Goal: Task Accomplishment & Management: Manage account settings

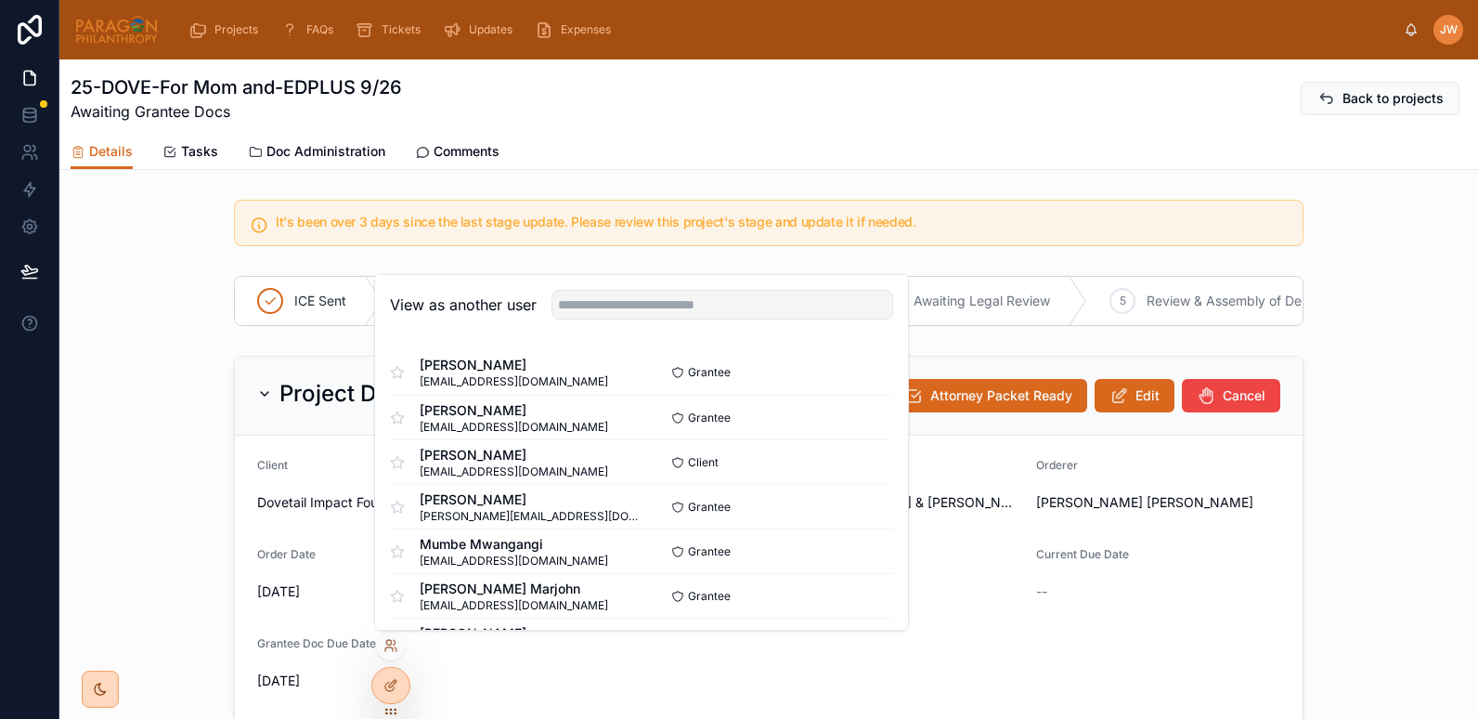
scroll to position [682, 0]
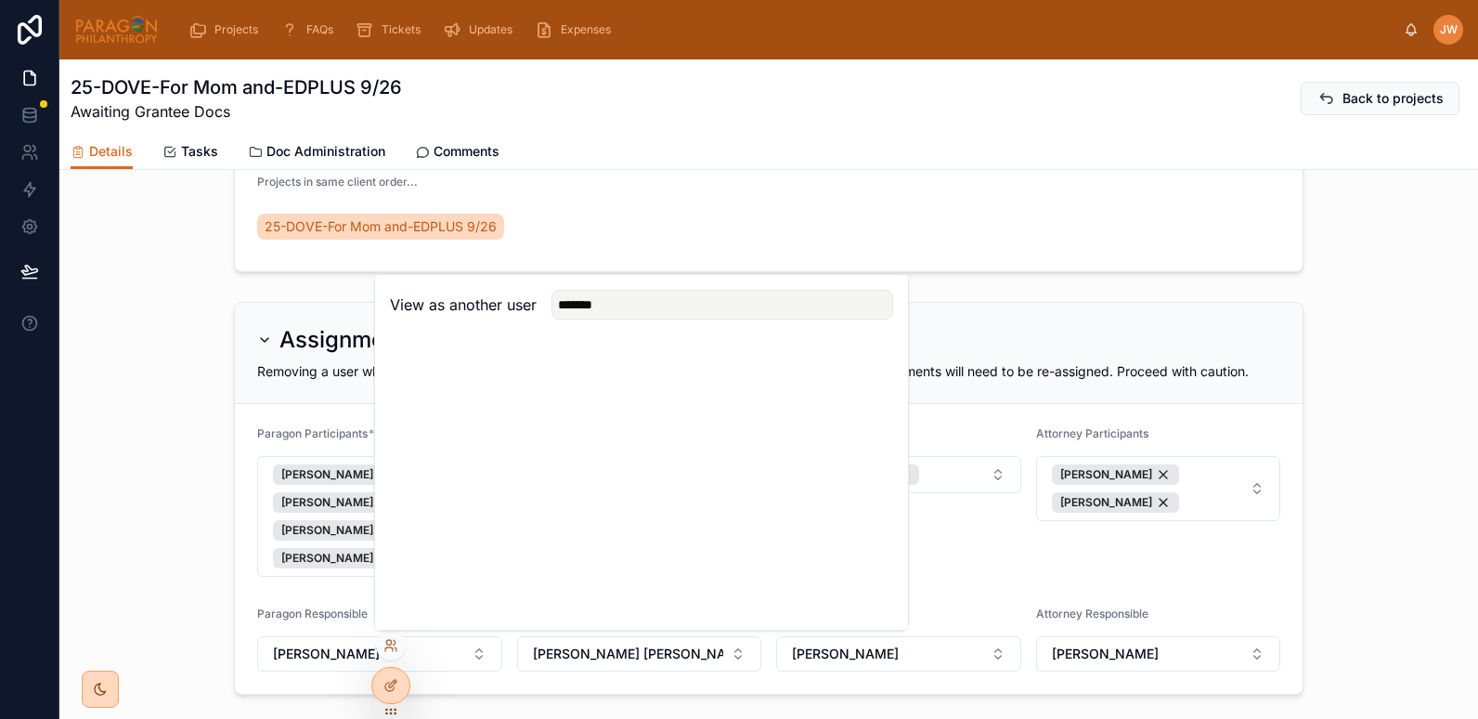
click at [590, 308] on input "*******" at bounding box center [722, 305] width 342 height 30
type input "*******"
click at [869, 373] on button "Select" at bounding box center [869, 372] width 48 height 27
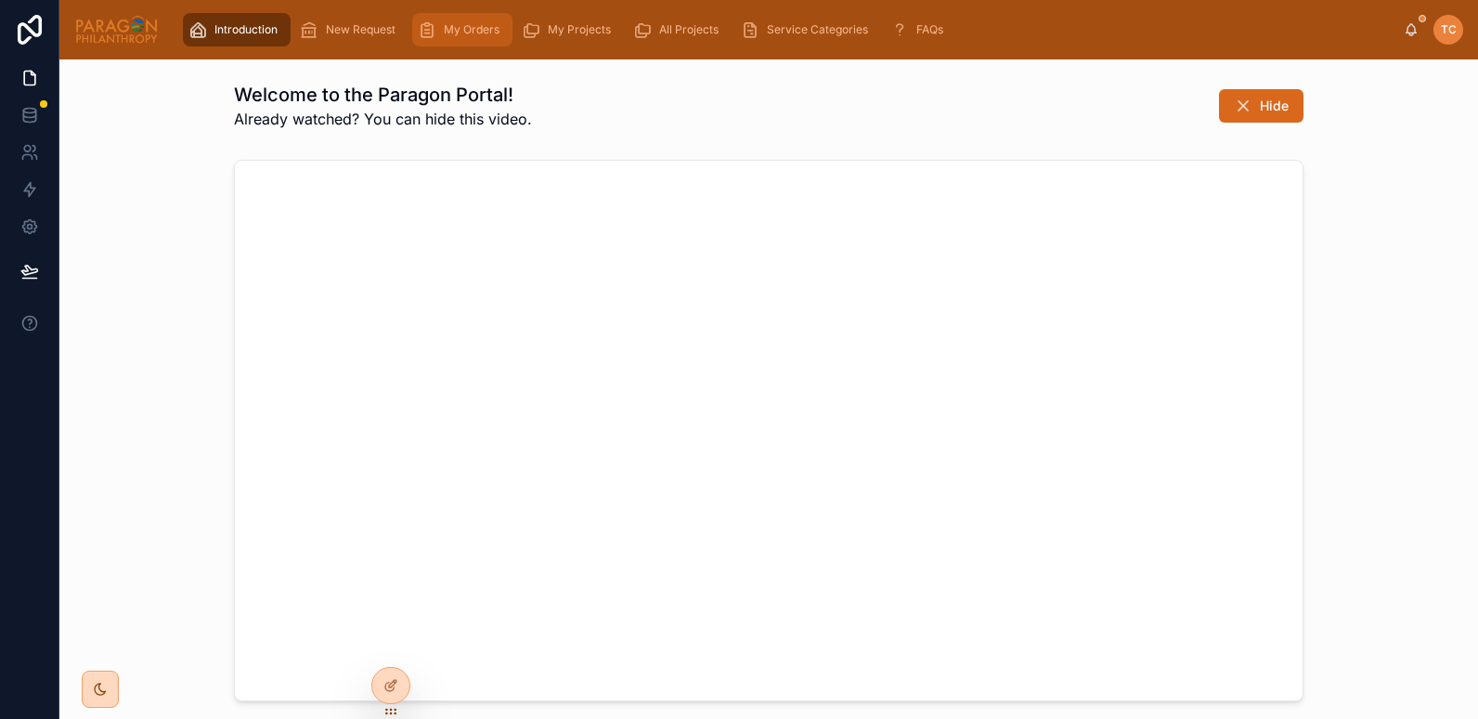
click at [473, 28] on span "My Orders" at bounding box center [472, 29] width 56 height 15
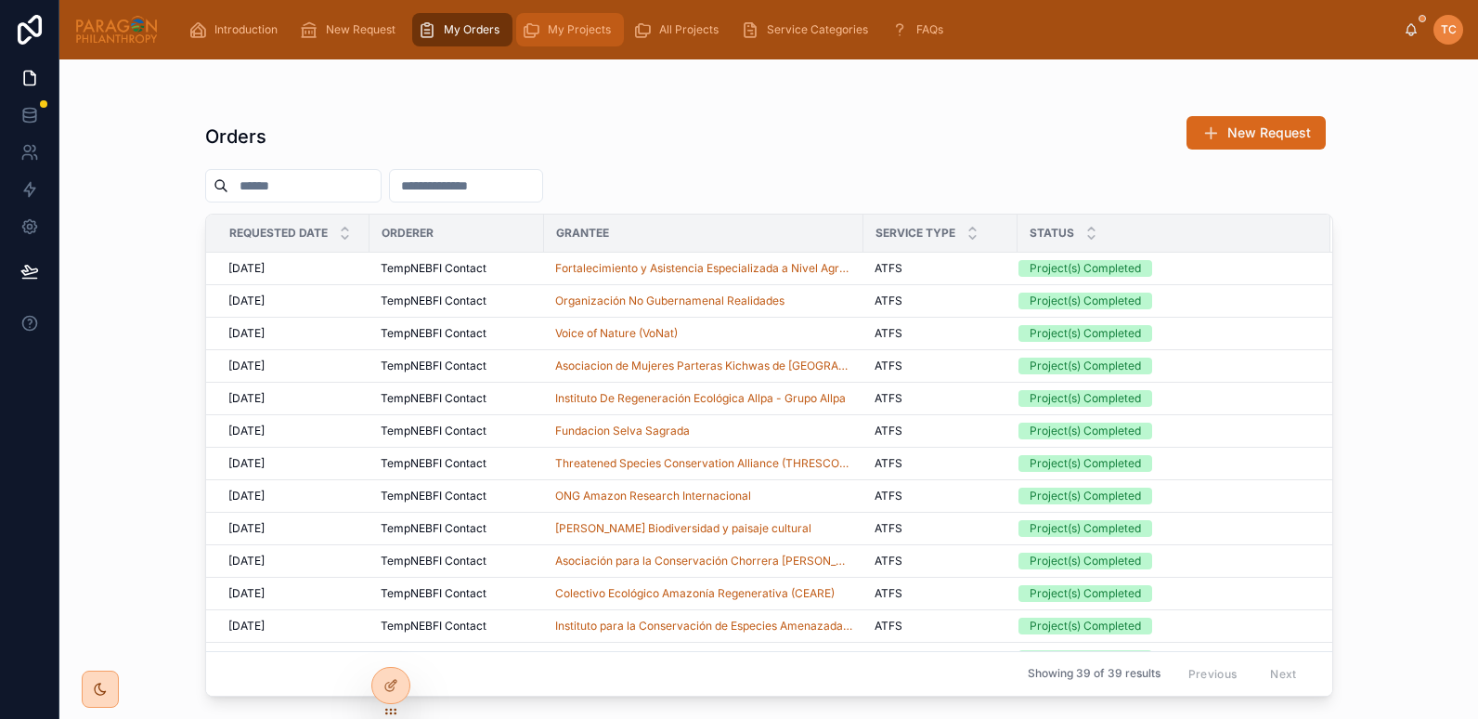
click at [586, 41] on div "My Projects" at bounding box center [570, 30] width 97 height 30
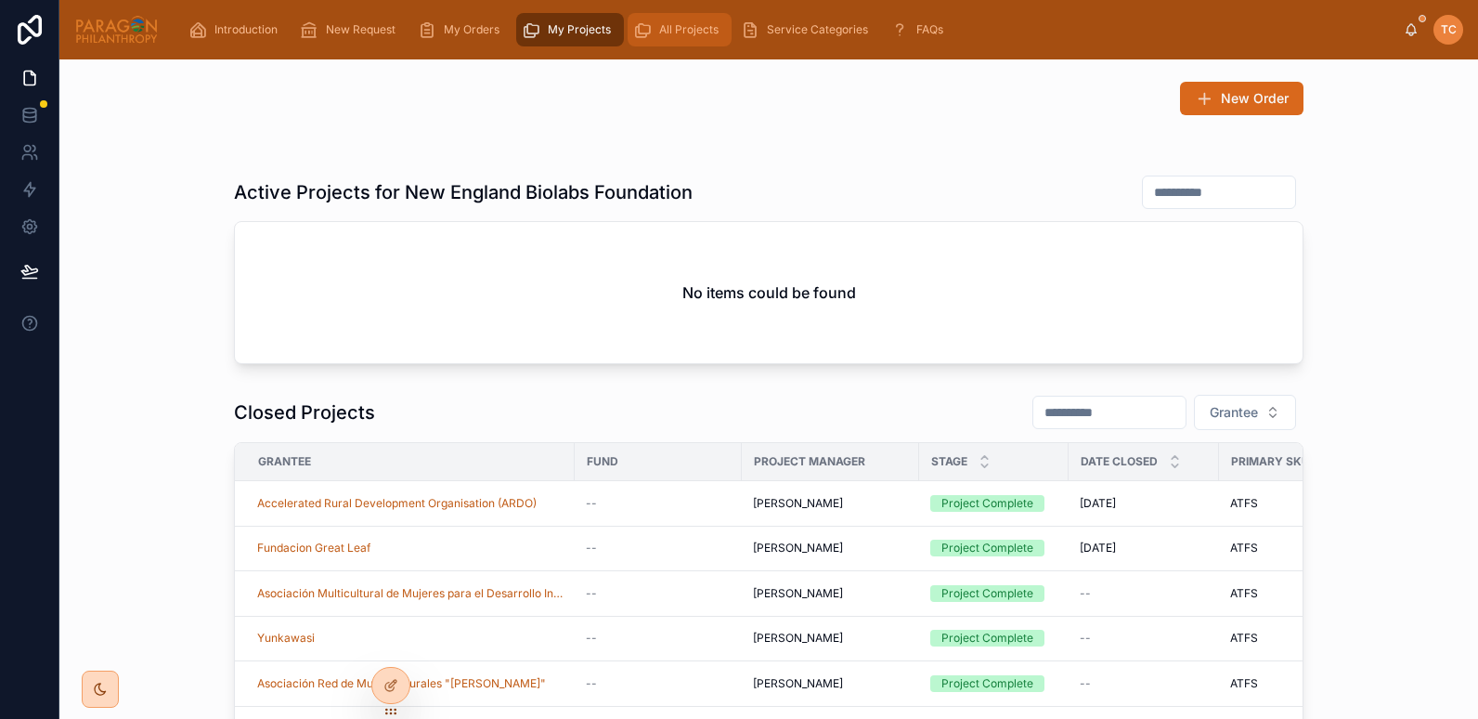
click at [686, 26] on span "All Projects" at bounding box center [688, 29] width 59 height 15
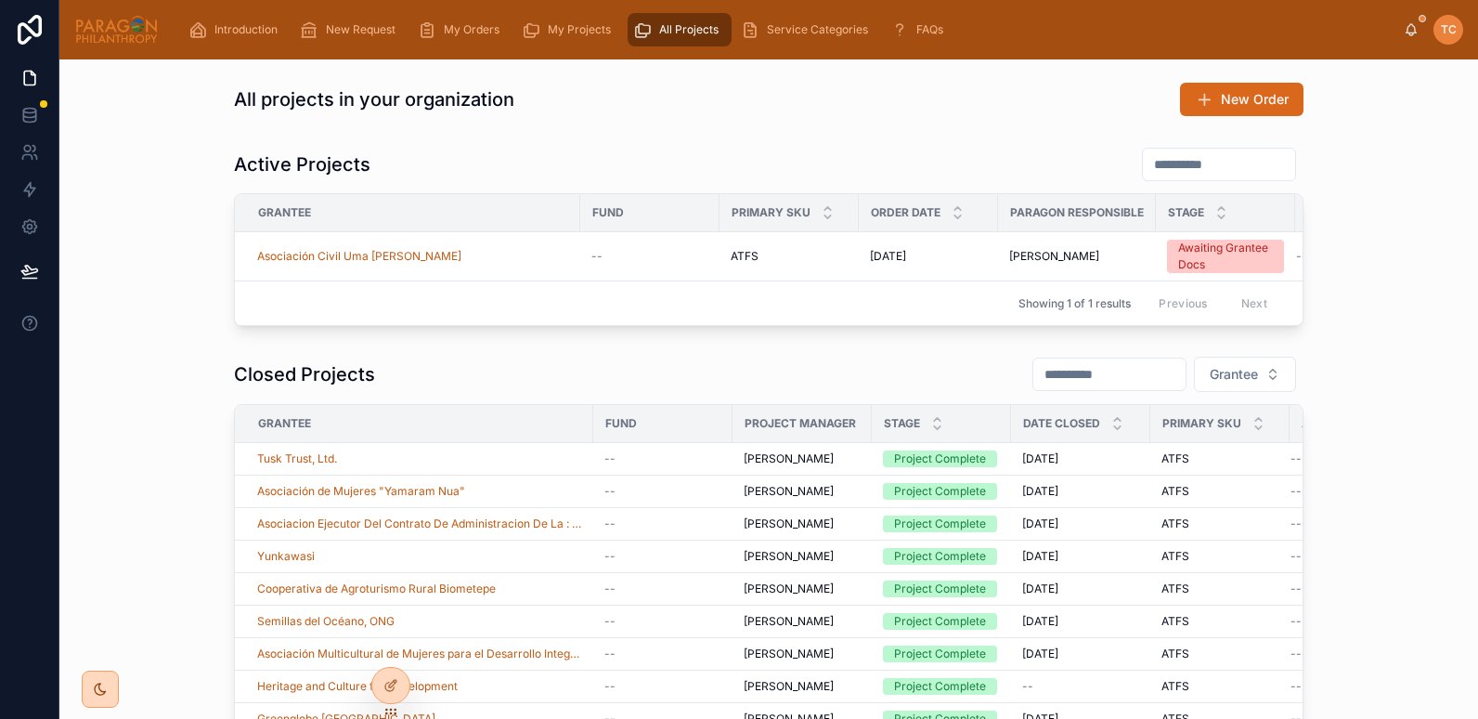
click at [567, 49] on div "Introduction New Request My Orders My Projects All Projects Service Categories …" at bounding box center [789, 29] width 1230 height 41
click at [565, 42] on div "My Projects" at bounding box center [570, 30] width 97 height 30
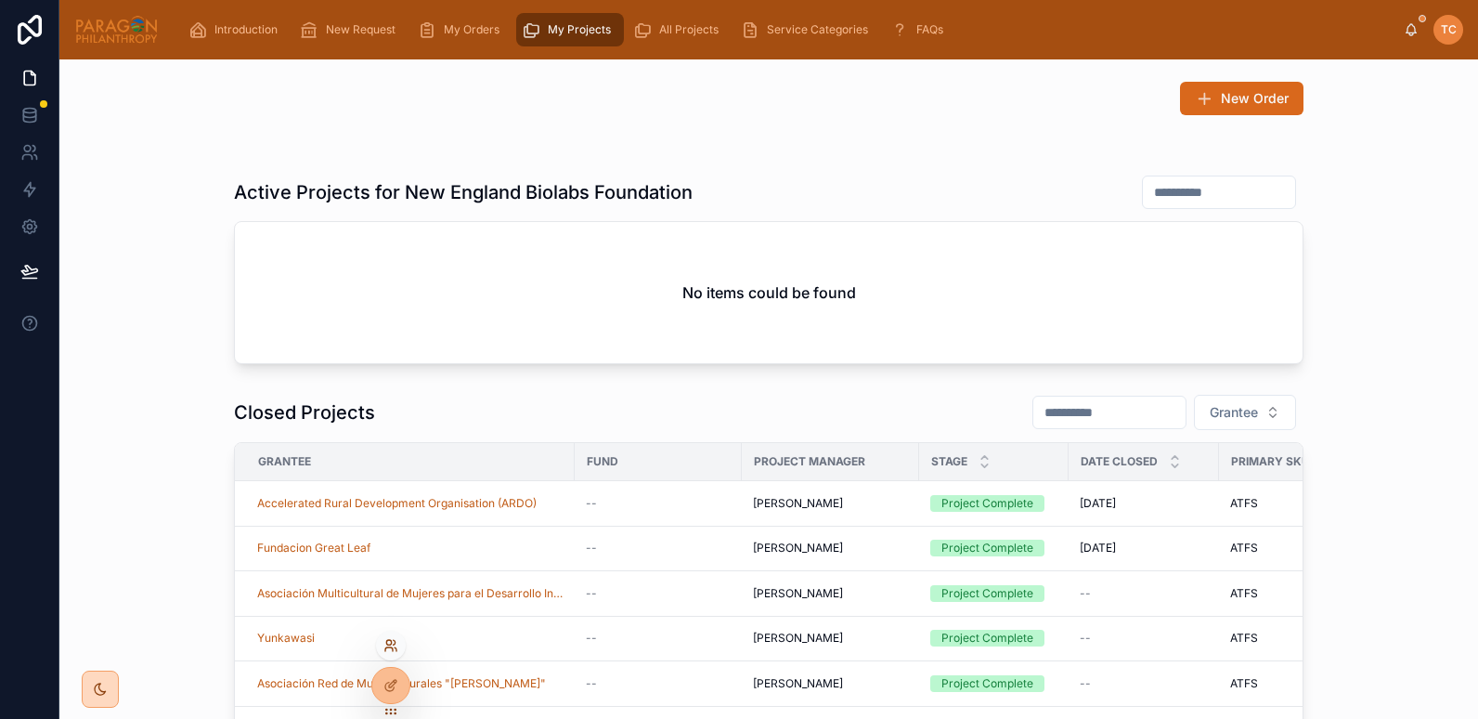
click at [392, 647] on icon at bounding box center [388, 649] width 7 height 4
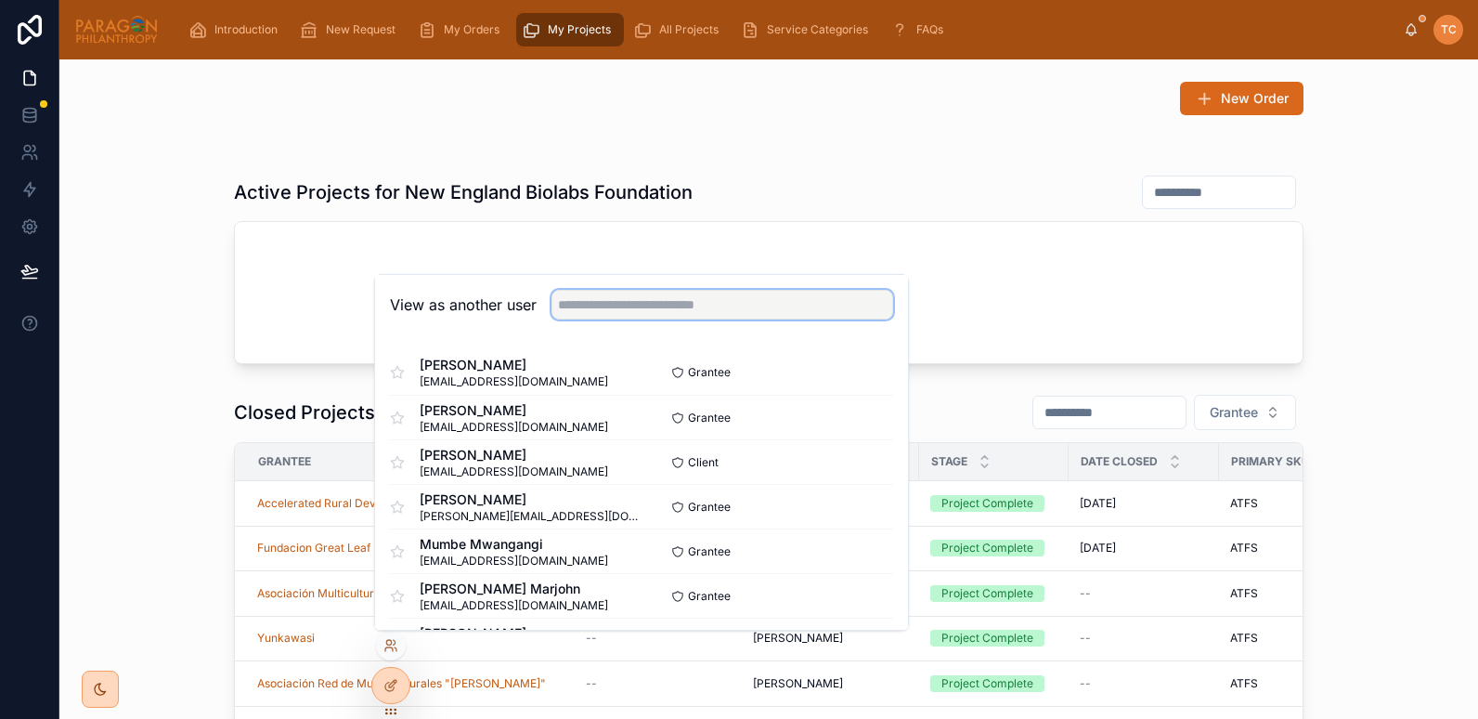
click at [635, 314] on input "text" at bounding box center [722, 305] width 342 height 30
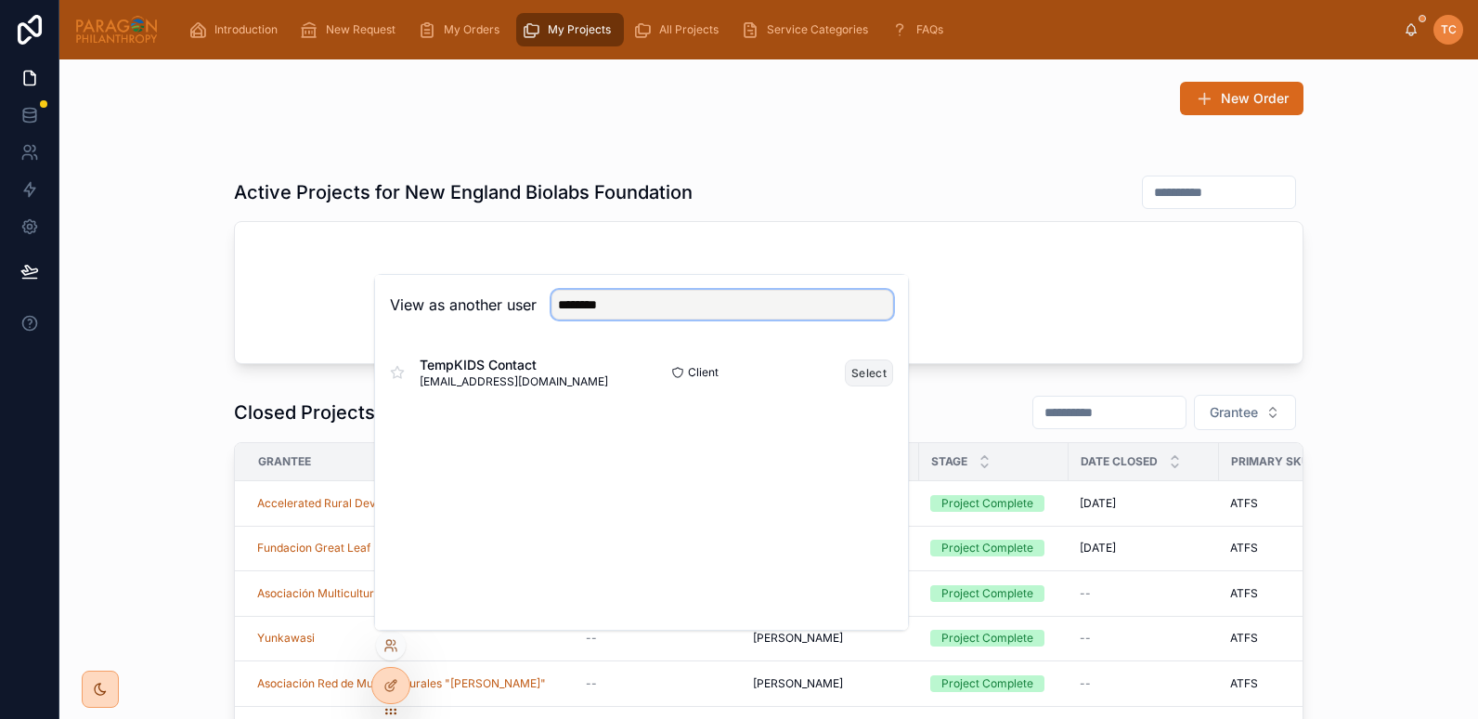
type input "********"
click at [861, 377] on button "Select" at bounding box center [869, 372] width 48 height 27
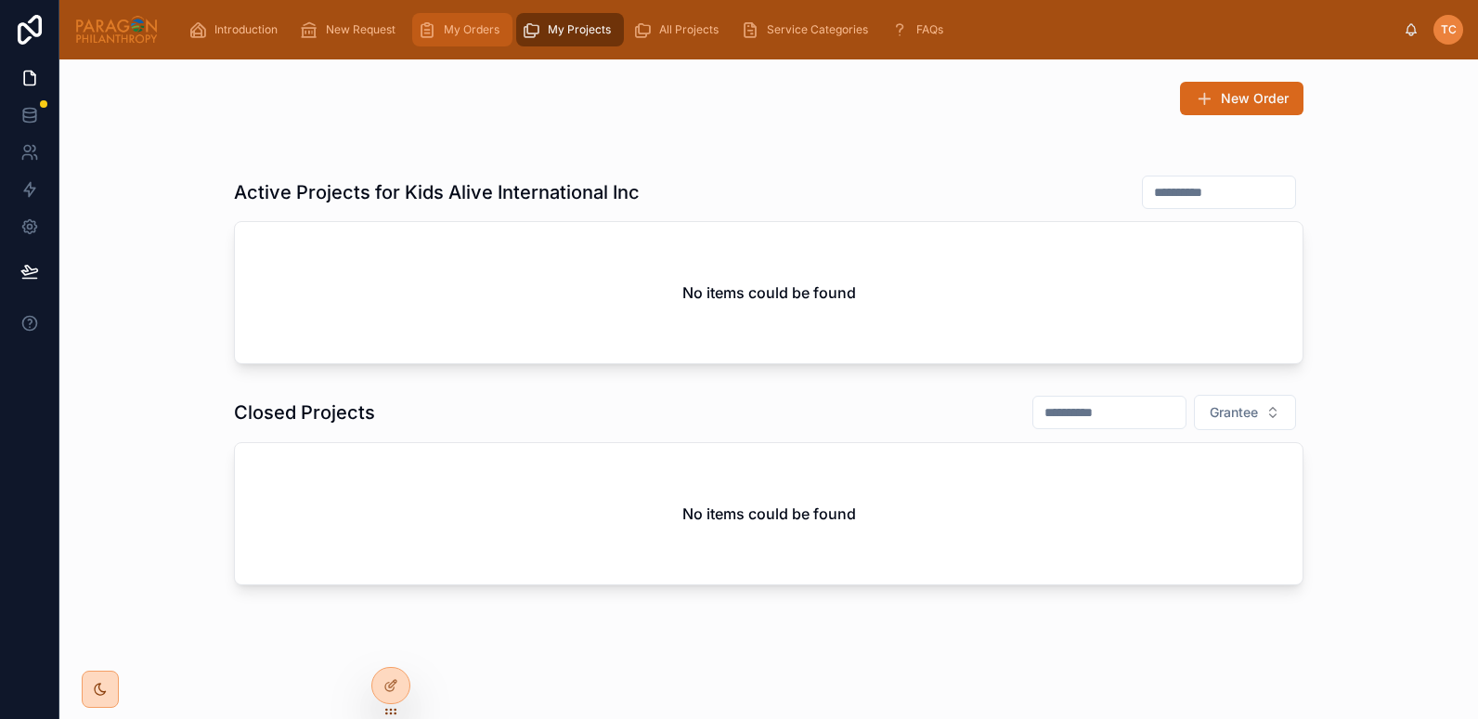
click at [460, 41] on div "My Orders" at bounding box center [462, 30] width 89 height 30
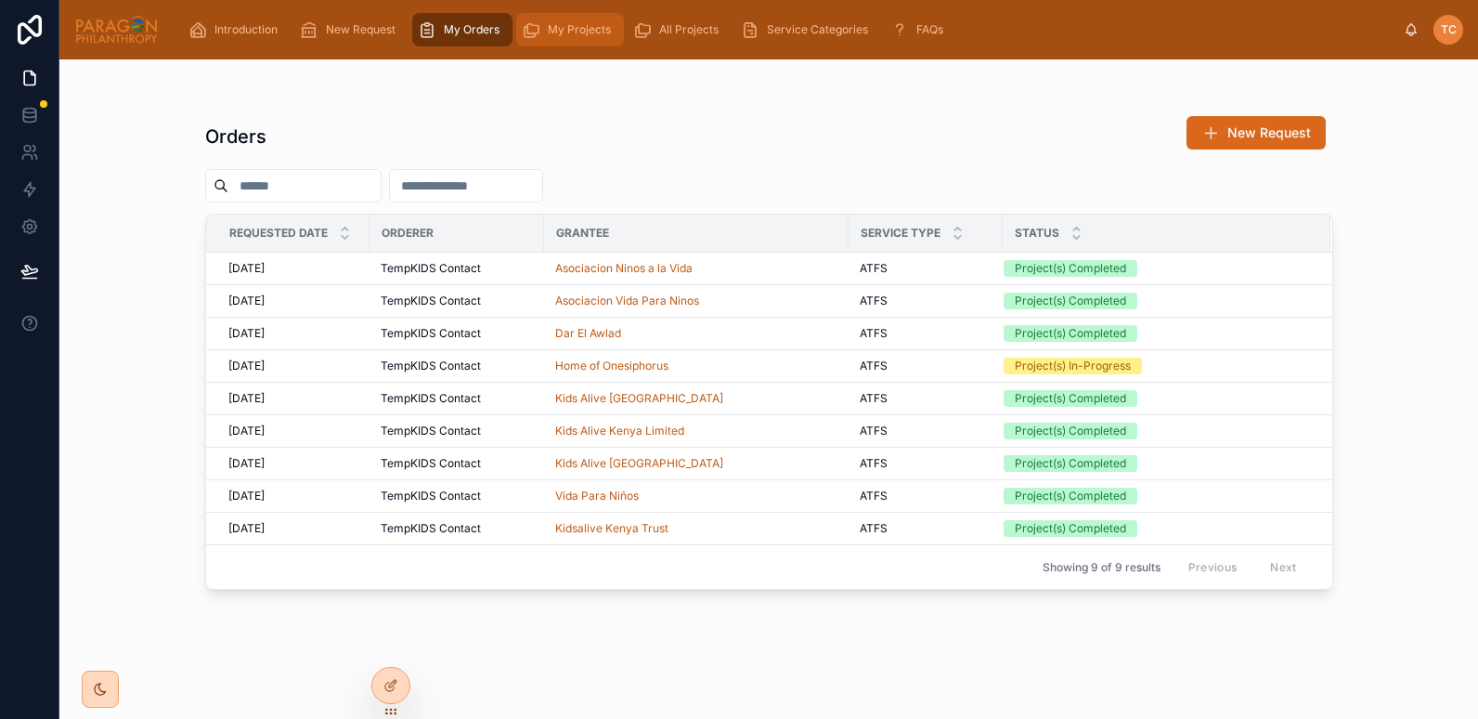
click at [551, 32] on span "My Projects" at bounding box center [579, 29] width 63 height 15
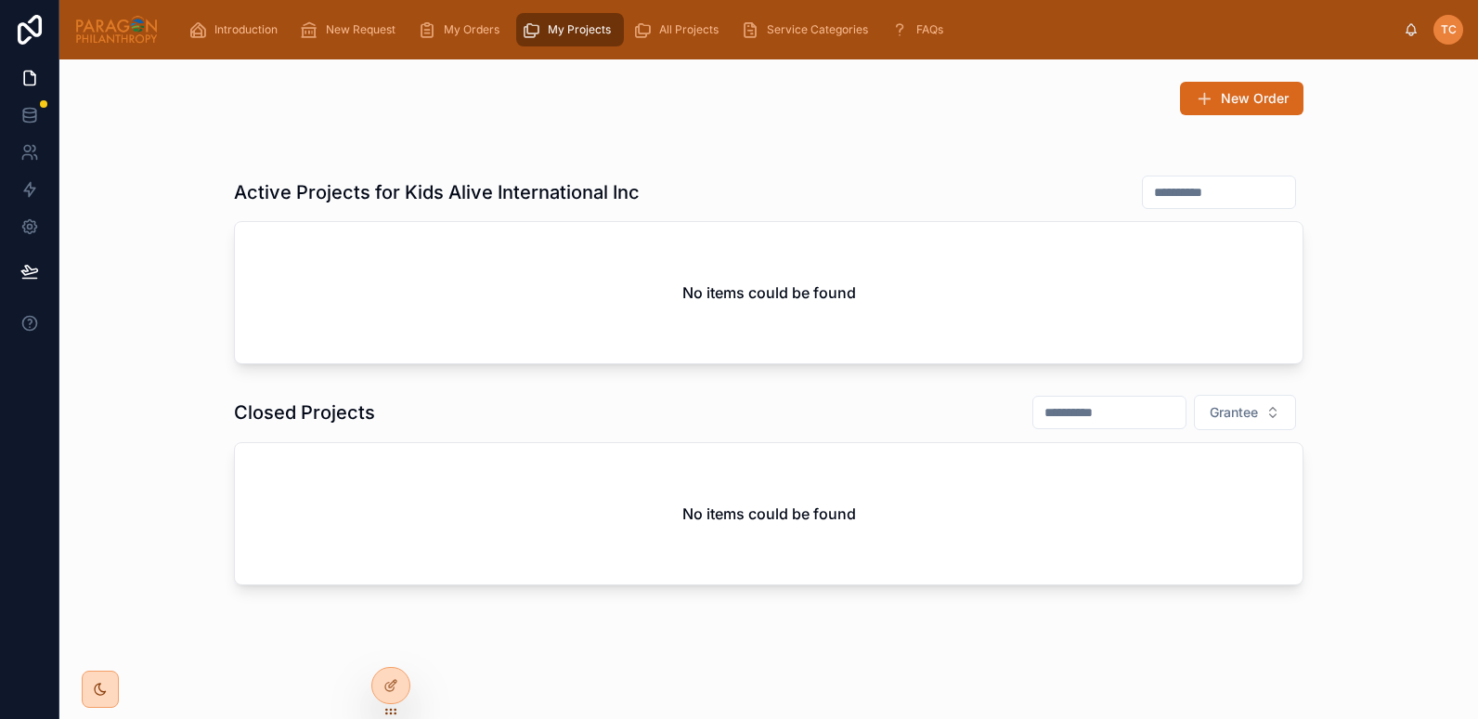
click at [114, 28] on img at bounding box center [116, 30] width 84 height 30
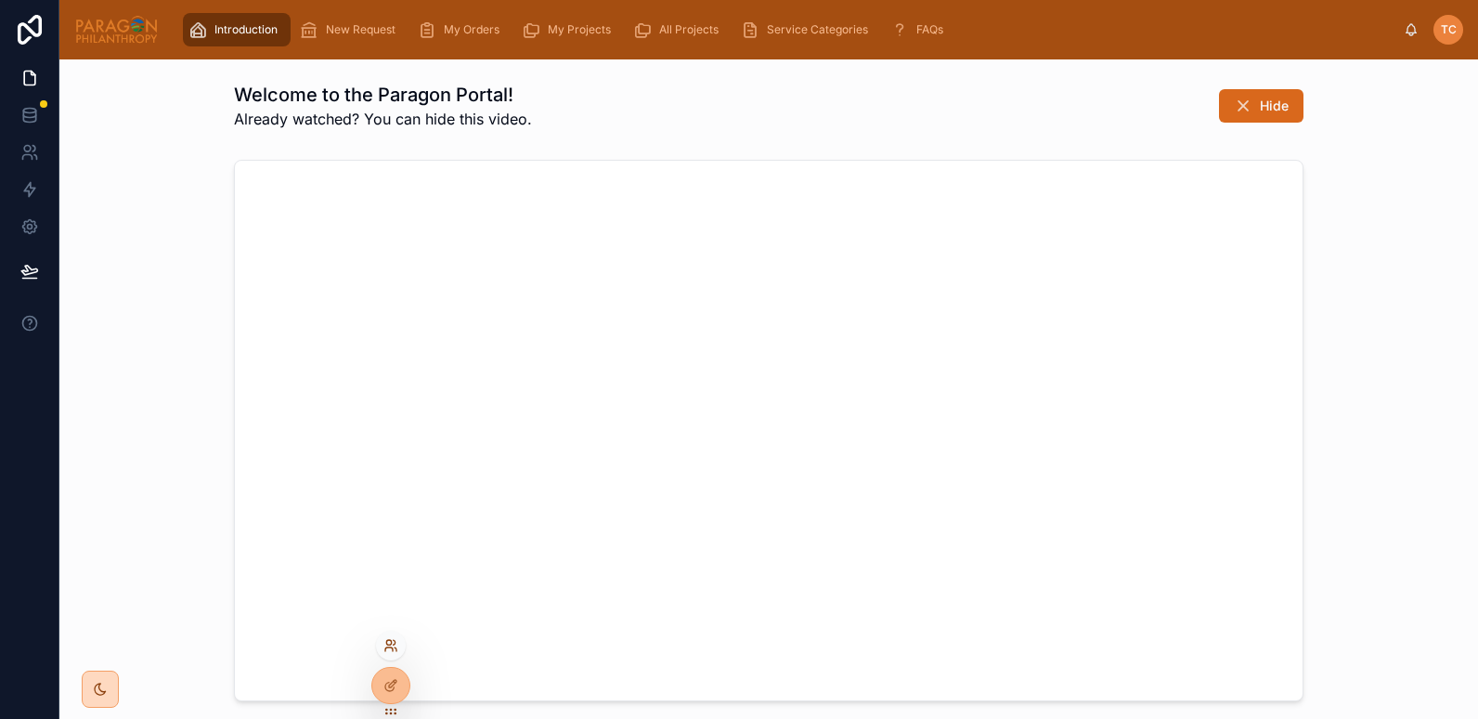
click at [384, 647] on icon at bounding box center [390, 645] width 15 height 15
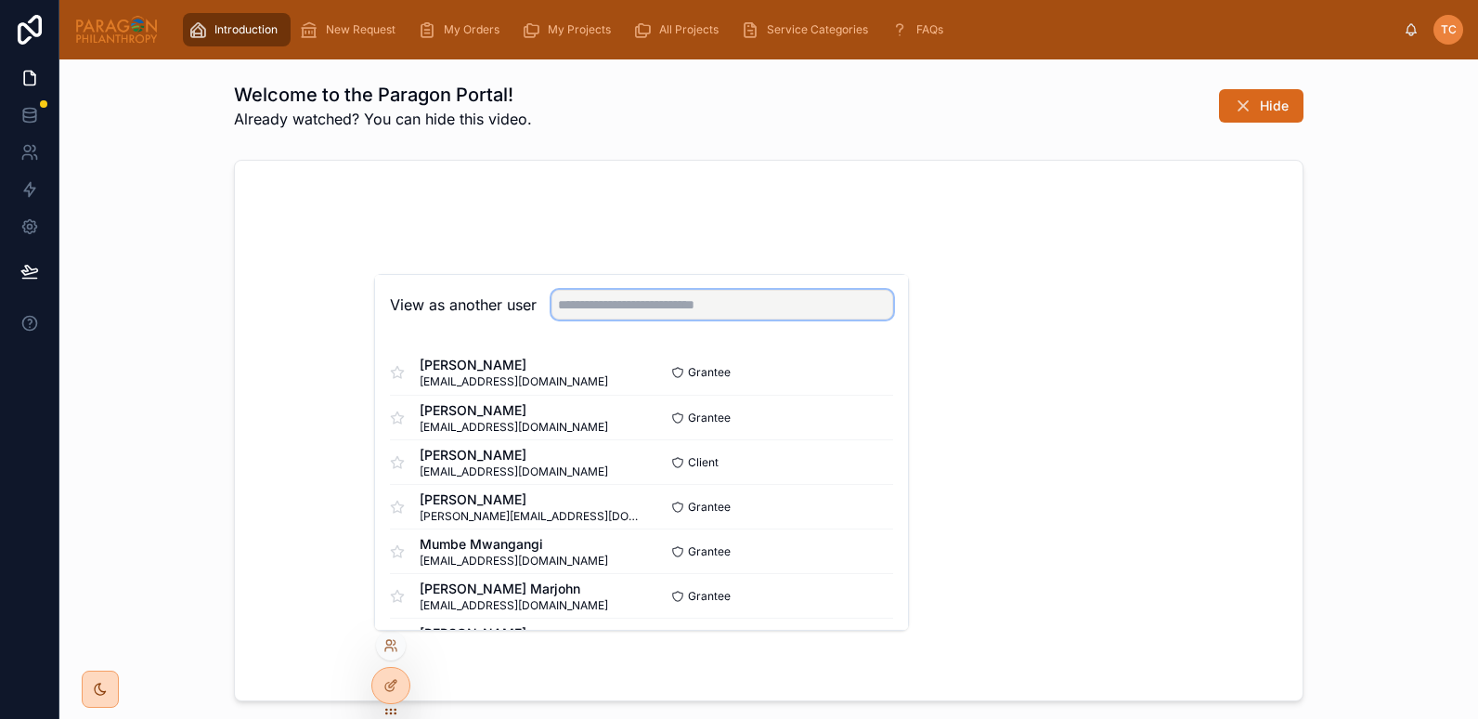
click at [587, 302] on input "text" at bounding box center [722, 305] width 342 height 30
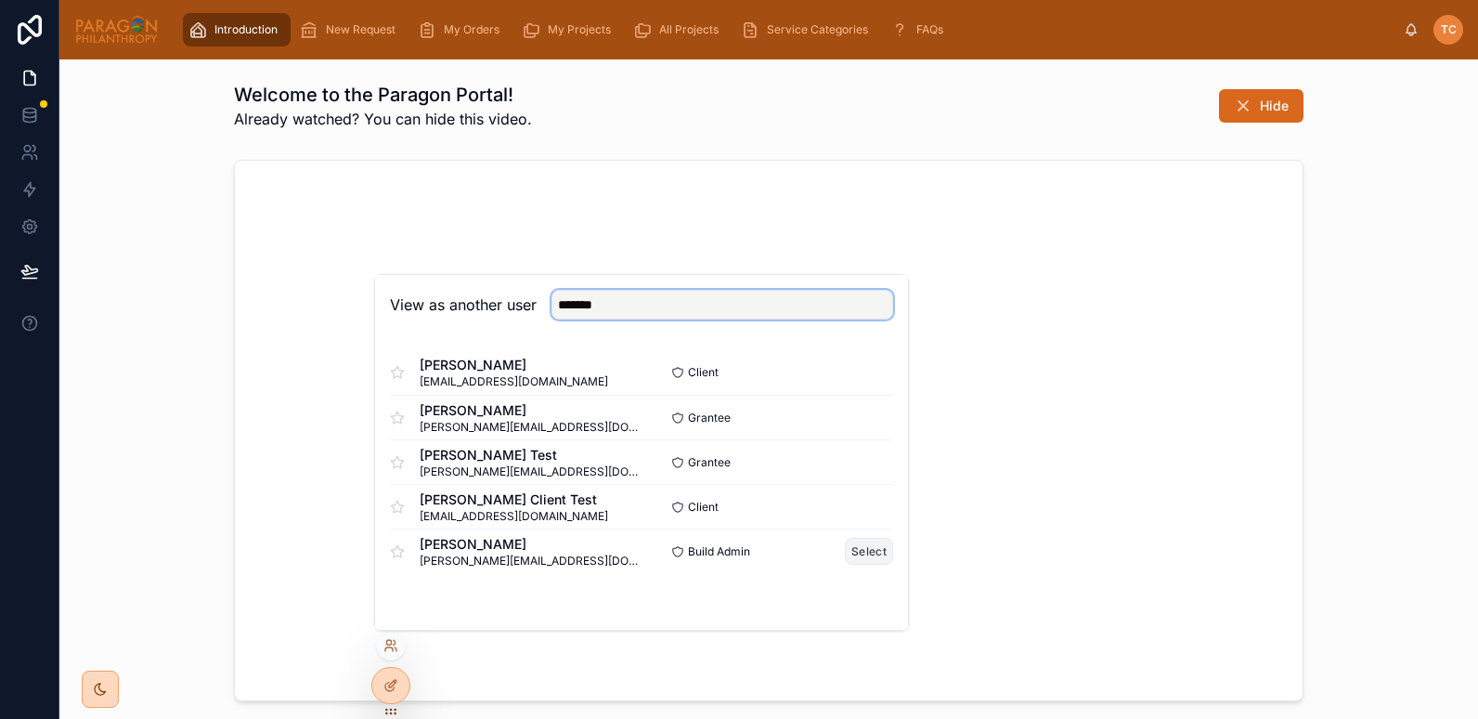
type input "*******"
click at [862, 546] on button "Select" at bounding box center [869, 551] width 48 height 27
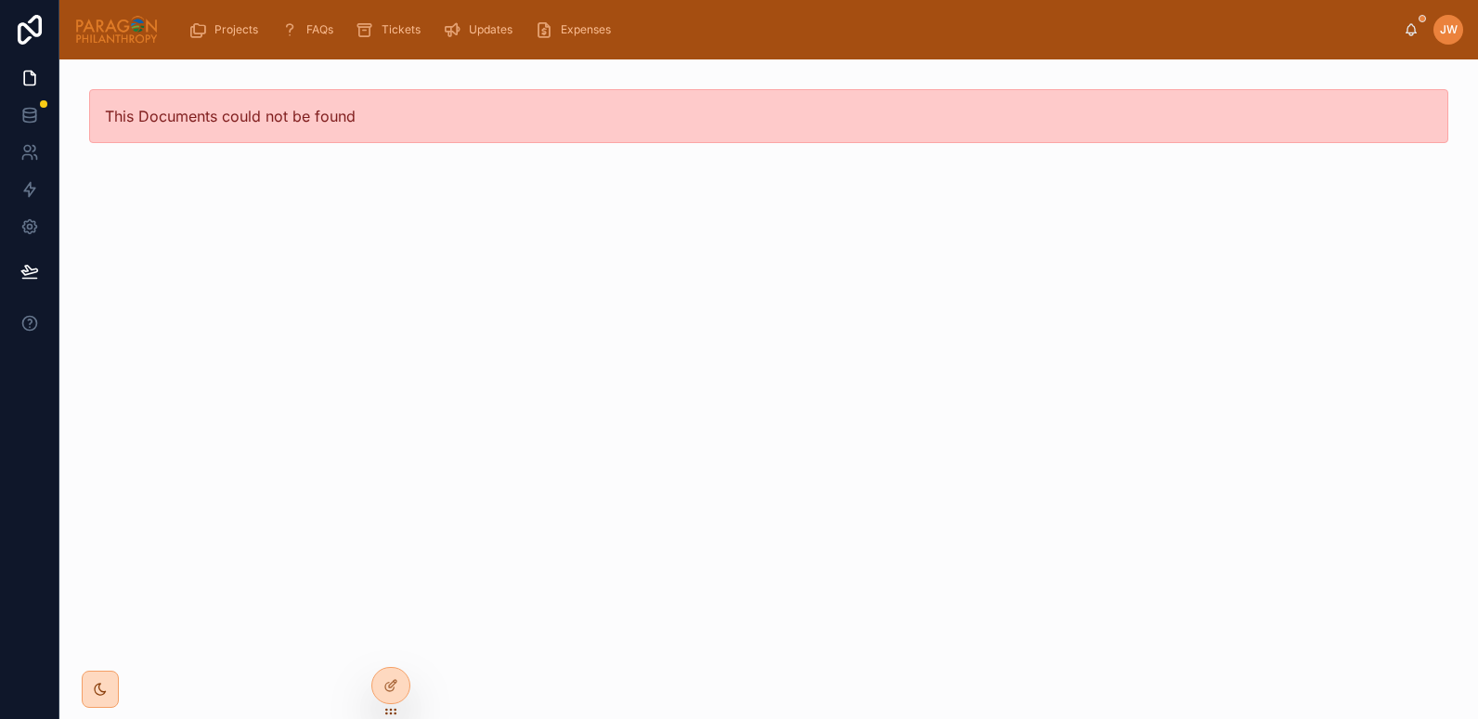
click at [111, 32] on img at bounding box center [116, 30] width 84 height 30
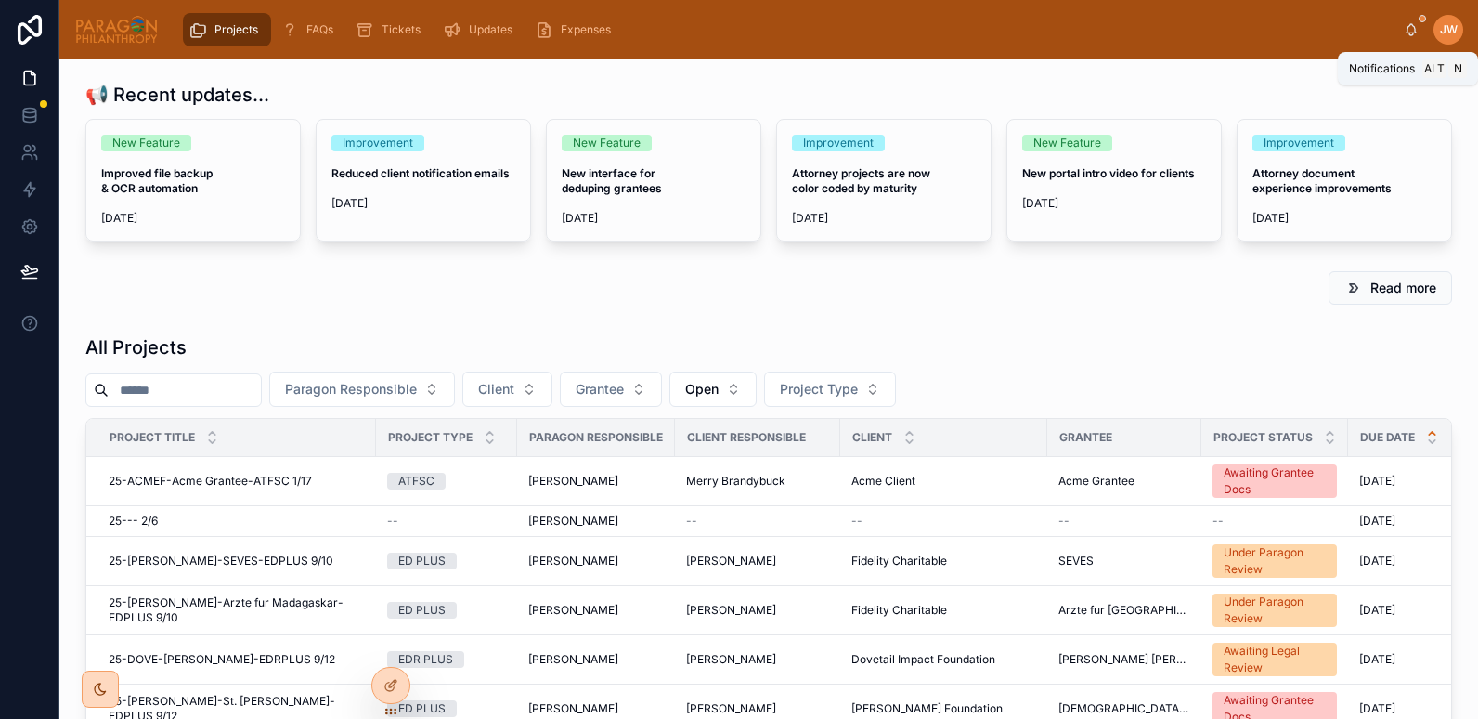
click at [1409, 33] on icon at bounding box center [1411, 33] width 4 height 3
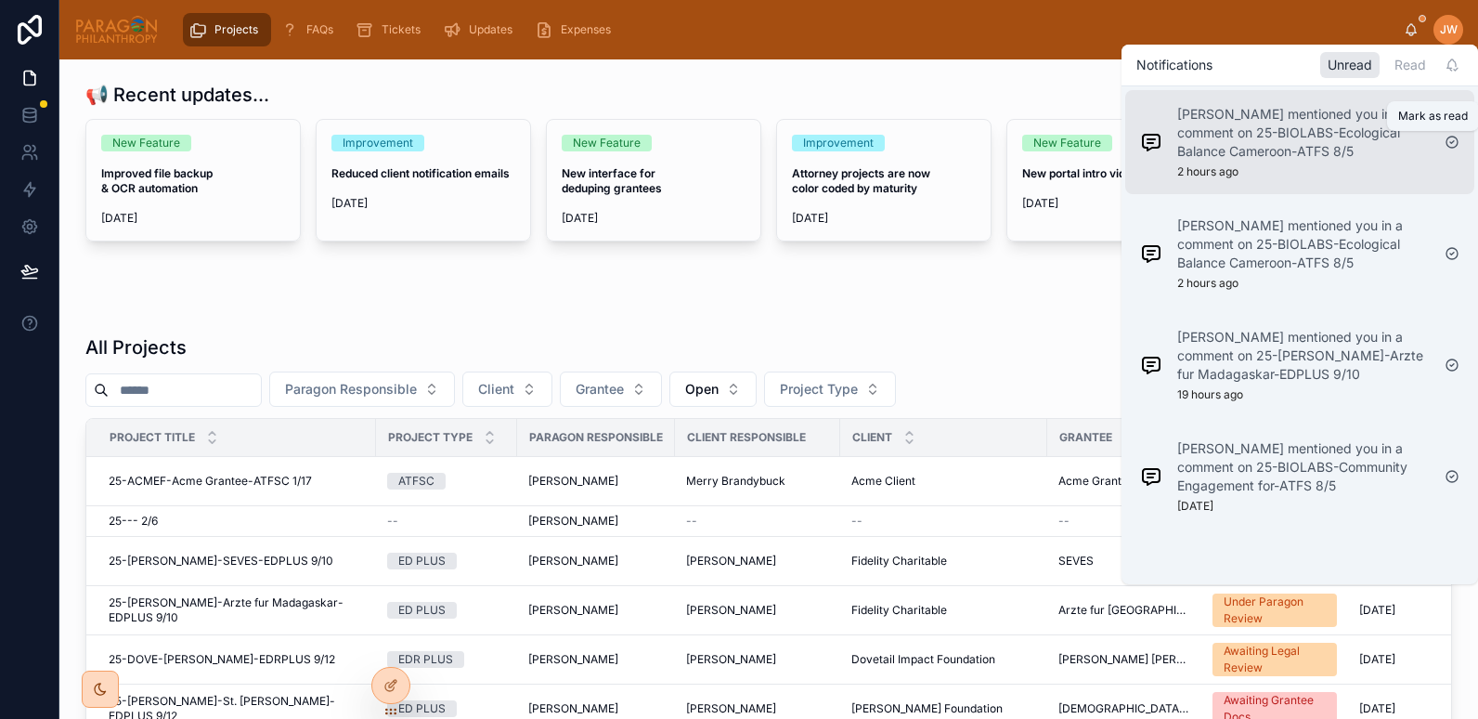
click at [1455, 140] on icon at bounding box center [1452, 142] width 15 height 15
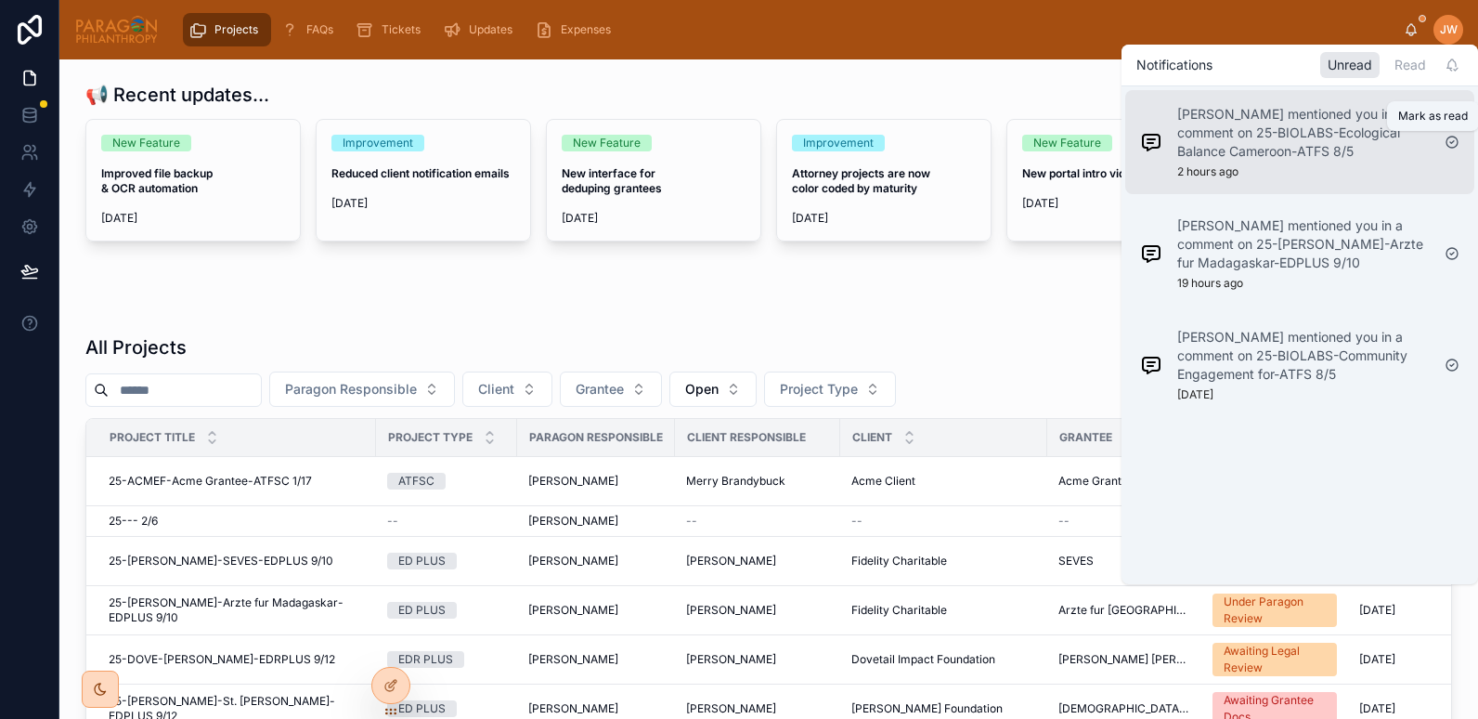
click at [1457, 137] on icon at bounding box center [1452, 142] width 15 height 15
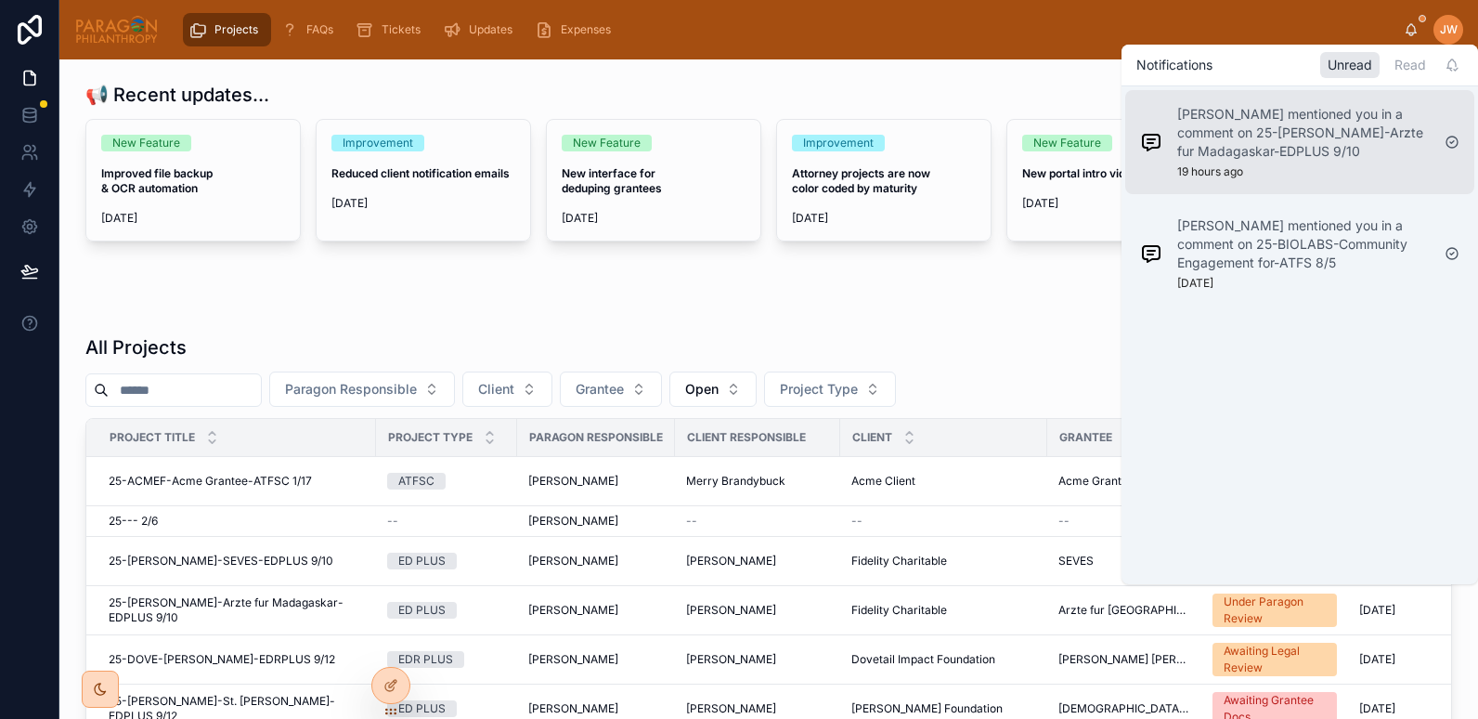
click at [1244, 150] on p "Suzanne York mentioned you in a comment on 25-FIDEL-Arzte fur Madagaskar-EDPLUS…" at bounding box center [1303, 133] width 253 height 56
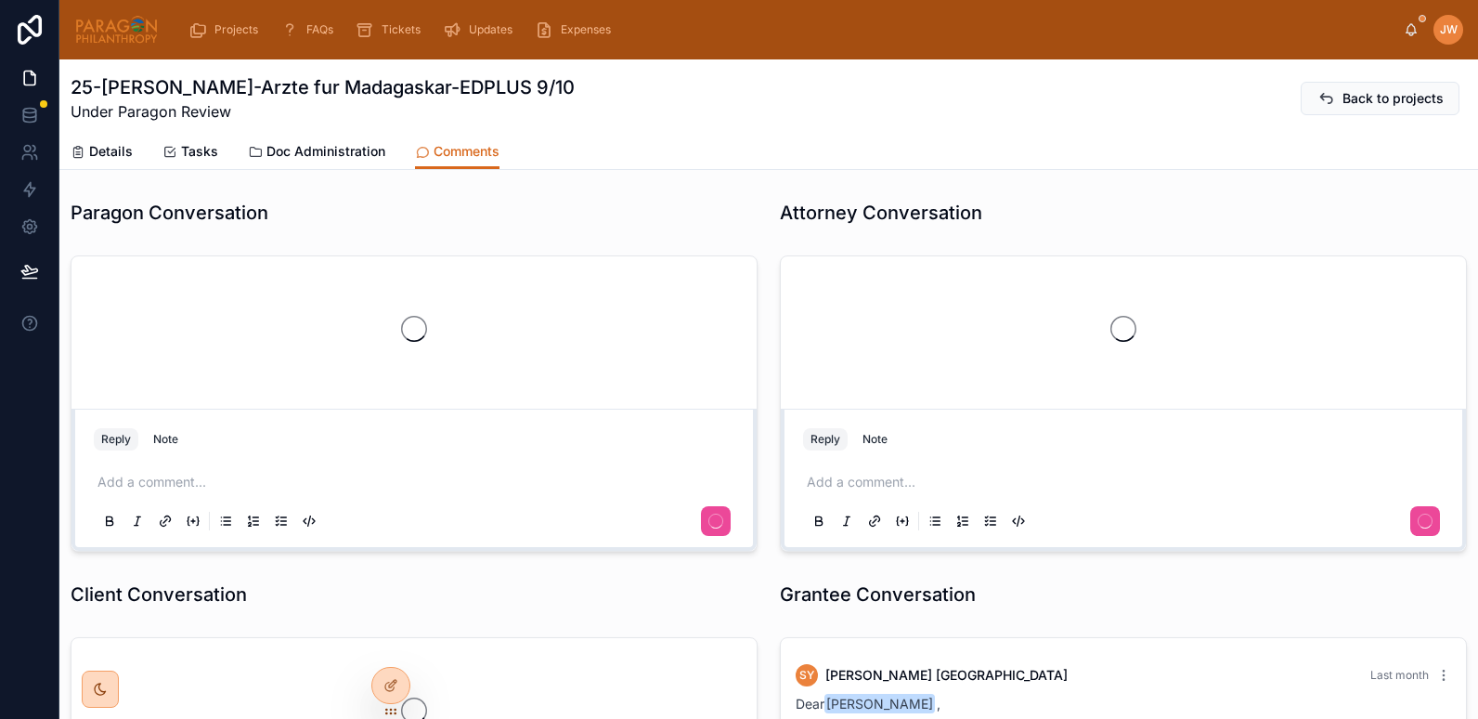
scroll to position [48, 0]
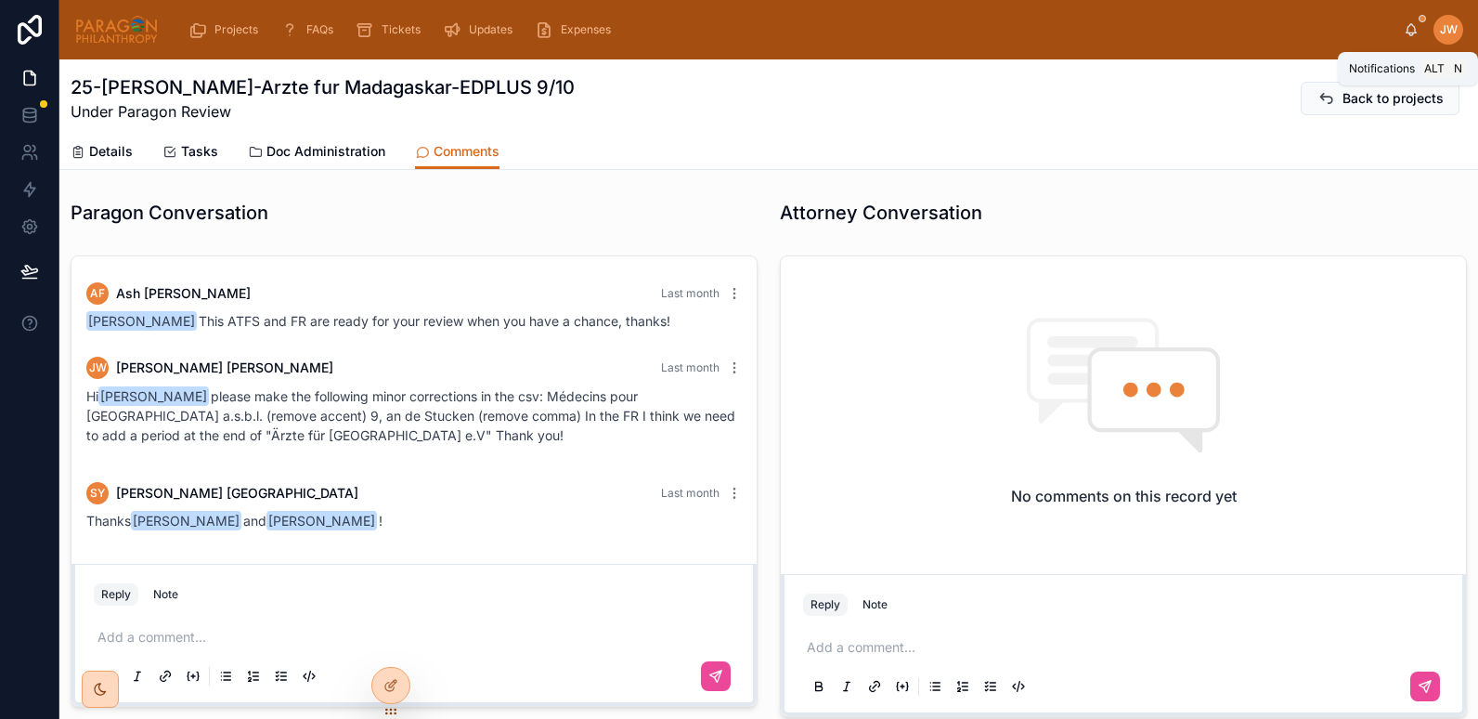
click at [1408, 30] on icon at bounding box center [1411, 29] width 15 height 15
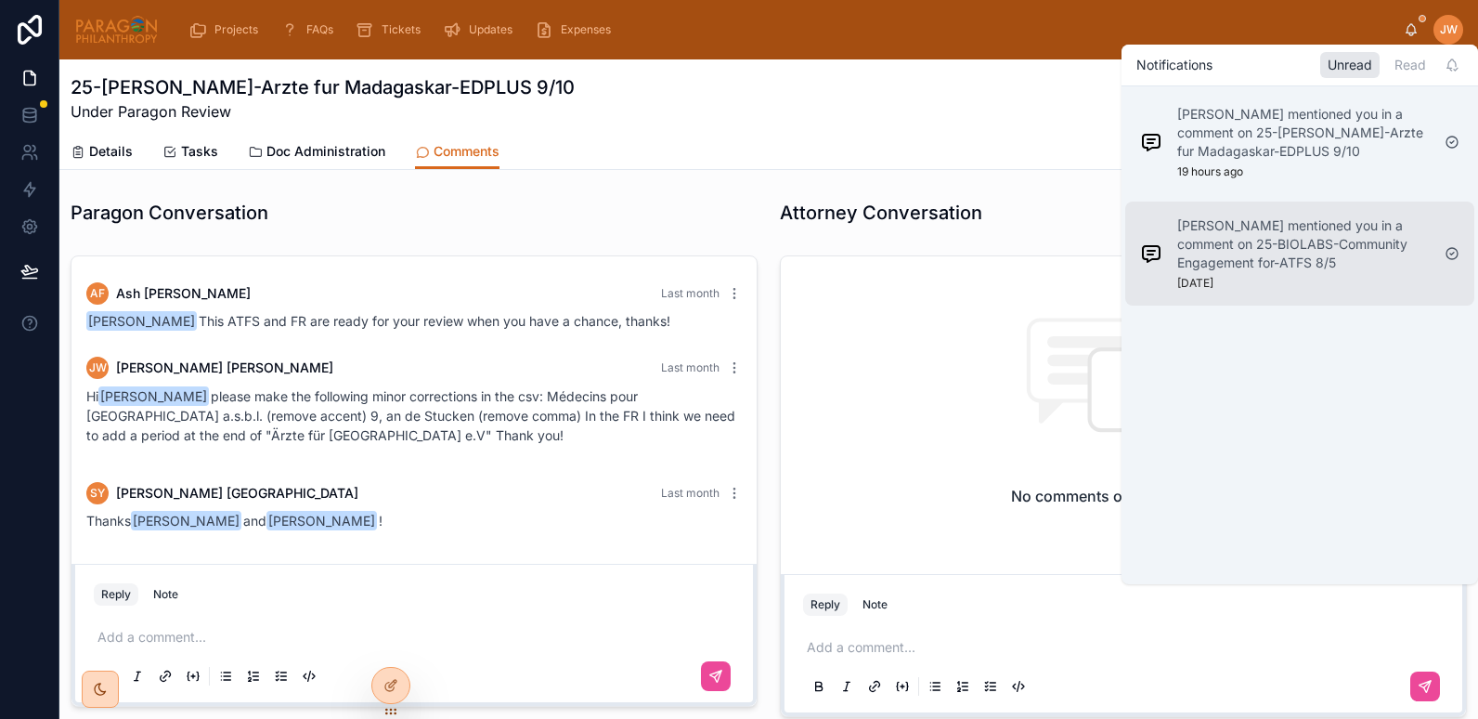
click at [1262, 257] on p "Daria Kolomiiets mentioned you in a comment on 25-BIOLABS-Community Engagement …" at bounding box center [1303, 244] width 253 height 56
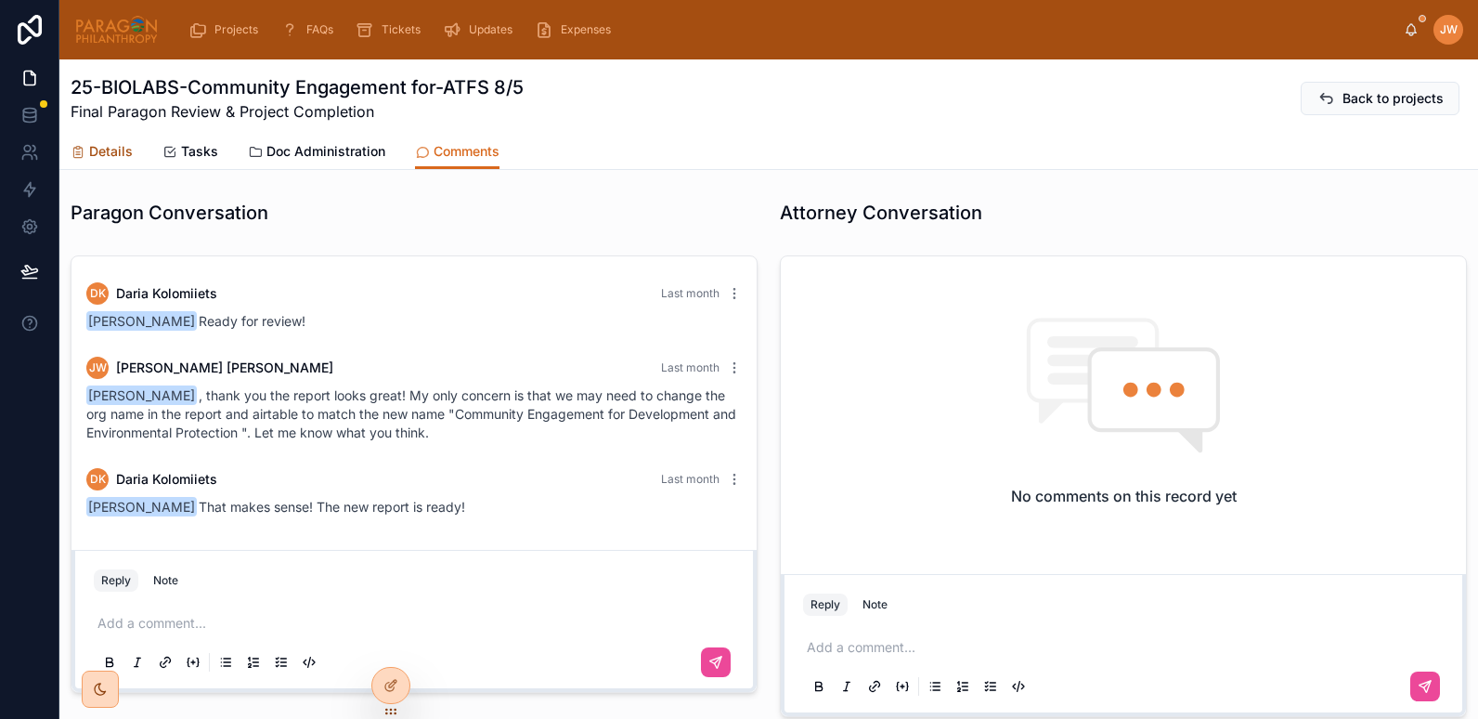
click at [119, 154] on span "Details" at bounding box center [111, 151] width 44 height 19
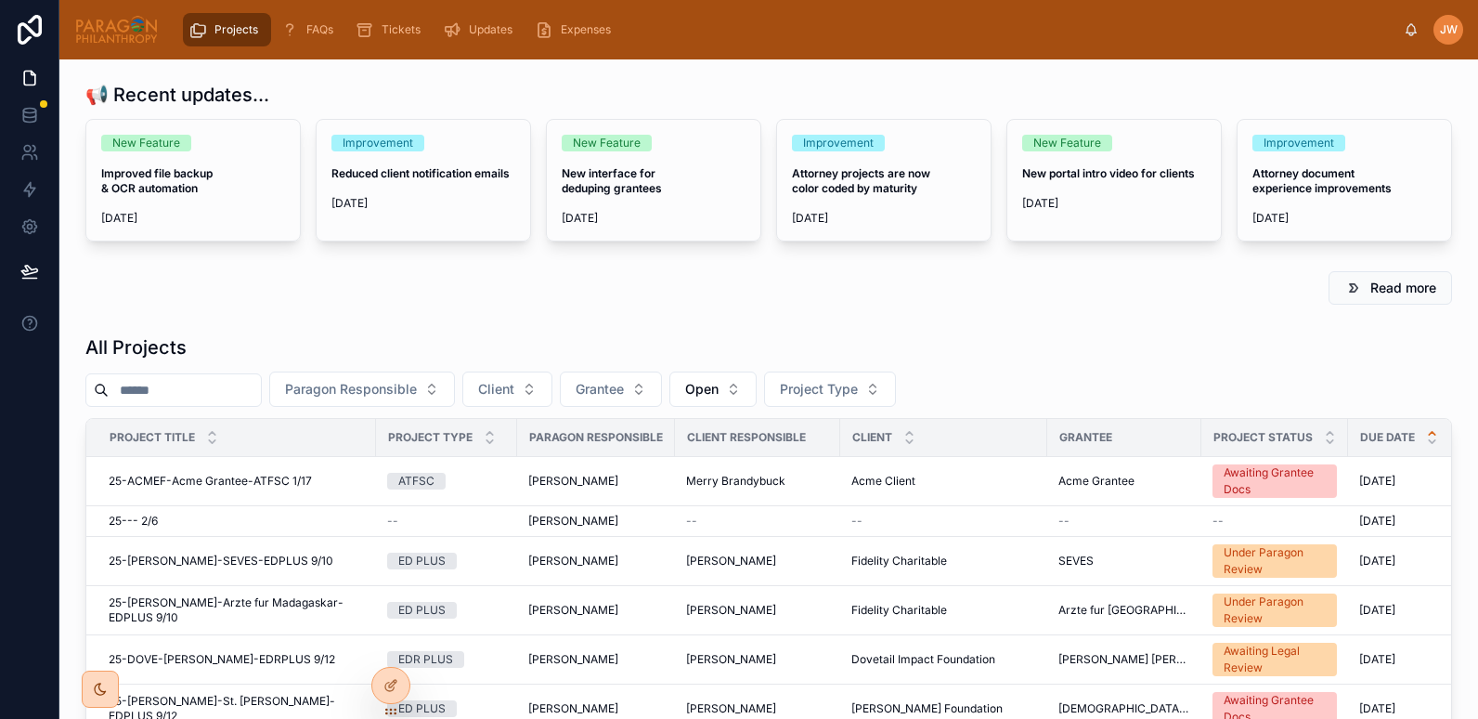
click at [210, 388] on input "text" at bounding box center [185, 390] width 152 height 26
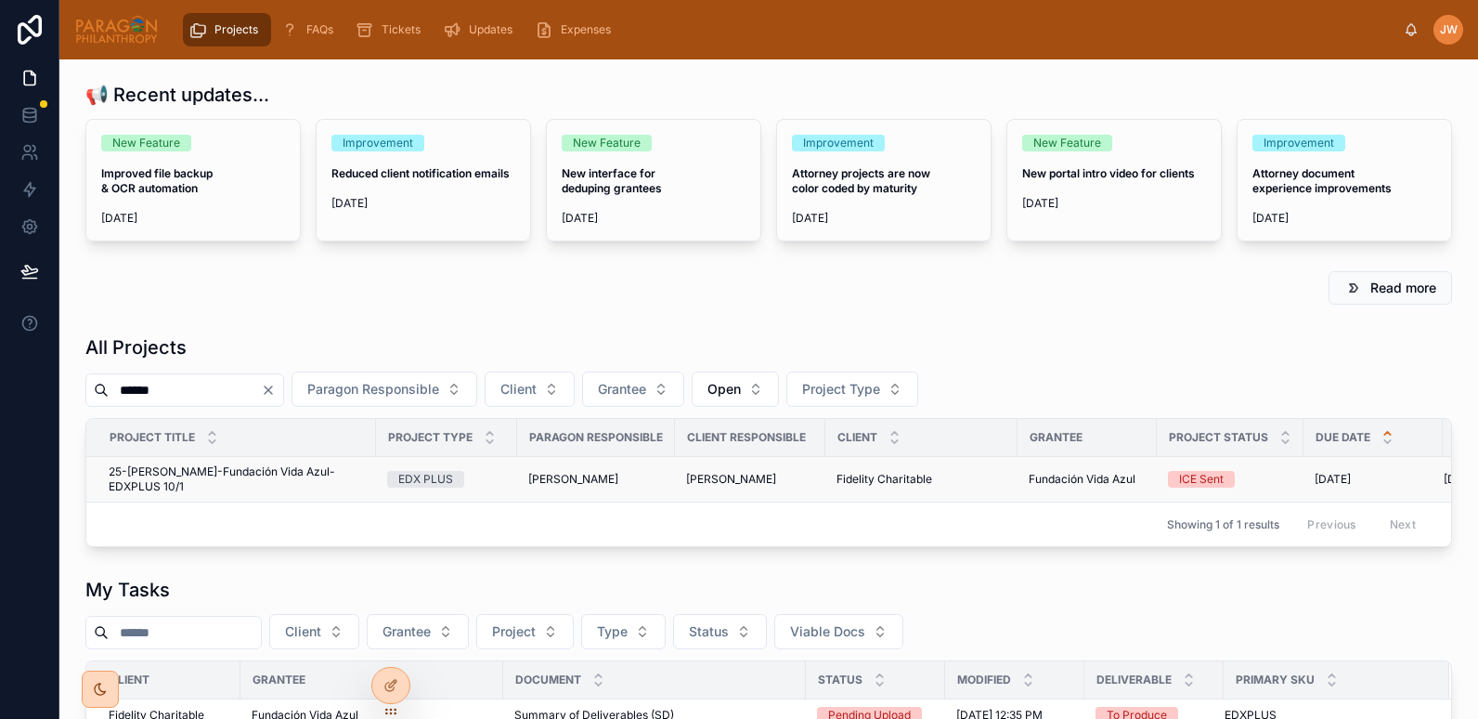
type input "******"
click at [161, 473] on span "25-[PERSON_NAME]-Fundación Vida Azul-EDXPLUS 10/1" at bounding box center [237, 479] width 256 height 30
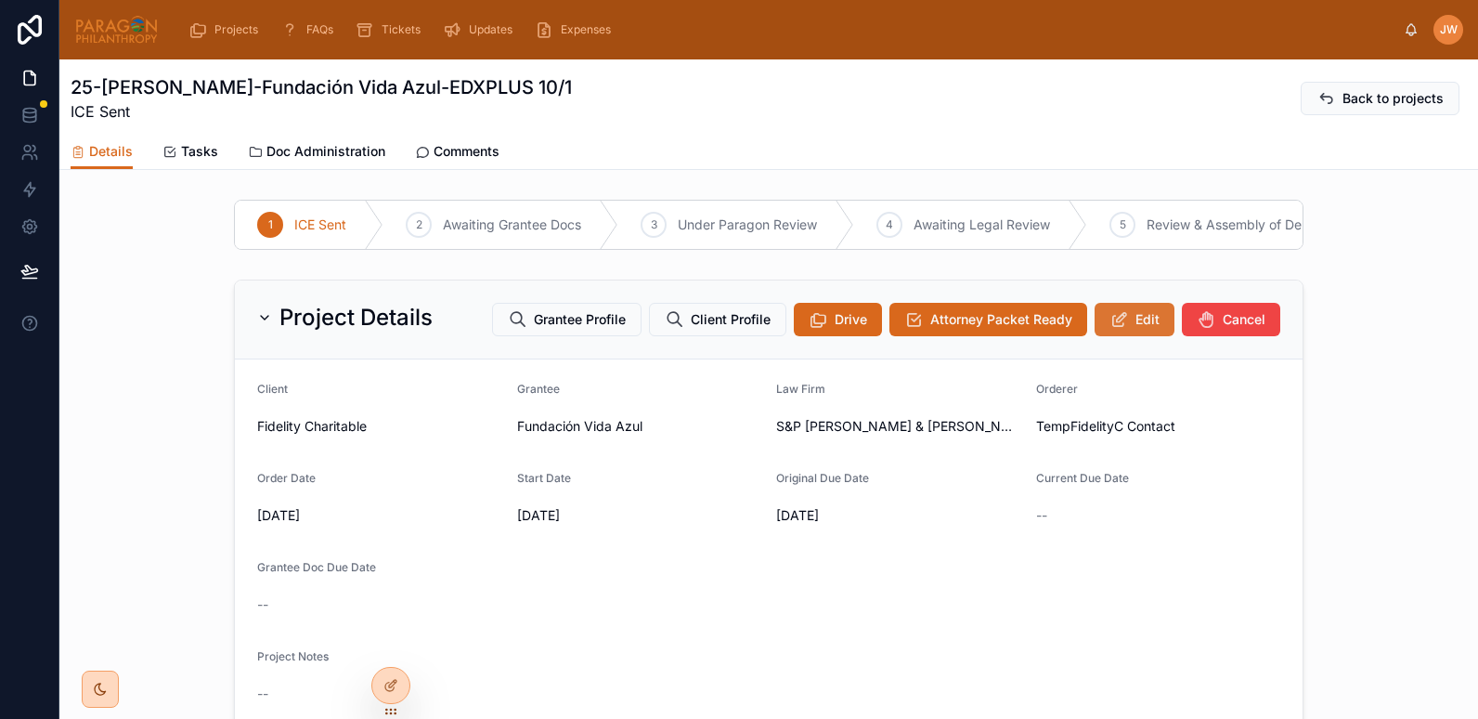
click at [1146, 318] on button "Edit" at bounding box center [1135, 319] width 80 height 33
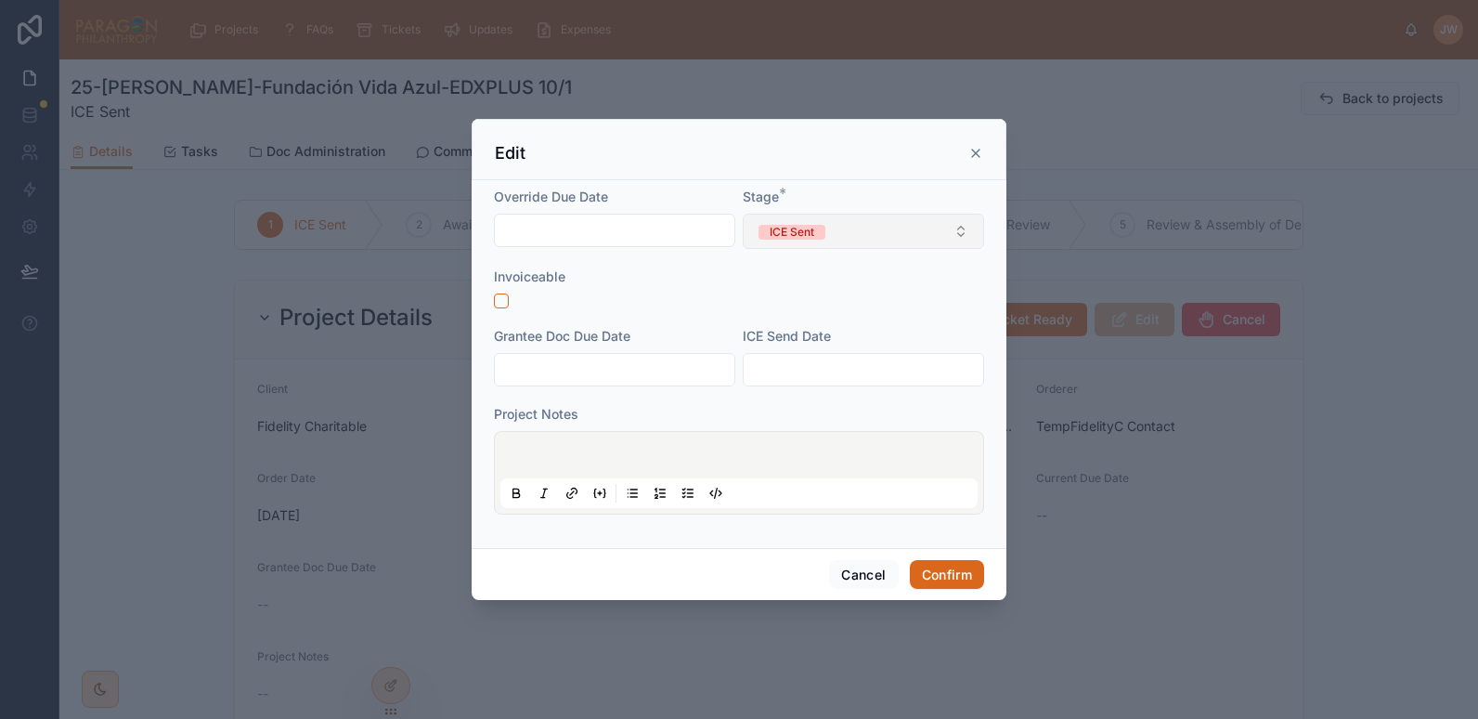
click at [849, 225] on button "ICE Sent" at bounding box center [863, 231] width 241 height 35
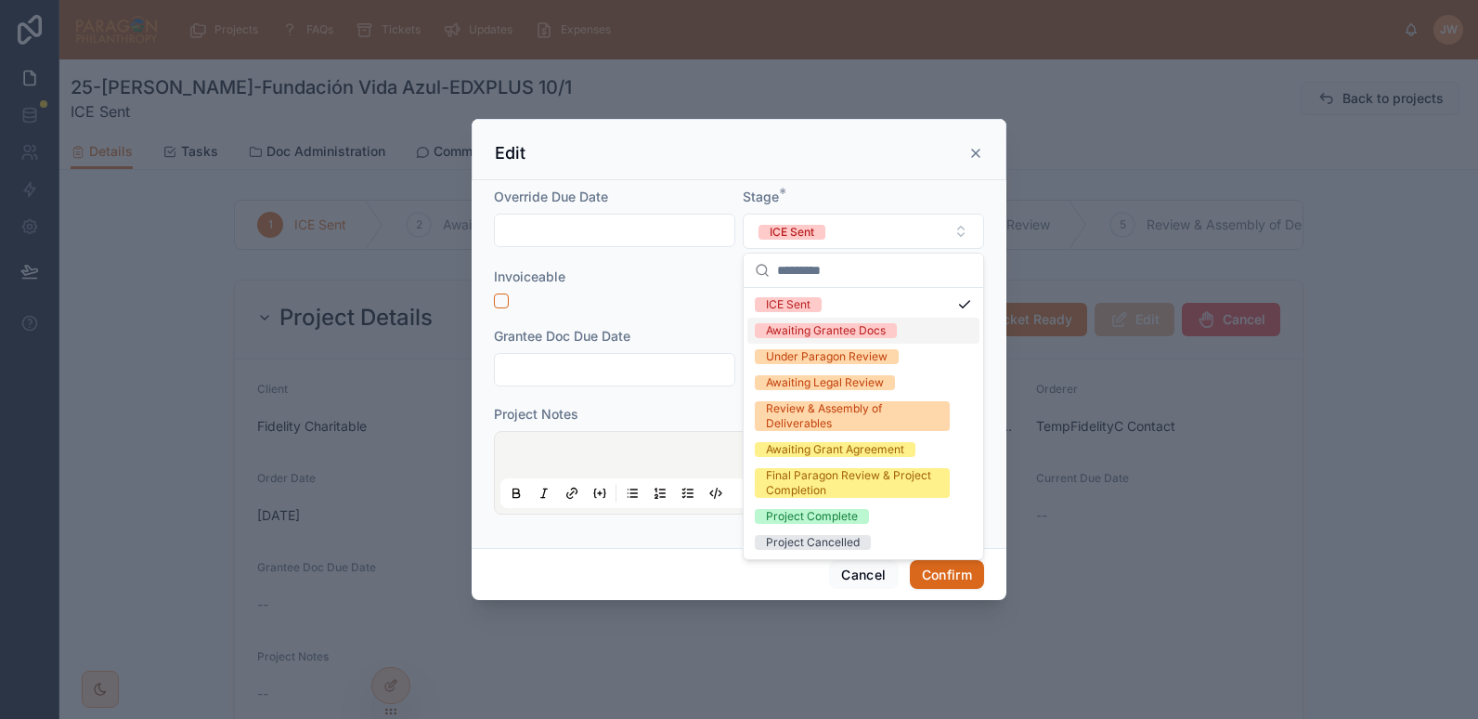
click at [807, 330] on div "Awaiting Grantee Docs" at bounding box center [826, 330] width 120 height 15
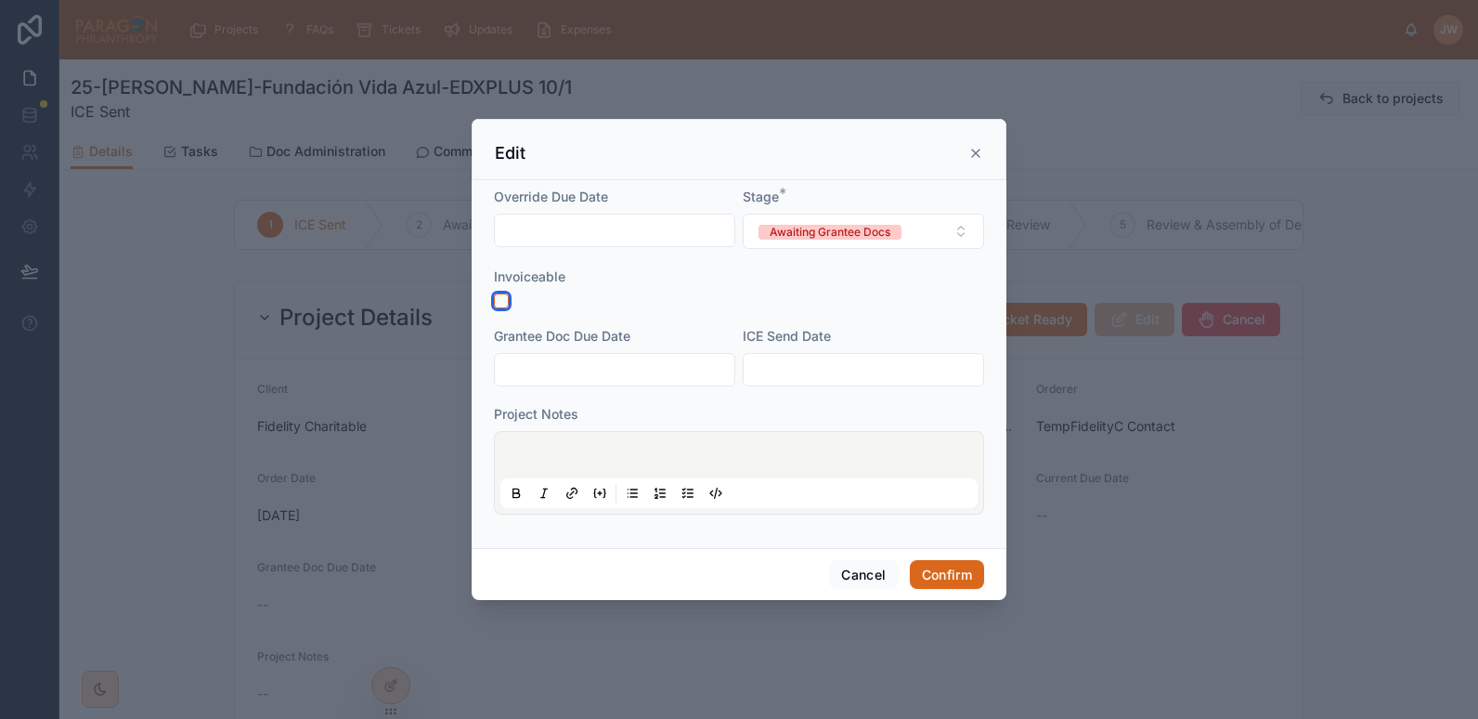
click at [499, 301] on button "button" at bounding box center [501, 300] width 15 height 15
click at [769, 373] on input "text" at bounding box center [864, 370] width 240 height 26
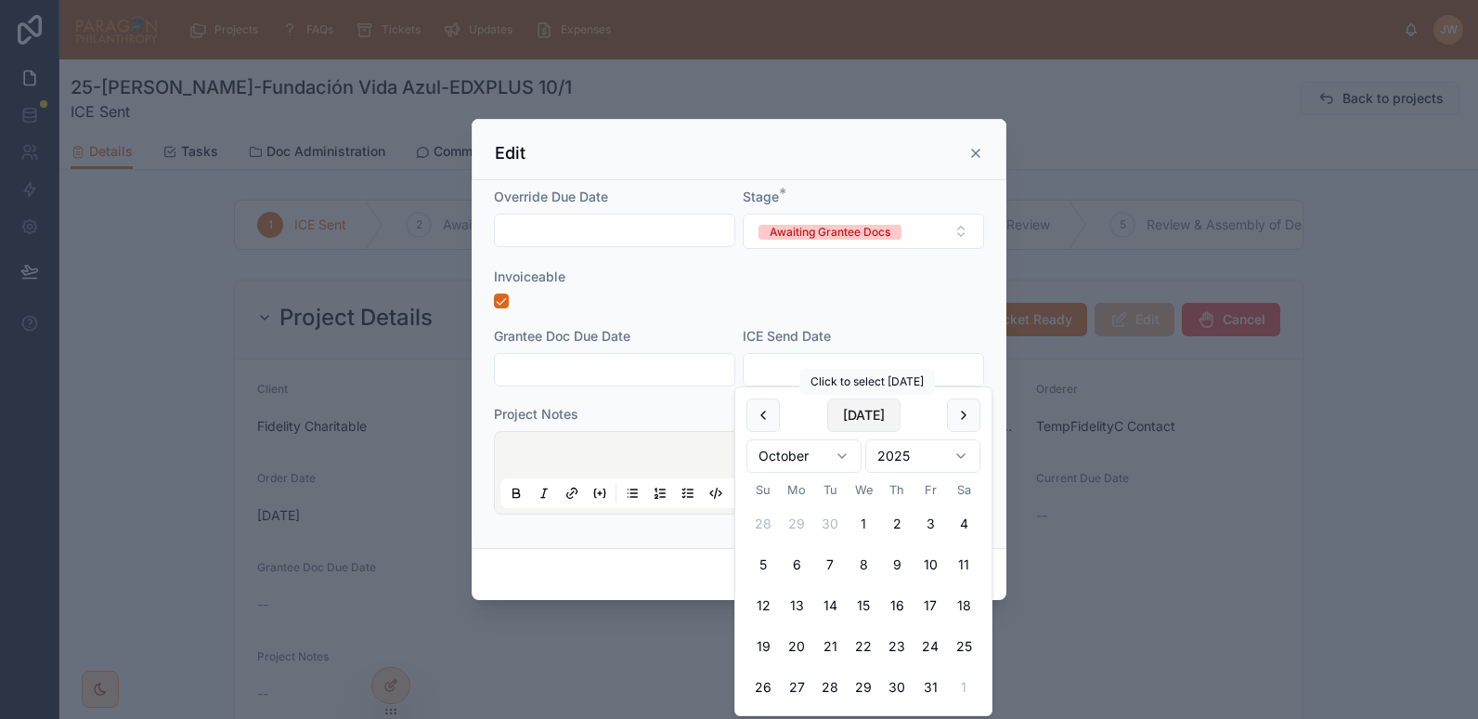
click at [859, 414] on button "[DATE]" at bounding box center [863, 414] width 73 height 33
type input "*********"
click at [653, 375] on input "text" at bounding box center [615, 370] width 240 height 26
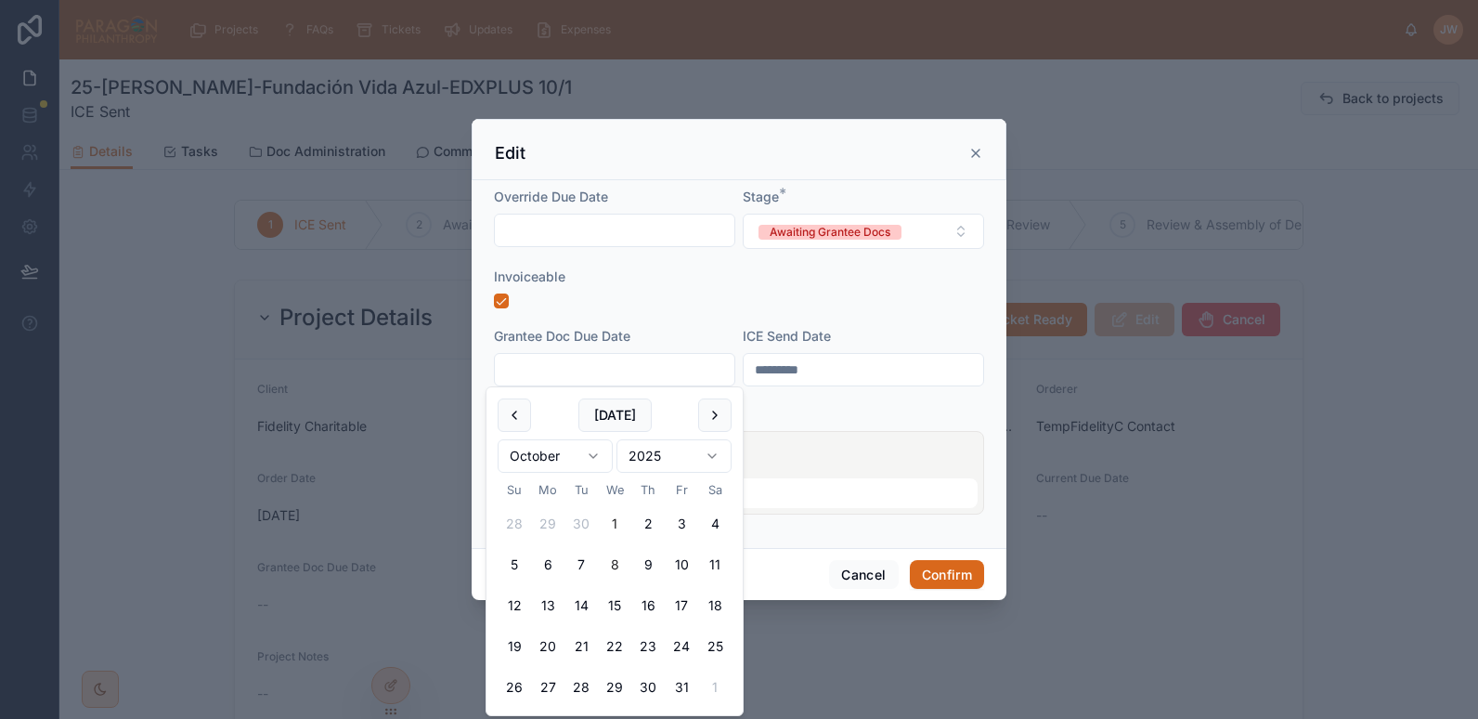
click at [614, 559] on button "8" at bounding box center [614, 564] width 33 height 33
type input "*********"
click at [664, 316] on form "Override Due Date Stage * Awaiting Grantee Docs Invoiceable Grantee Doc Due Dat…" at bounding box center [739, 360] width 490 height 345
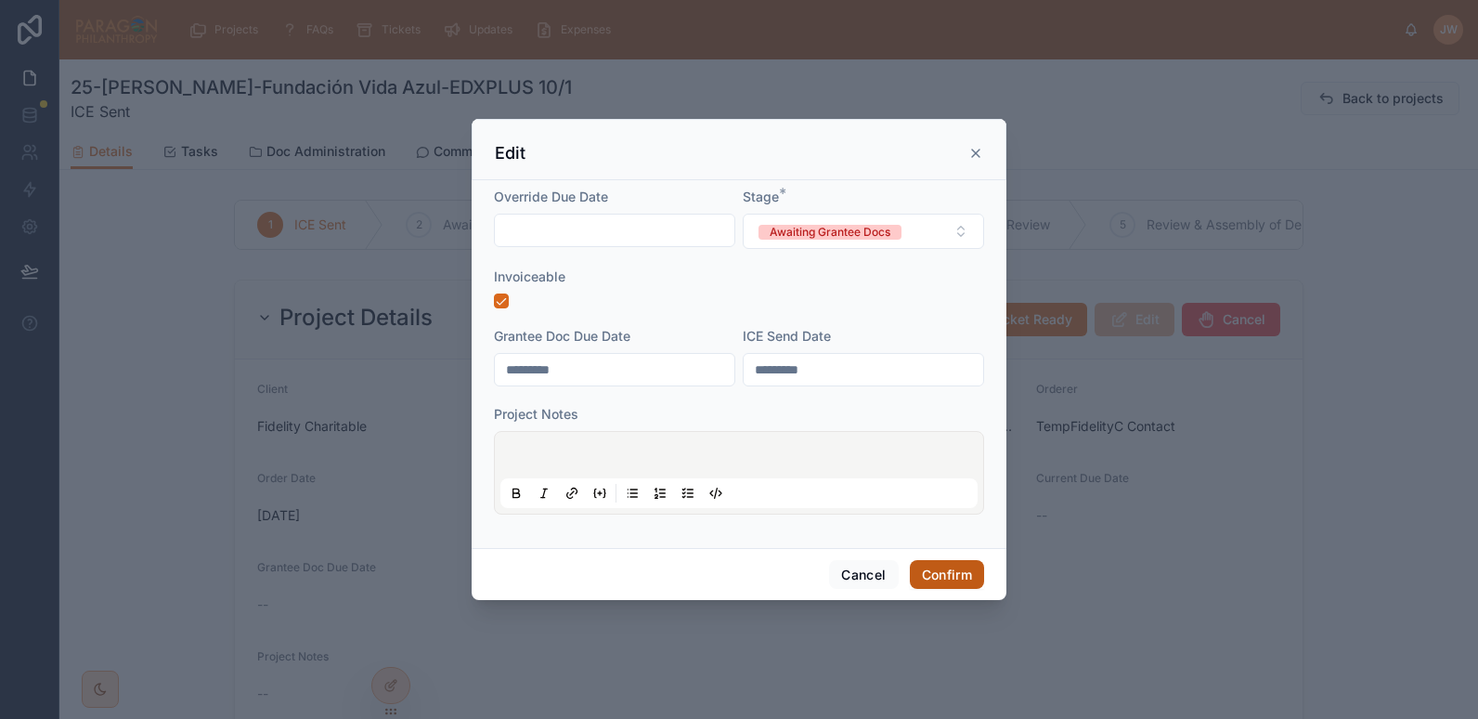
click at [954, 568] on button "Confirm" at bounding box center [947, 575] width 74 height 30
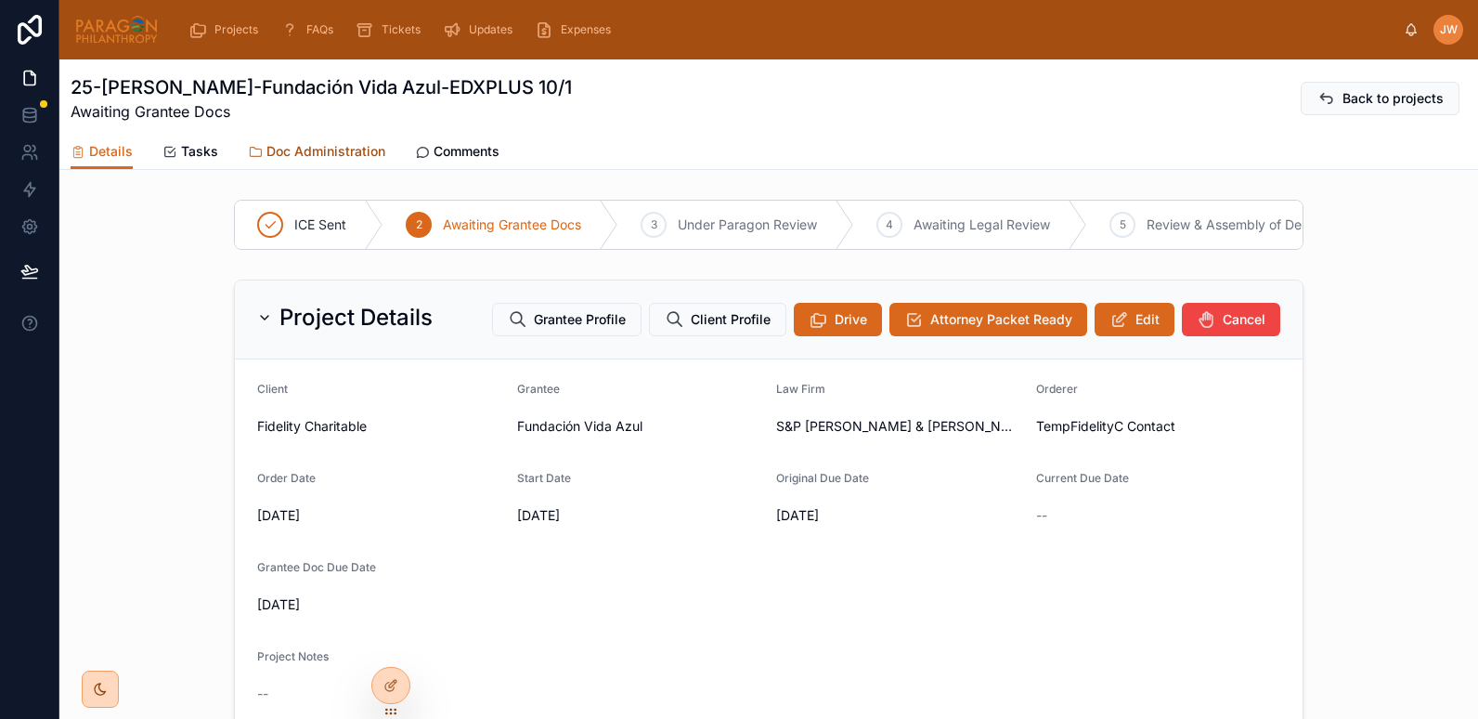
click at [305, 148] on span "Doc Administration" at bounding box center [325, 151] width 119 height 19
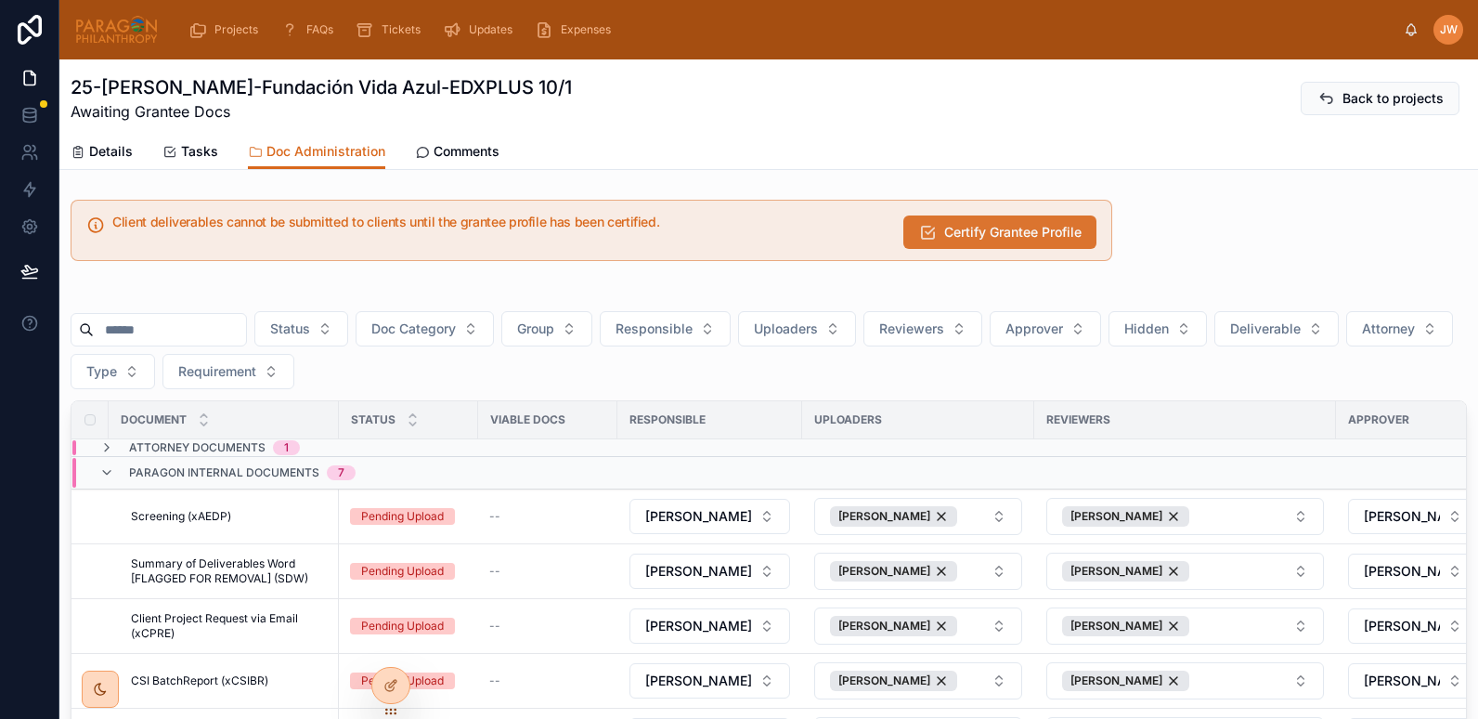
click at [950, 235] on span "Certify Grantee Profile" at bounding box center [1012, 232] width 137 height 19
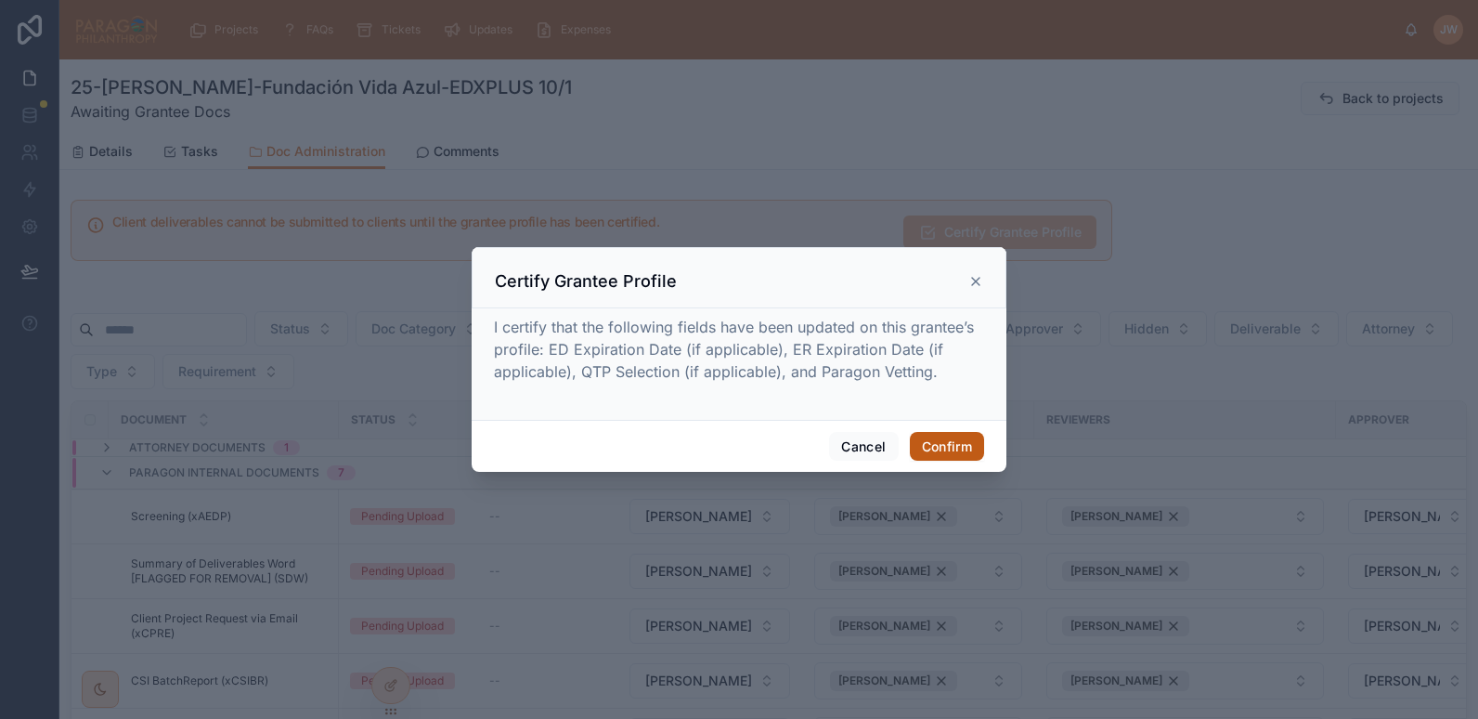
click at [934, 446] on button "Confirm" at bounding box center [947, 447] width 74 height 30
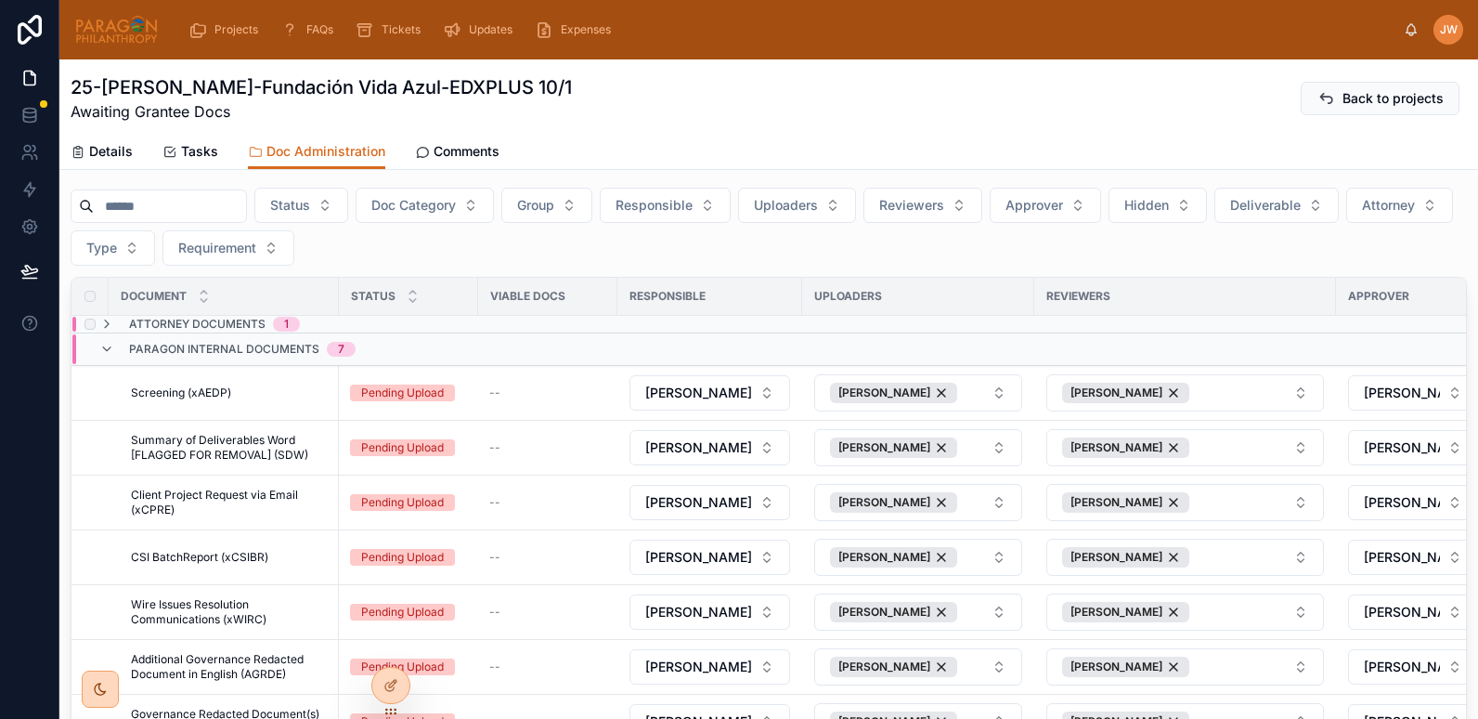
scroll to position [108, 0]
click at [84, 149] on icon at bounding box center [78, 152] width 15 height 15
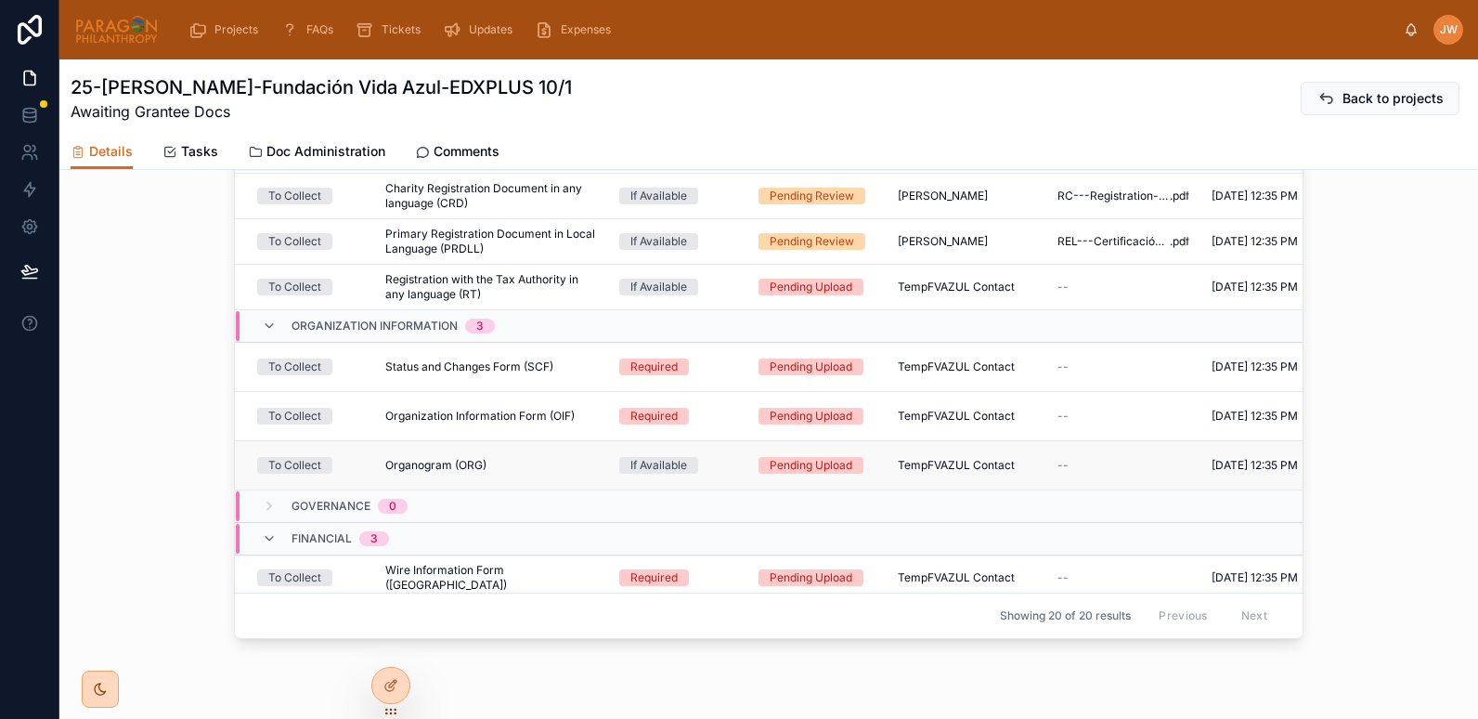
scroll to position [741, 0]
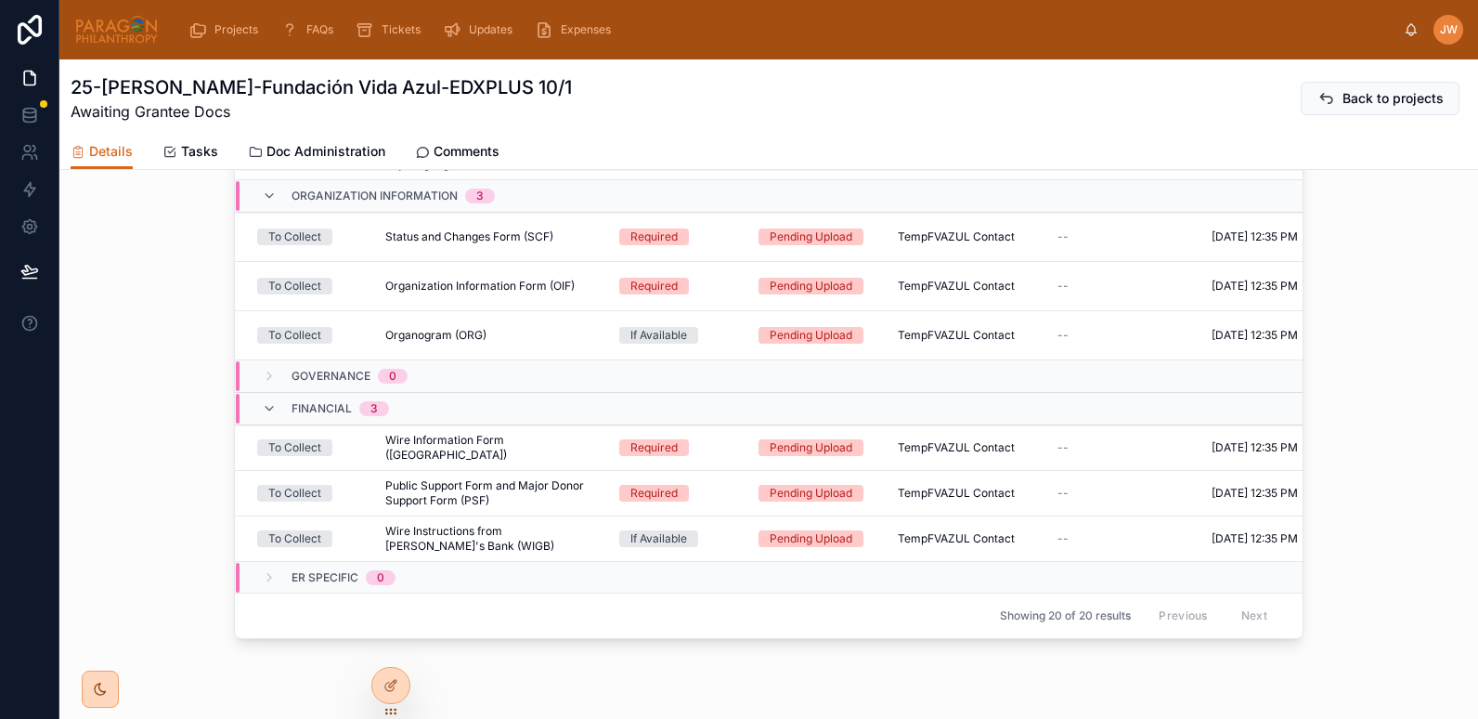
click at [273, 385] on div "Governance 0" at bounding box center [335, 376] width 146 height 30
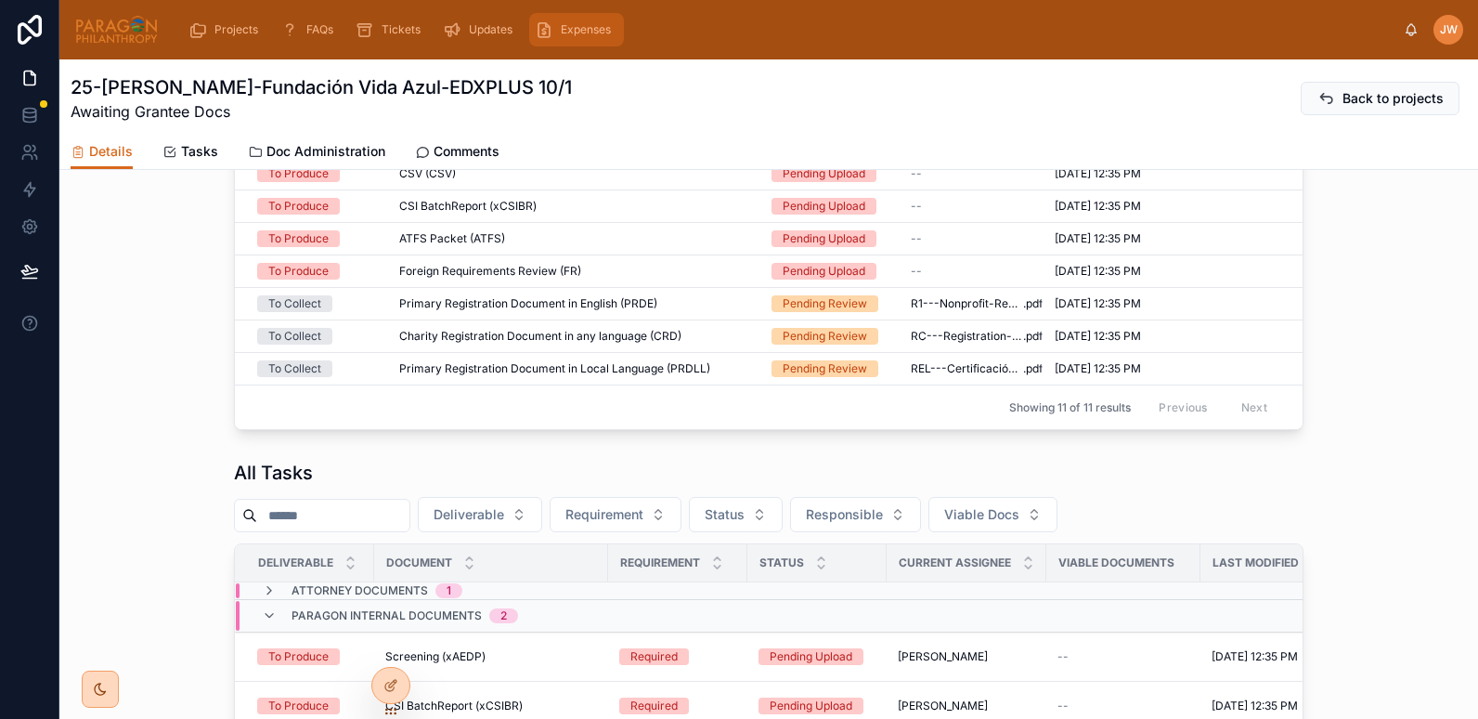
scroll to position [1360, 0]
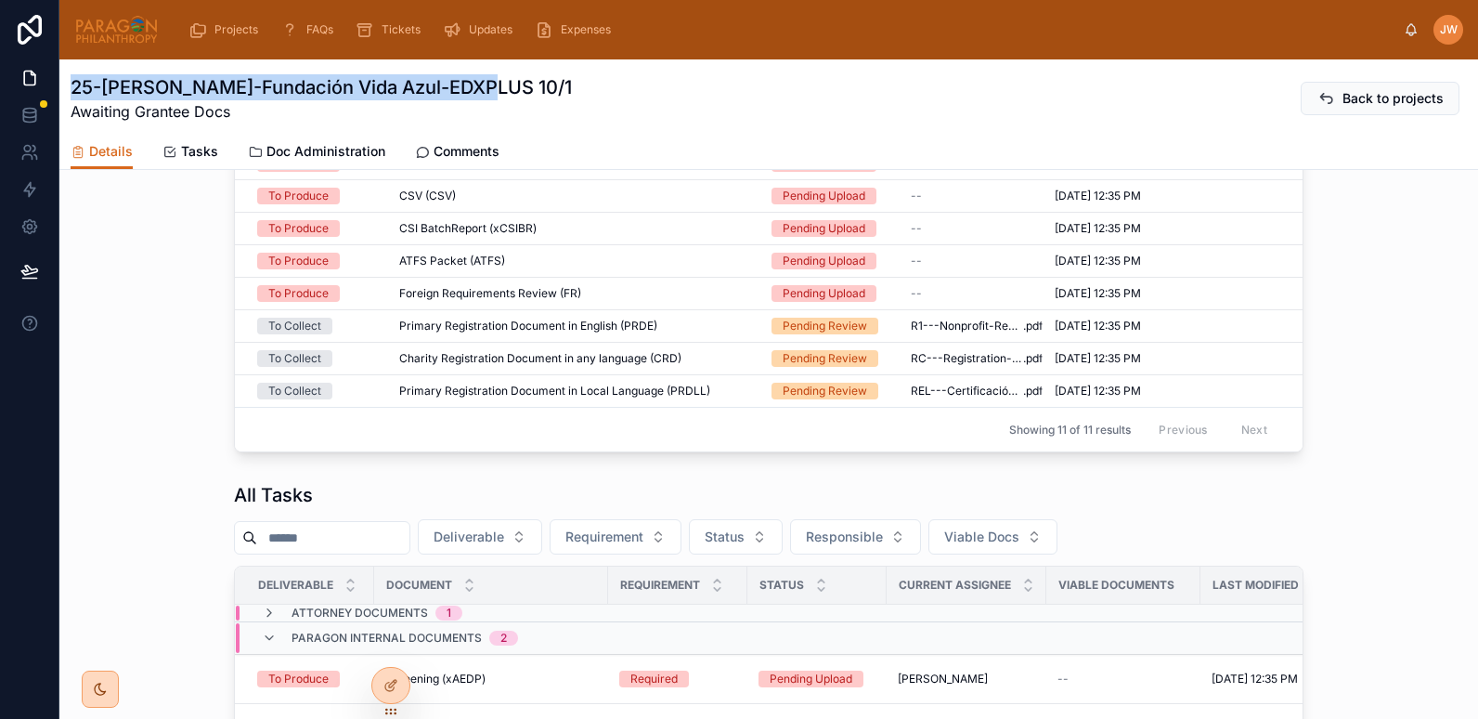
drag, startPoint x: 473, startPoint y: 89, endPoint x: 65, endPoint y: 92, distance: 407.6
click at [65, 92] on div "25-FIDEL-Fundación Vida Azul-EDXPLUS 10/1 Awaiting Grantee Docs Back to project…" at bounding box center [768, 114] width 1419 height 110
copy h1 "25-[PERSON_NAME]-Fundación Vida Azul-EDXPLUS 10/1"
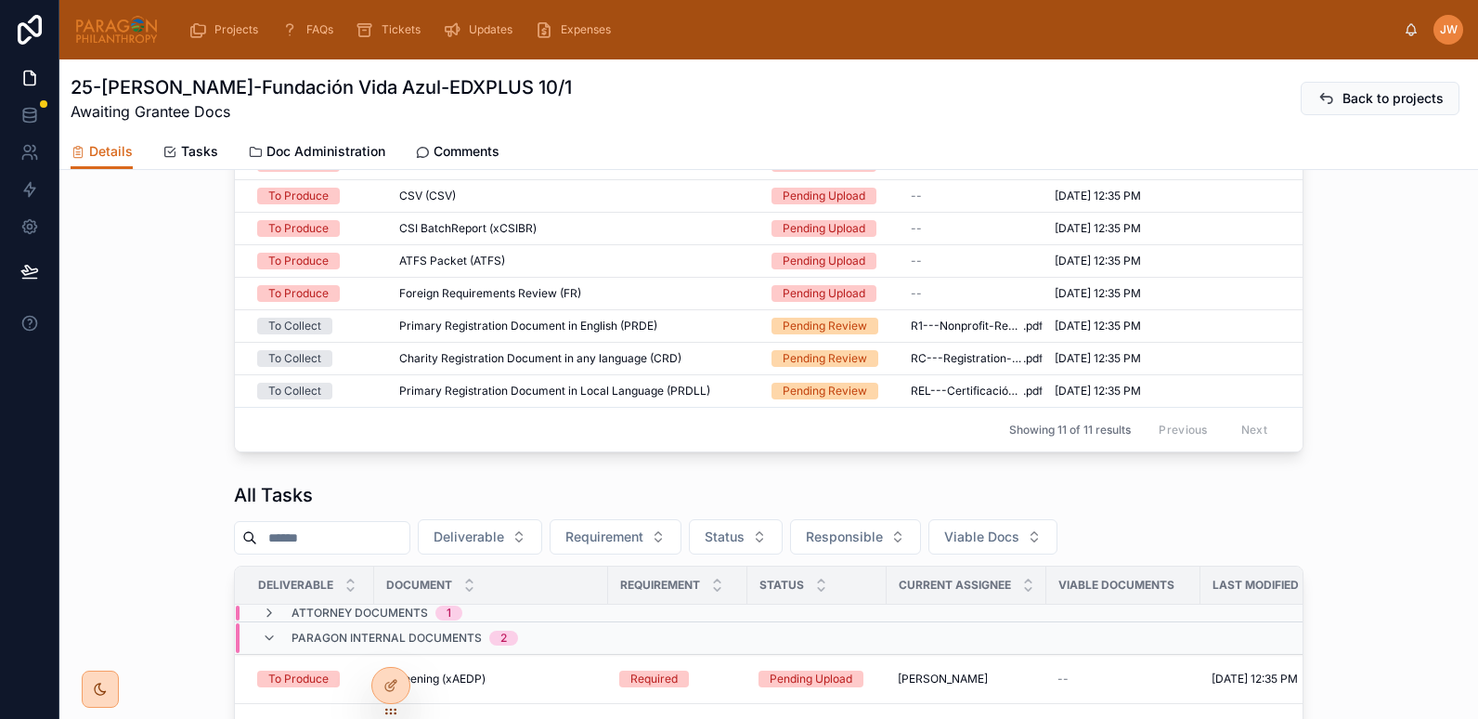
click at [146, 439] on div "My Actionable Tasks Deliverable Status Viable Docs Deliverable Document Status …" at bounding box center [768, 189] width 1419 height 539
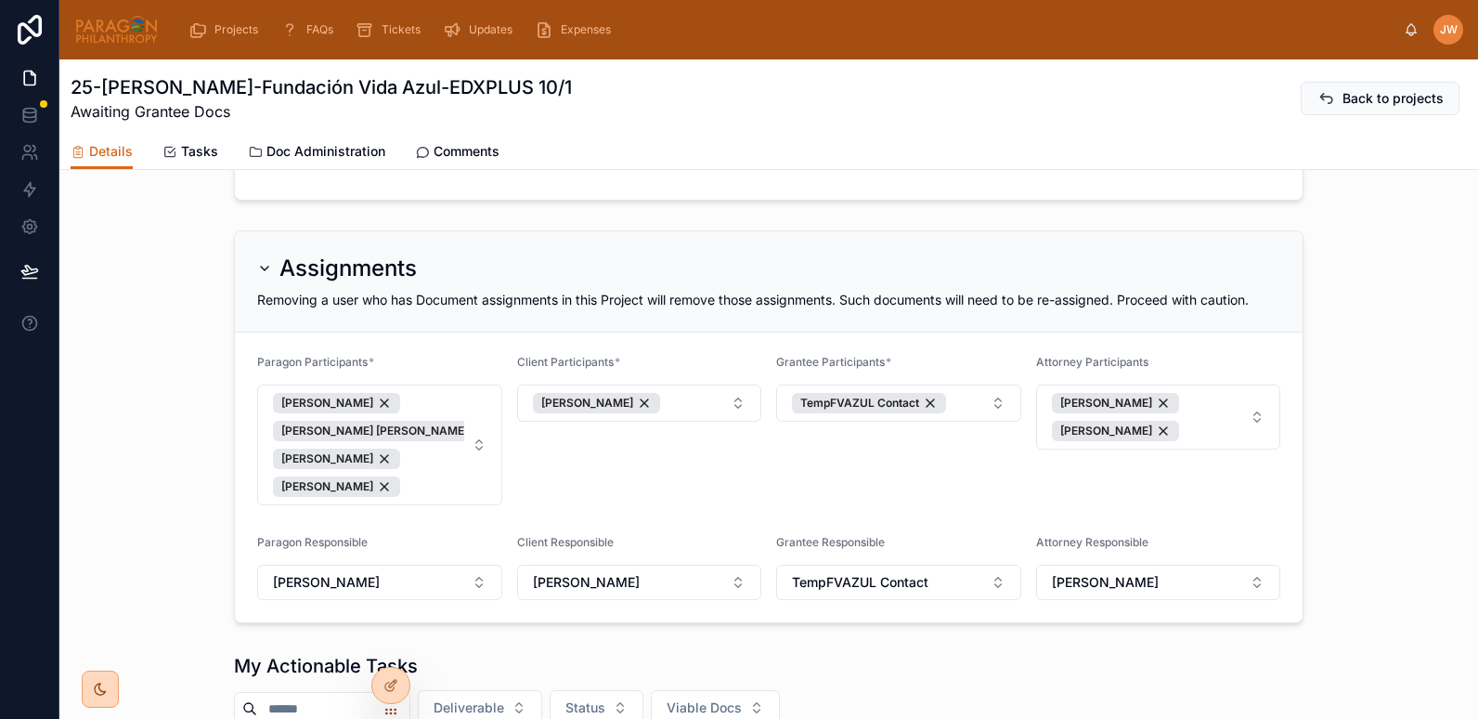
scroll to position [557, 0]
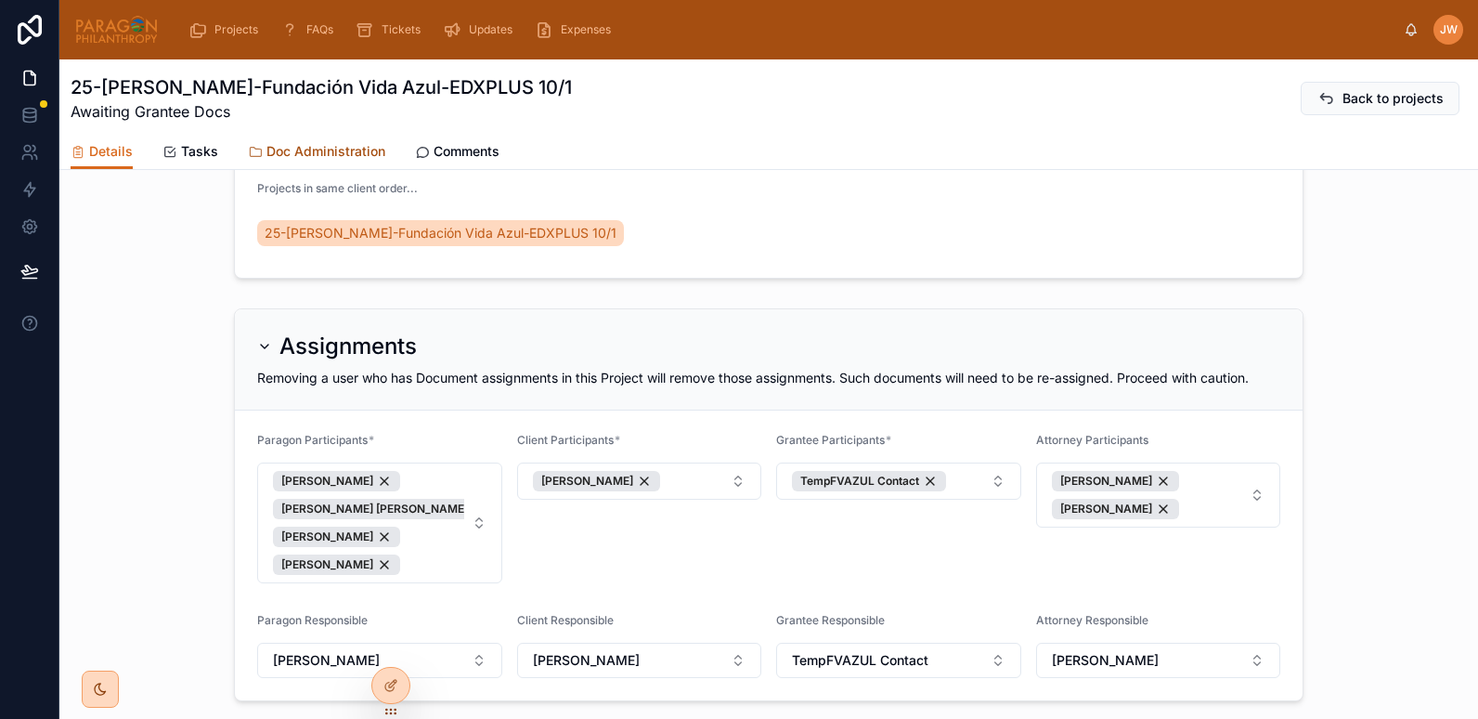
click at [302, 148] on span "Doc Administration" at bounding box center [325, 151] width 119 height 19
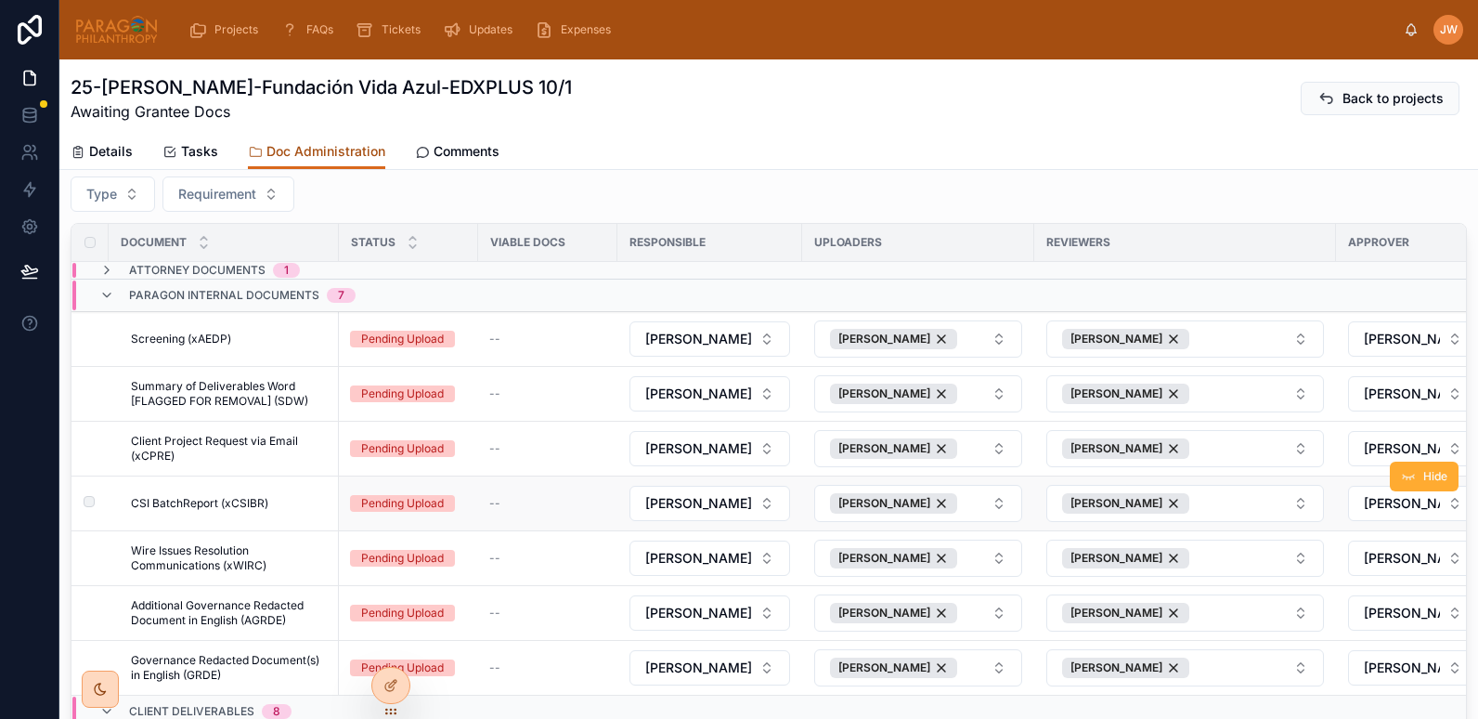
scroll to position [162, 0]
click at [184, 338] on span "Screening (xAEDP)" at bounding box center [181, 339] width 100 height 15
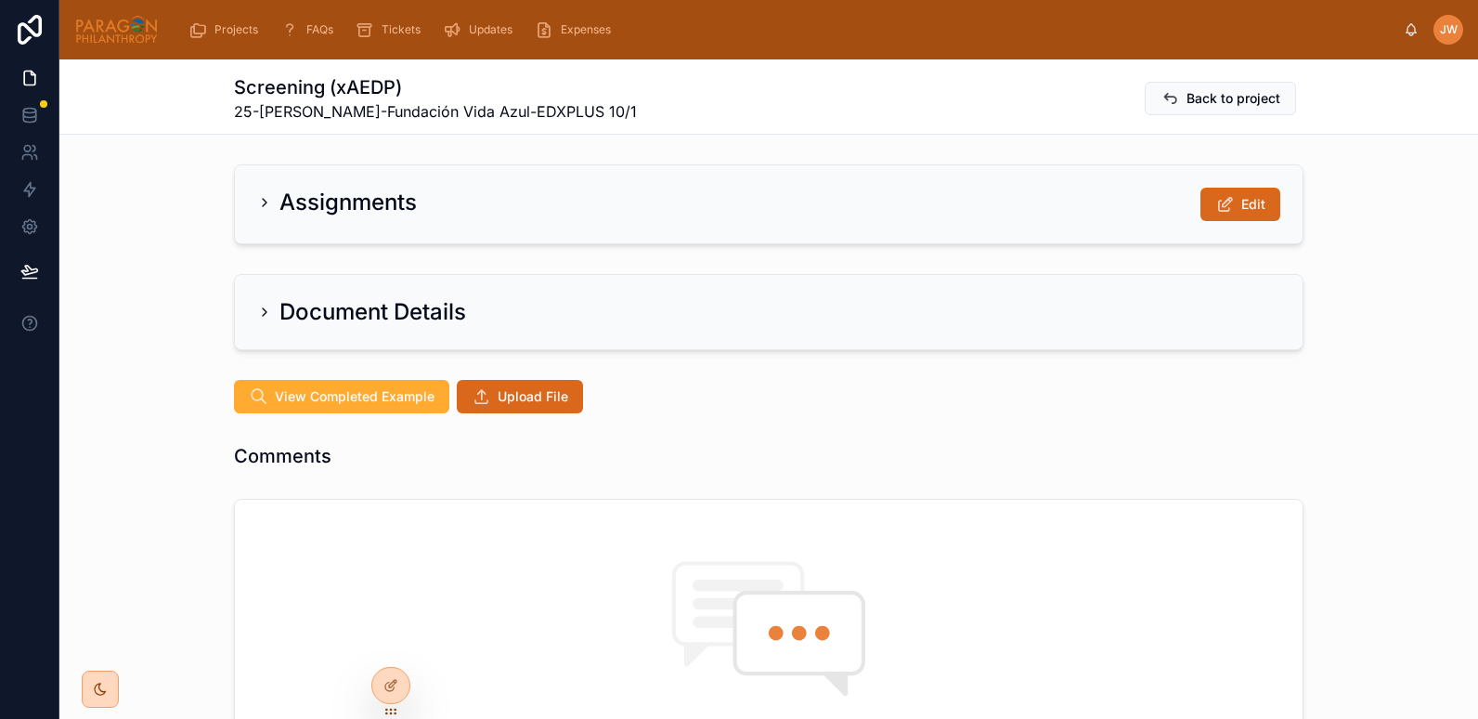
click at [257, 302] on div "Document Details" at bounding box center [361, 312] width 209 height 30
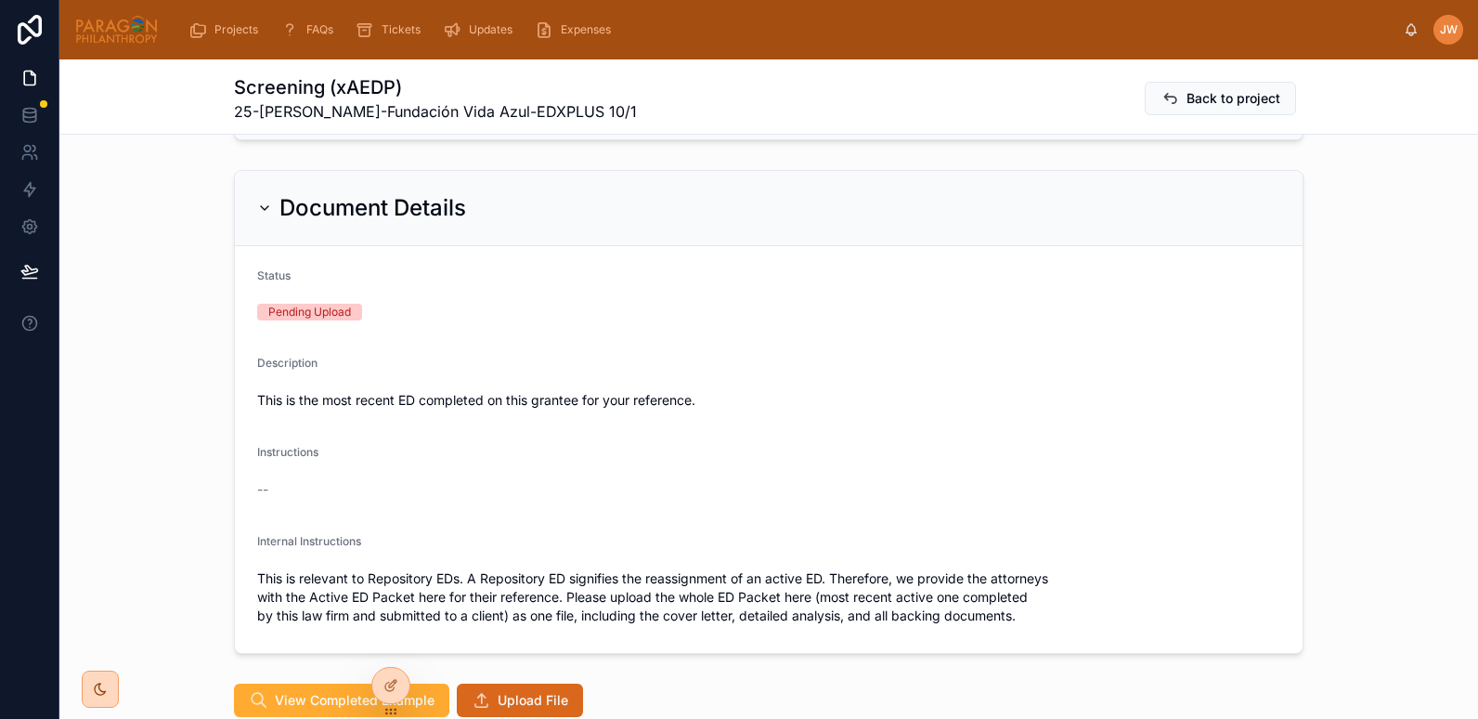
scroll to position [103, 0]
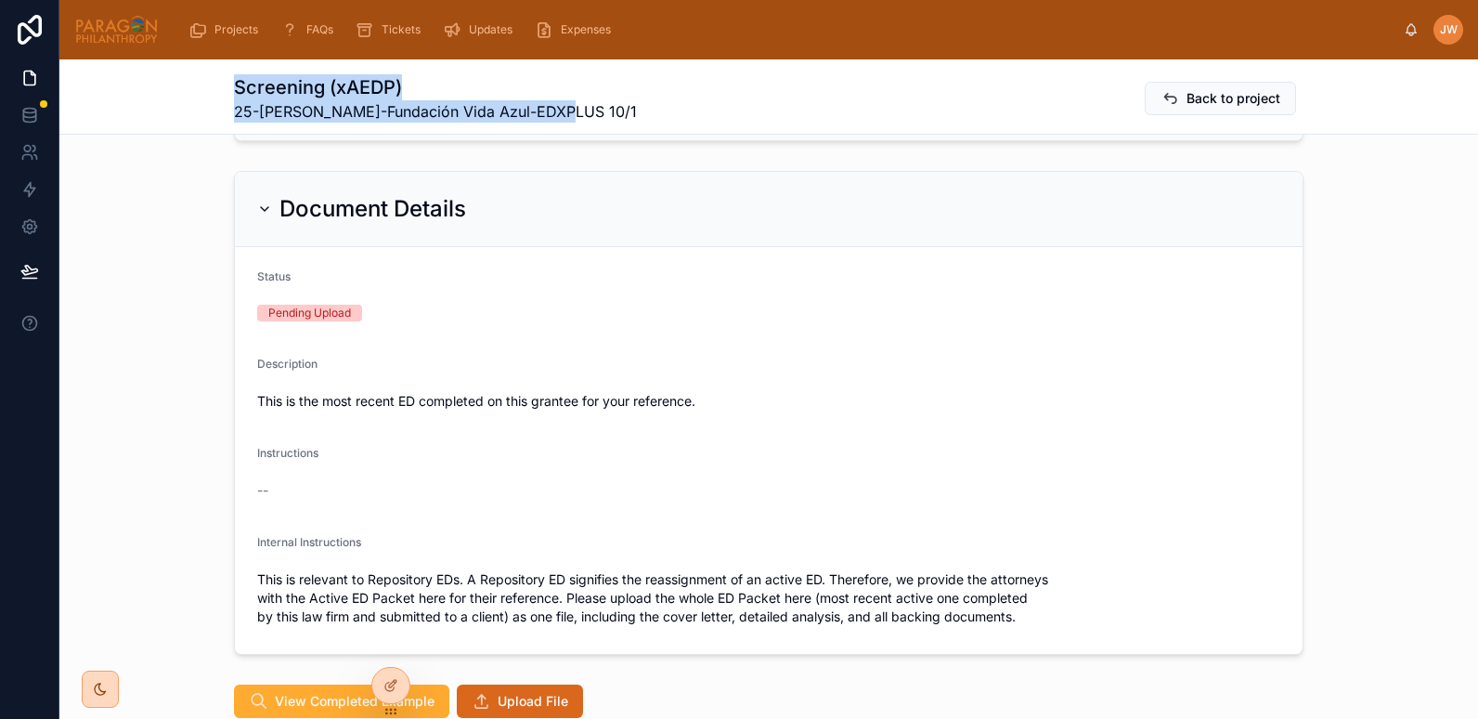
drag, startPoint x: 228, startPoint y: 86, endPoint x: 626, endPoint y: 106, distance: 397.8
click at [626, 106] on div "Screening (xAEDP) 25-FIDEL-Fundación Vida Azul-EDXPLUS 10/1 Back to project" at bounding box center [769, 98] width 1070 height 48
copy div "Screening (xAEDP) 25-FIDEL-Fundación Vida Azul-EDXPLUS 10/1"
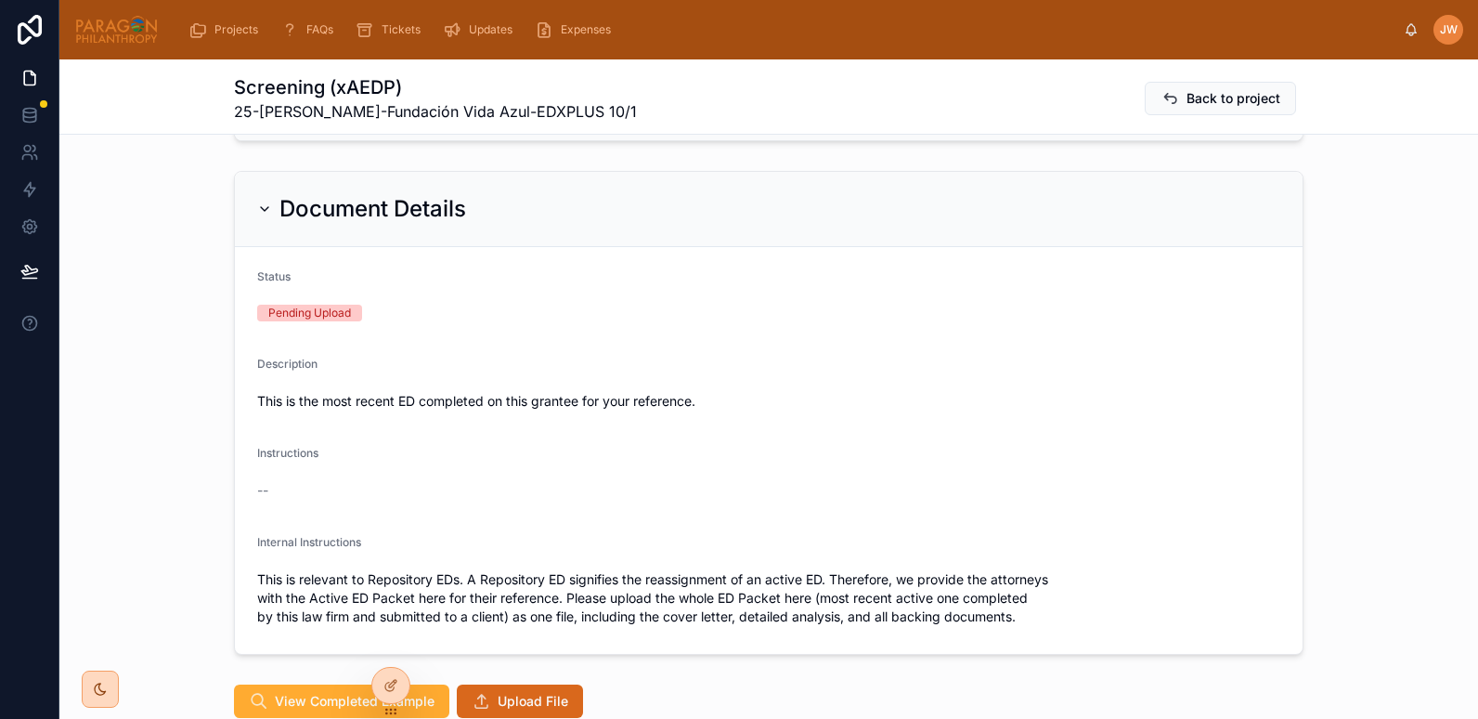
click at [145, 232] on div "Document Details Status Pending Upload Description This is the most recent ED c…" at bounding box center [768, 412] width 1419 height 499
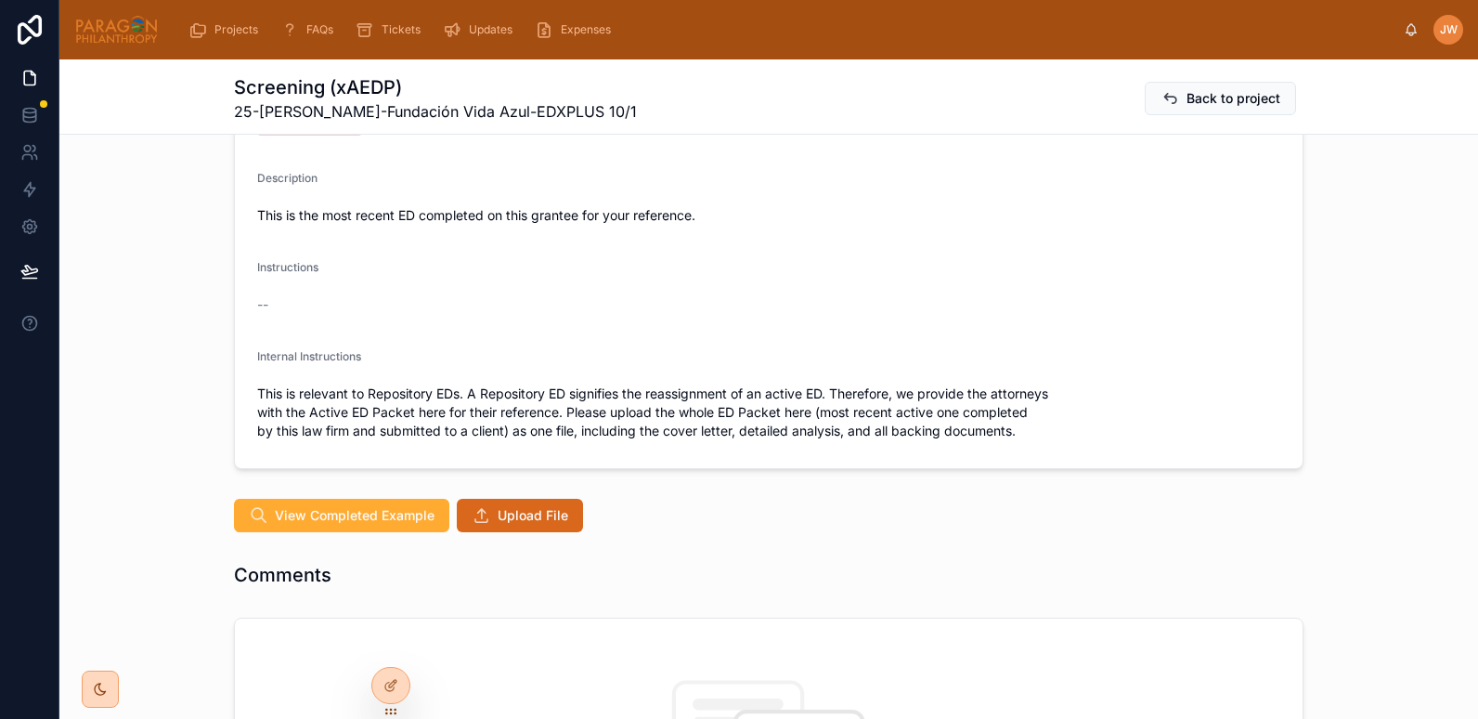
scroll to position [282, 0]
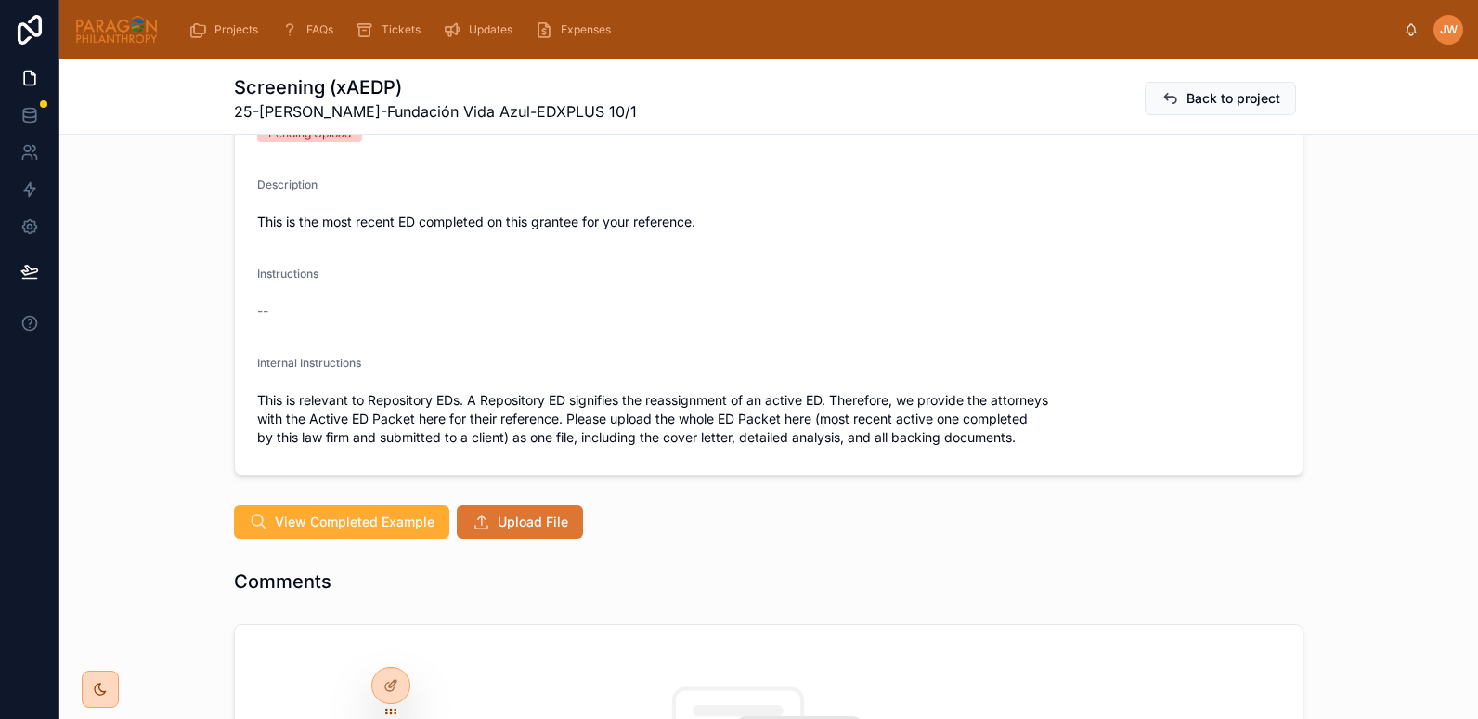
click at [498, 526] on span "Upload File" at bounding box center [533, 521] width 71 height 19
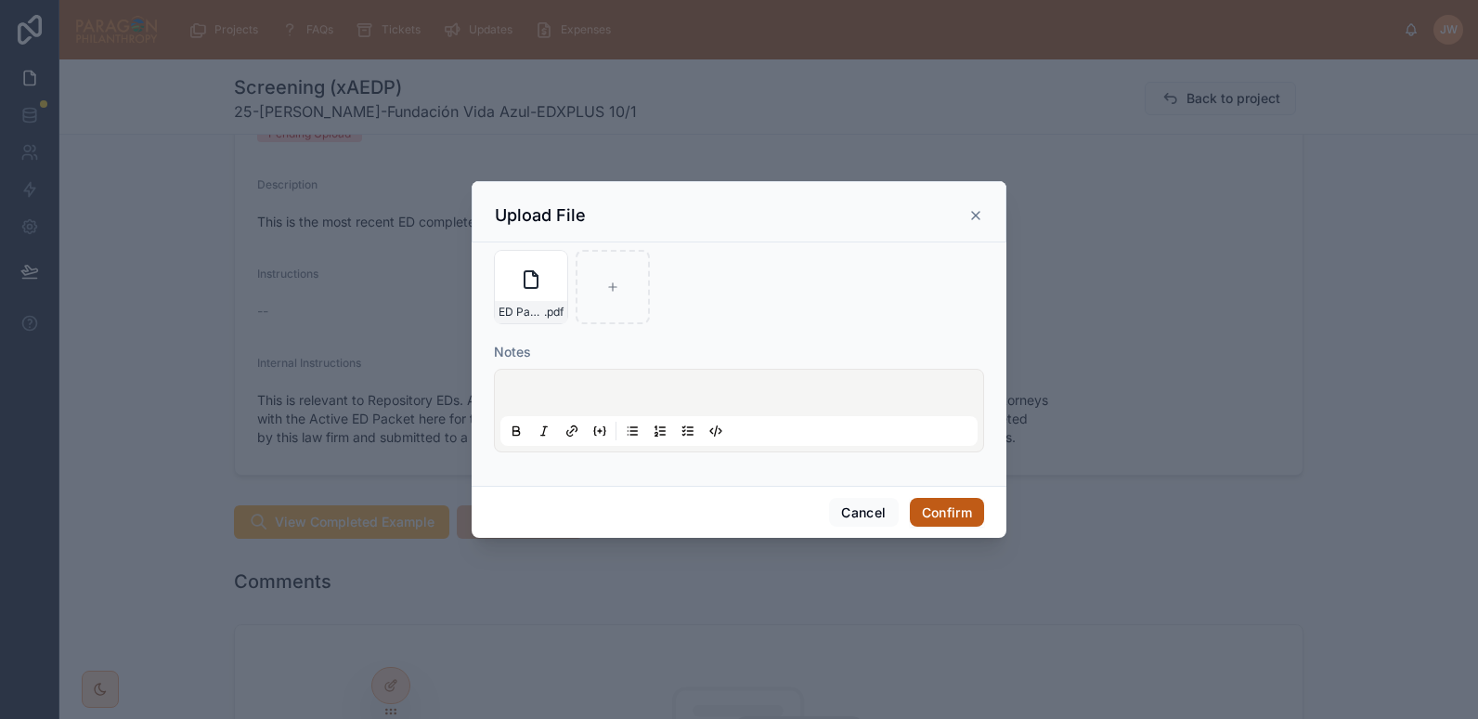
click at [949, 512] on button "Confirm" at bounding box center [947, 513] width 74 height 30
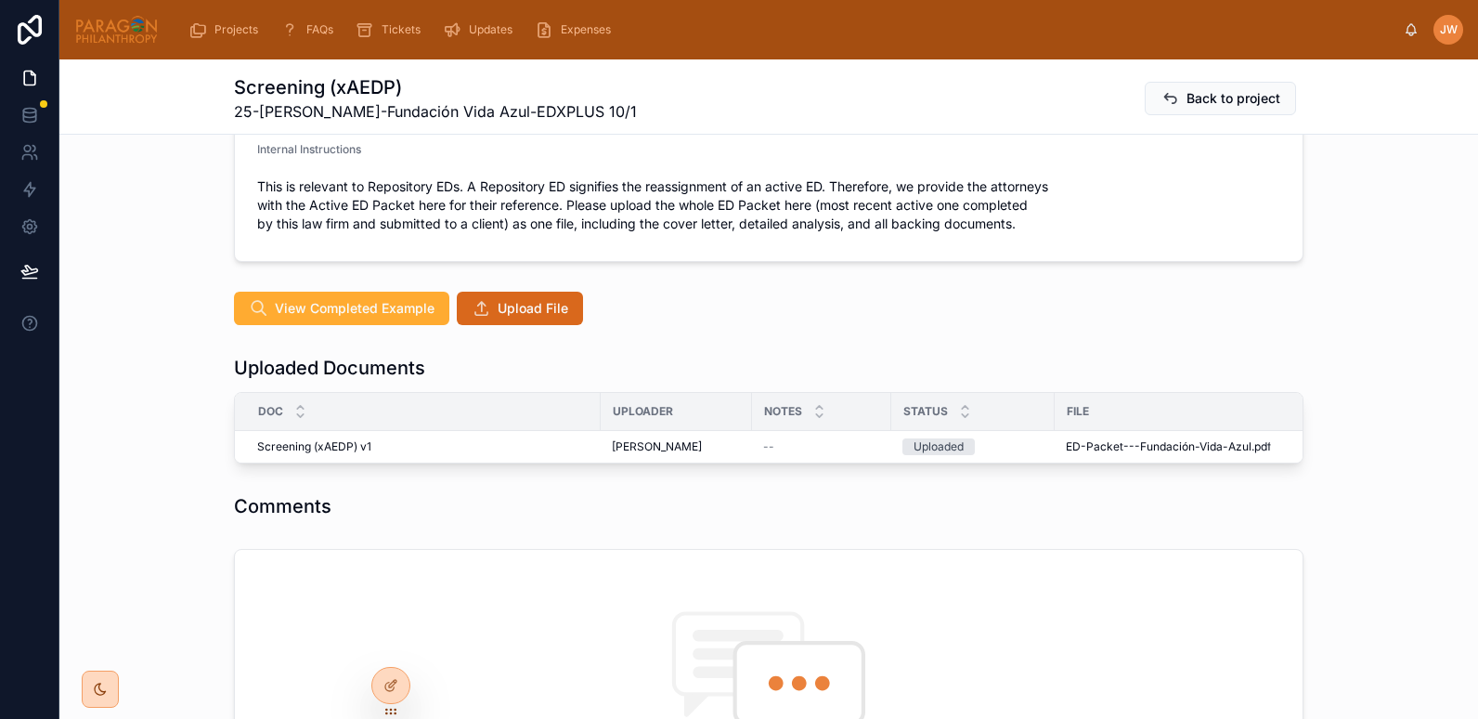
scroll to position [557, 0]
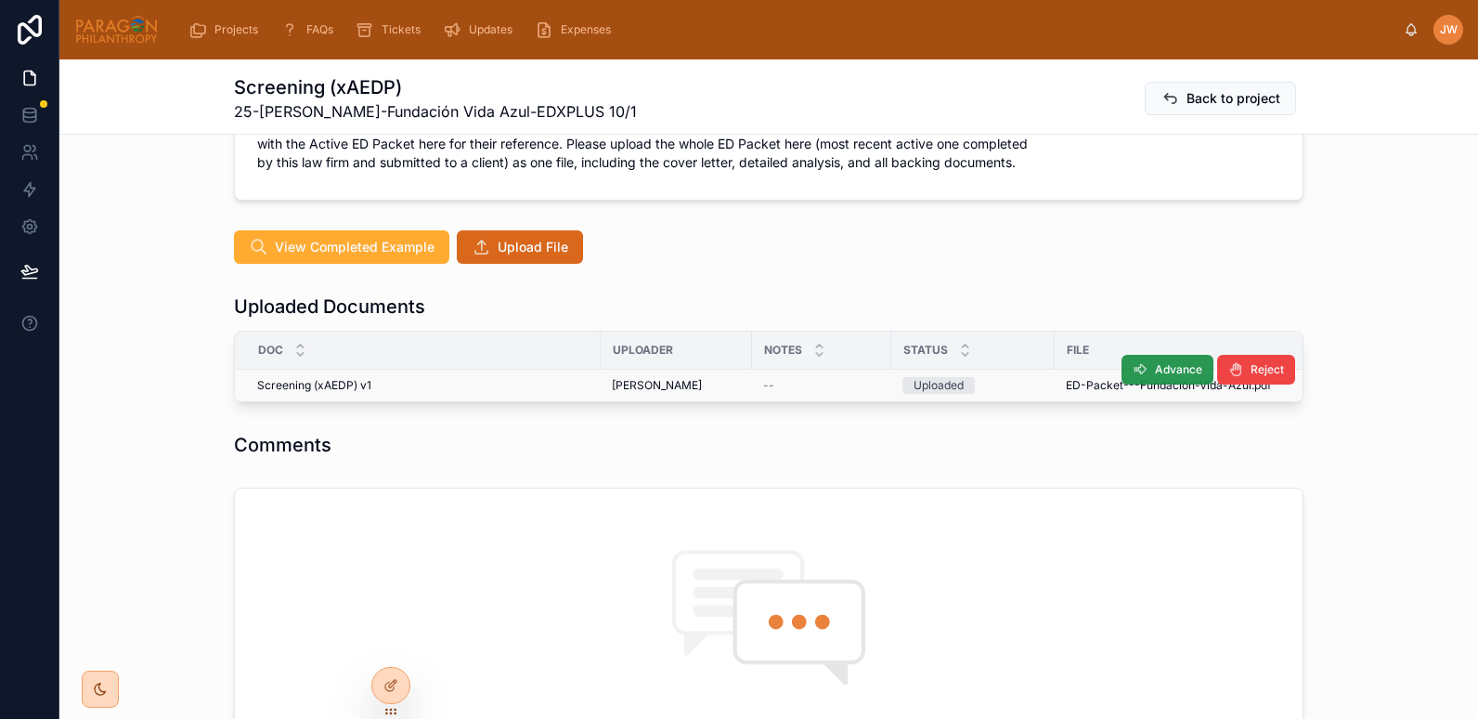
click at [1139, 364] on icon at bounding box center [1140, 369] width 15 height 15
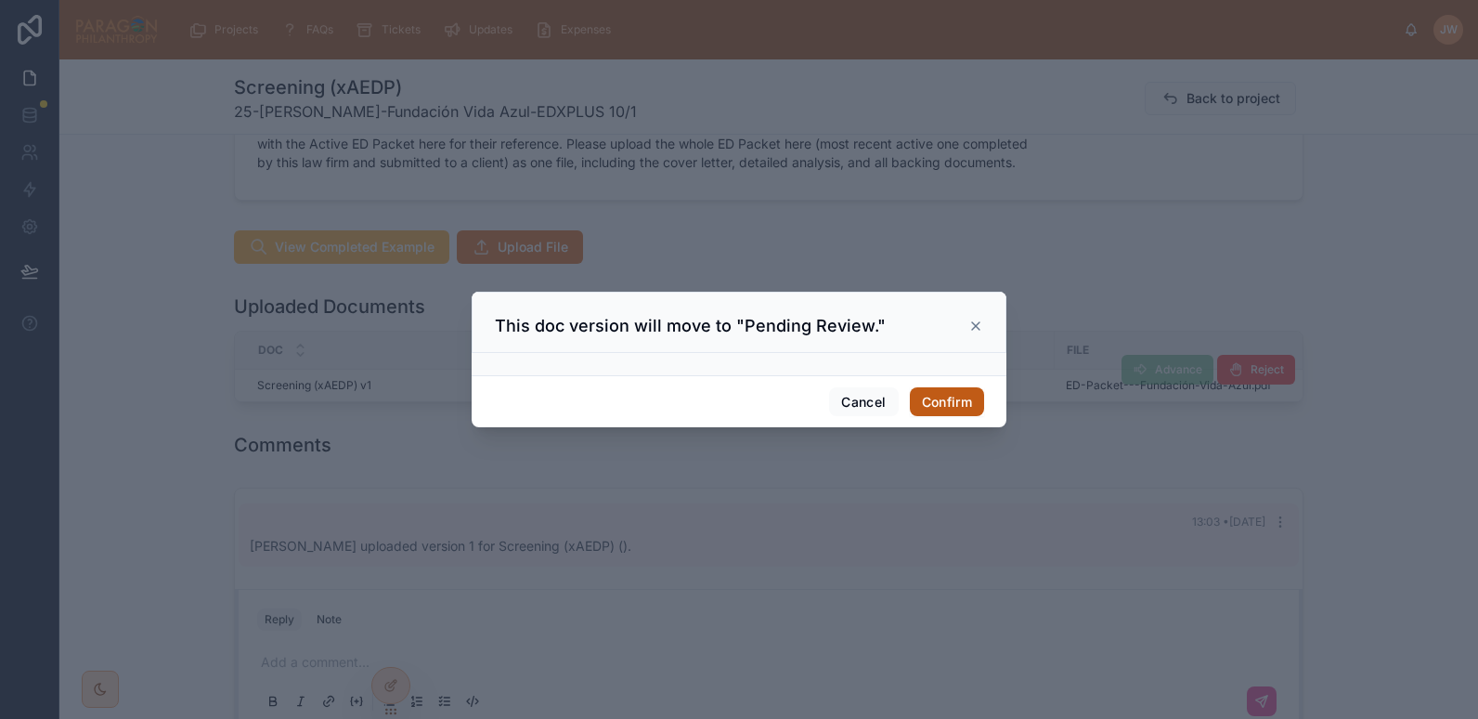
click at [940, 400] on button "Confirm" at bounding box center [947, 402] width 74 height 30
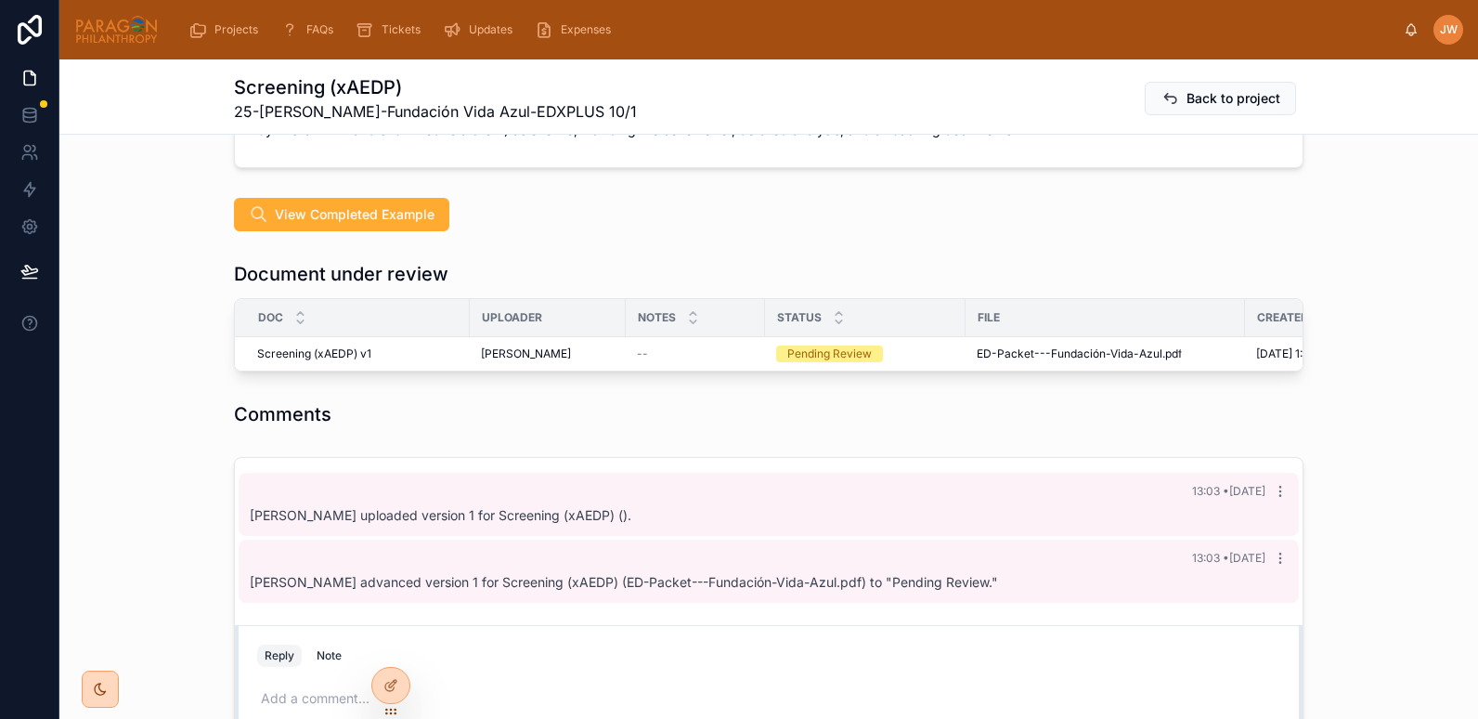
scroll to position [590, 0]
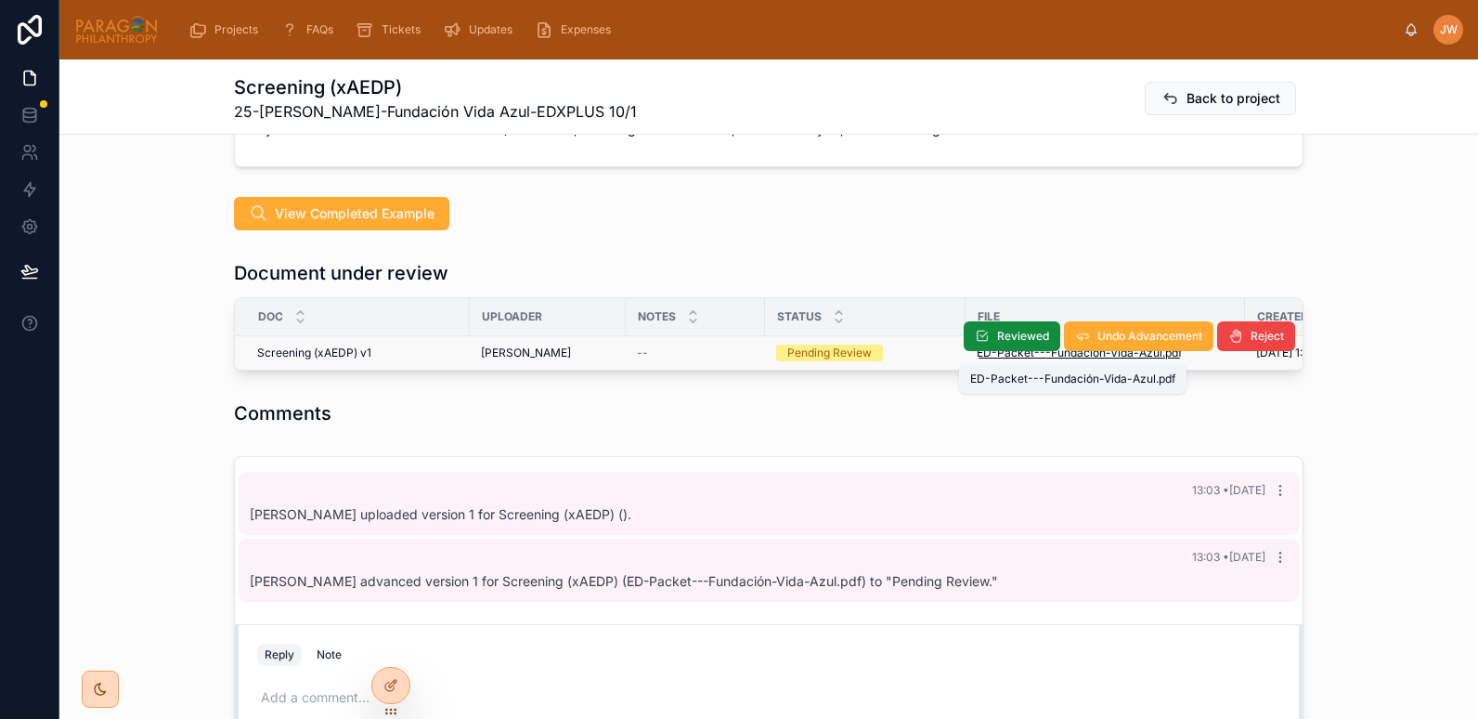
click at [1040, 355] on span "ED-Packet---Fundación-Vida-Azul" at bounding box center [1070, 352] width 186 height 15
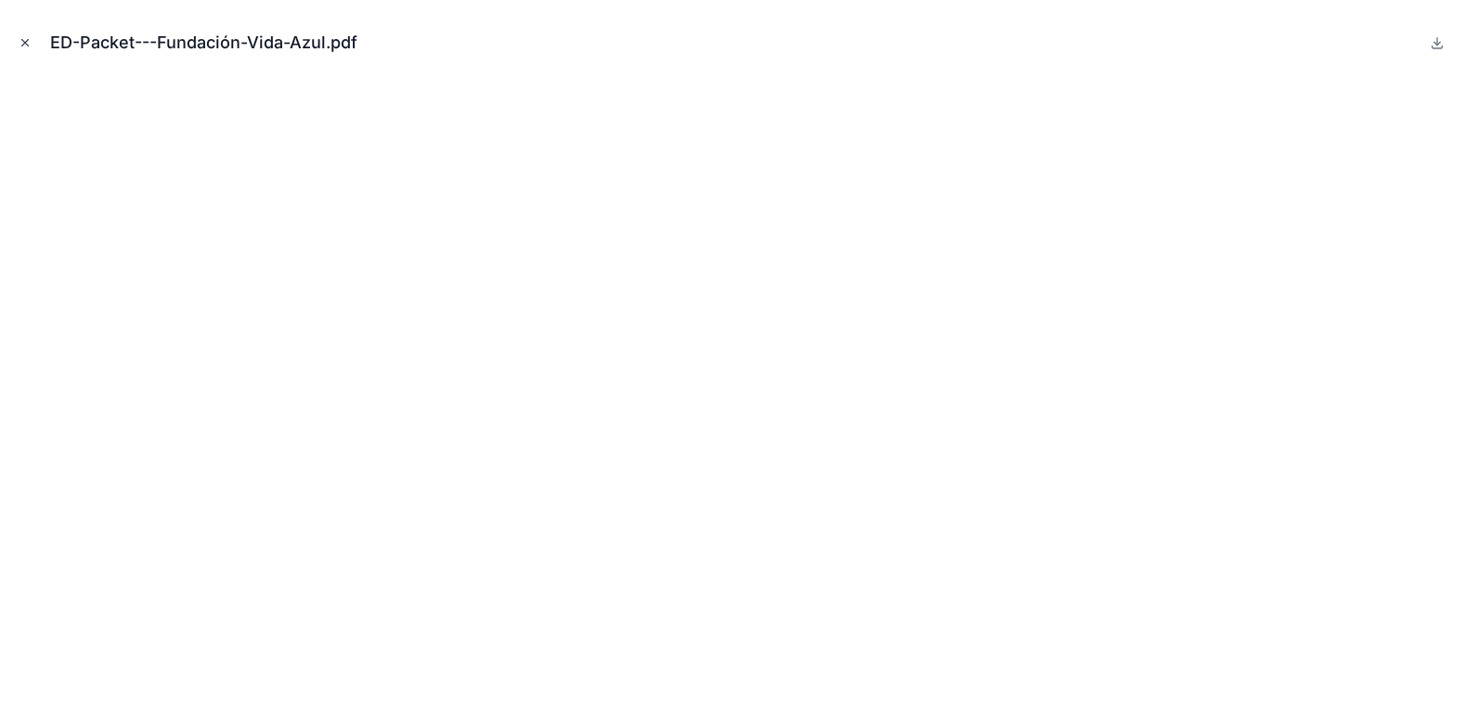
click at [22, 44] on icon "Close modal" at bounding box center [25, 42] width 13 height 13
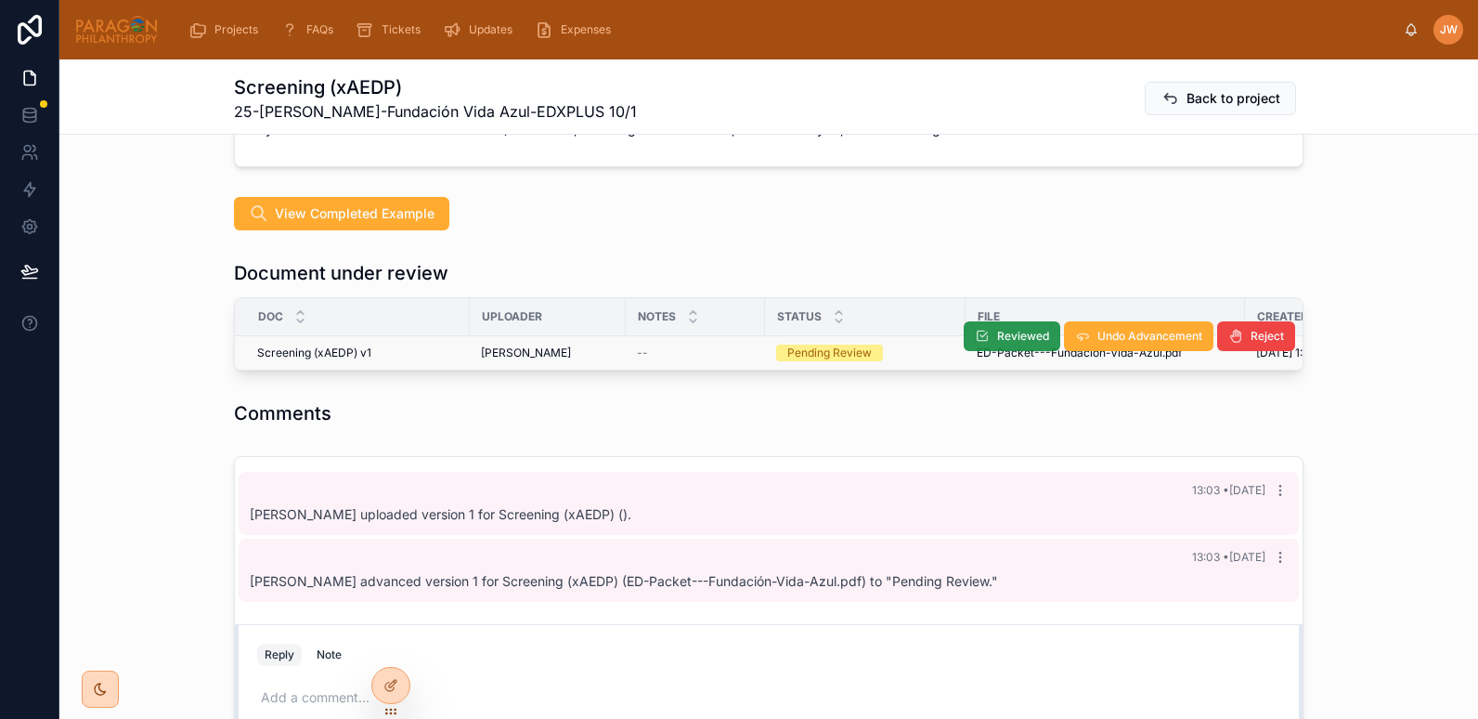
click at [986, 340] on button "Reviewed" at bounding box center [1012, 336] width 97 height 30
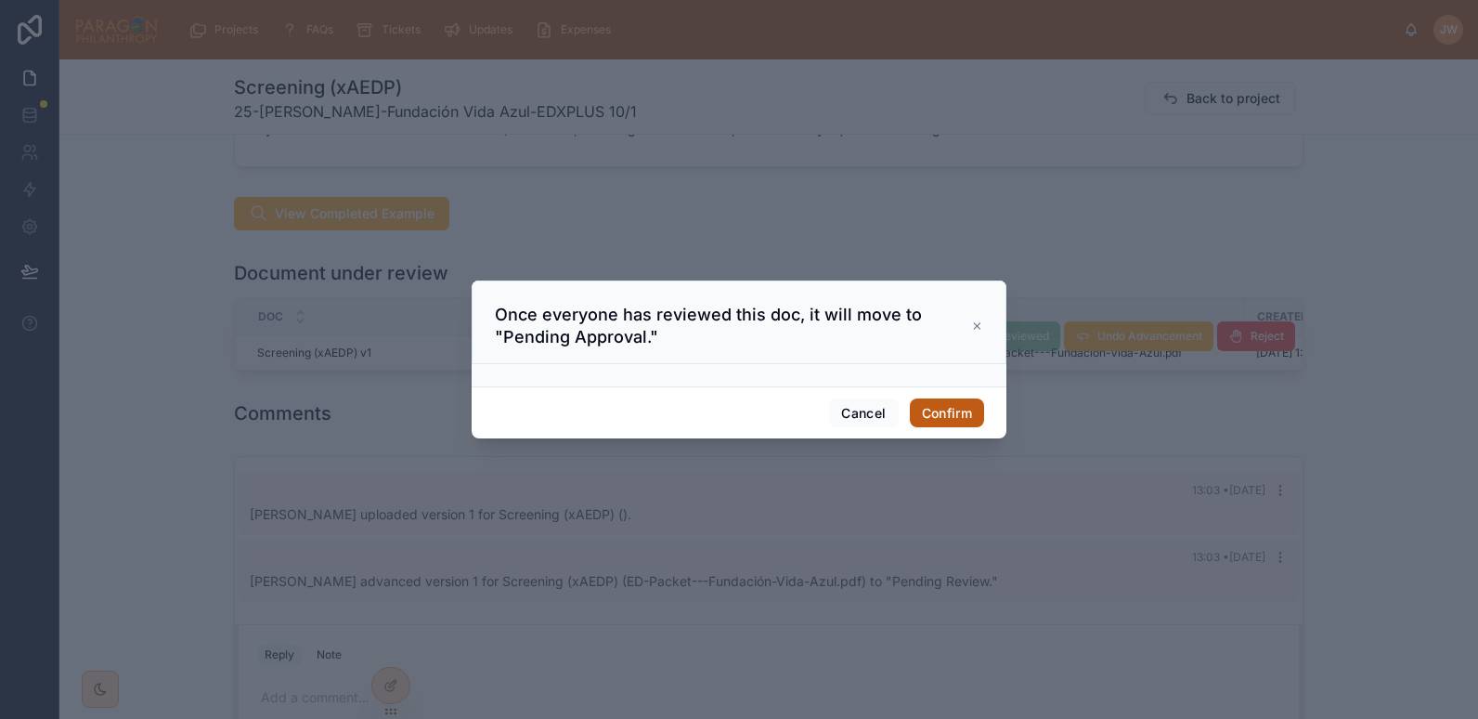
click at [955, 415] on button "Confirm" at bounding box center [947, 413] width 74 height 30
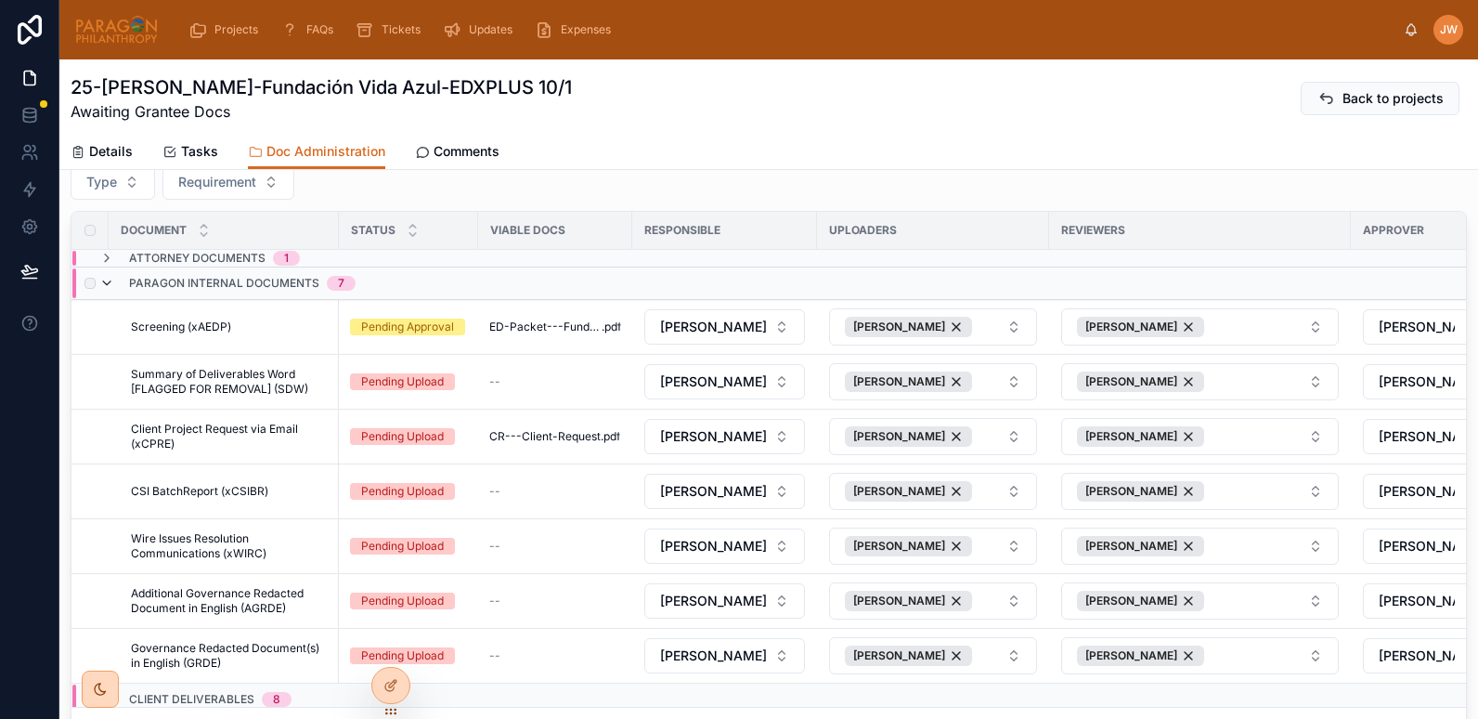
click at [106, 281] on icon at bounding box center [106, 283] width 15 height 15
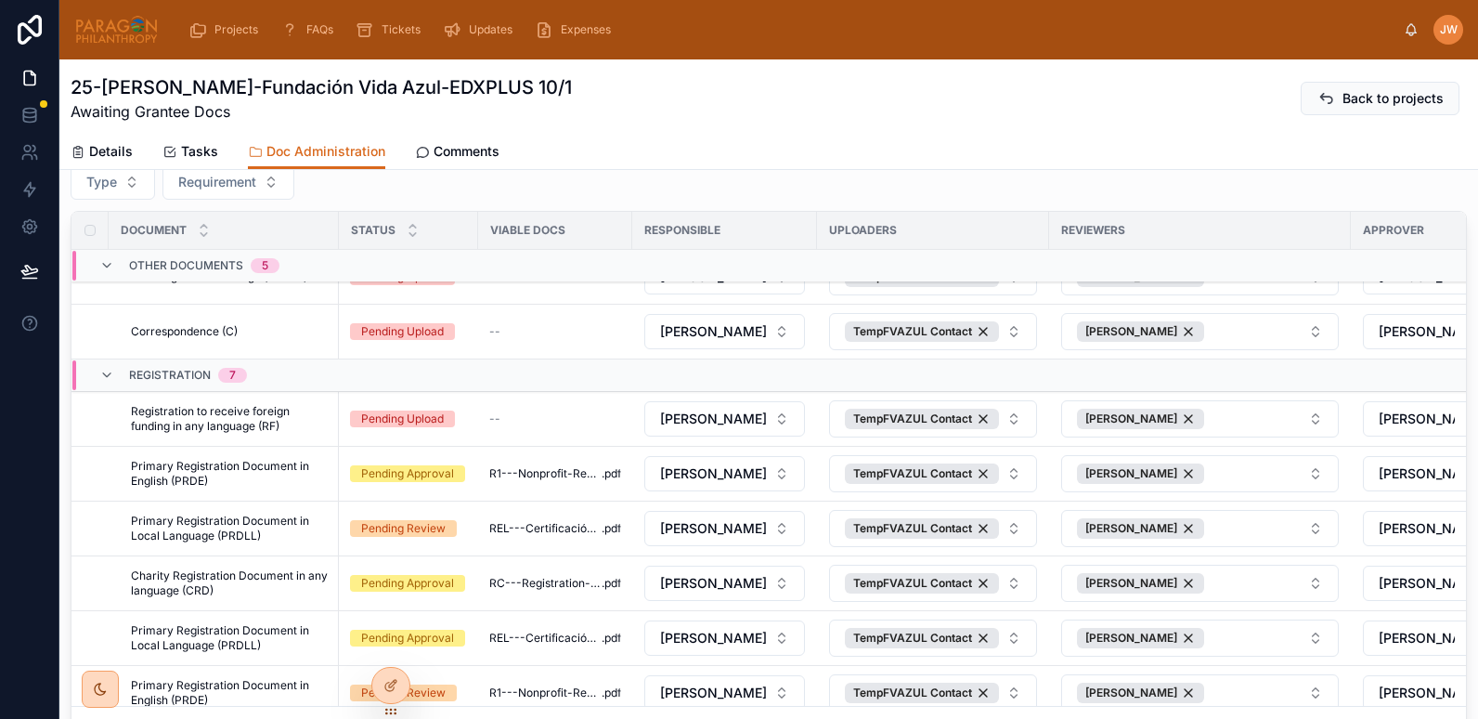
scroll to position [984, 0]
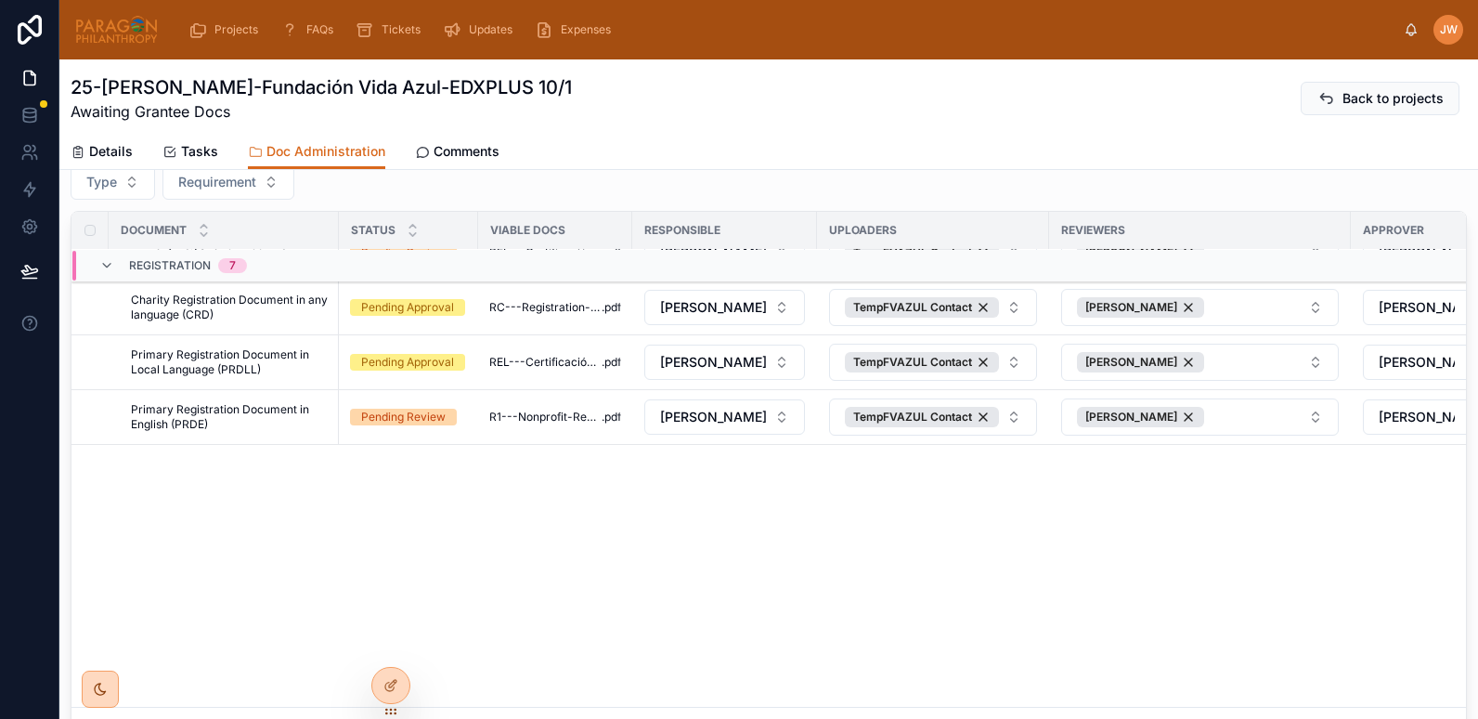
drag, startPoint x: 284, startPoint y: 321, endPoint x: 684, endPoint y: 136, distance: 441.1
click at [684, 136] on div "Details Tasks Doc Administration Comments" at bounding box center [769, 151] width 1396 height 35
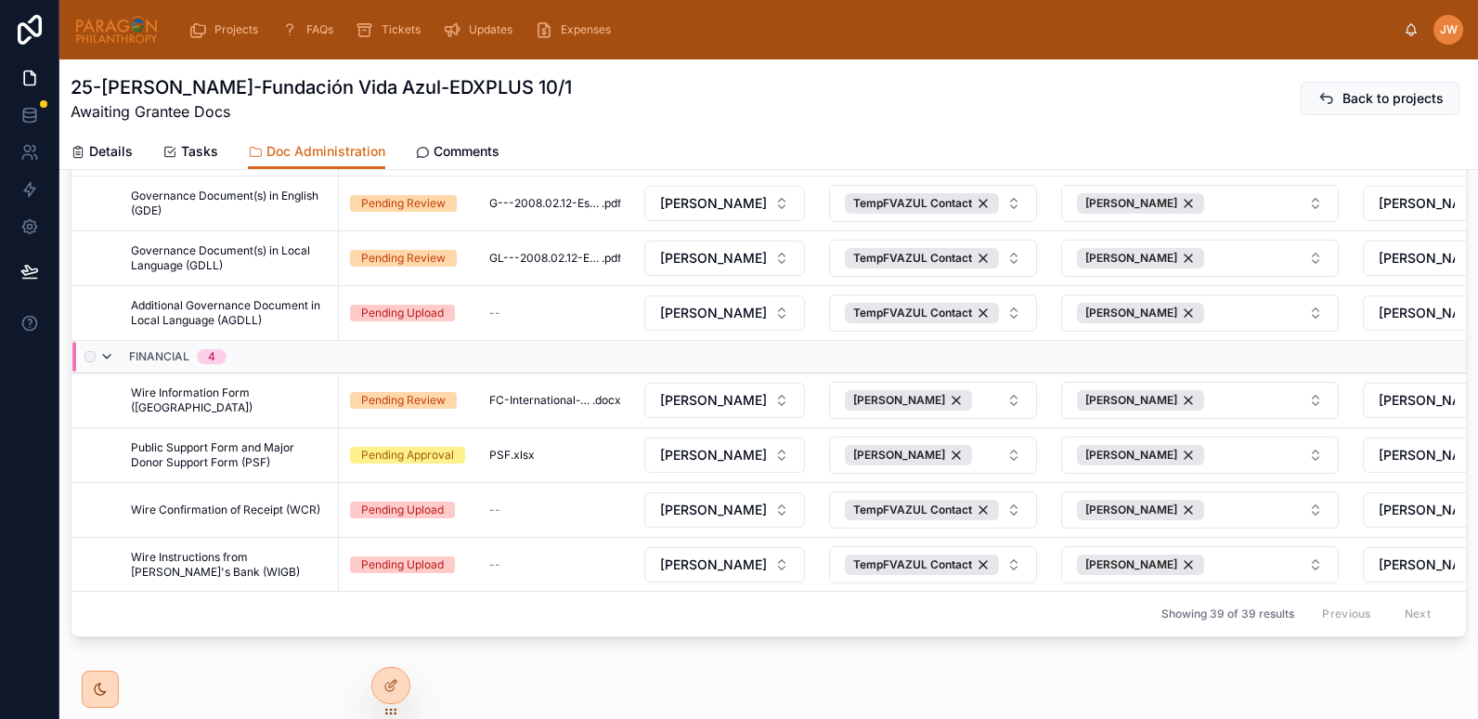
scroll to position [1554, 0]
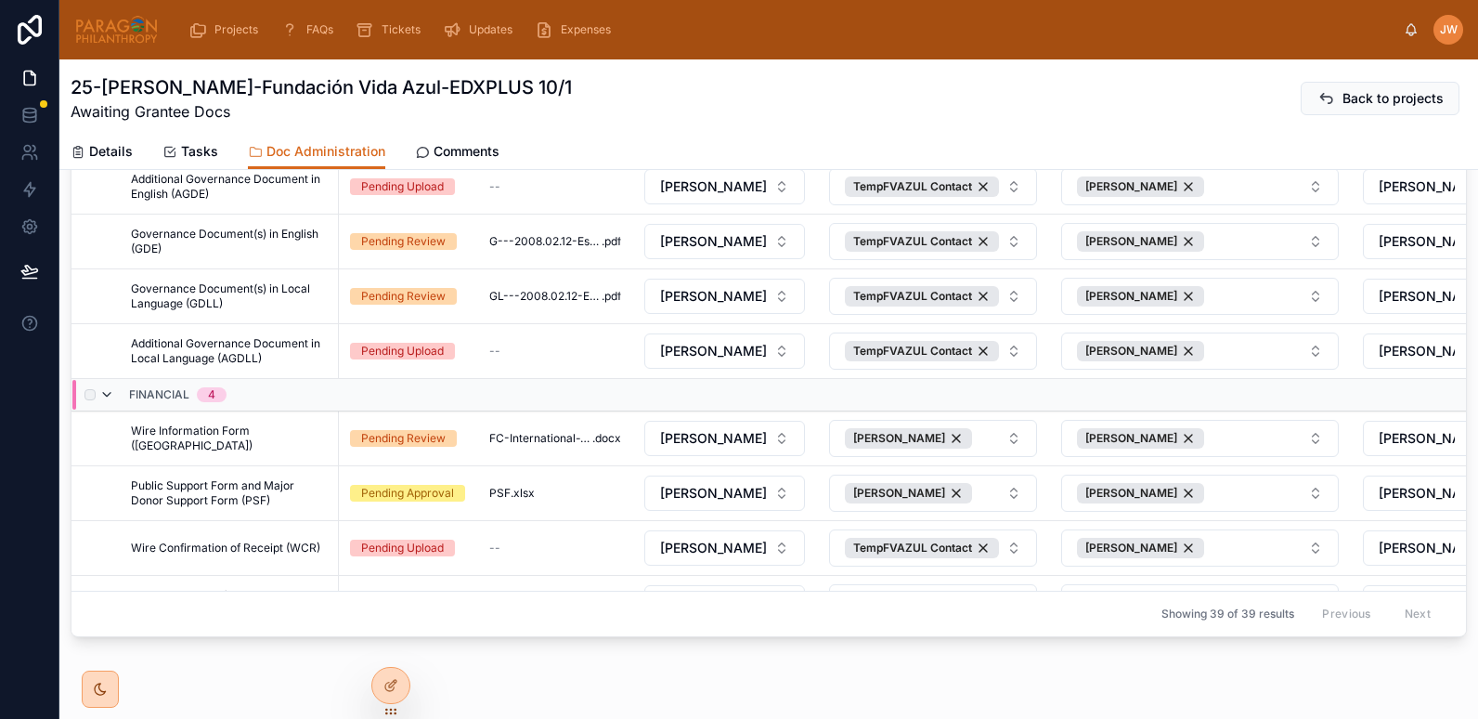
click at [104, 393] on icon at bounding box center [106, 394] width 15 height 15
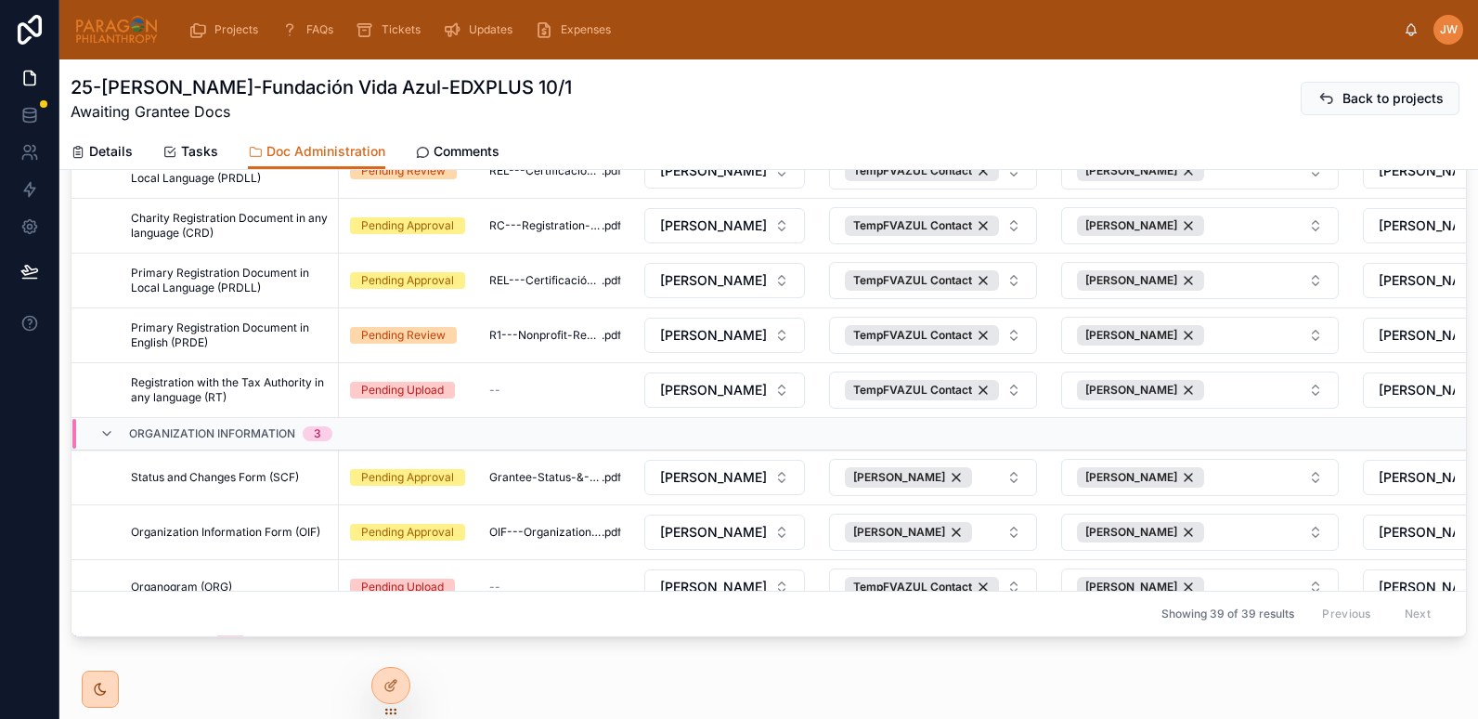
scroll to position [1350, 0]
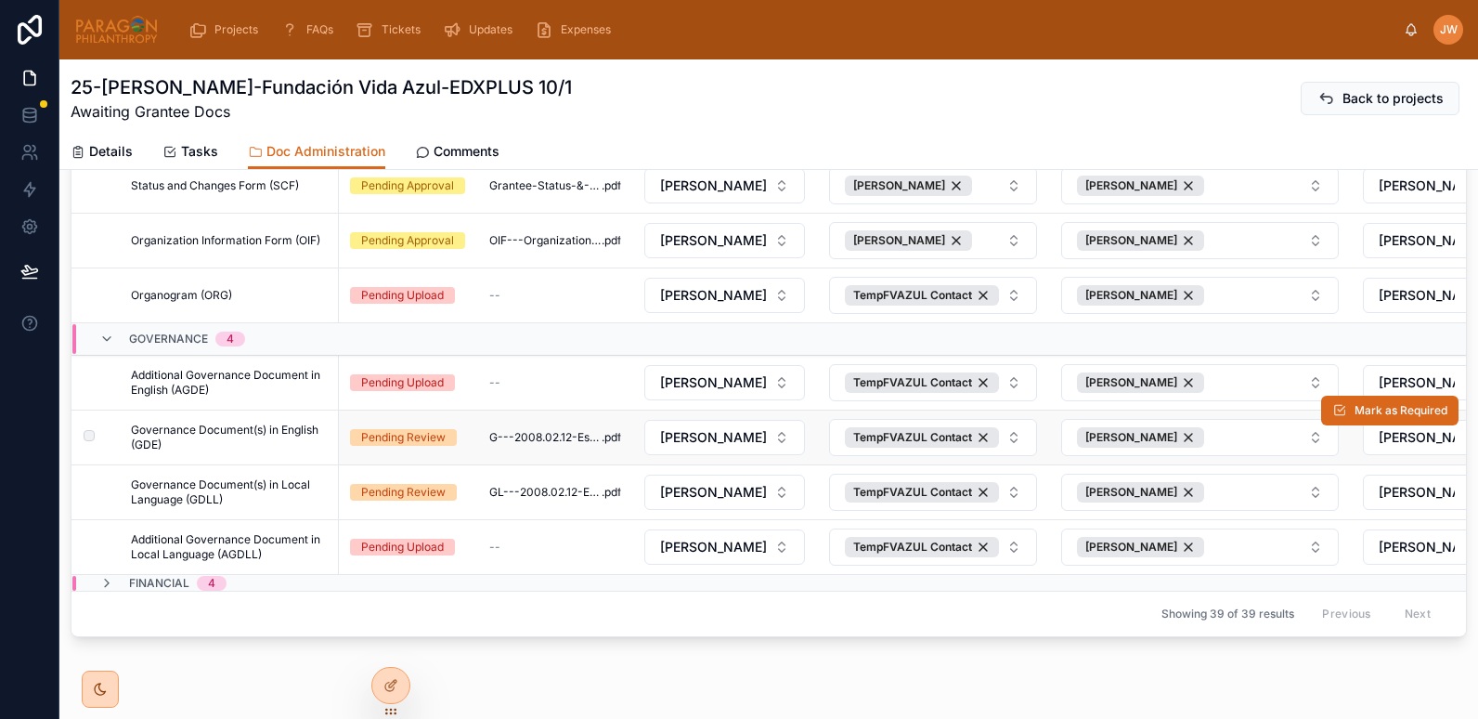
drag, startPoint x: 246, startPoint y: 419, endPoint x: 237, endPoint y: 414, distance: 10.4
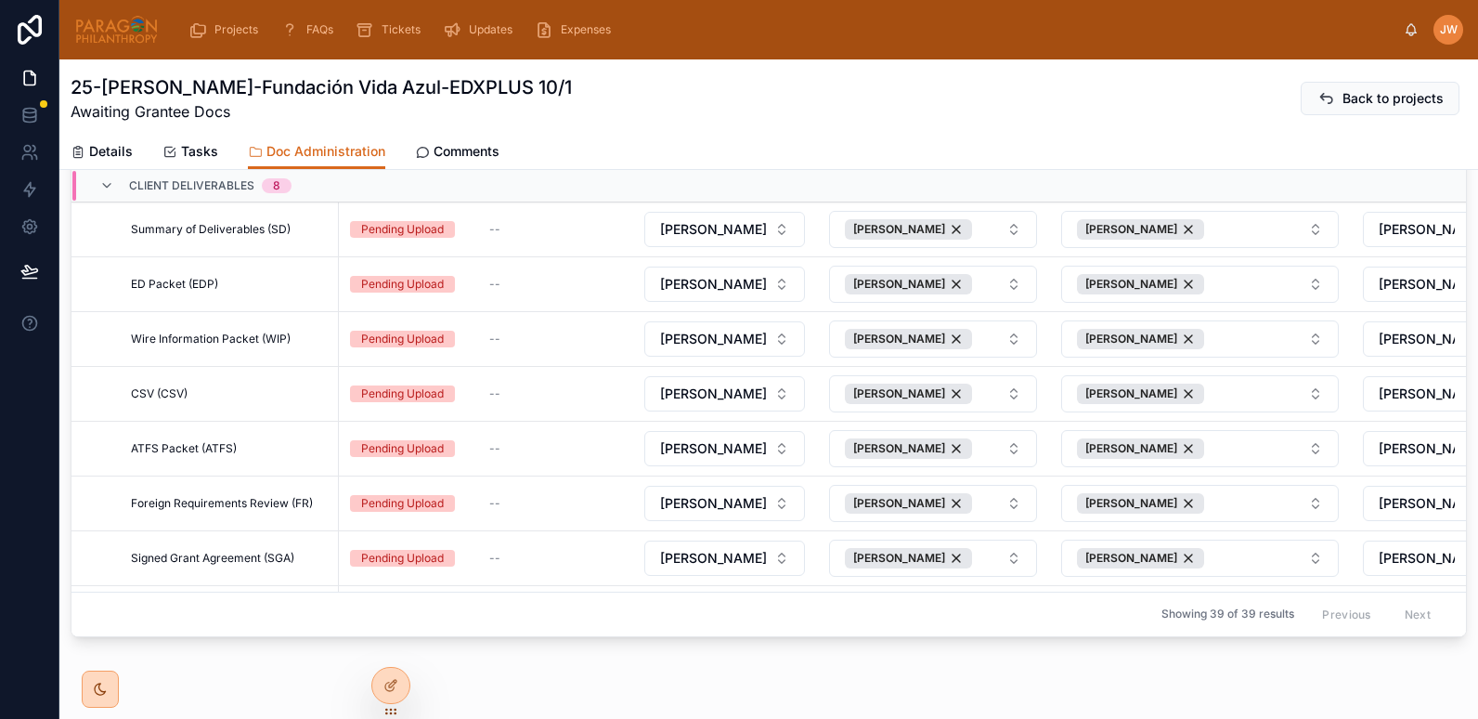
scroll to position [0, 0]
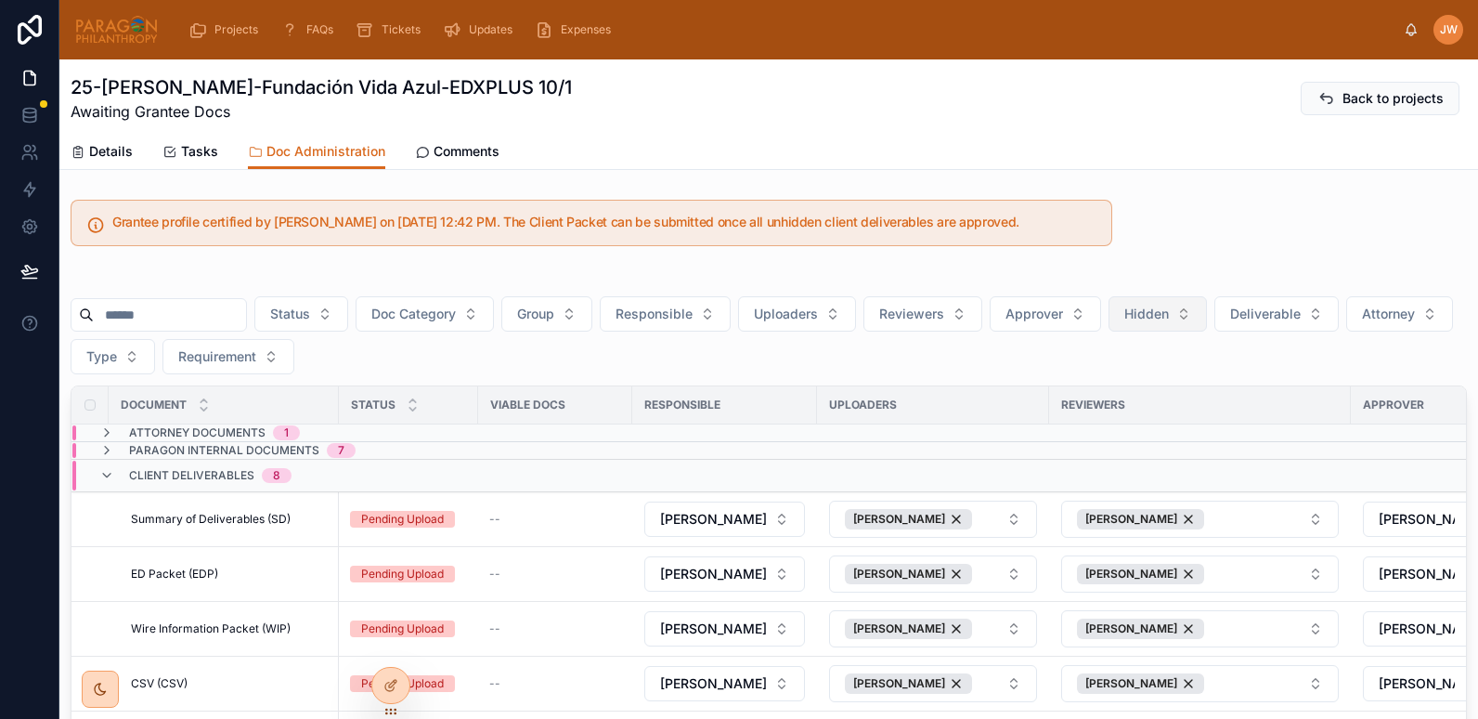
click at [1169, 322] on span "Hidden" at bounding box center [1146, 314] width 45 height 19
click at [1127, 418] on div "No" at bounding box center [1204, 419] width 223 height 30
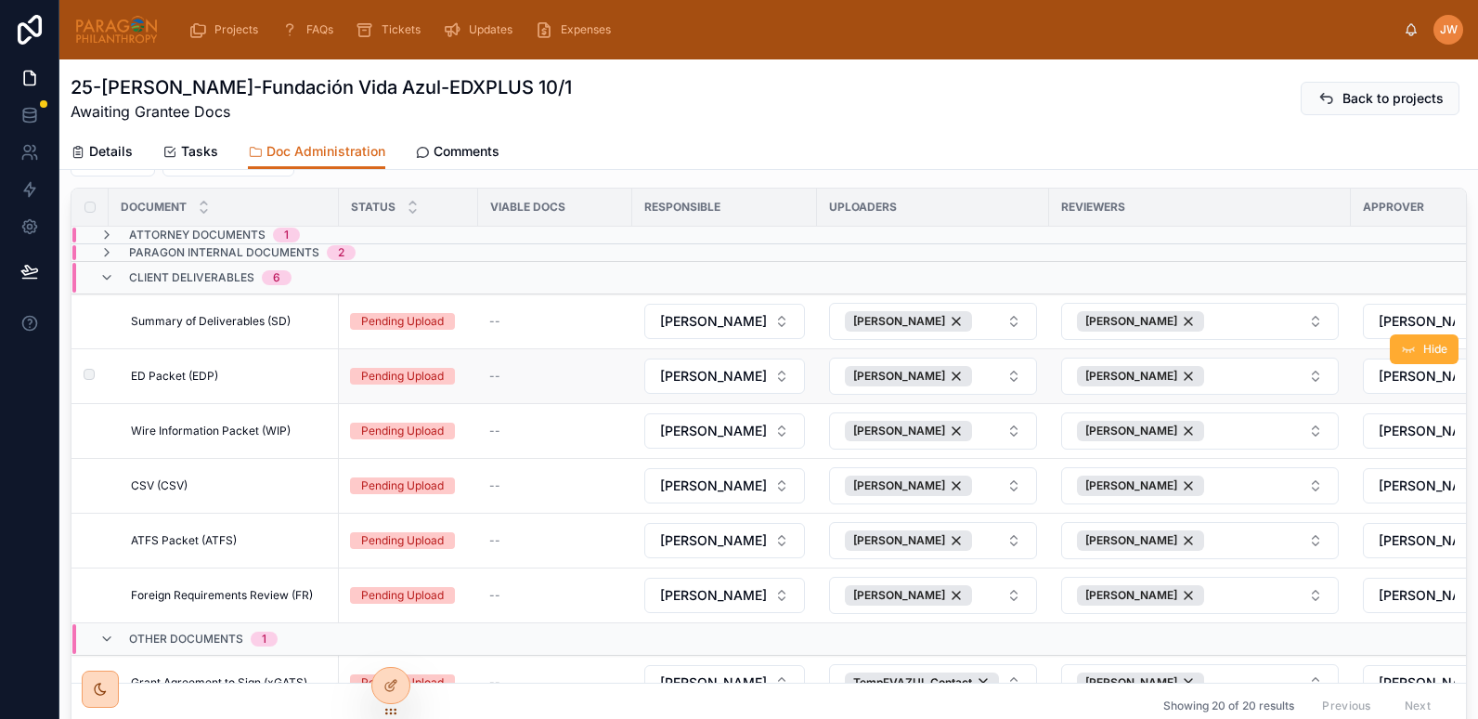
scroll to position [197, 0]
click at [109, 236] on icon at bounding box center [106, 235] width 15 height 15
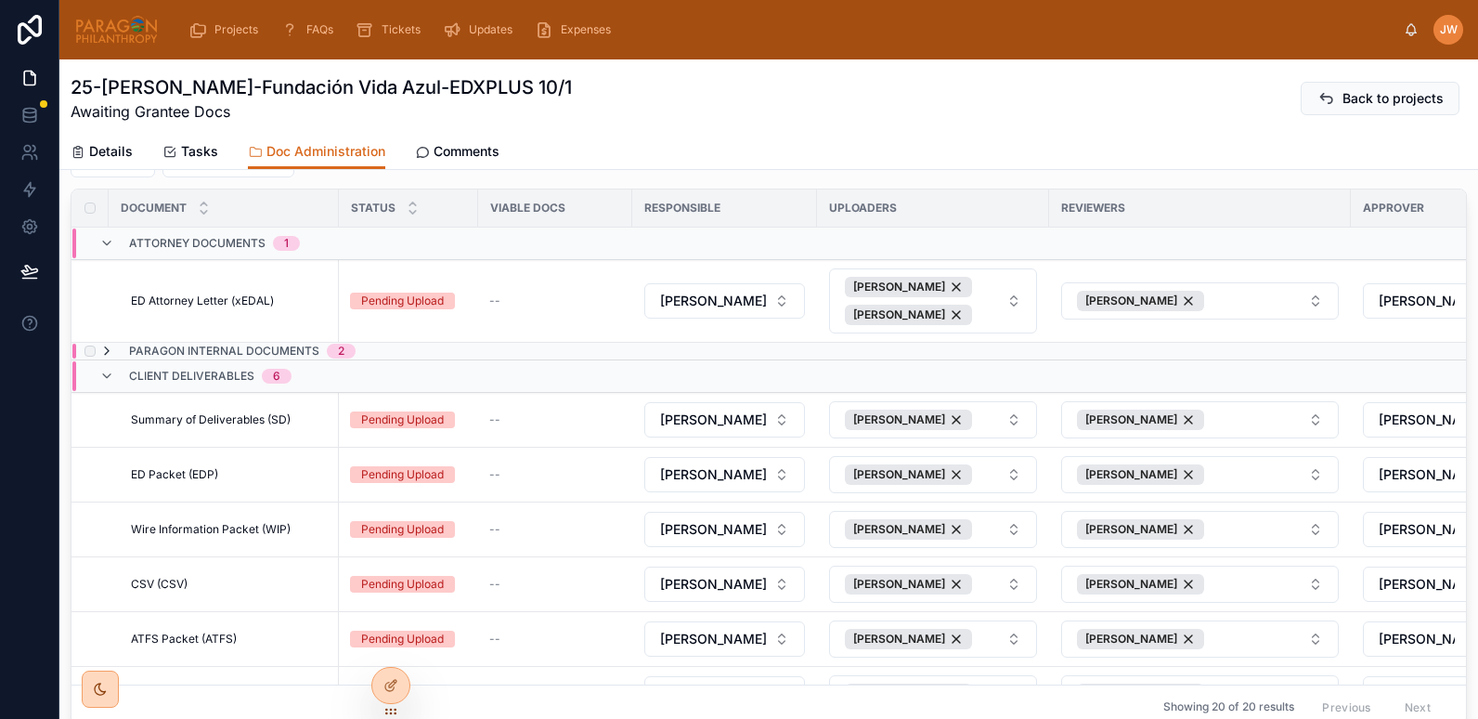
click at [100, 353] on icon at bounding box center [106, 351] width 15 height 15
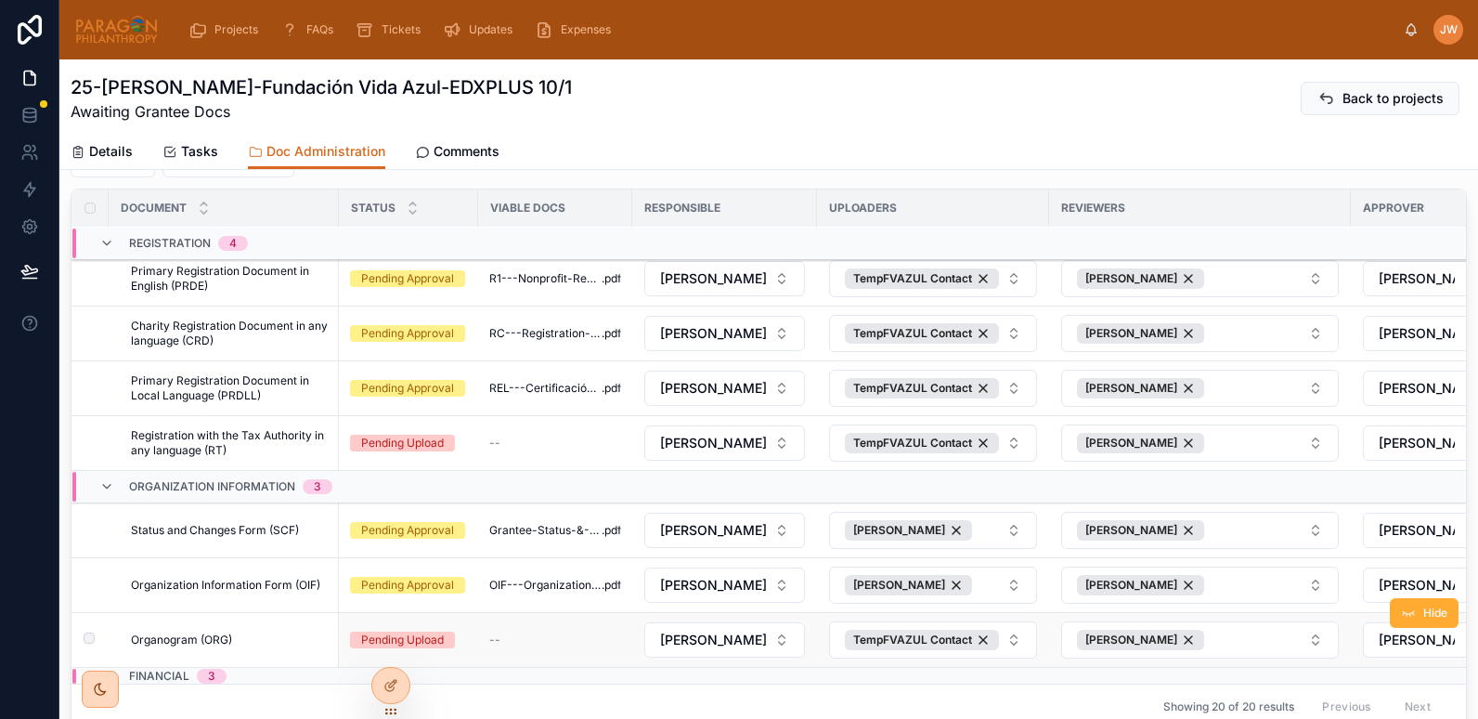
scroll to position [334, 0]
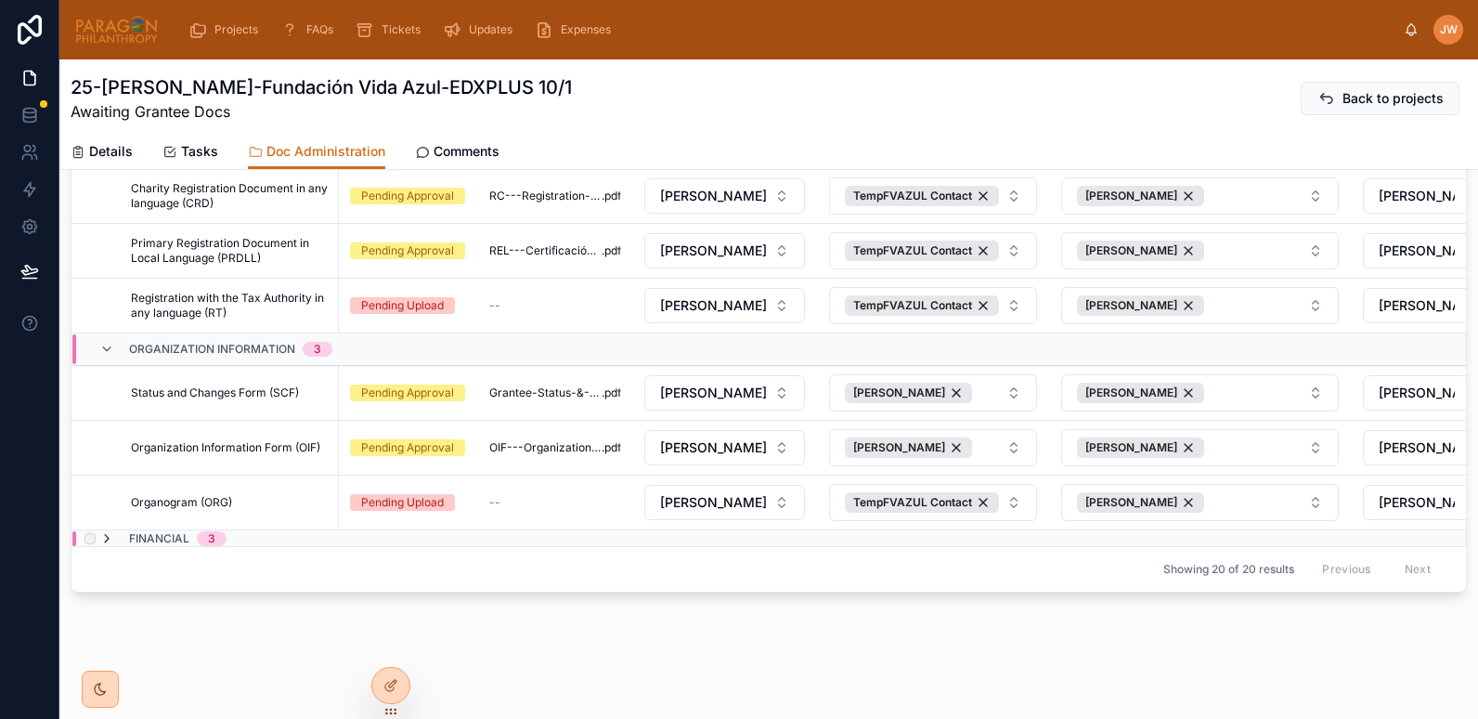
click at [108, 531] on icon at bounding box center [106, 538] width 15 height 15
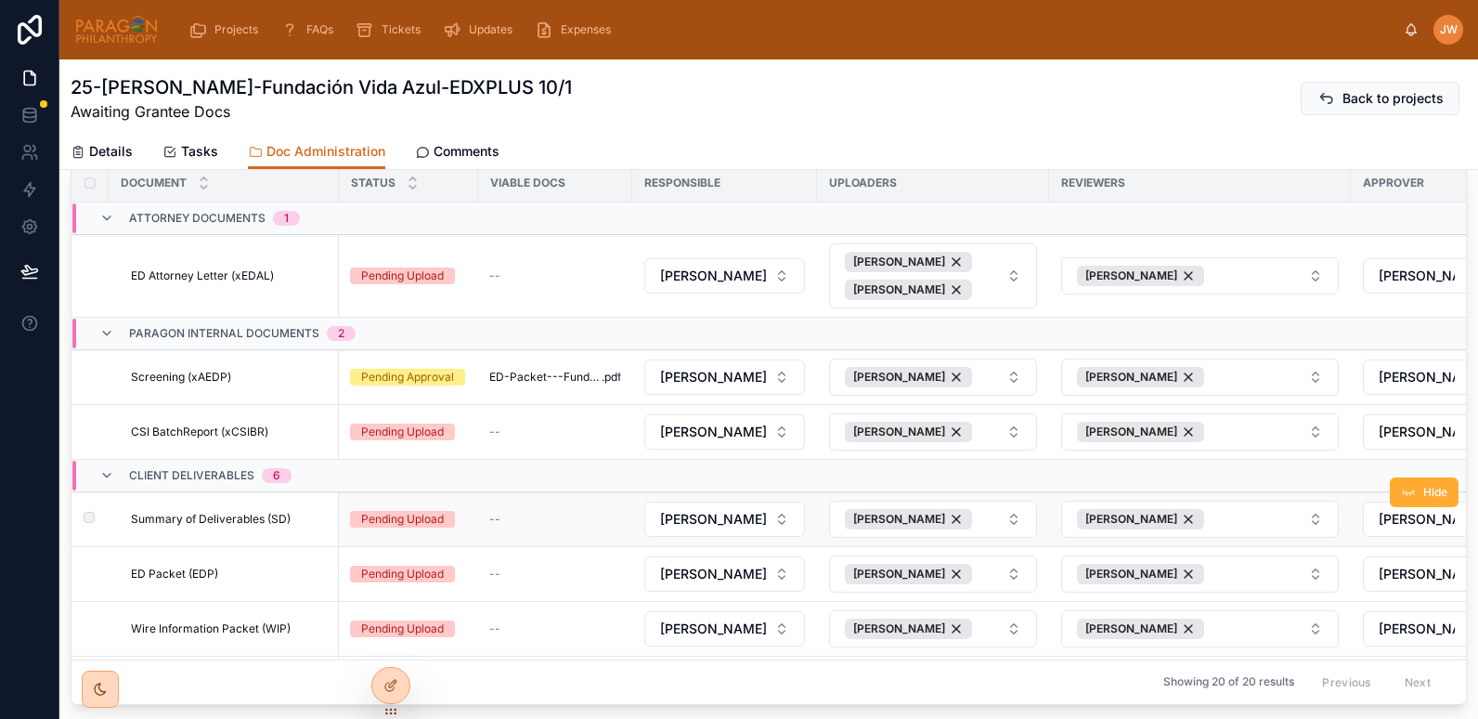
scroll to position [0, 0]
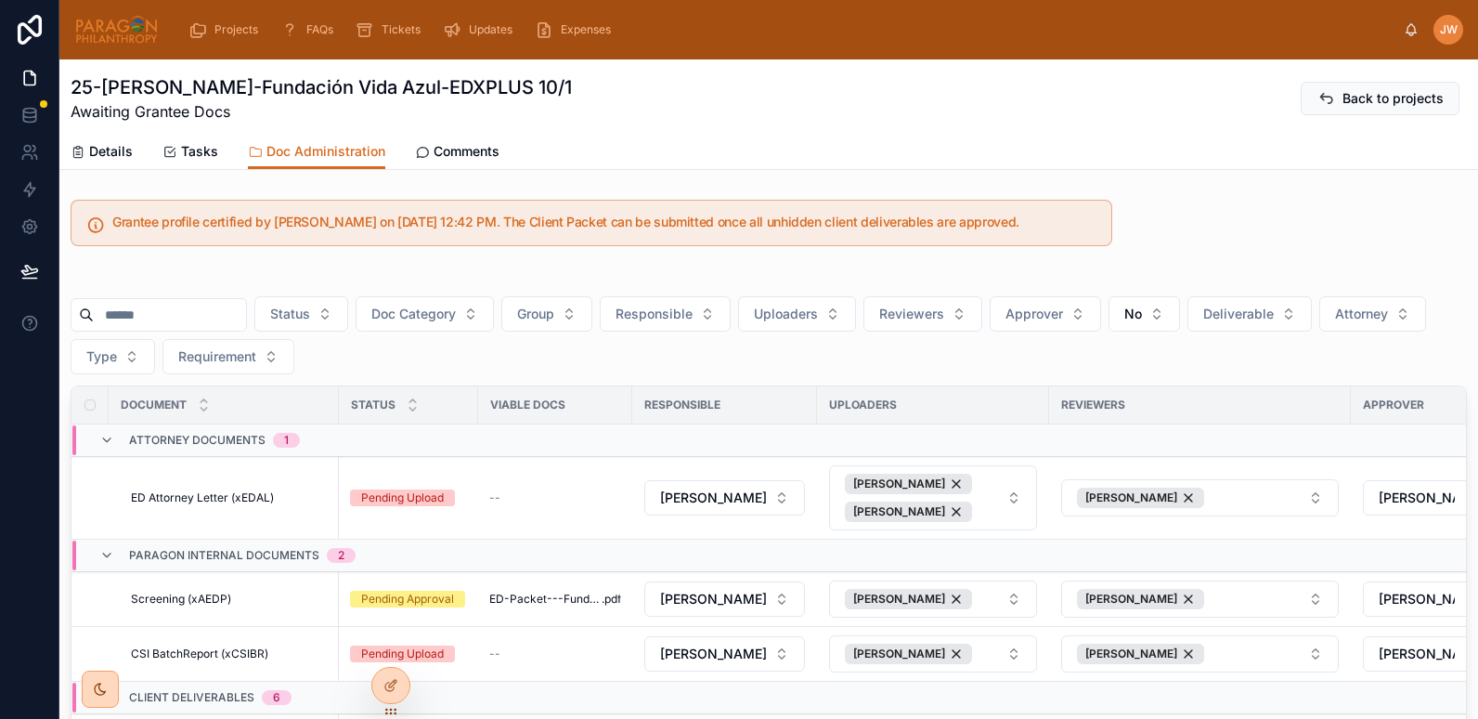
click at [143, 322] on input "text" at bounding box center [170, 315] width 152 height 26
paste input "**********"
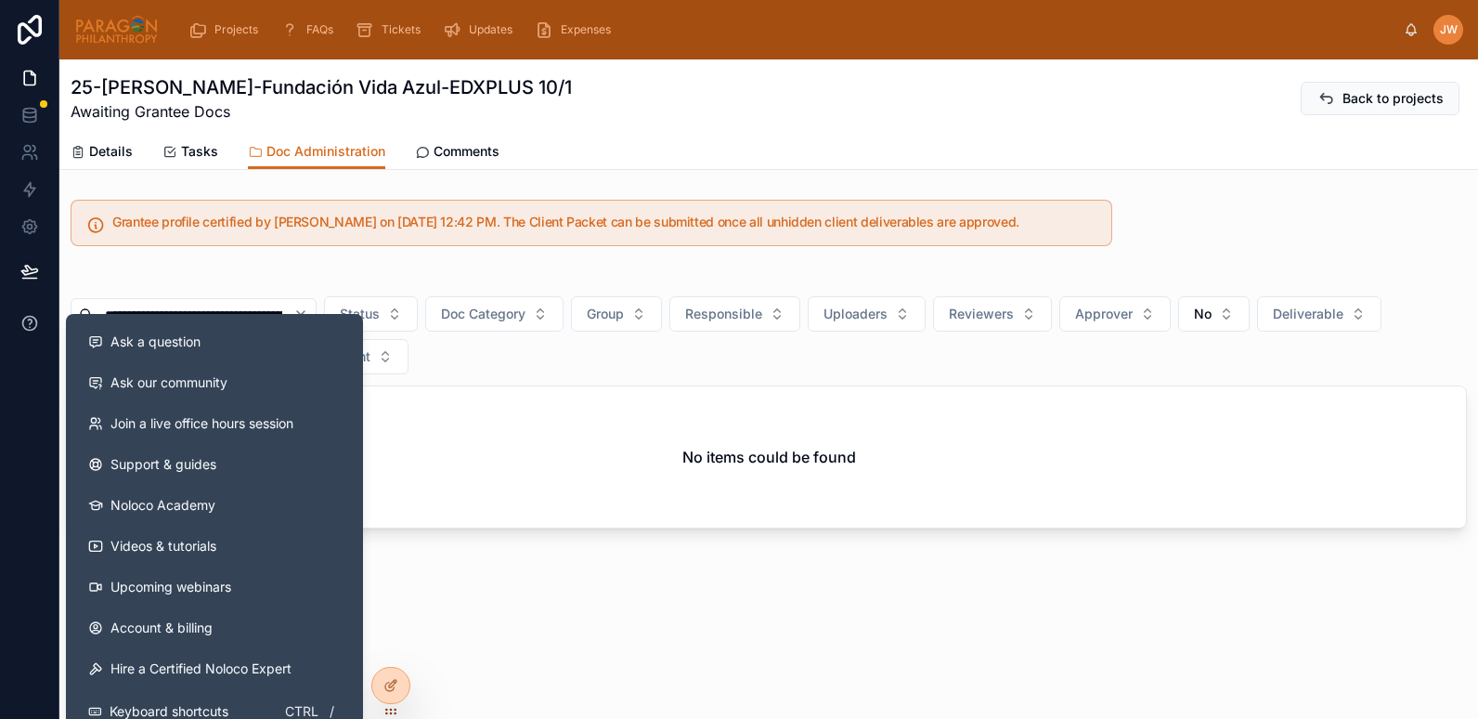
drag, startPoint x: 279, startPoint y: 315, endPoint x: 38, endPoint y: 309, distance: 240.5
click at [38, 309] on div "**********" at bounding box center [739, 359] width 1478 height 719
type input "**********"
click at [364, 252] on div "Grantee profile certified by Jessica Watkins on 10/1/2025 12:42 PM. The Client …" at bounding box center [591, 222] width 1064 height 61
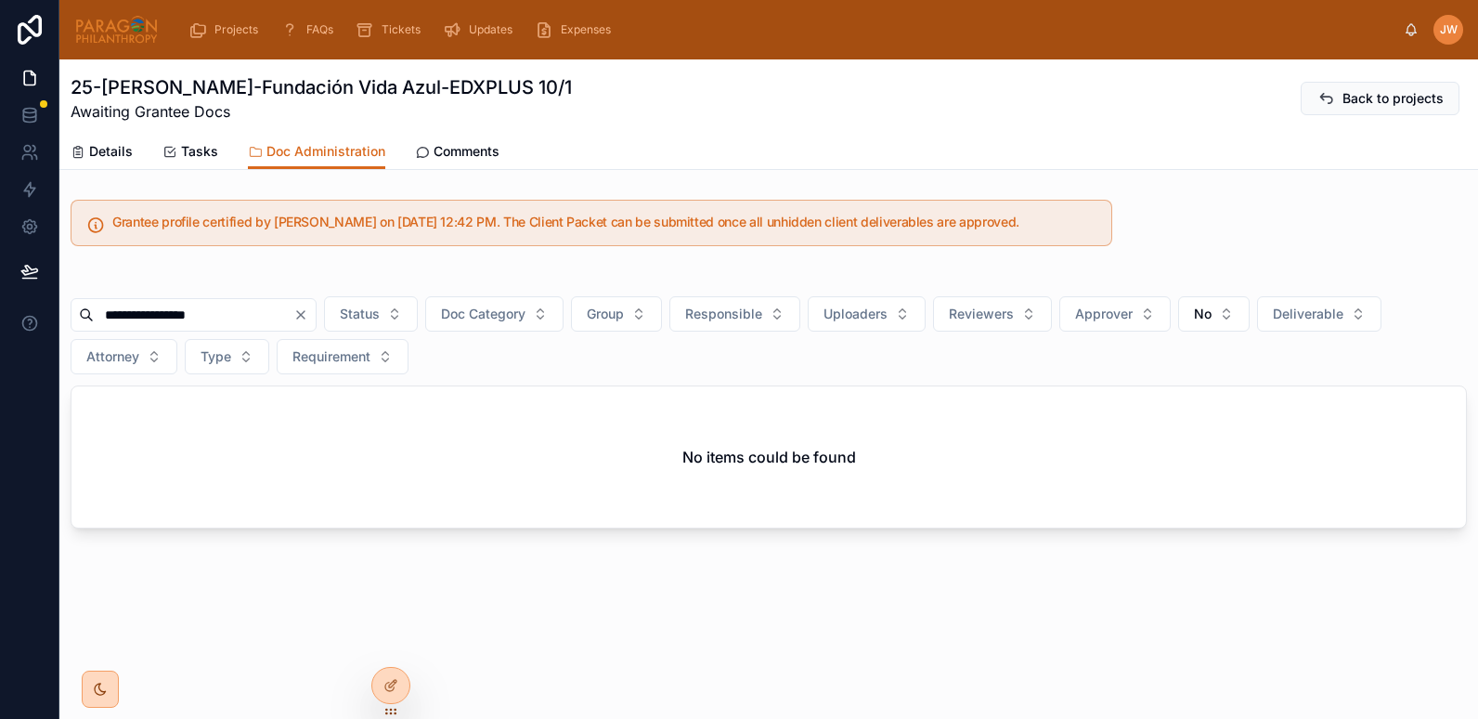
drag, startPoint x: 258, startPoint y: 313, endPoint x: 85, endPoint y: 318, distance: 172.7
click at [85, 318] on div "**********" at bounding box center [194, 314] width 246 height 33
click at [254, 259] on div "Grantee profile certified by Jessica Watkins on 10/1/2025 12:42 PM. The Client …" at bounding box center [768, 364] width 1419 height 344
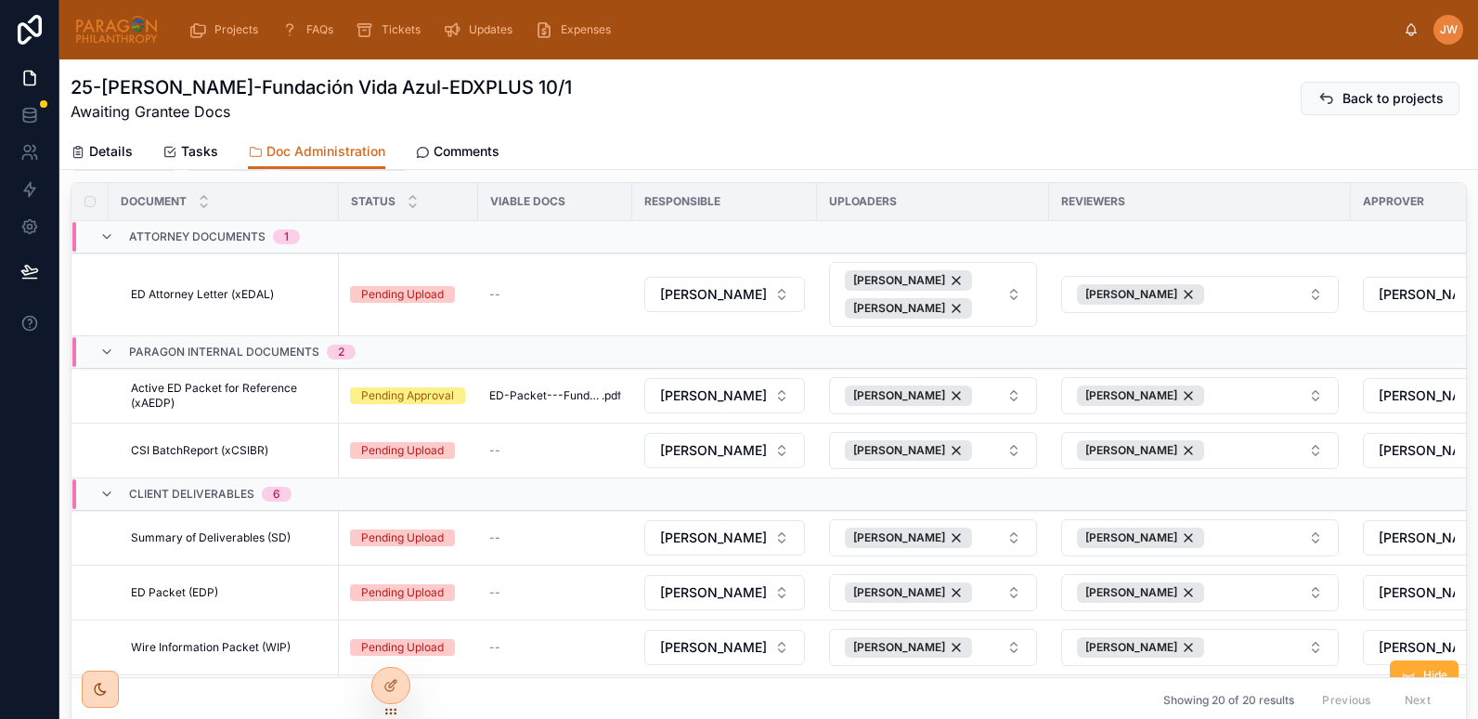
scroll to position [263, 0]
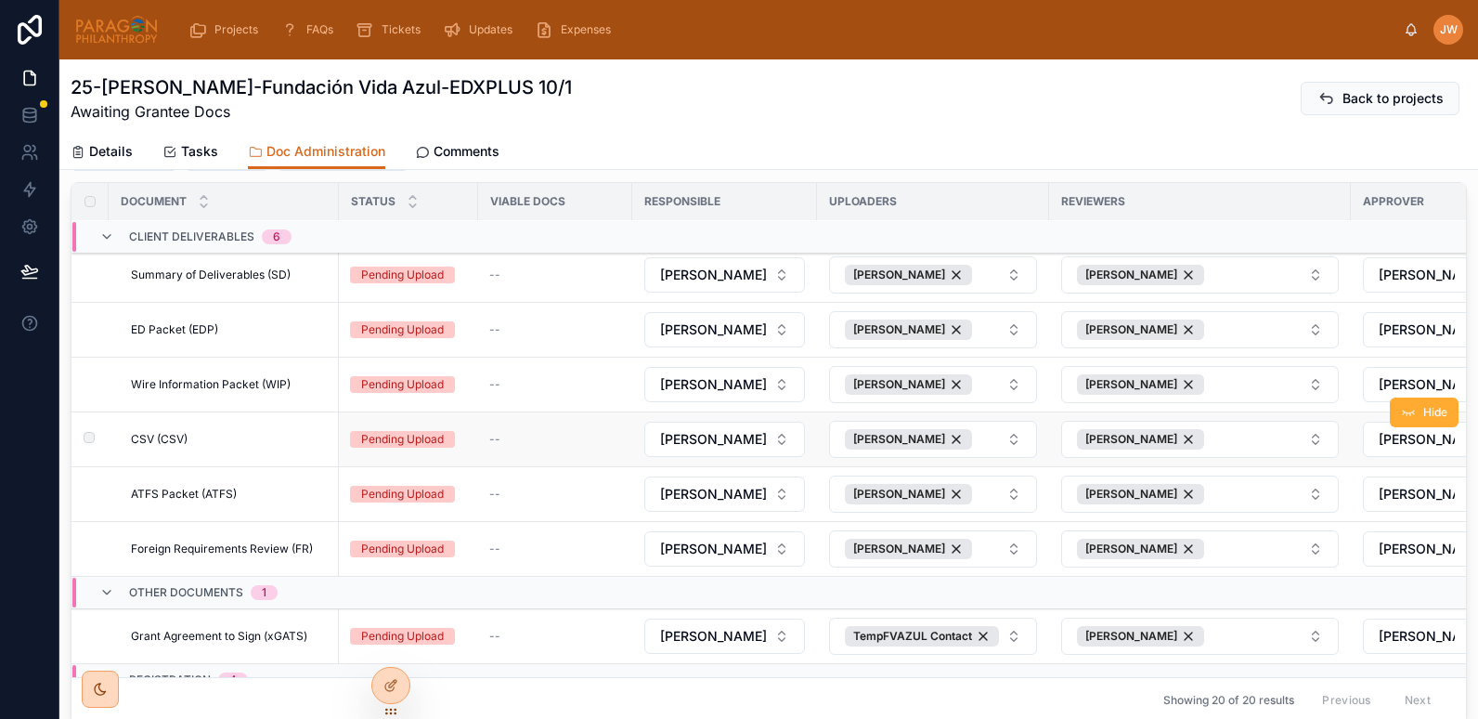
click at [166, 440] on span "CSV (CSV)" at bounding box center [159, 439] width 57 height 15
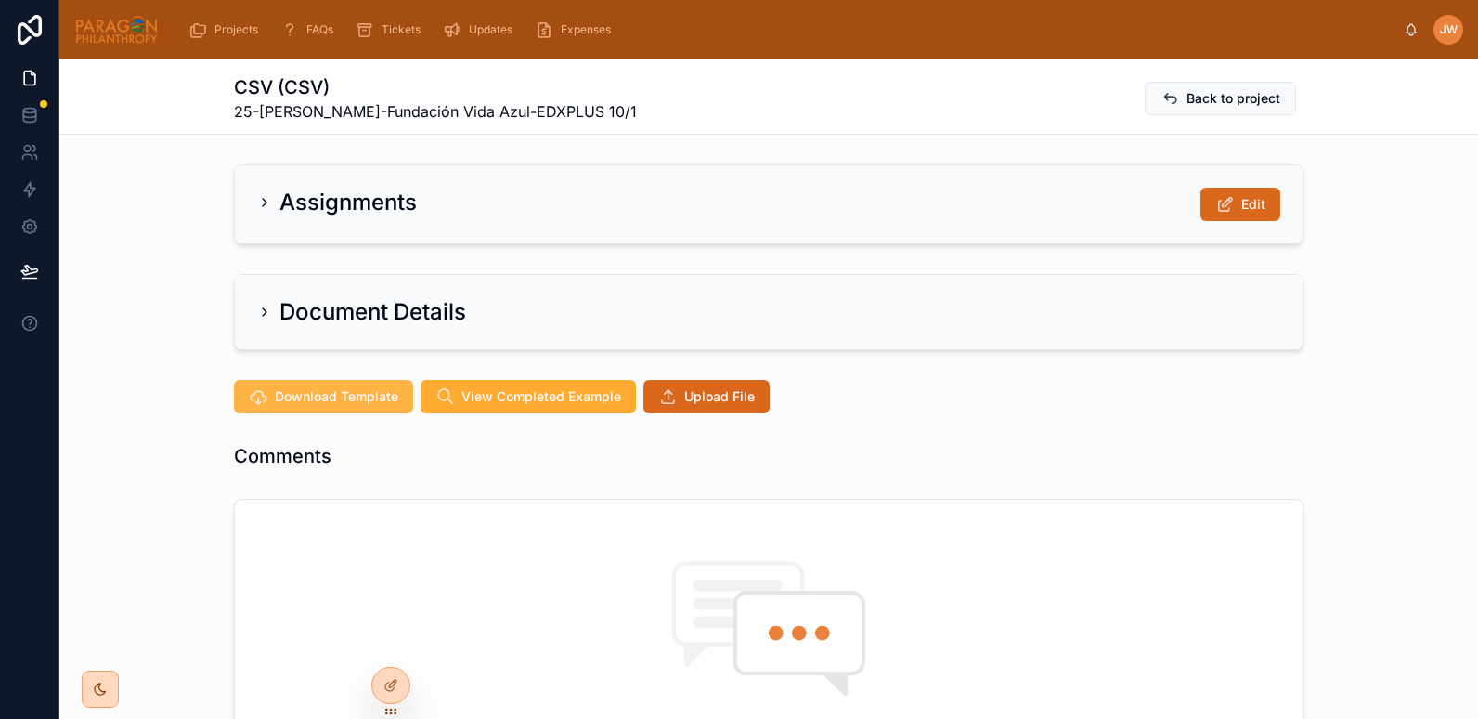
click at [340, 393] on span "Download Template" at bounding box center [336, 396] width 123 height 19
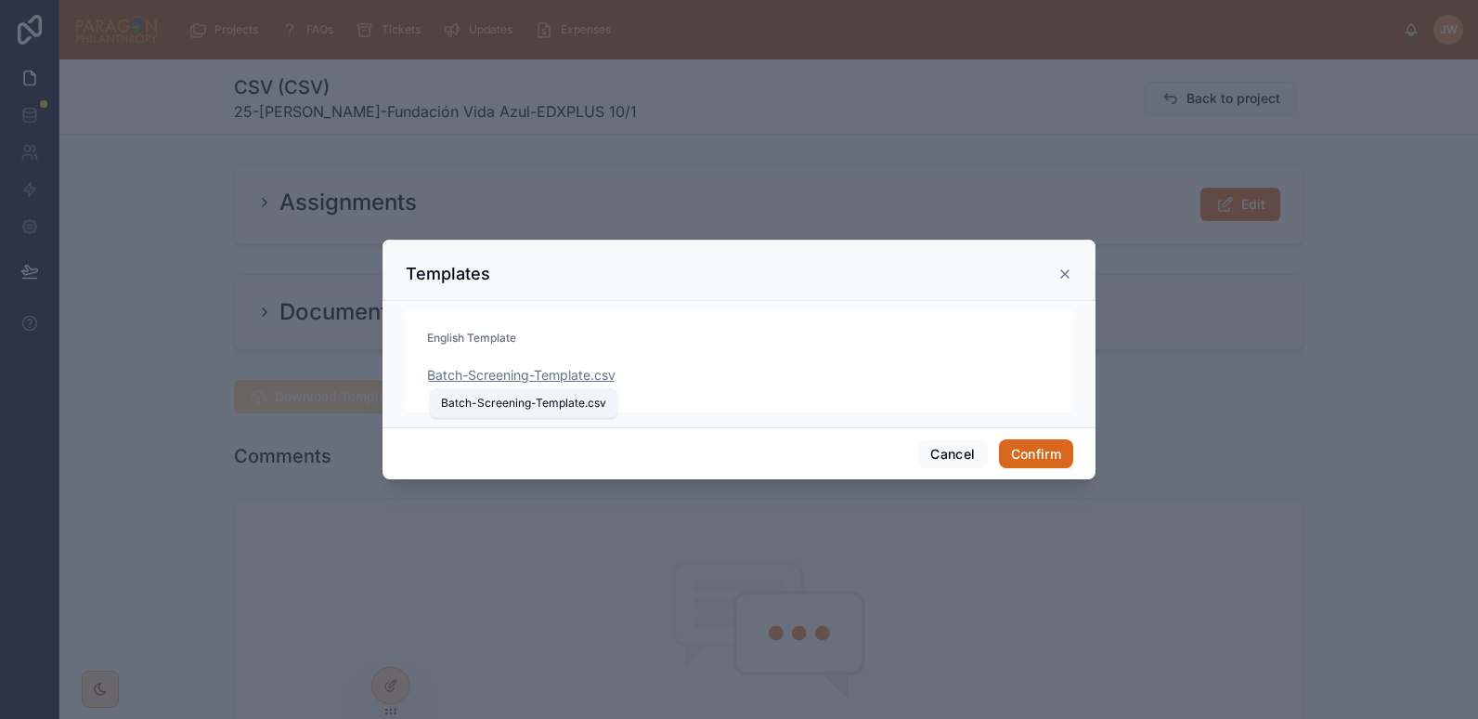
click at [498, 378] on span "Batch-Screening-Template" at bounding box center [508, 375] width 163 height 19
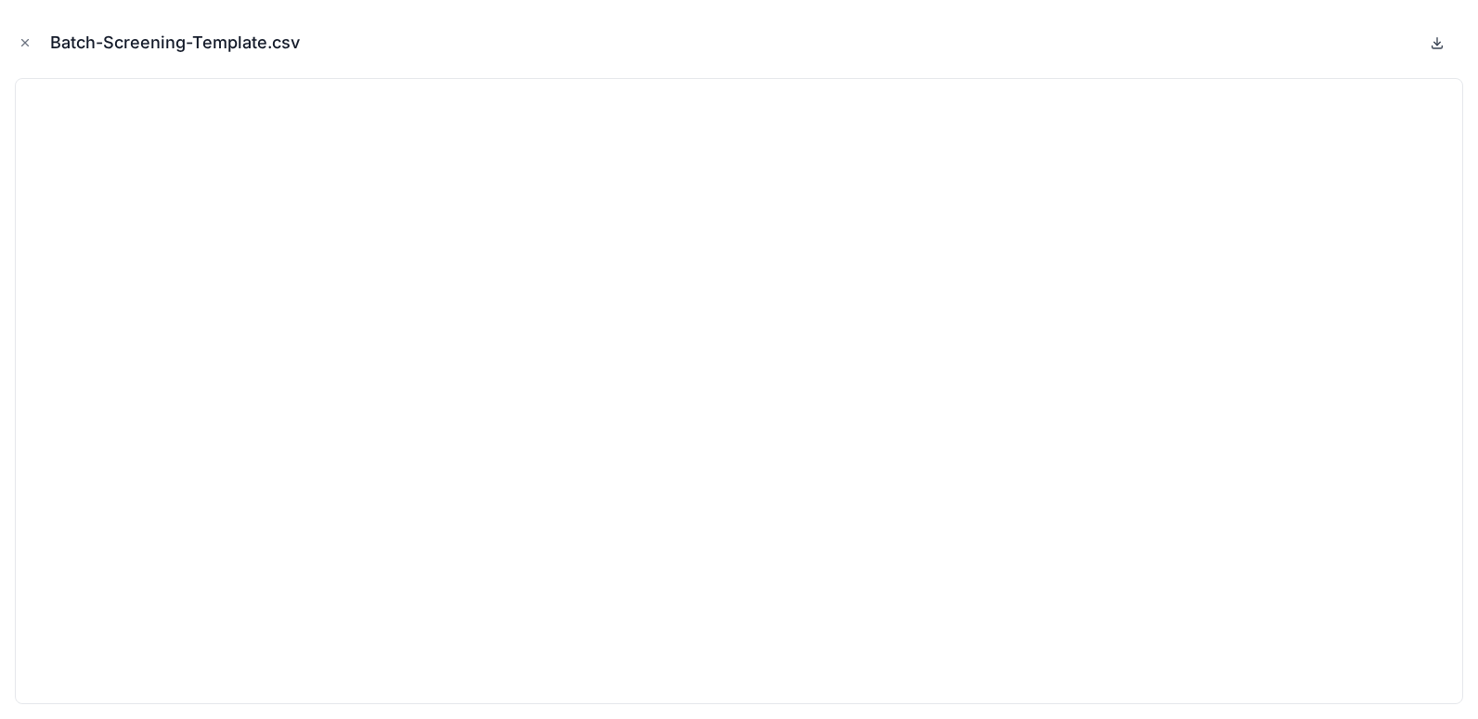
click at [1436, 48] on icon at bounding box center [1438, 46] width 10 height 3
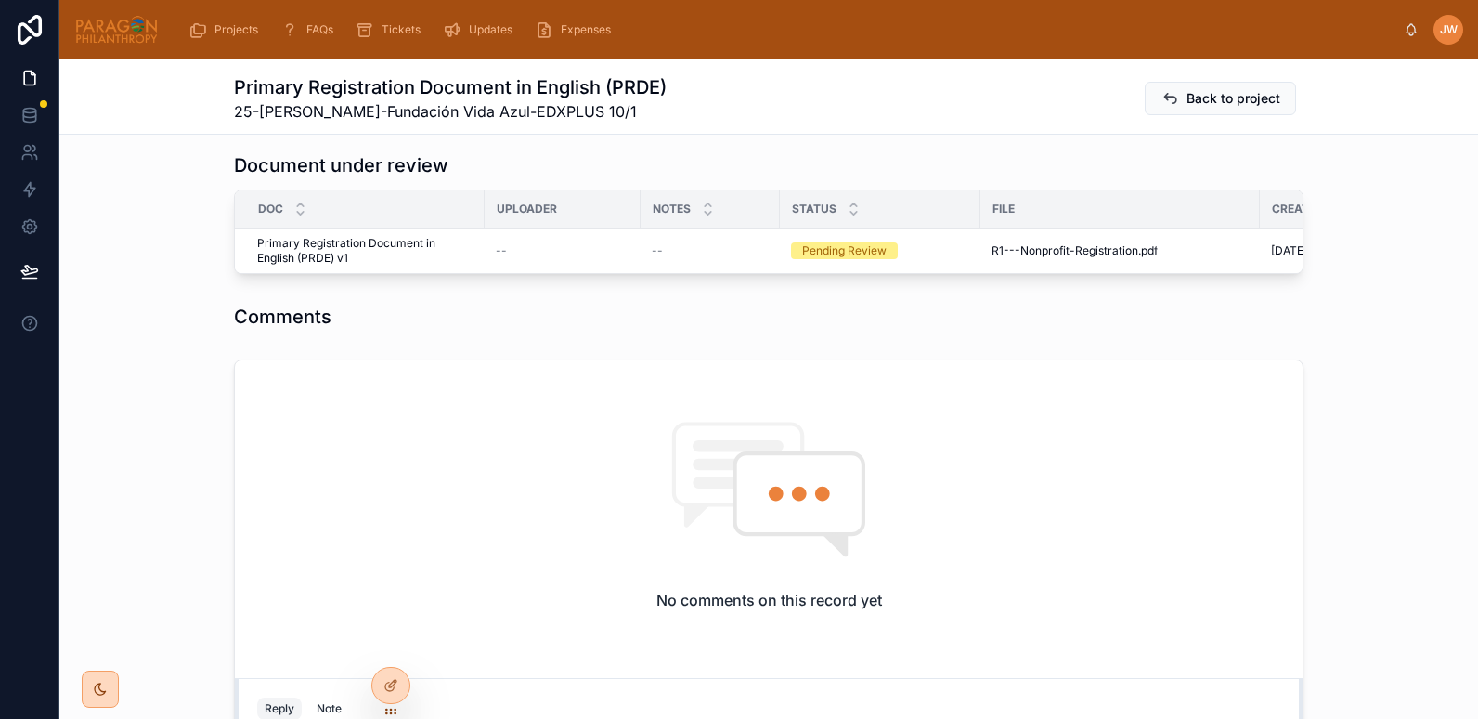
scroll to position [463, 0]
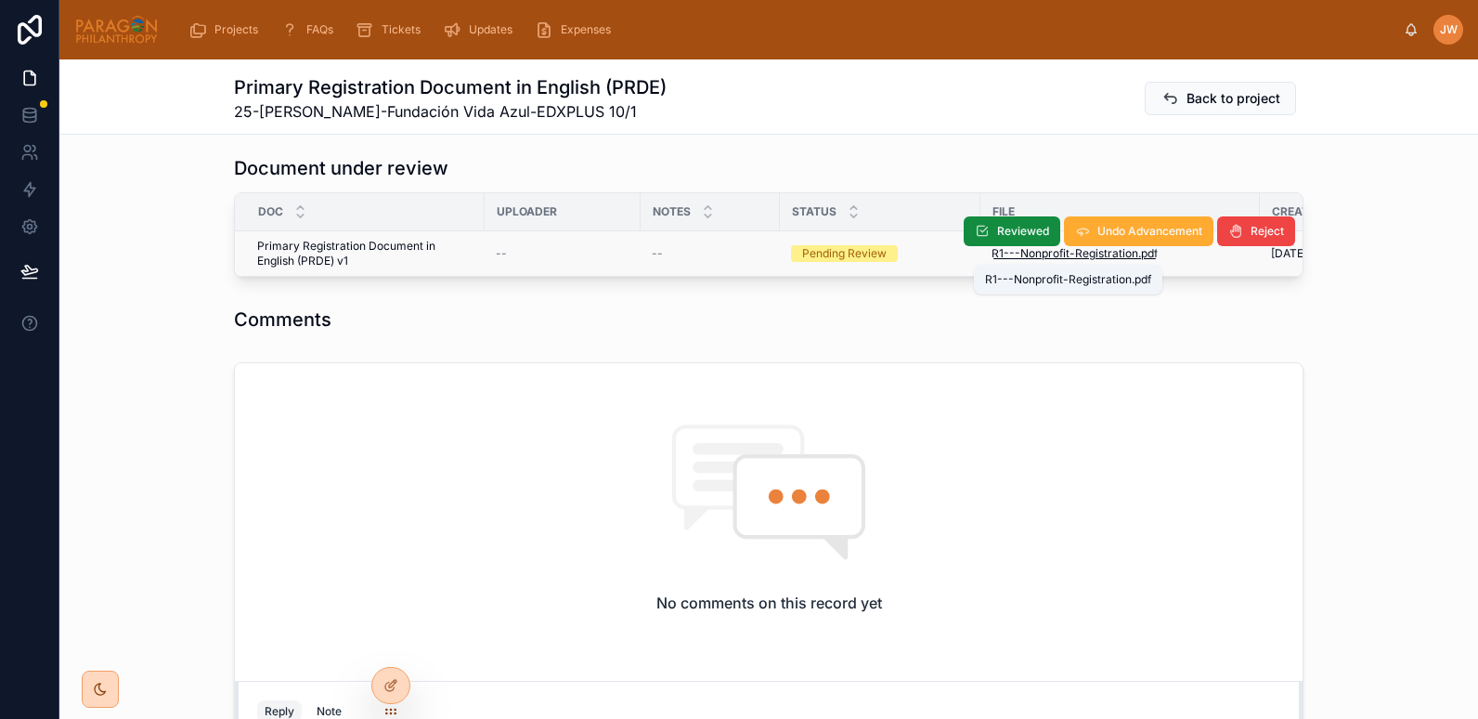
click at [1017, 254] on span "R1---Nonprofit-Registration" at bounding box center [1065, 253] width 147 height 15
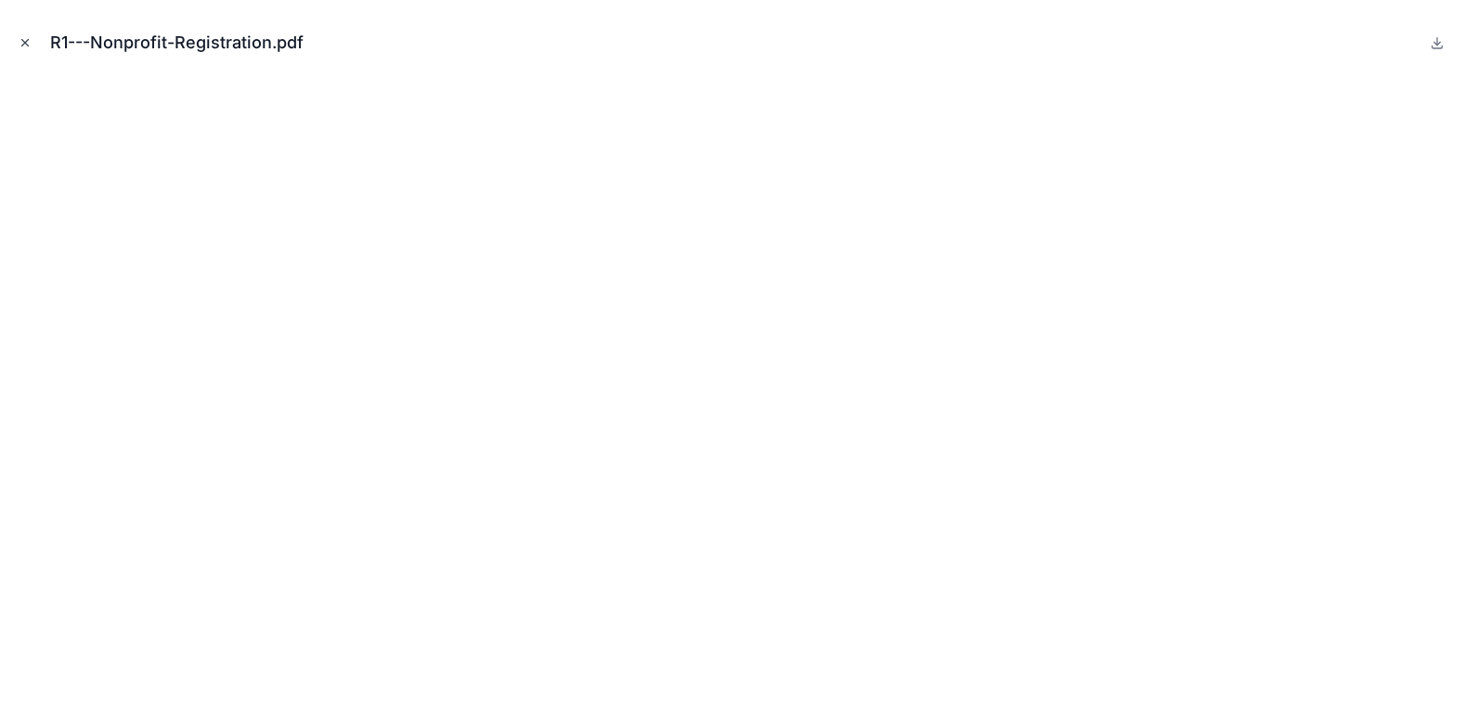
click at [24, 41] on icon "Close modal" at bounding box center [25, 42] width 13 height 13
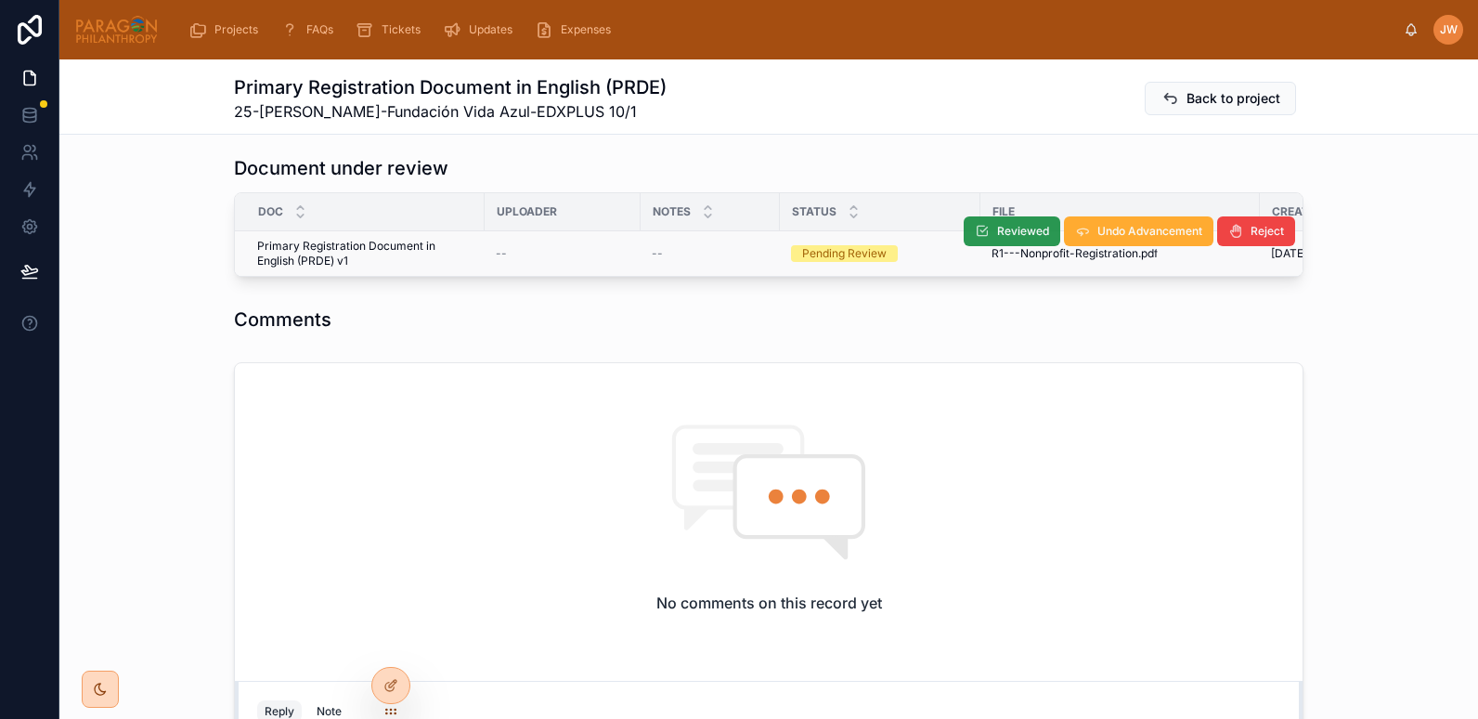
click at [1009, 232] on span "Reviewed" at bounding box center [1023, 231] width 52 height 15
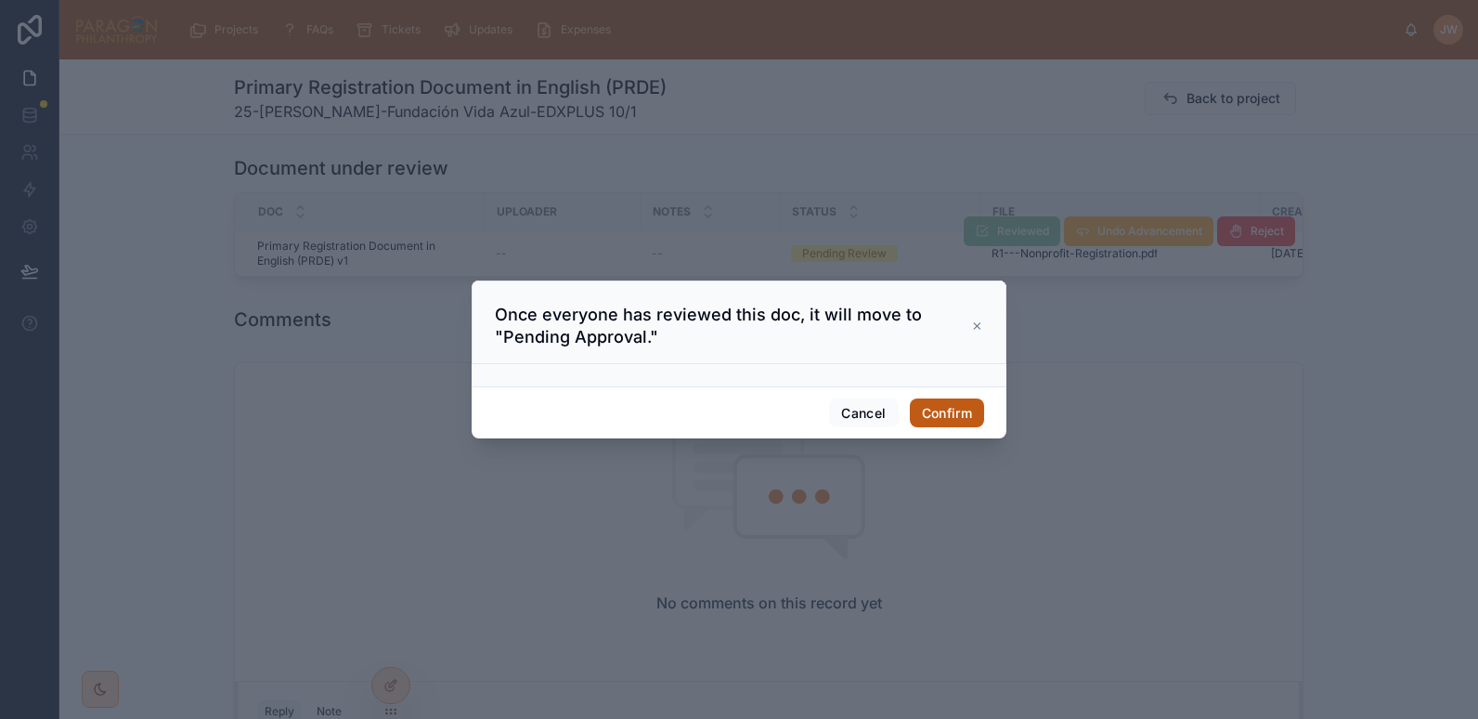
click at [958, 409] on button "Confirm" at bounding box center [947, 413] width 74 height 30
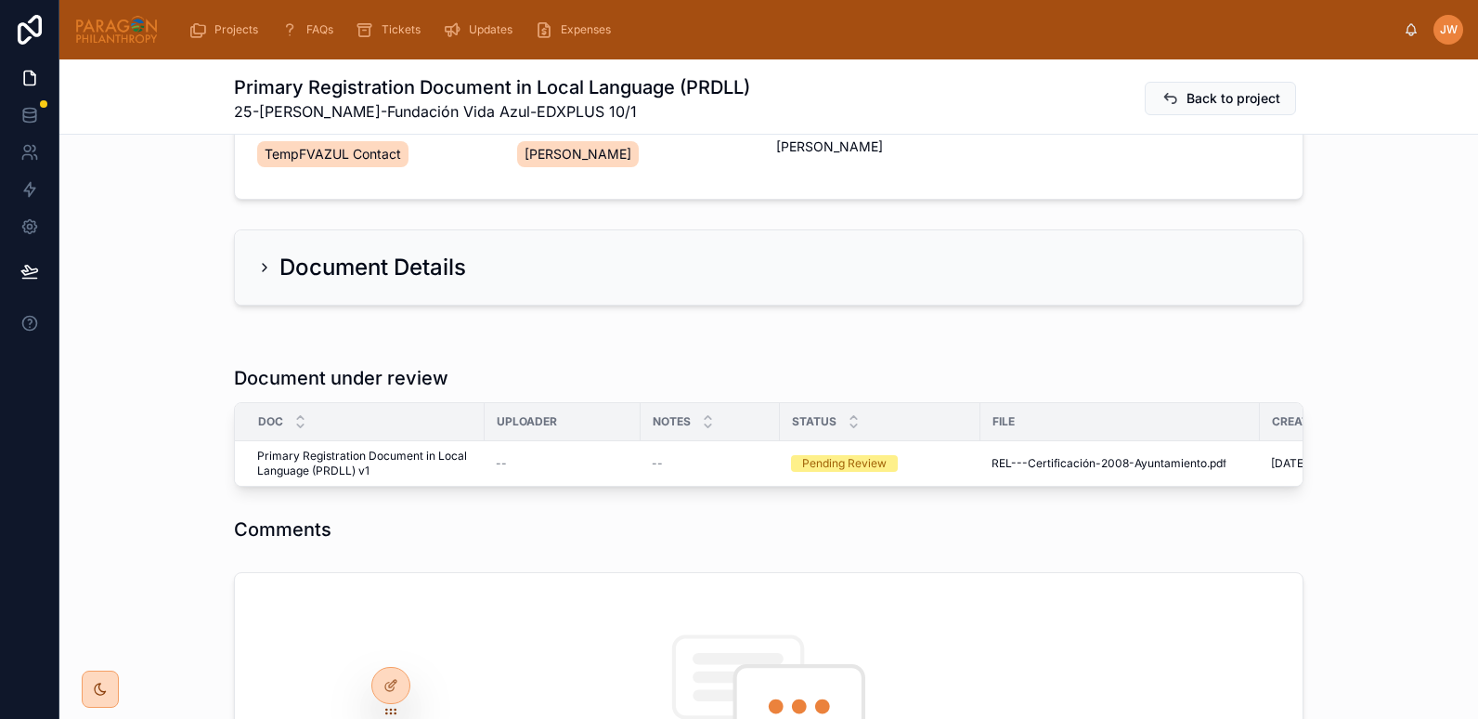
scroll to position [279, 0]
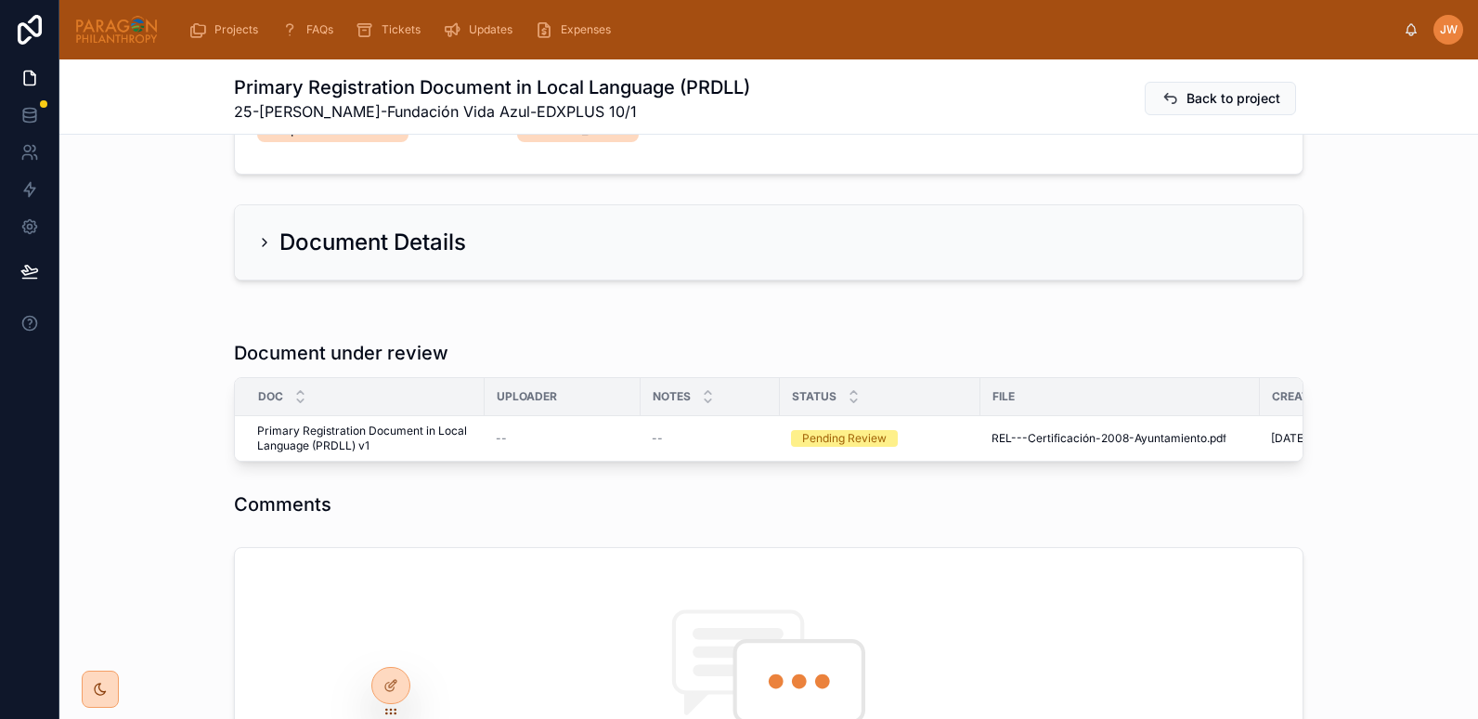
click at [1042, 442] on span "REL---Certificación-2008-Ayuntamiento" at bounding box center [1099, 438] width 215 height 15
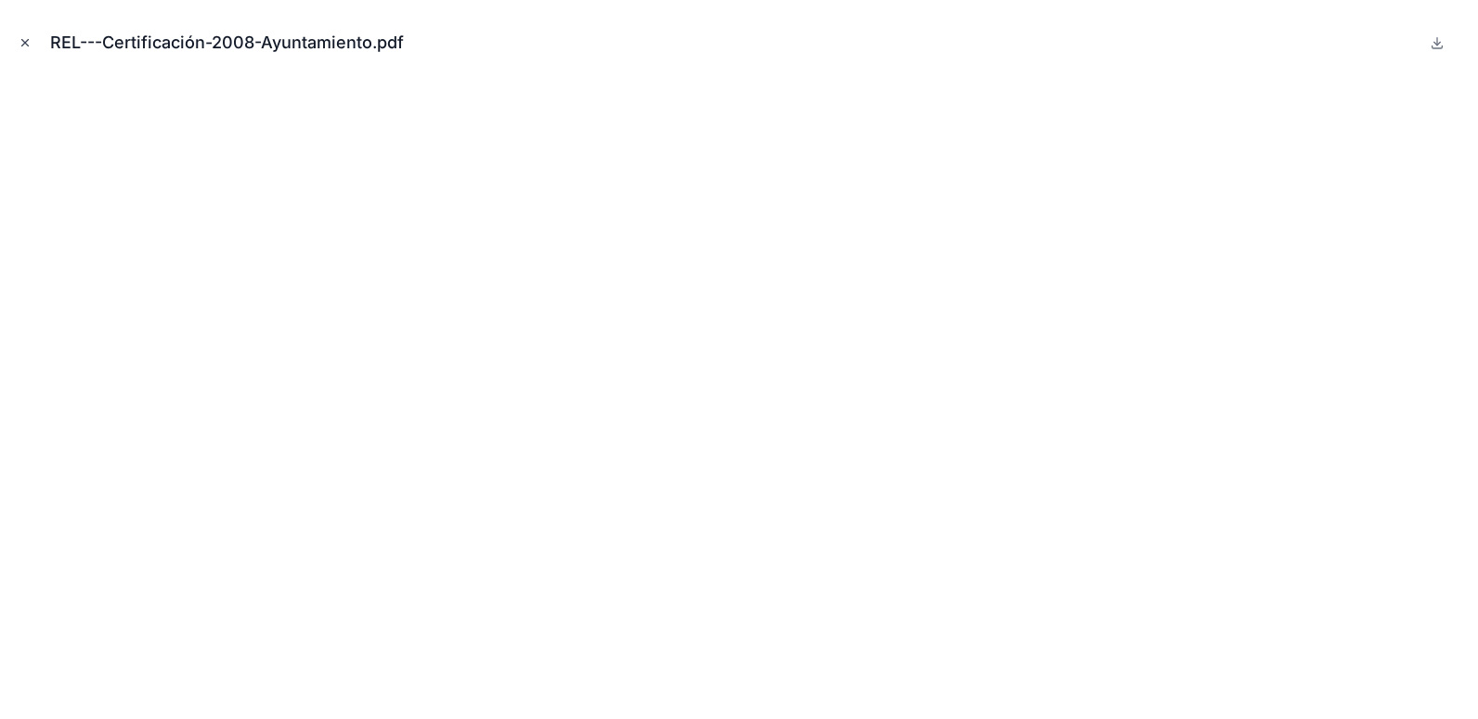
click at [28, 41] on icon "Close modal" at bounding box center [25, 42] width 13 height 13
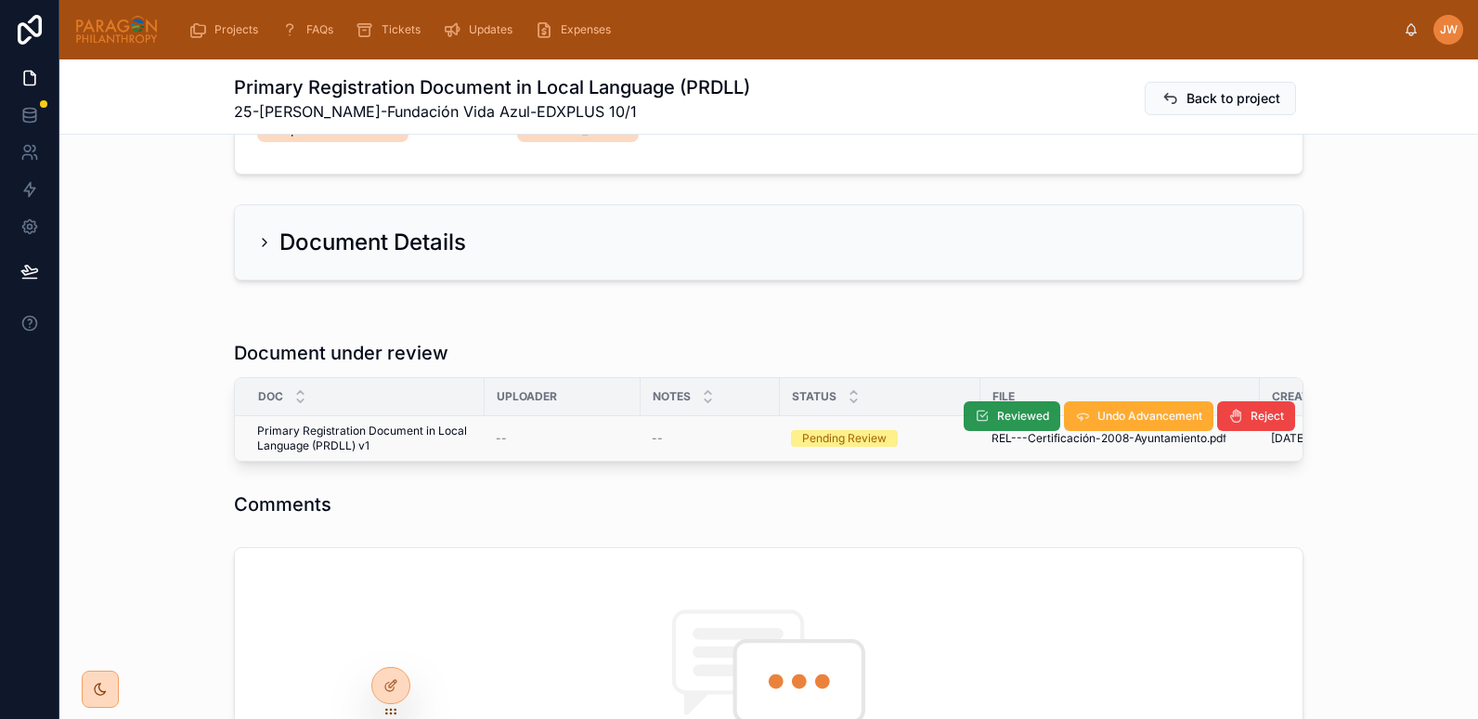
click at [997, 415] on span "Reviewed" at bounding box center [1023, 415] width 52 height 15
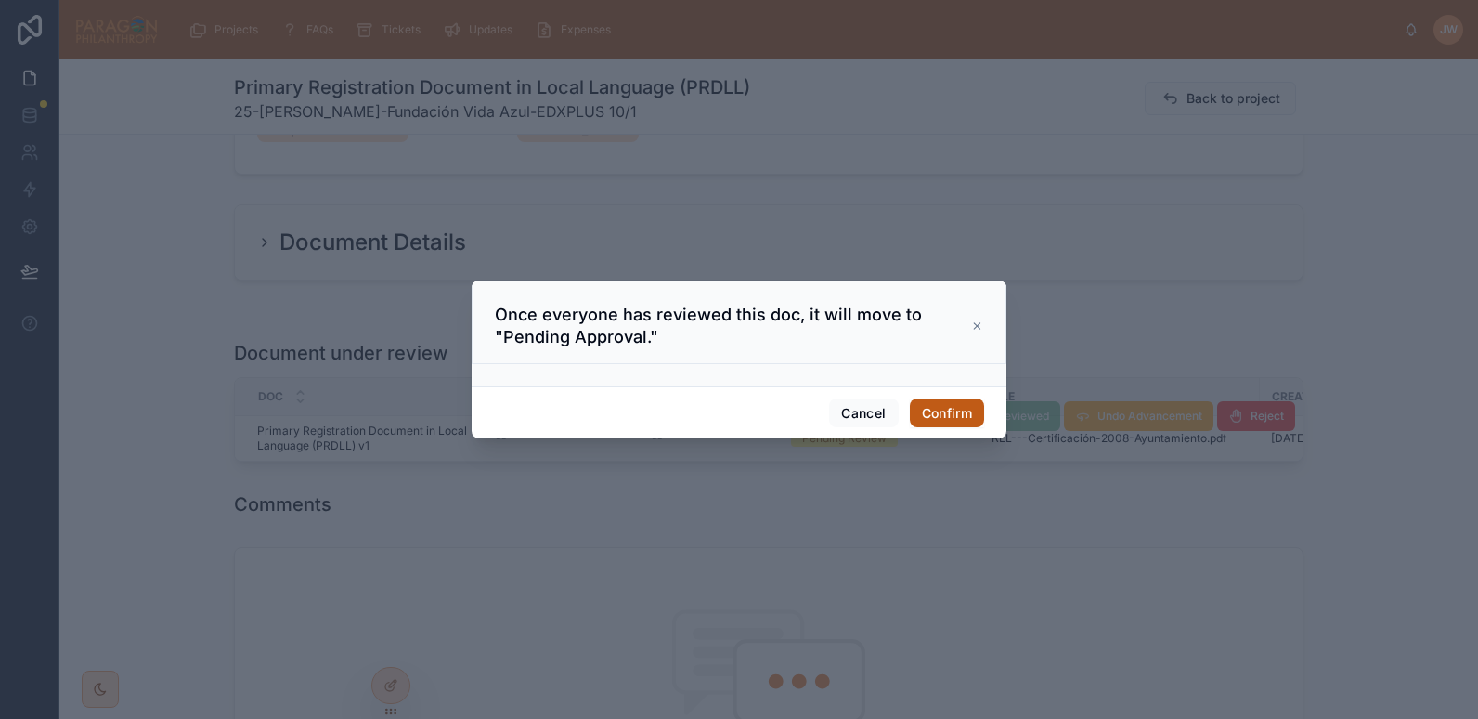
click at [958, 415] on button "Confirm" at bounding box center [947, 413] width 74 height 30
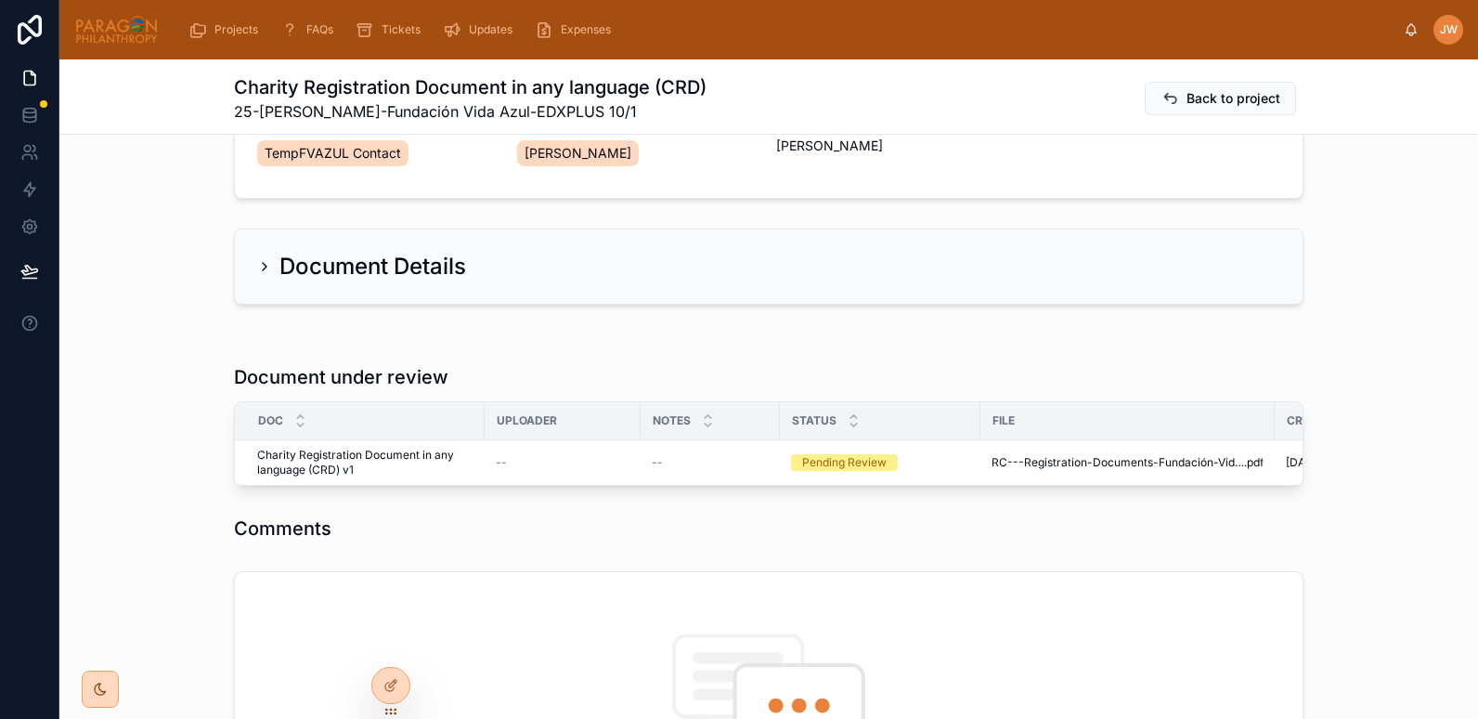
scroll to position [332, 0]
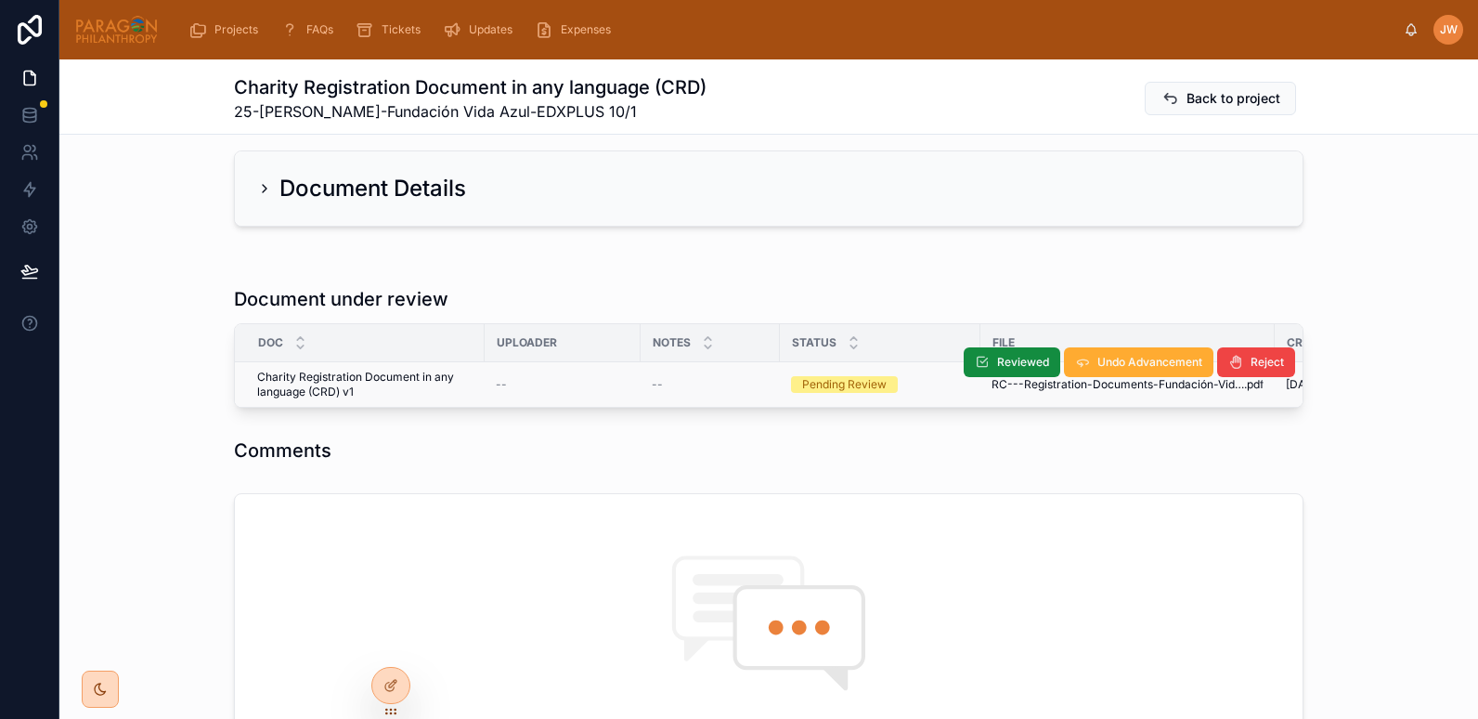
click at [1033, 380] on div "Reviewed Undo Advancement Reject" at bounding box center [1129, 362] width 331 height 45
click at [1036, 387] on span "RC---Registration-Documents-Fundación-Vida-Azul---English" at bounding box center [1118, 384] width 253 height 15
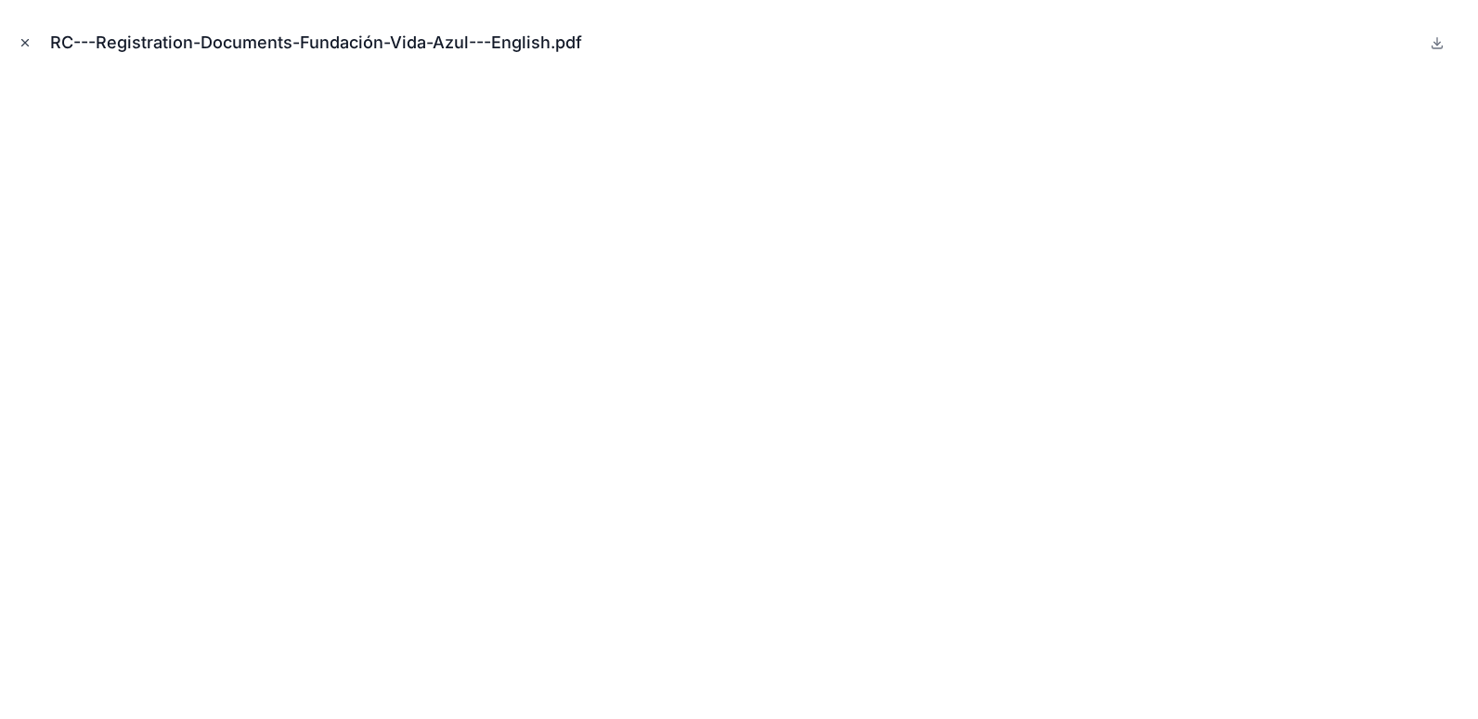
click at [20, 43] on icon "Close modal" at bounding box center [25, 42] width 13 height 13
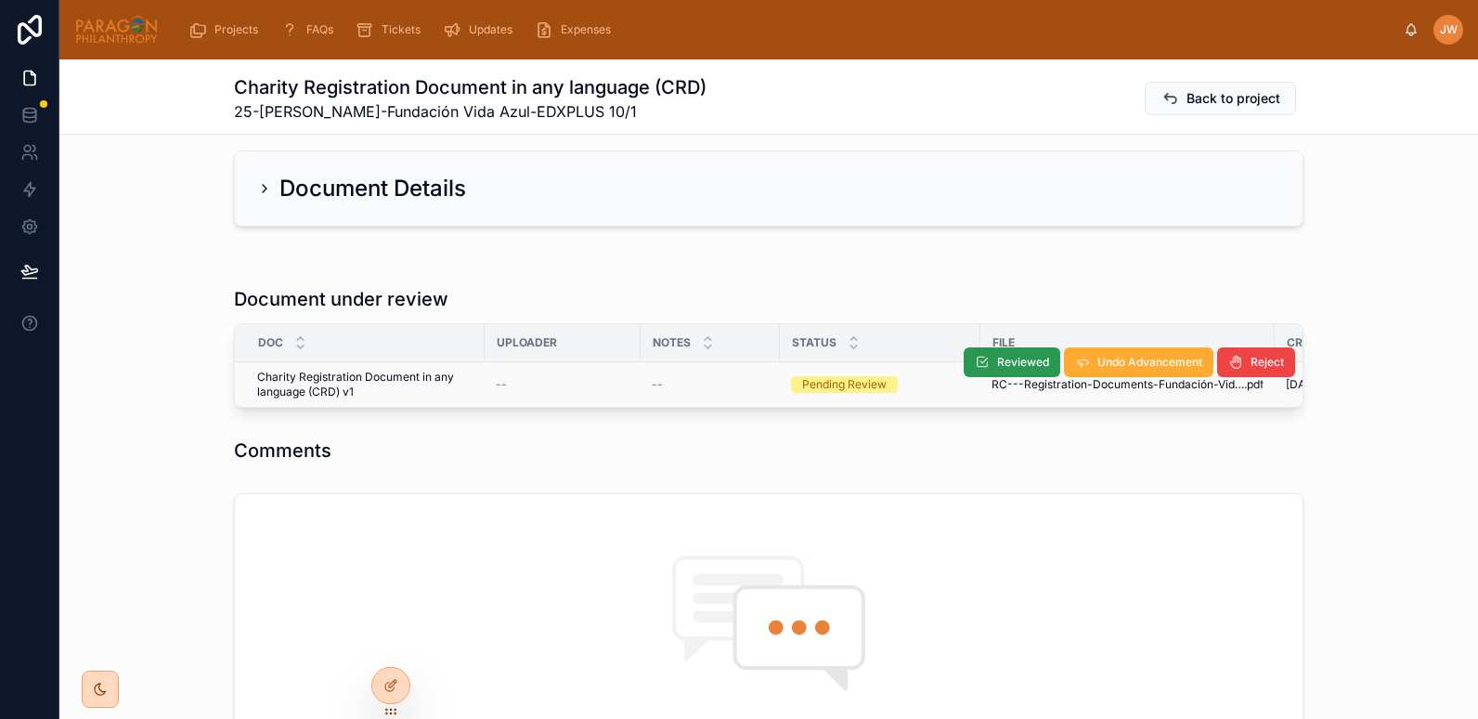
click at [1022, 369] on span "Reviewed" at bounding box center [1023, 362] width 52 height 15
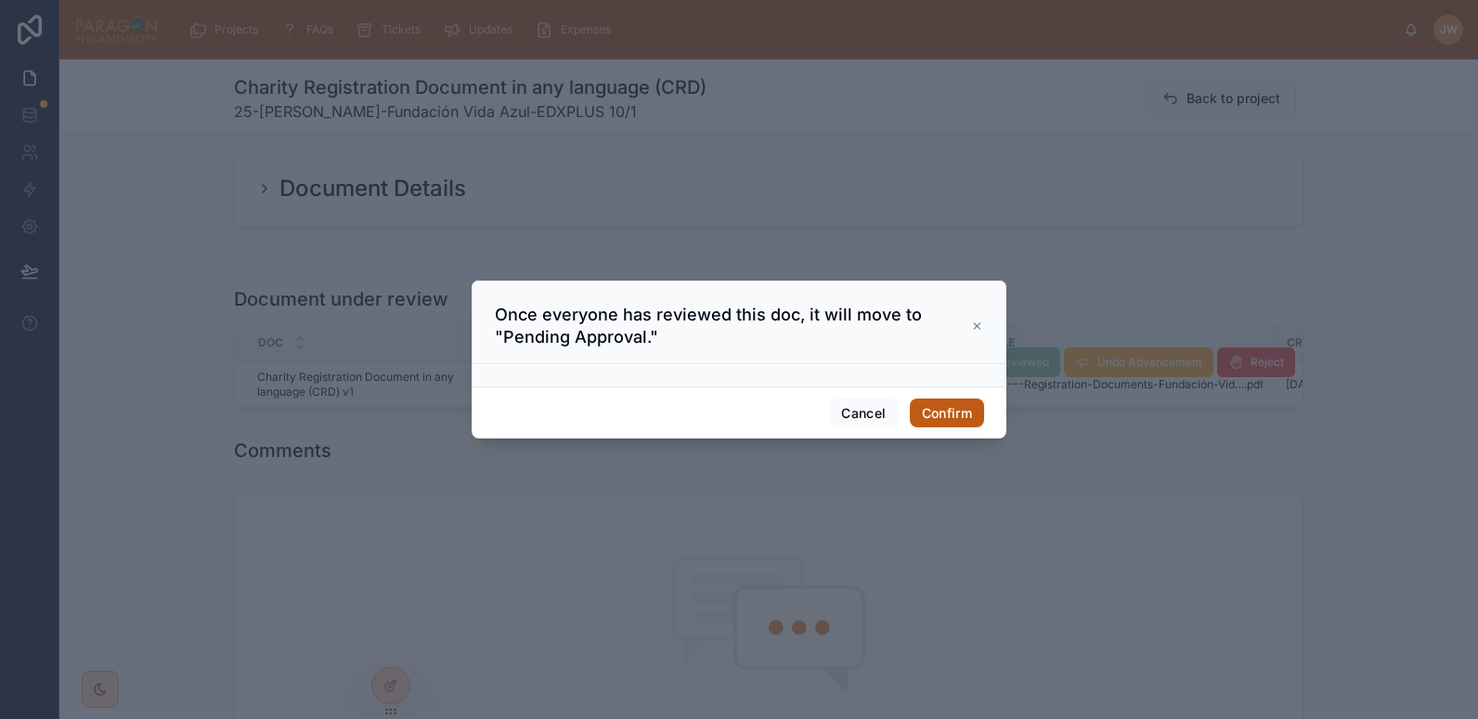
click at [952, 412] on button "Confirm" at bounding box center [947, 413] width 74 height 30
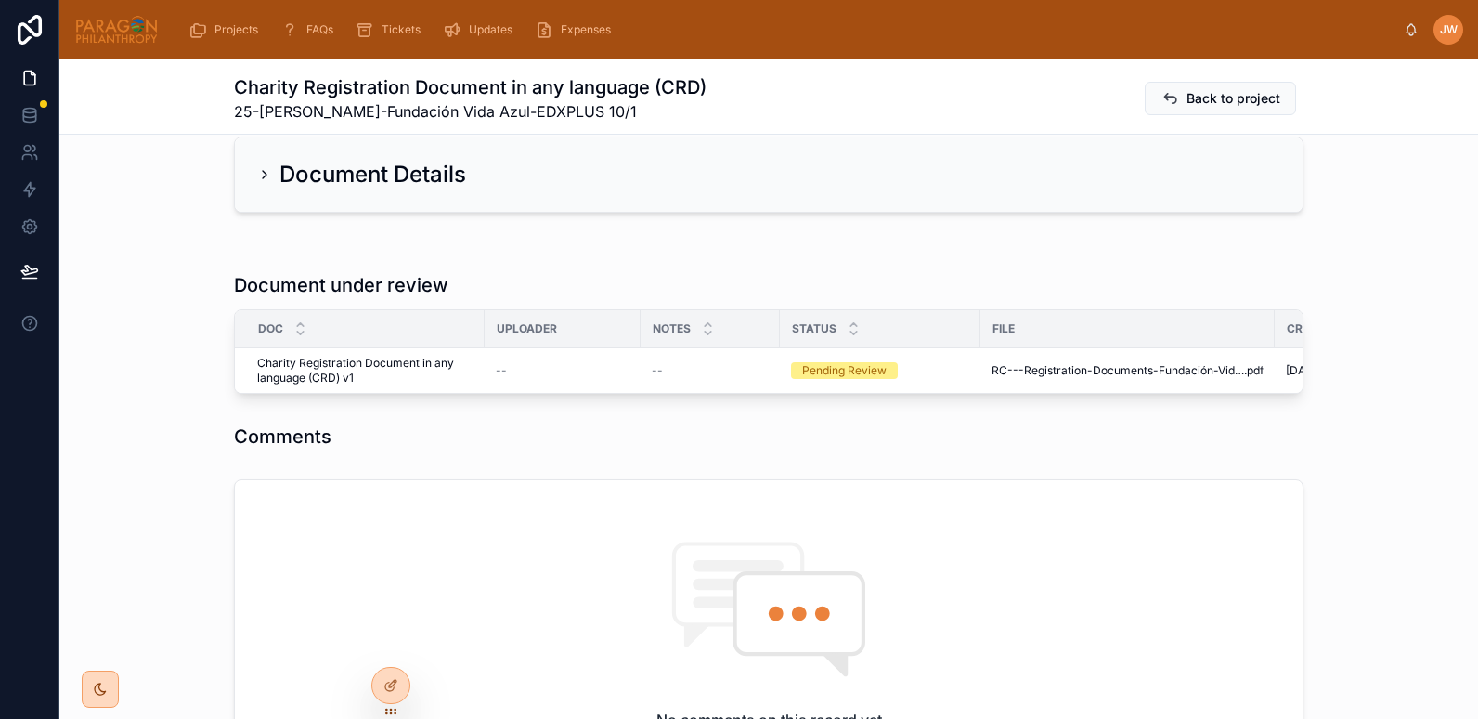
scroll to position [416, 0]
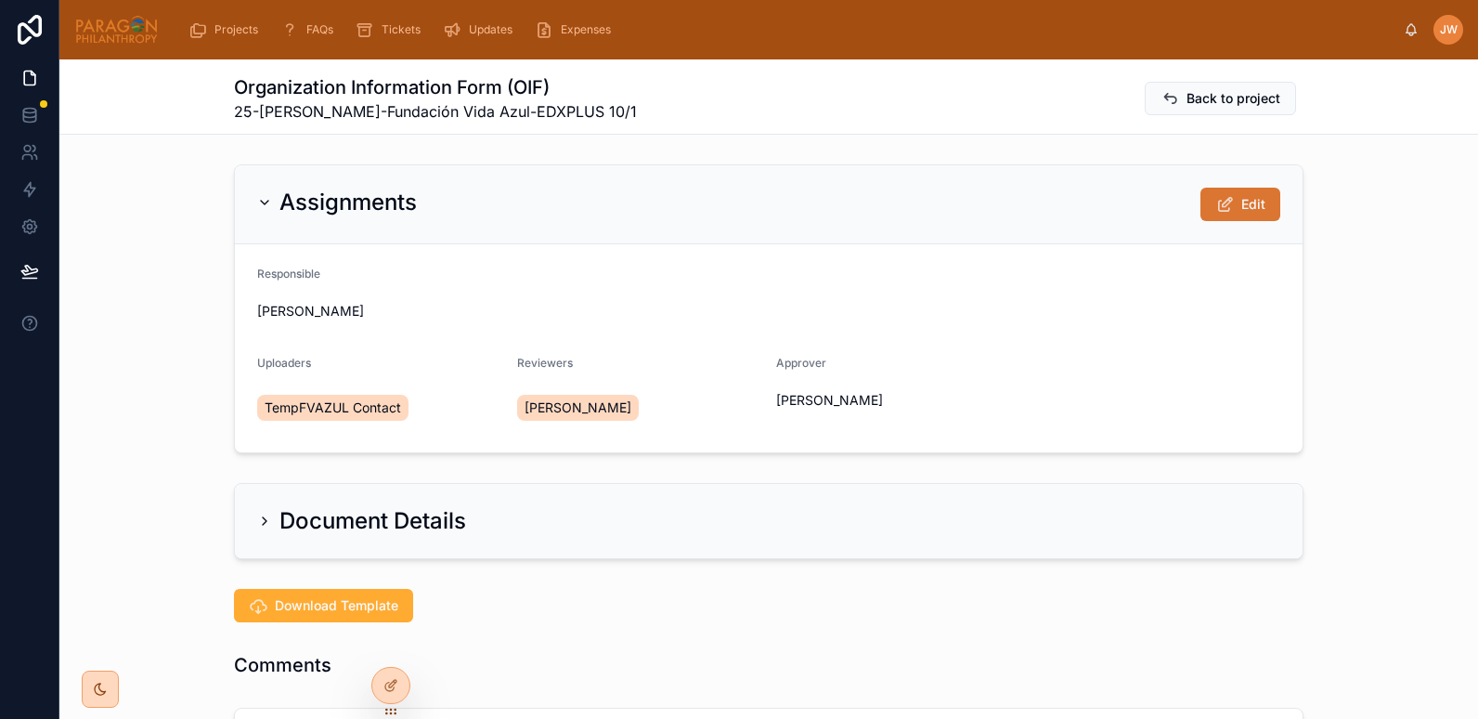
click at [1259, 197] on button "Edit" at bounding box center [1240, 204] width 80 height 33
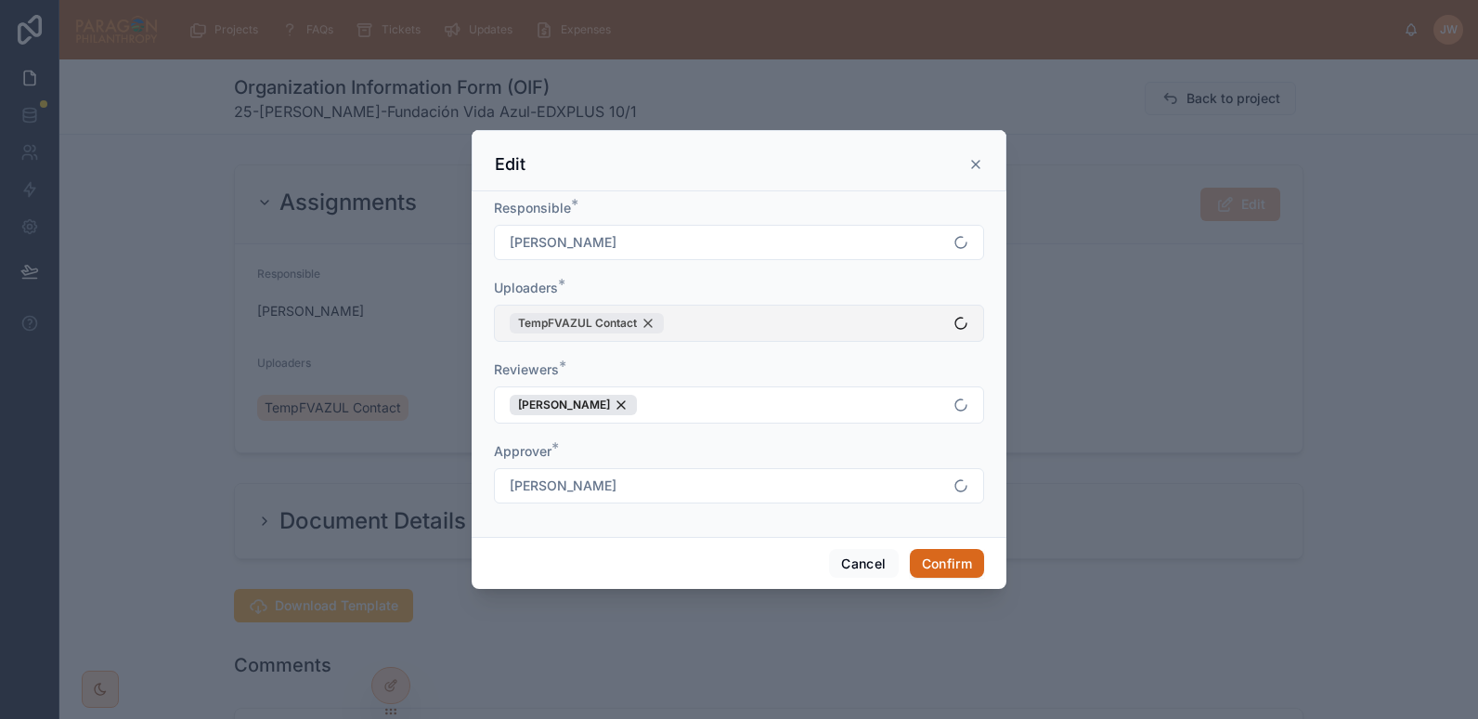
click at [645, 328] on div "TempFVAZUL Contact" at bounding box center [587, 323] width 154 height 20
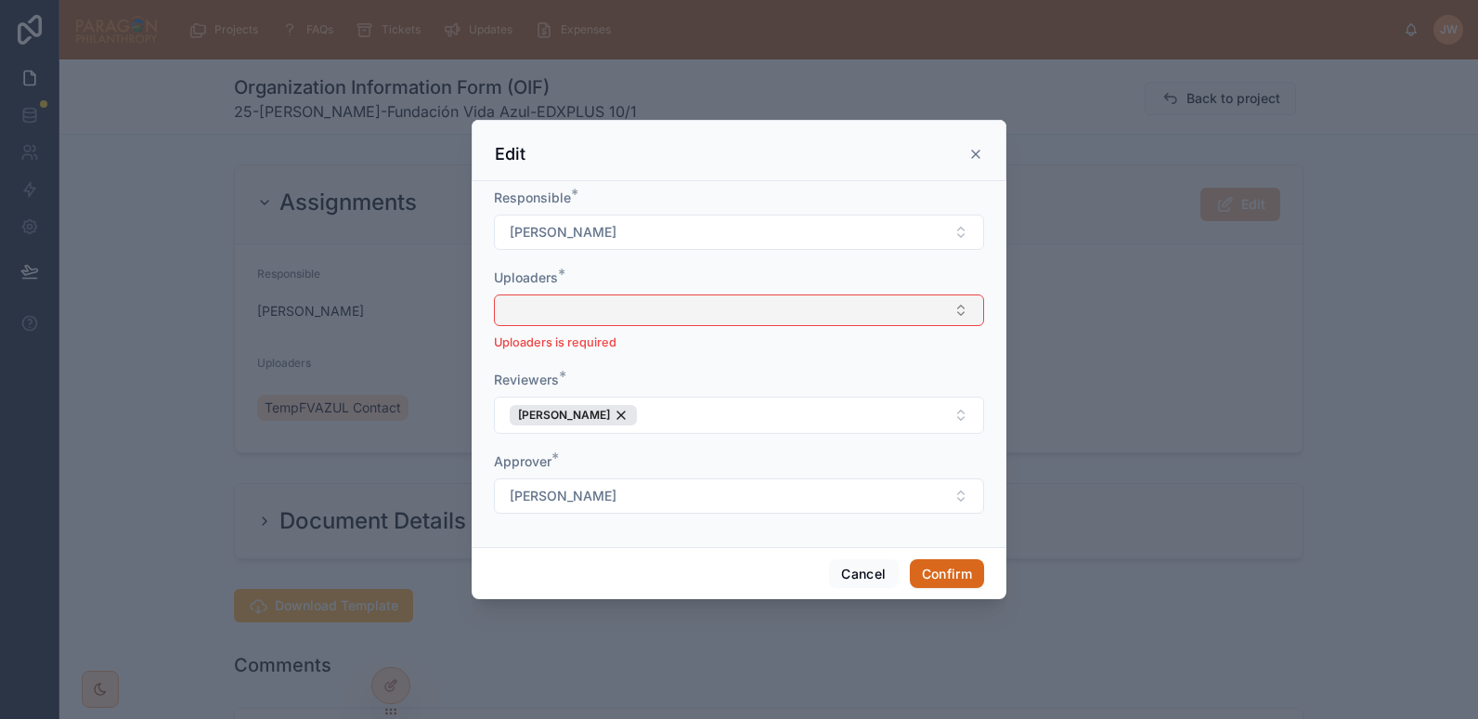
click at [578, 307] on button "Select Button" at bounding box center [739, 310] width 490 height 32
type input "*******"
click at [576, 388] on span "[PERSON_NAME]" at bounding box center [559, 383] width 107 height 19
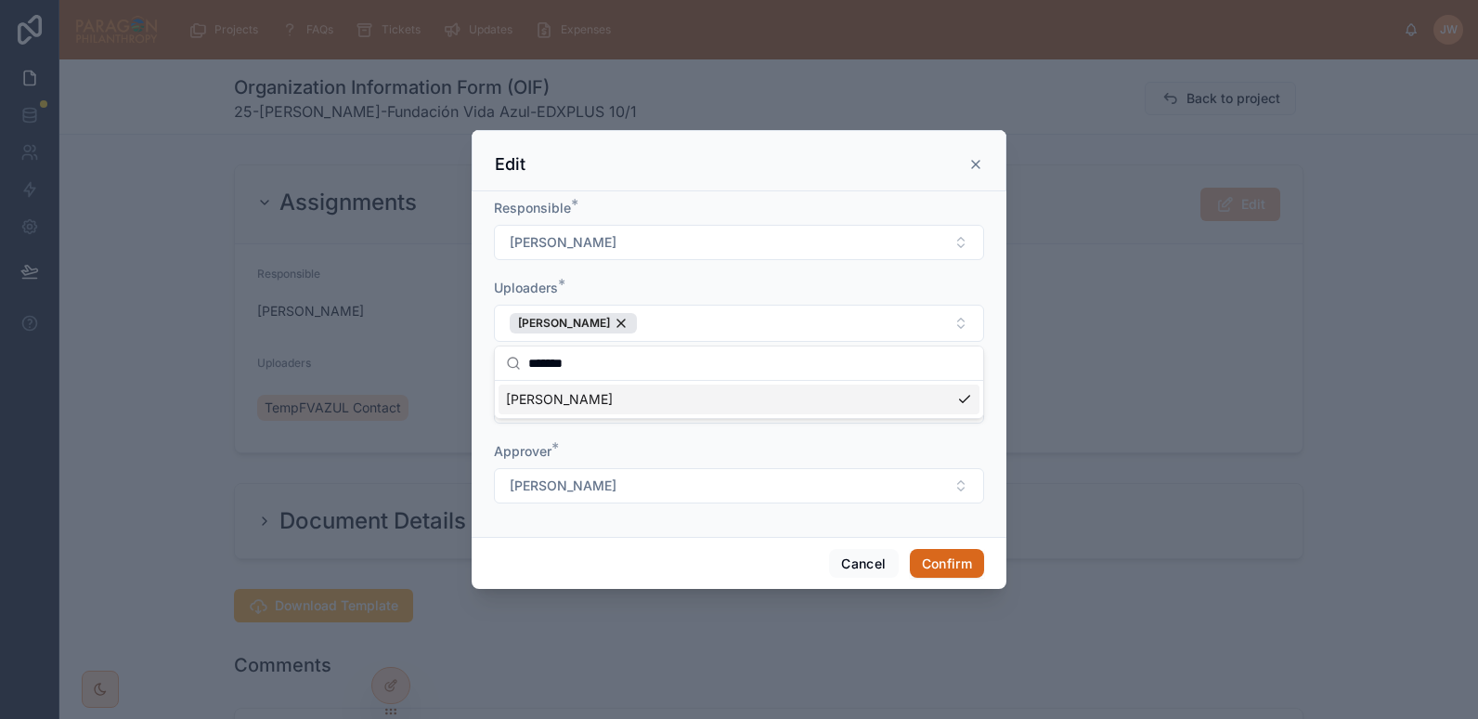
click at [633, 295] on div "Uploaders *" at bounding box center [739, 288] width 490 height 19
click at [971, 560] on button "Confirm" at bounding box center [947, 564] width 74 height 30
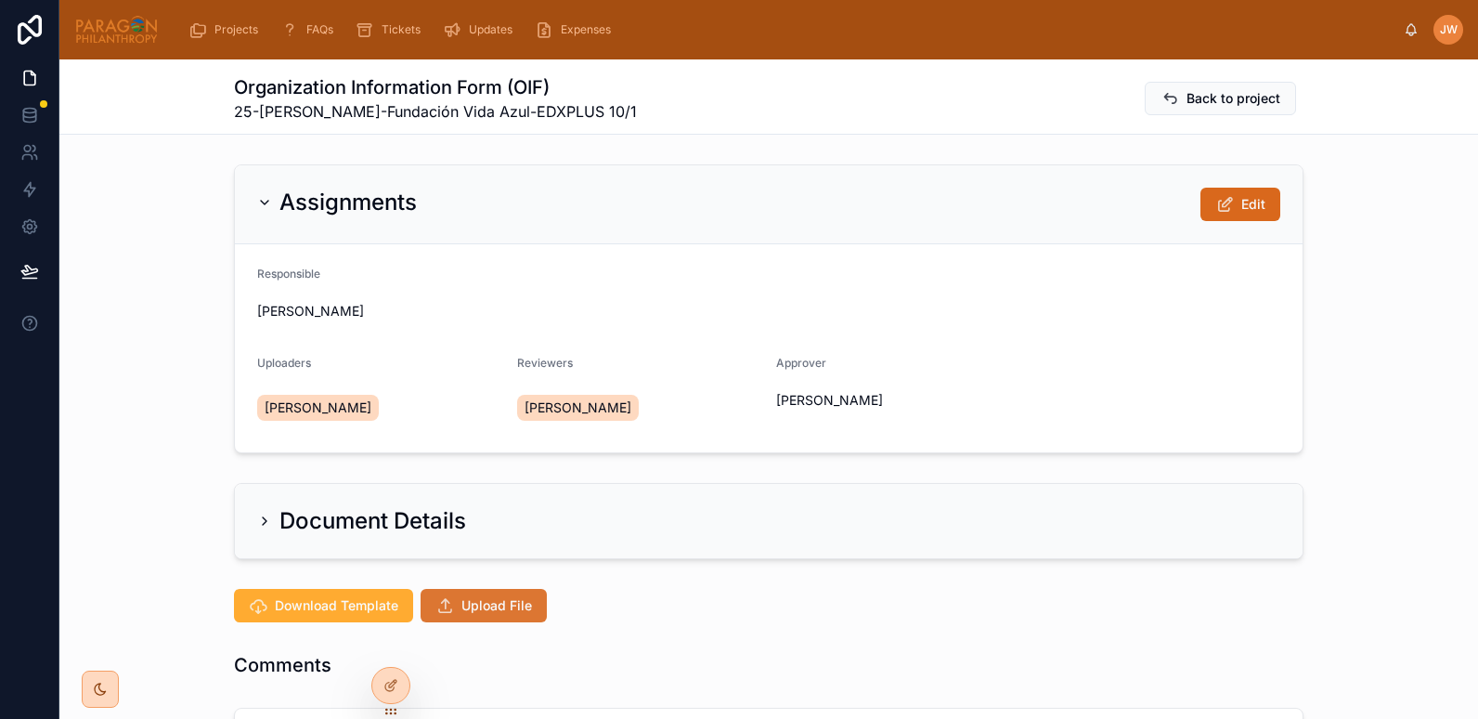
click at [448, 605] on button "Upload File" at bounding box center [484, 605] width 126 height 33
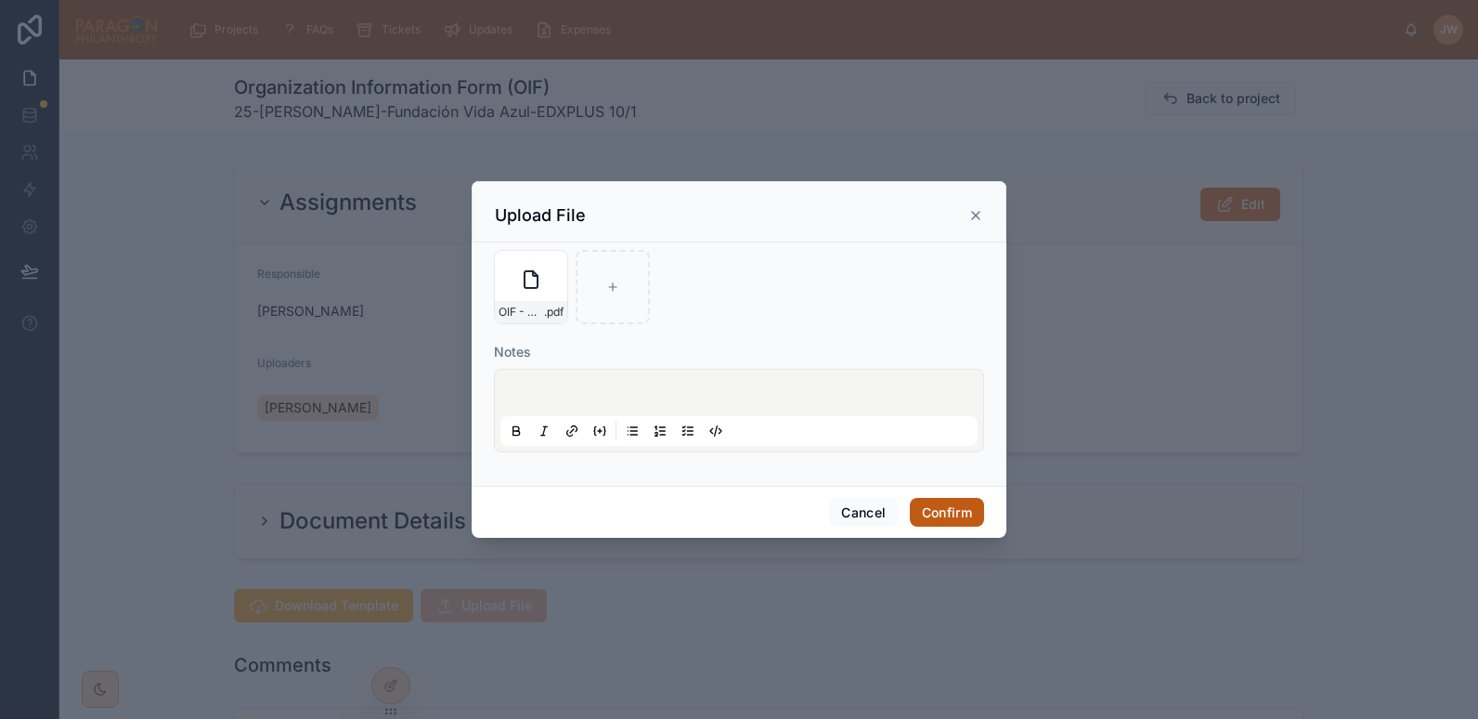
click at [954, 516] on button "Confirm" at bounding box center [947, 513] width 74 height 30
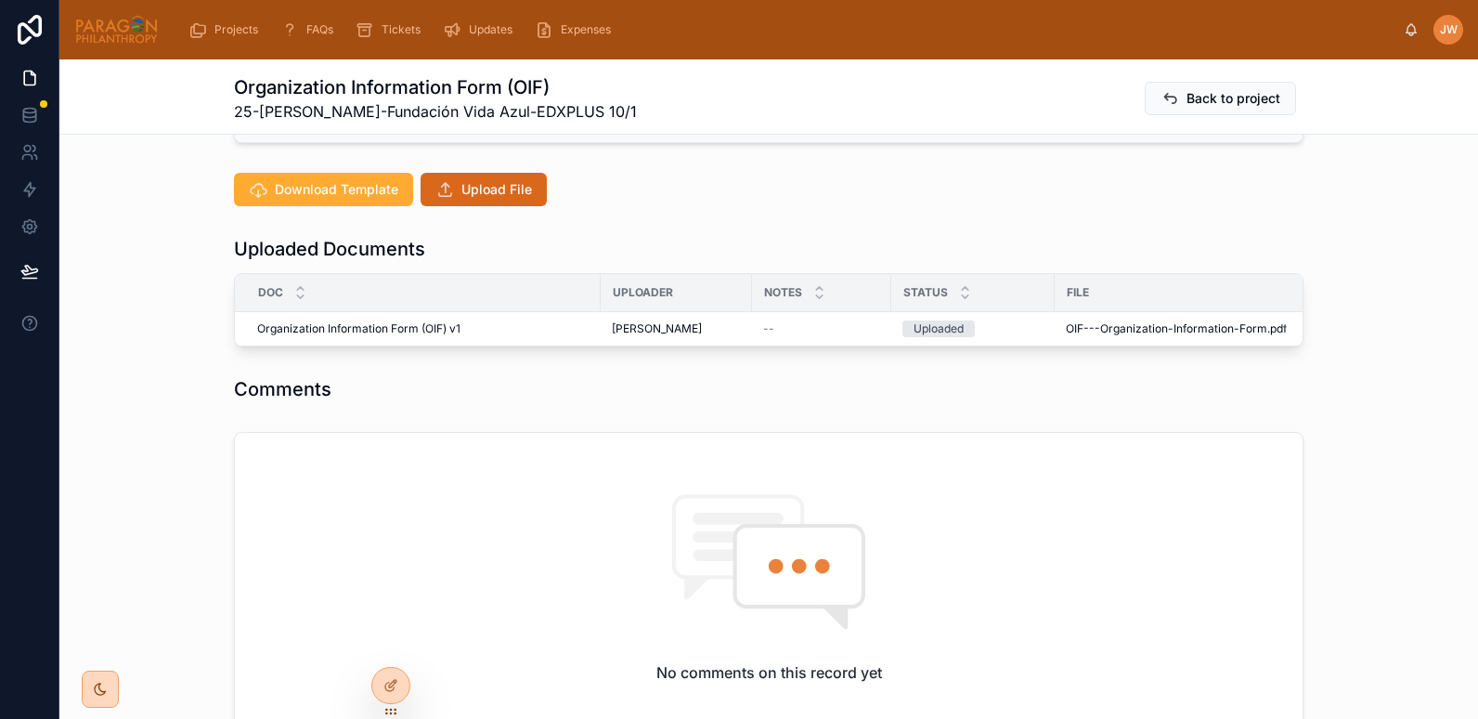
scroll to position [421, 0]
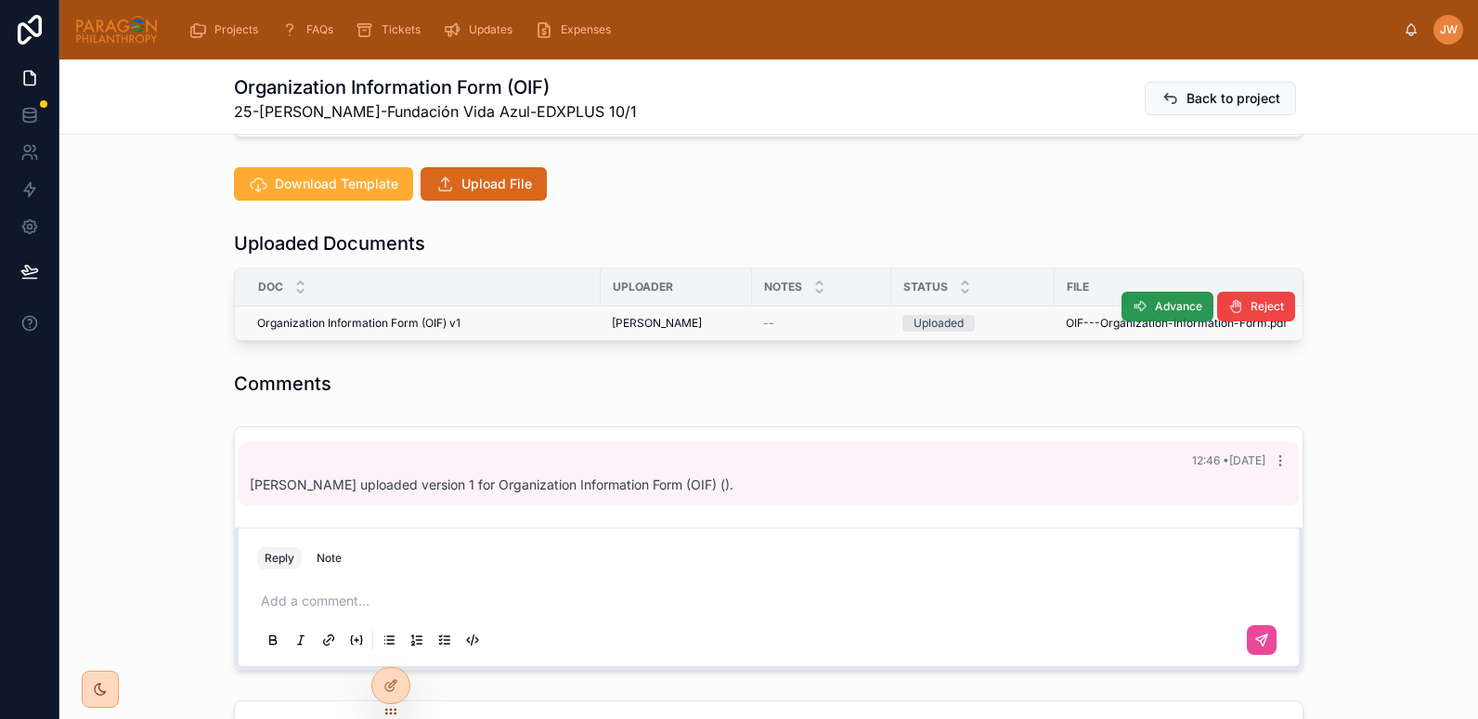
click at [1138, 305] on icon at bounding box center [1140, 306] width 15 height 15
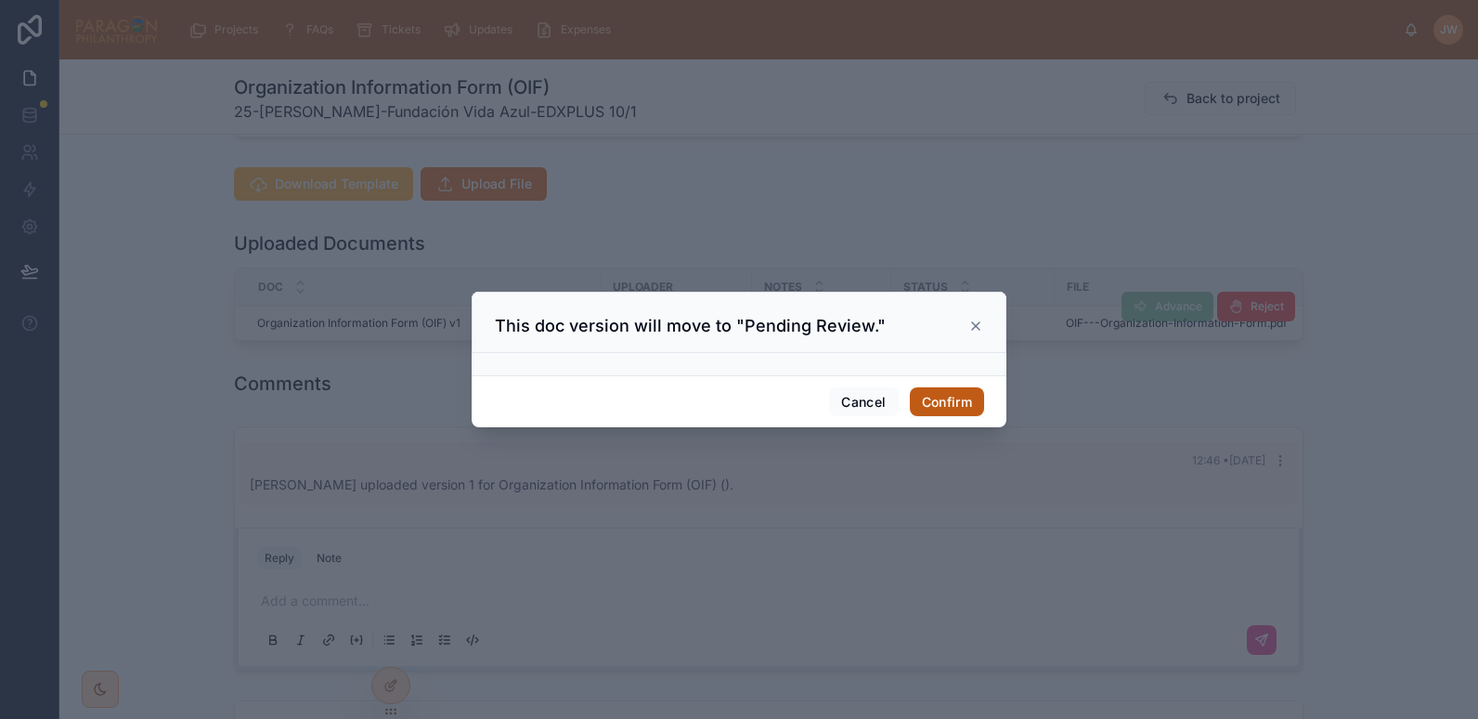
click at [940, 405] on button "Confirm" at bounding box center [947, 402] width 74 height 30
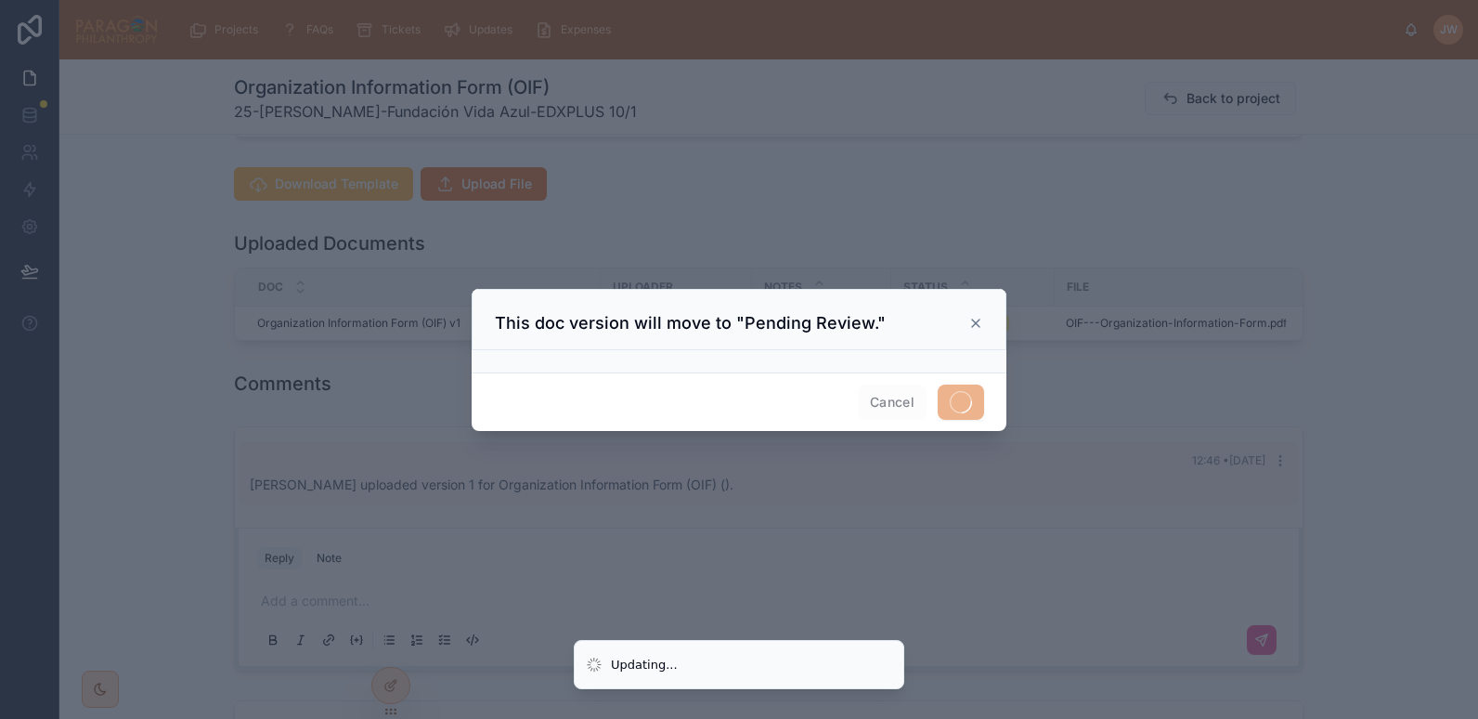
click at [1066, 319] on div at bounding box center [739, 359] width 1478 height 719
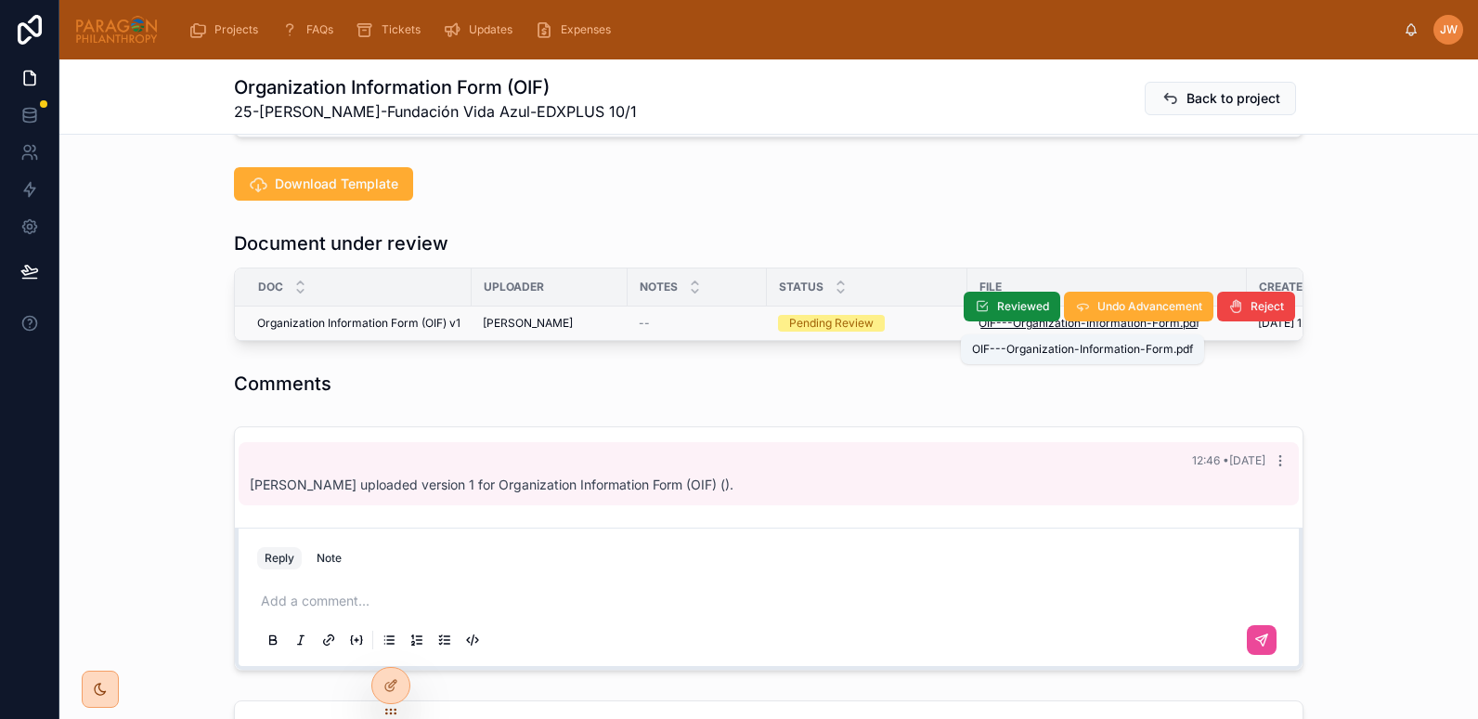
click at [1022, 324] on span "OIF---Organization-Information-Form" at bounding box center [1079, 323] width 201 height 15
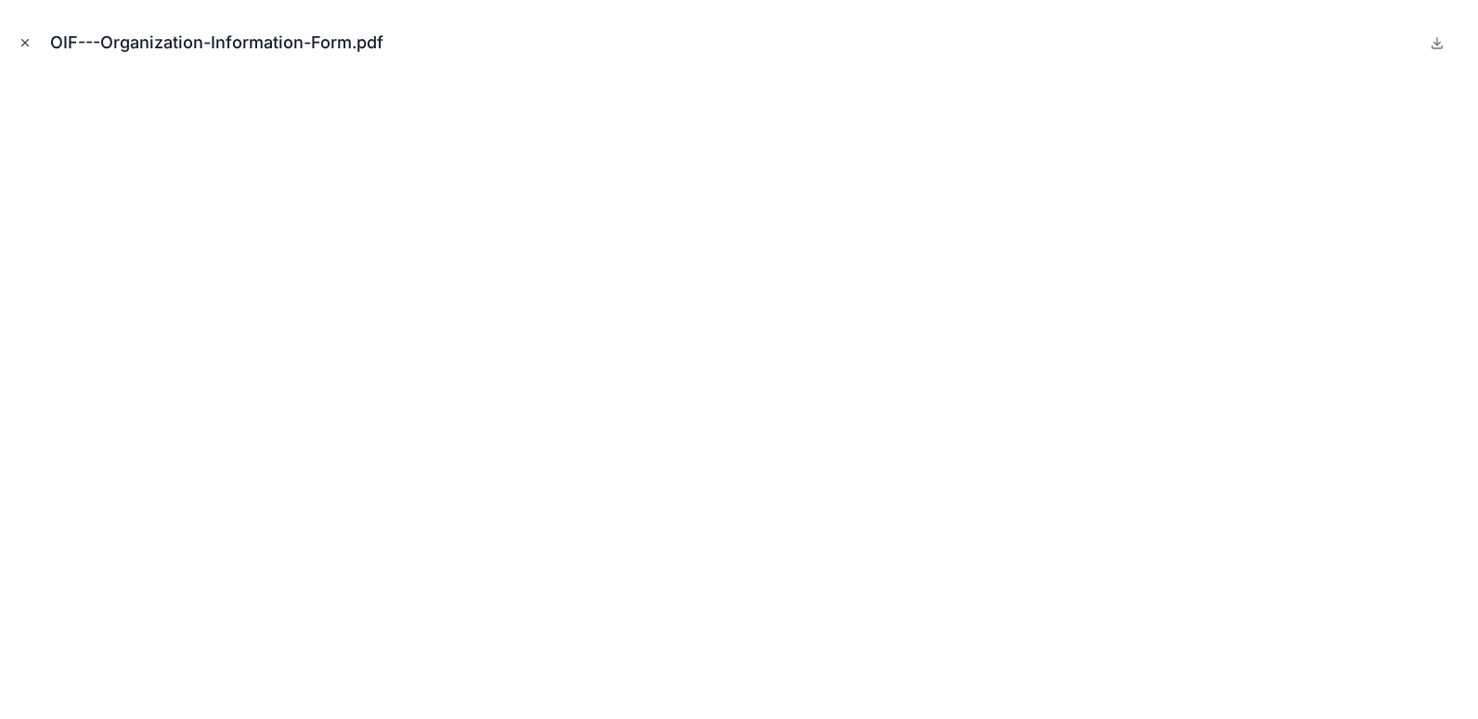
click at [26, 40] on icon "Close modal" at bounding box center [25, 42] width 13 height 13
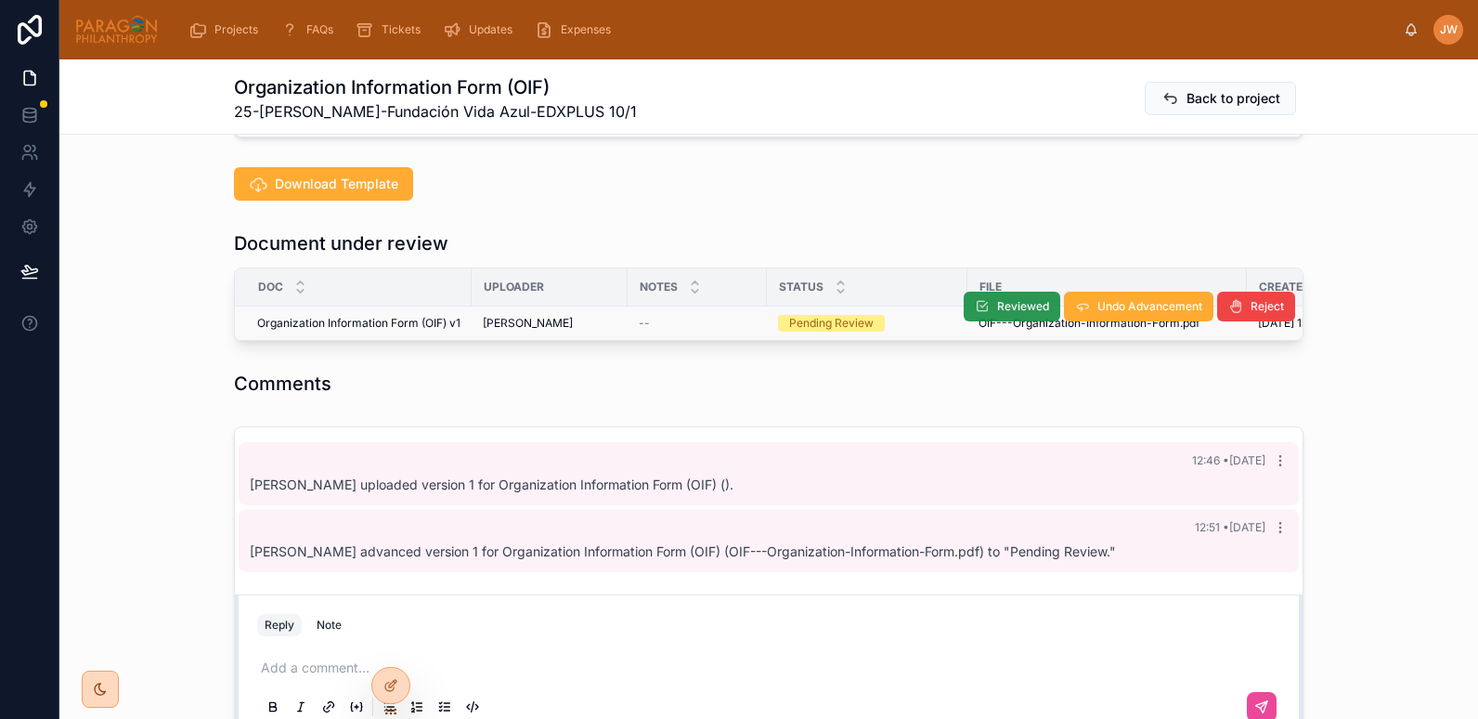
click at [1019, 307] on span "Reviewed" at bounding box center [1023, 306] width 52 height 15
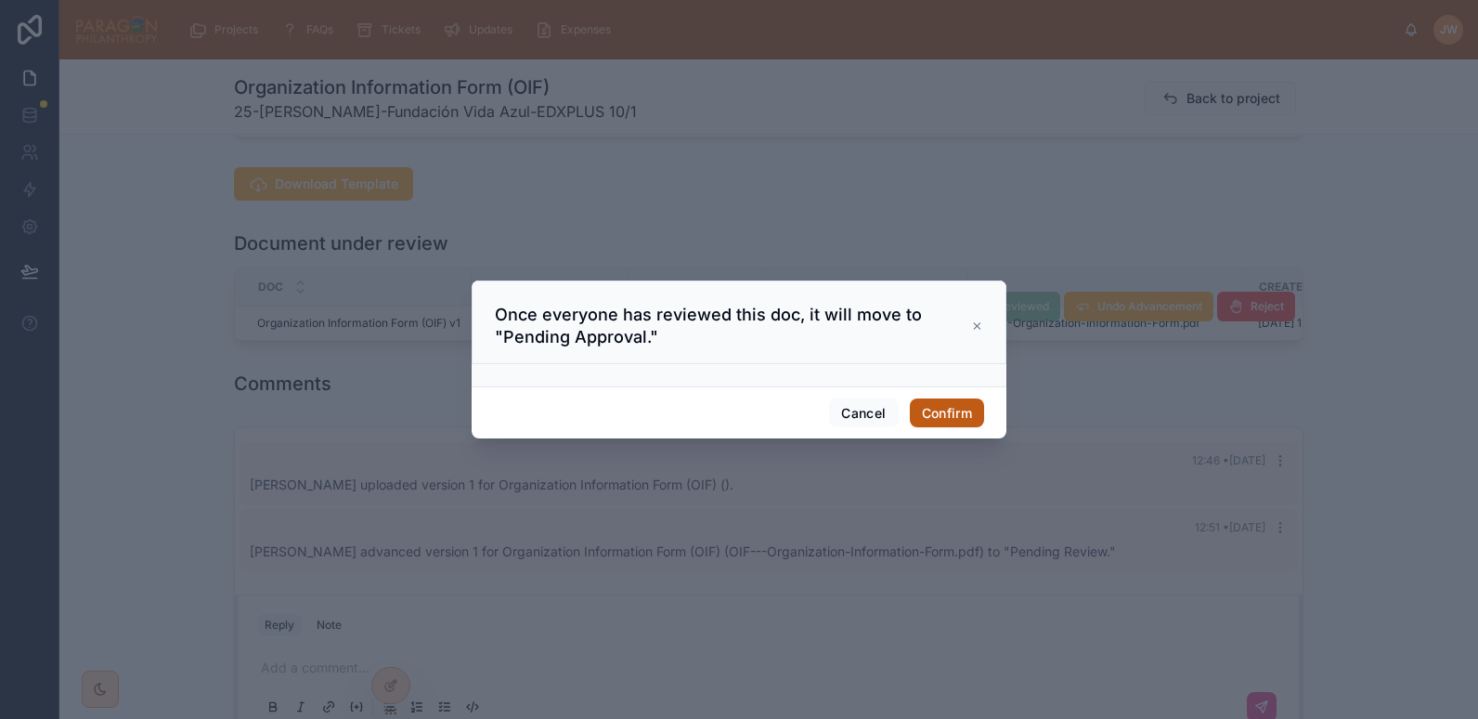
click at [926, 425] on button "Confirm" at bounding box center [947, 413] width 74 height 30
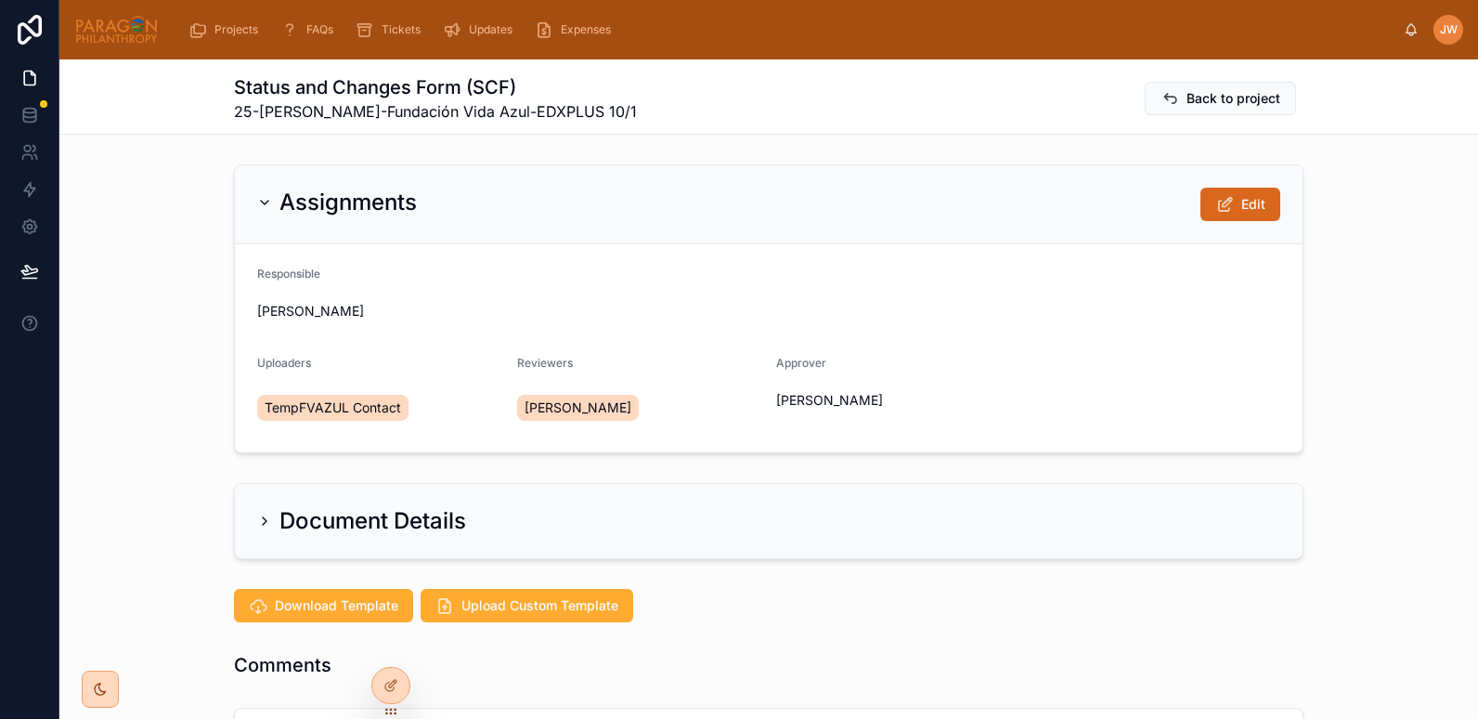
click at [1274, 197] on div "Assignments Edit" at bounding box center [769, 204] width 1068 height 79
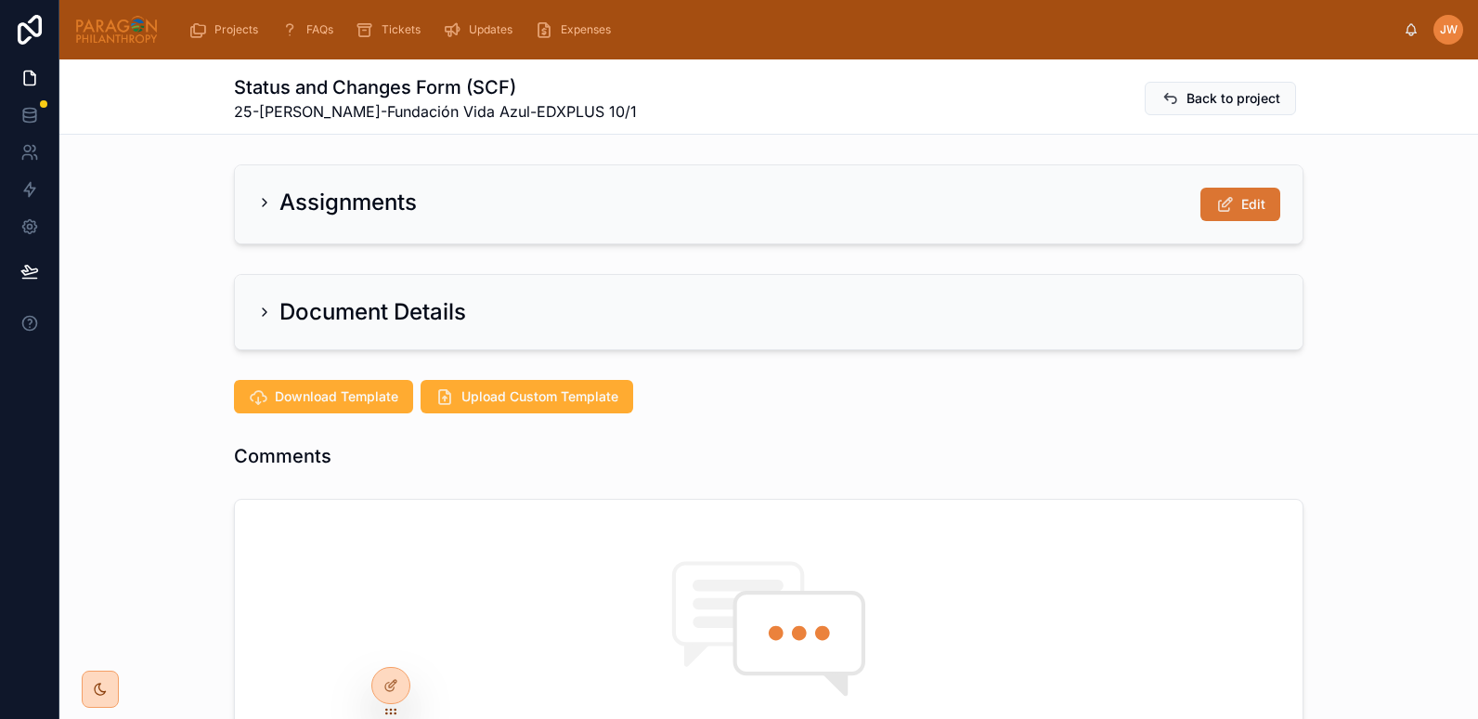
click at [1207, 210] on button "Edit" at bounding box center [1240, 204] width 80 height 33
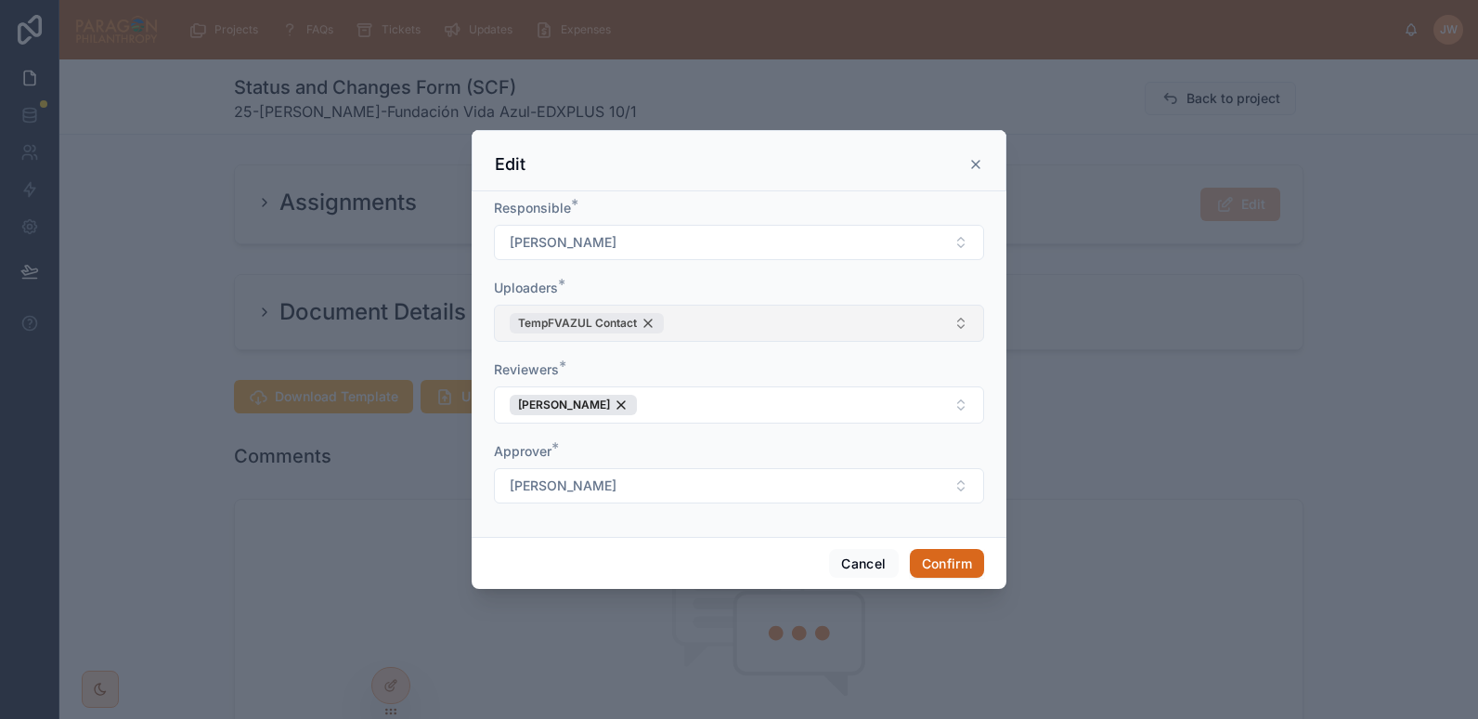
click at [648, 331] on div "TempFVAZUL Contact" at bounding box center [587, 323] width 154 height 20
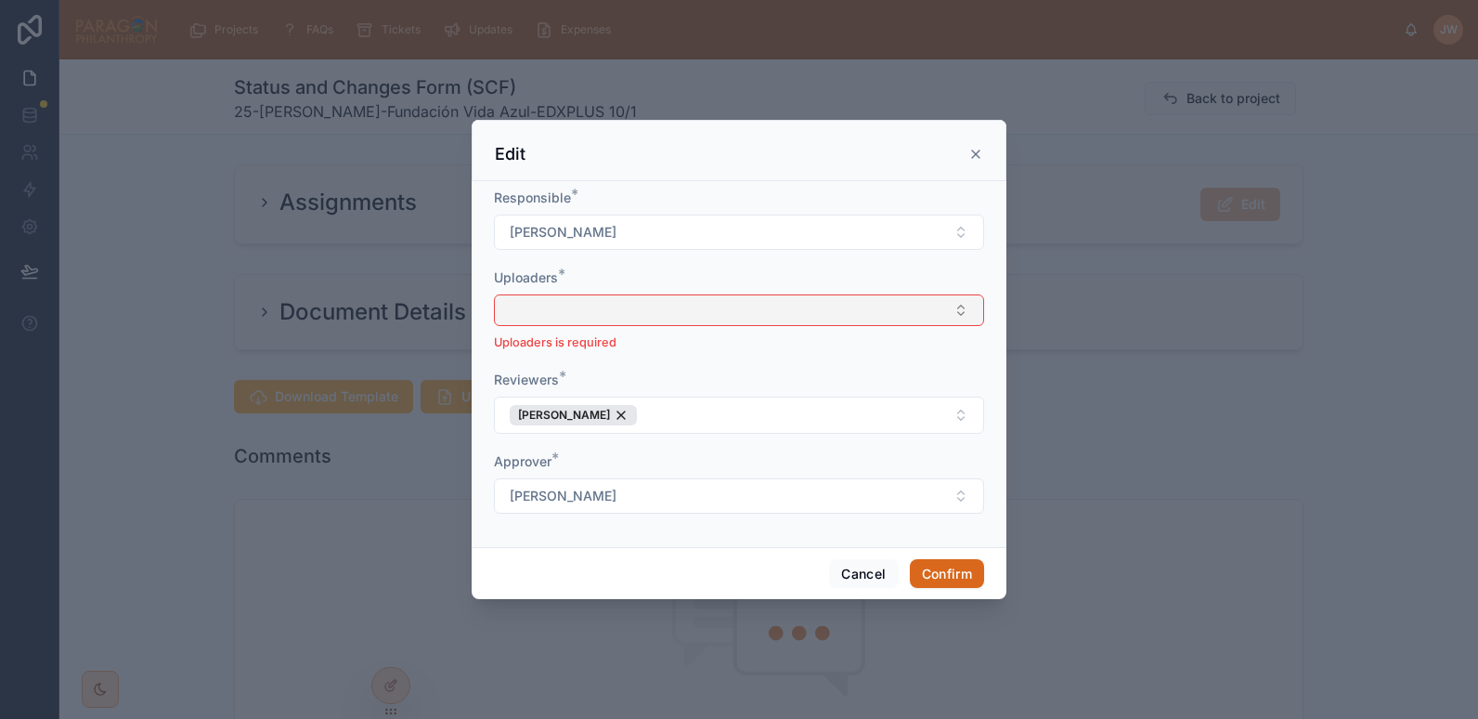
click at [598, 308] on button "Select Button" at bounding box center [739, 310] width 490 height 32
type input "*******"
click at [565, 385] on span "[PERSON_NAME]" at bounding box center [559, 383] width 107 height 19
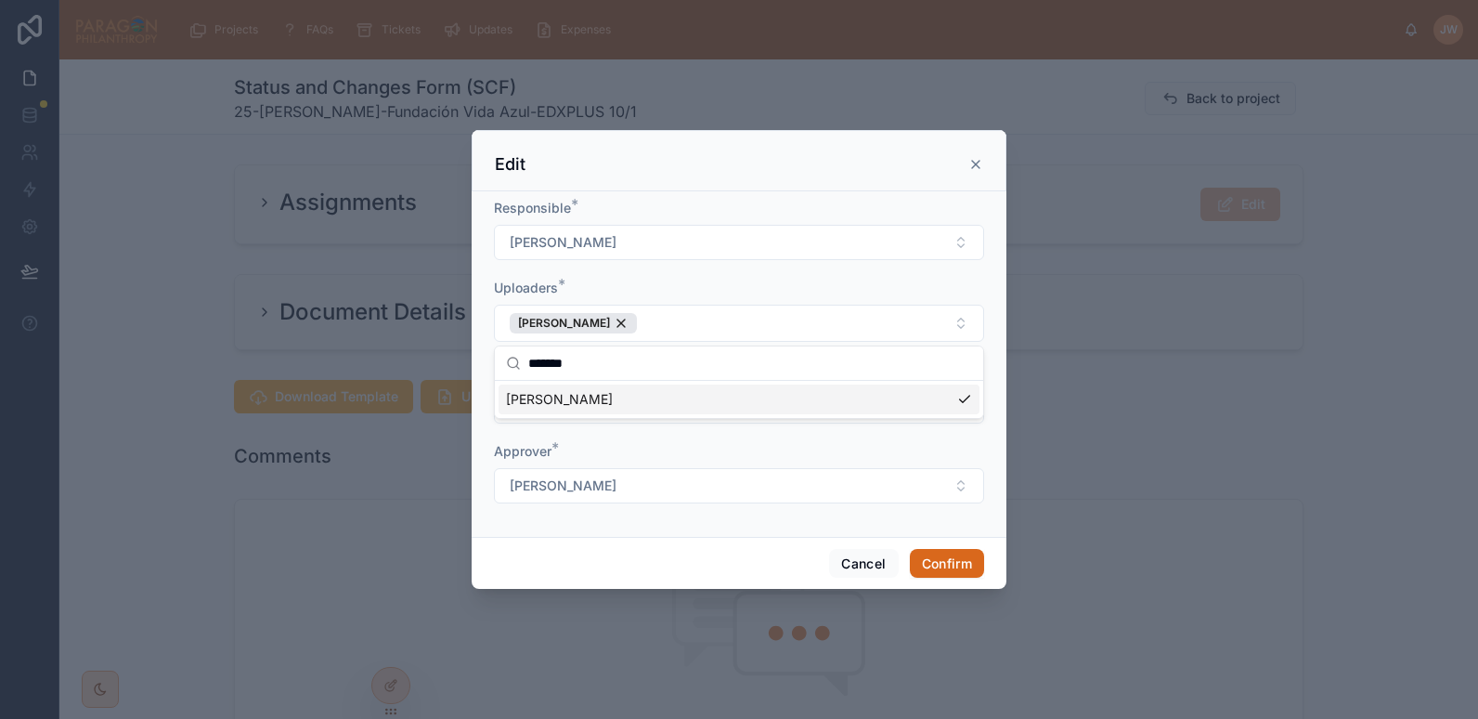
click at [609, 279] on div "Uploaders *" at bounding box center [739, 288] width 490 height 19
click at [943, 568] on button "Confirm" at bounding box center [947, 564] width 74 height 30
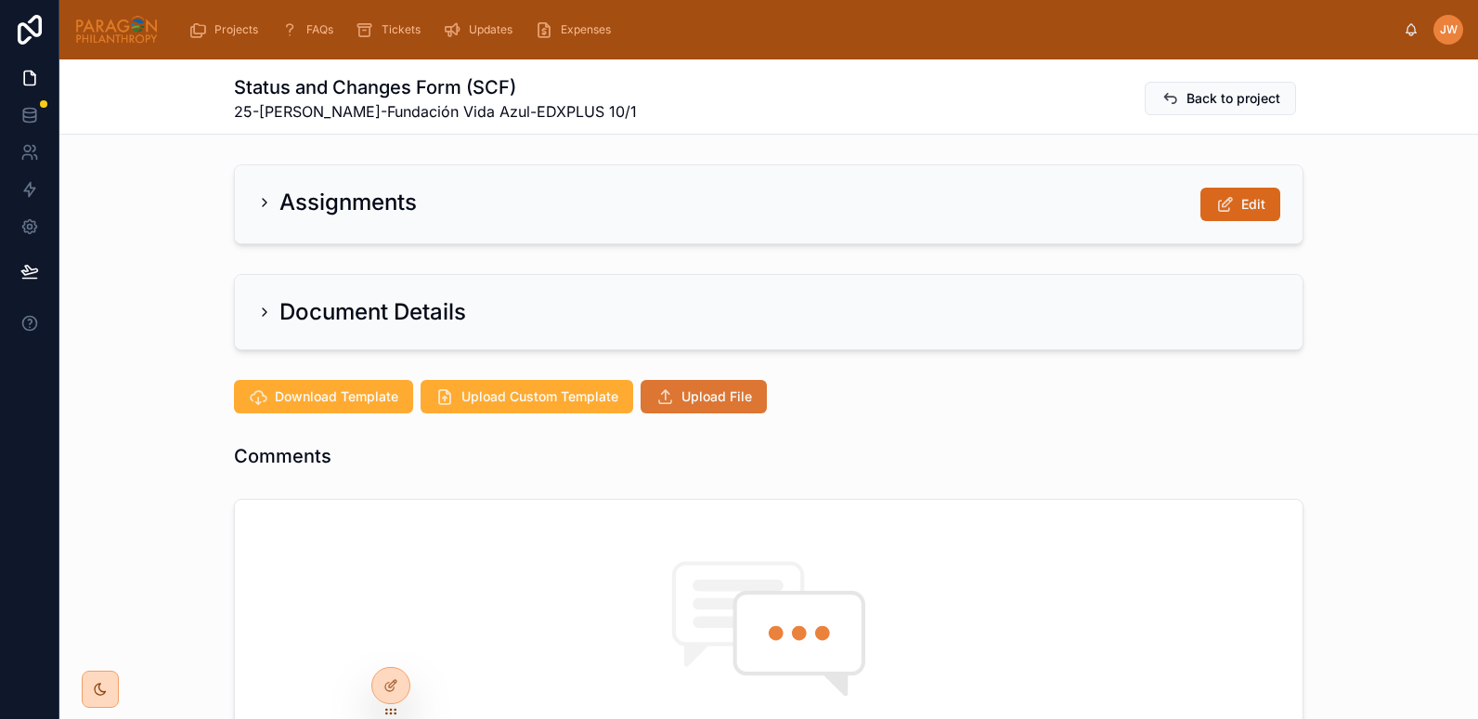
click at [690, 392] on span "Upload File" at bounding box center [716, 396] width 71 height 19
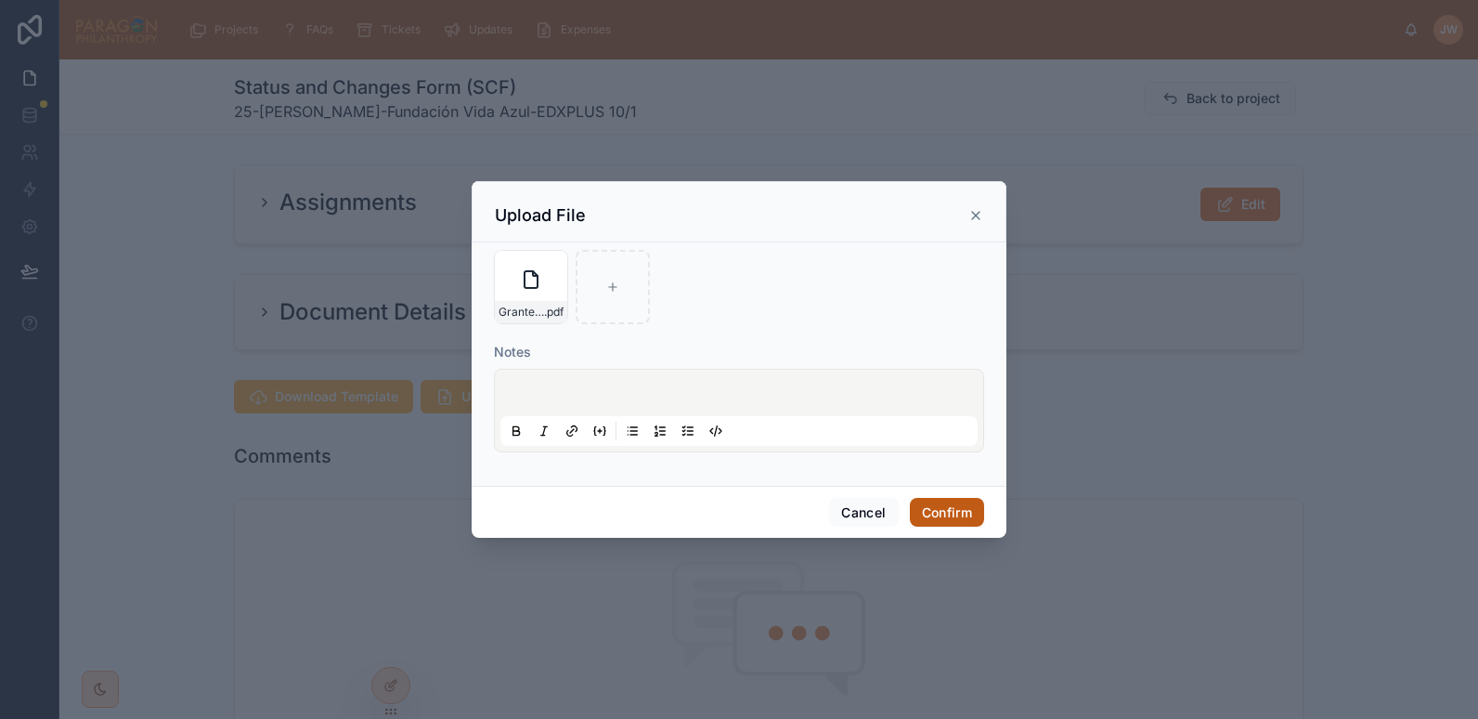
click at [939, 501] on button "Confirm" at bounding box center [947, 513] width 74 height 30
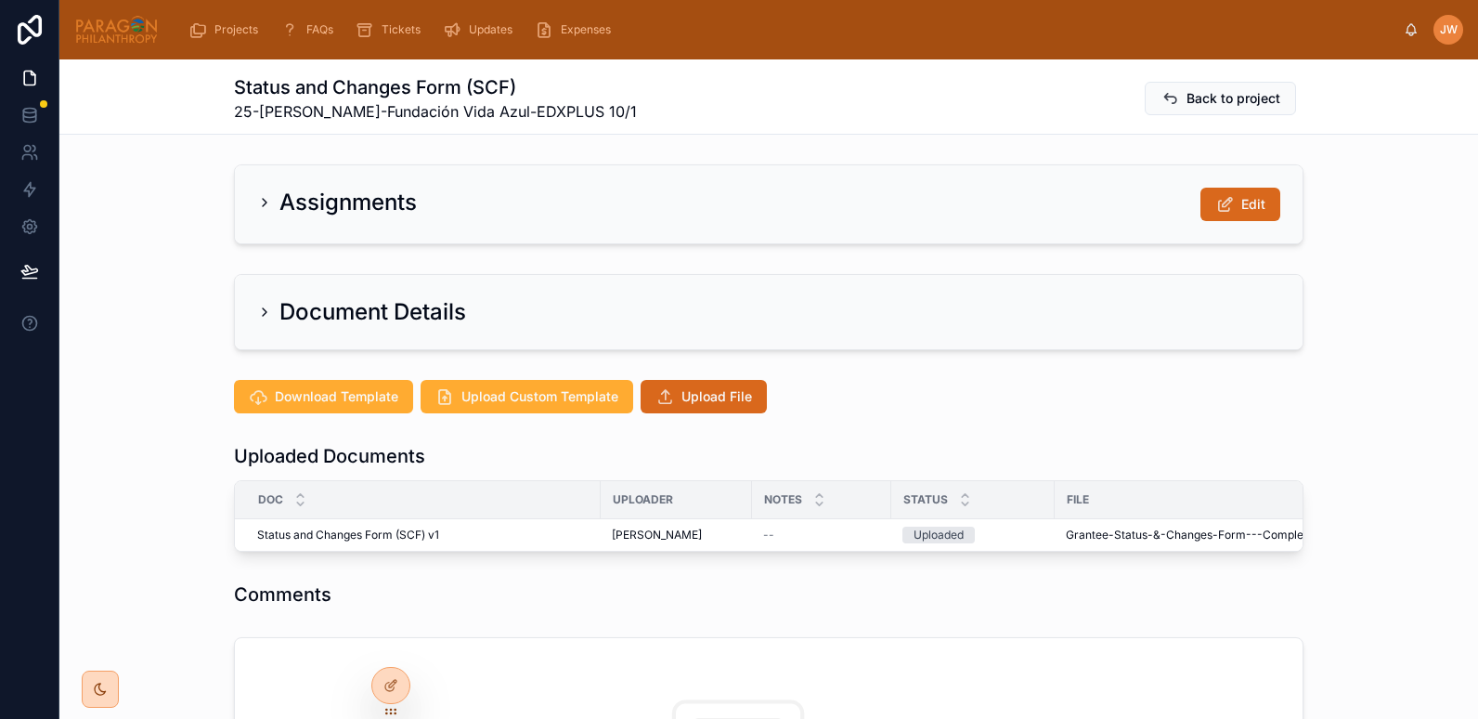
scroll to position [111, 0]
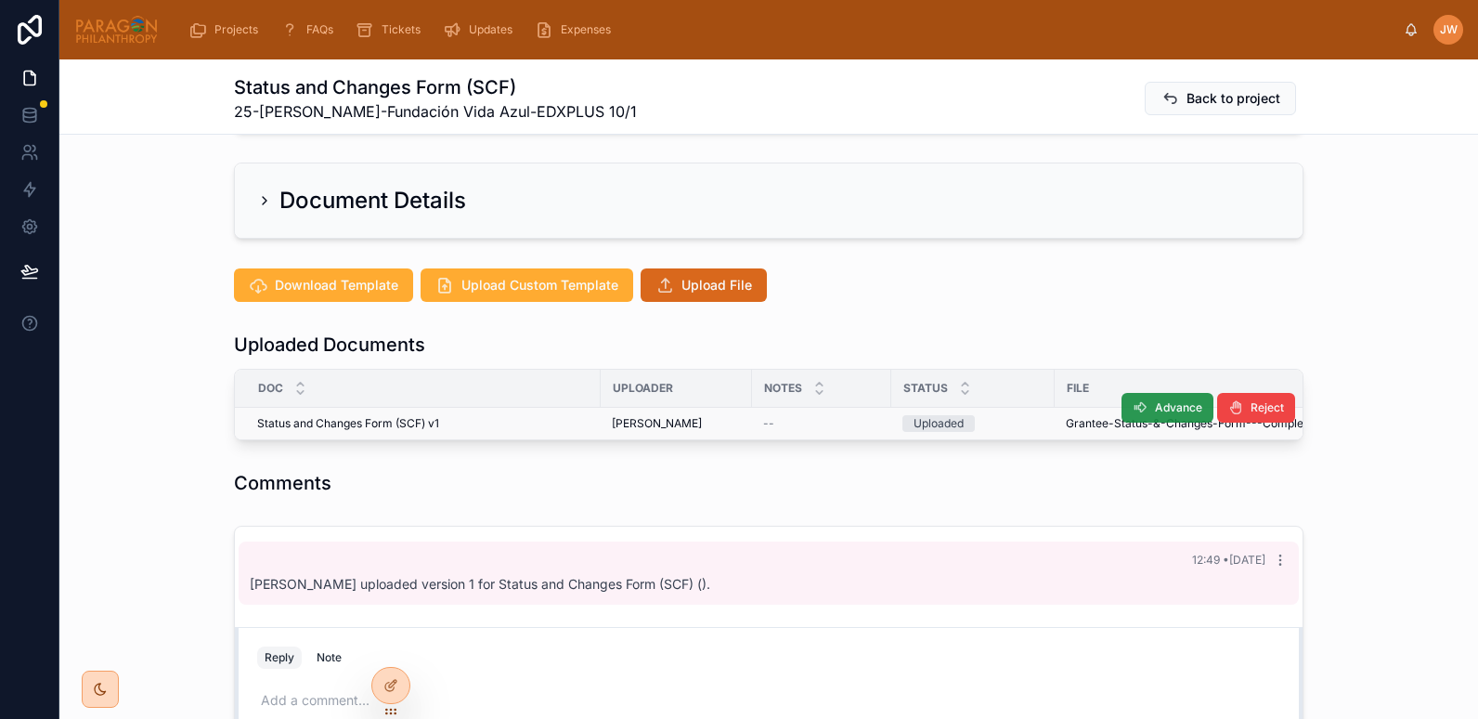
click at [1142, 409] on button "Advance" at bounding box center [1167, 408] width 92 height 30
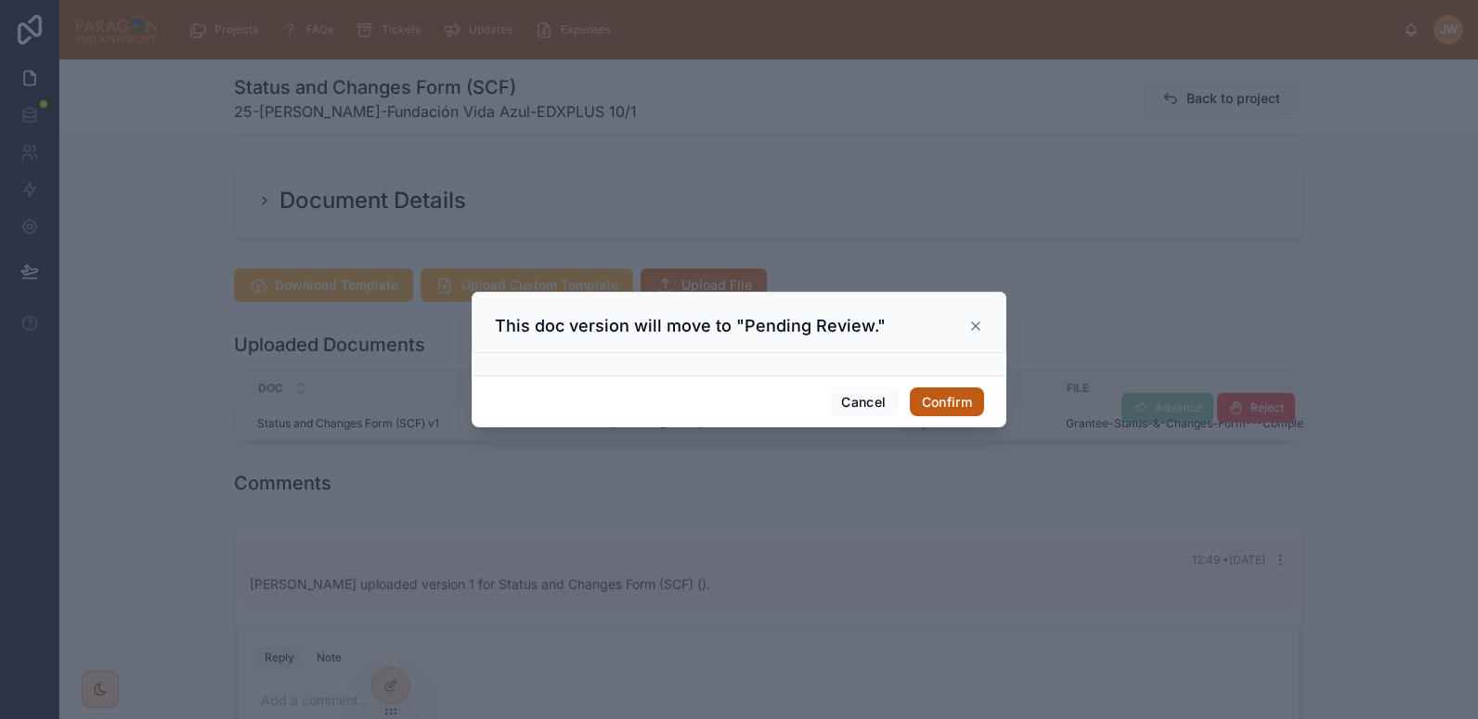
click at [946, 392] on button "Confirm" at bounding box center [947, 402] width 74 height 30
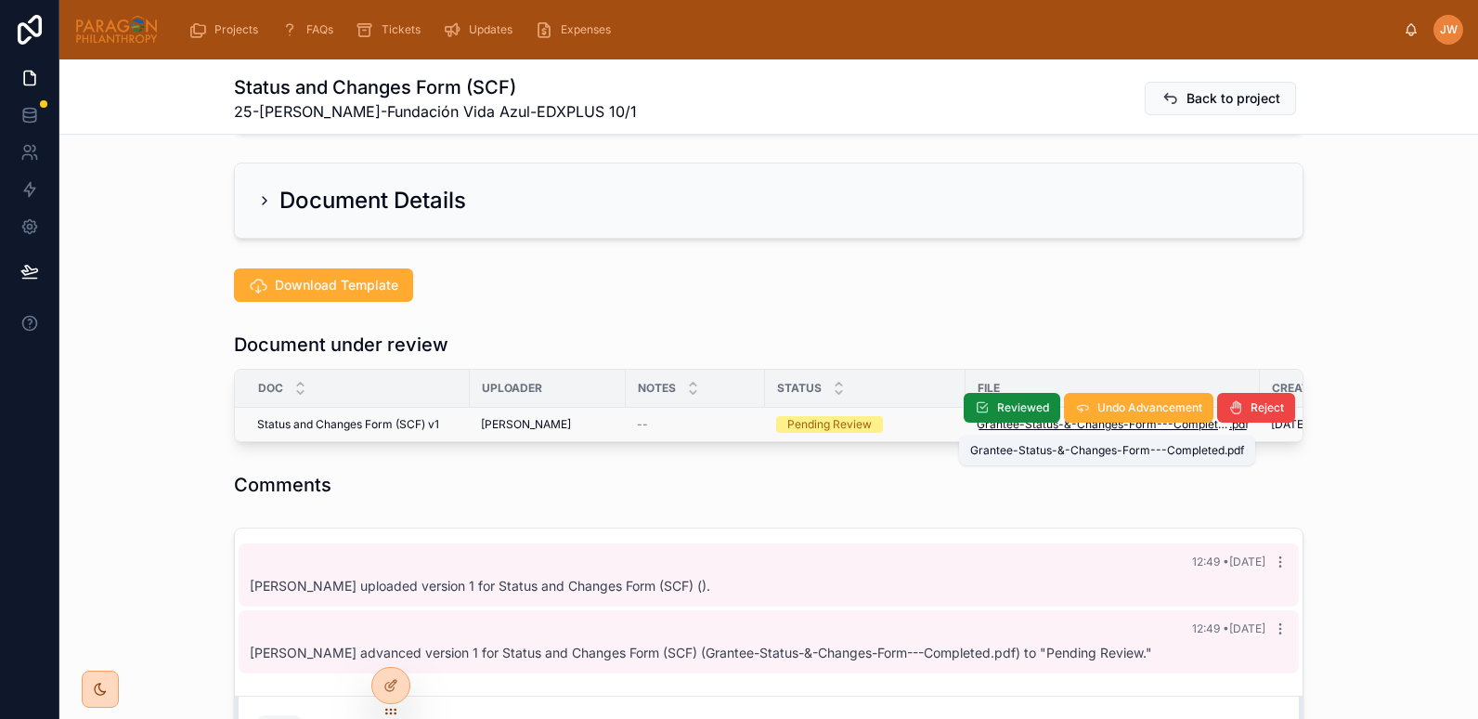
click at [987, 427] on span "Grantee-Status-&-Changes-Form---Completed" at bounding box center [1103, 424] width 253 height 15
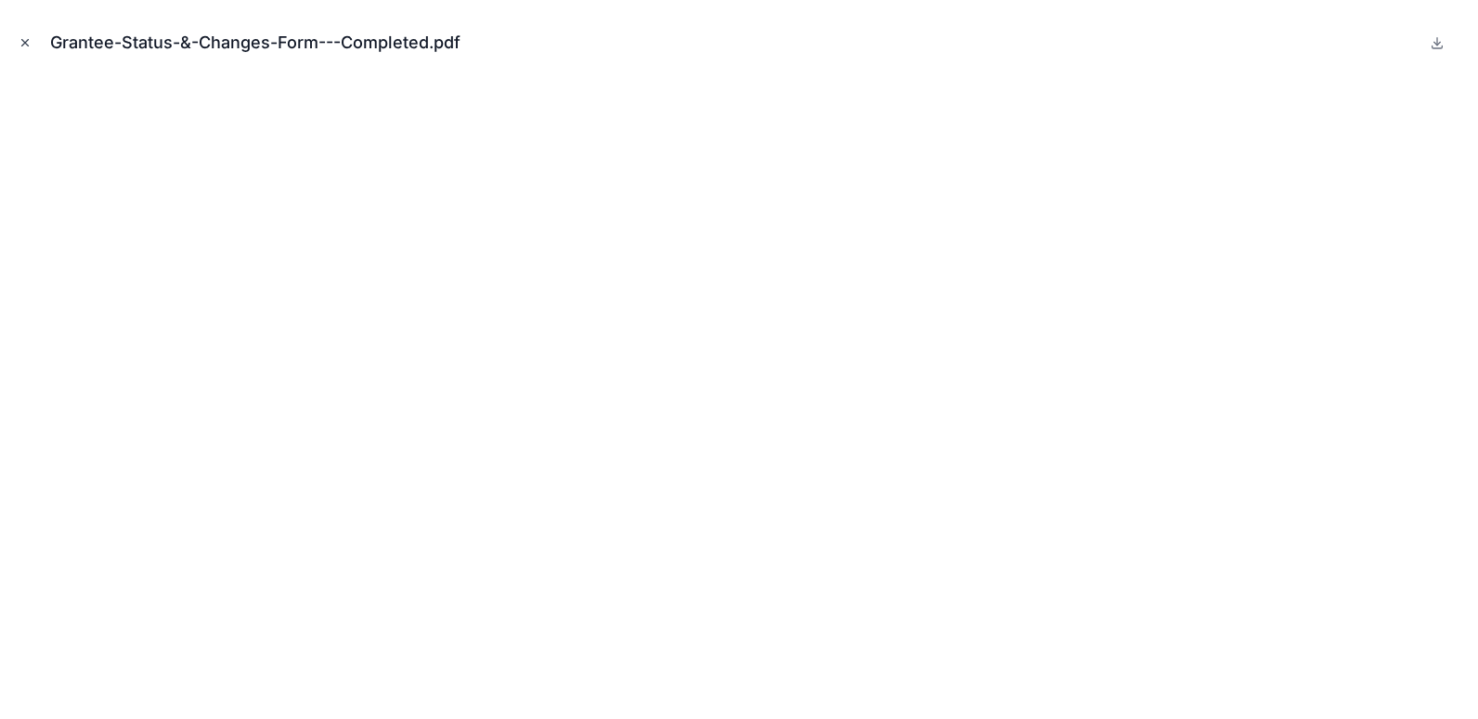
click at [16, 48] on button "Close modal" at bounding box center [25, 42] width 20 height 20
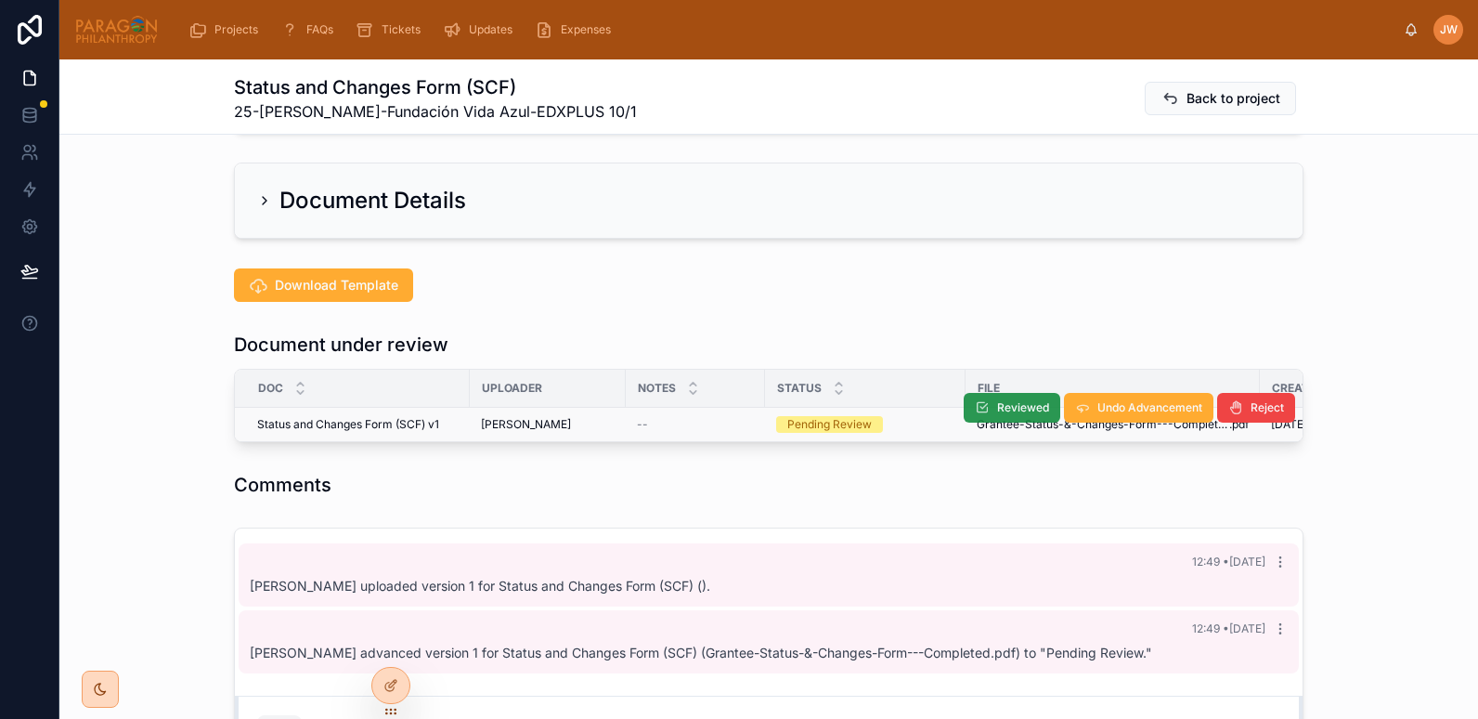
click at [985, 412] on button "Reviewed" at bounding box center [1012, 408] width 97 height 30
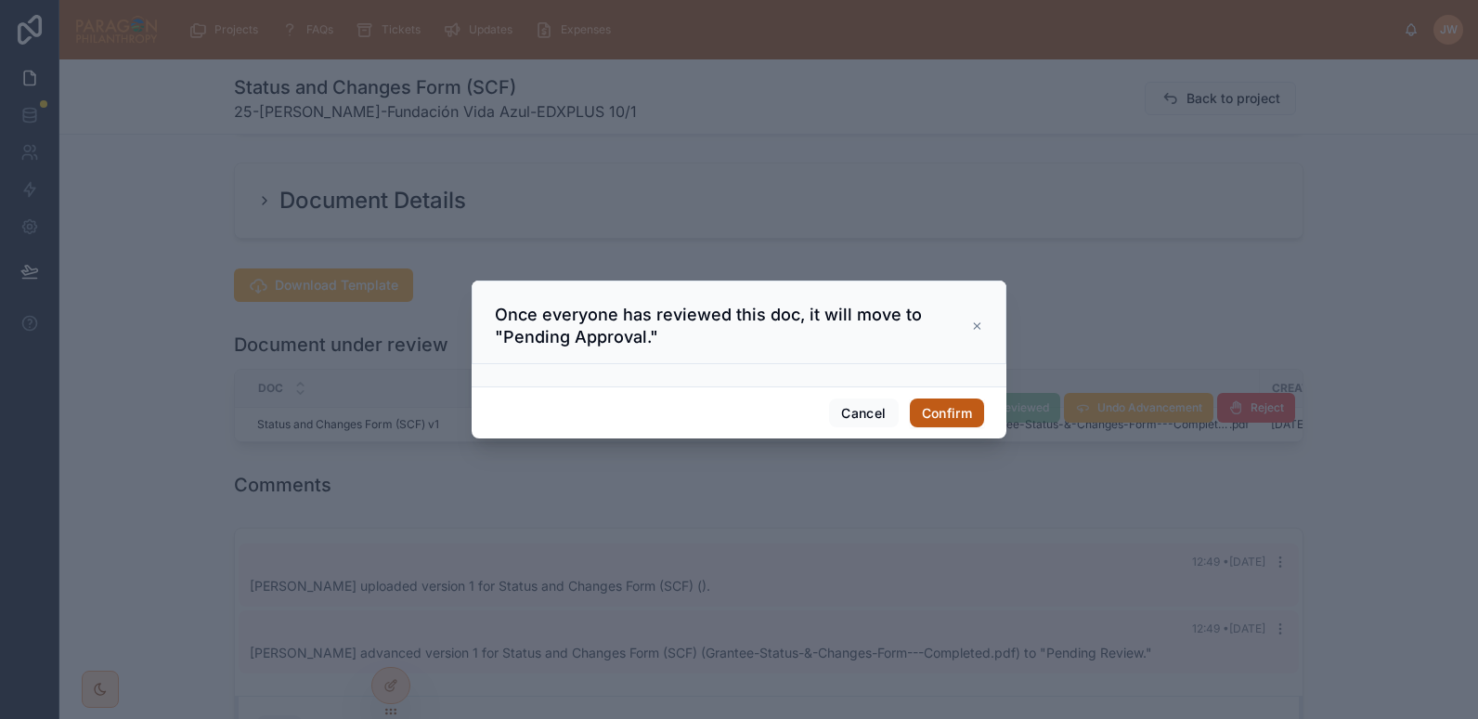
click at [961, 413] on button "Confirm" at bounding box center [947, 413] width 74 height 30
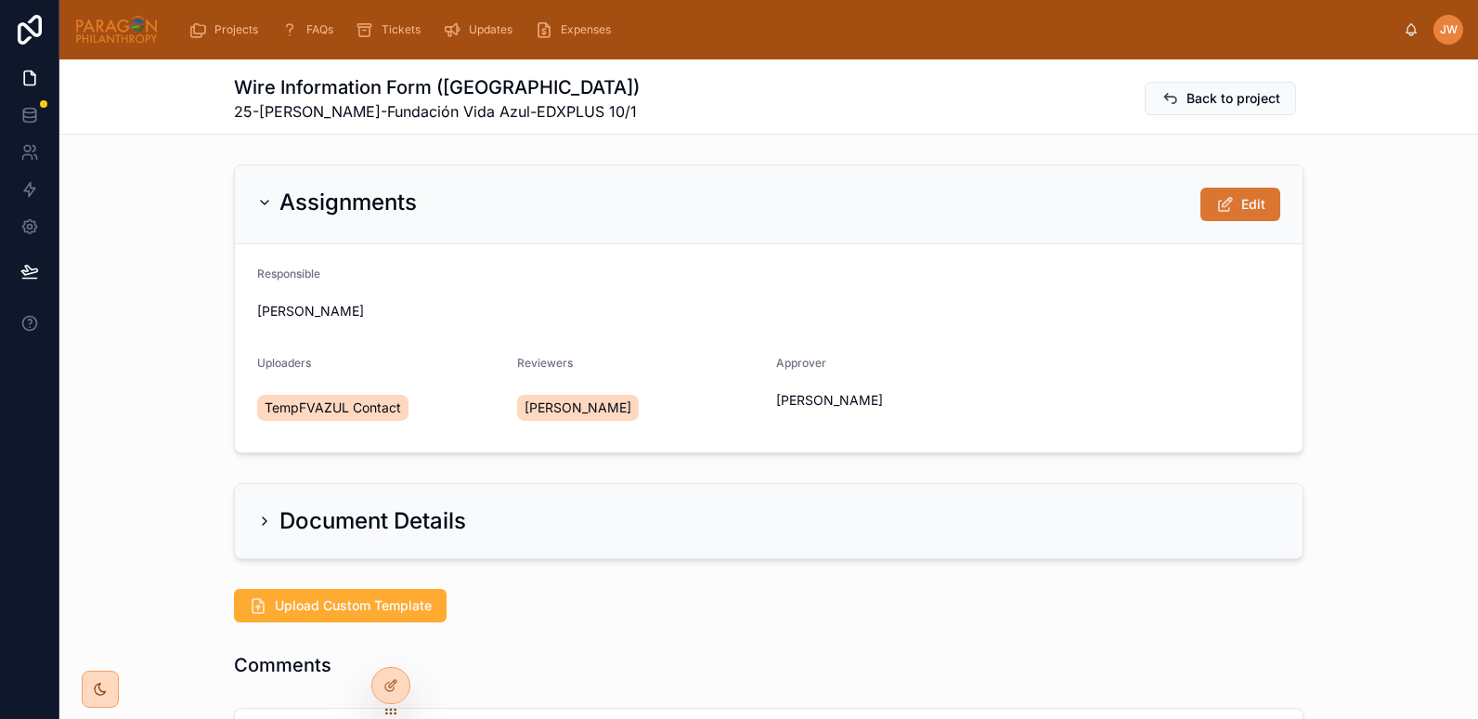
click at [1242, 204] on span "Edit" at bounding box center [1253, 204] width 24 height 19
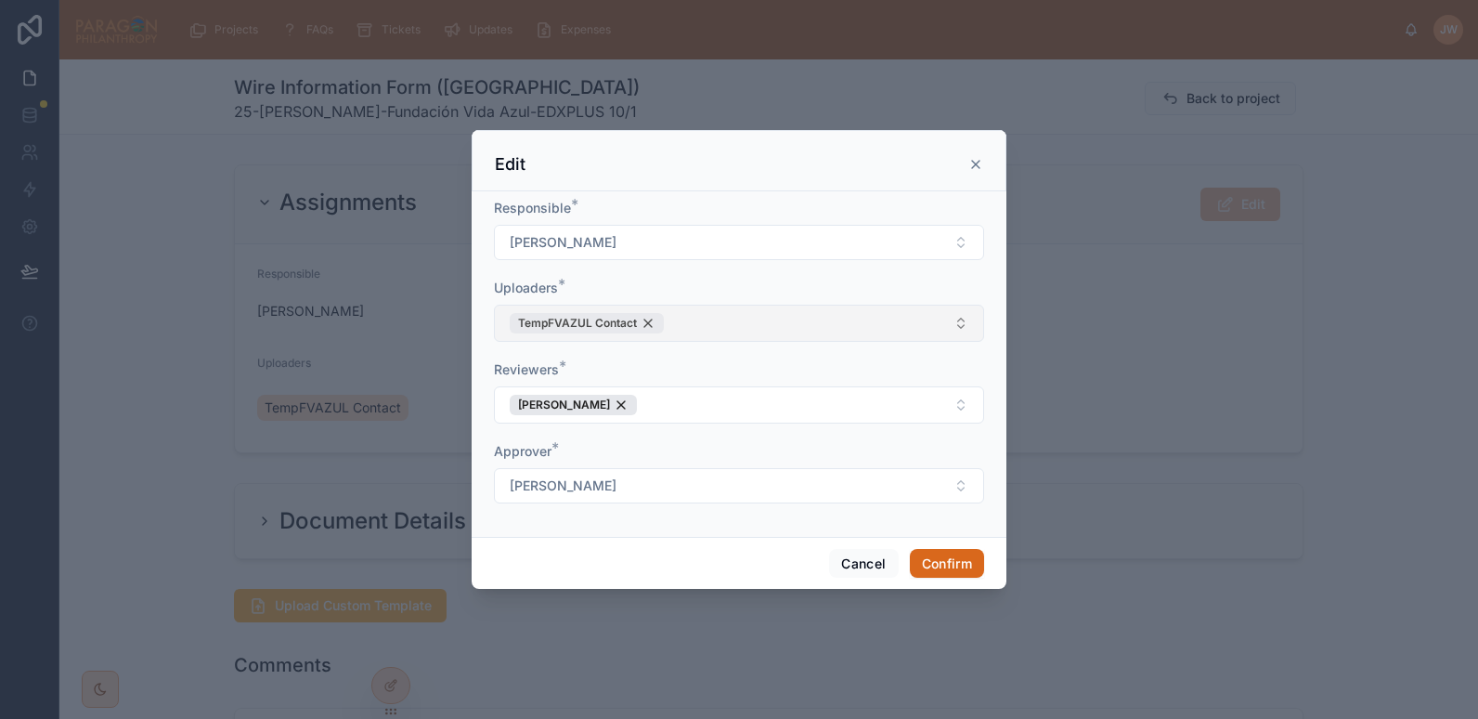
click at [651, 326] on div "TempFVAZUL Contact" at bounding box center [587, 323] width 154 height 20
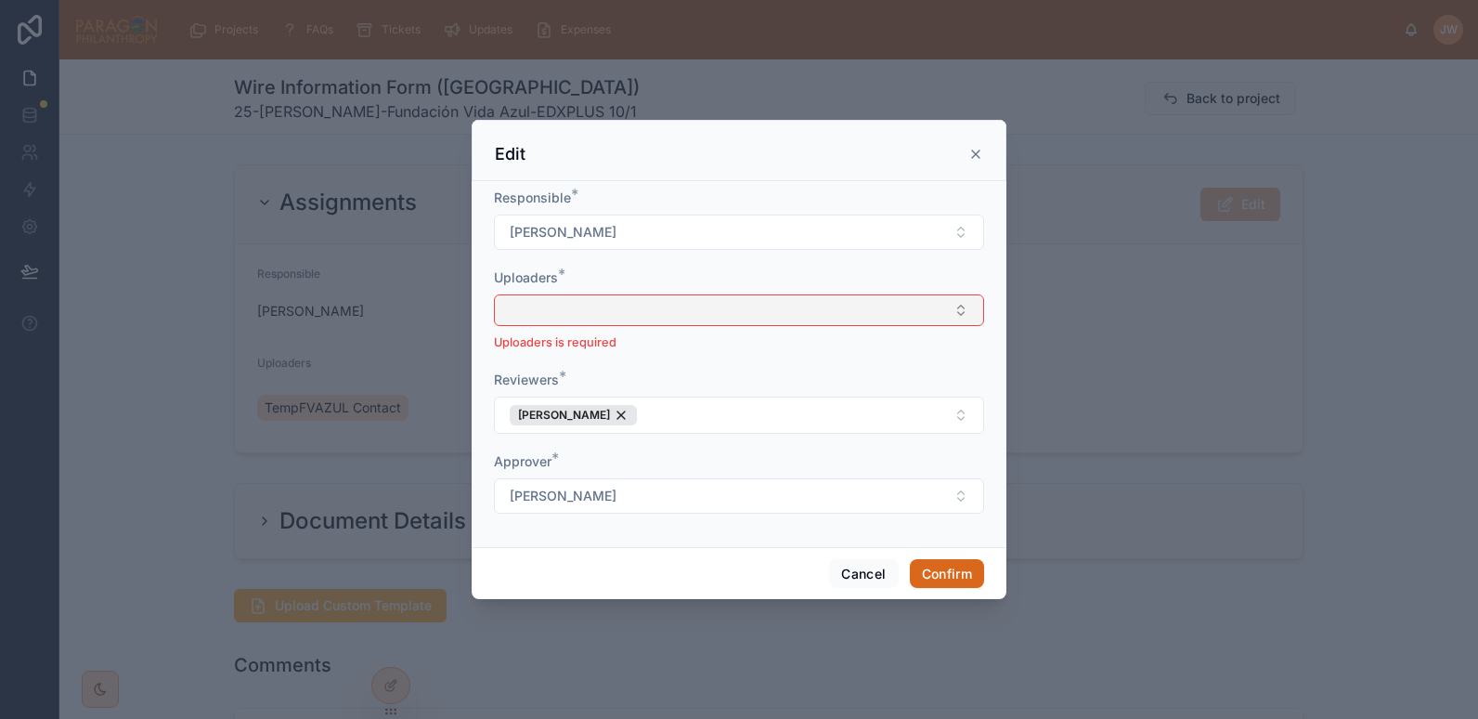
click at [607, 316] on button "Select Button" at bounding box center [739, 310] width 490 height 32
type input "*******"
click at [577, 381] on span "[PERSON_NAME]" at bounding box center [559, 383] width 107 height 19
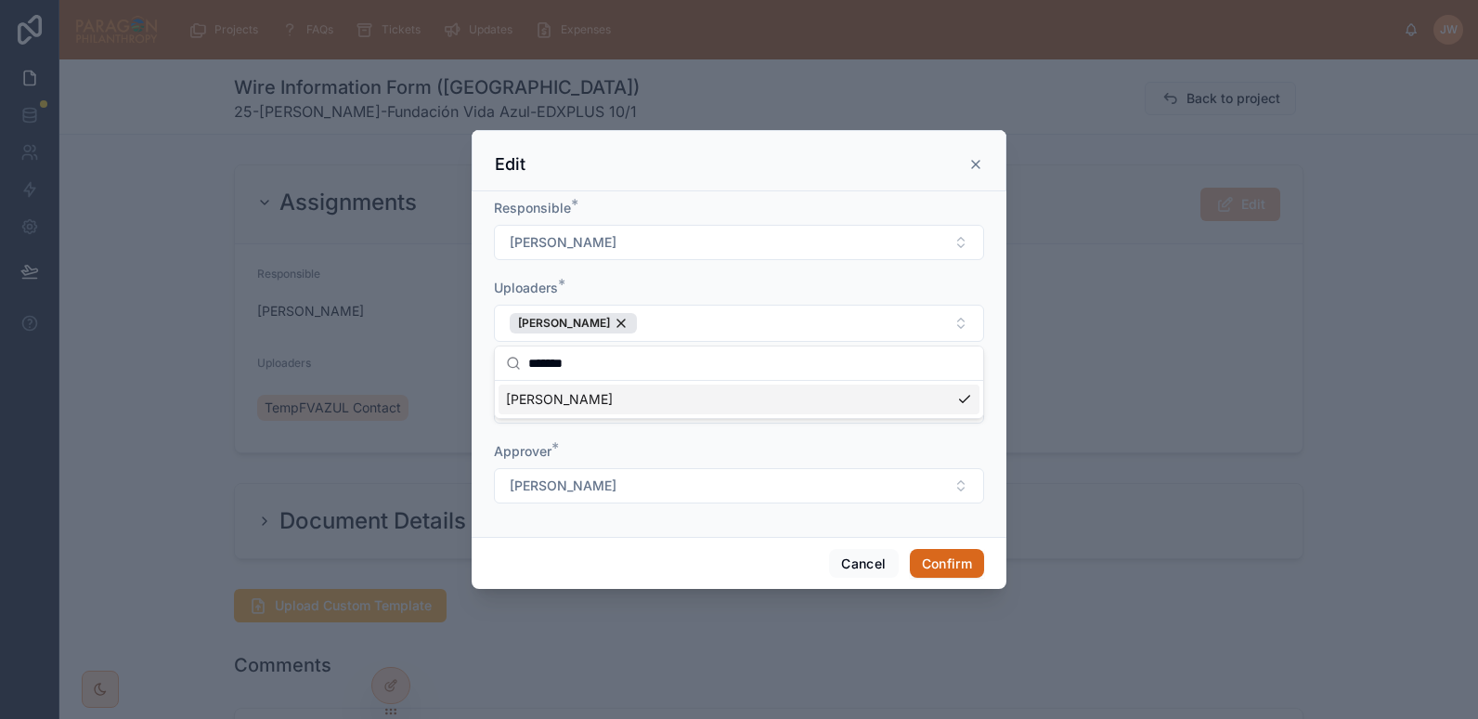
click at [616, 285] on div "Uploaders *" at bounding box center [739, 288] width 490 height 19
click at [951, 558] on button "Confirm" at bounding box center [947, 564] width 74 height 30
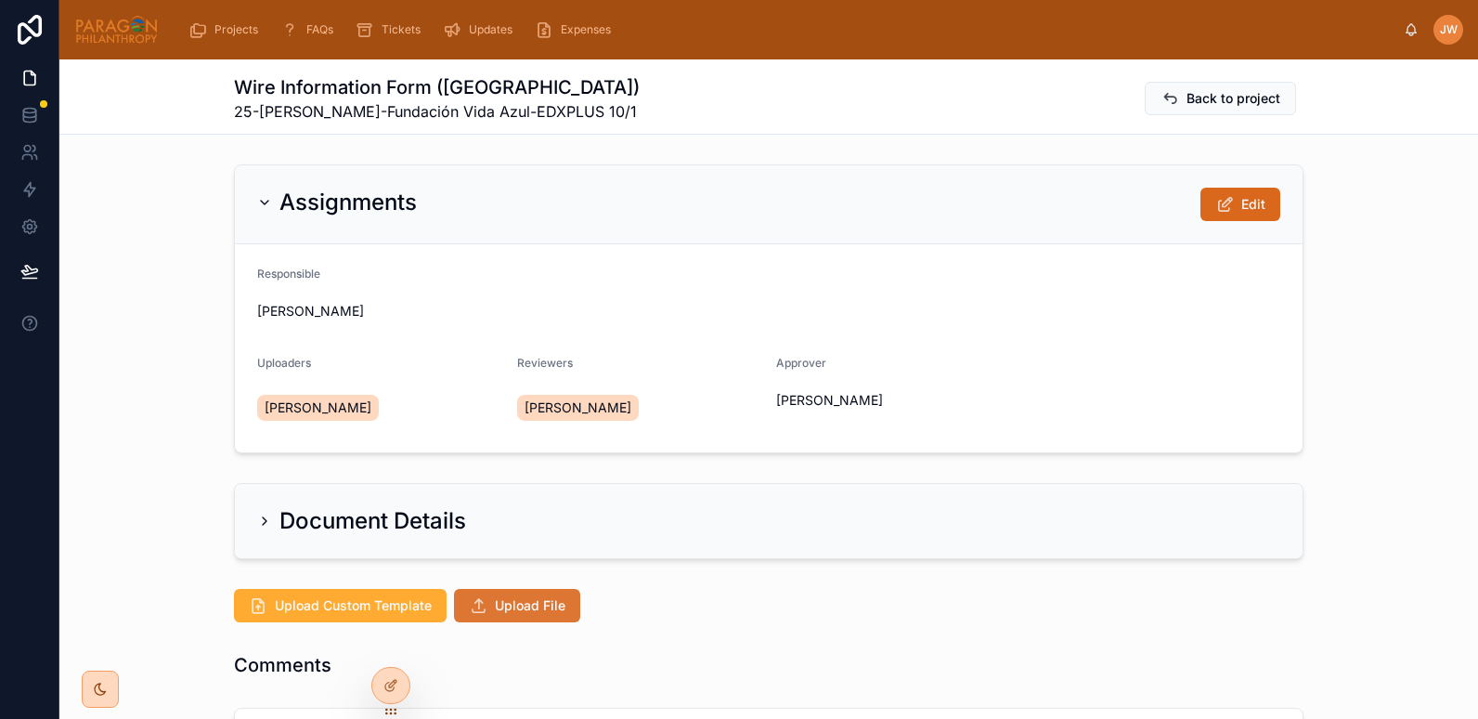
click at [514, 607] on span "Upload File" at bounding box center [530, 605] width 71 height 19
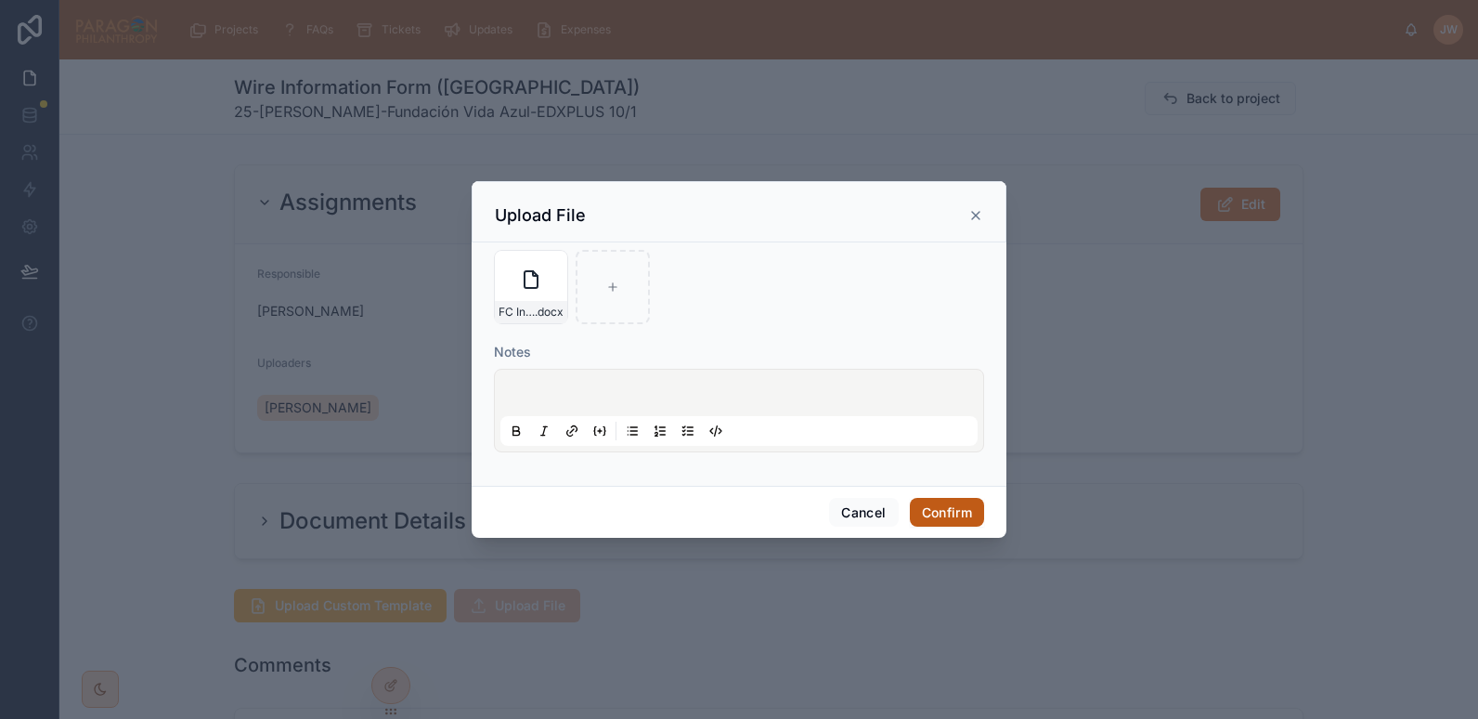
click at [958, 504] on button "Confirm" at bounding box center [947, 513] width 74 height 30
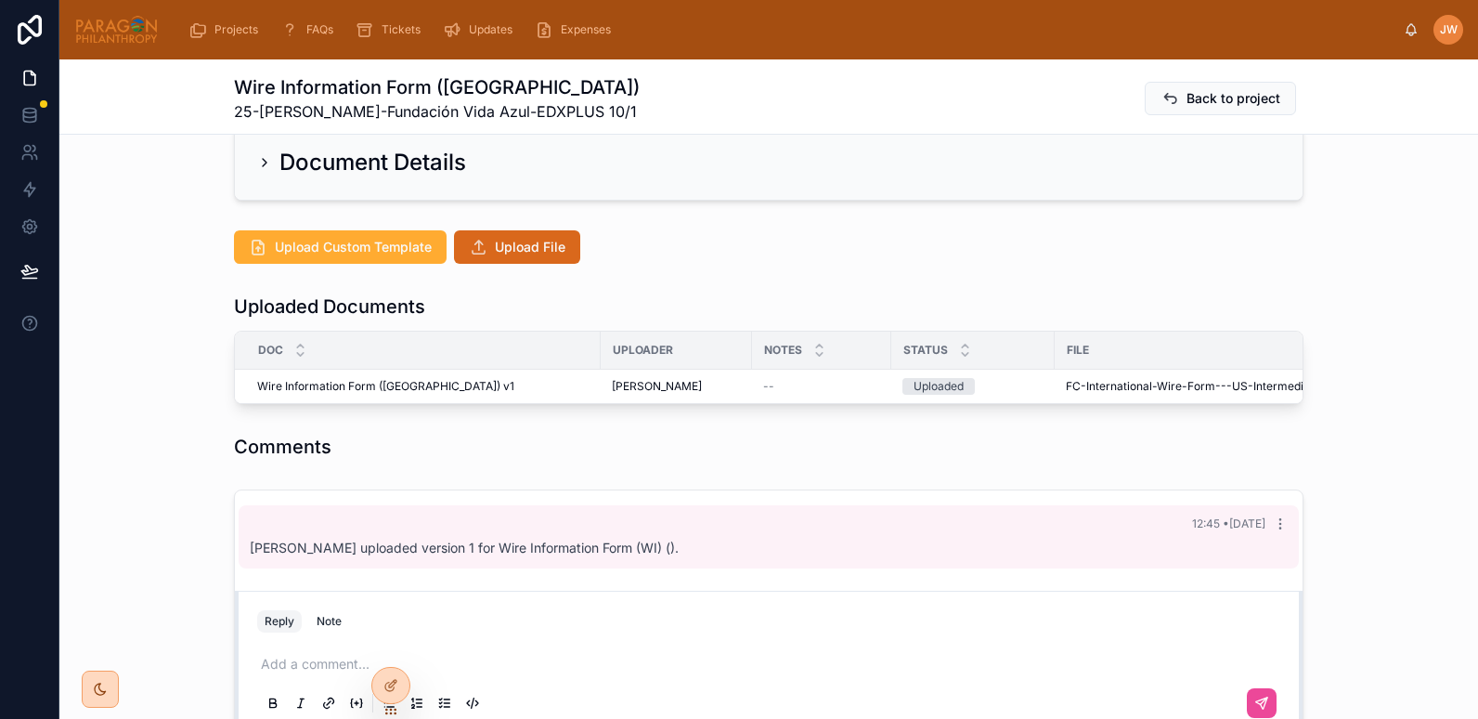
scroll to position [361, 0]
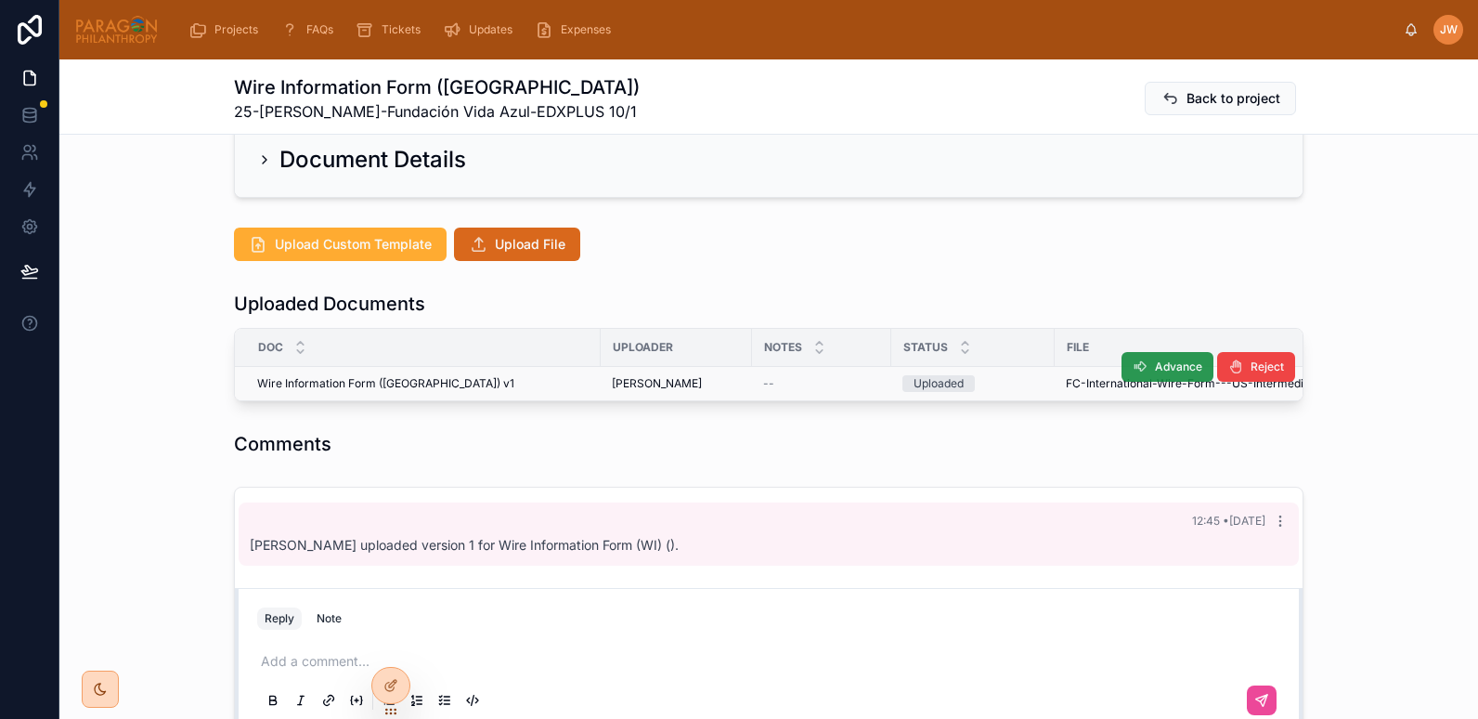
click at [1136, 368] on icon at bounding box center [1140, 366] width 15 height 15
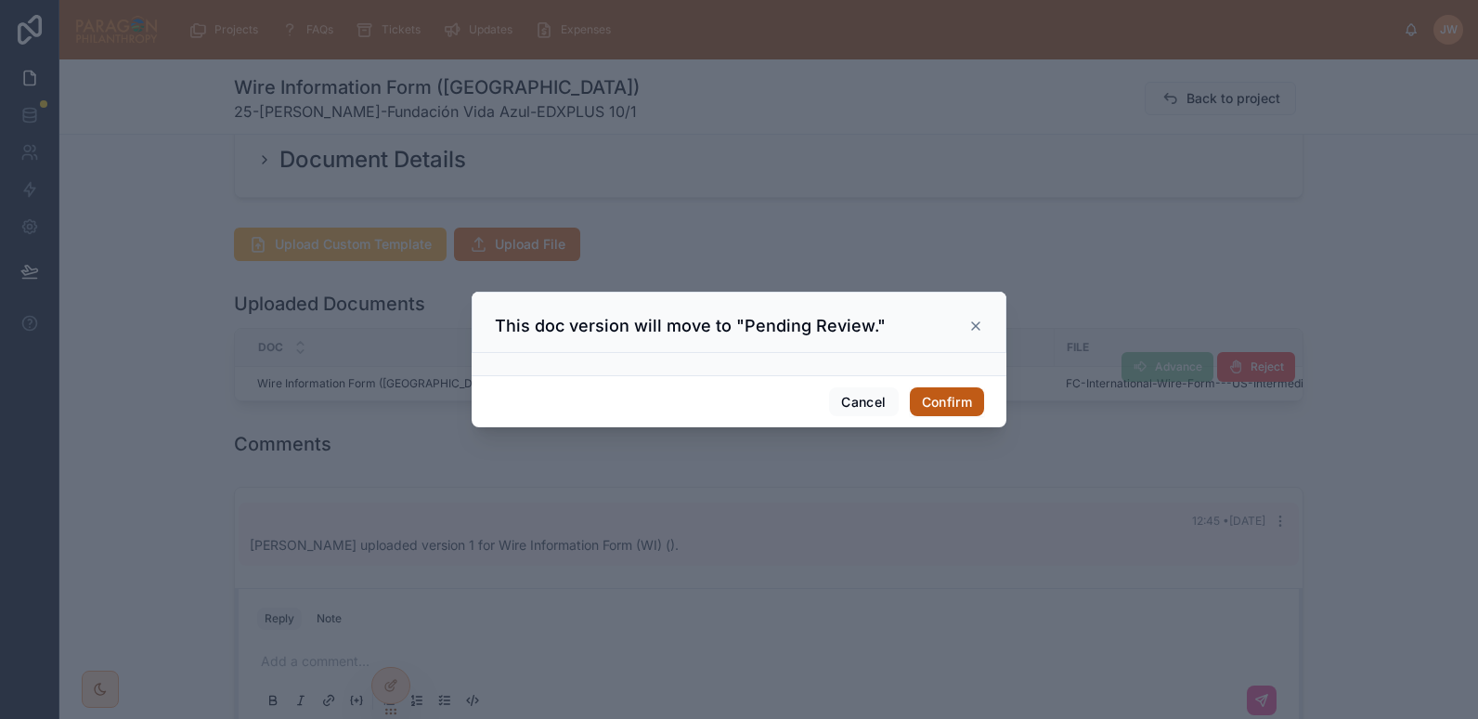
click at [958, 411] on button "Confirm" at bounding box center [947, 402] width 74 height 30
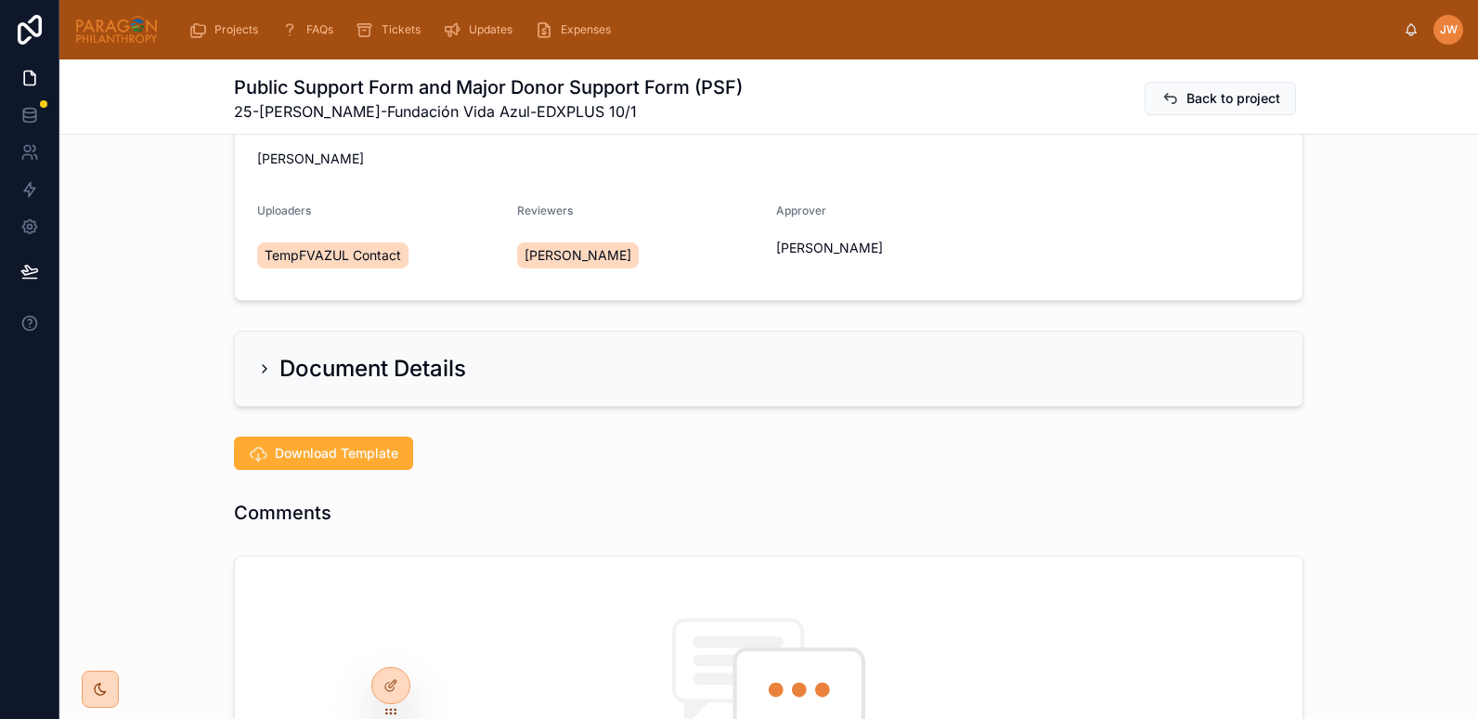
scroll to position [153, 0]
click at [633, 240] on div "[PERSON_NAME]" at bounding box center [639, 254] width 245 height 33
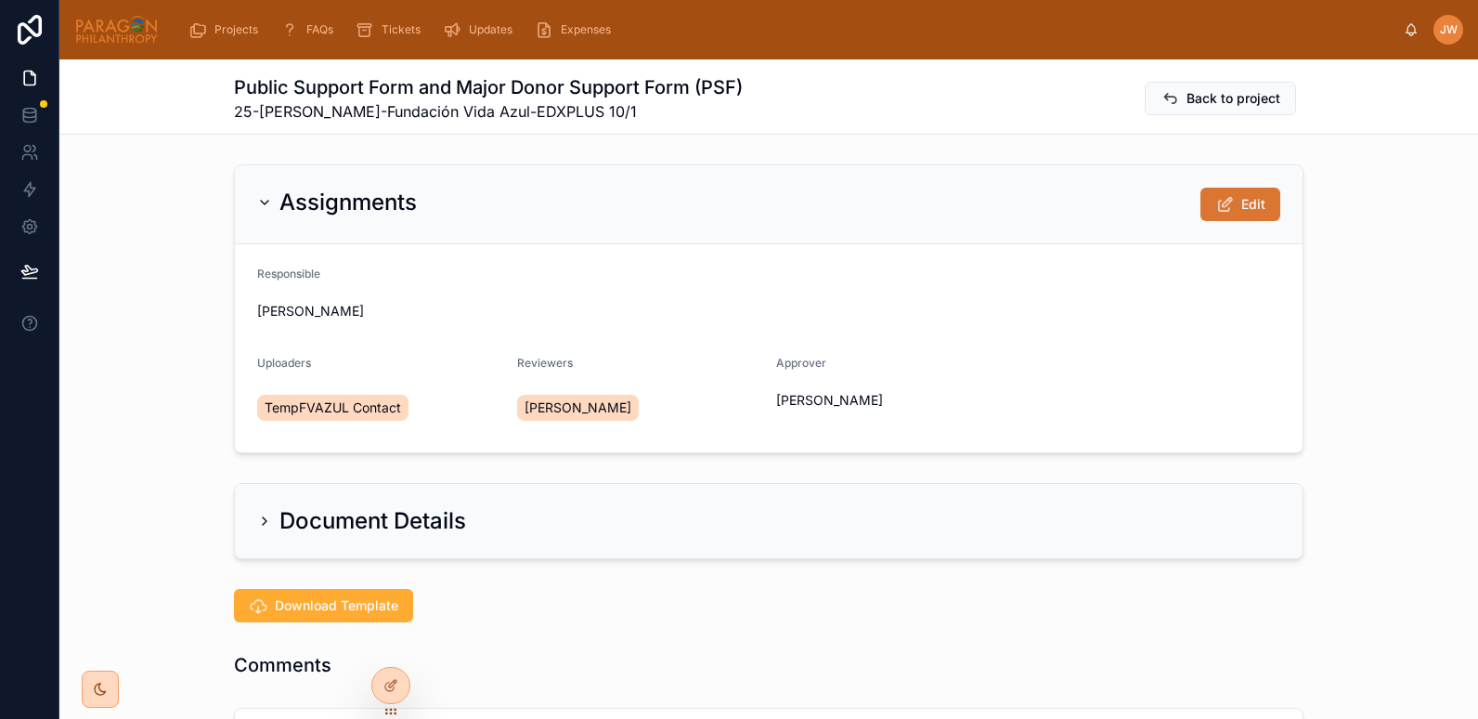
click at [1244, 193] on button "Edit" at bounding box center [1240, 204] width 80 height 33
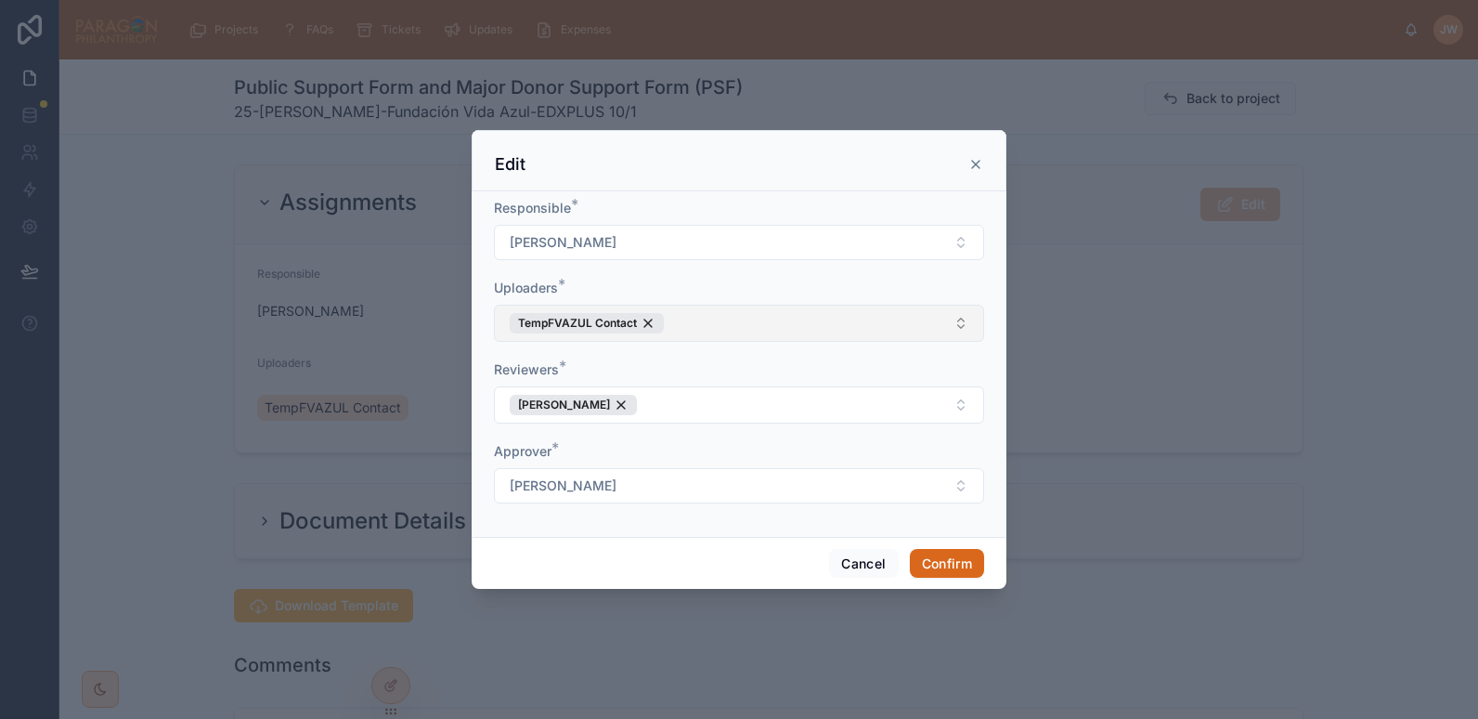
click at [664, 338] on button "TempFVAZUL Contact" at bounding box center [739, 323] width 490 height 37
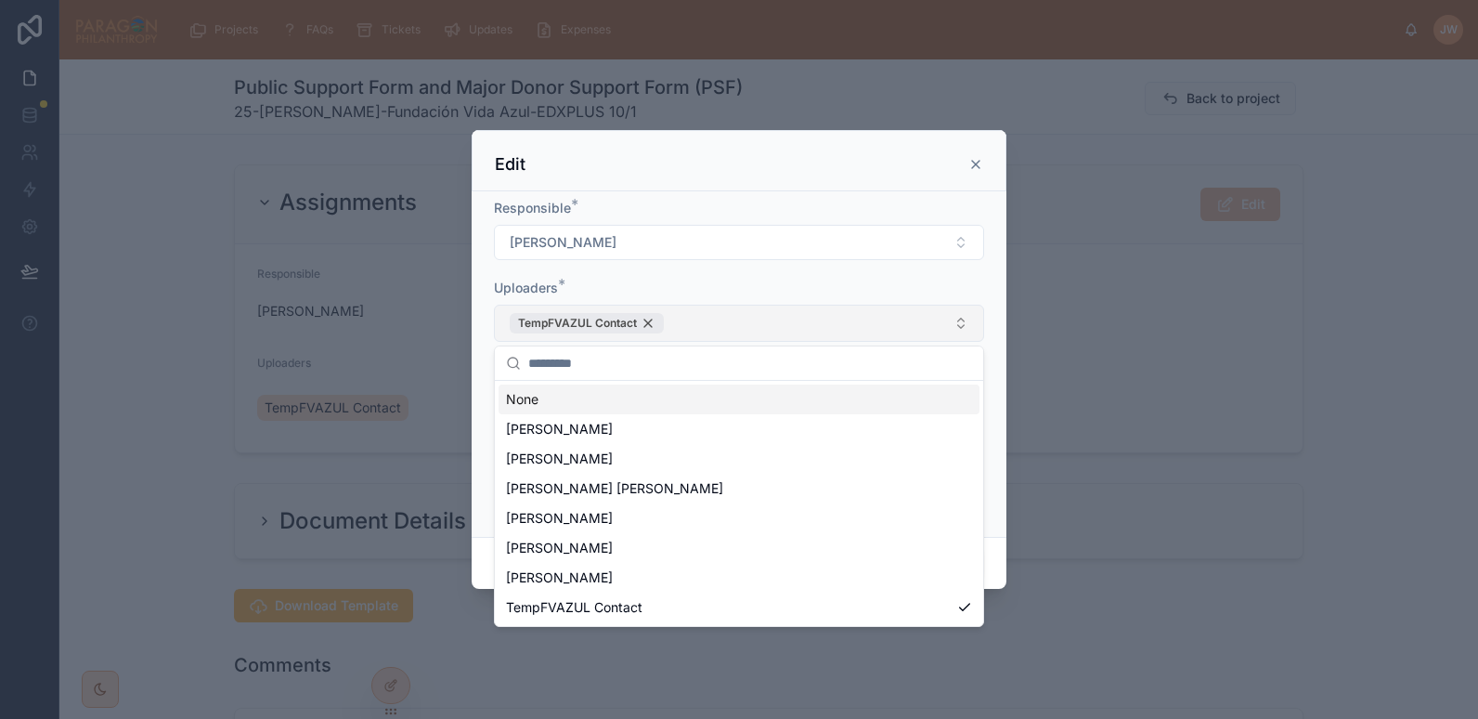
click at [655, 331] on div "TempFVAZUL Contact" at bounding box center [587, 323] width 154 height 20
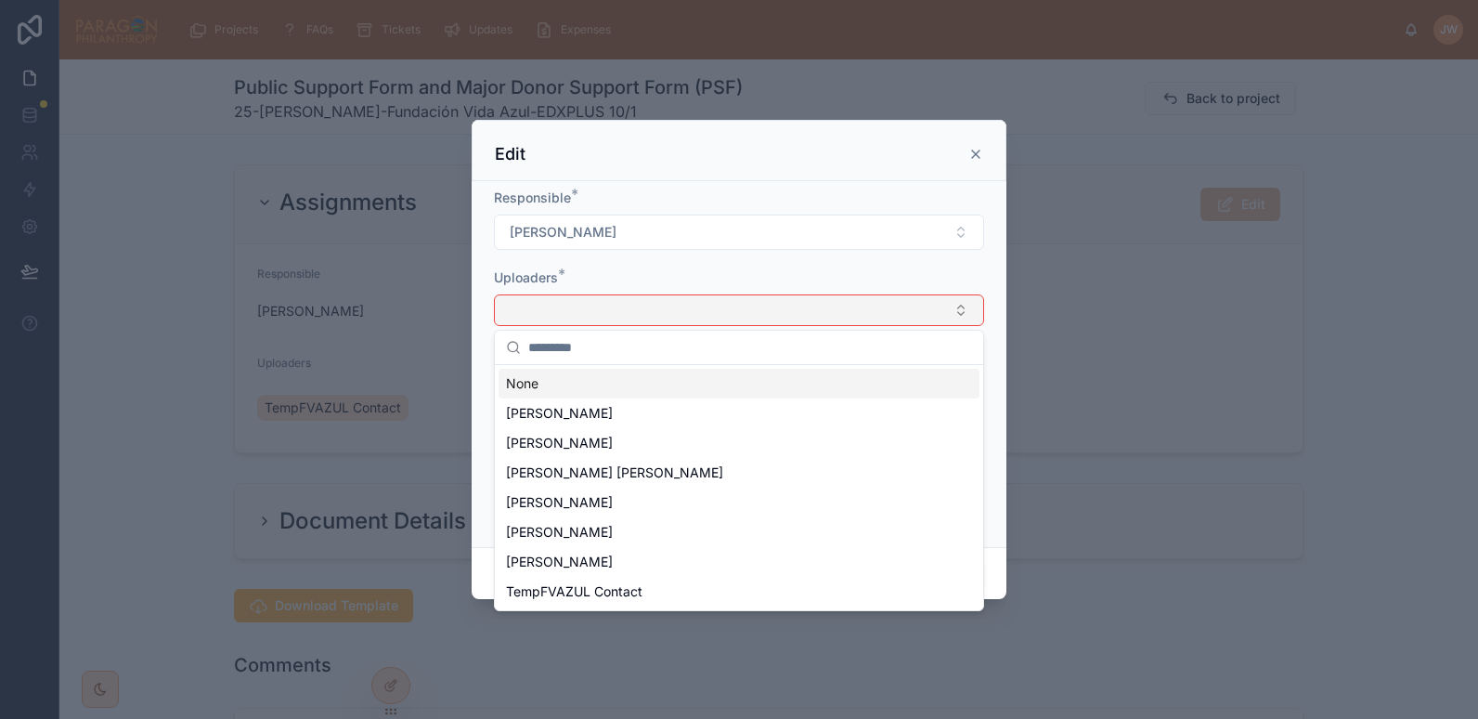
click at [590, 307] on button "Select Button" at bounding box center [739, 310] width 490 height 32
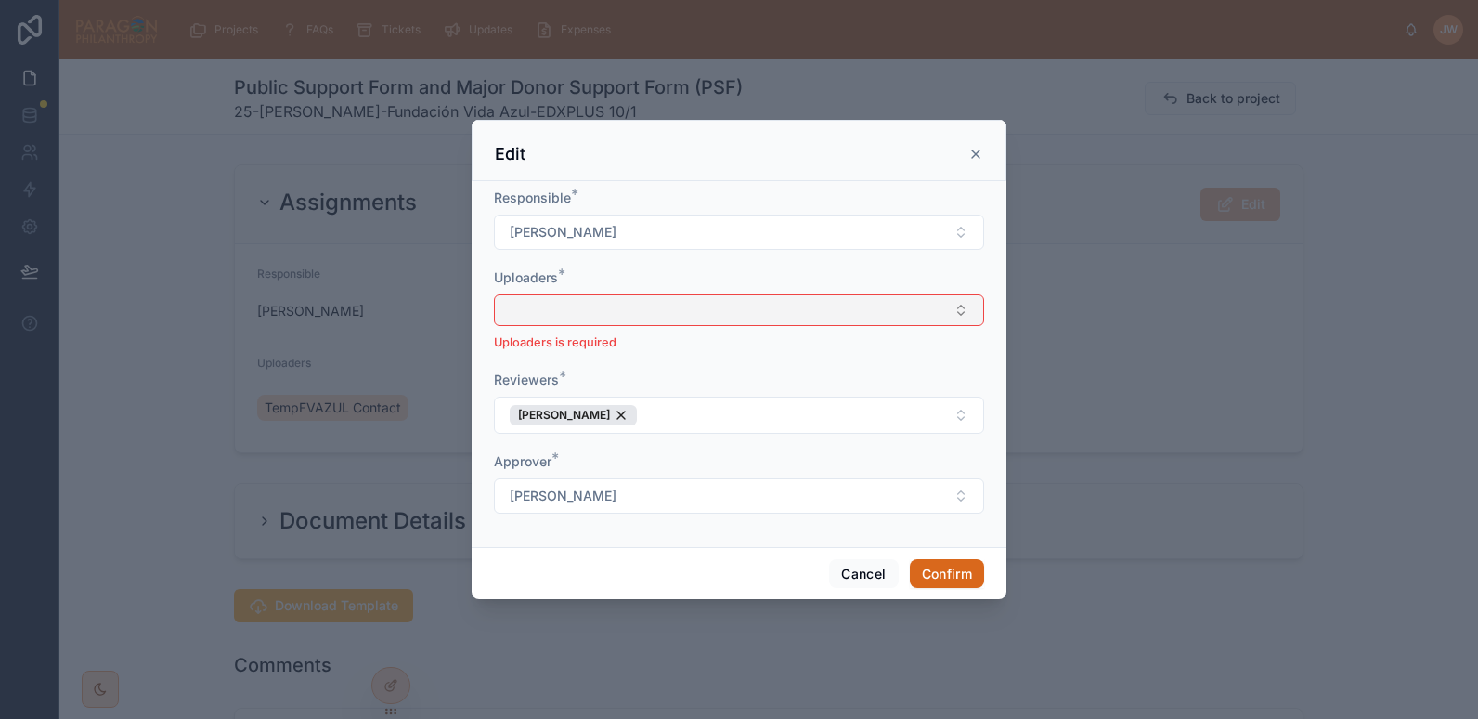
click at [564, 307] on button "Select Button" at bounding box center [739, 310] width 490 height 32
type input "*******"
click at [567, 386] on span "[PERSON_NAME]" at bounding box center [559, 383] width 107 height 19
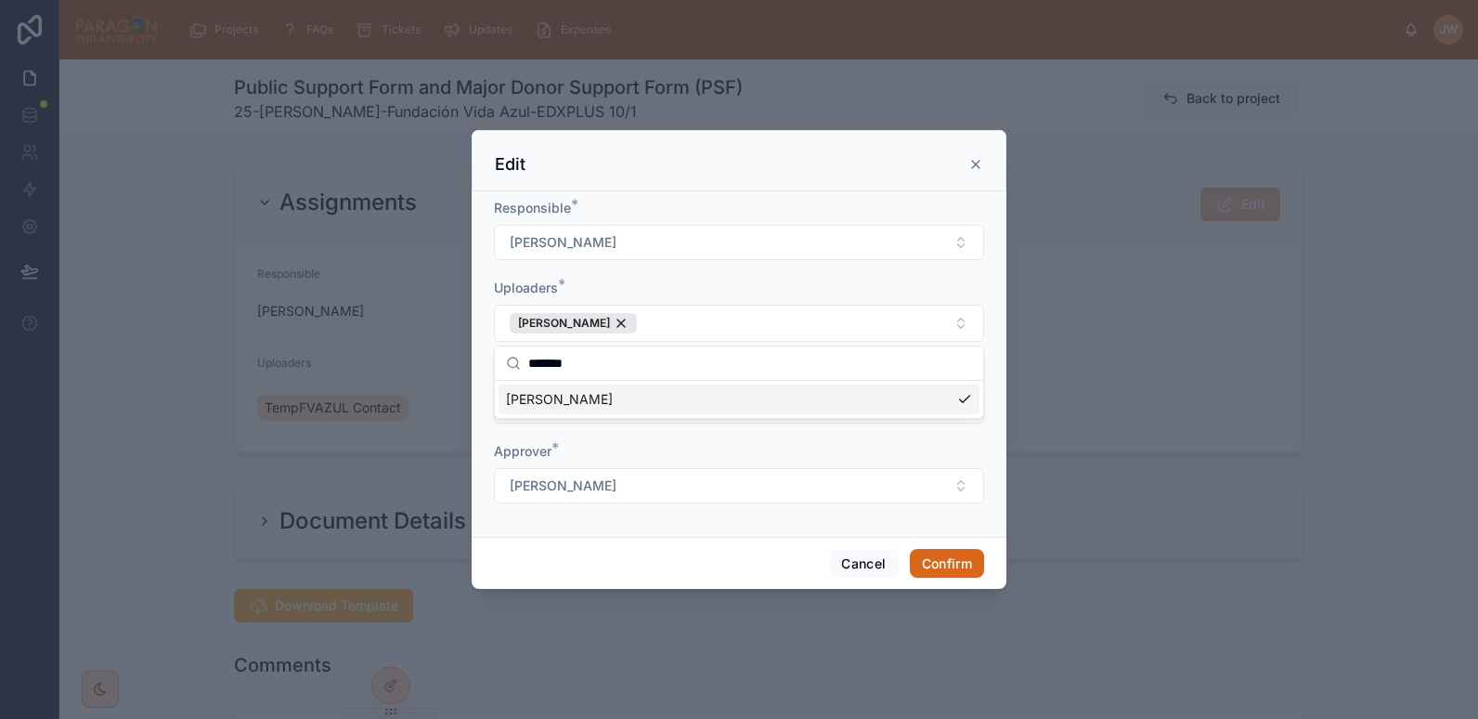
click at [597, 207] on div "Responsible *" at bounding box center [739, 208] width 490 height 19
click at [957, 558] on button "Confirm" at bounding box center [947, 564] width 74 height 30
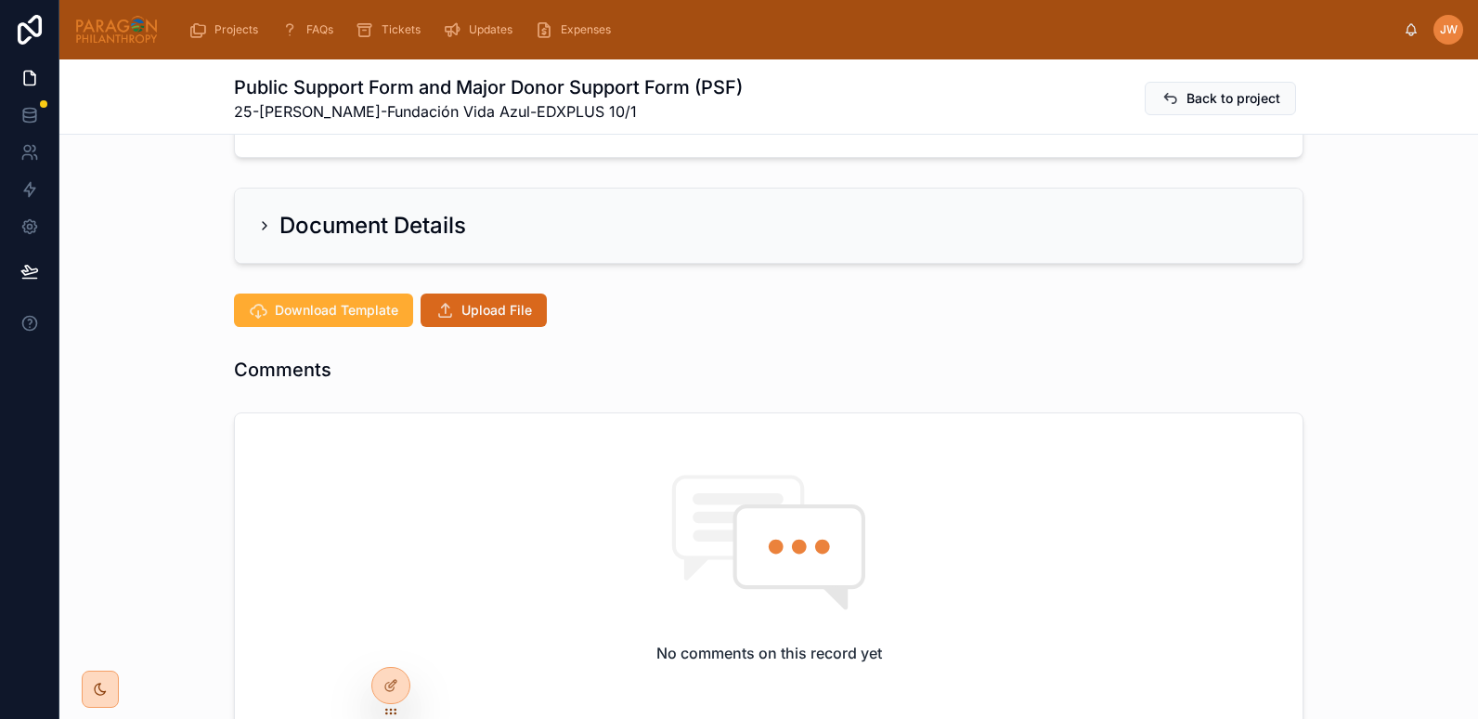
scroll to position [296, 0]
click at [489, 296] on button "Upload File" at bounding box center [484, 308] width 126 height 33
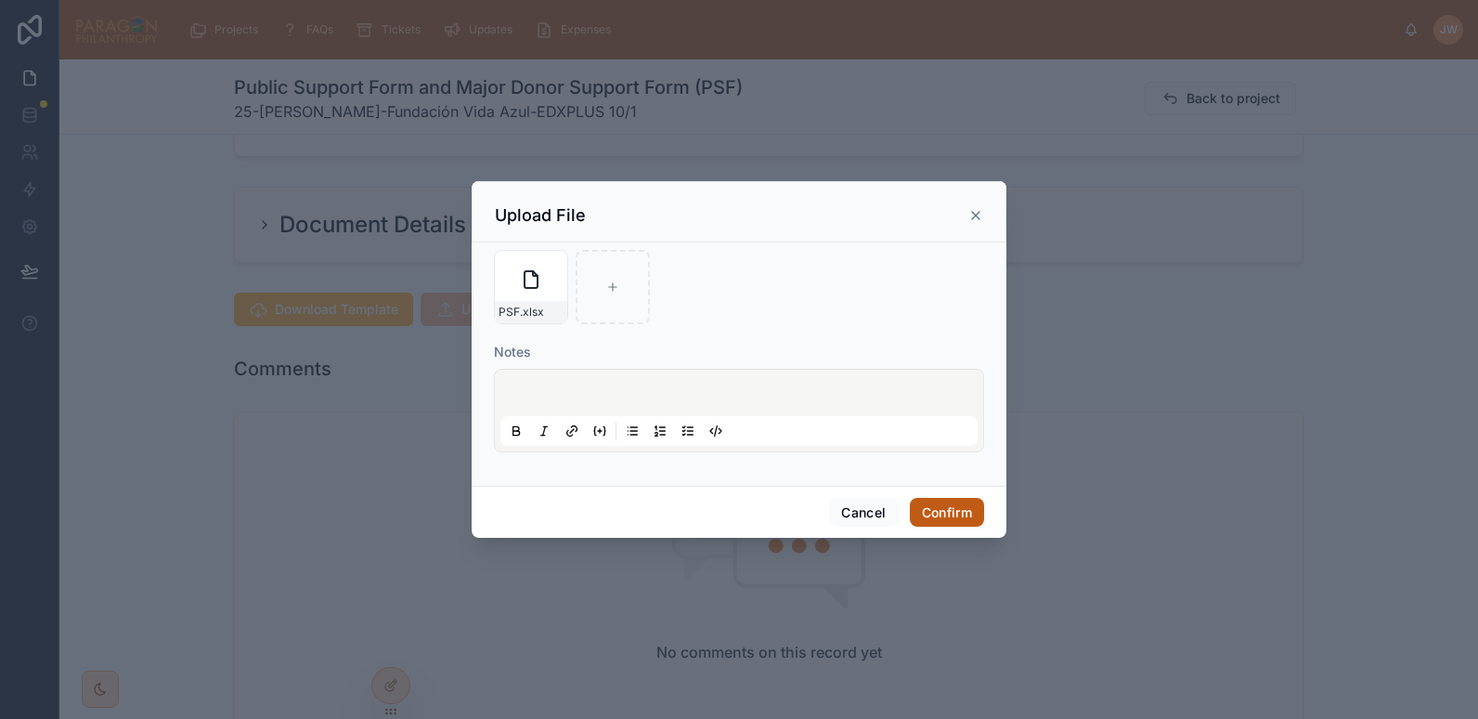
click at [951, 515] on button "Confirm" at bounding box center [947, 513] width 74 height 30
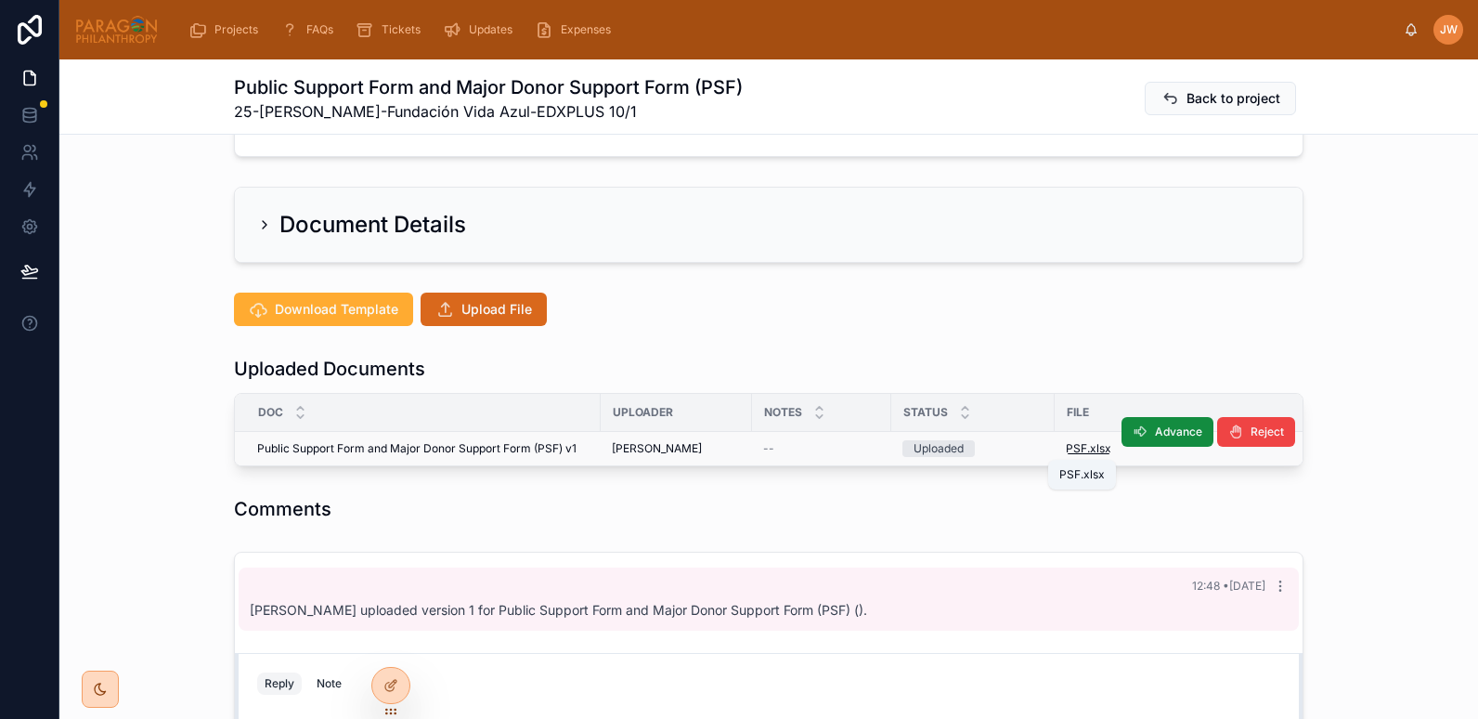
click at [1087, 446] on span ".xlsx" at bounding box center [1099, 448] width 24 height 15
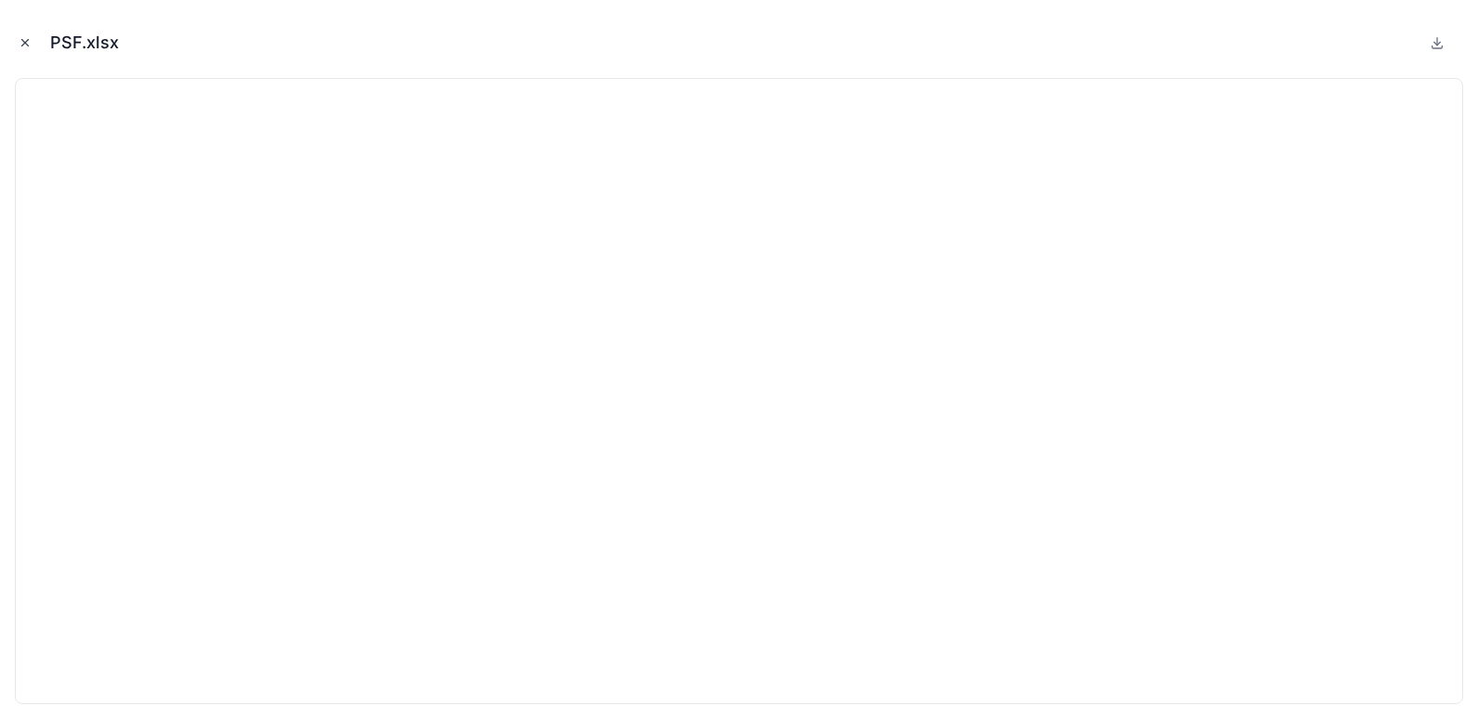
click at [24, 45] on icon "Close modal" at bounding box center [25, 42] width 13 height 13
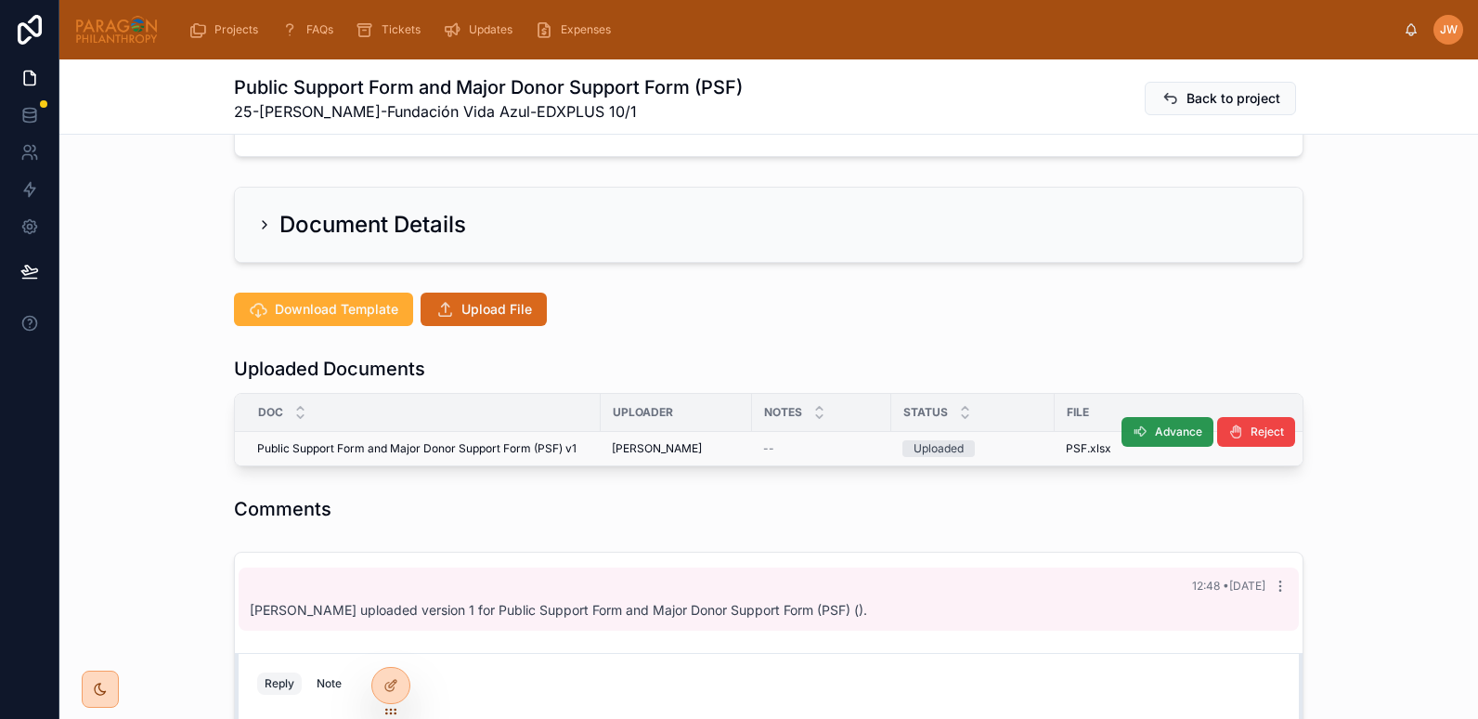
click at [1155, 435] on span "Advance" at bounding box center [1178, 431] width 47 height 15
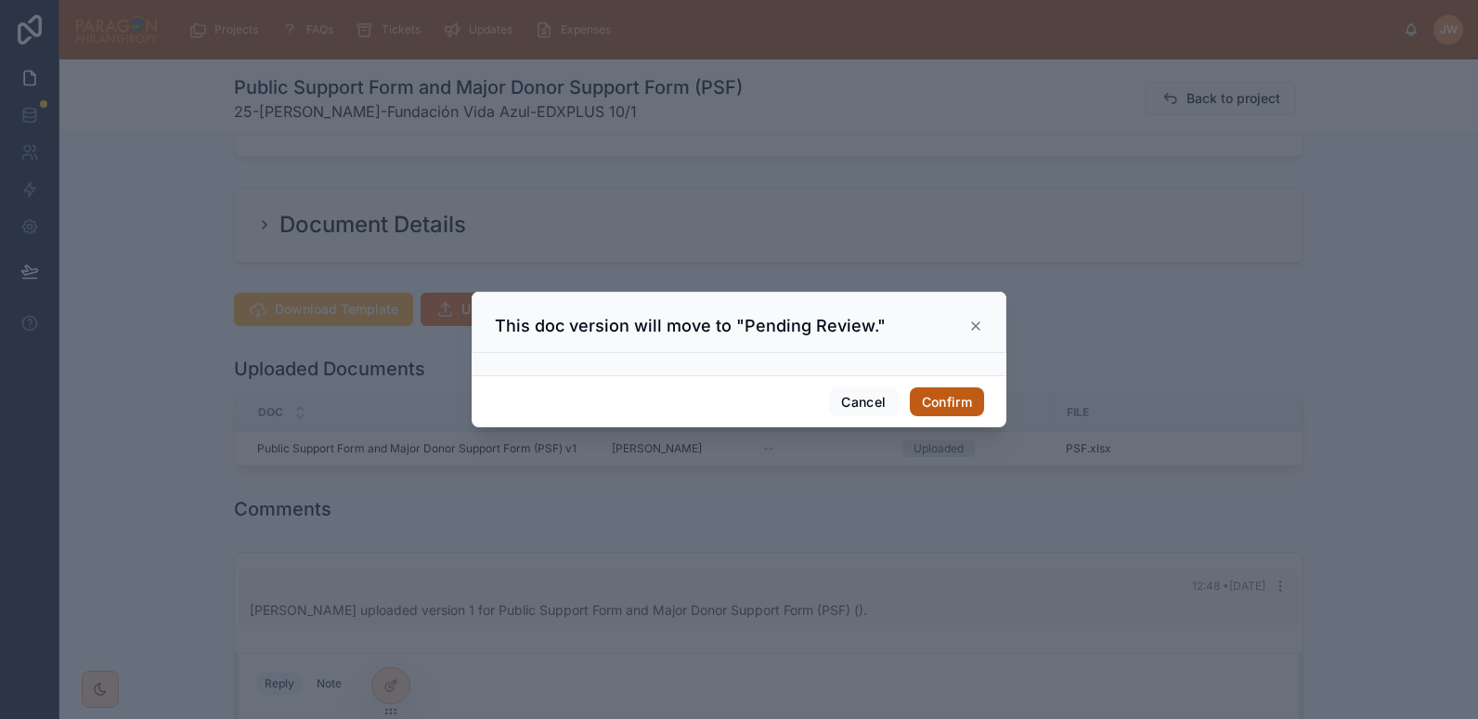
click at [958, 403] on button "Confirm" at bounding box center [947, 402] width 74 height 30
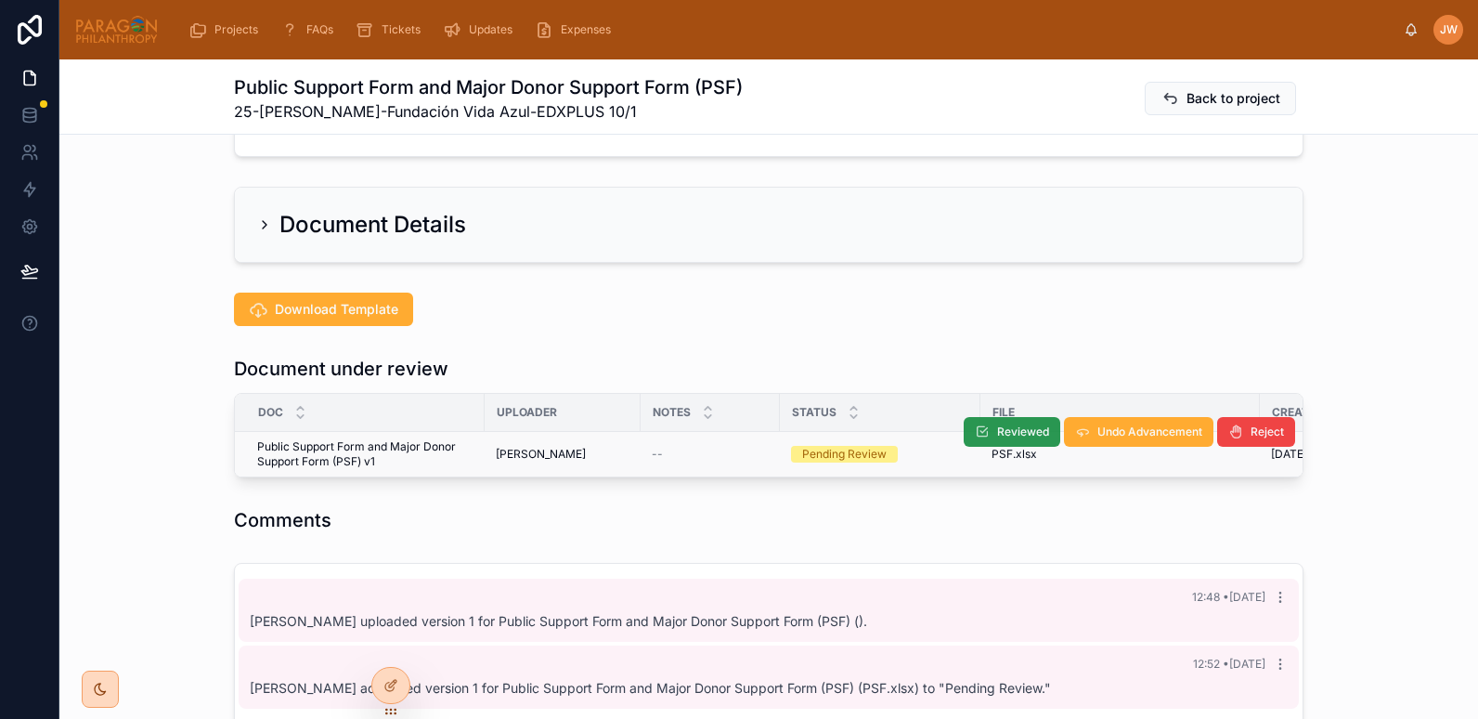
click at [997, 431] on span "Reviewed" at bounding box center [1023, 431] width 52 height 15
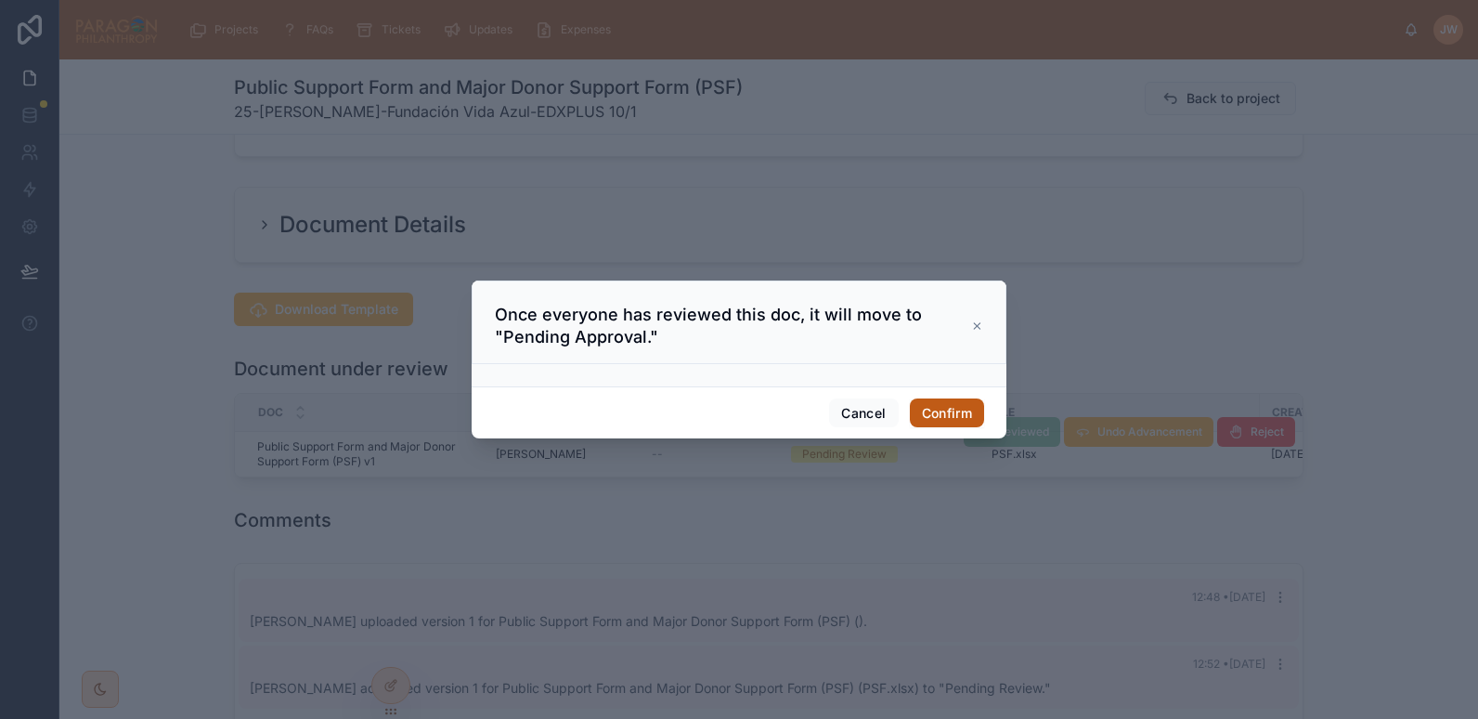
click at [947, 413] on button "Confirm" at bounding box center [947, 413] width 74 height 30
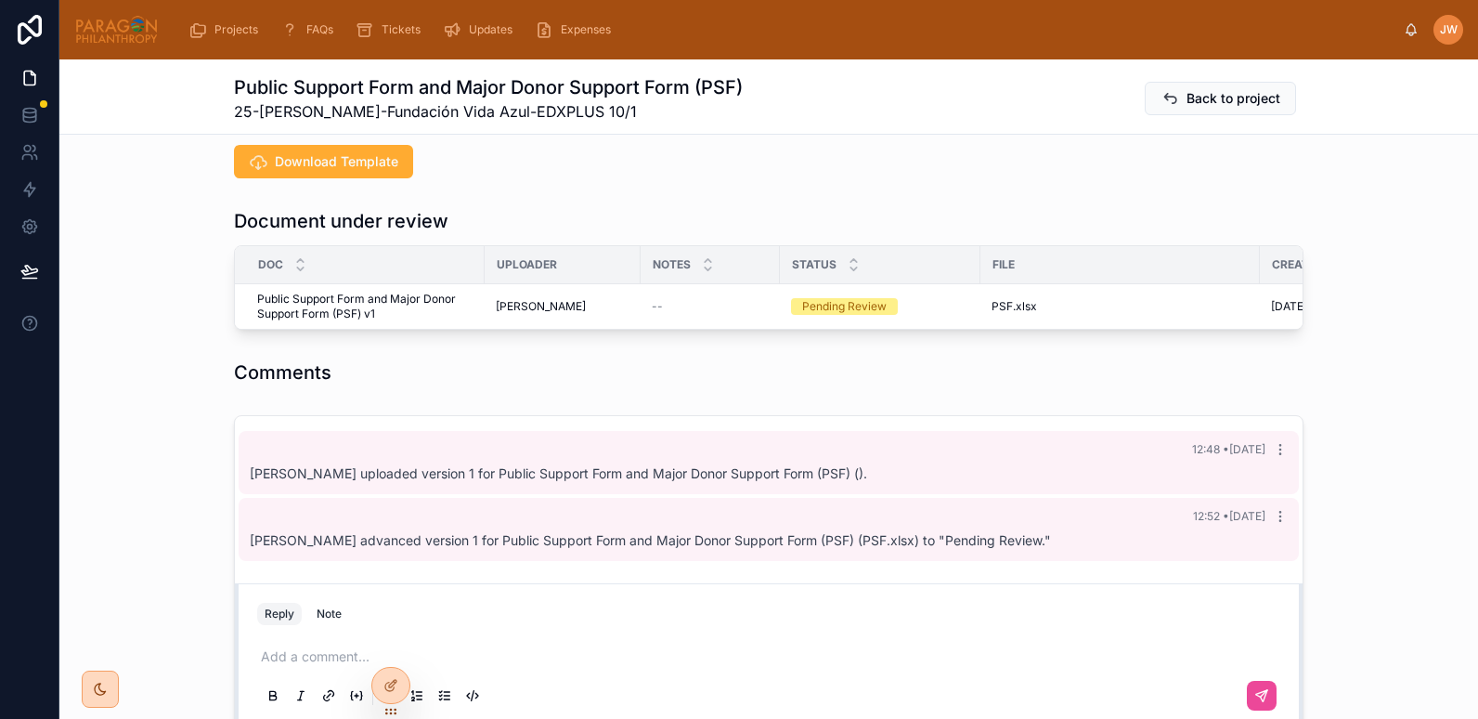
scroll to position [464, 0]
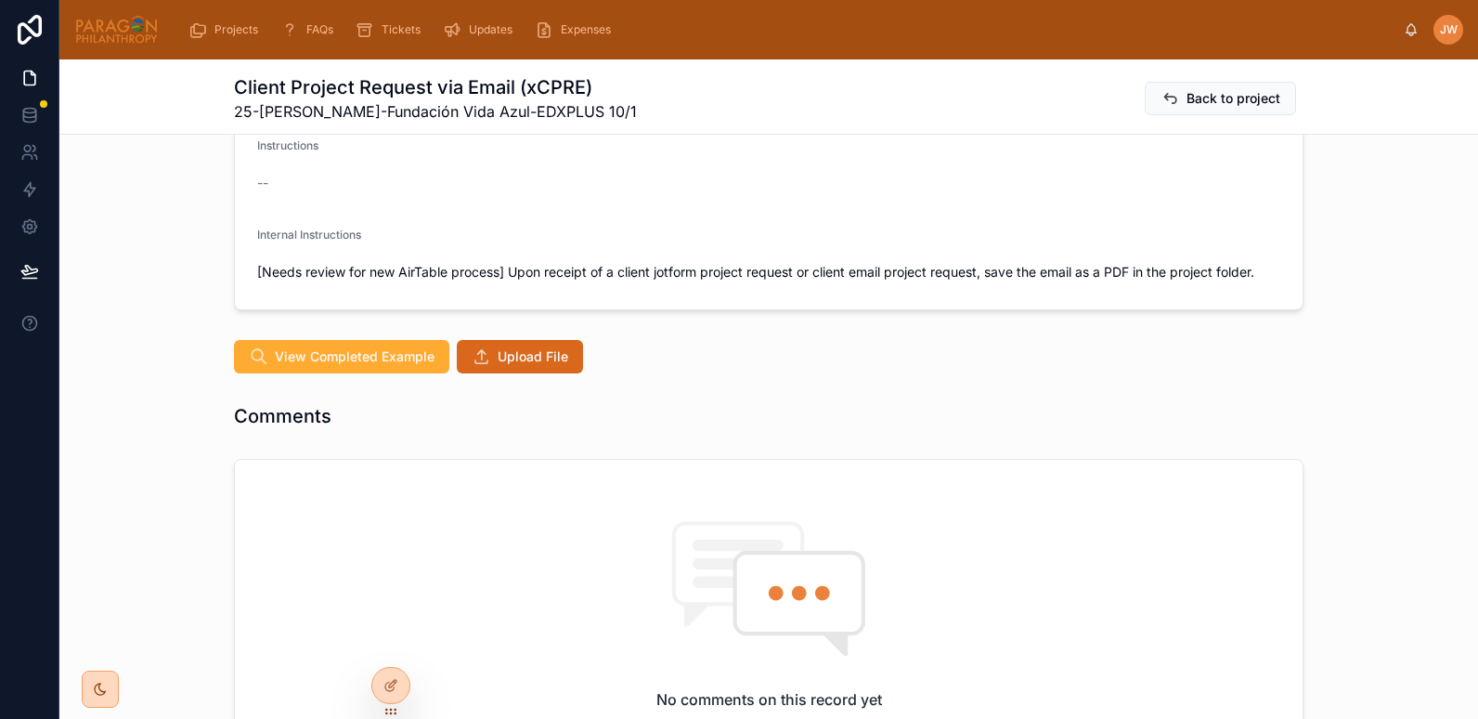
scroll to position [410, 0]
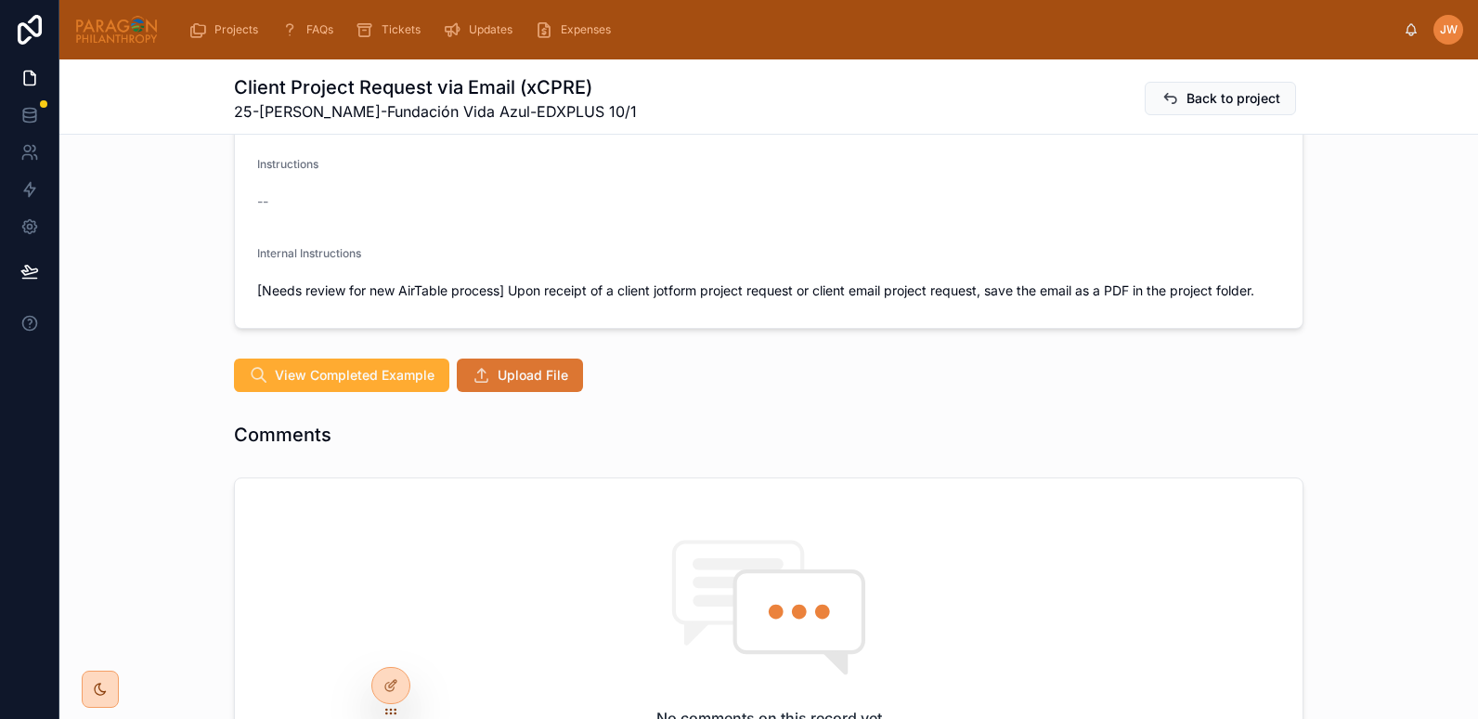
click at [537, 390] on button "Upload File" at bounding box center [520, 374] width 126 height 33
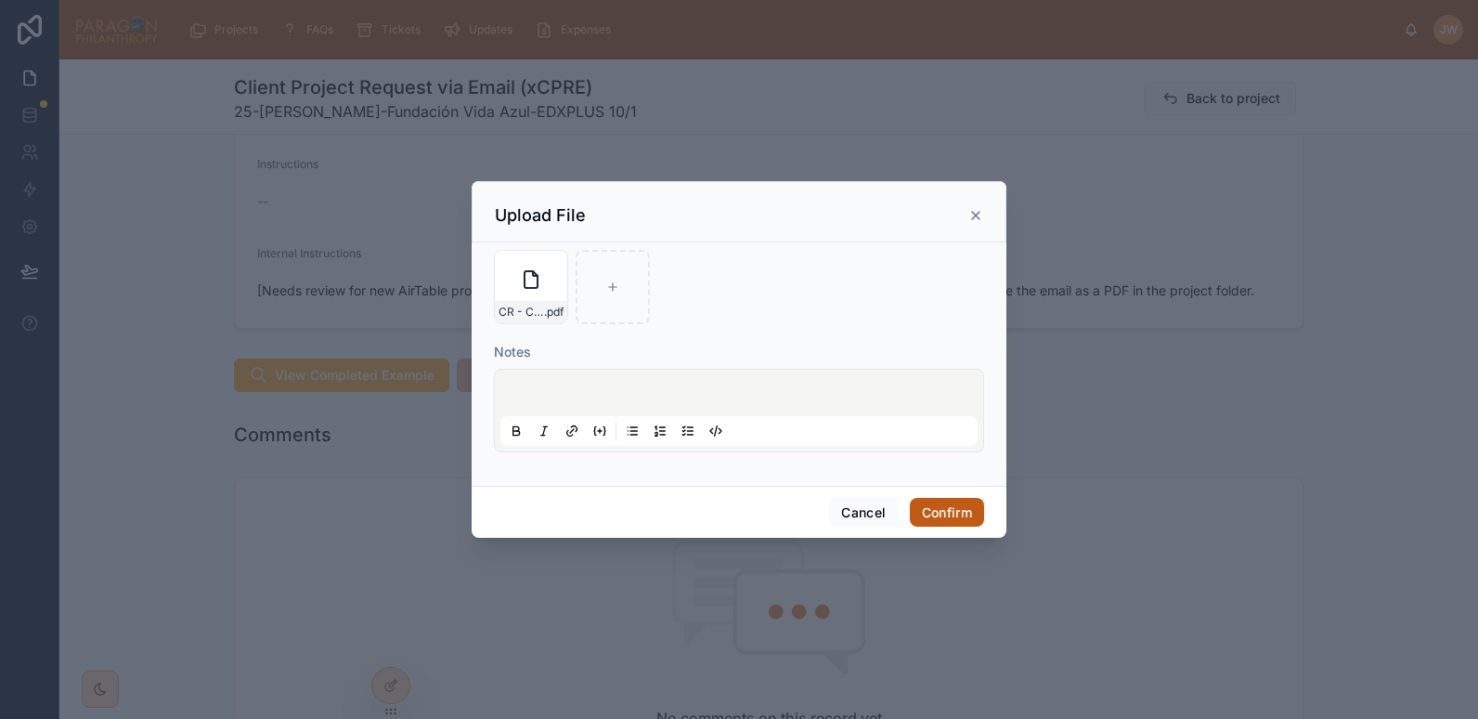
click at [937, 503] on button "Confirm" at bounding box center [947, 513] width 74 height 30
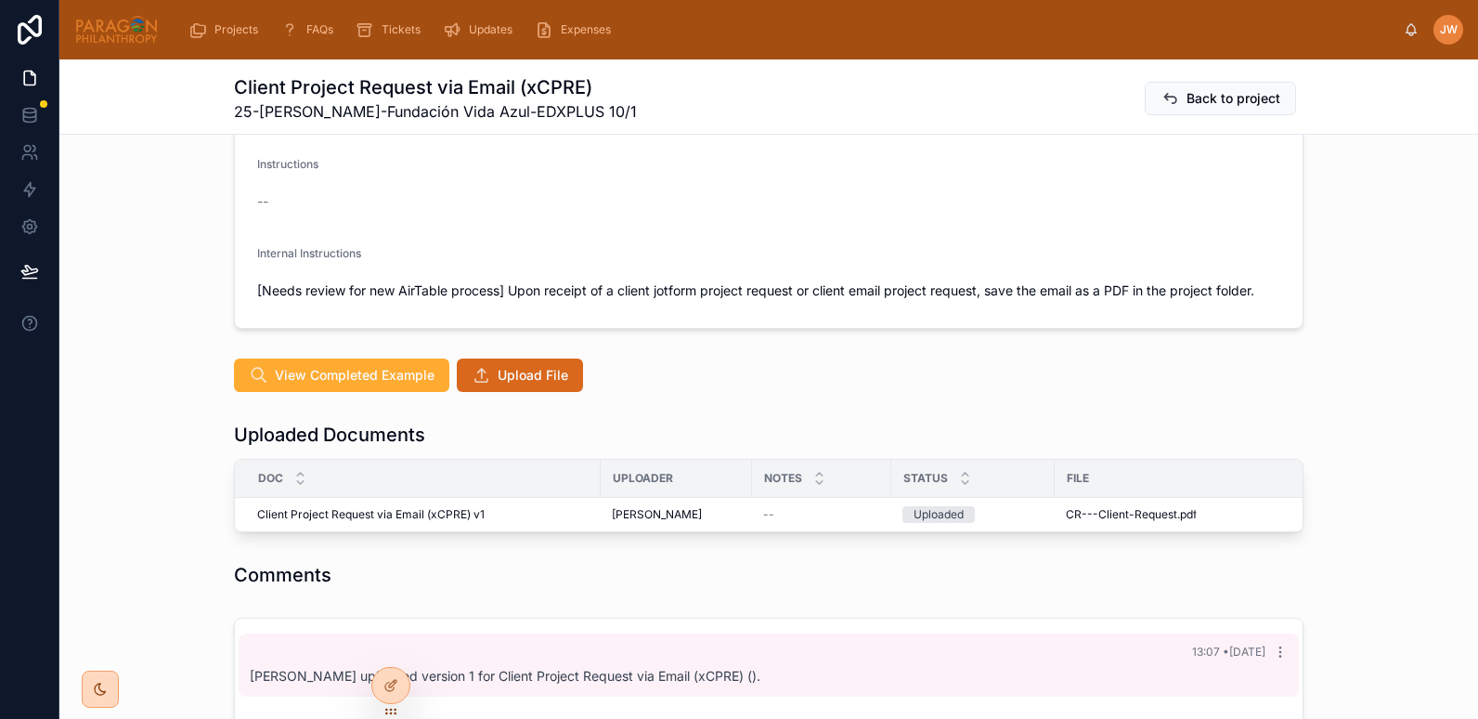
click at [0, 0] on icon at bounding box center [0, 0] width 0 height 0
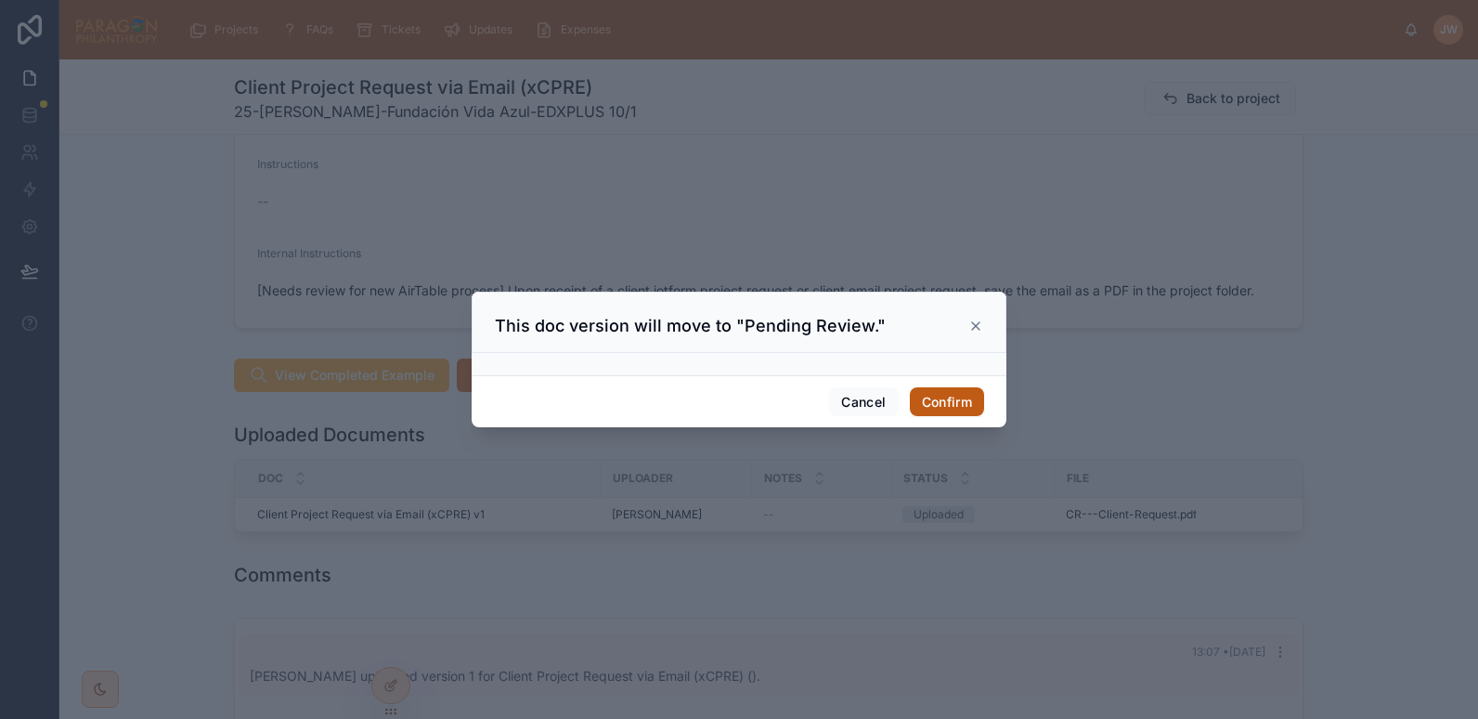
click at [926, 412] on button "Confirm" at bounding box center [947, 402] width 74 height 30
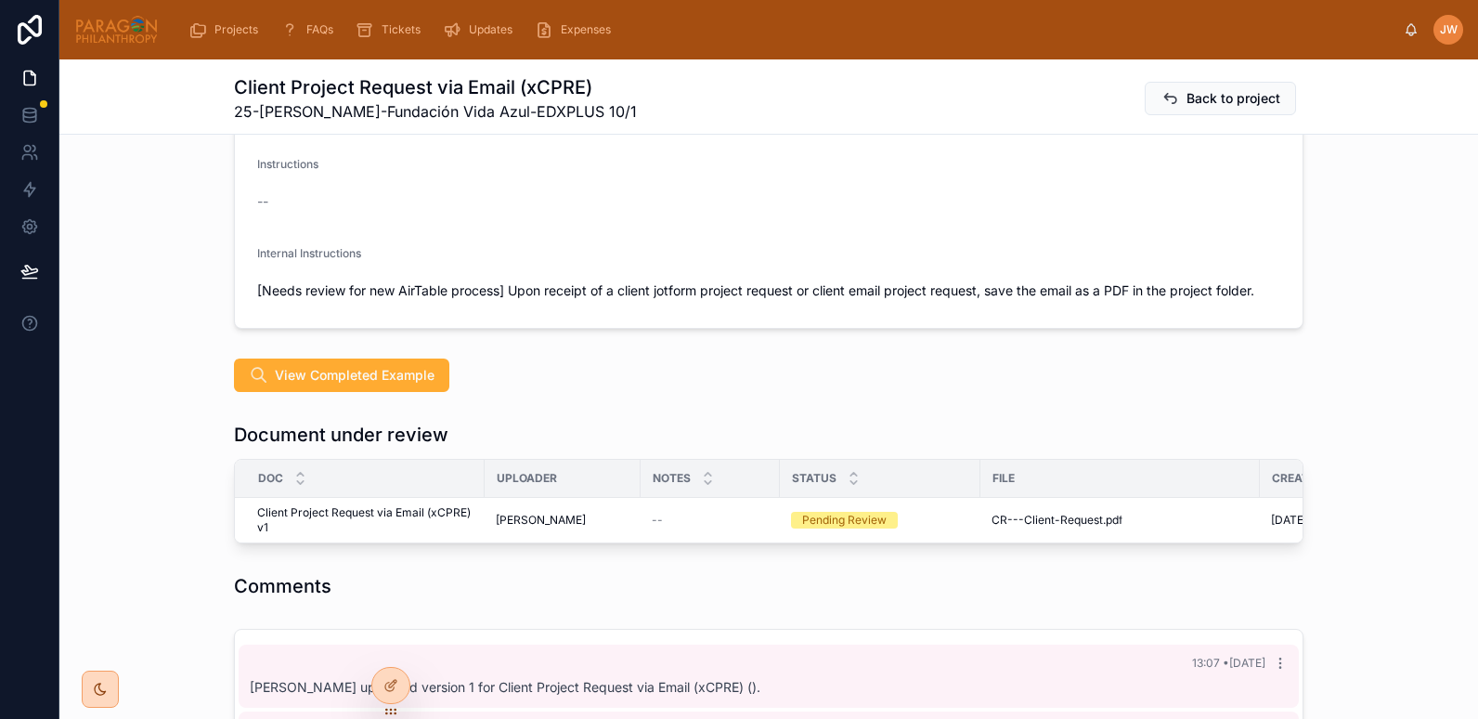
click at [984, 496] on th "File" at bounding box center [1119, 479] width 279 height 38
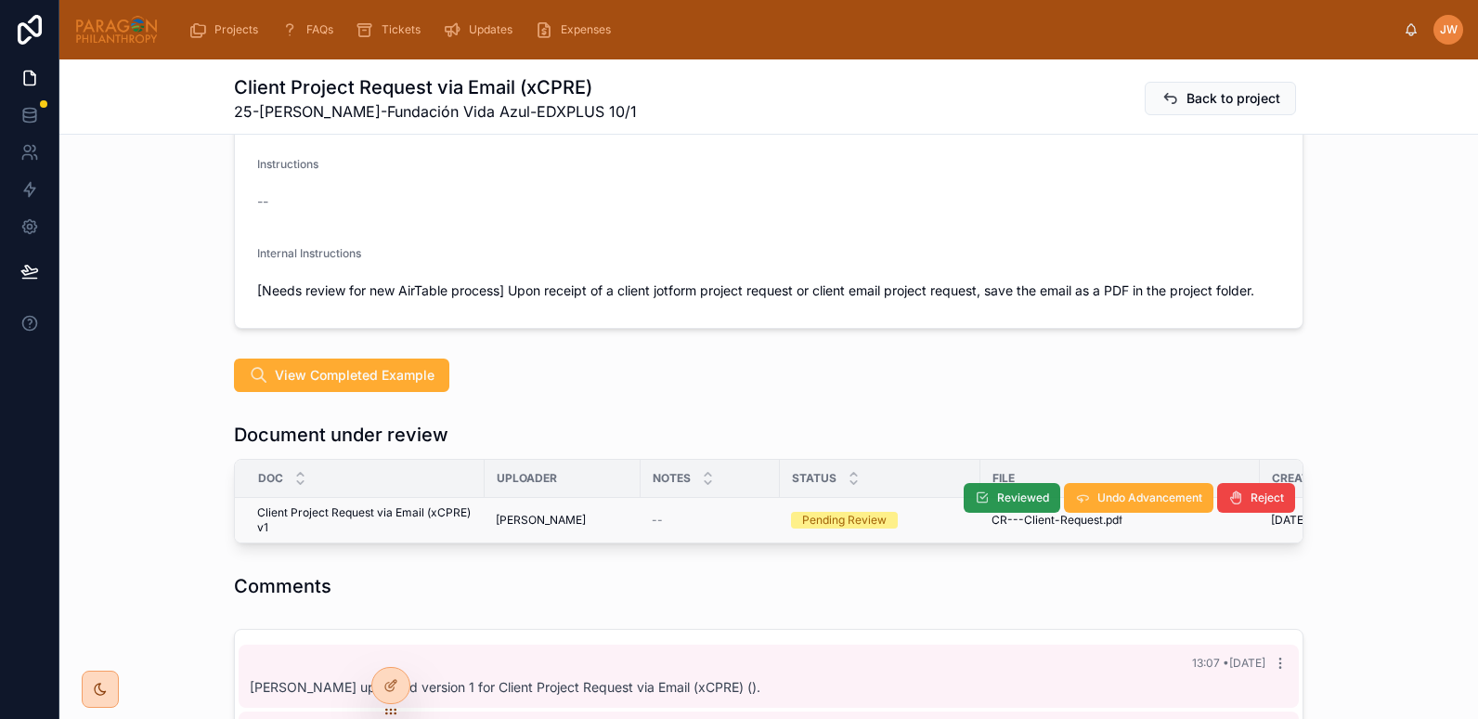
click at [1002, 501] on span "Reviewed" at bounding box center [1023, 497] width 52 height 15
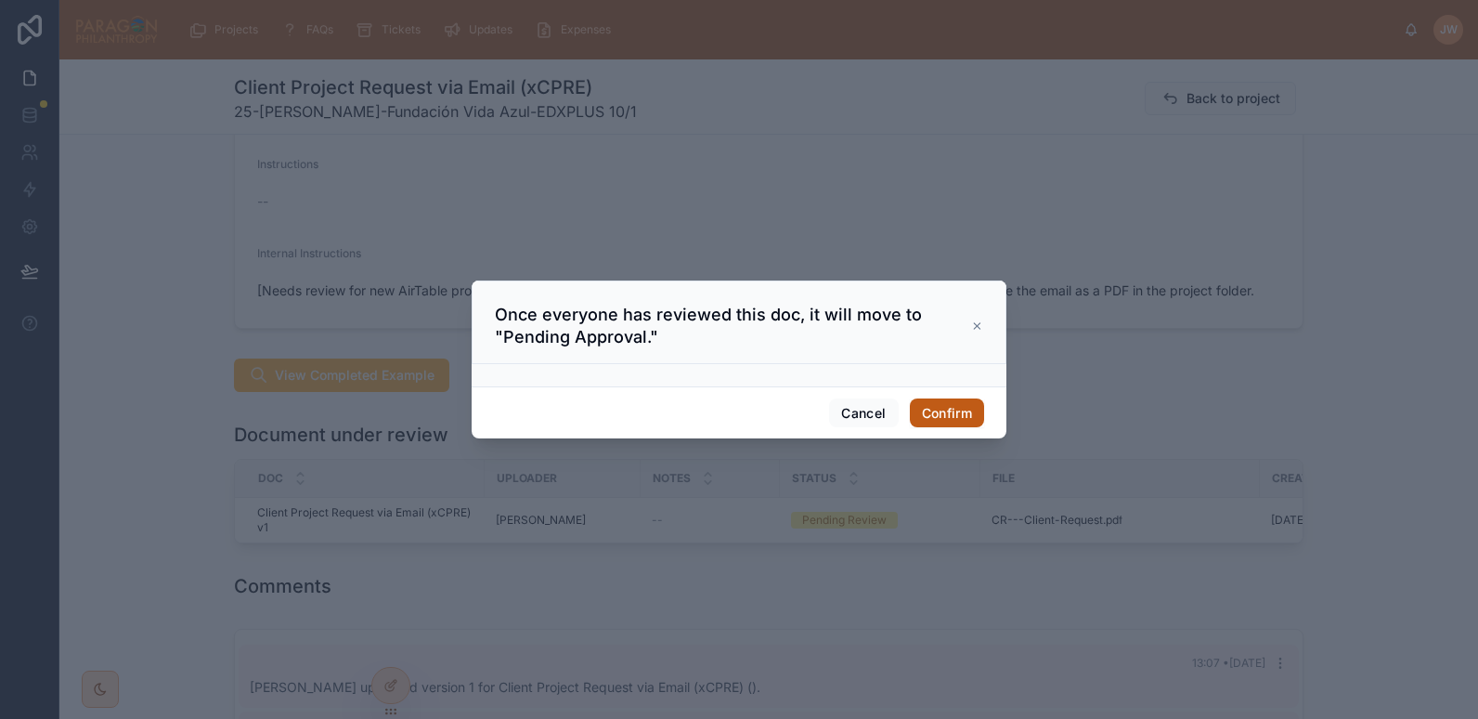
click at [928, 407] on button "Confirm" at bounding box center [947, 413] width 74 height 30
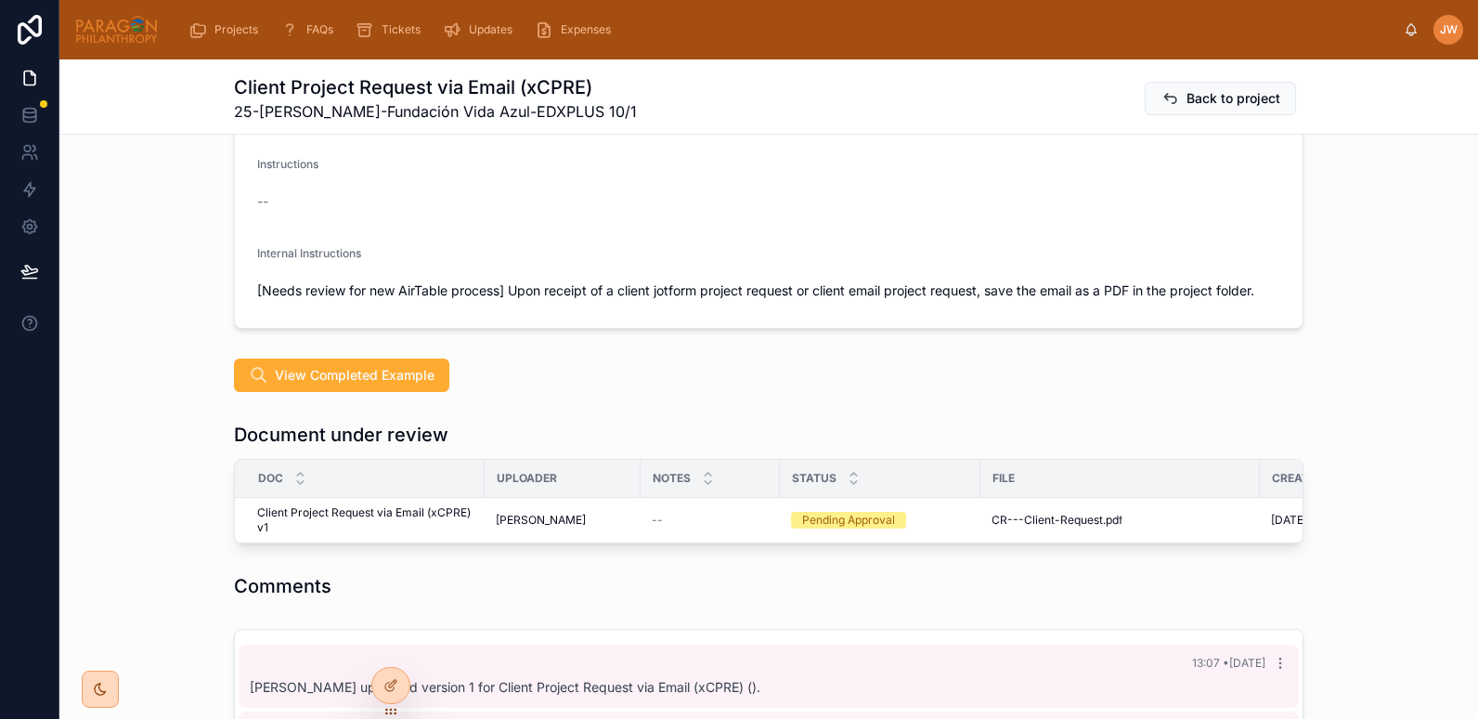
click at [1021, 494] on th "File" at bounding box center [1119, 479] width 279 height 38
click at [1015, 496] on icon at bounding box center [1018, 497] width 15 height 15
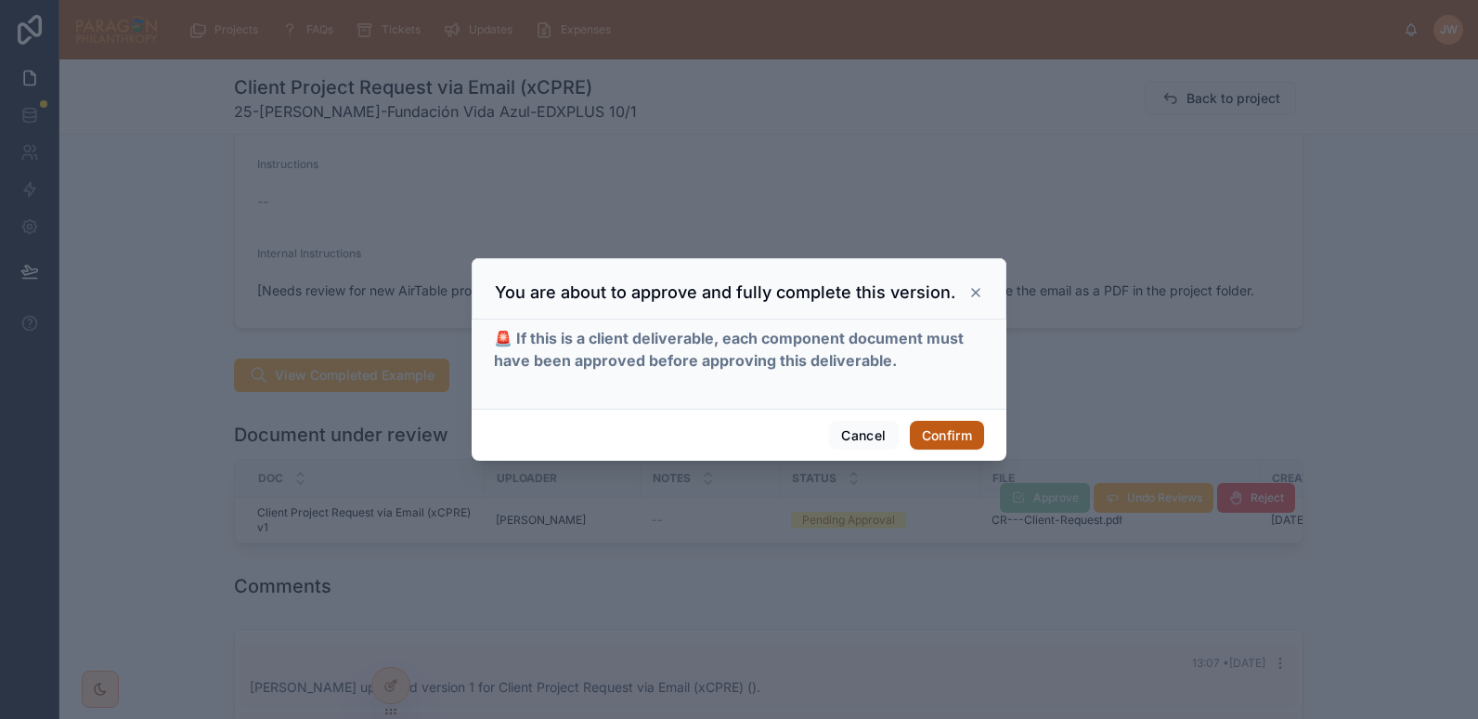
click at [958, 436] on button "Confirm" at bounding box center [947, 436] width 74 height 30
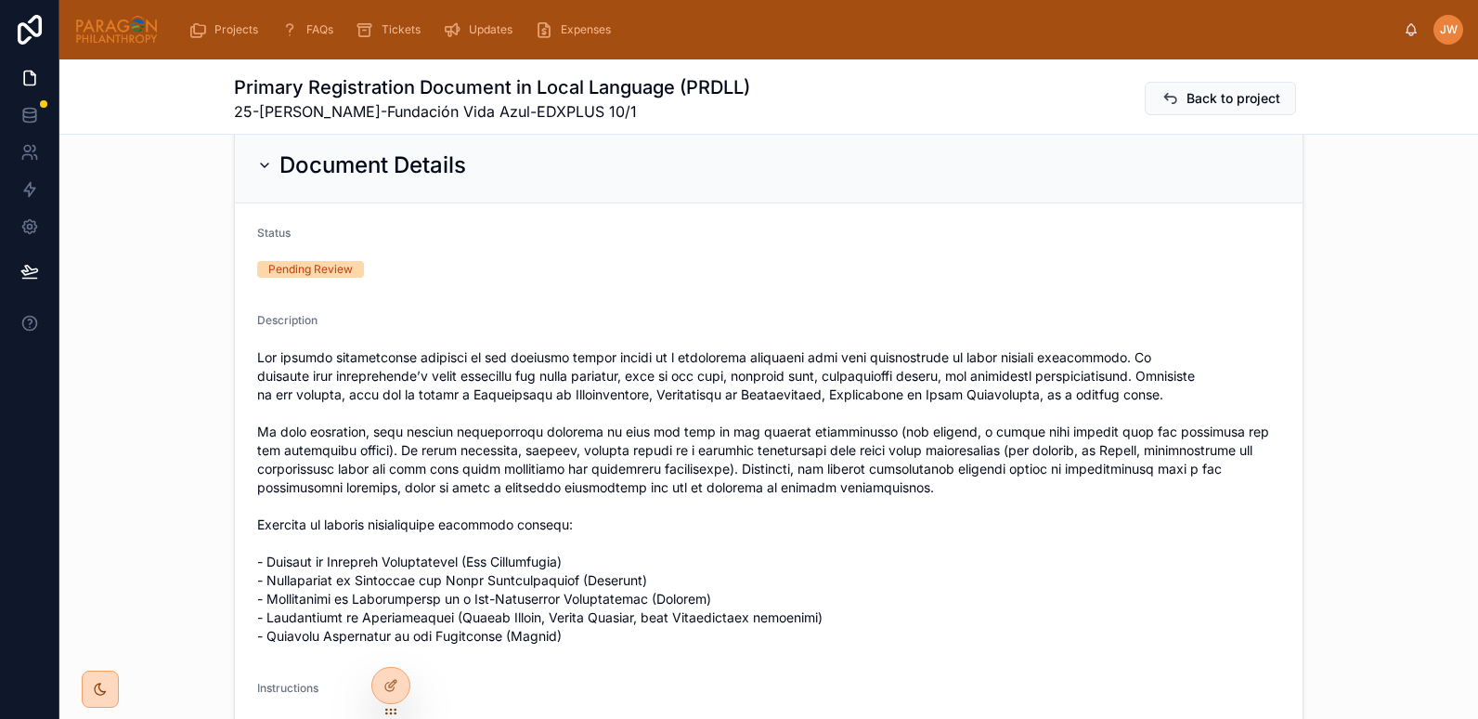
scroll to position [81, 0]
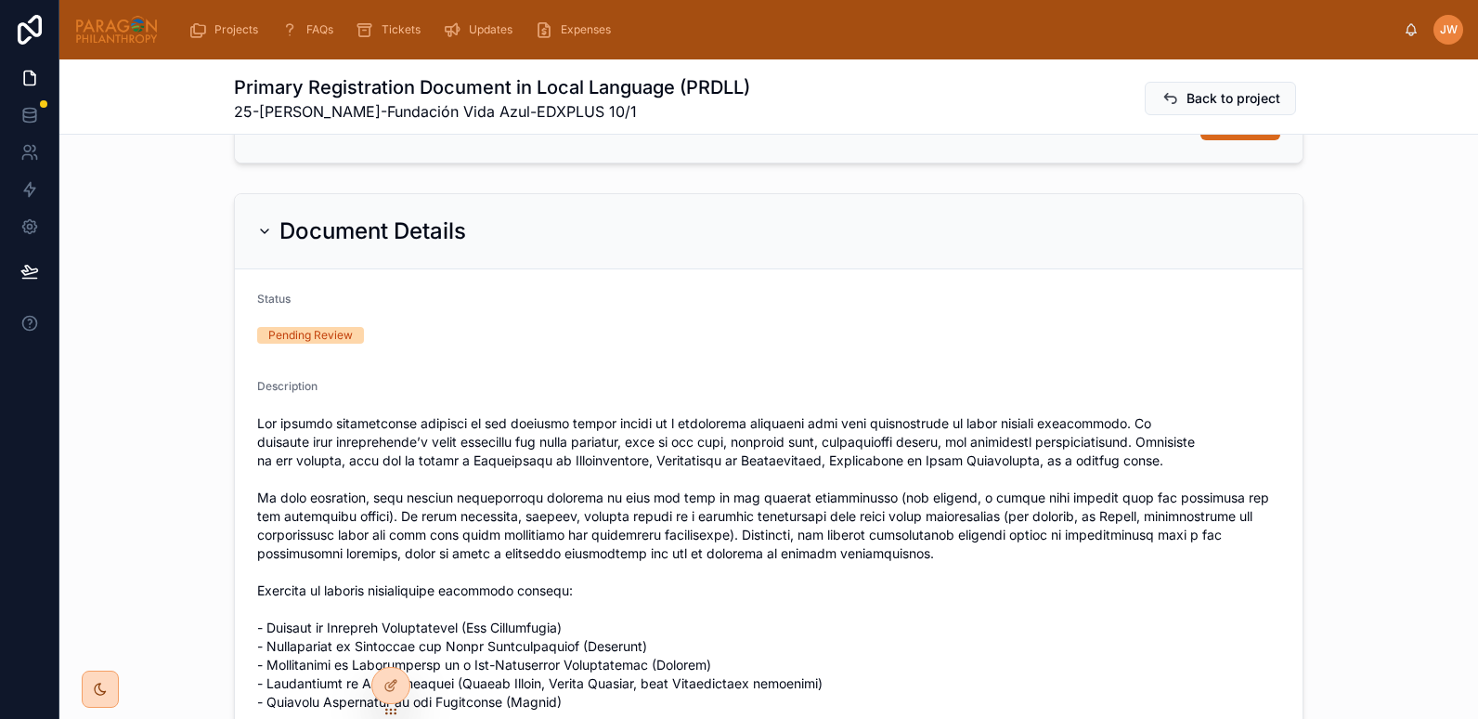
click at [260, 219] on div "Document Details" at bounding box center [361, 231] width 209 height 30
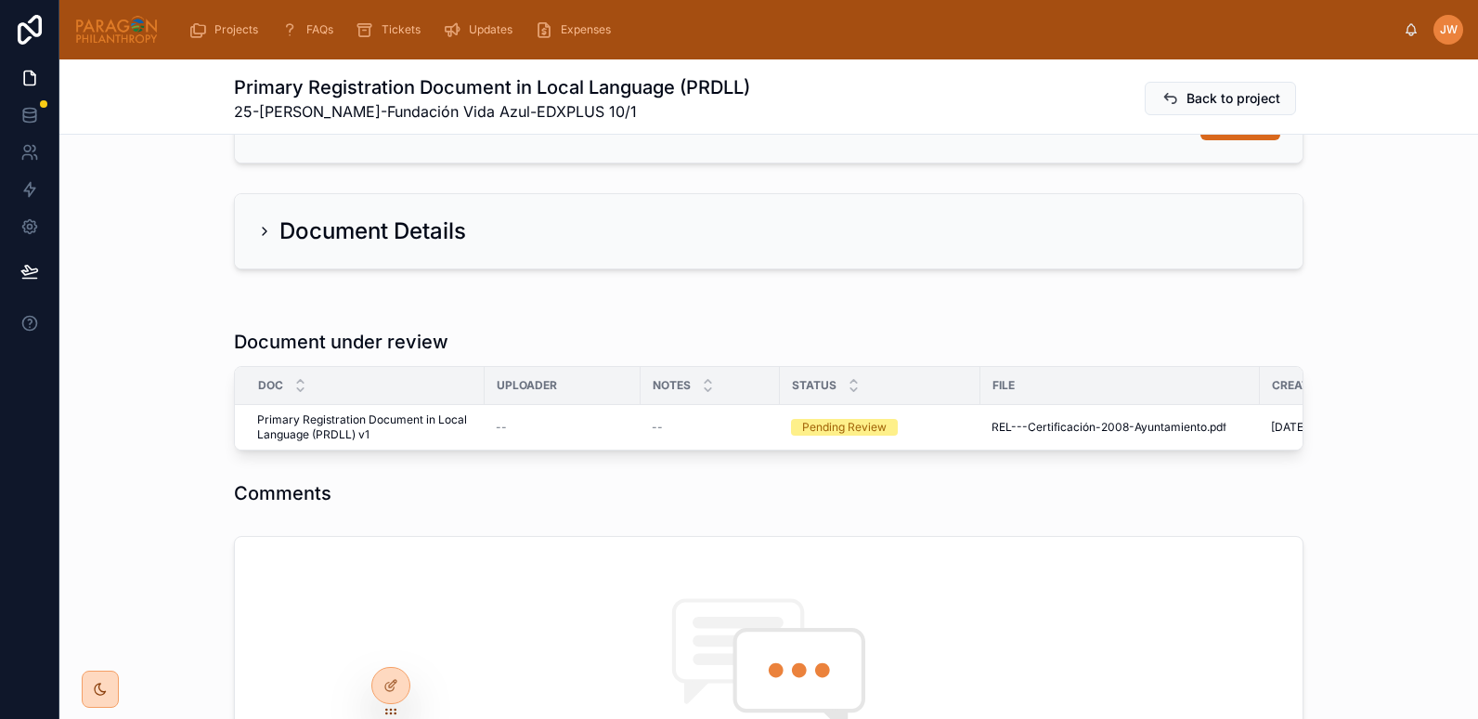
scroll to position [204, 0]
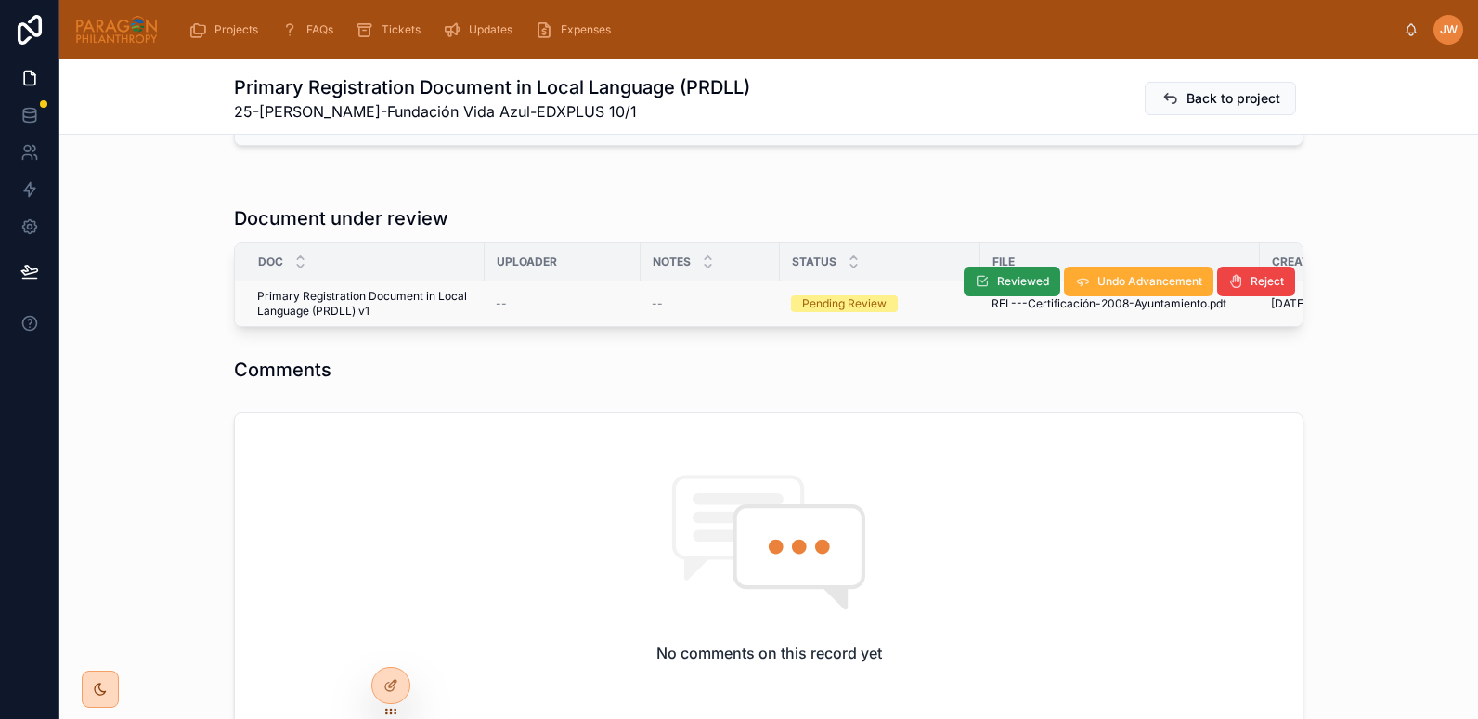
click at [1004, 285] on span "Reviewed" at bounding box center [1023, 281] width 52 height 15
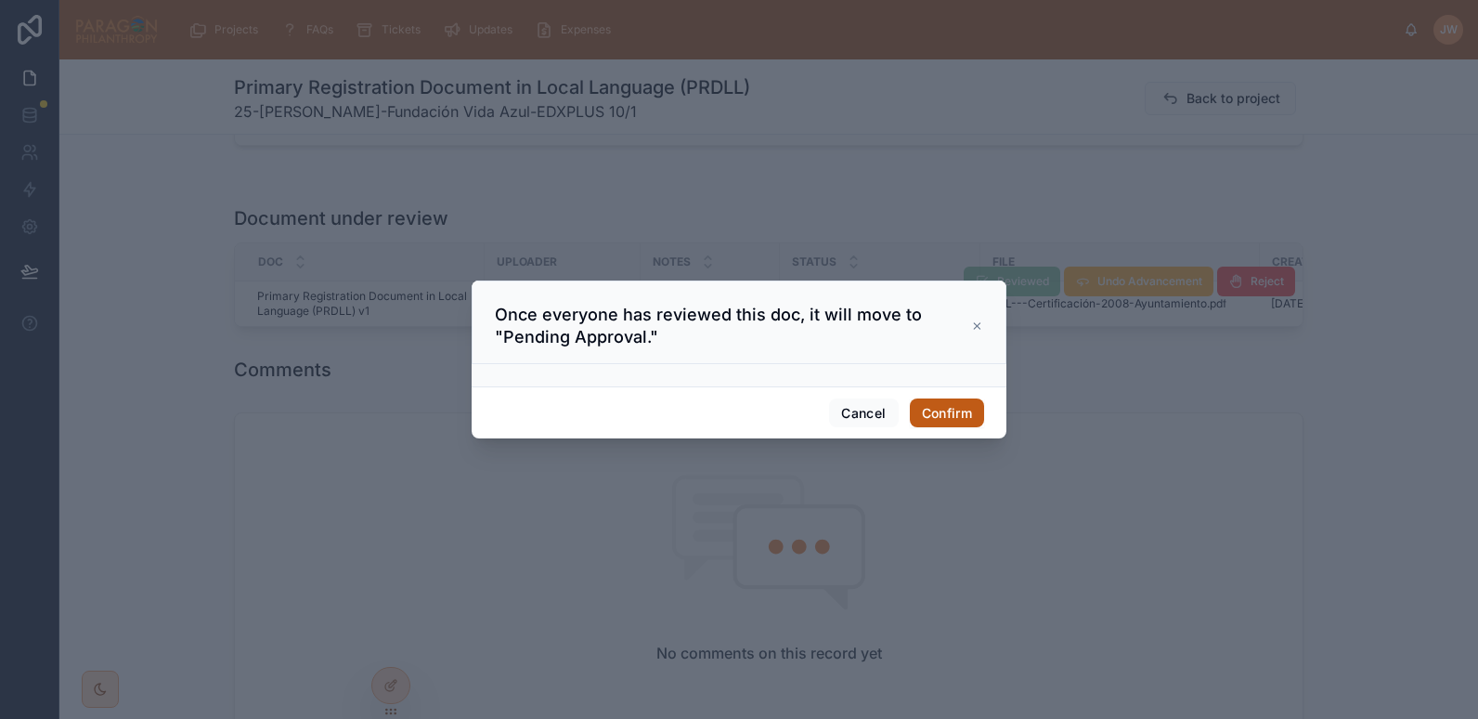
click at [949, 410] on button "Confirm" at bounding box center [947, 413] width 74 height 30
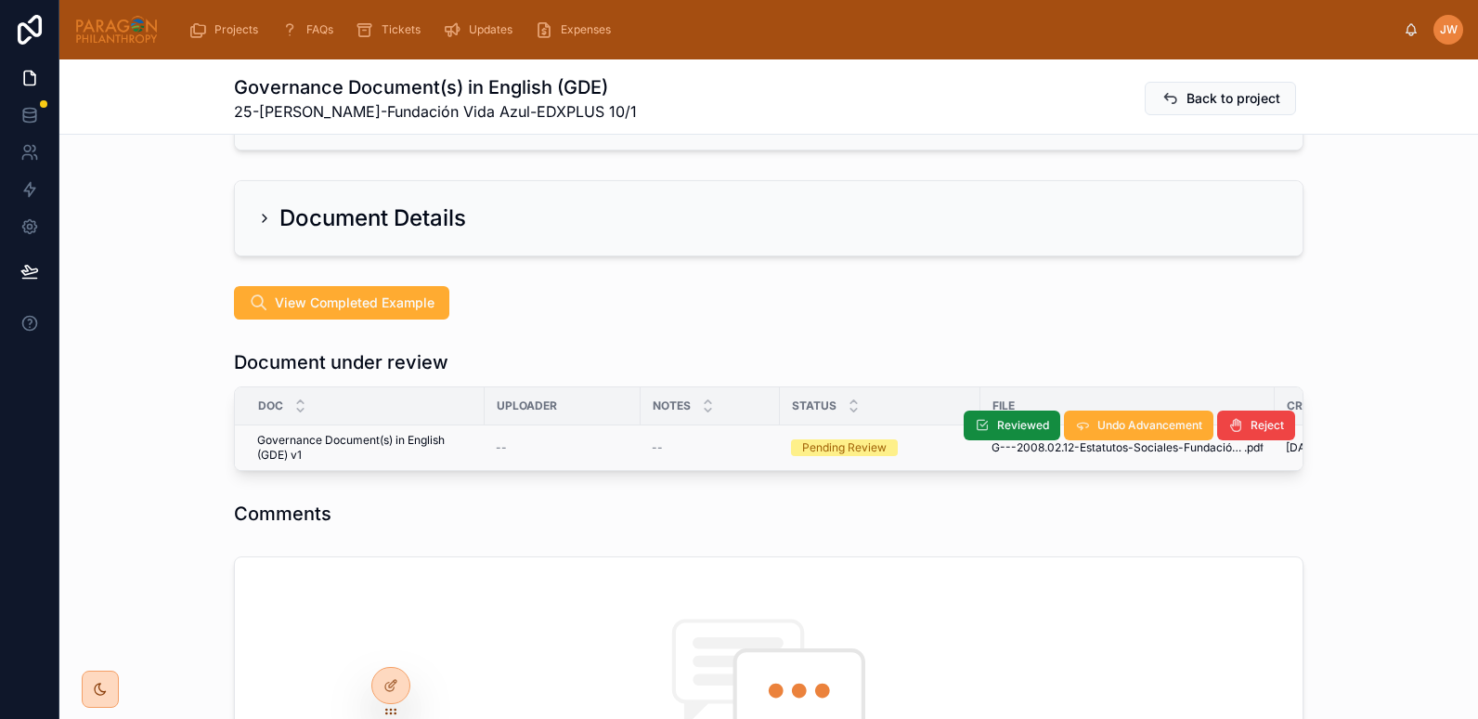
scroll to position [95, 0]
click at [1003, 421] on span "Reviewed" at bounding box center [1023, 424] width 52 height 15
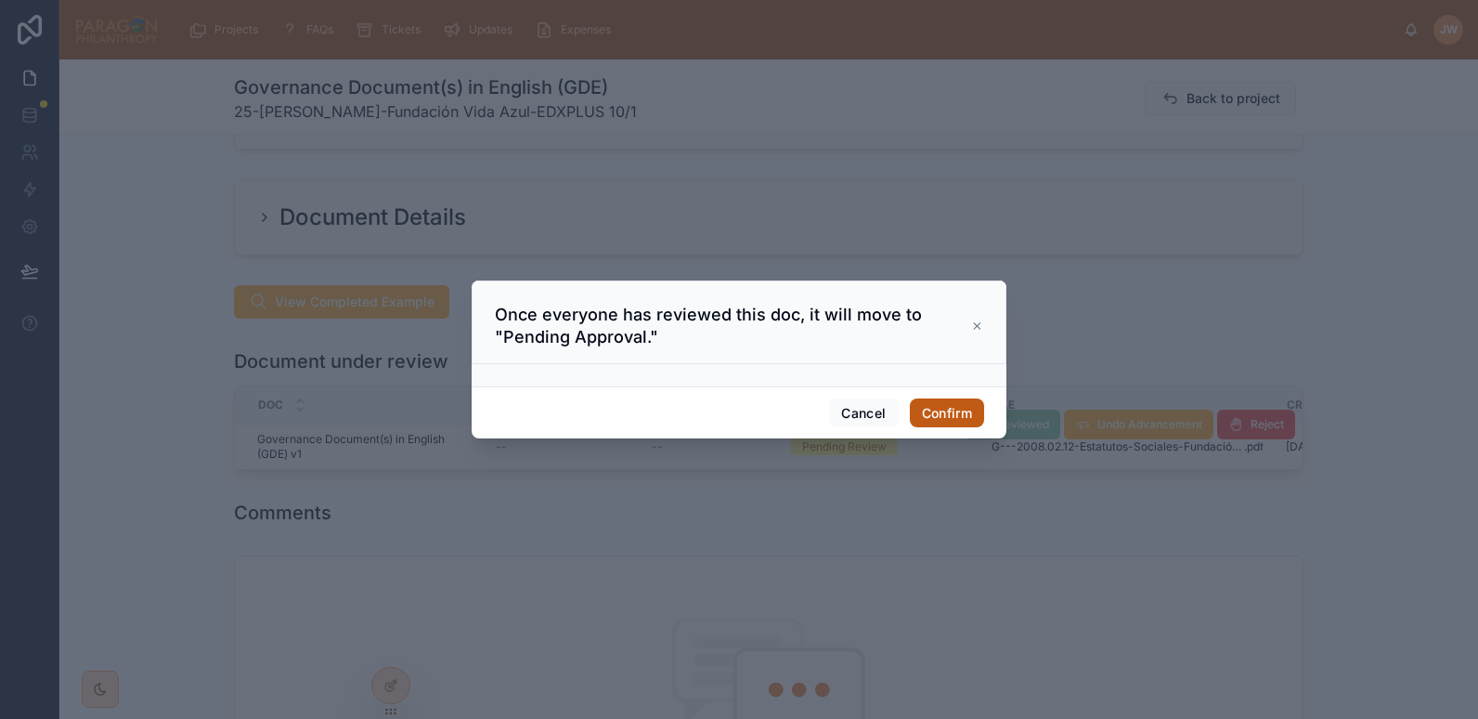
click at [943, 398] on button "Confirm" at bounding box center [947, 413] width 74 height 30
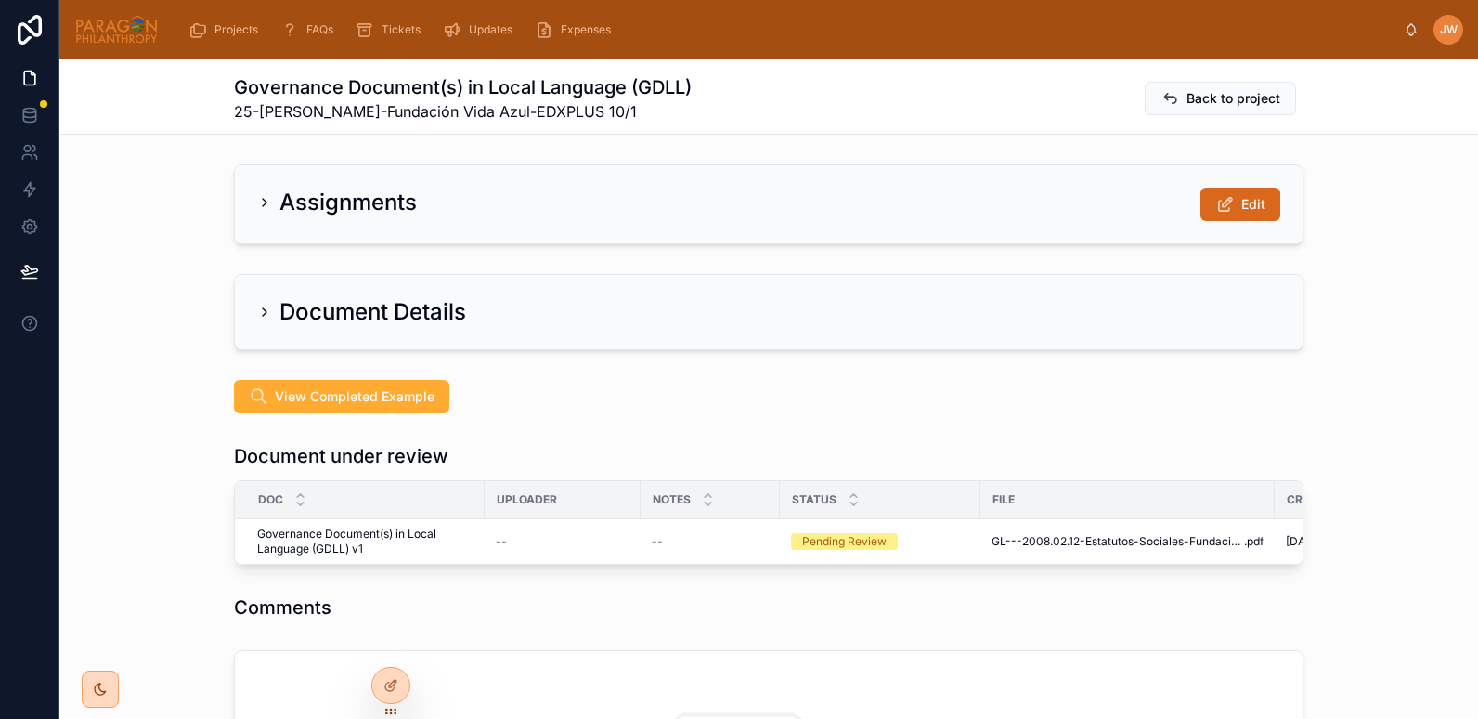
scroll to position [179, 0]
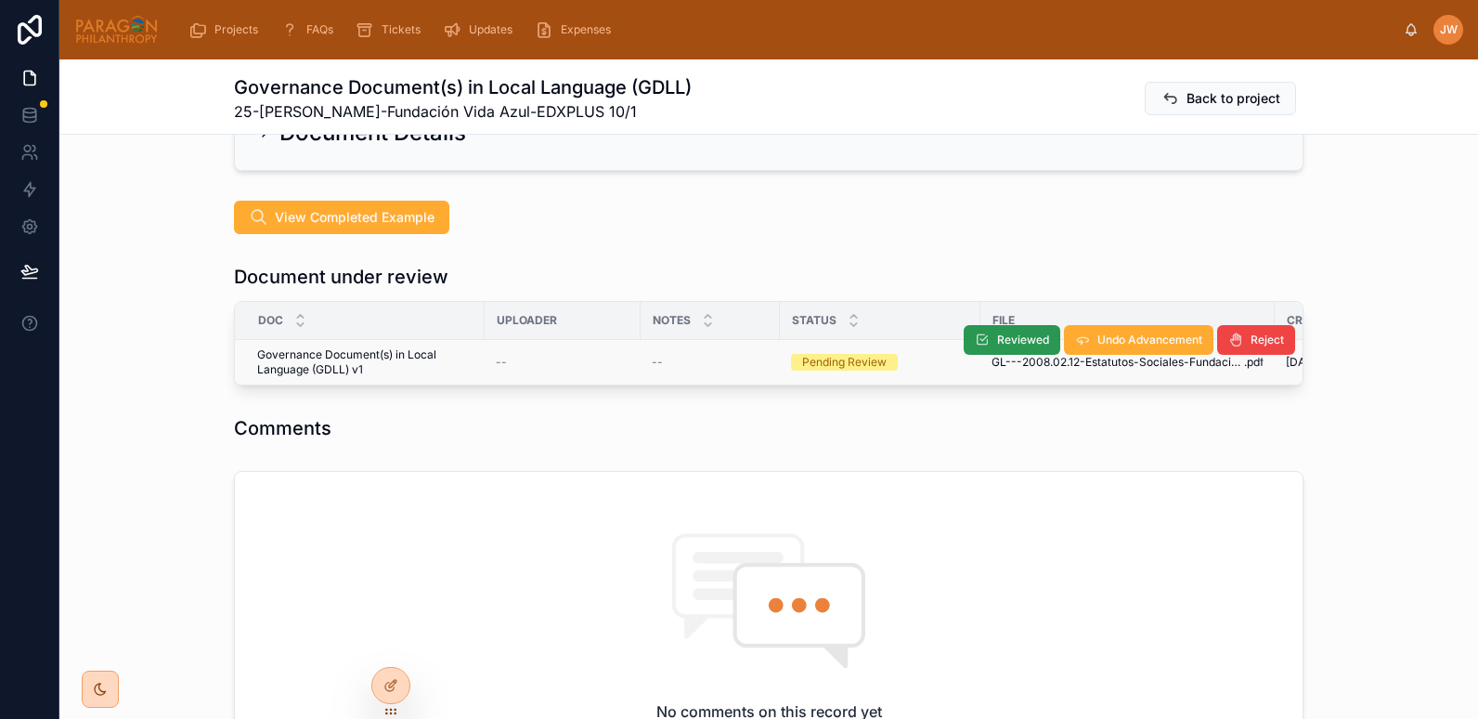
click at [997, 334] on span "Reviewed" at bounding box center [1023, 339] width 52 height 15
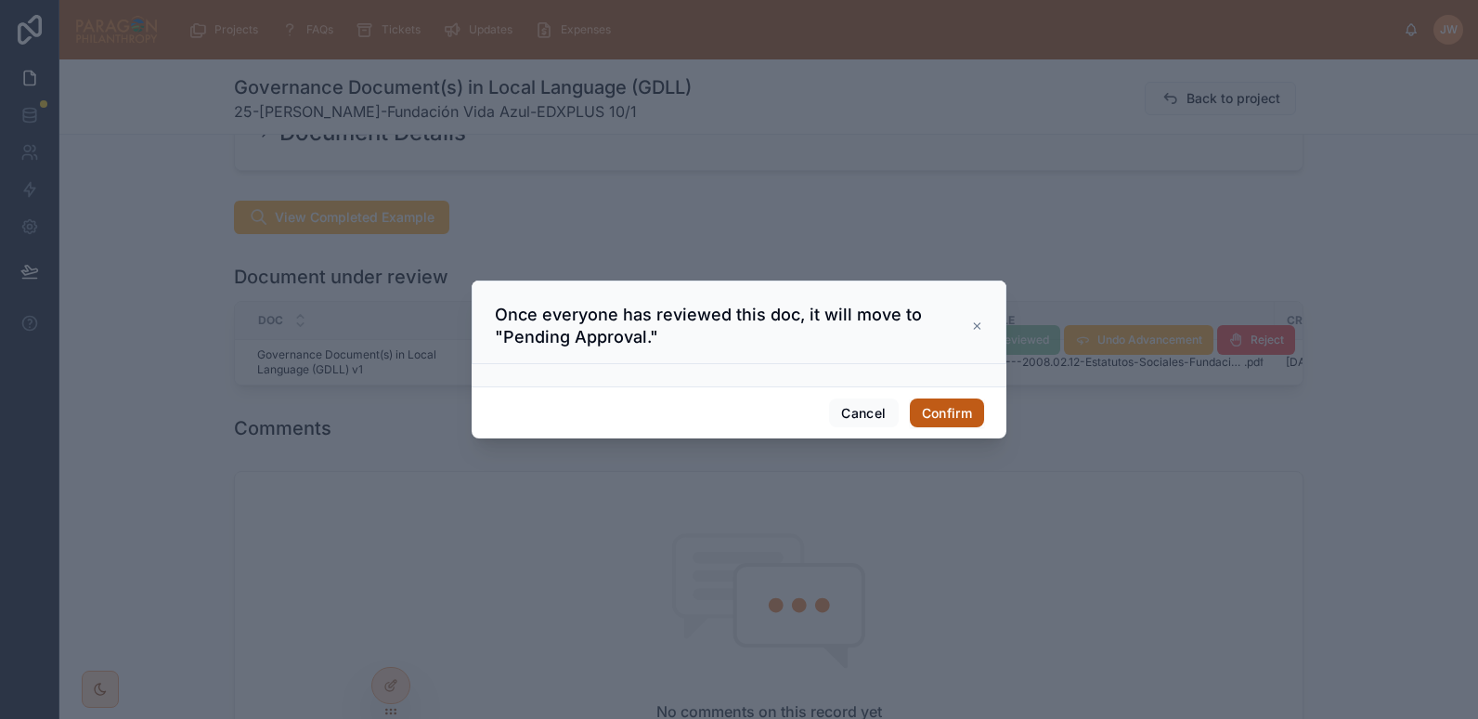
click at [935, 406] on button "Confirm" at bounding box center [947, 413] width 74 height 30
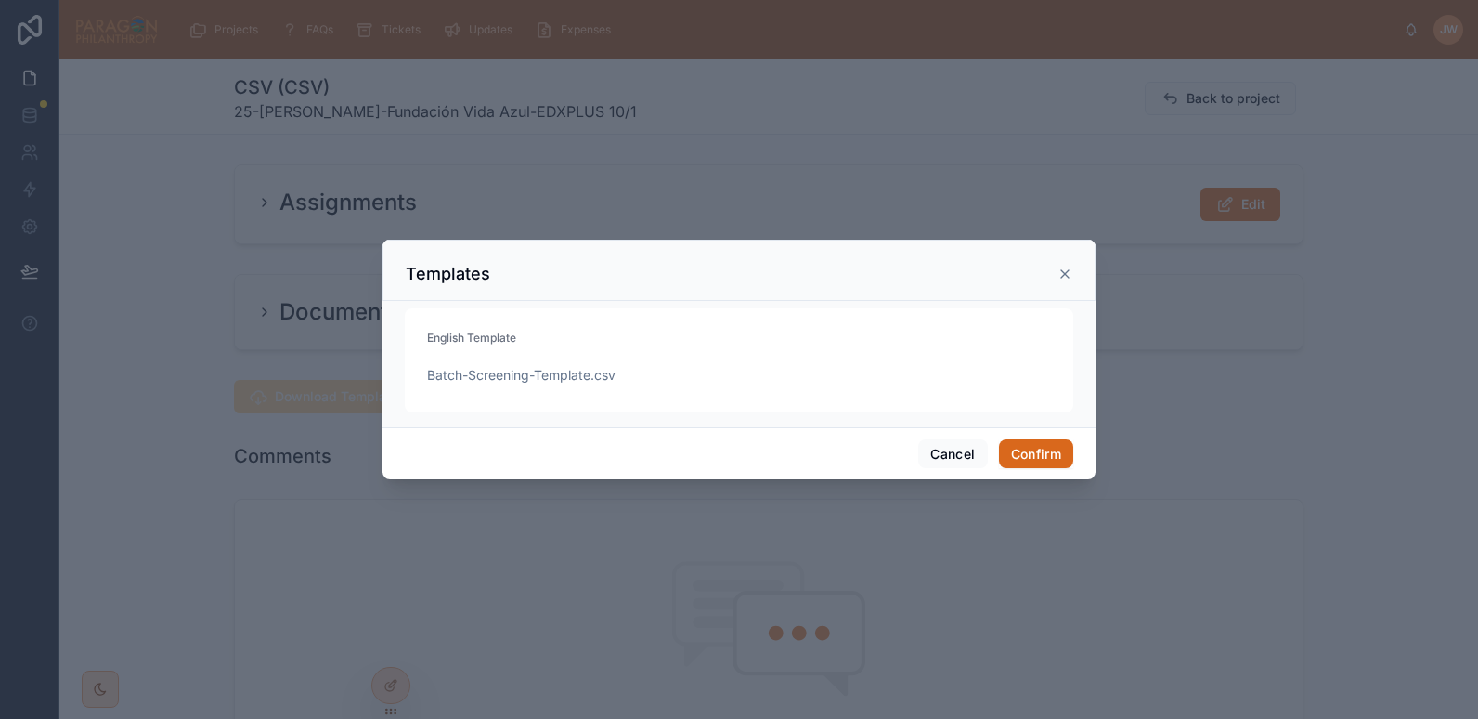
click at [1069, 274] on icon at bounding box center [1064, 273] width 15 height 15
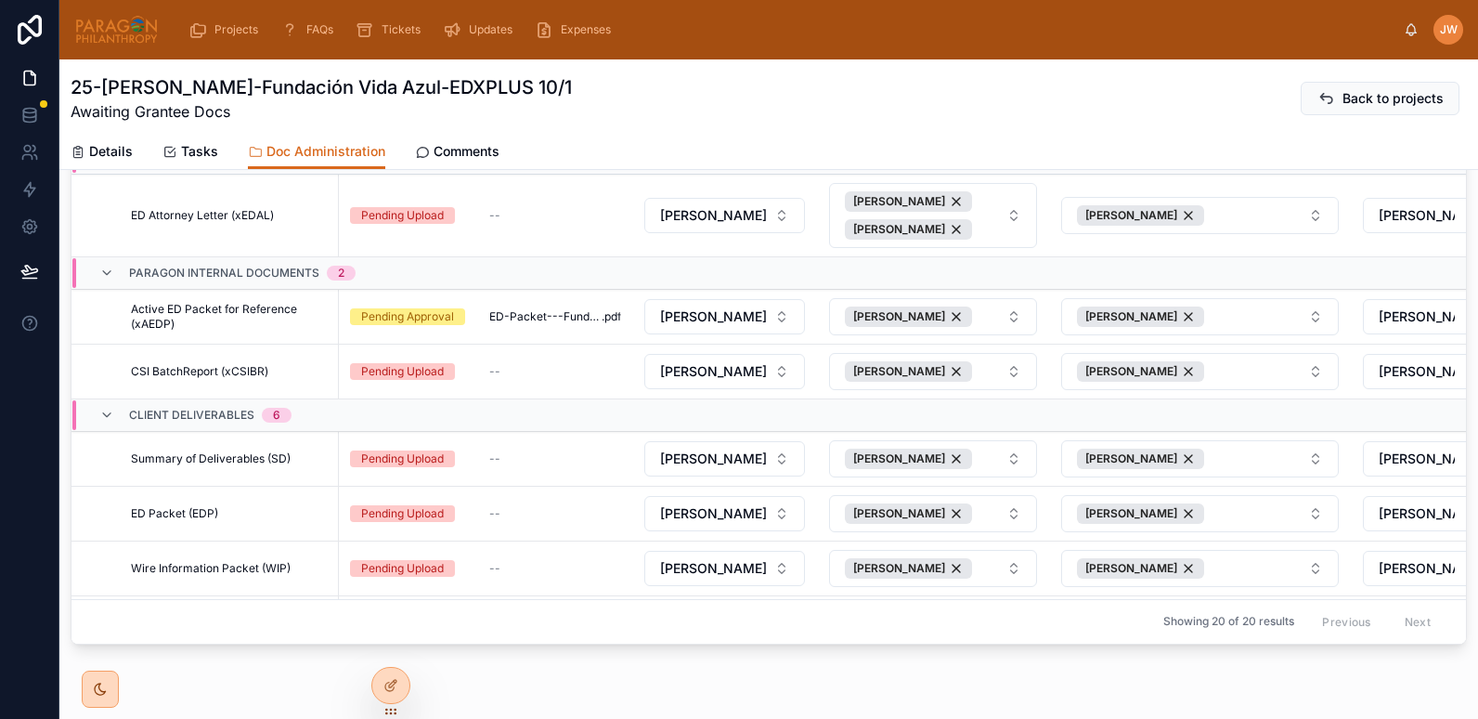
scroll to position [140, 19]
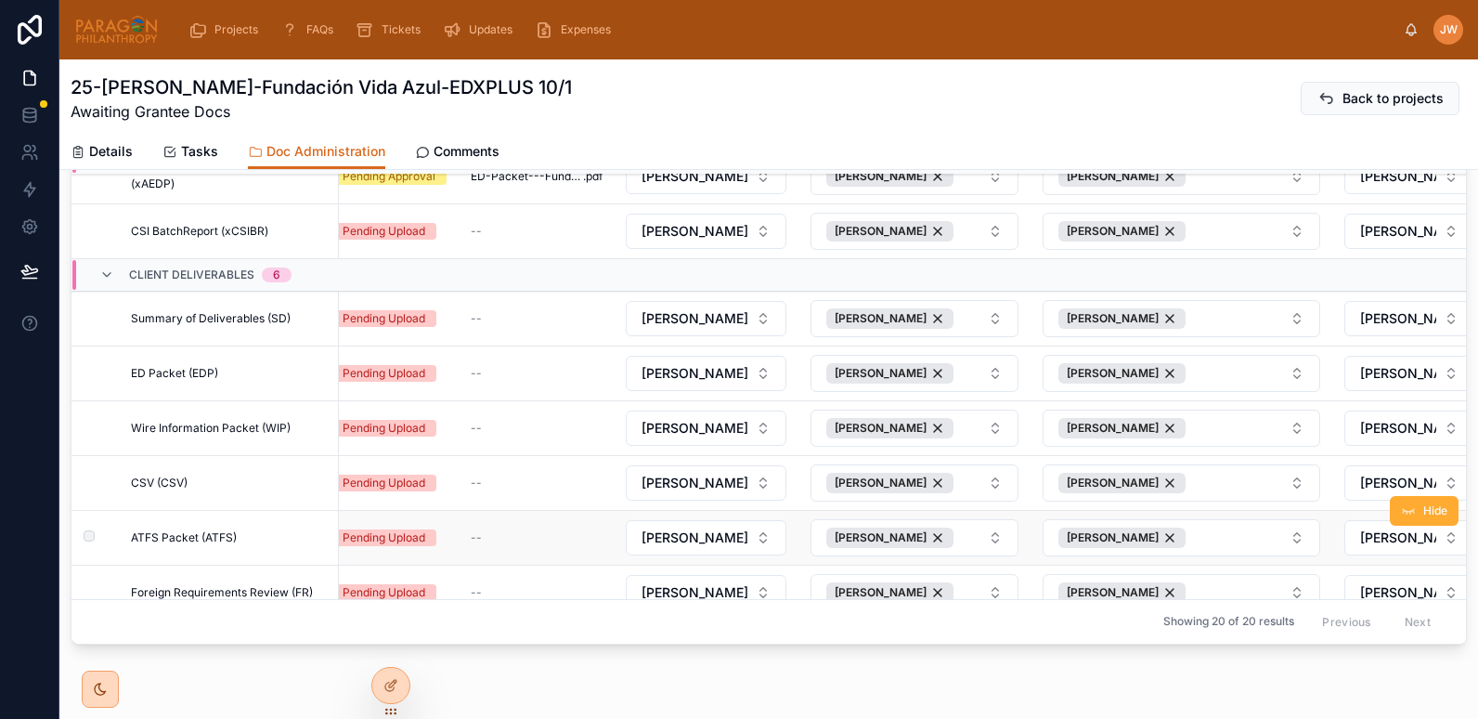
drag, startPoint x: 187, startPoint y: 416, endPoint x: 212, endPoint y: 534, distance: 120.5
click at [212, 534] on span "ATFS Packet (ATFS)" at bounding box center [184, 537] width 106 height 15
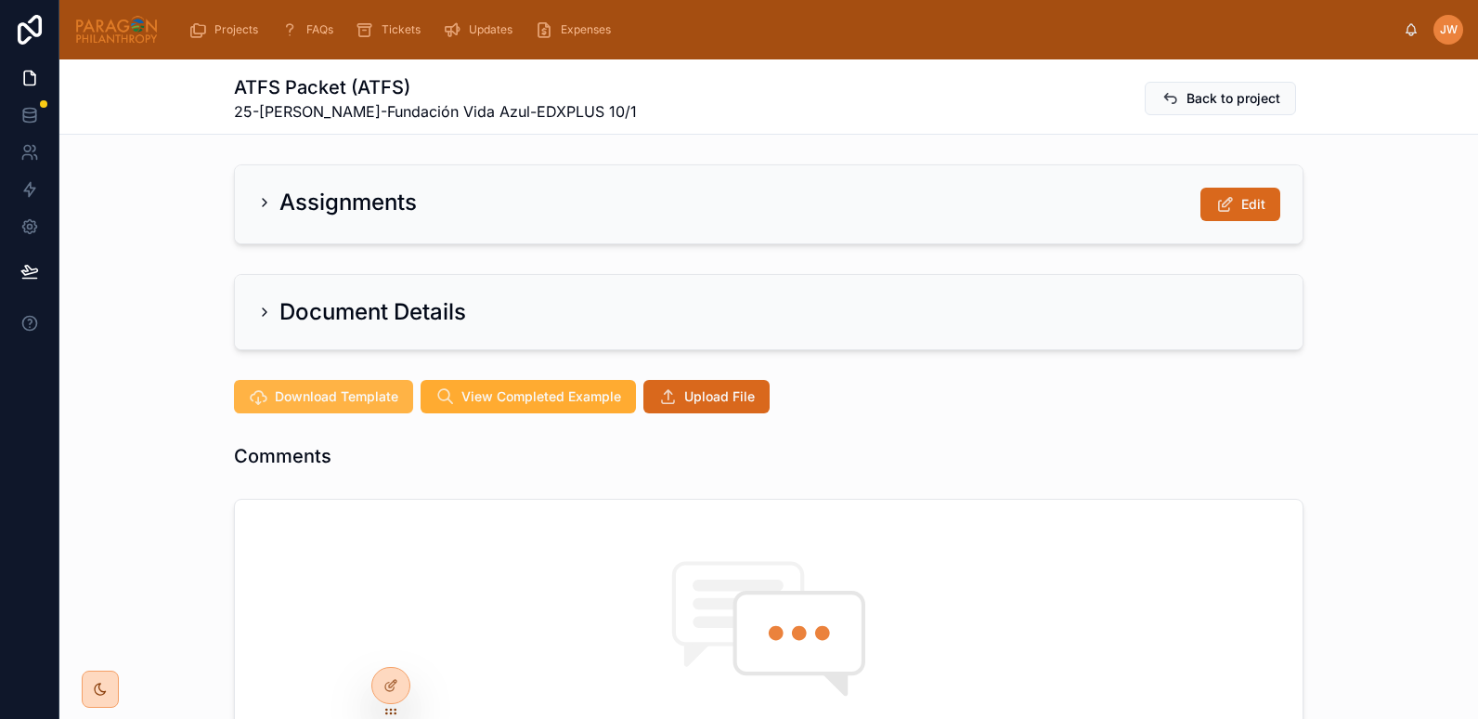
click at [342, 393] on span "Download Template" at bounding box center [336, 396] width 123 height 19
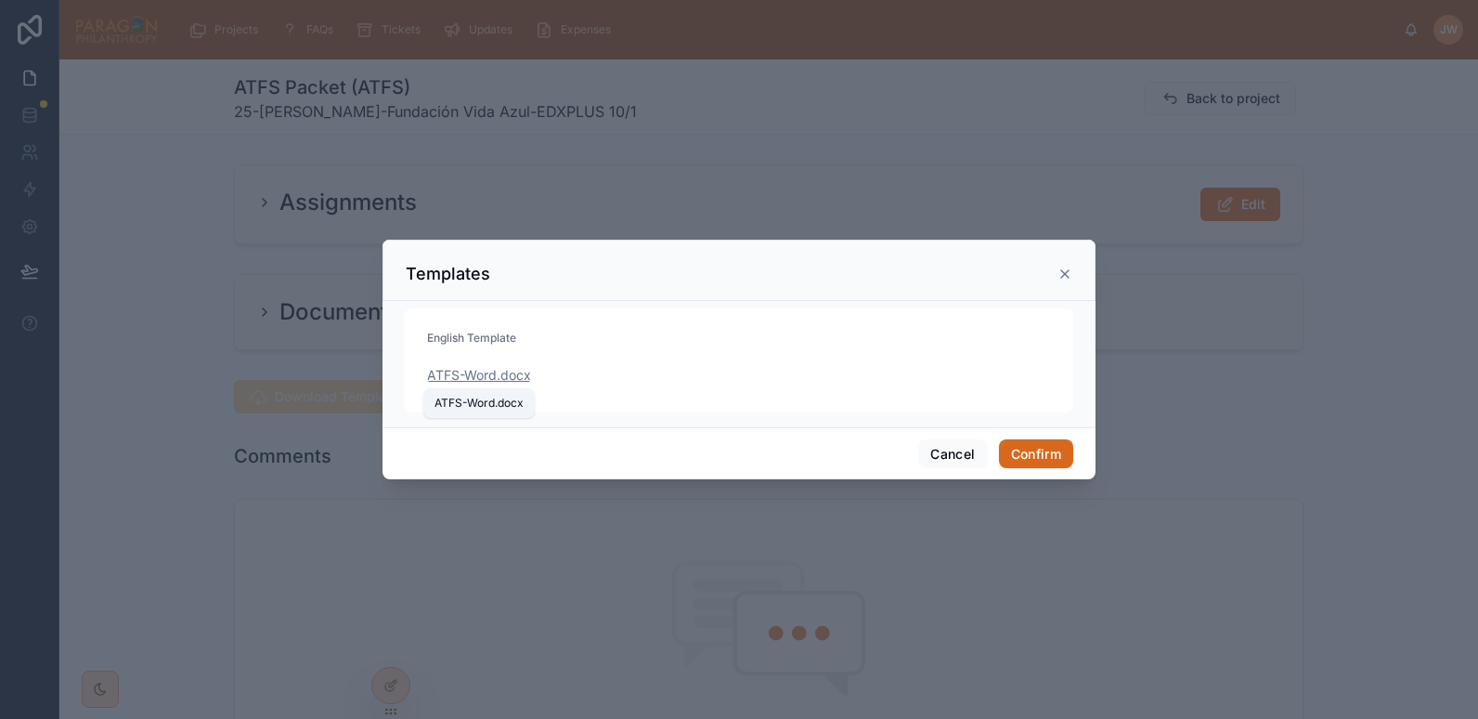
click at [518, 374] on span ".docx" at bounding box center [514, 375] width 34 height 19
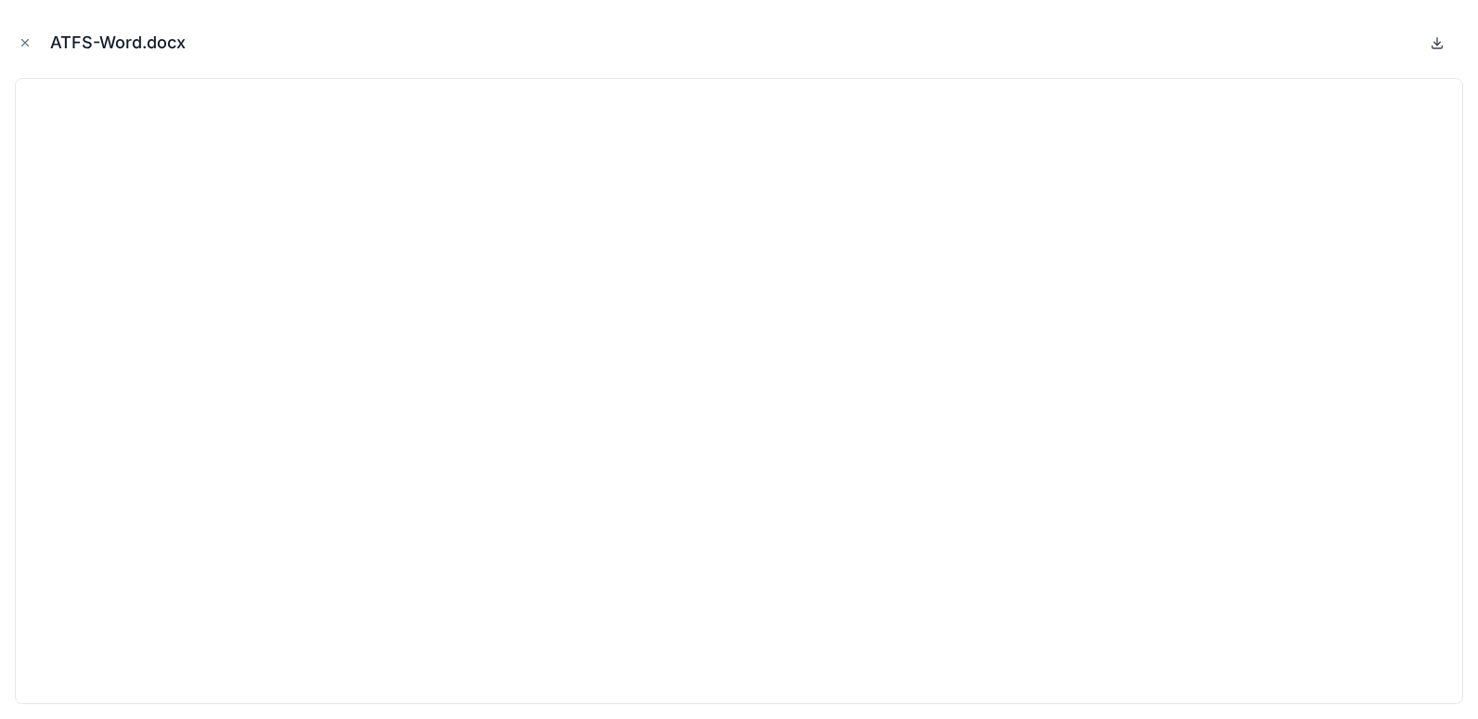
click at [1431, 44] on icon at bounding box center [1437, 42] width 15 height 15
click at [20, 36] on icon "Close modal" at bounding box center [25, 42] width 13 height 13
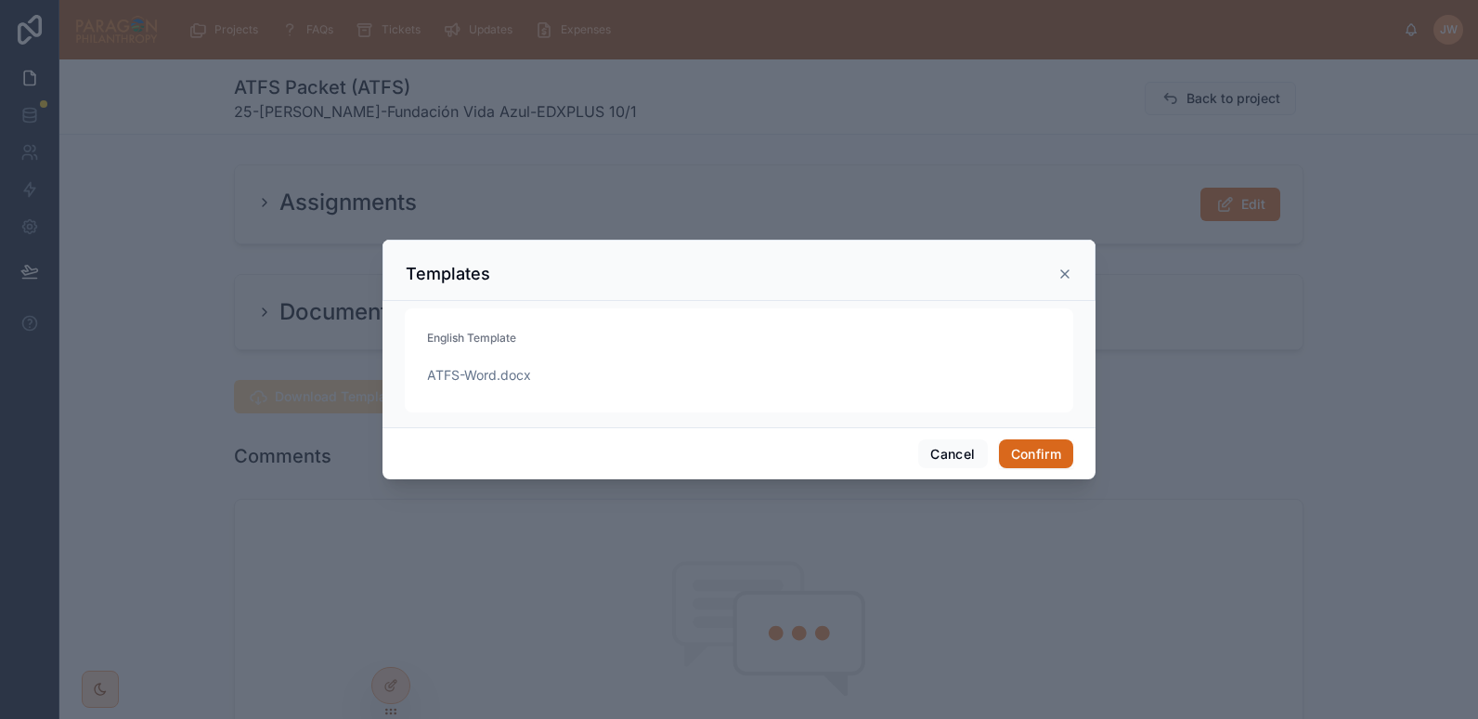
click at [438, 280] on h3 "Templates" at bounding box center [448, 274] width 84 height 22
click at [940, 450] on button "Cancel" at bounding box center [952, 454] width 69 height 30
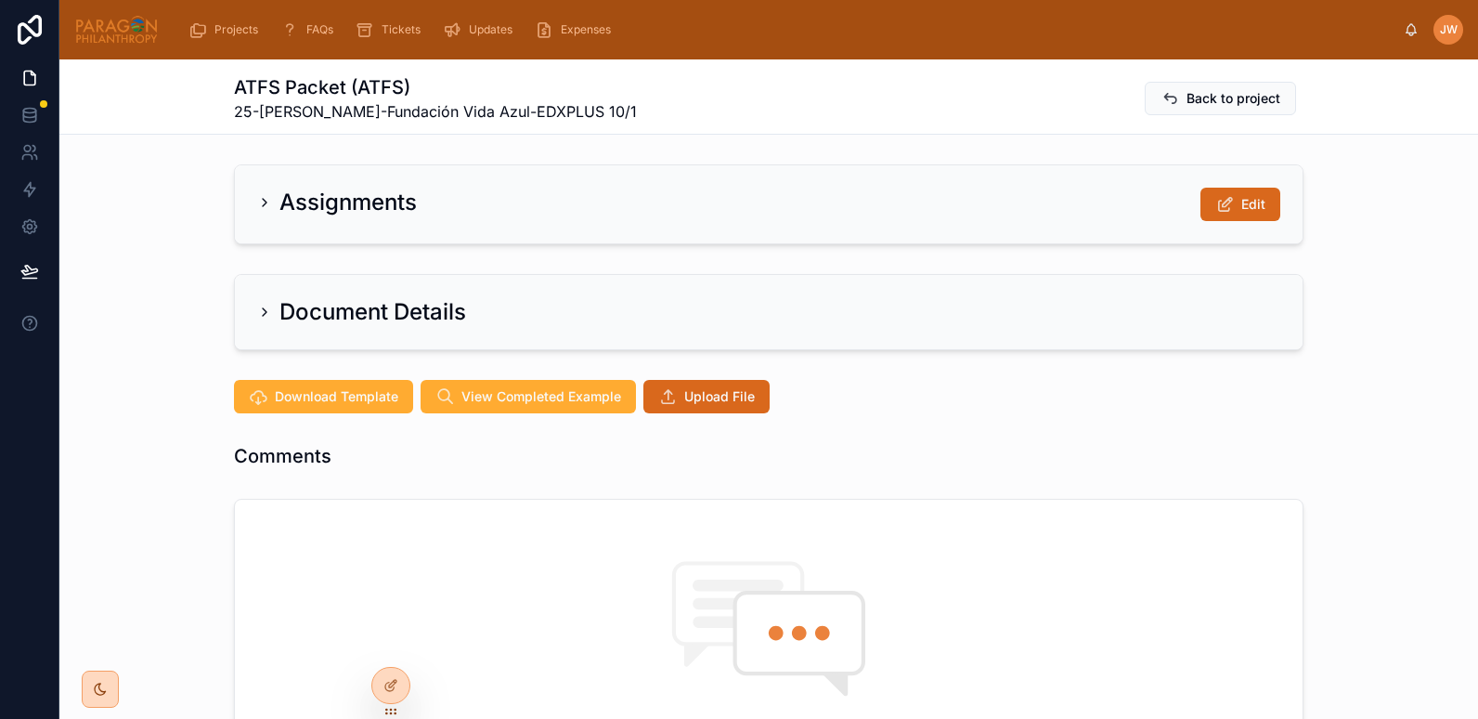
click at [210, 121] on div "ATFS Packet (ATFS) 25-FIDEL-Fundación Vida Azul-EDXPLUS 10/1 Back to project" at bounding box center [768, 96] width 1419 height 75
drag, startPoint x: 226, startPoint y: 116, endPoint x: 562, endPoint y: 131, distance: 336.4
click at [562, 131] on div "ATFS Packet (ATFS) 25-FIDEL-Fundación Vida Azul-EDXPLUS 10/1 Back to project" at bounding box center [768, 96] width 1419 height 75
copy span "25-[PERSON_NAME]-Fundación Vida Azul-EDXPLUS 10/1"
click at [153, 268] on div "Document Details" at bounding box center [768, 311] width 1419 height 91
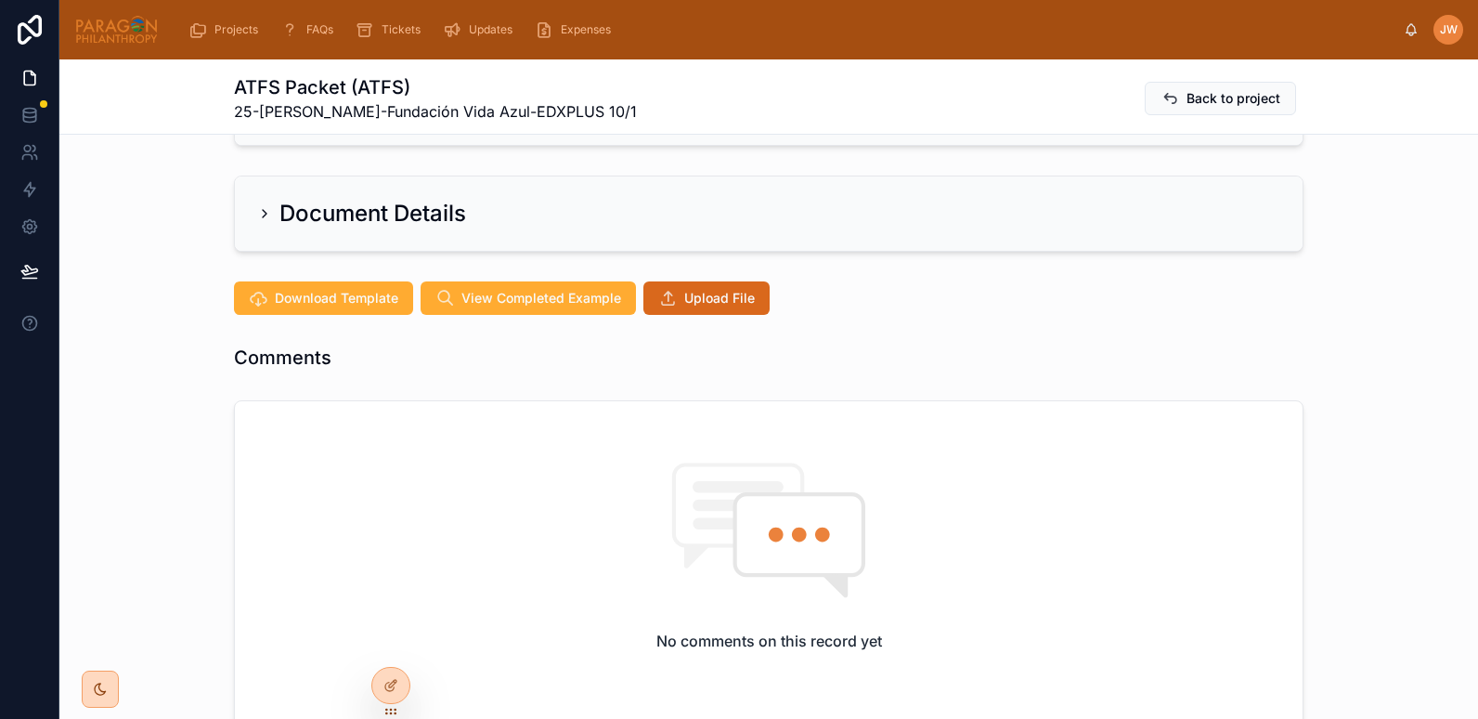
scroll to position [84, 0]
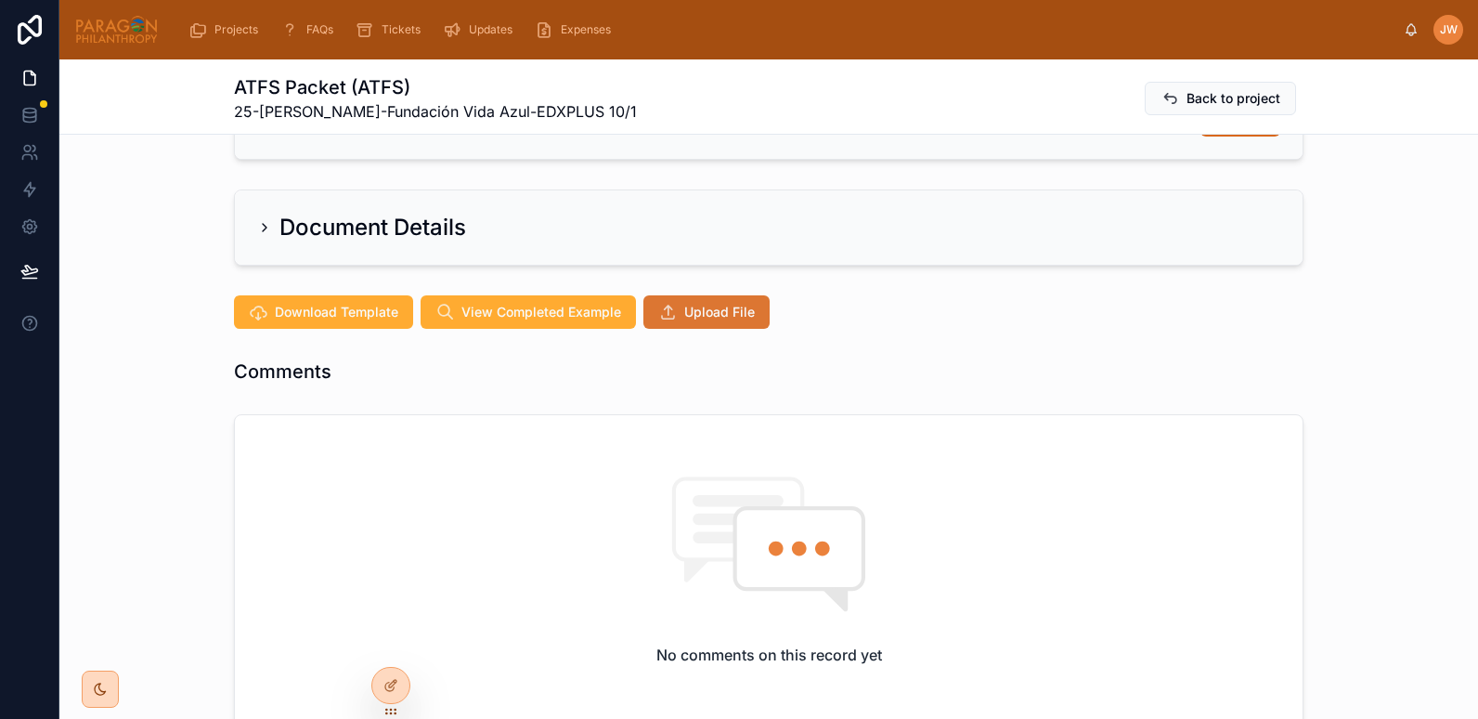
click at [707, 308] on span "Upload File" at bounding box center [719, 312] width 71 height 19
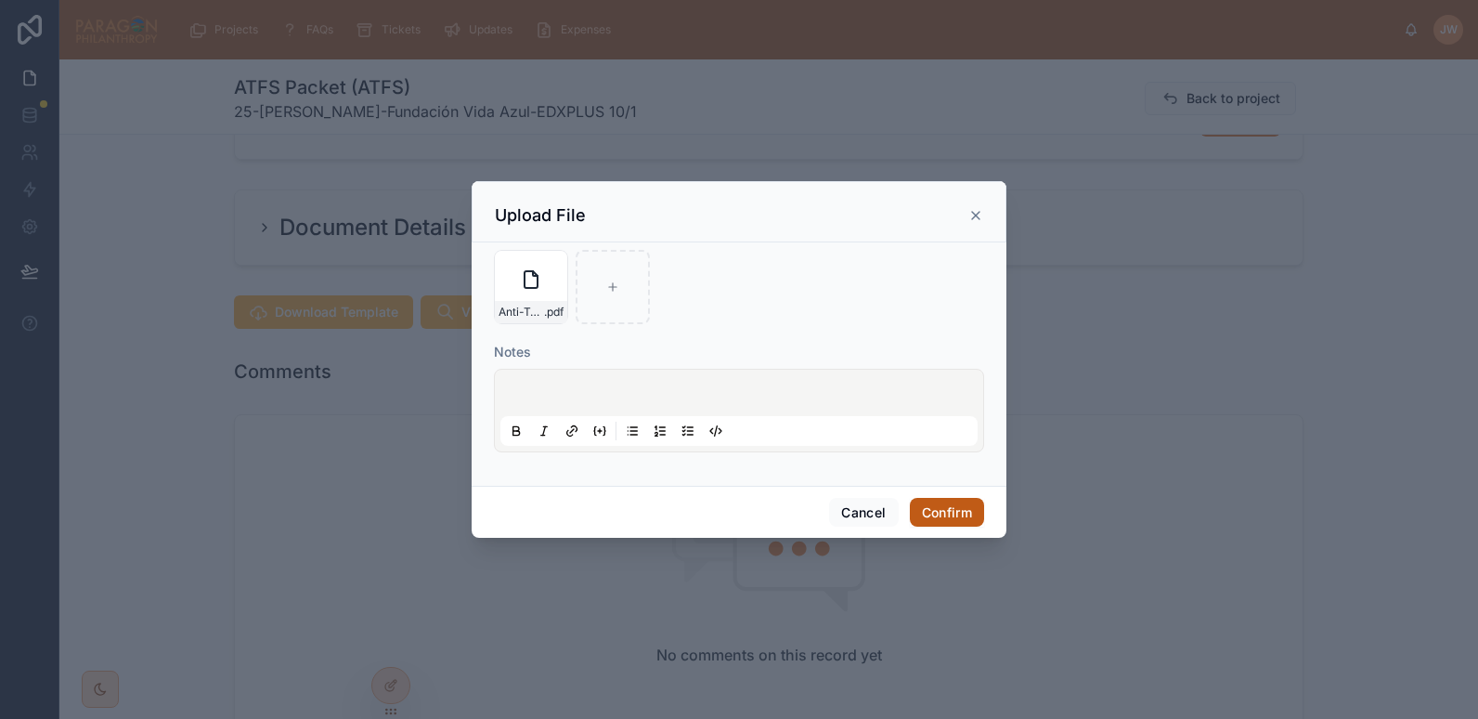
click at [965, 516] on button "Confirm" at bounding box center [947, 513] width 74 height 30
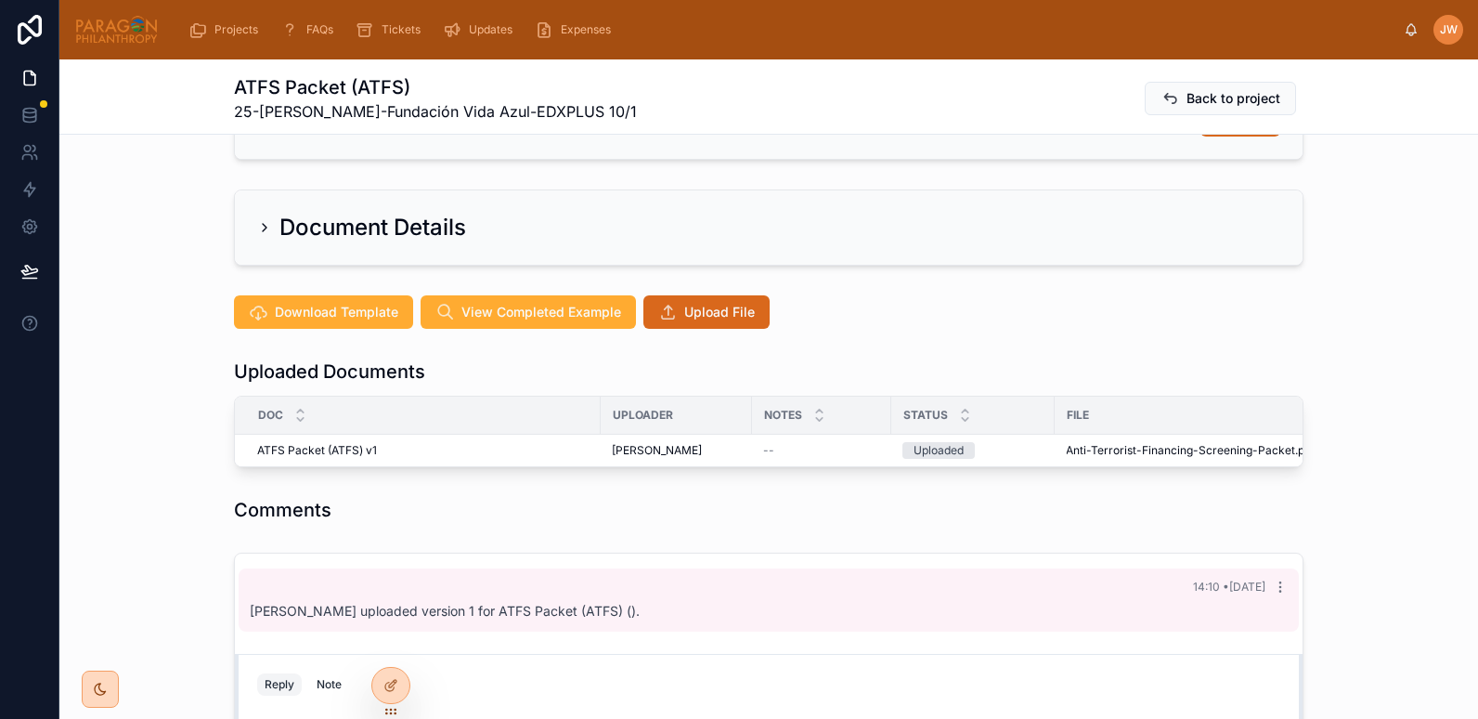
click at [0, 0] on span "Advance" at bounding box center [0, 0] width 0 height 0
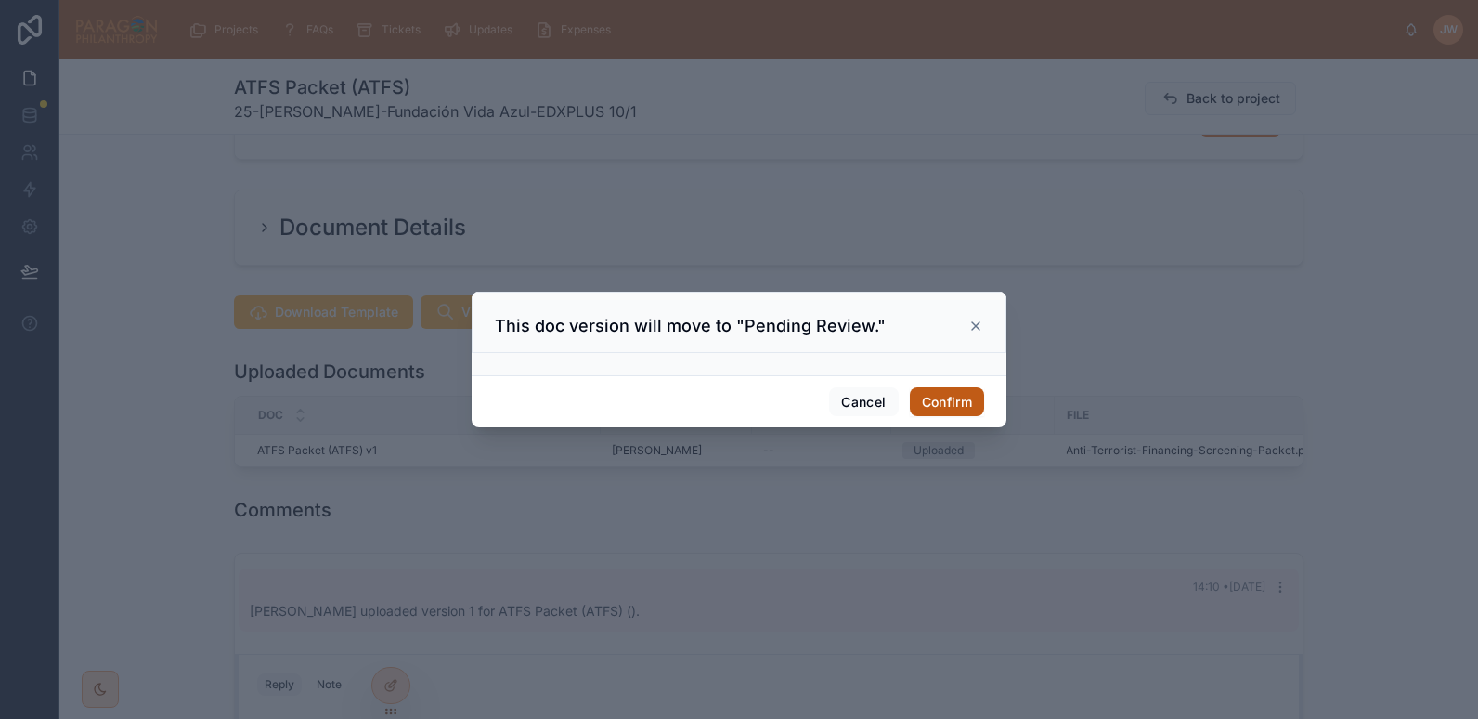
click at [932, 400] on button "Confirm" at bounding box center [947, 402] width 74 height 30
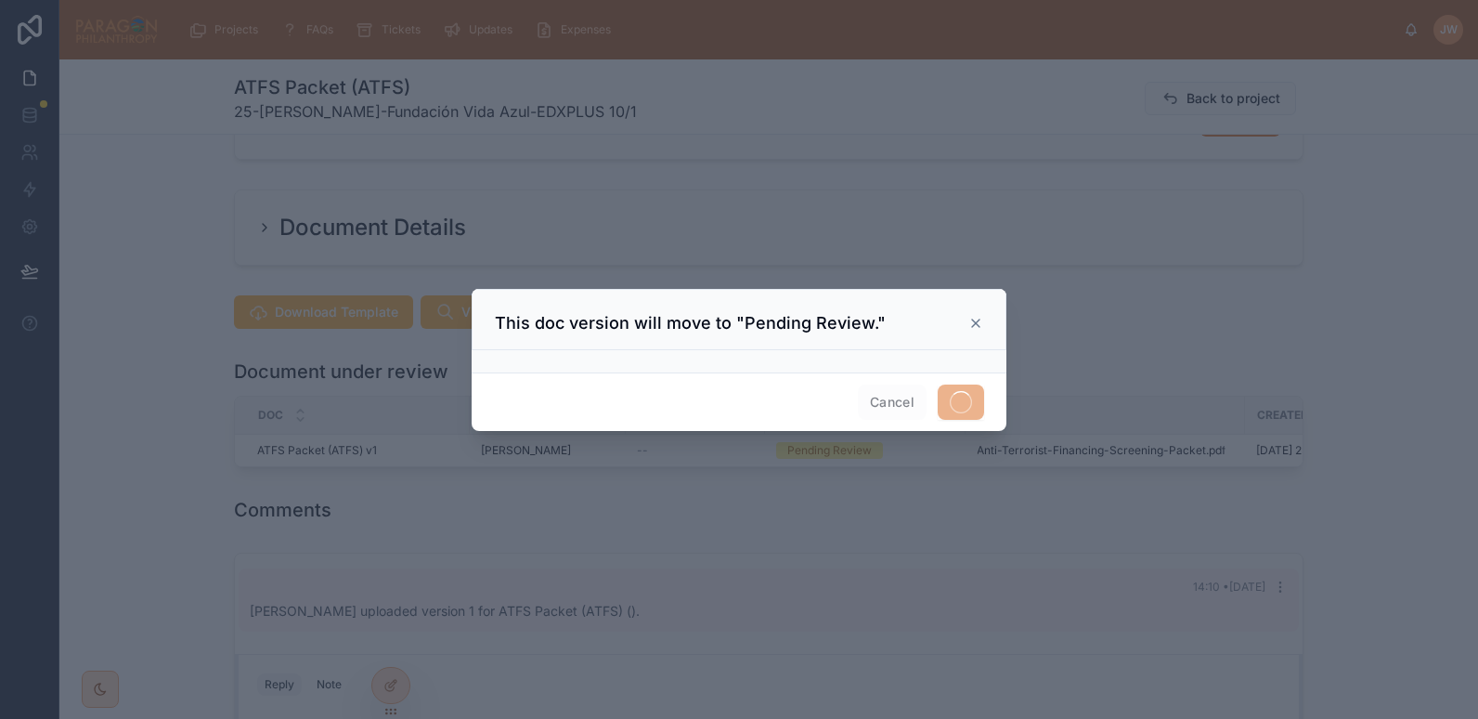
click at [1186, 105] on span "Back to project" at bounding box center [1233, 98] width 94 height 19
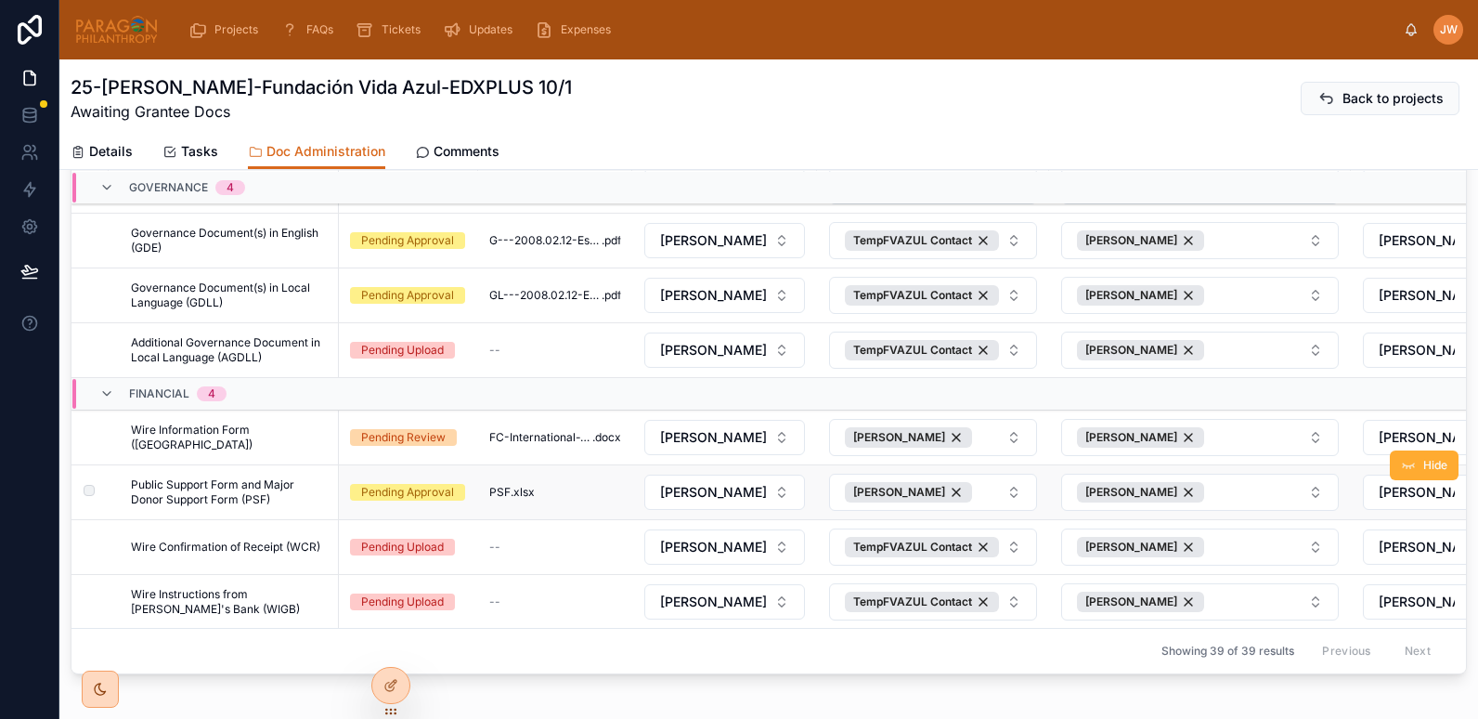
scroll to position [334, 0]
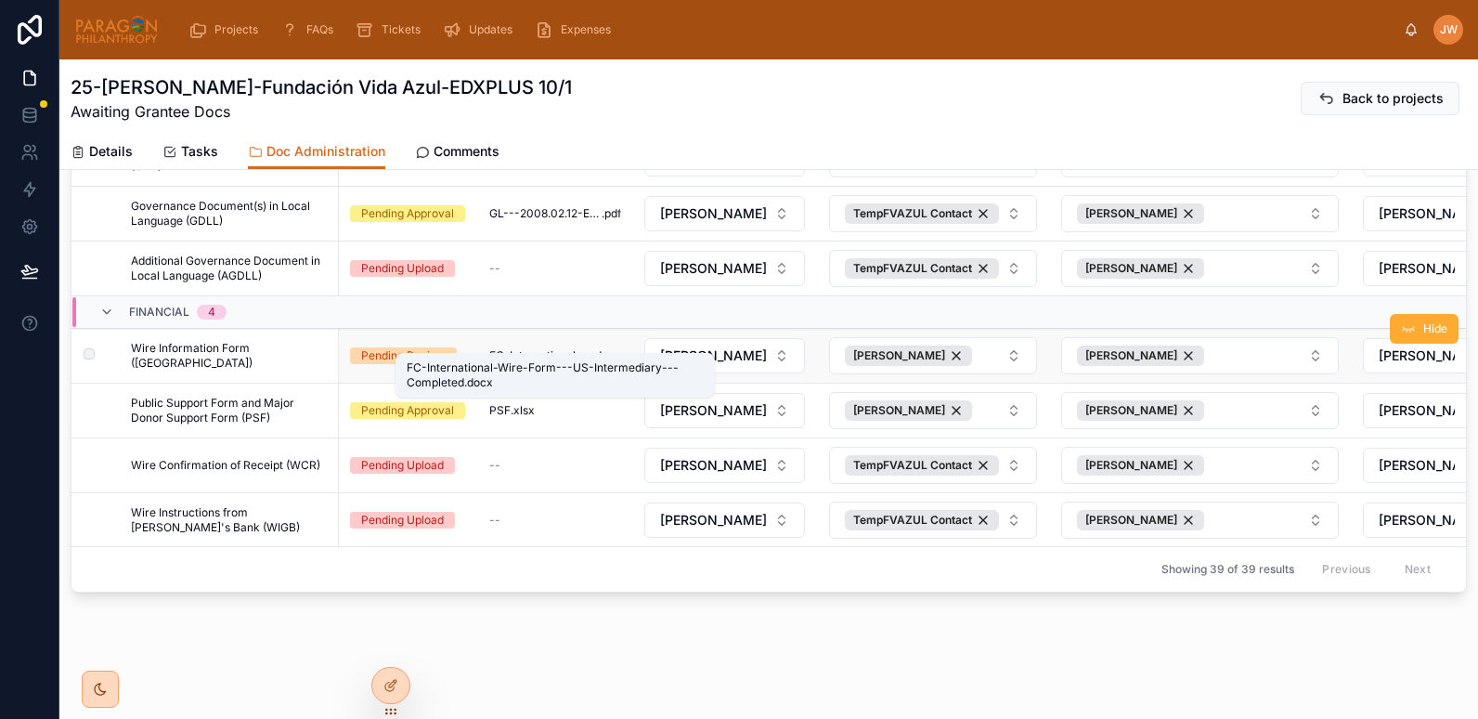
click at [524, 348] on span "FC-International-Wire-Form---US-Intermediary---Completed" at bounding box center [540, 355] width 103 height 15
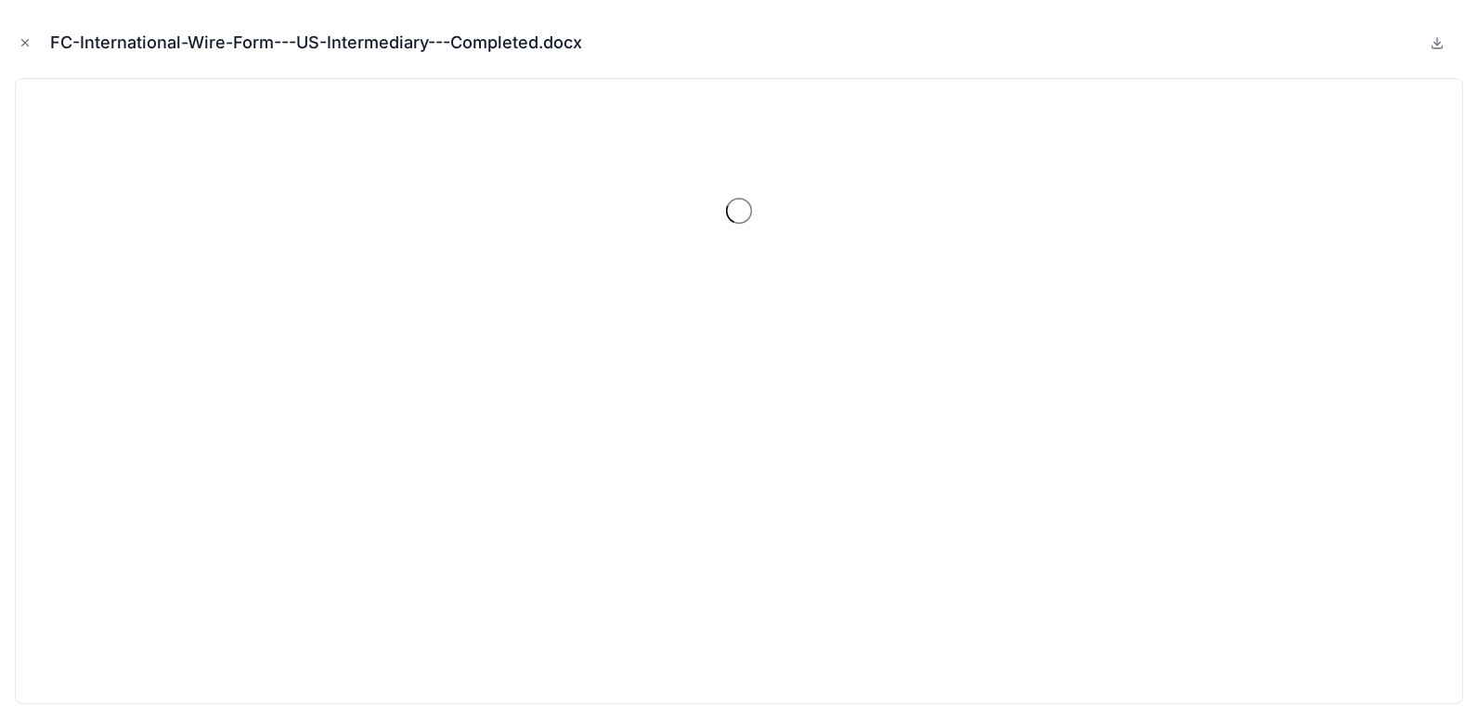
scroll to position [302, 0]
click at [34, 37] on button "Close modal" at bounding box center [25, 42] width 20 height 20
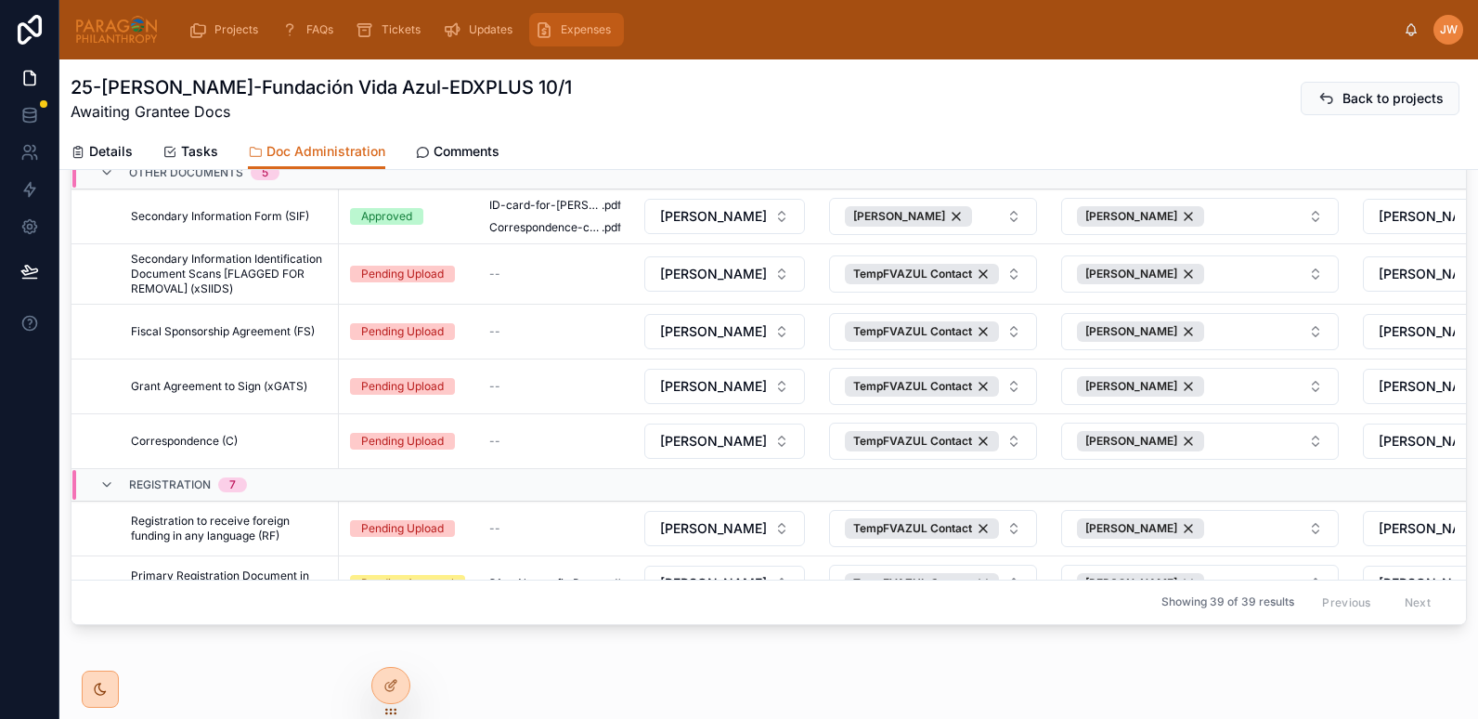
scroll to position [987, 0]
click at [1423, 357] on span "Hide" at bounding box center [1435, 359] width 24 height 15
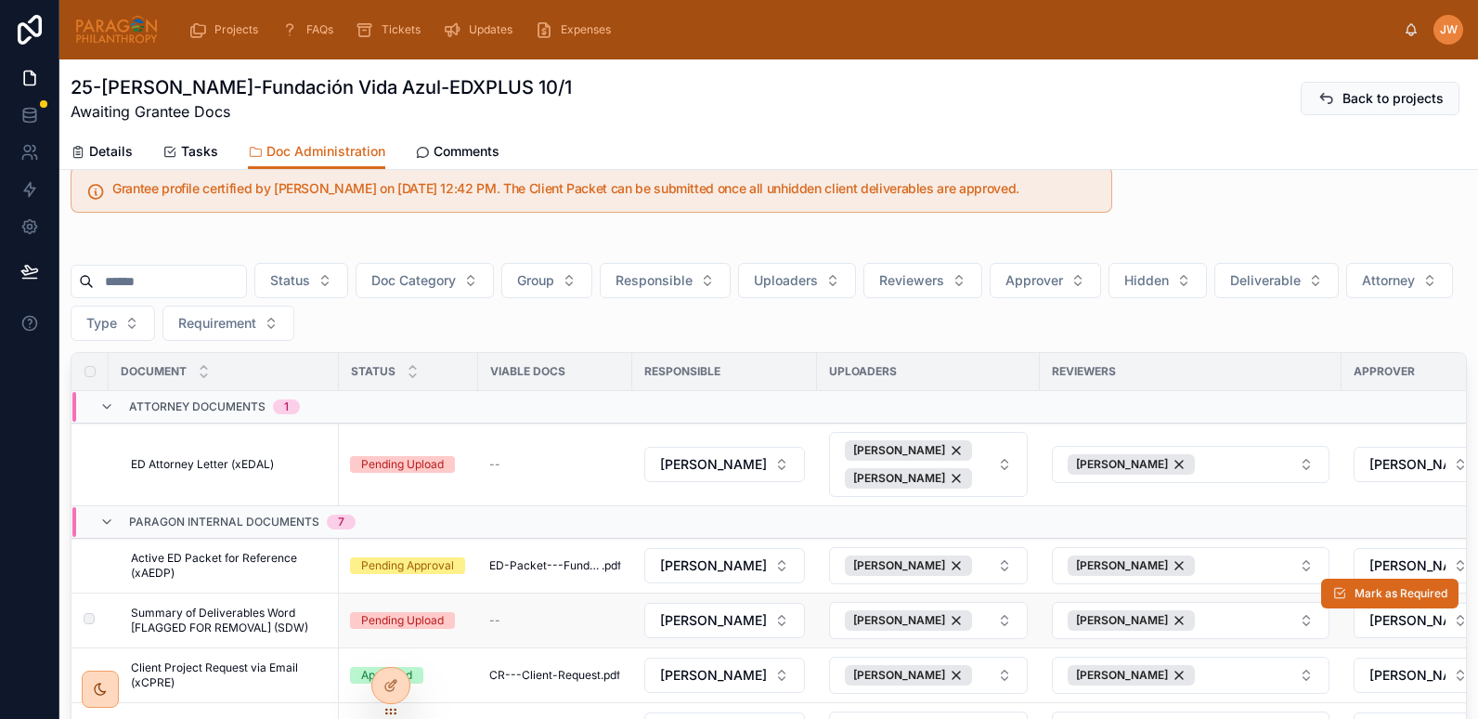
scroll to position [0, 0]
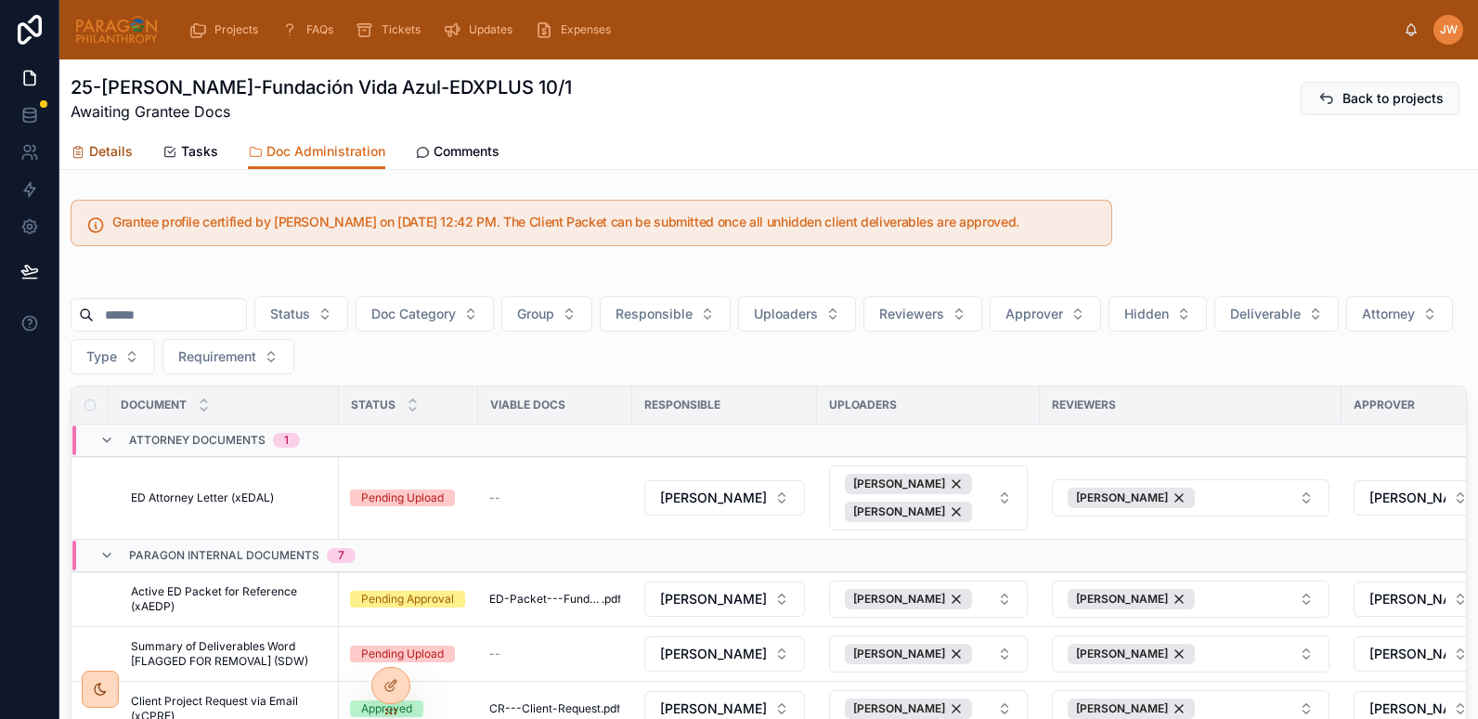
click at [100, 153] on span "Details" at bounding box center [111, 151] width 44 height 19
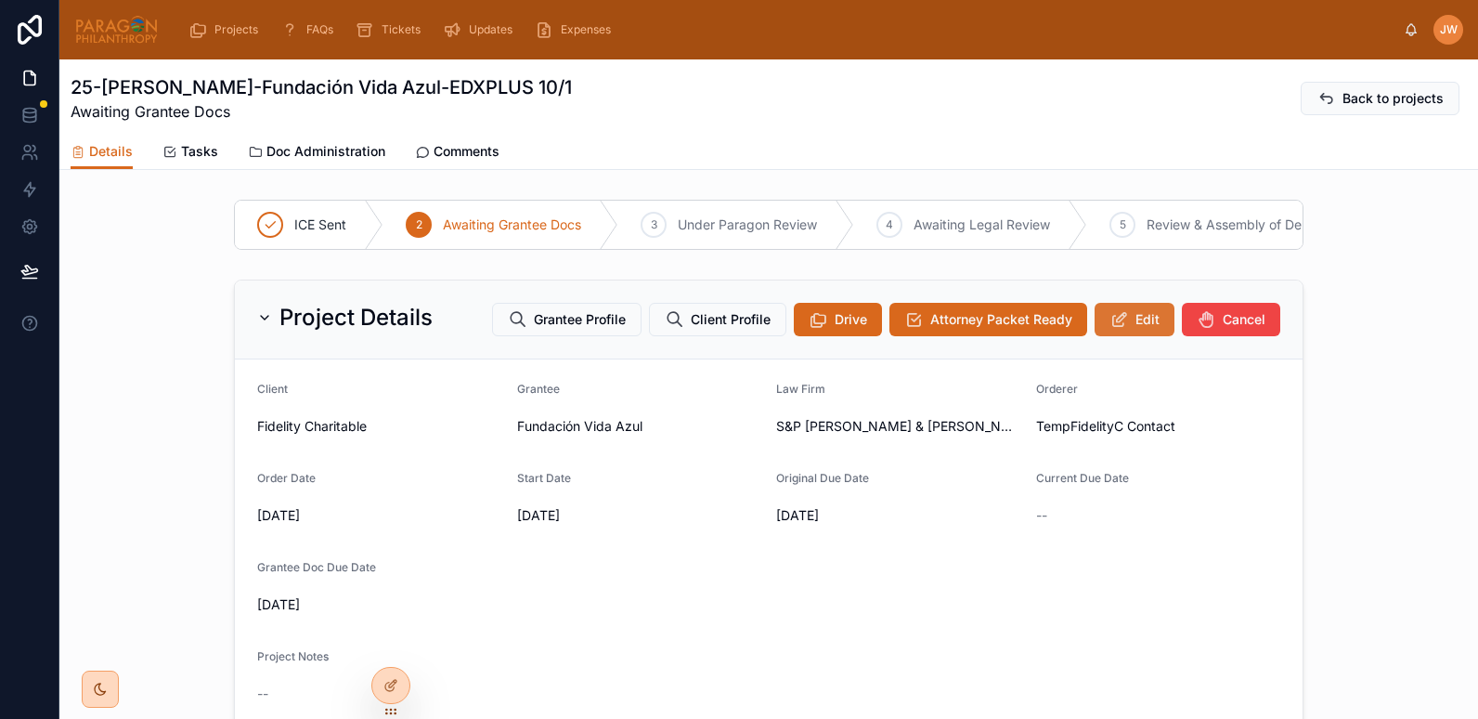
click at [1121, 331] on button "Edit" at bounding box center [1135, 319] width 80 height 33
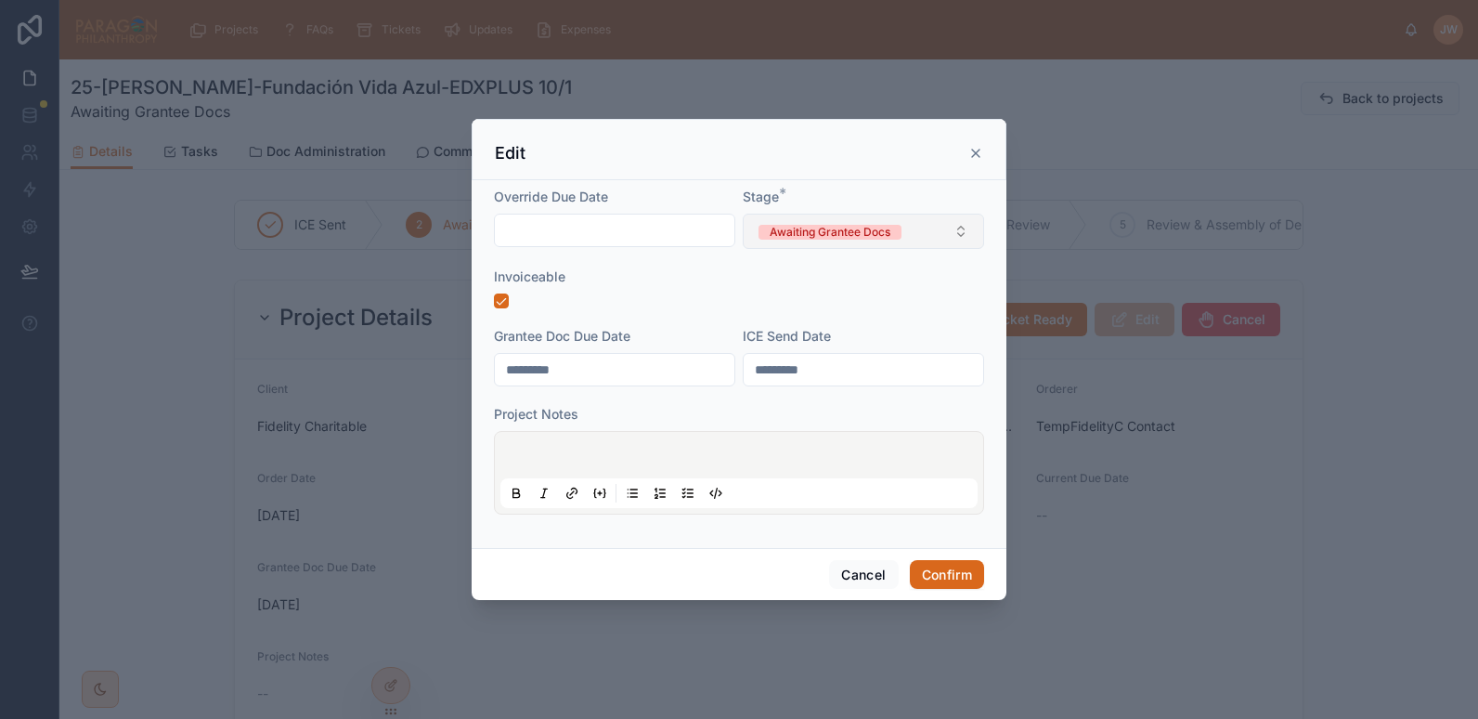
click at [781, 226] on div "Awaiting Grantee Docs" at bounding box center [830, 232] width 121 height 15
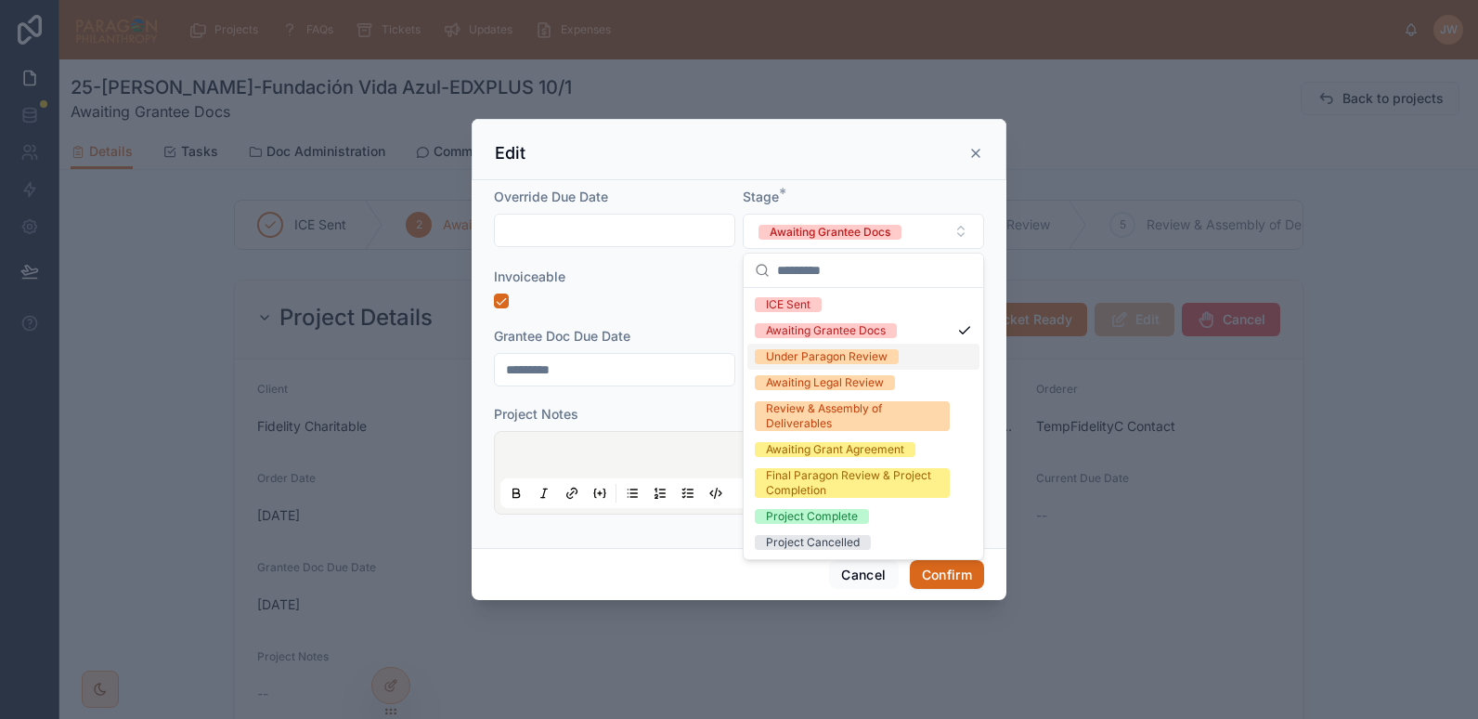
click at [768, 359] on div "Under Paragon Review" at bounding box center [827, 356] width 122 height 15
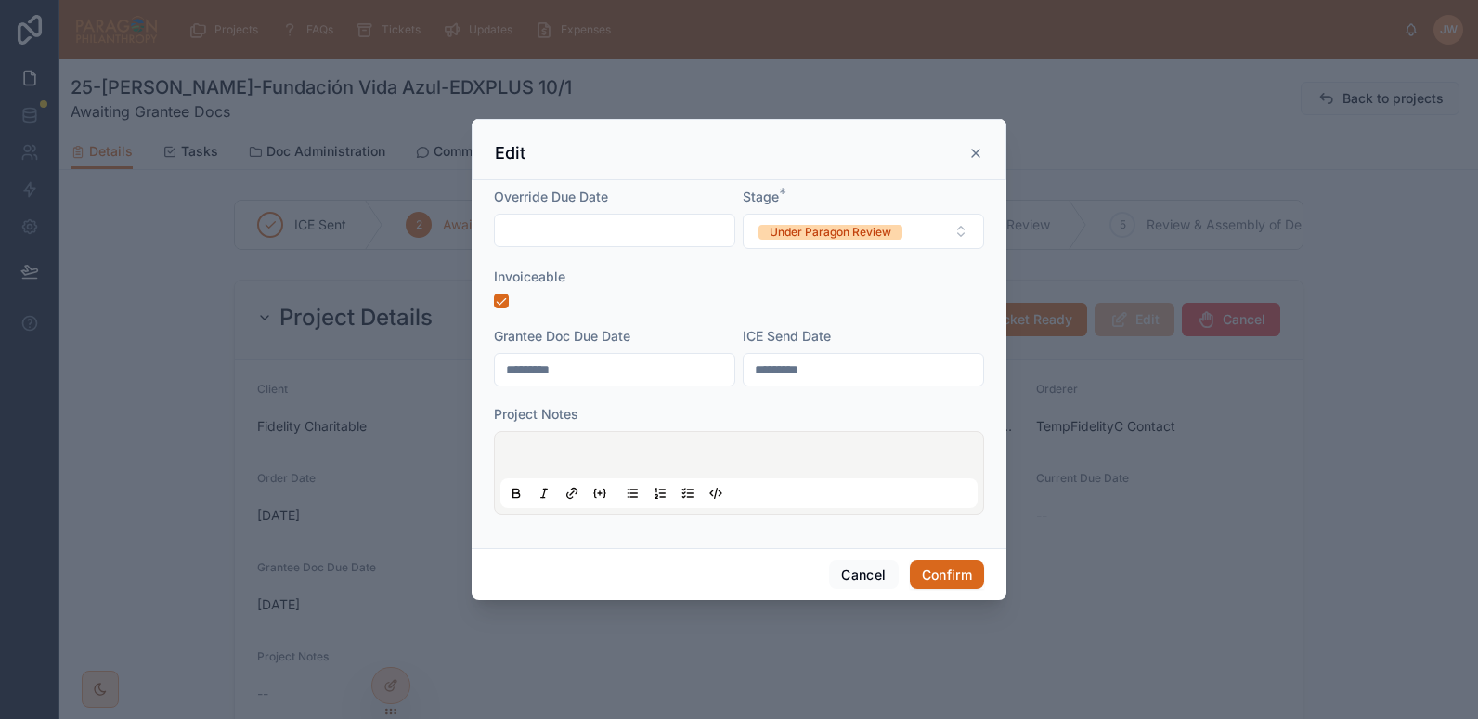
click at [551, 445] on div at bounding box center [738, 472] width 477 height 71
click at [538, 446] on div at bounding box center [738, 472] width 477 height 71
click at [505, 451] on p at bounding box center [742, 457] width 477 height 19
click at [797, 458] on span "**********" at bounding box center [653, 457] width 299 height 13
click at [930, 461] on p "**********" at bounding box center [742, 457] width 477 height 19
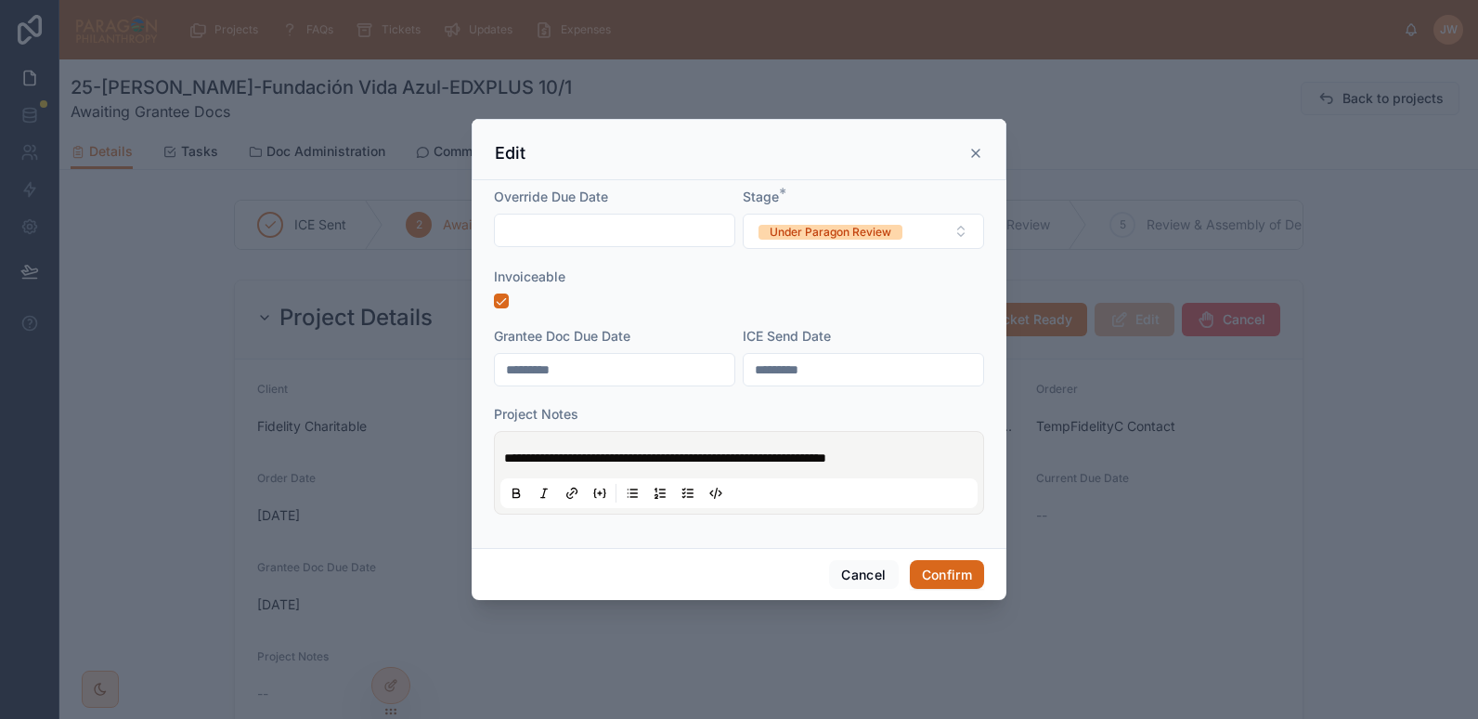
click at [952, 455] on p "**********" at bounding box center [742, 457] width 477 height 19
click at [932, 564] on button "Confirm" at bounding box center [947, 575] width 74 height 30
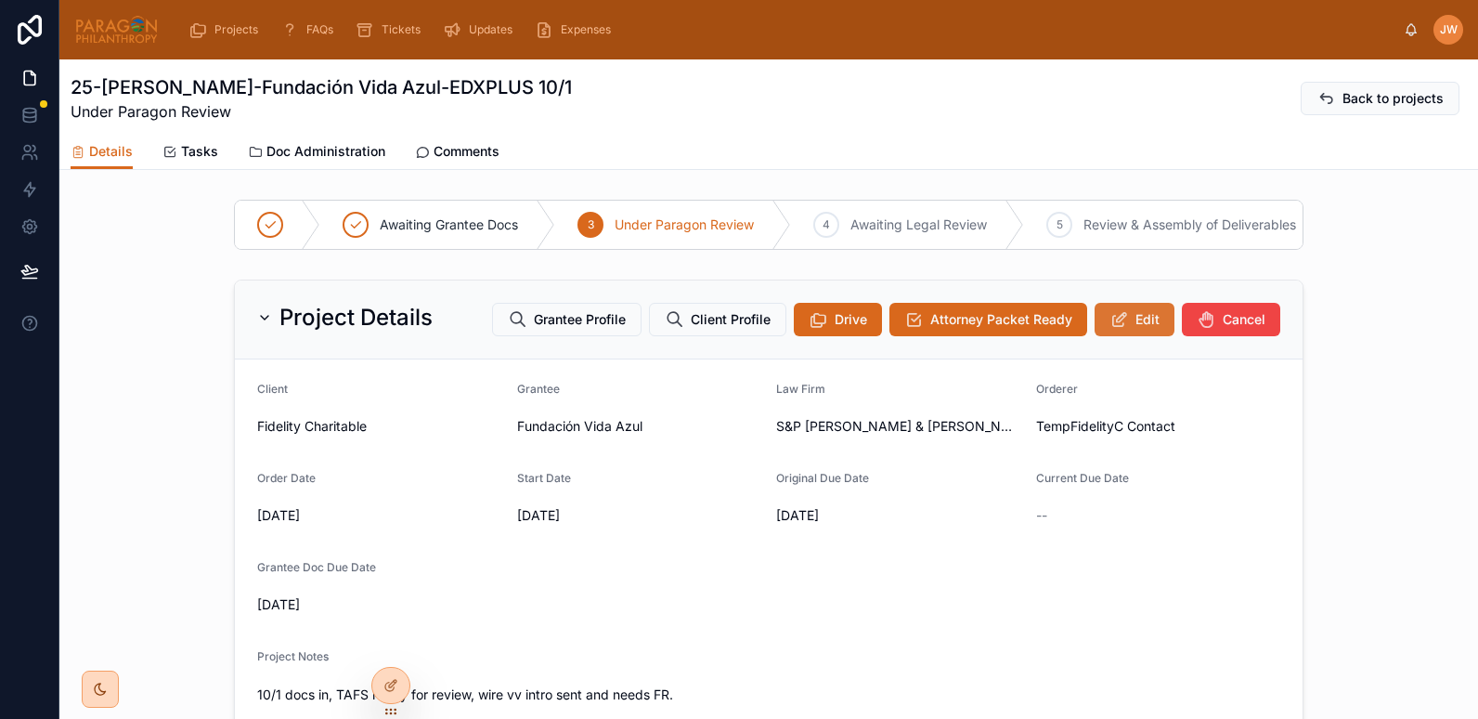
click at [1135, 329] on span "Edit" at bounding box center [1147, 319] width 24 height 19
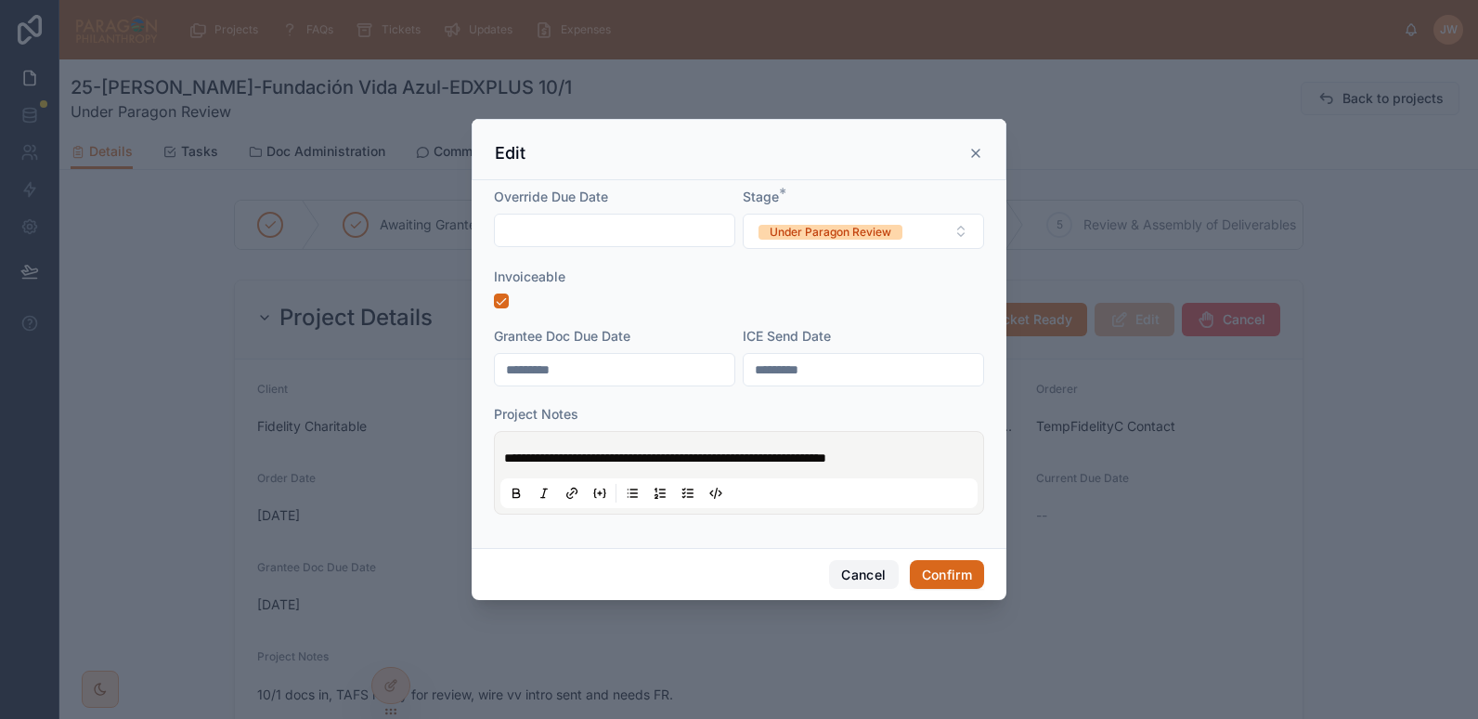
click at [852, 579] on button "Cancel" at bounding box center [863, 575] width 69 height 30
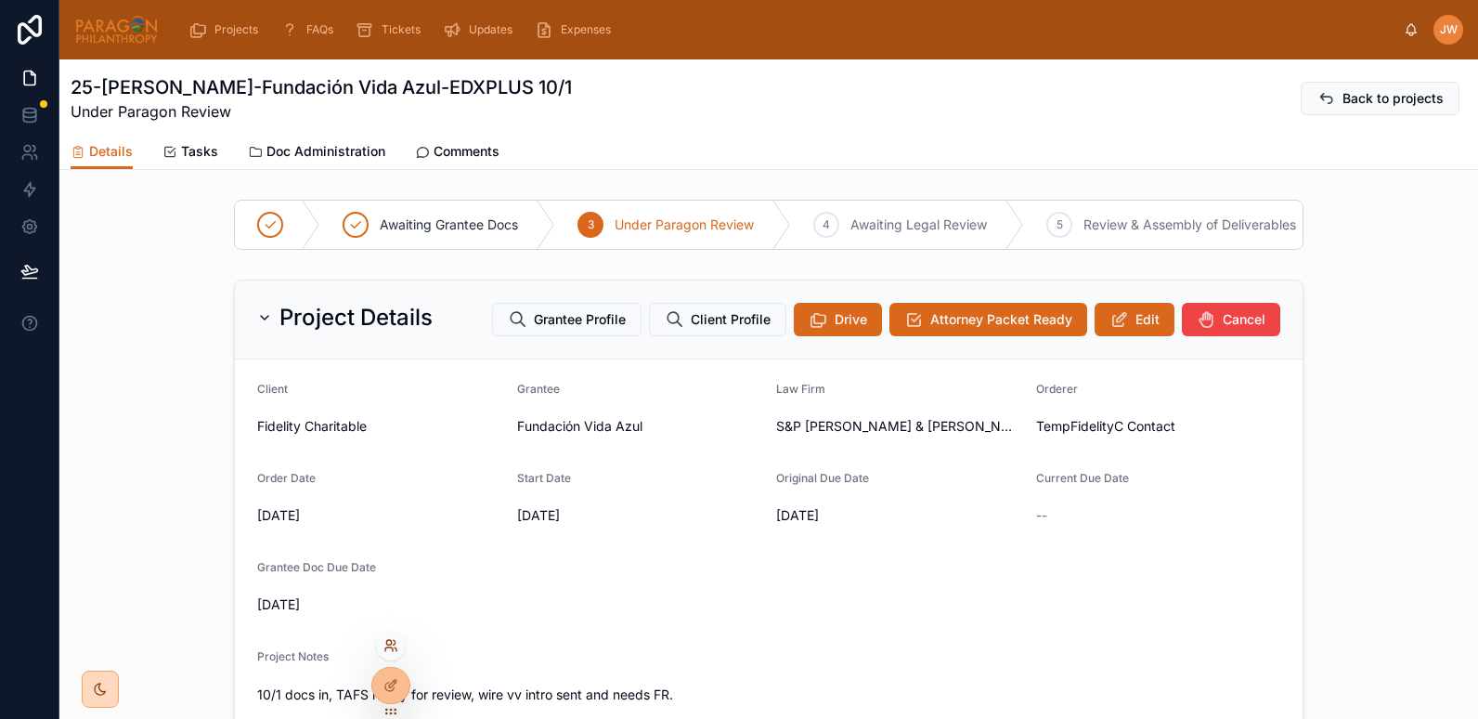
click at [389, 644] on icon at bounding box center [388, 642] width 5 height 5
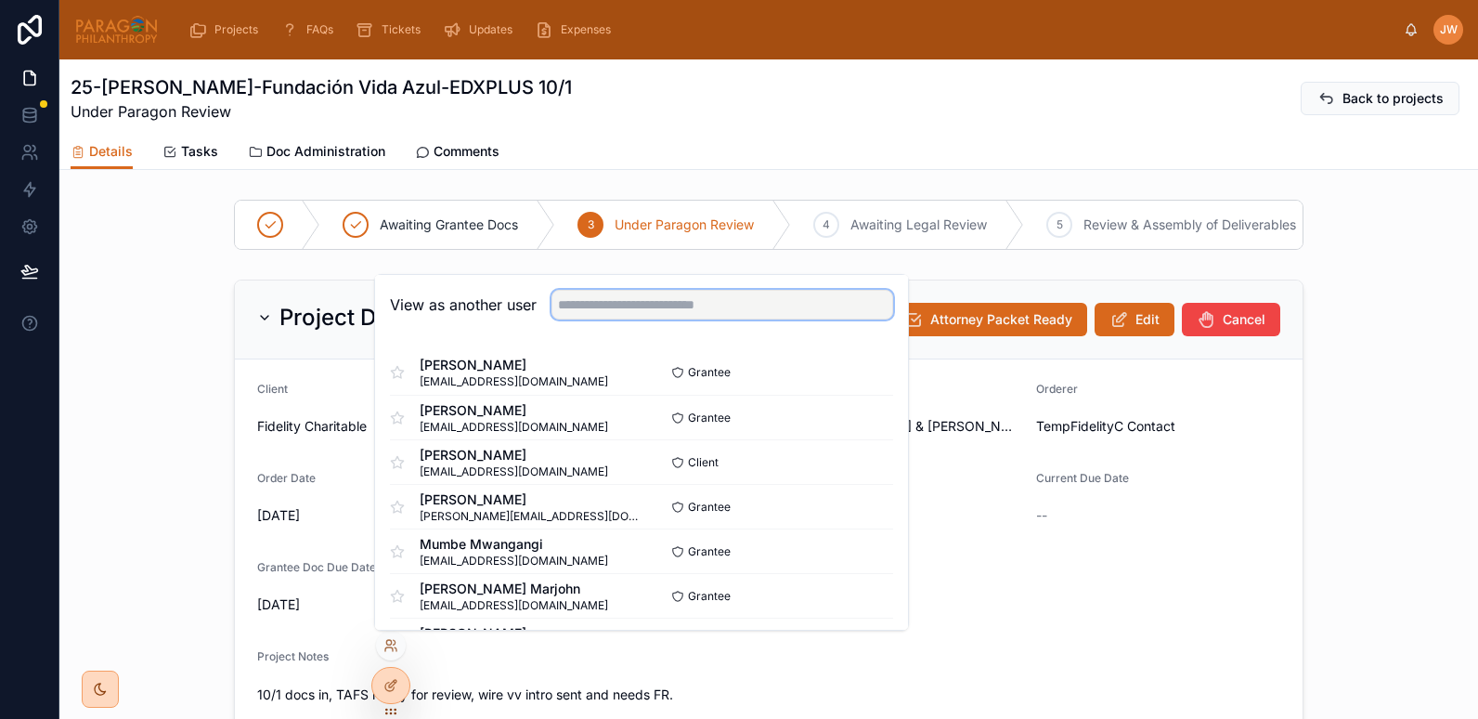
click at [610, 306] on input "text" at bounding box center [722, 305] width 342 height 30
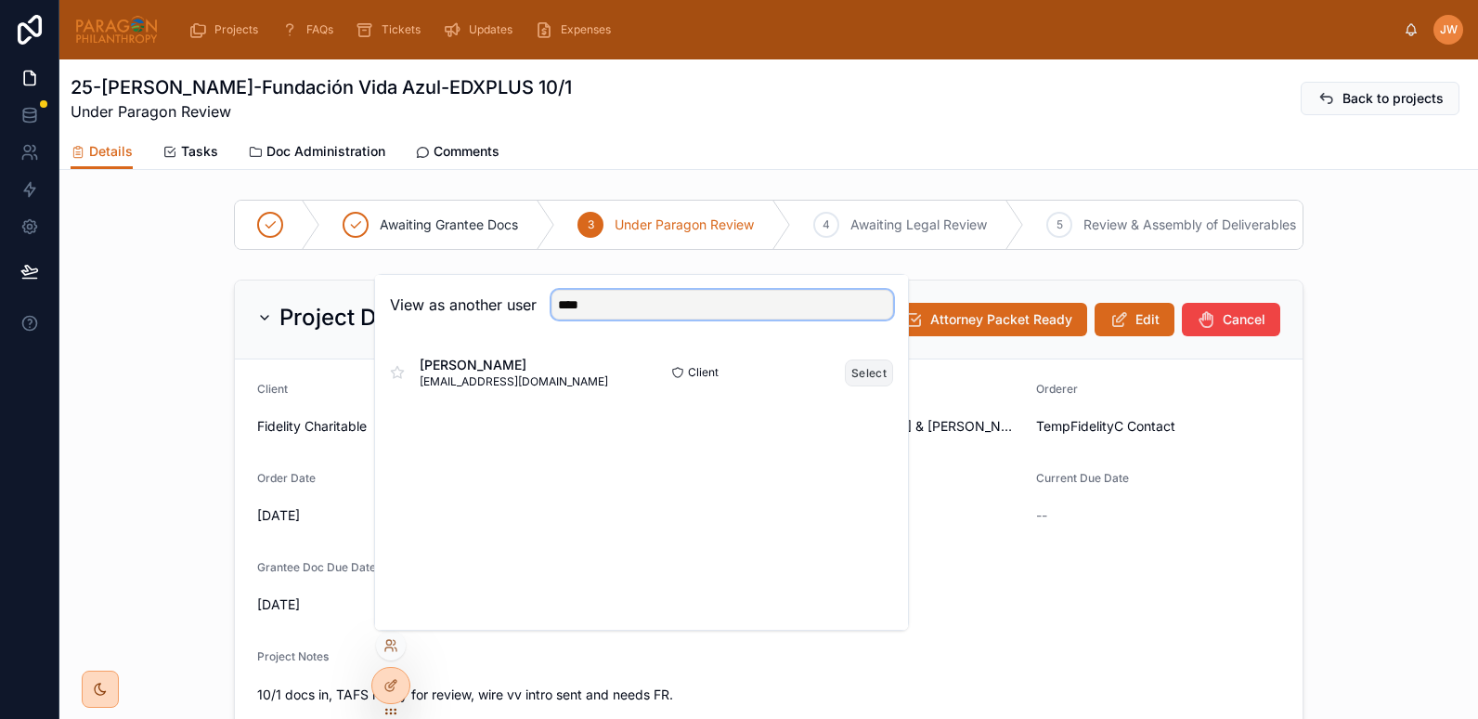
type input "****"
click at [871, 369] on button "Select" at bounding box center [869, 372] width 48 height 27
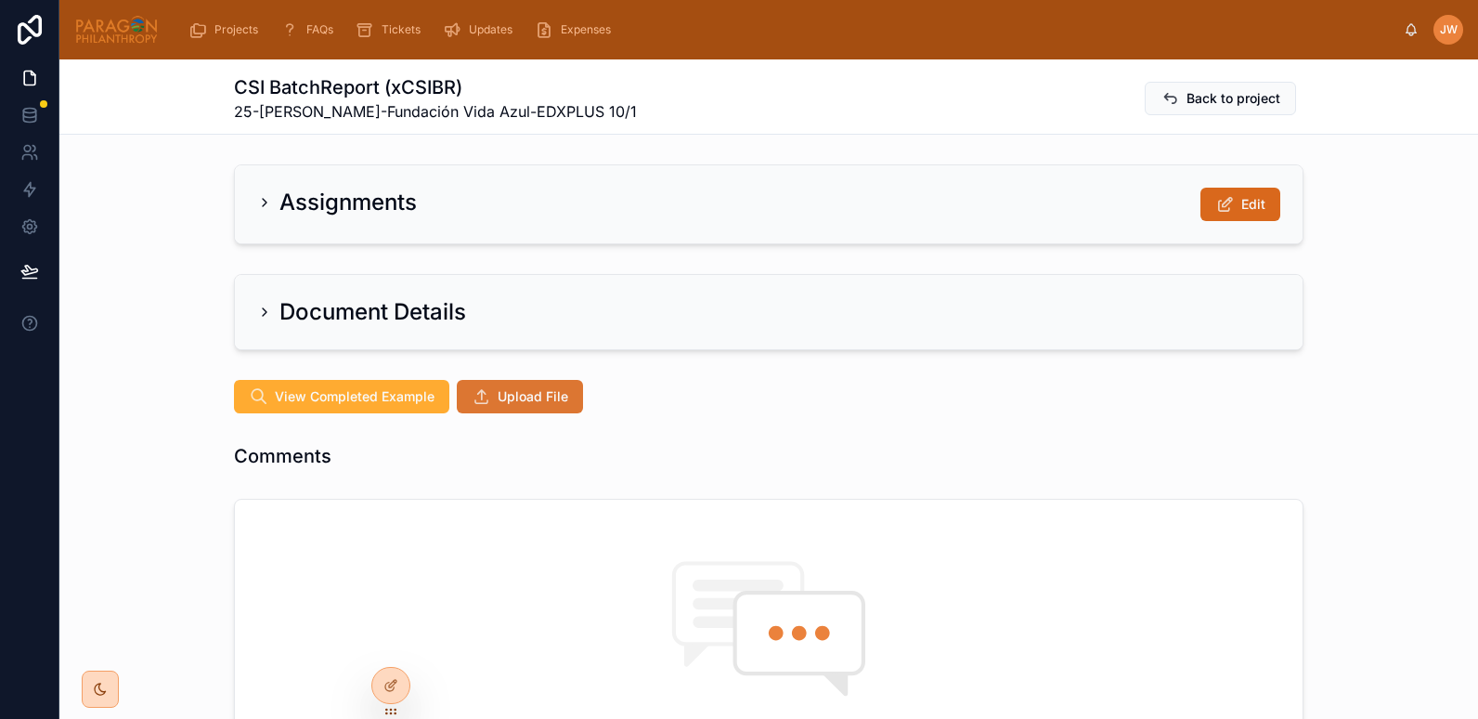
scroll to position [142, 0]
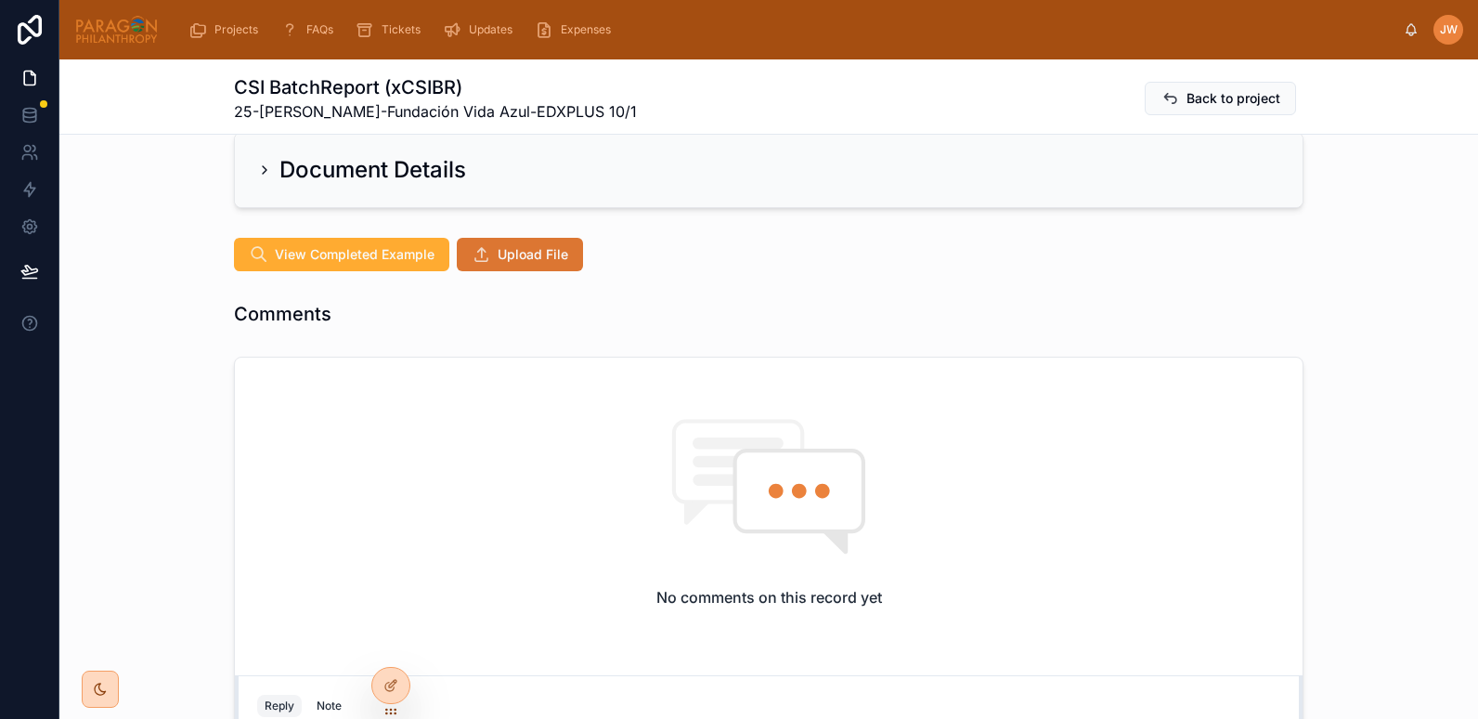
click at [499, 258] on span "Upload File" at bounding box center [533, 254] width 71 height 19
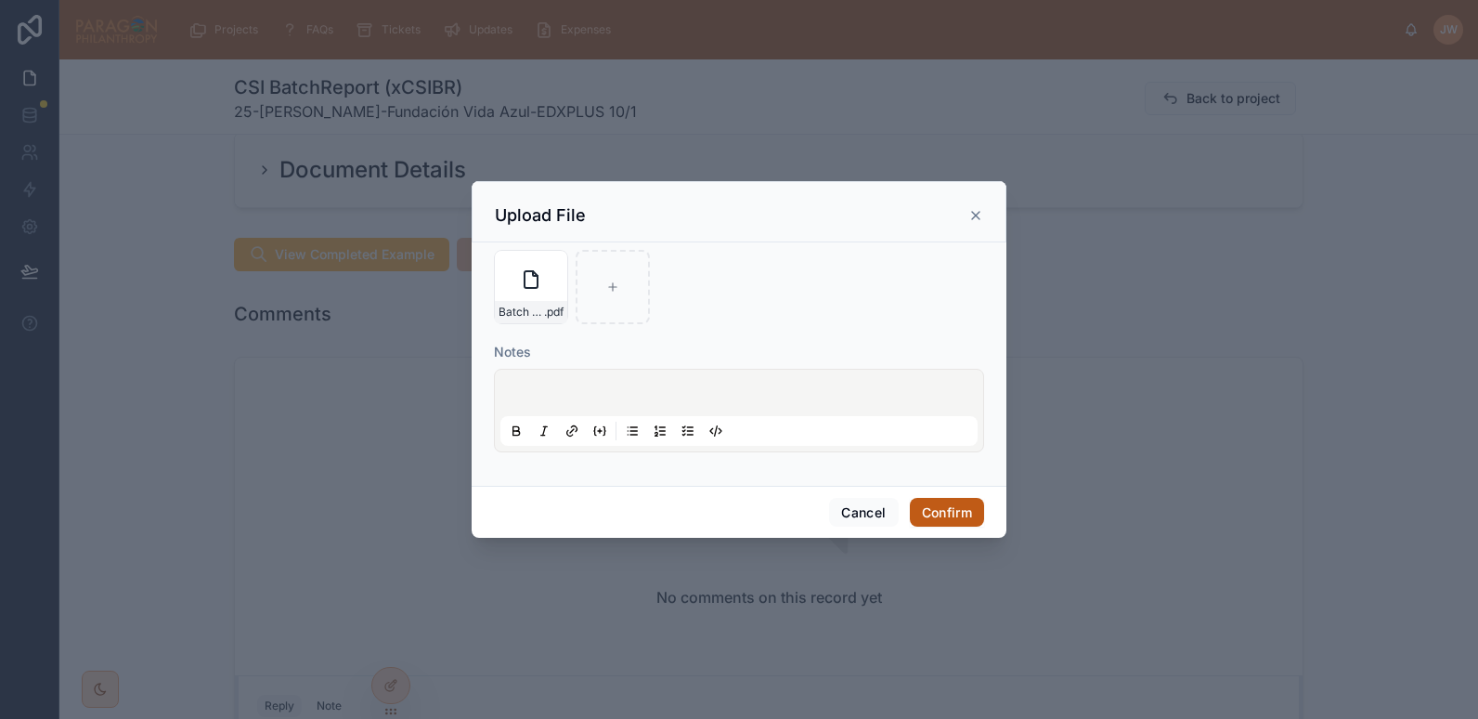
click at [933, 502] on button "Confirm" at bounding box center [947, 513] width 74 height 30
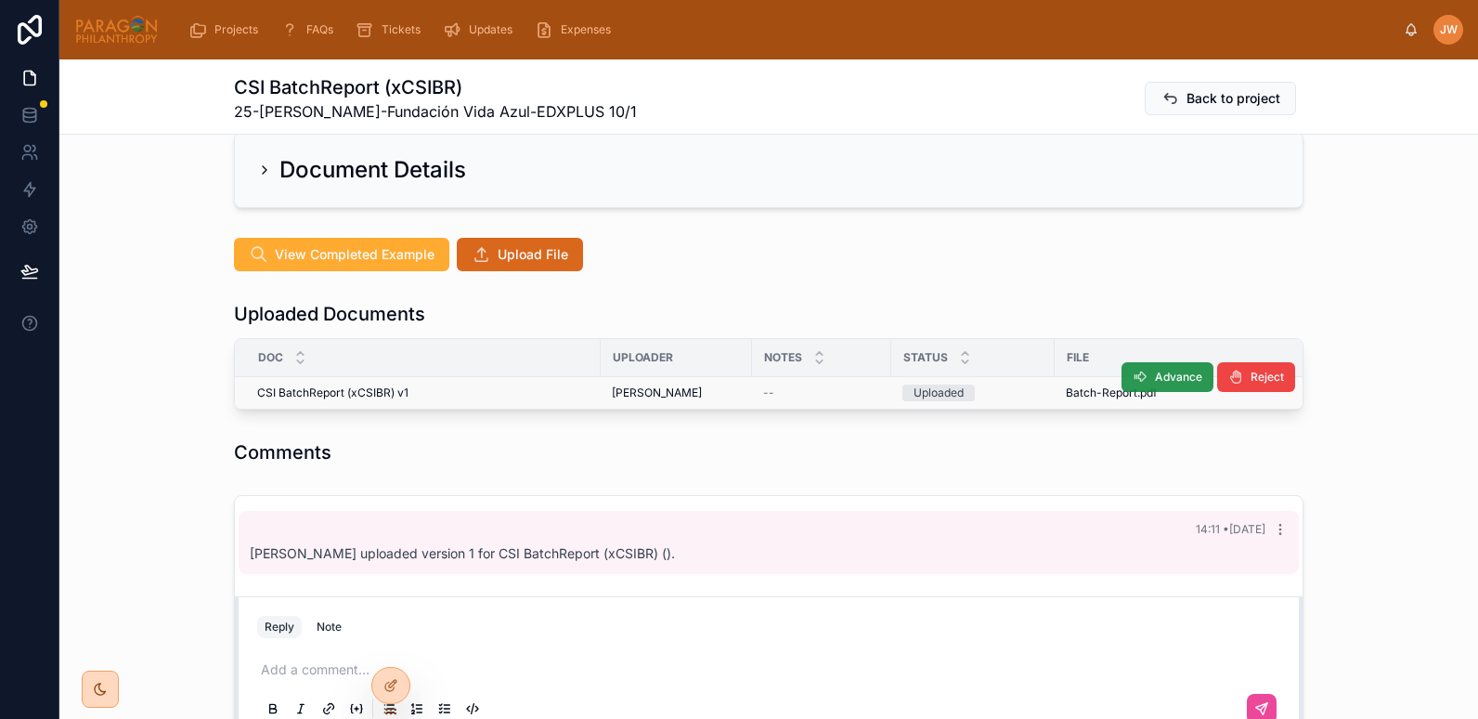
click at [1138, 376] on icon at bounding box center [1140, 376] width 15 height 15
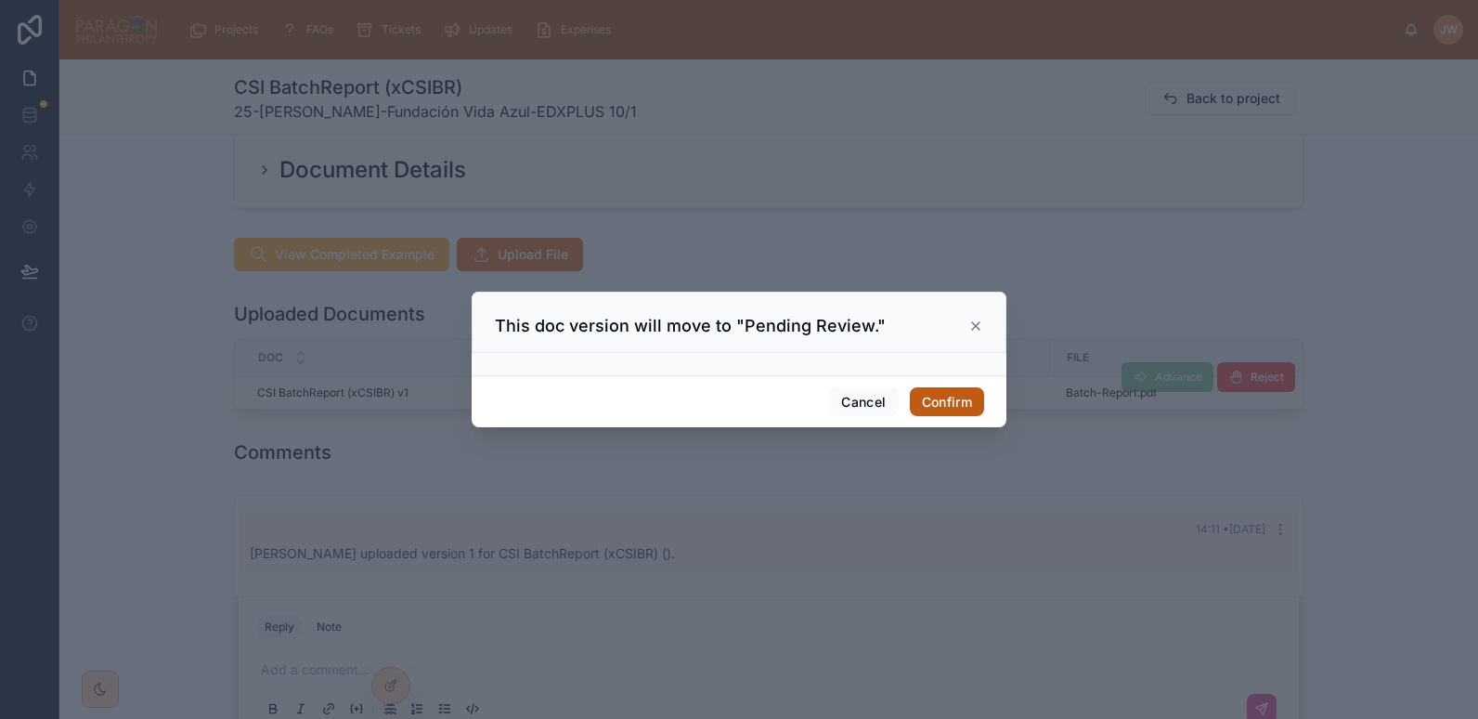
click at [946, 395] on button "Confirm" at bounding box center [947, 402] width 74 height 30
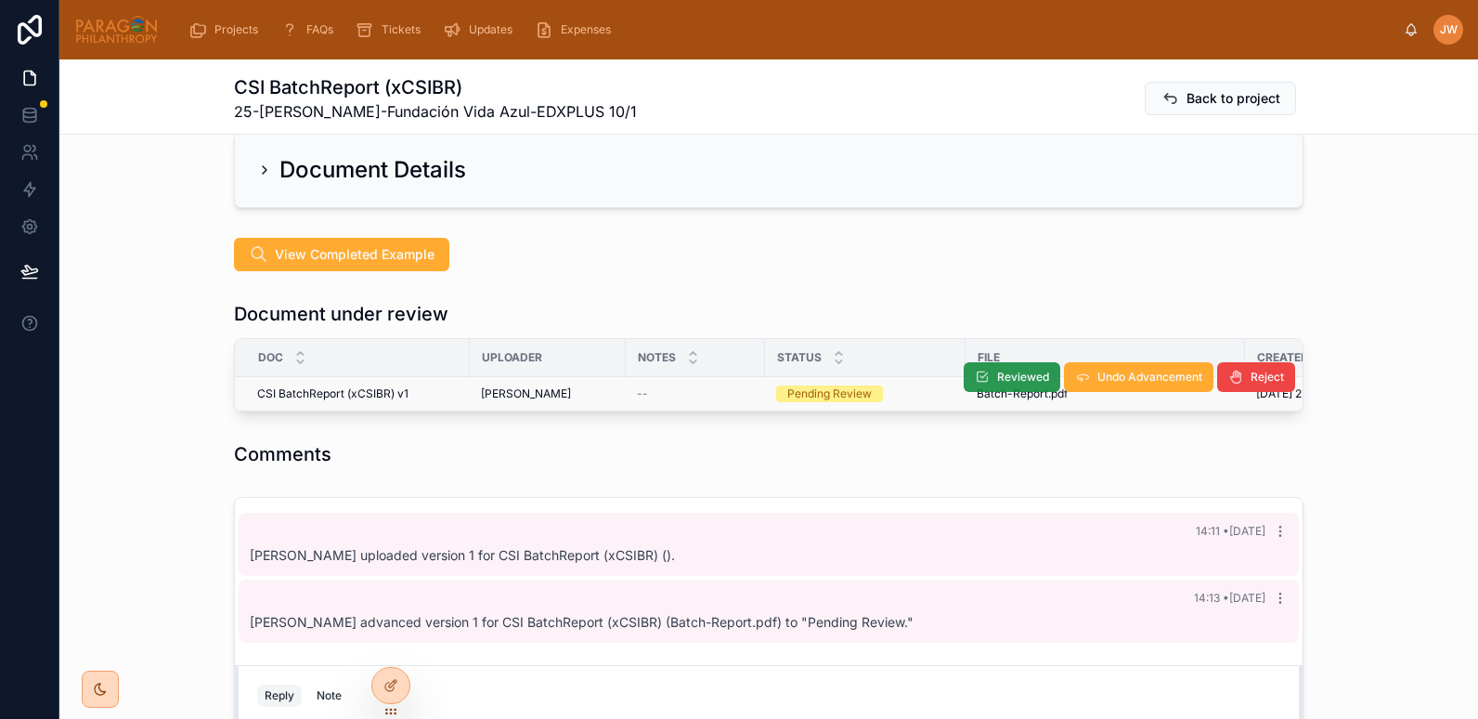
click at [1003, 381] on span "Reviewed" at bounding box center [1023, 376] width 52 height 15
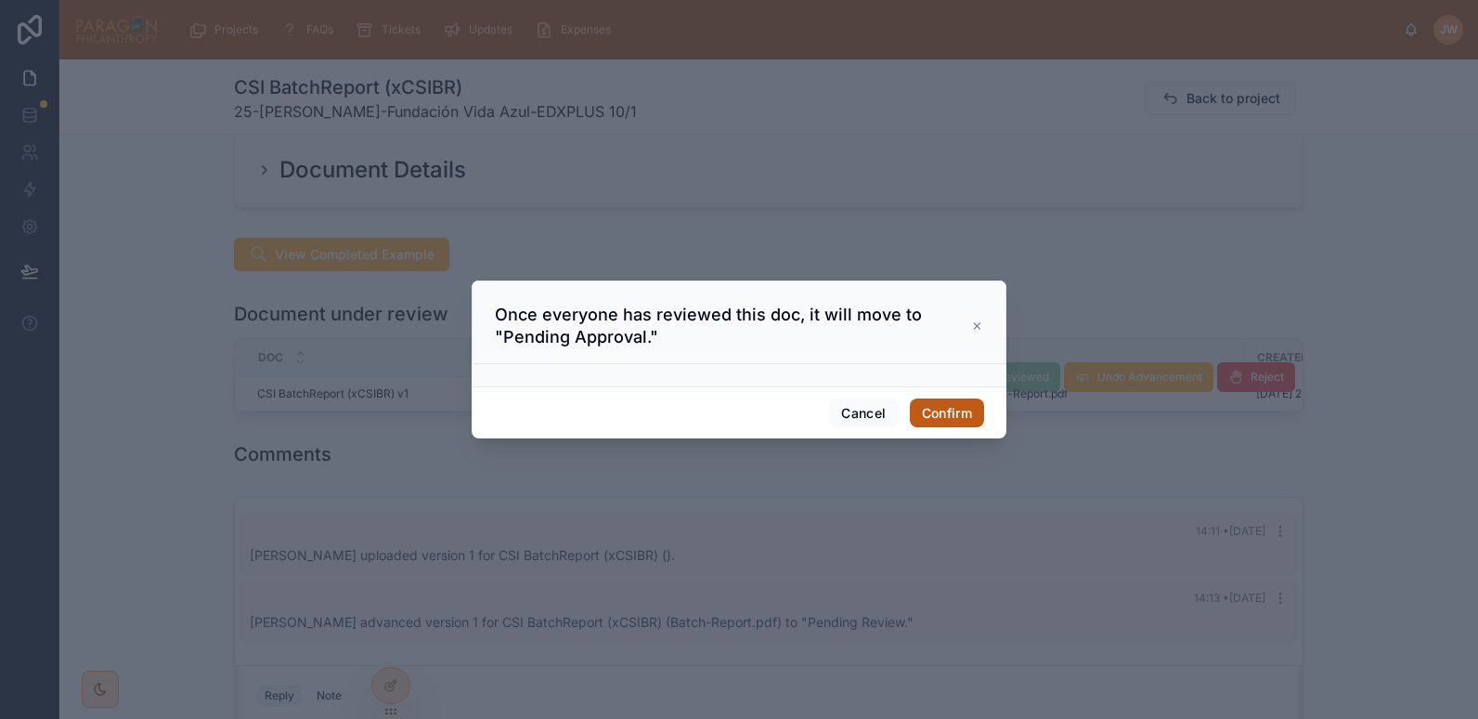
click at [960, 409] on button "Confirm" at bounding box center [947, 413] width 74 height 30
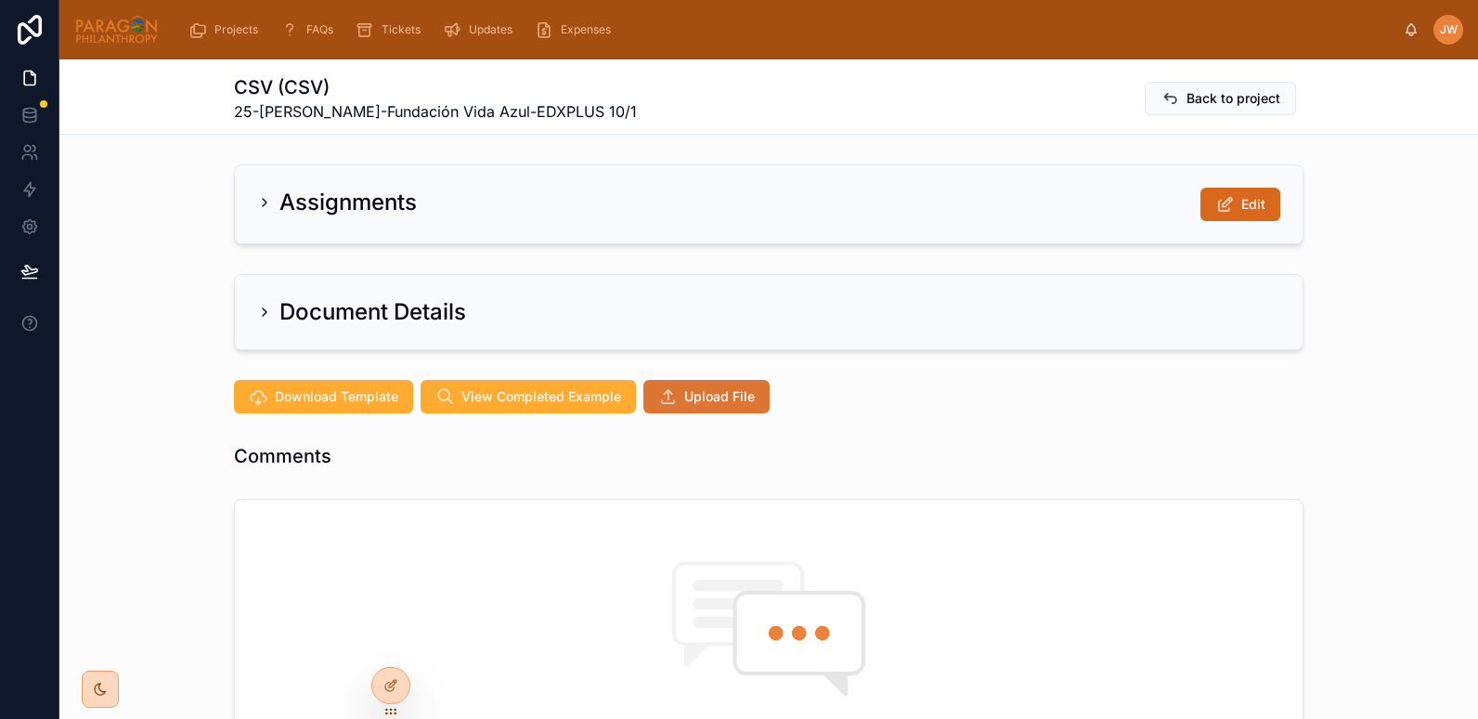
click at [720, 400] on span "Upload File" at bounding box center [719, 396] width 71 height 19
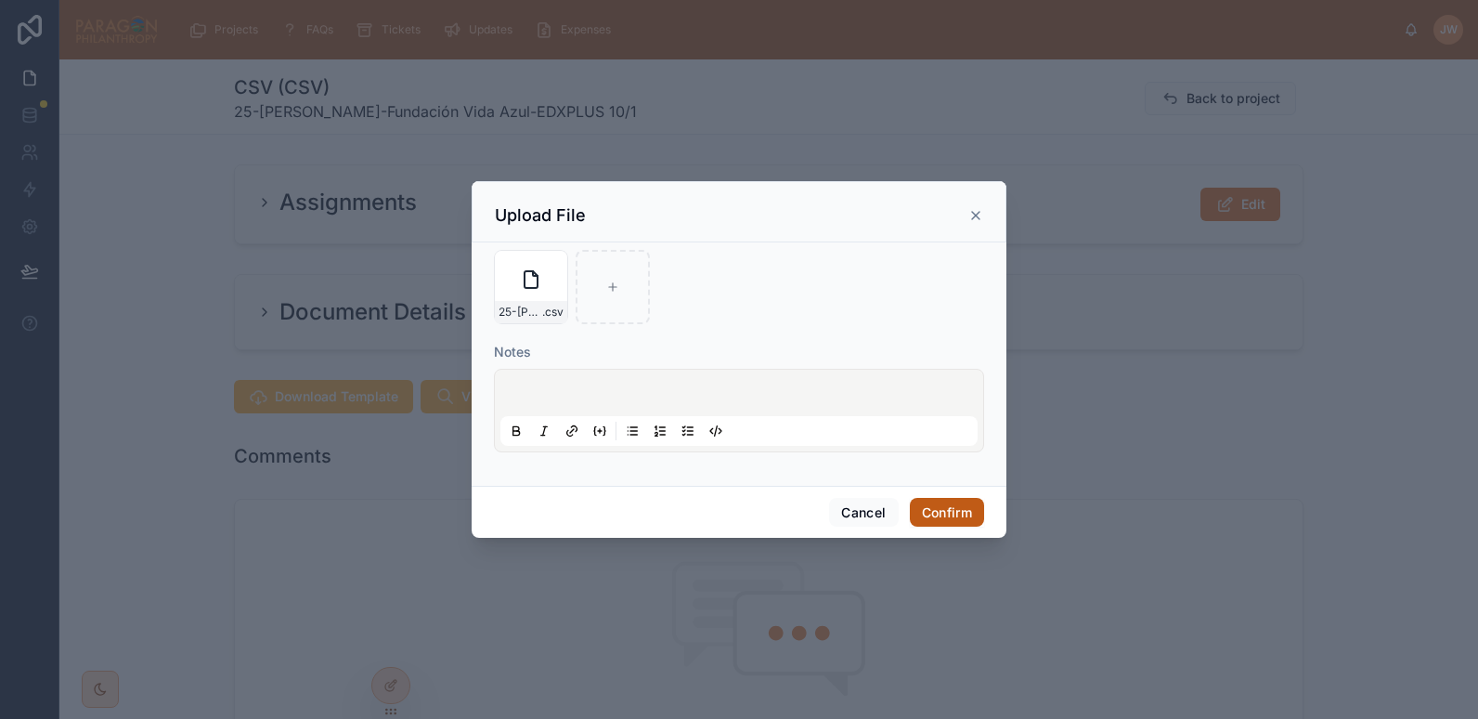
click at [953, 502] on button "Confirm" at bounding box center [947, 513] width 74 height 30
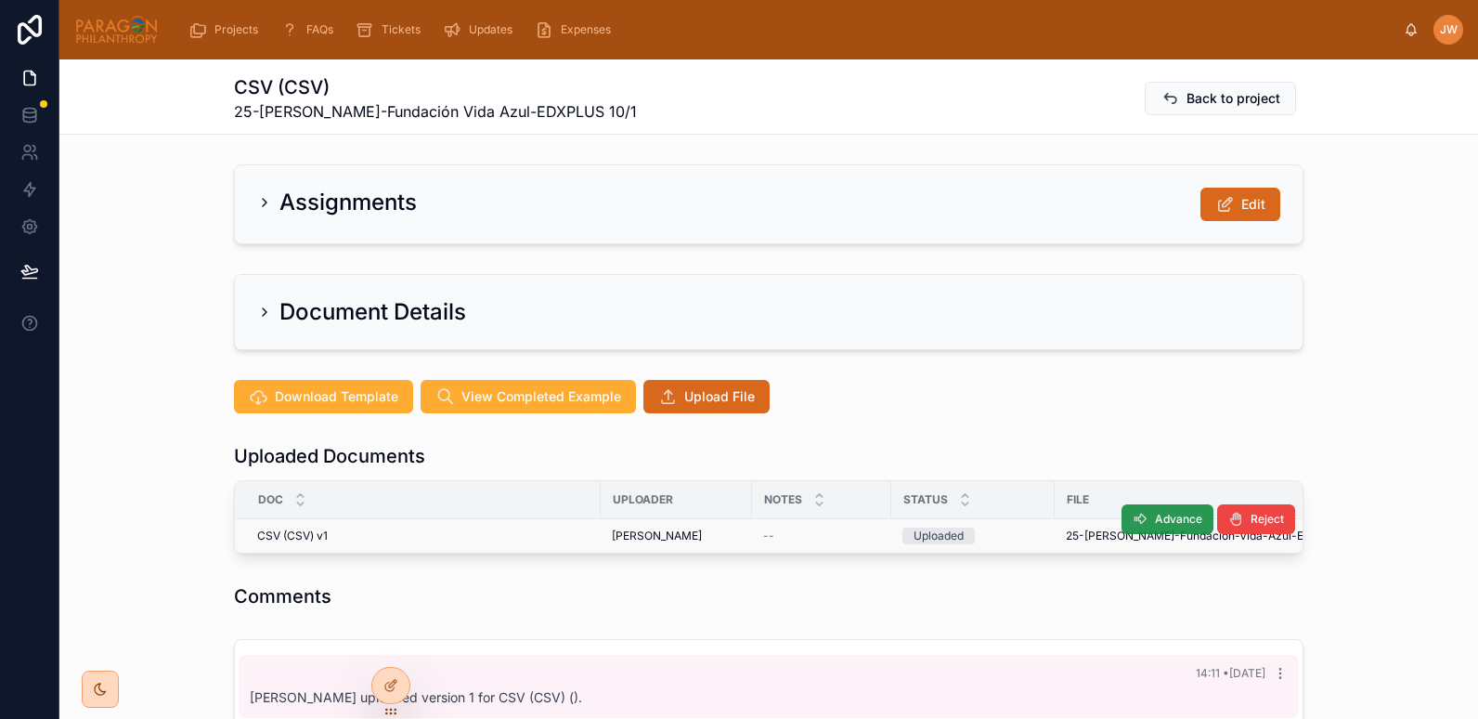
click at [1140, 509] on button "Advance" at bounding box center [1167, 519] width 92 height 30
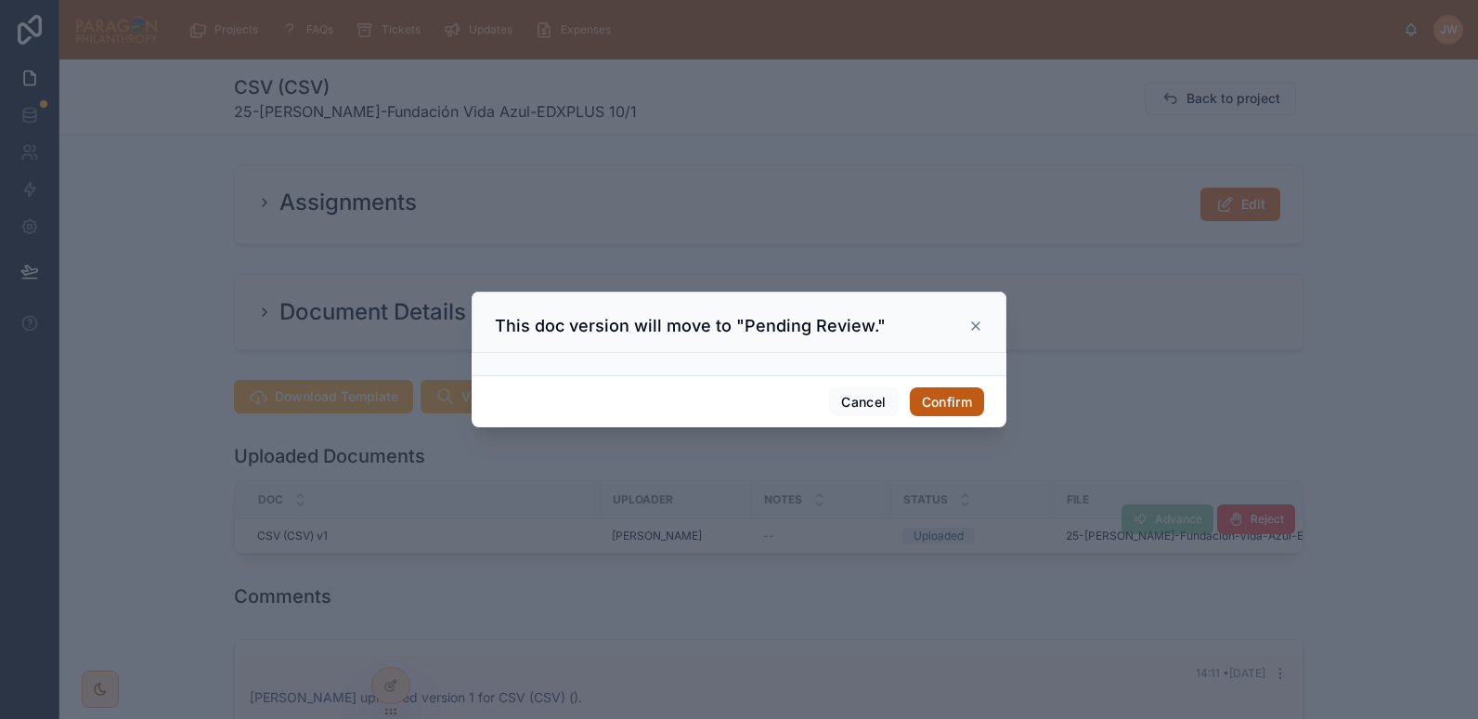
click at [935, 401] on button "Confirm" at bounding box center [947, 402] width 74 height 30
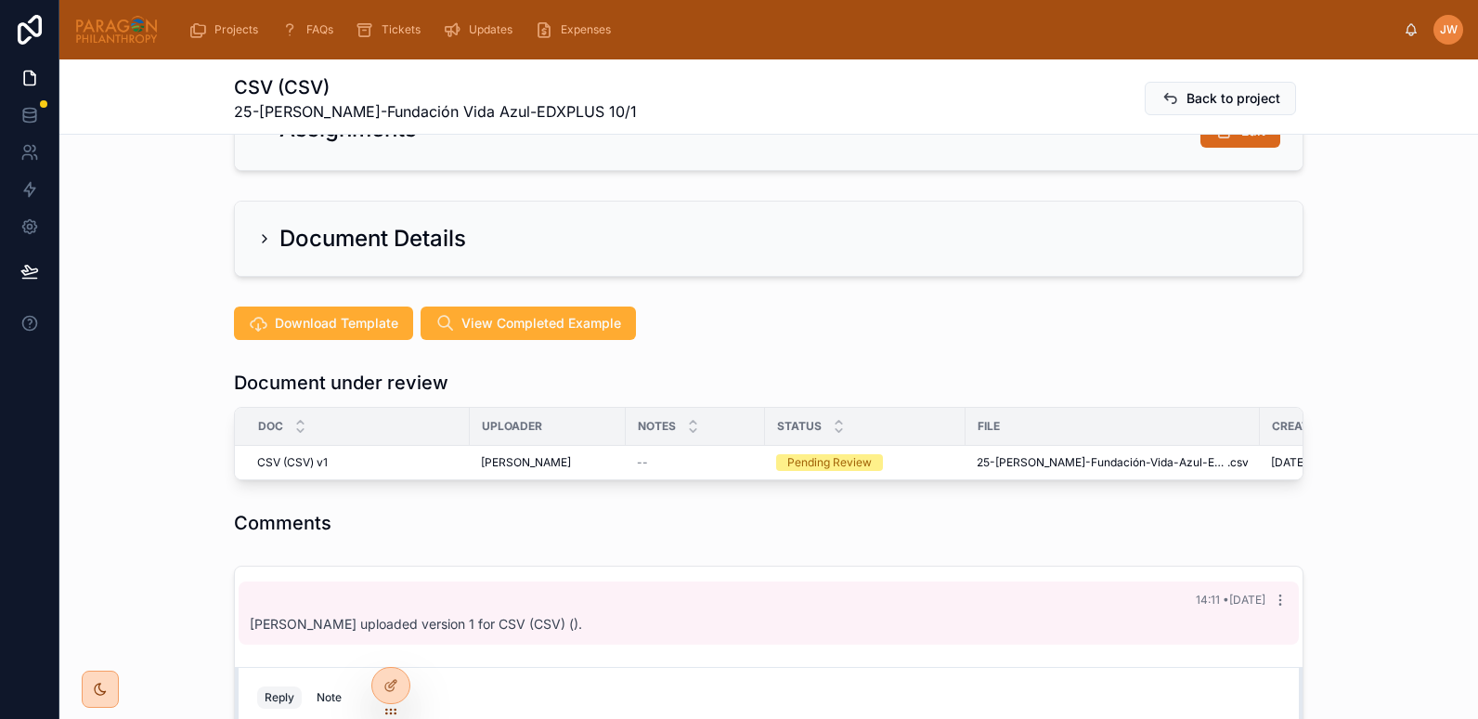
scroll to position [75, 0]
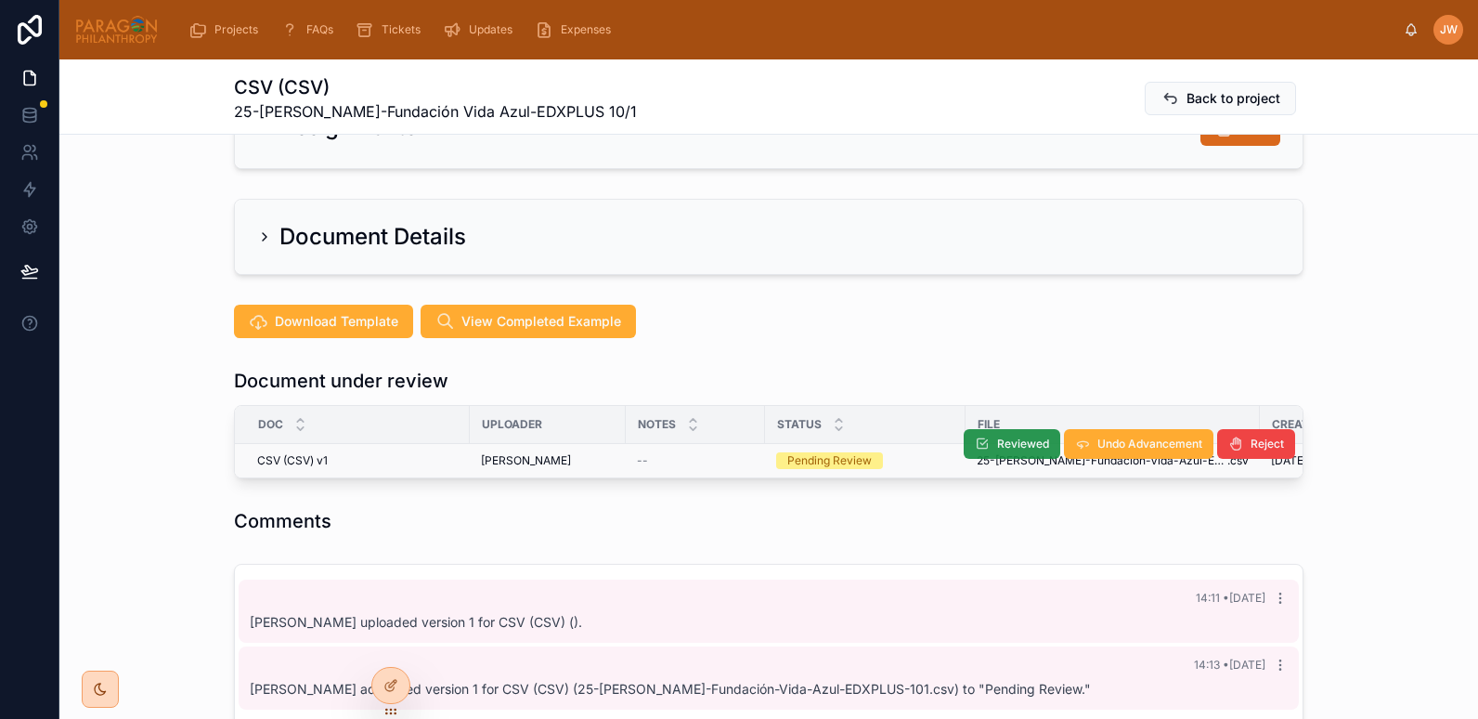
click at [1003, 442] on span "Reviewed" at bounding box center [1023, 443] width 52 height 15
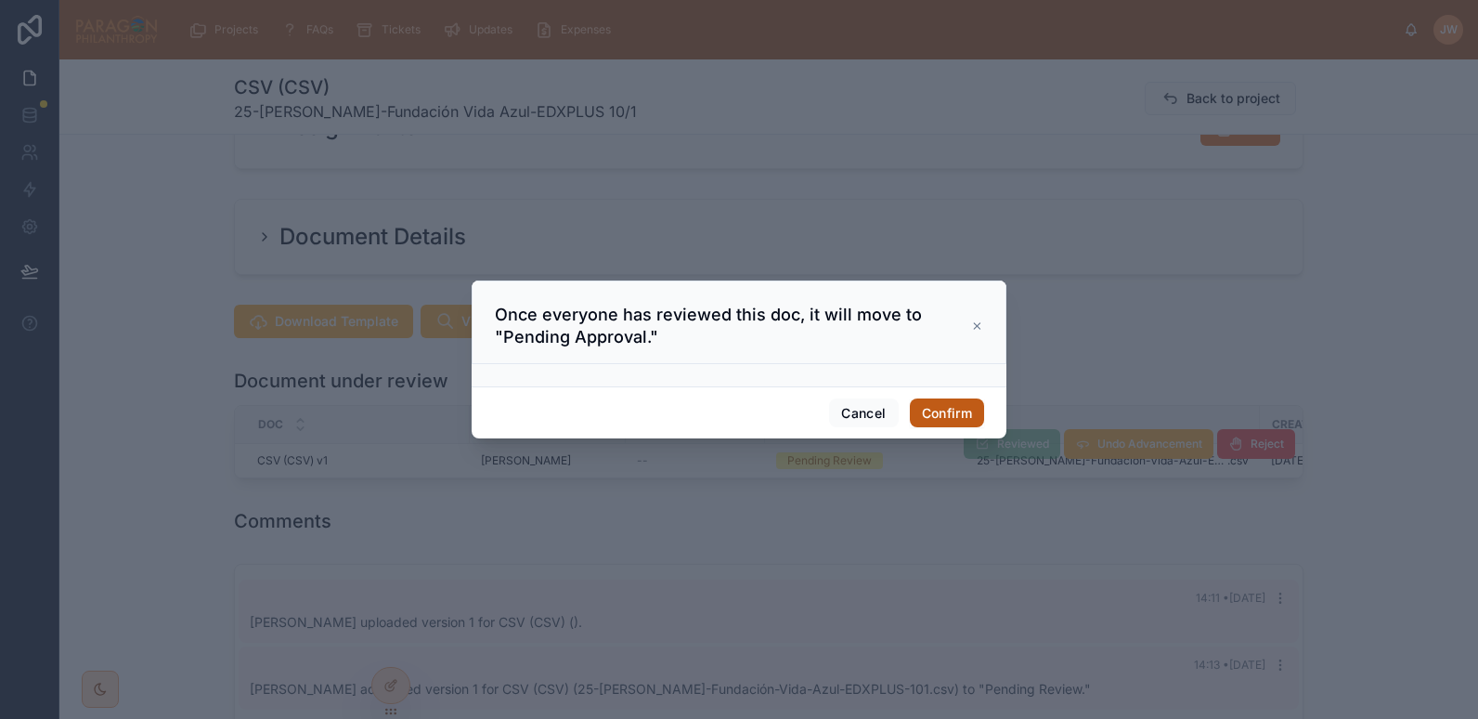
click at [968, 413] on button "Confirm" at bounding box center [947, 413] width 74 height 30
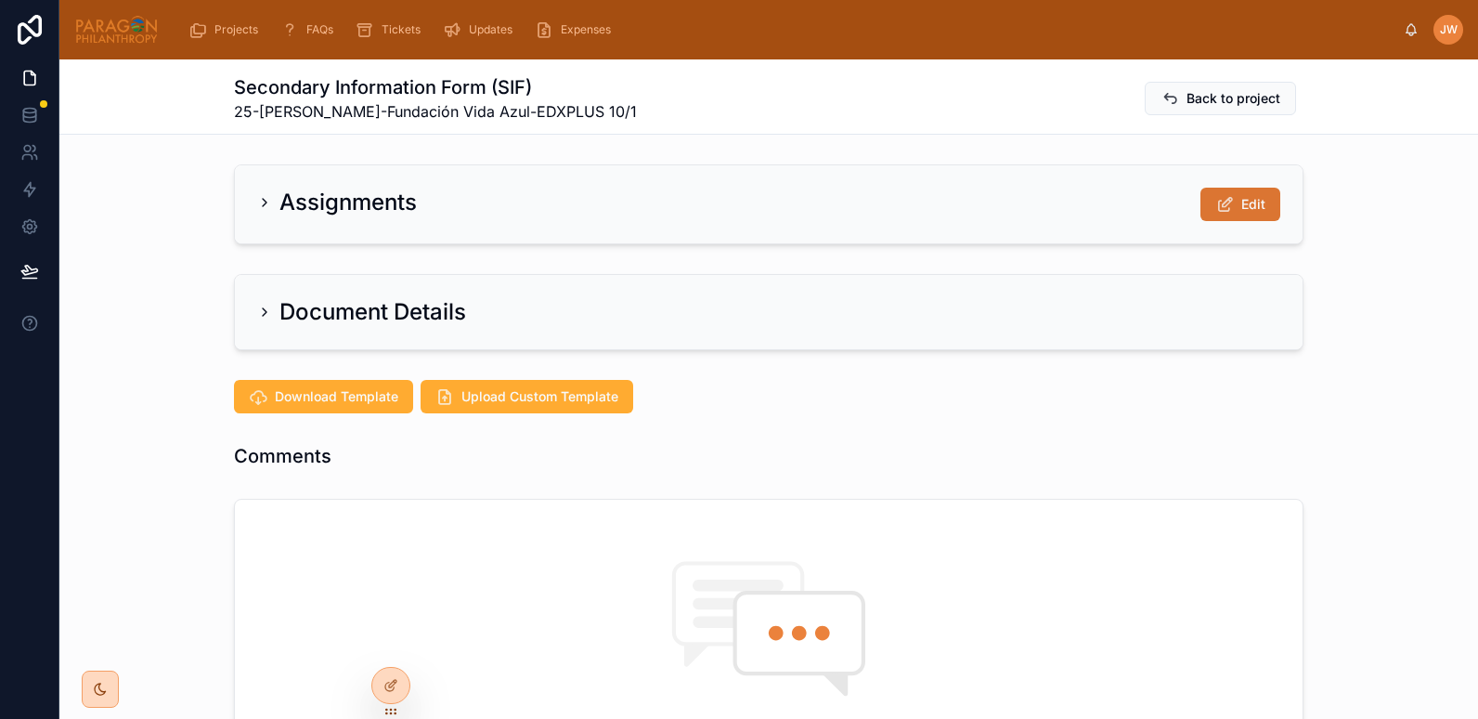
click at [1225, 214] on button "Edit" at bounding box center [1240, 204] width 80 height 33
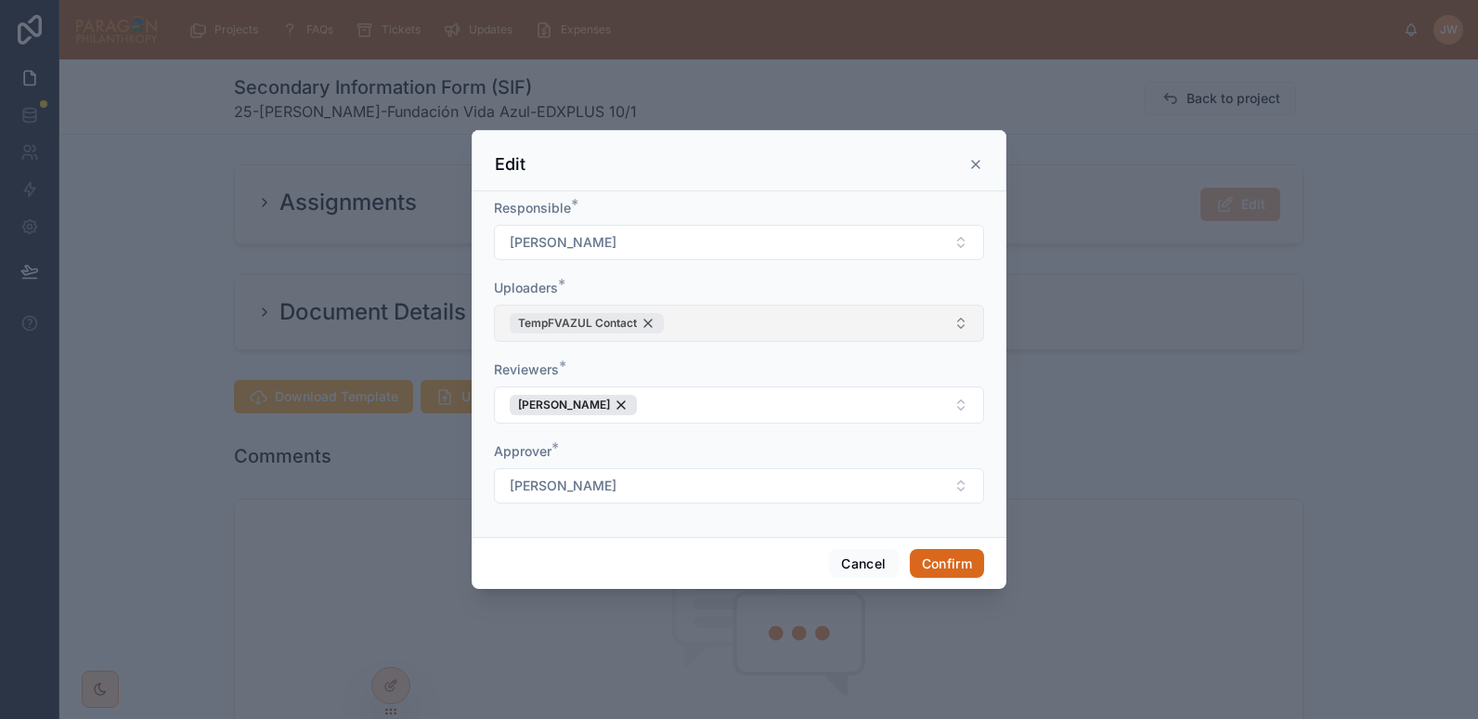
click at [648, 326] on div "TempFVAZUL Contact" at bounding box center [587, 323] width 154 height 20
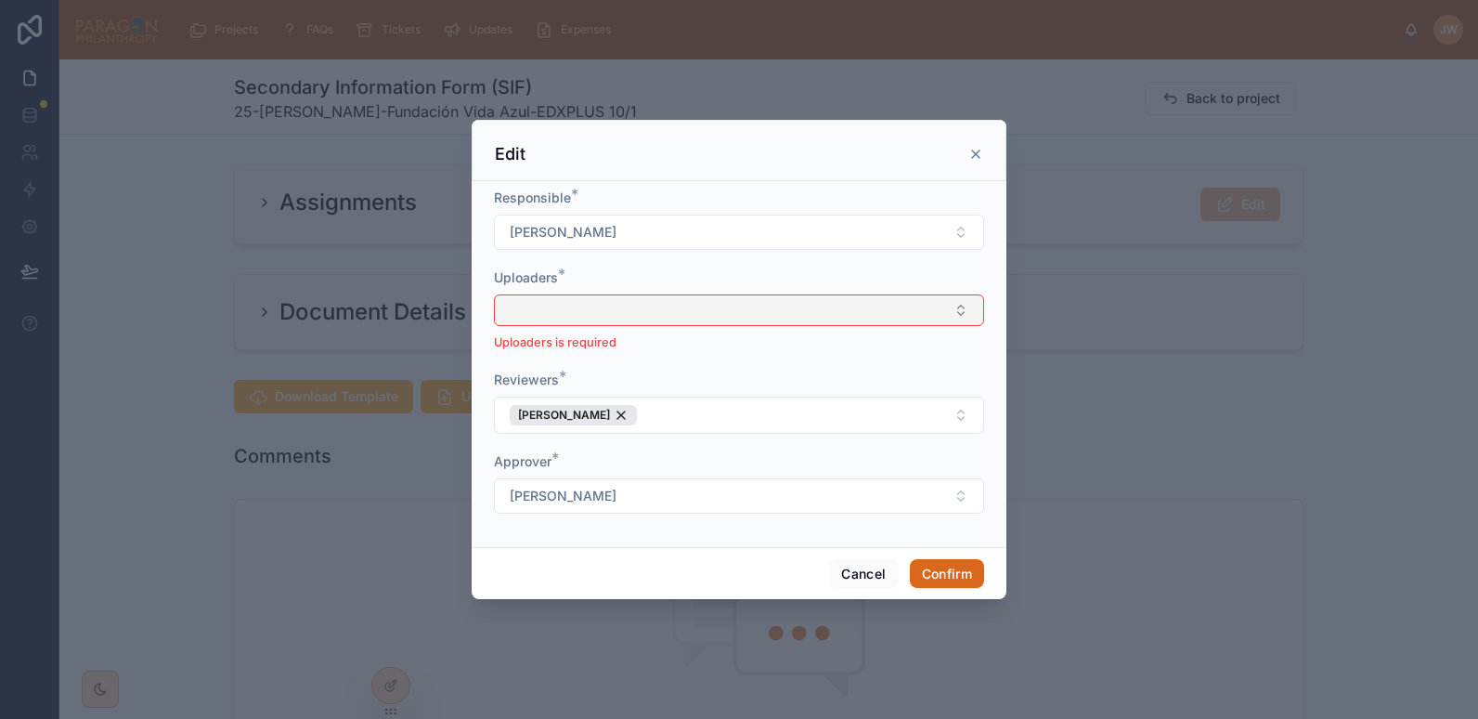
click at [584, 319] on button "Select Button" at bounding box center [739, 310] width 490 height 32
type input "*******"
click at [530, 386] on span "[PERSON_NAME]" at bounding box center [559, 383] width 107 height 19
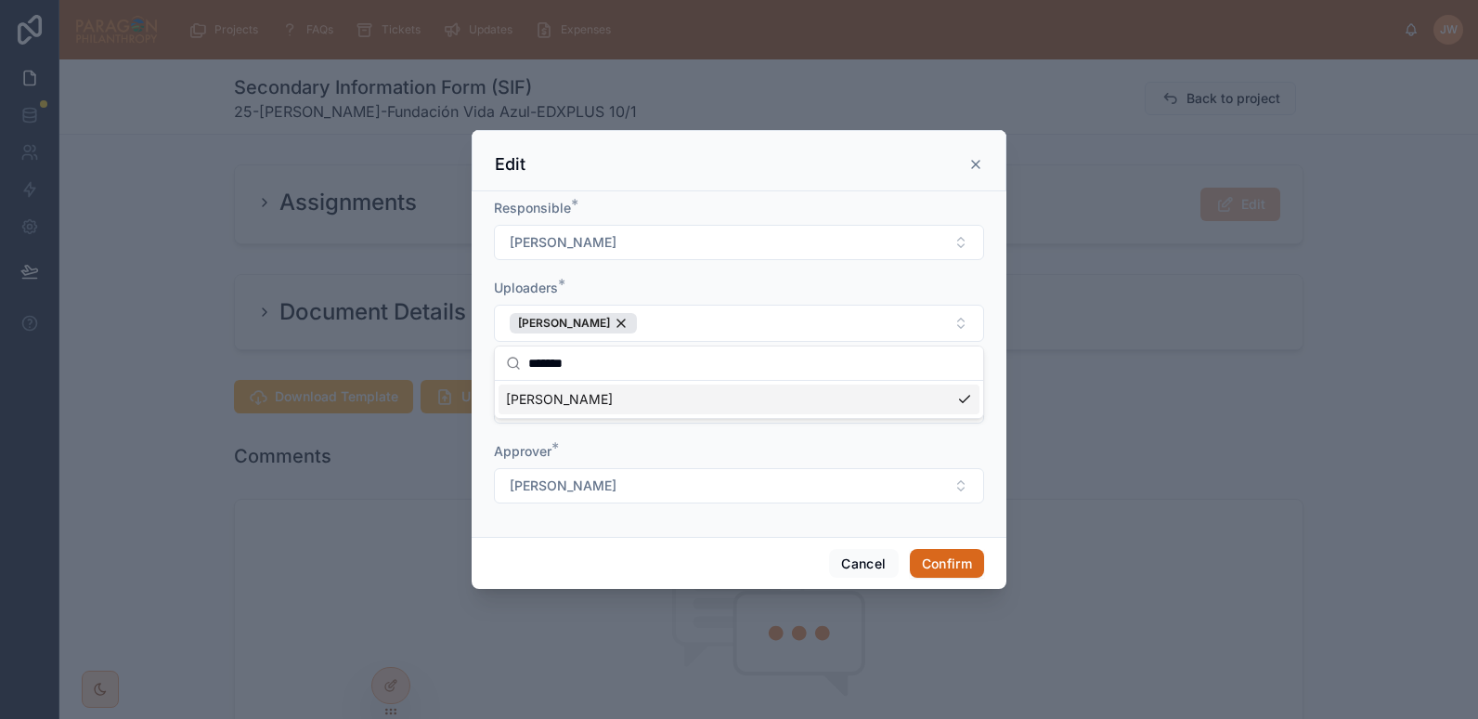
click at [648, 208] on div "Responsible *" at bounding box center [739, 208] width 490 height 19
click at [949, 563] on button "Confirm" at bounding box center [947, 564] width 74 height 30
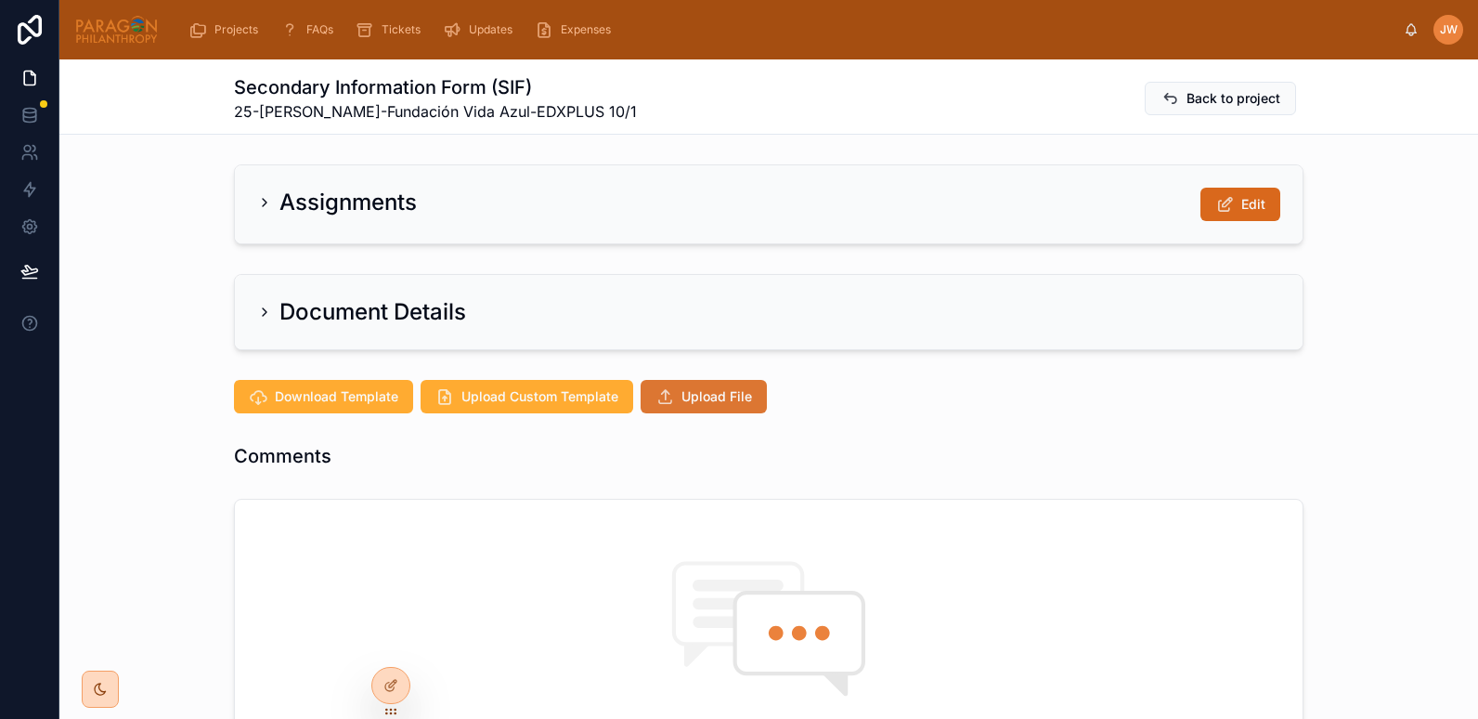
click at [712, 397] on span "Upload File" at bounding box center [716, 396] width 71 height 19
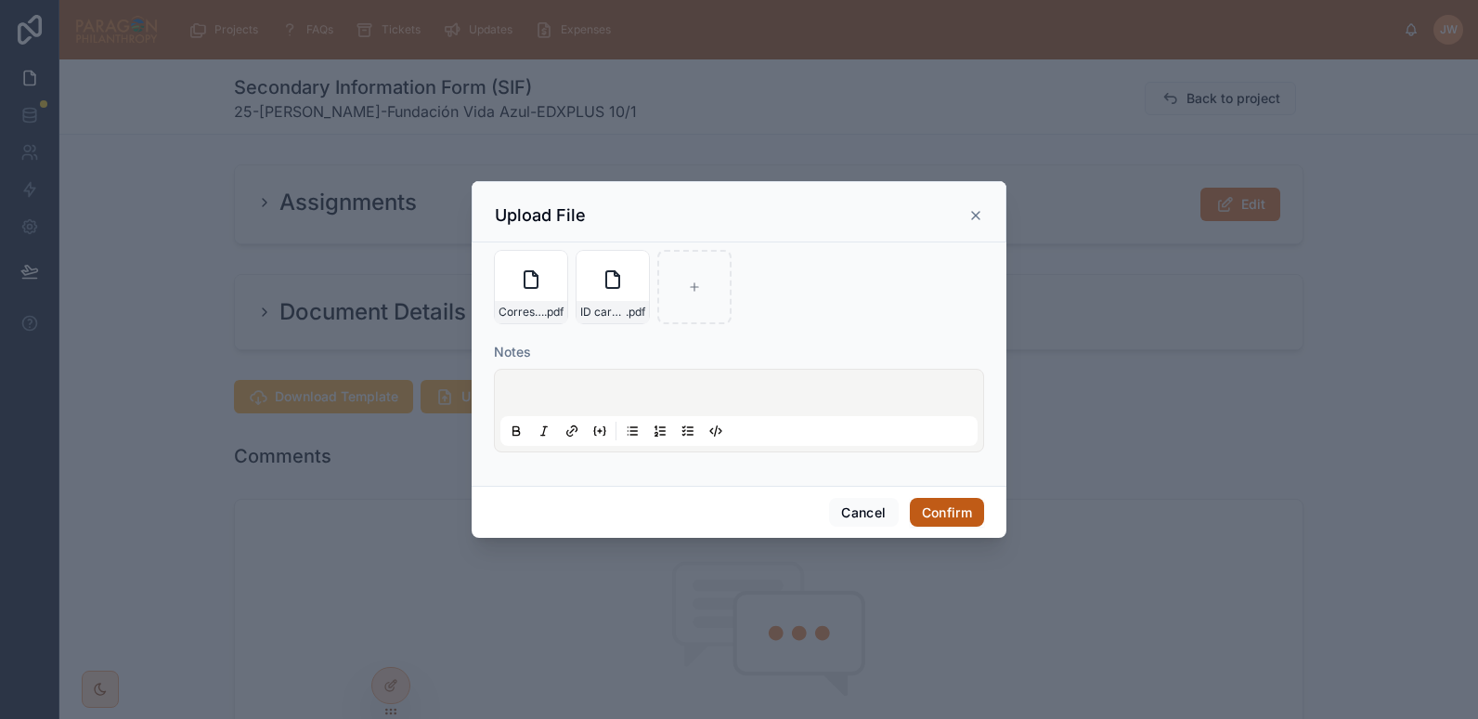
drag, startPoint x: 944, startPoint y: 503, endPoint x: 940, endPoint y: 517, distance: 14.7
click at [940, 517] on button "Confirm" at bounding box center [947, 513] width 74 height 30
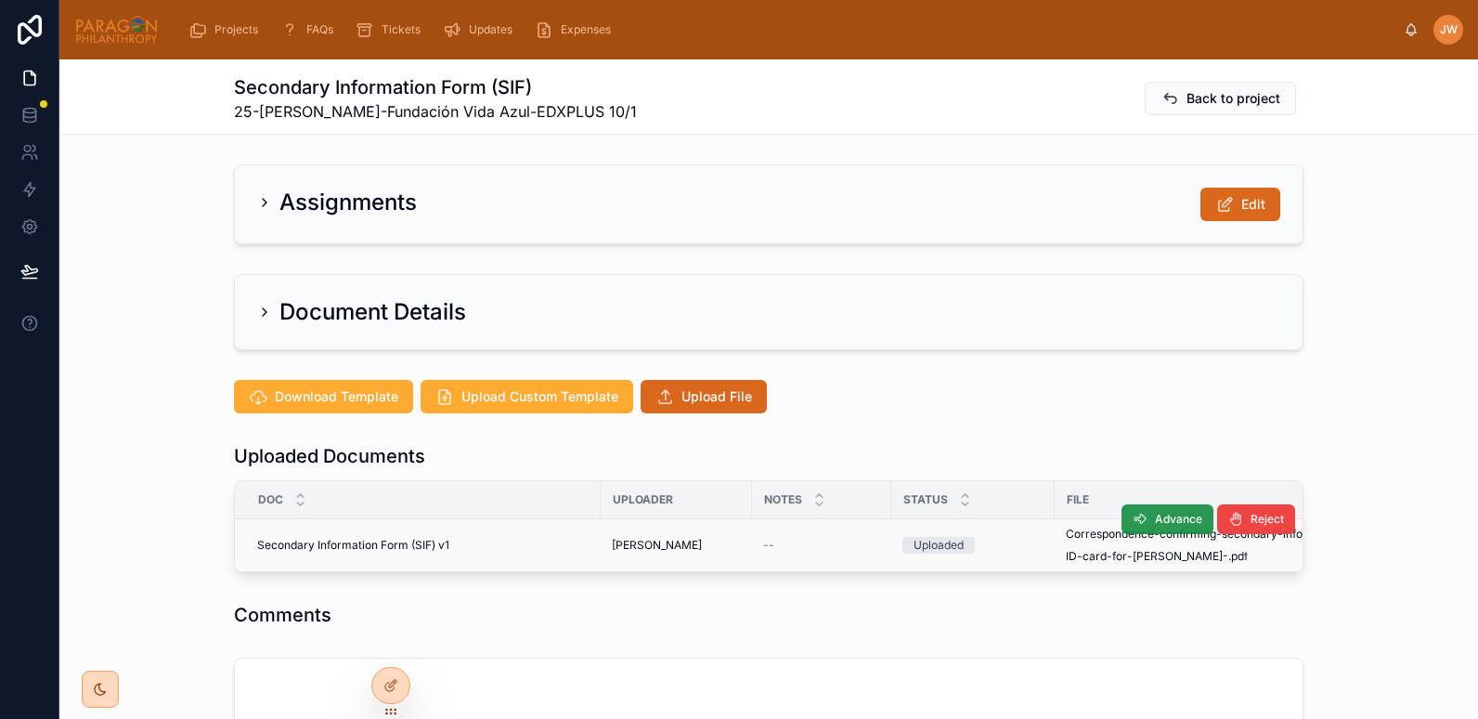
click at [1169, 512] on span "Advance" at bounding box center [1178, 519] width 47 height 15
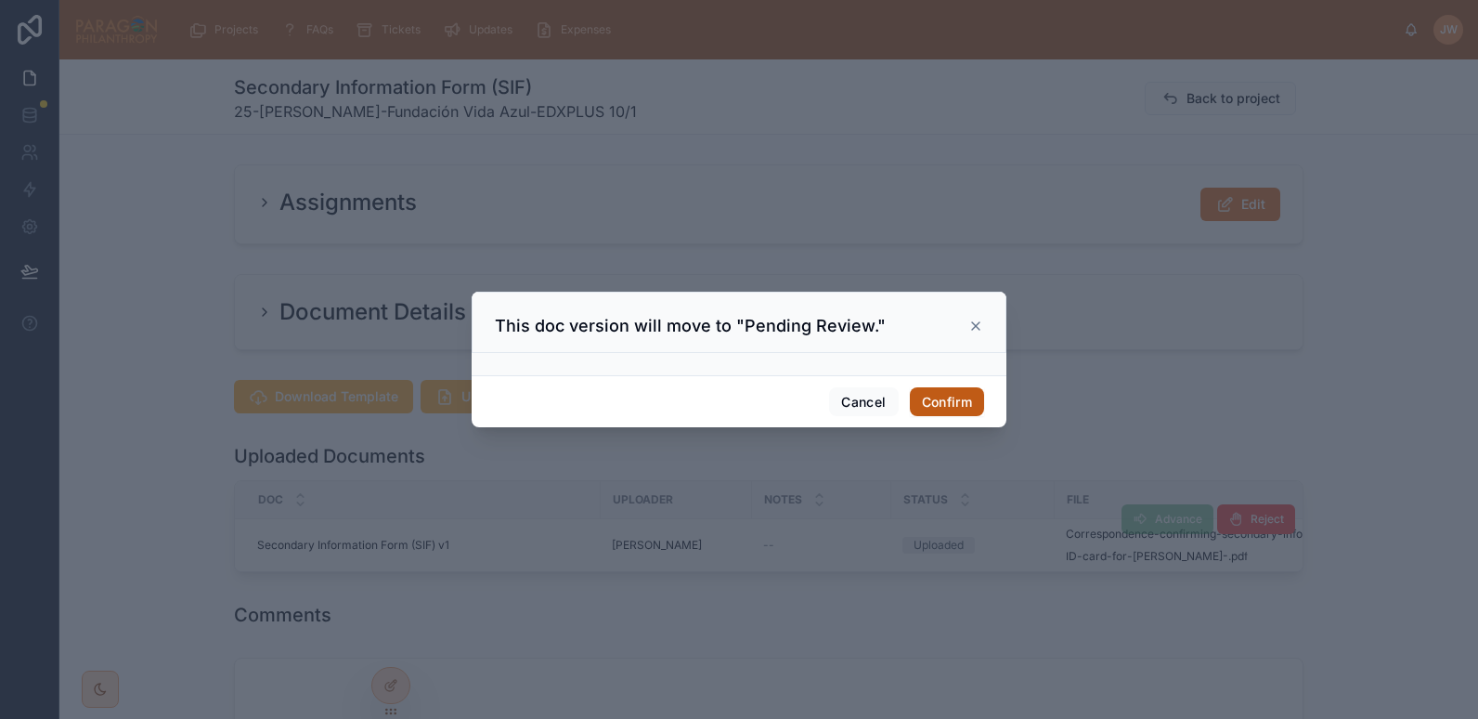
click at [945, 395] on button "Confirm" at bounding box center [947, 402] width 74 height 30
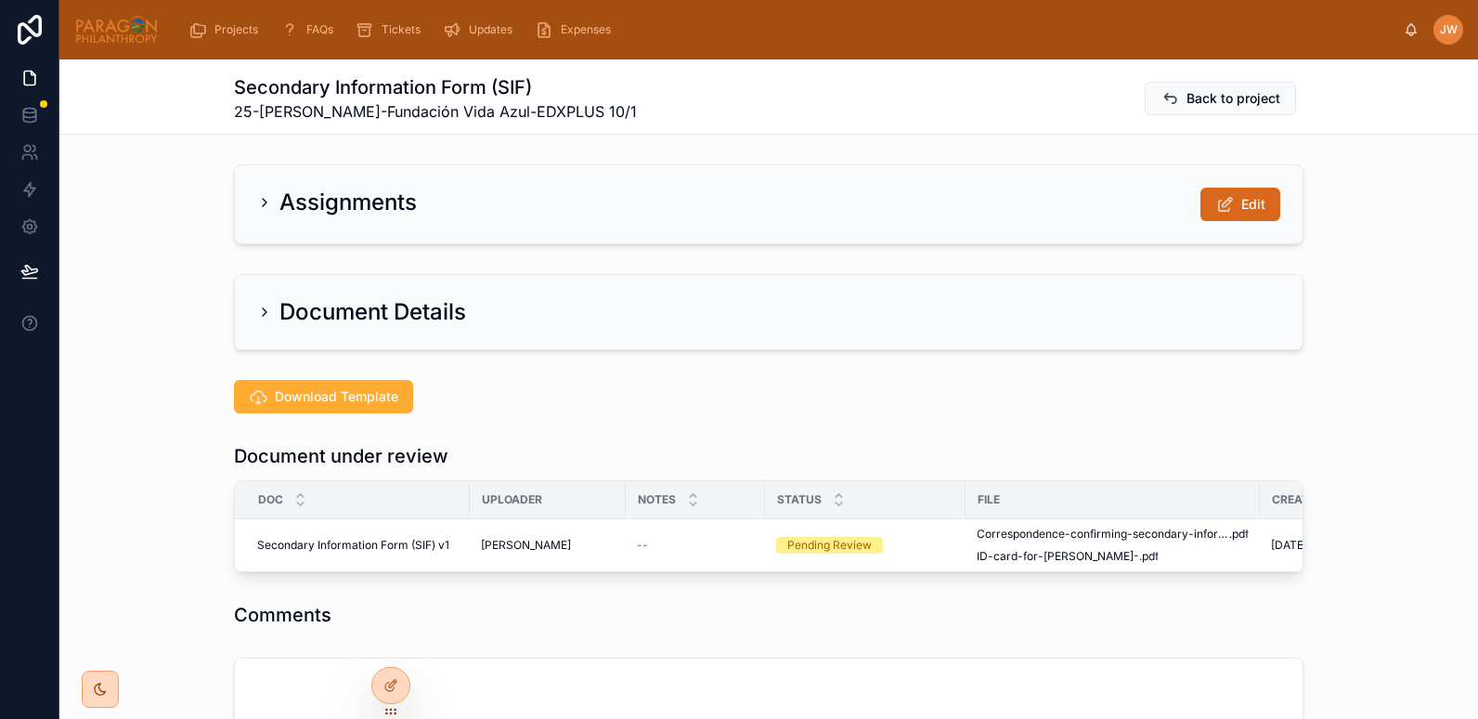
click at [986, 515] on th "File" at bounding box center [1113, 500] width 294 height 38
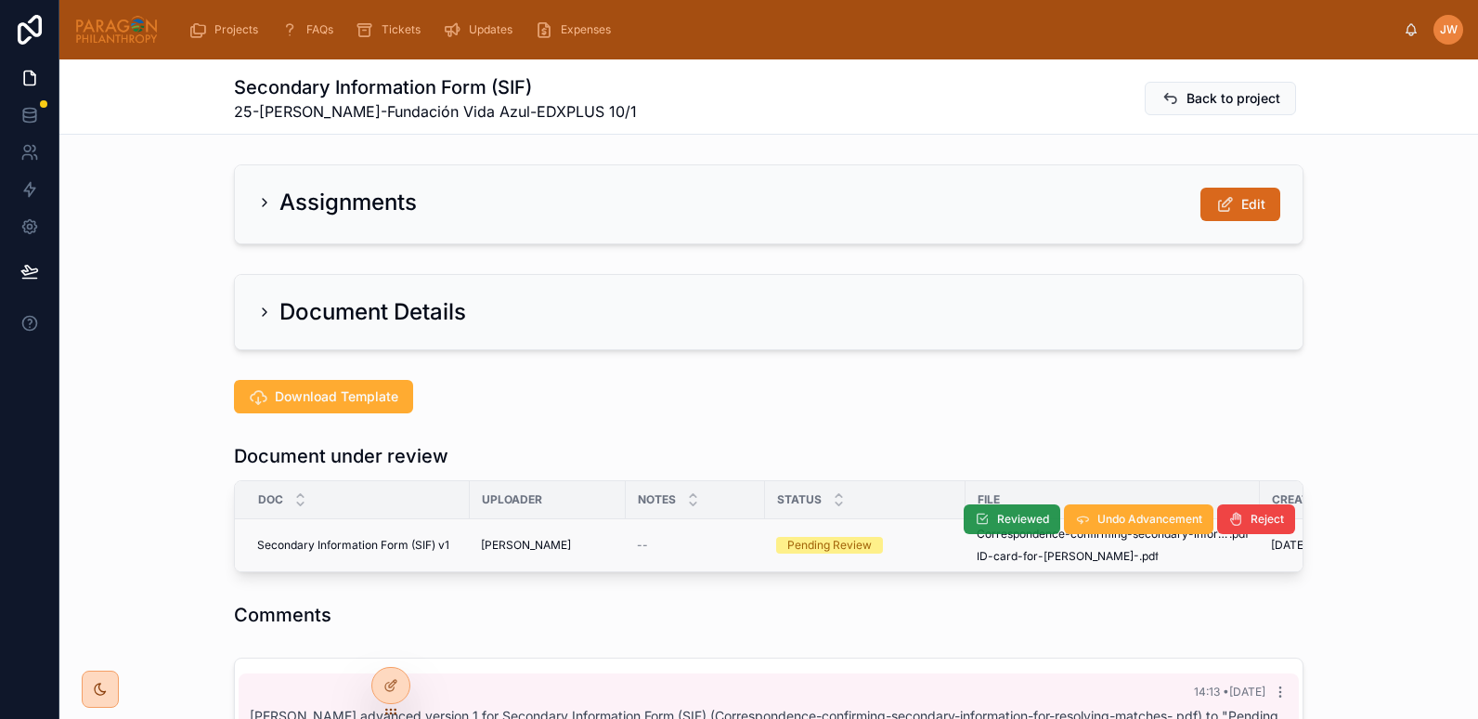
click at [997, 519] on span "Reviewed" at bounding box center [1023, 519] width 52 height 15
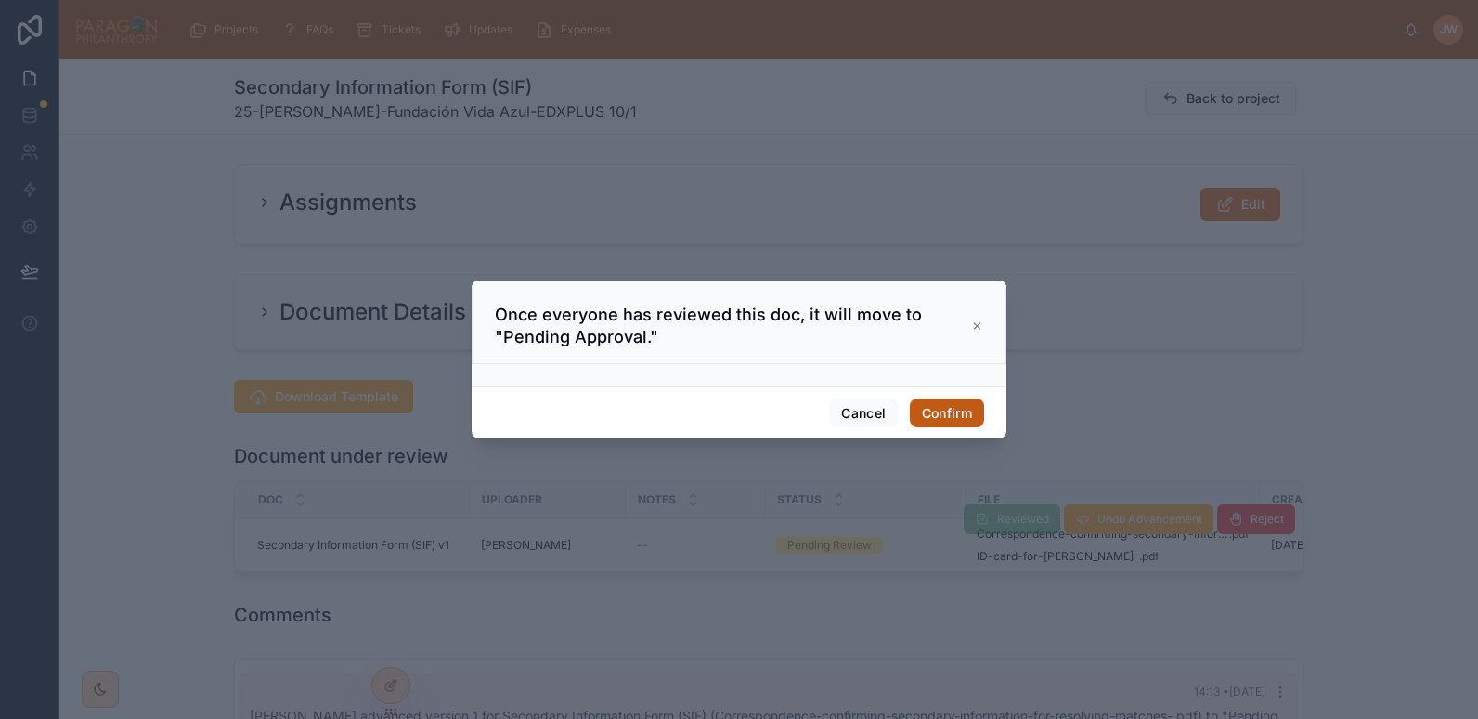
click at [940, 416] on button "Confirm" at bounding box center [947, 413] width 74 height 30
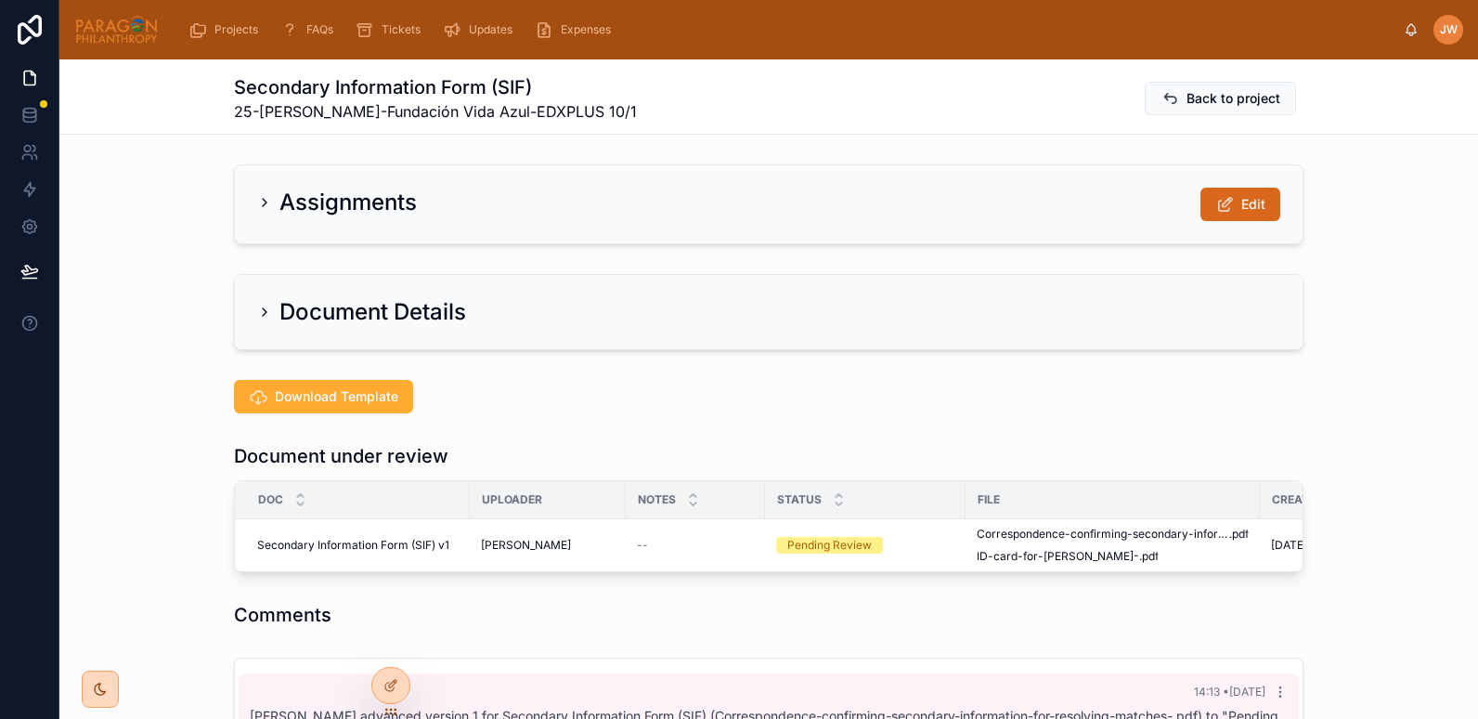
click at [0, 0] on span "Reviewed" at bounding box center [0, 0] width 0 height 0
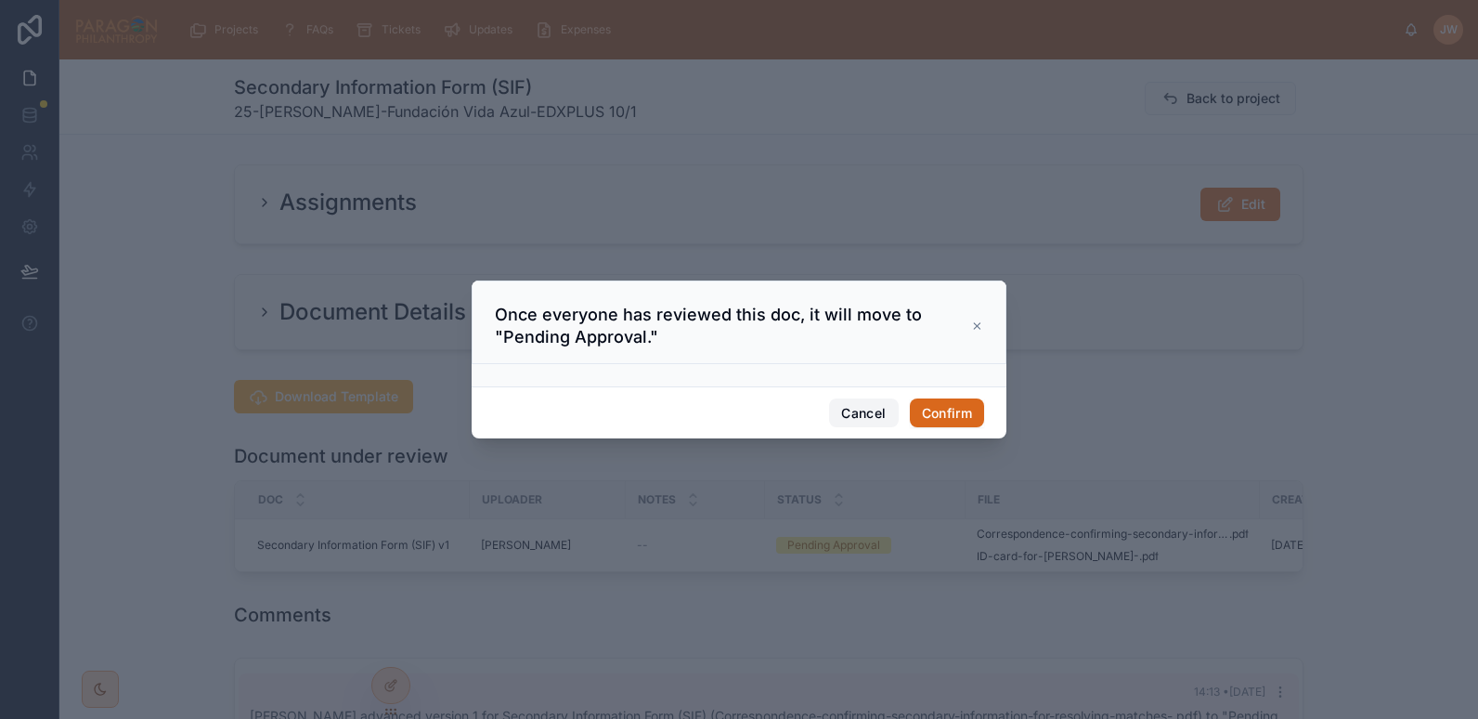
click at [879, 408] on button "Cancel" at bounding box center [863, 413] width 69 height 30
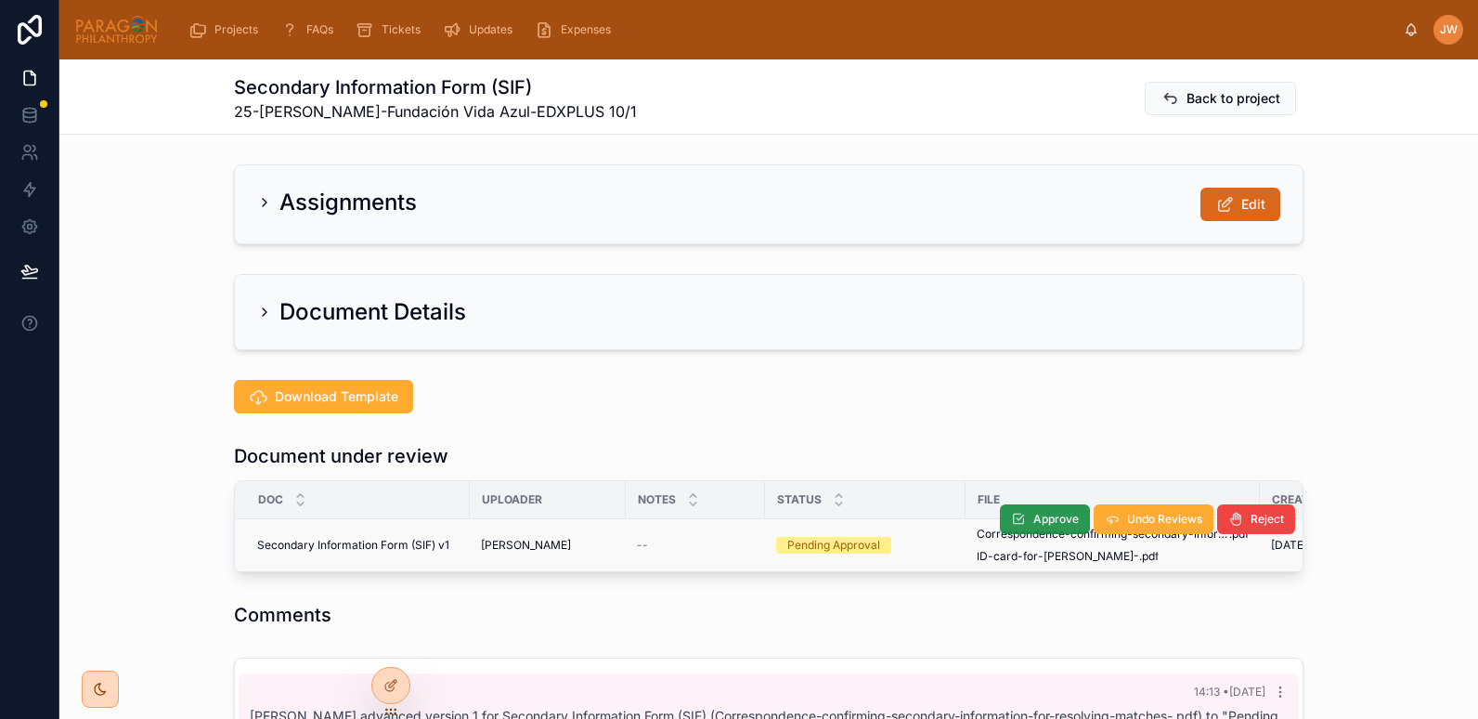
click at [1020, 514] on button "Approve" at bounding box center [1045, 519] width 90 height 30
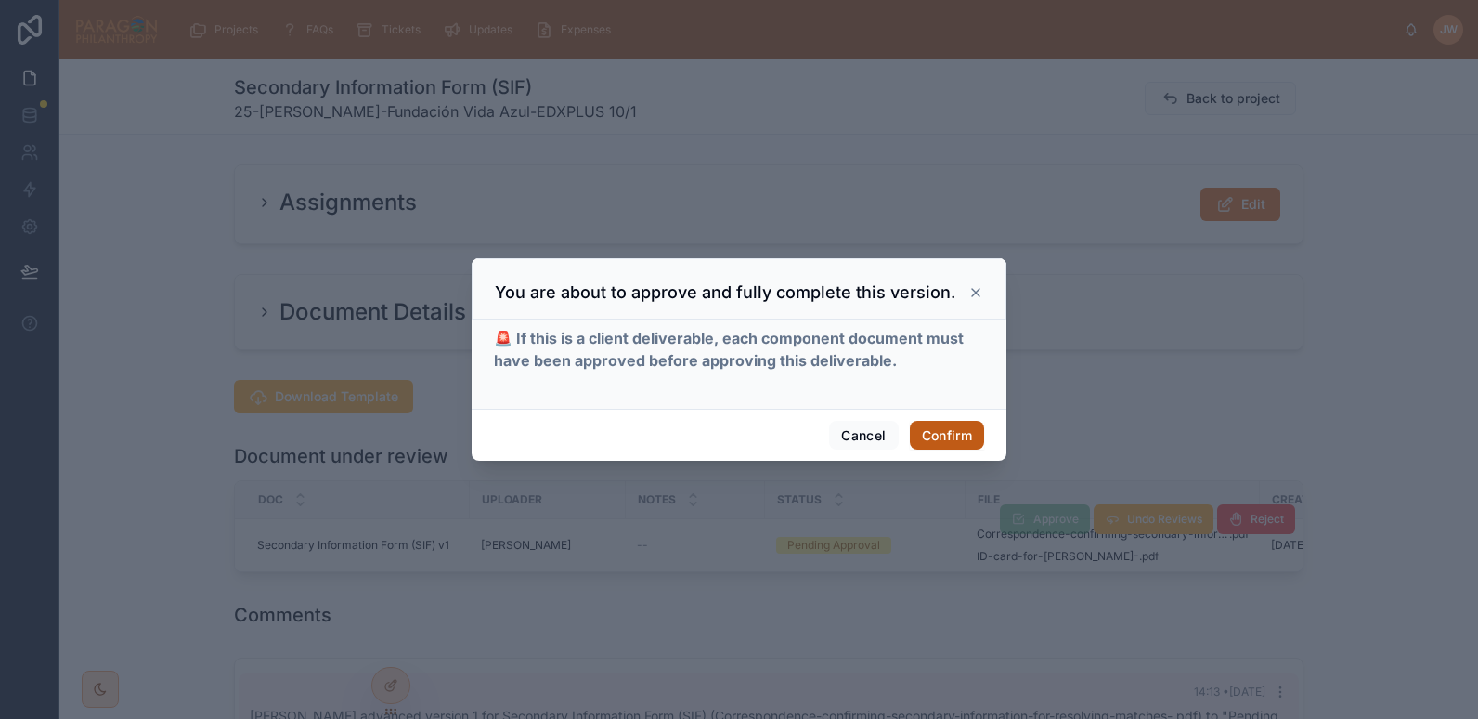
click at [928, 433] on button "Confirm" at bounding box center [947, 436] width 74 height 30
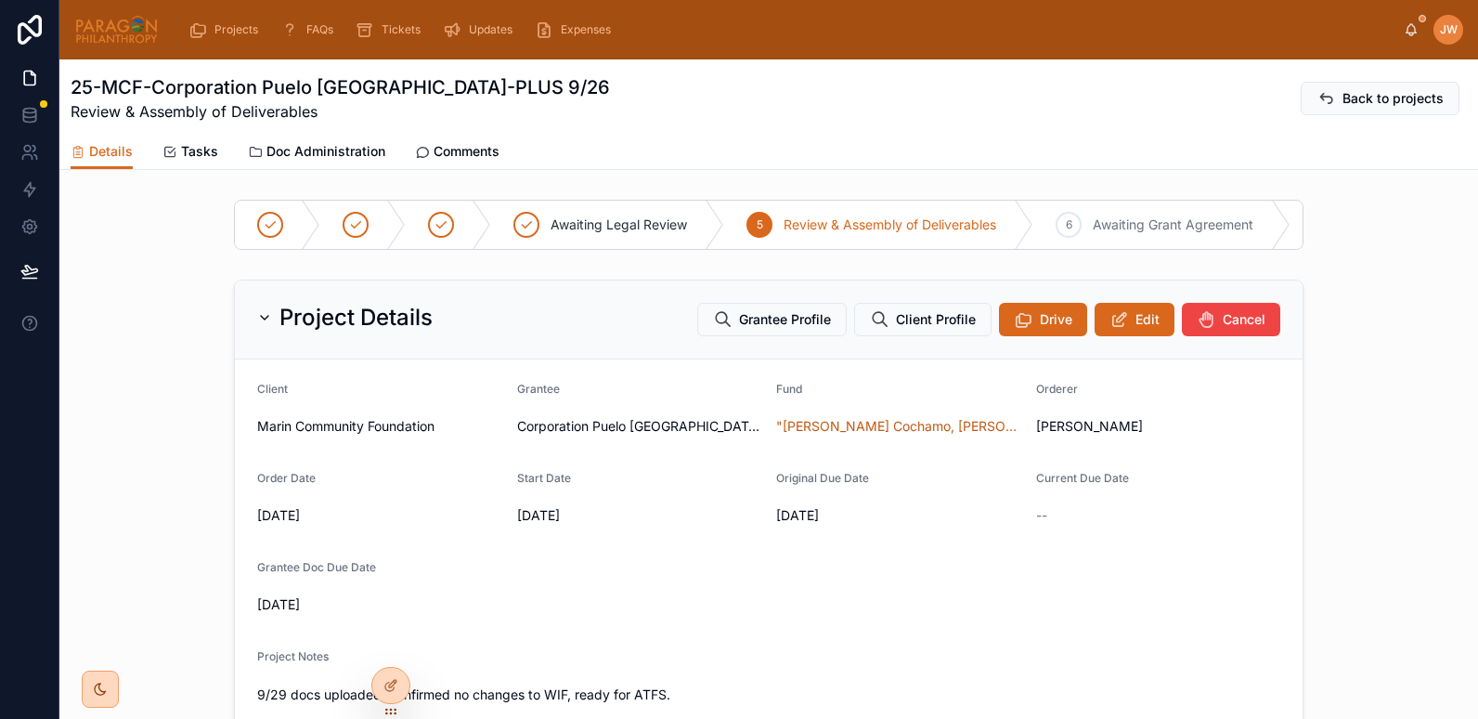
click at [120, 38] on img at bounding box center [116, 30] width 84 height 30
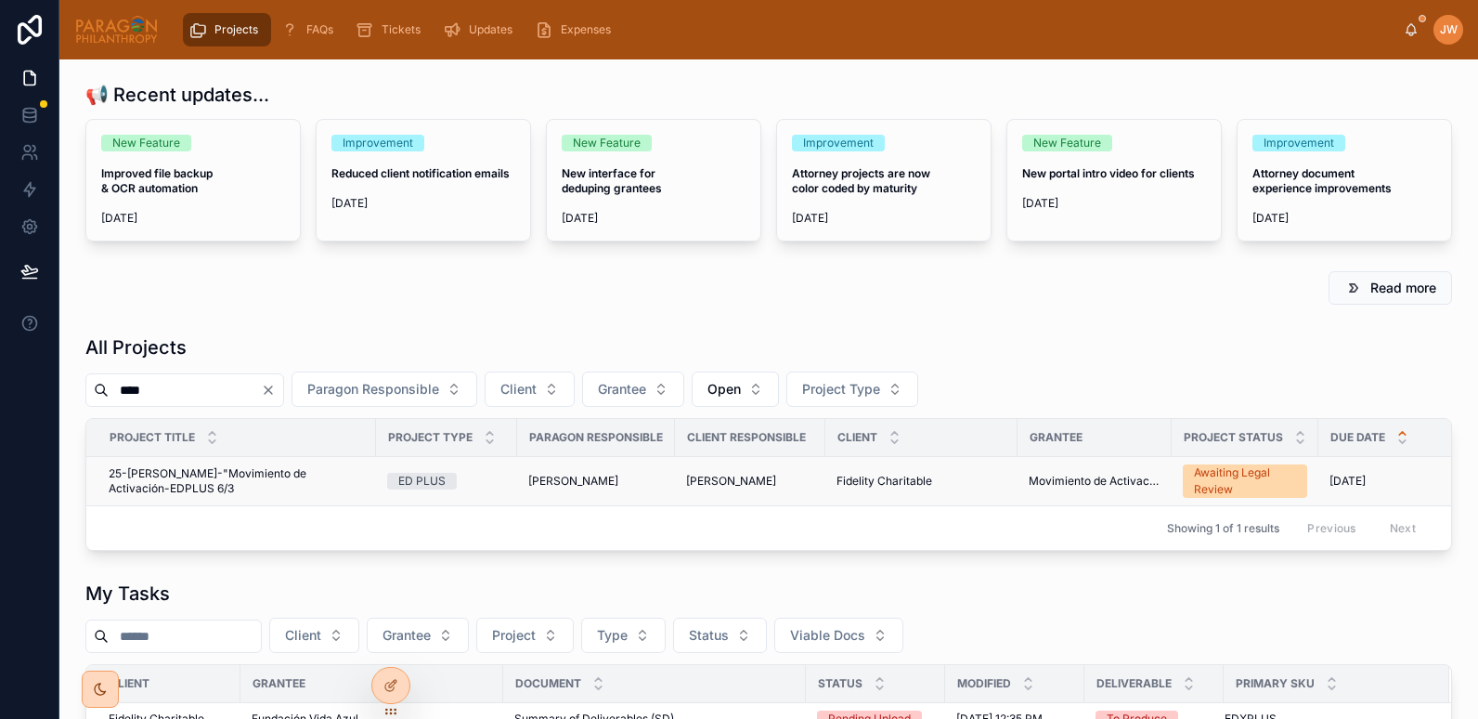
type input "****"
click at [188, 478] on span "25-[PERSON_NAME]-"Movimiento de Activación-EDPLUS 6/3" at bounding box center [237, 481] width 256 height 30
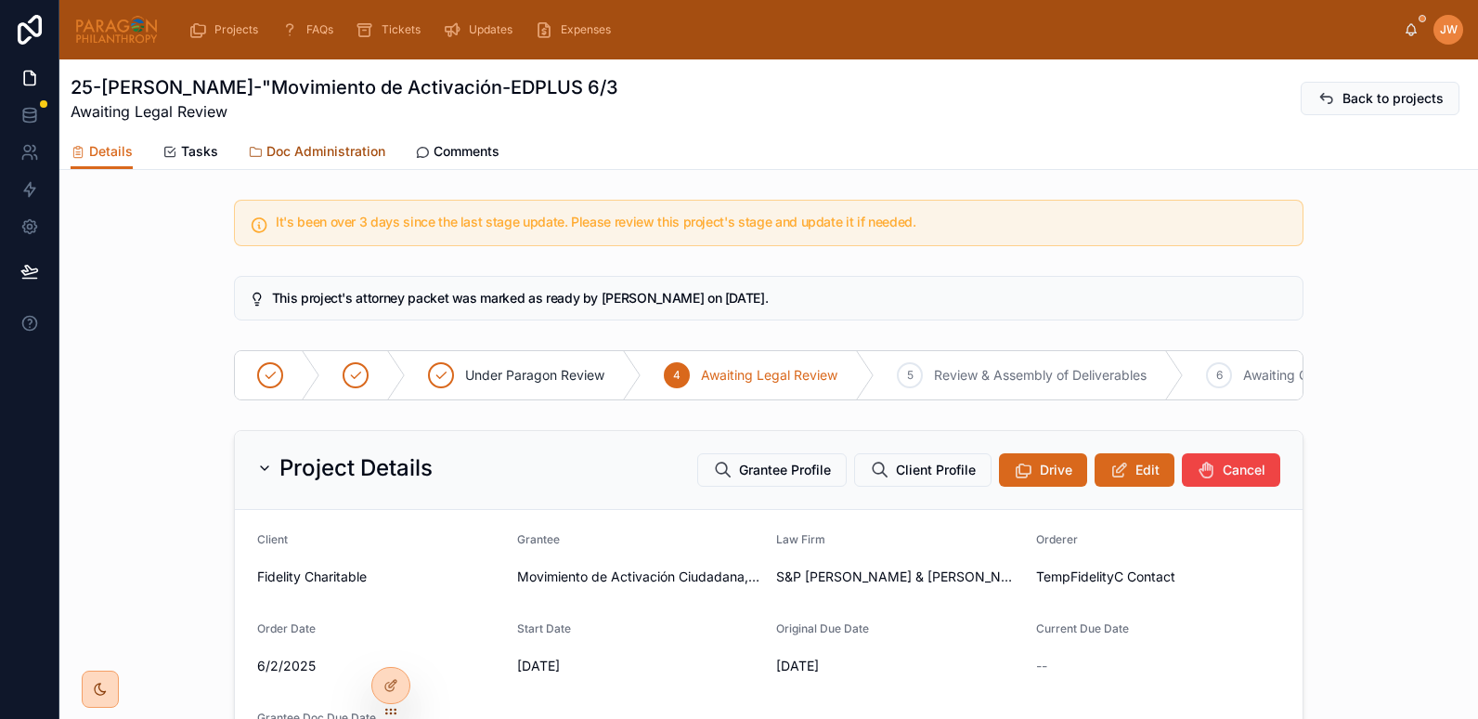
click at [312, 150] on span "Doc Administration" at bounding box center [325, 151] width 119 height 19
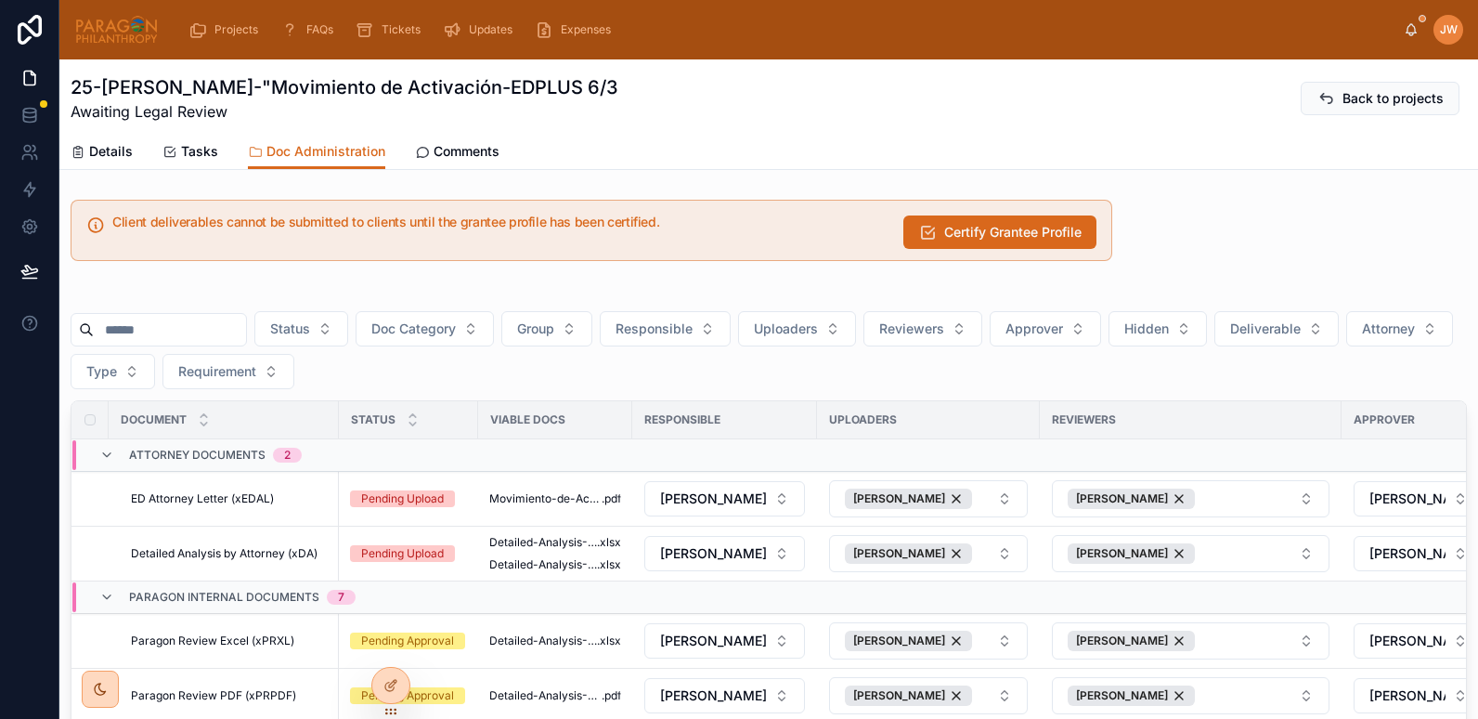
click at [182, 337] on input "text" at bounding box center [170, 330] width 152 height 26
click at [368, 282] on div "Client deliverables cannot be submitted to clients until the grantee profile ha…" at bounding box center [768, 570] width 1419 height 757
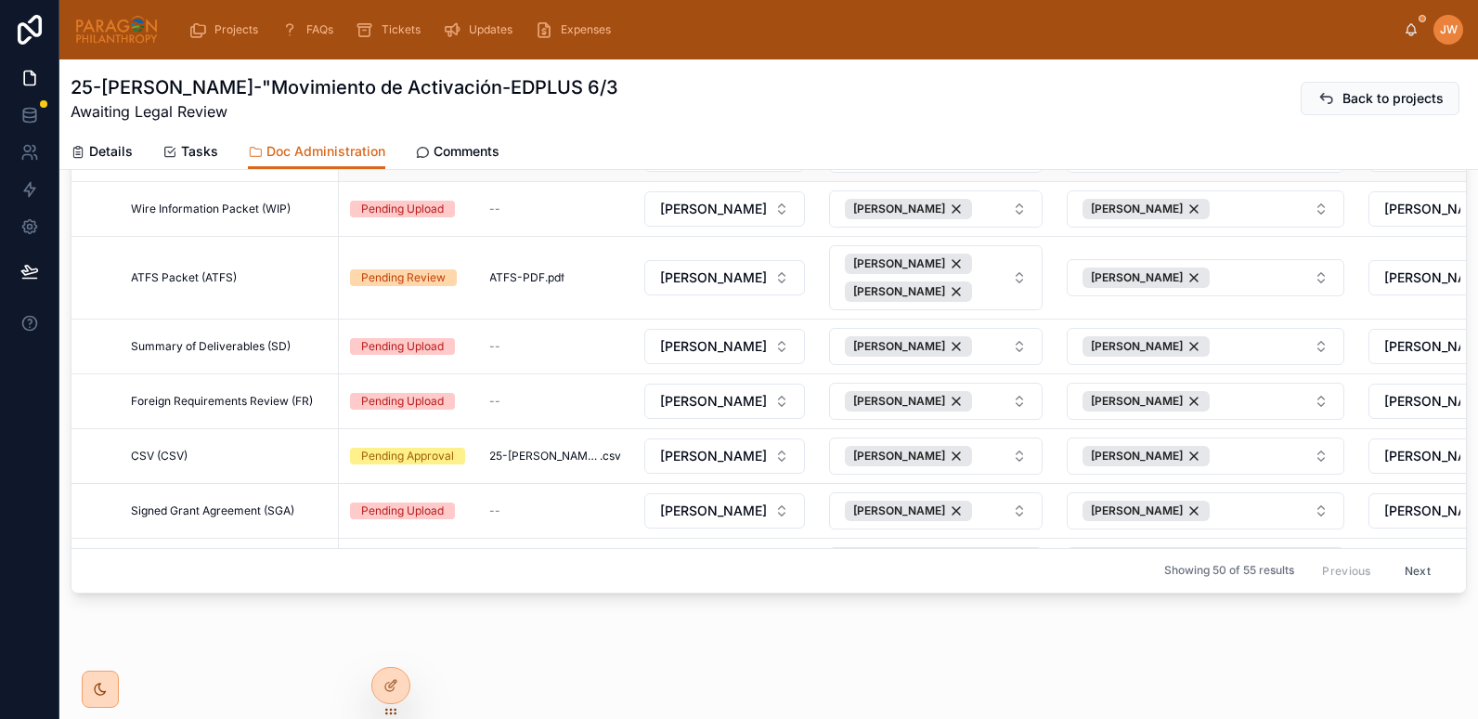
scroll to position [446, 0]
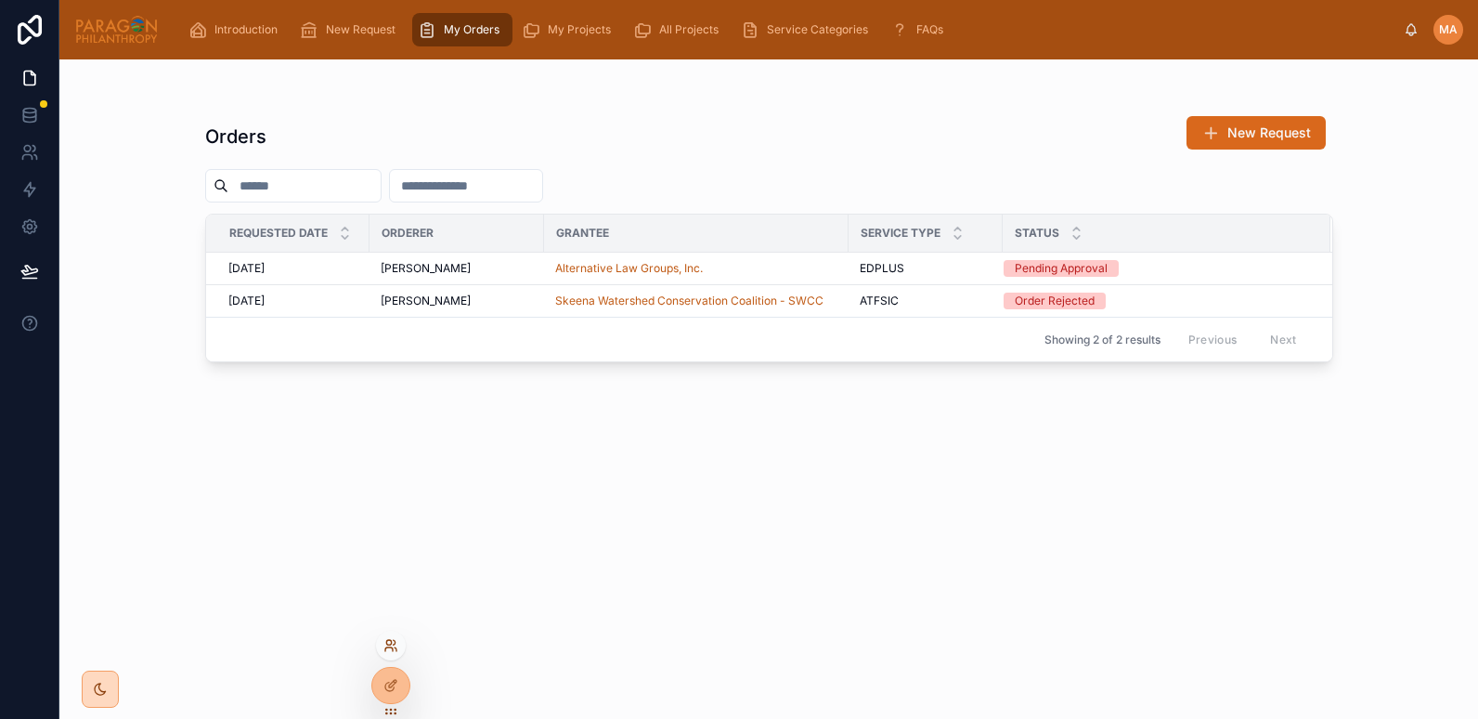
click at [393, 642] on icon at bounding box center [390, 645] width 15 height 15
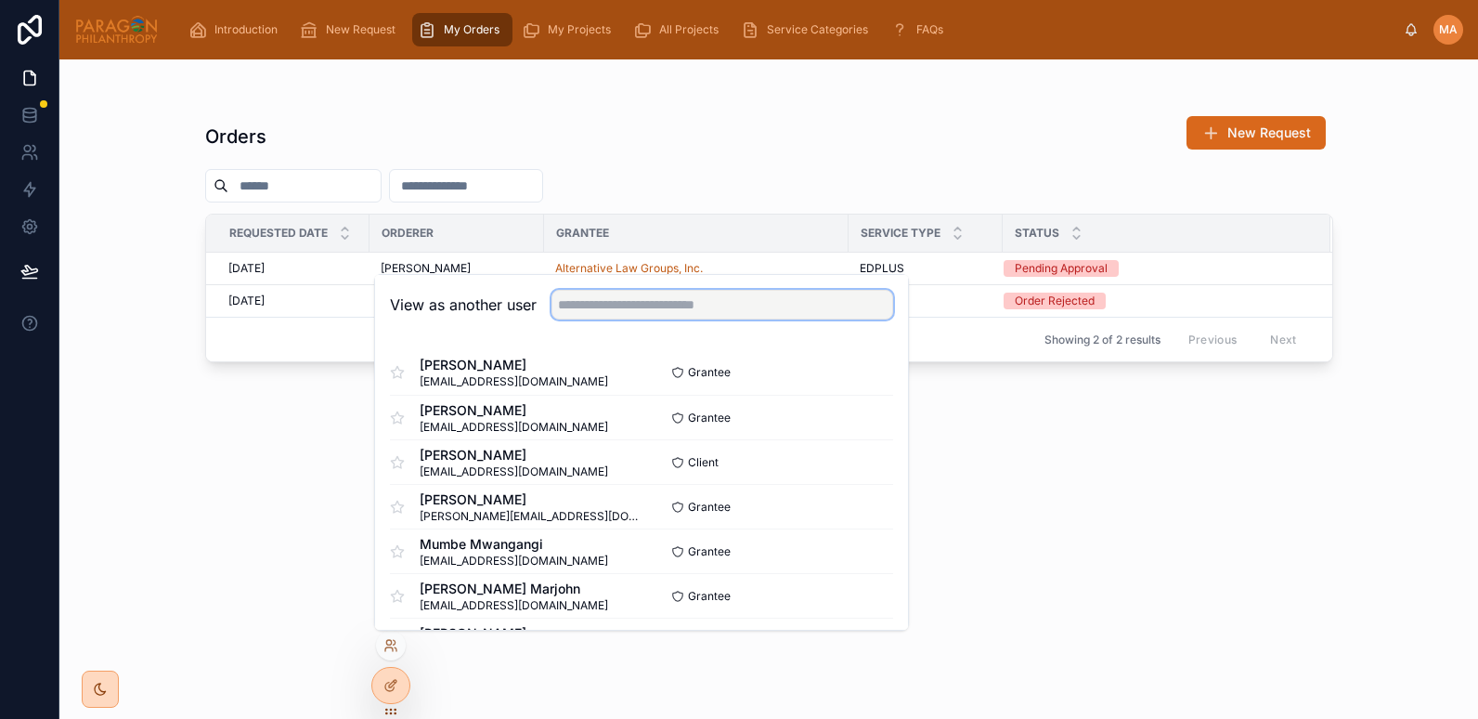
click at [582, 314] on input "text" at bounding box center [722, 305] width 342 height 30
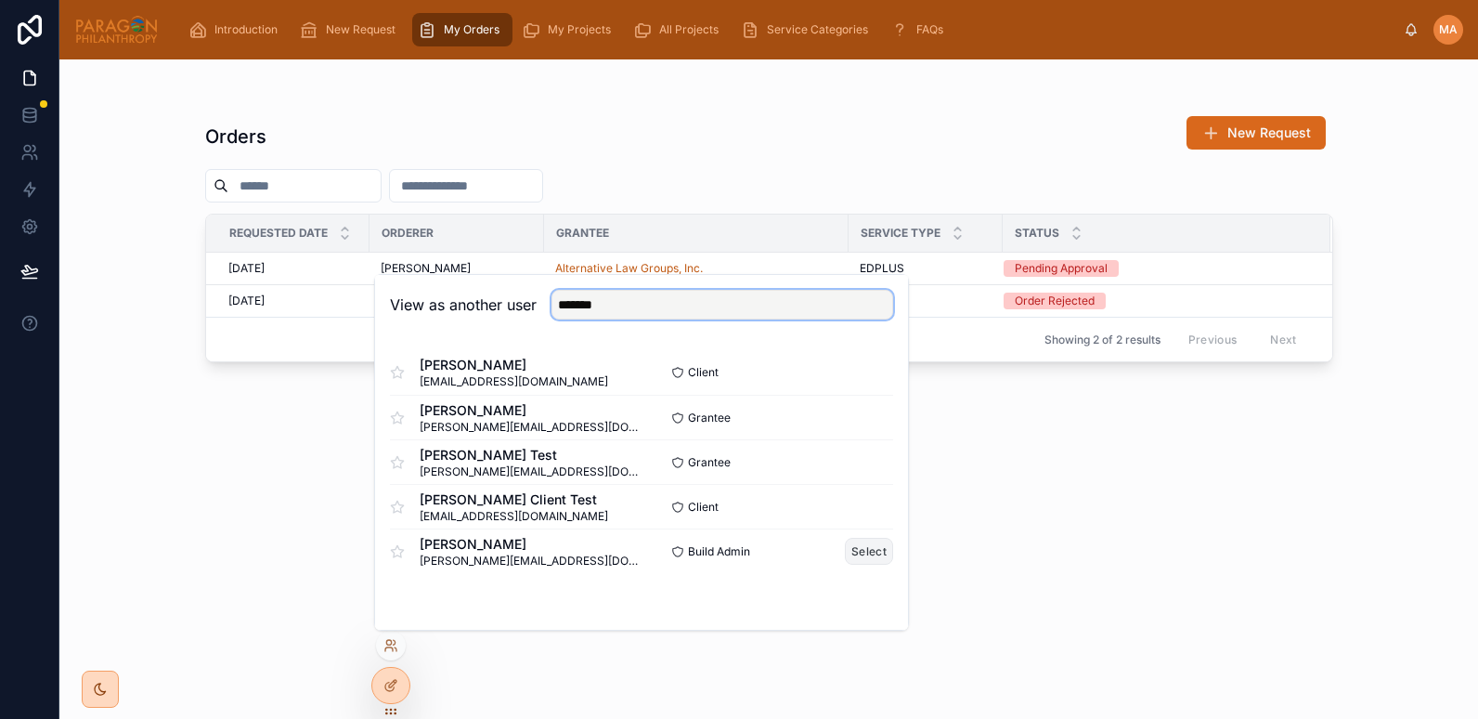
type input "*******"
click at [864, 548] on button "Select" at bounding box center [869, 551] width 48 height 27
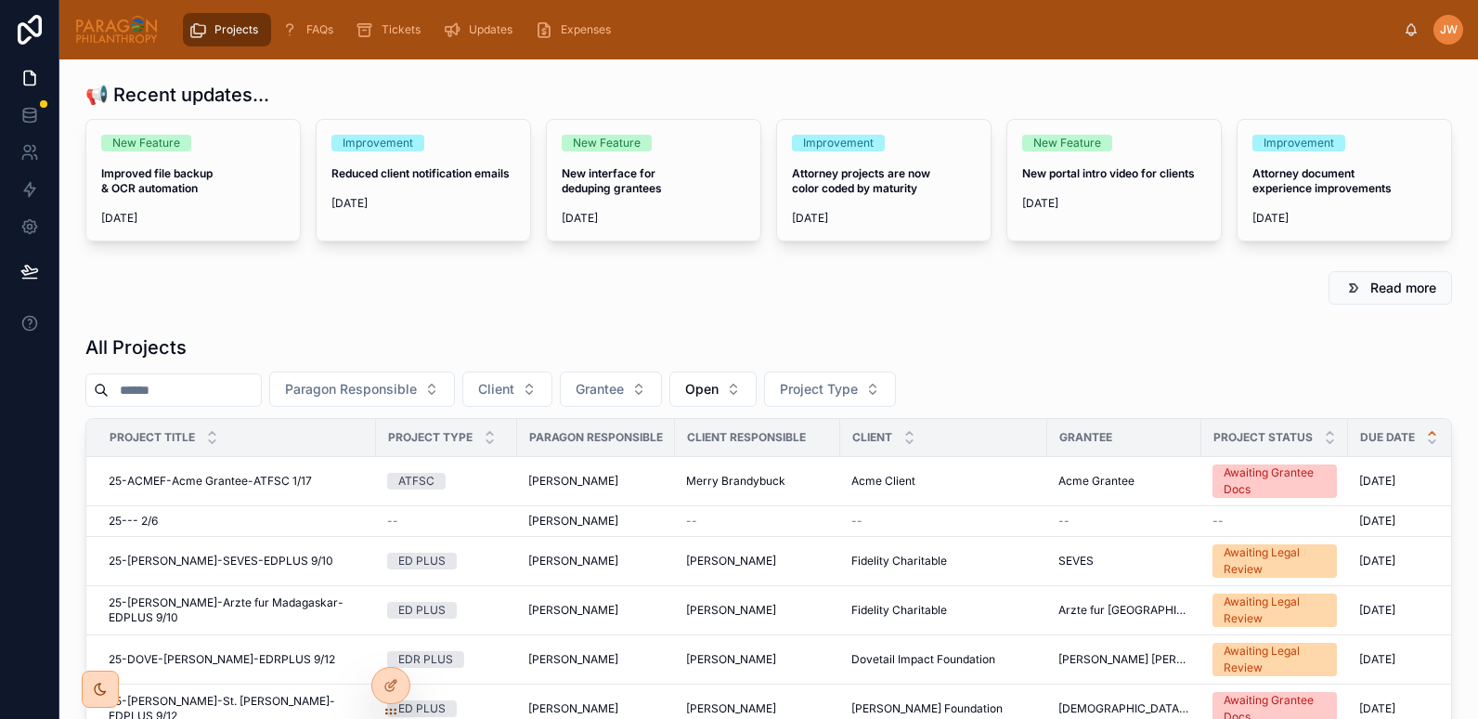
click at [181, 404] on div at bounding box center [173, 389] width 176 height 33
click at [177, 394] on input "text" at bounding box center [185, 390] width 152 height 26
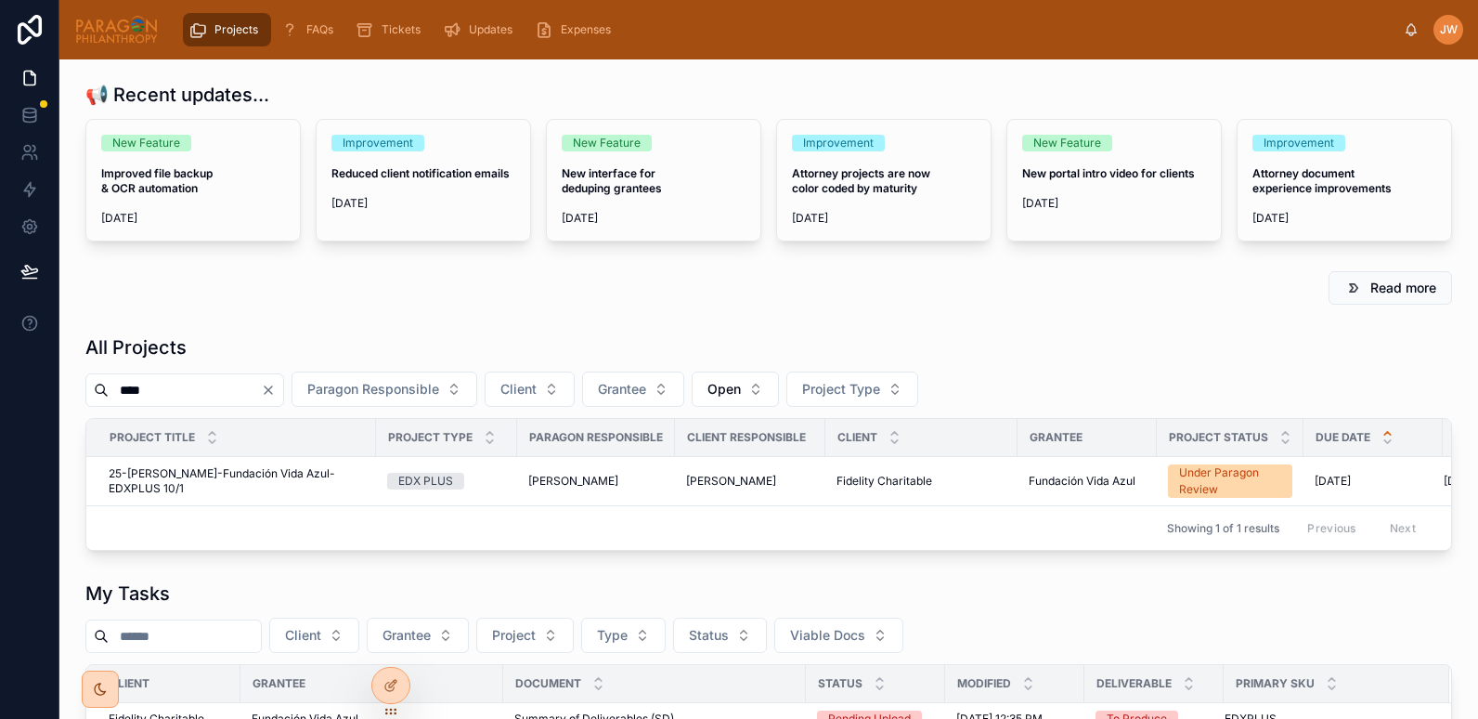
drag, startPoint x: 156, startPoint y: 395, endPoint x: 120, endPoint y: 392, distance: 36.3
click at [120, 392] on input "****" at bounding box center [185, 390] width 152 height 26
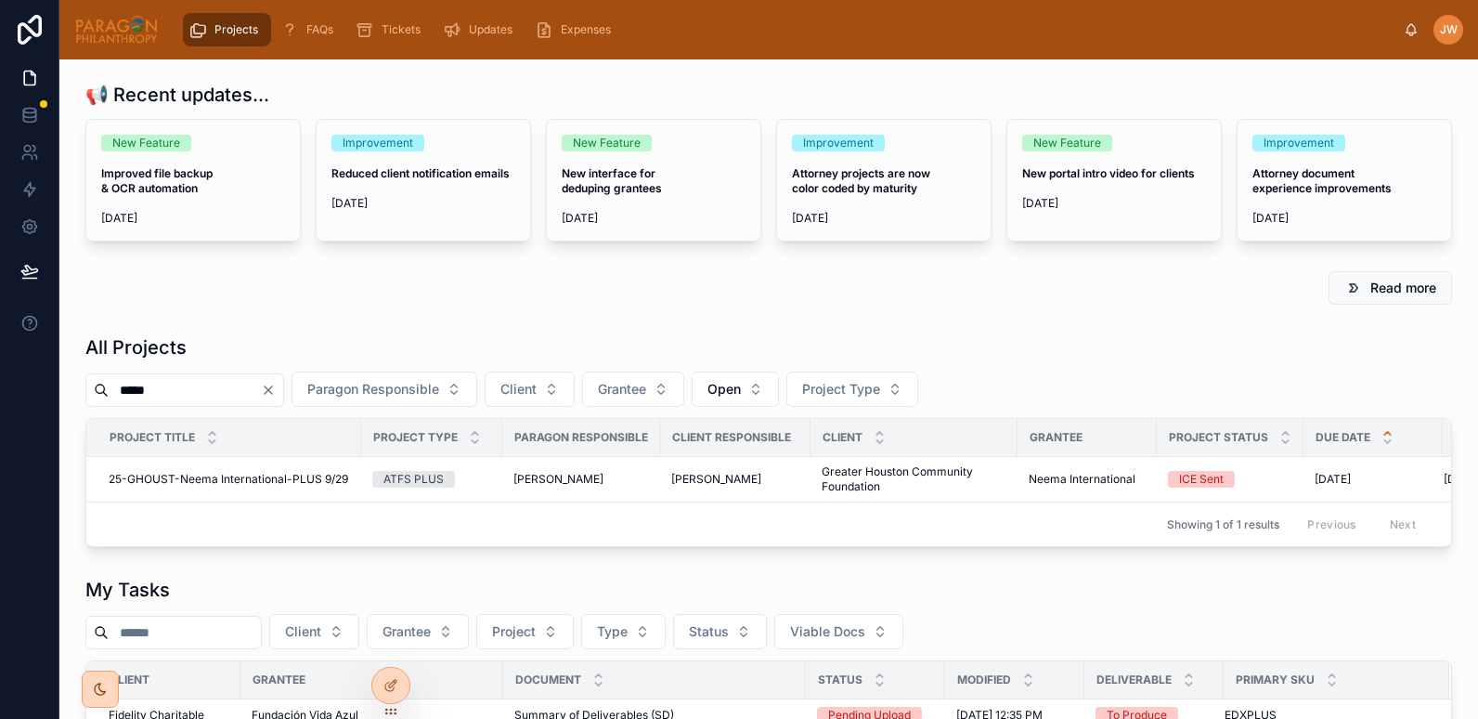
type input "*****"
click at [181, 474] on span "25-GHOUST-Neema International-PLUS 9/29" at bounding box center [229, 479] width 240 height 15
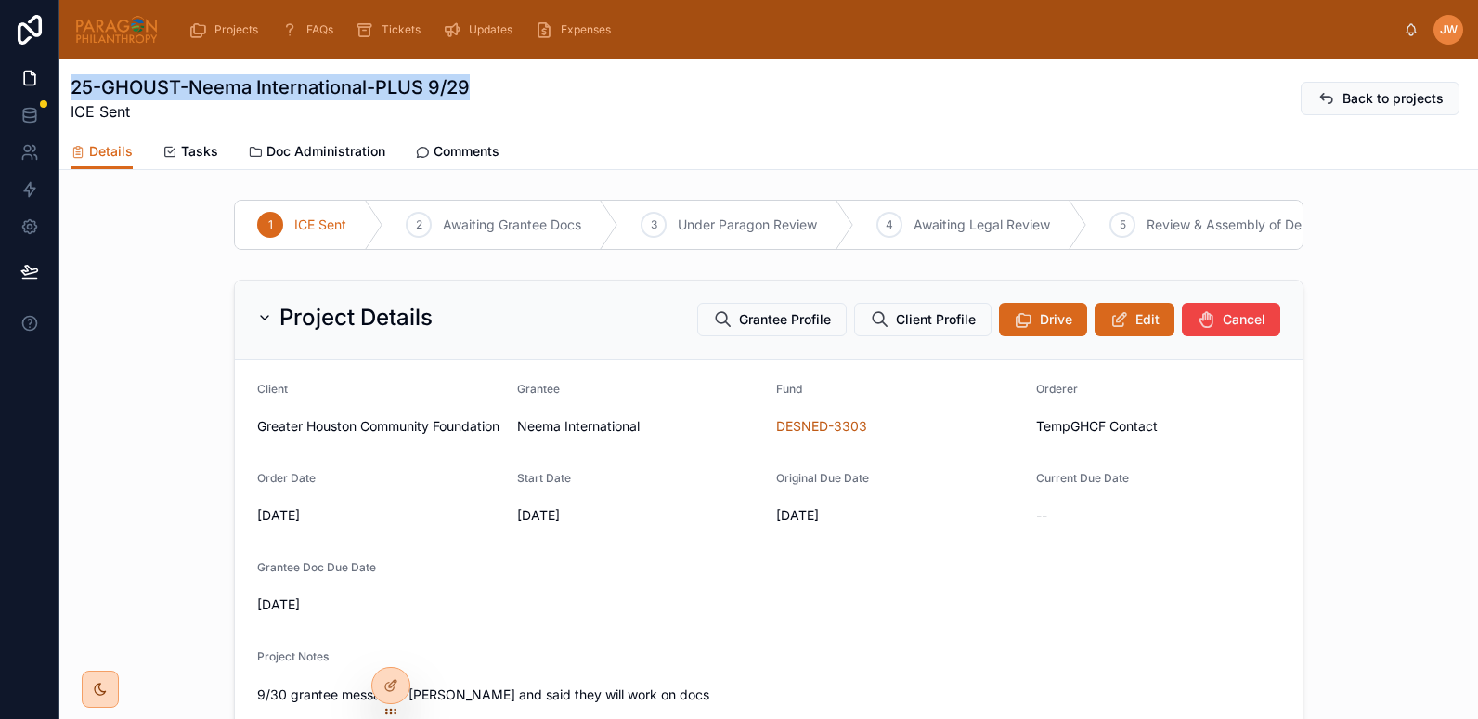
drag, startPoint x: 73, startPoint y: 82, endPoint x: 476, endPoint y: 99, distance: 403.3
click at [476, 99] on div "25-GHOUST-Neema International-PLUS 9/29 ICE Sent Back to projects" at bounding box center [769, 98] width 1396 height 48
copy h1 "25-GHOUST-Neema International-PLUS 9/29"
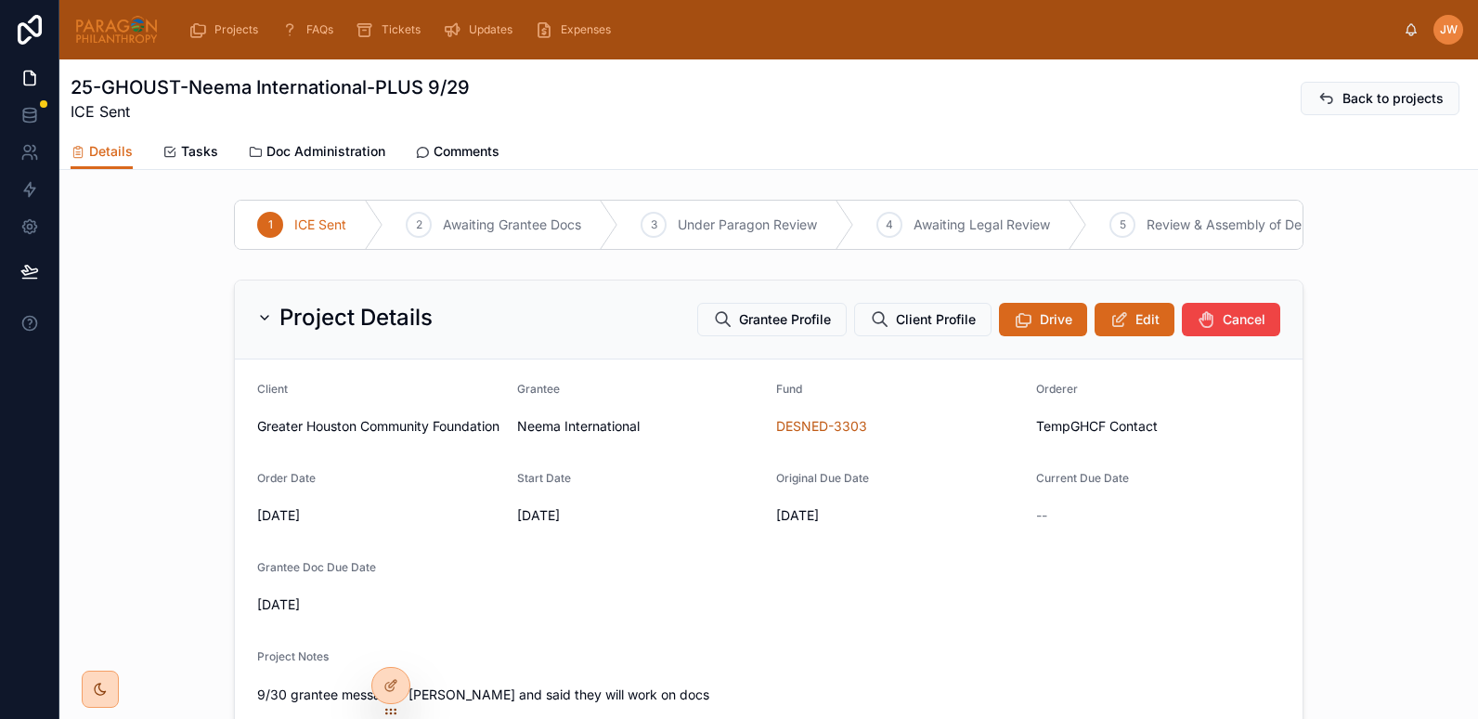
click at [159, 363] on div "Project Details Grantee Profile Client Profile Drive Edit Cancel Client Greater…" at bounding box center [768, 563] width 1419 height 583
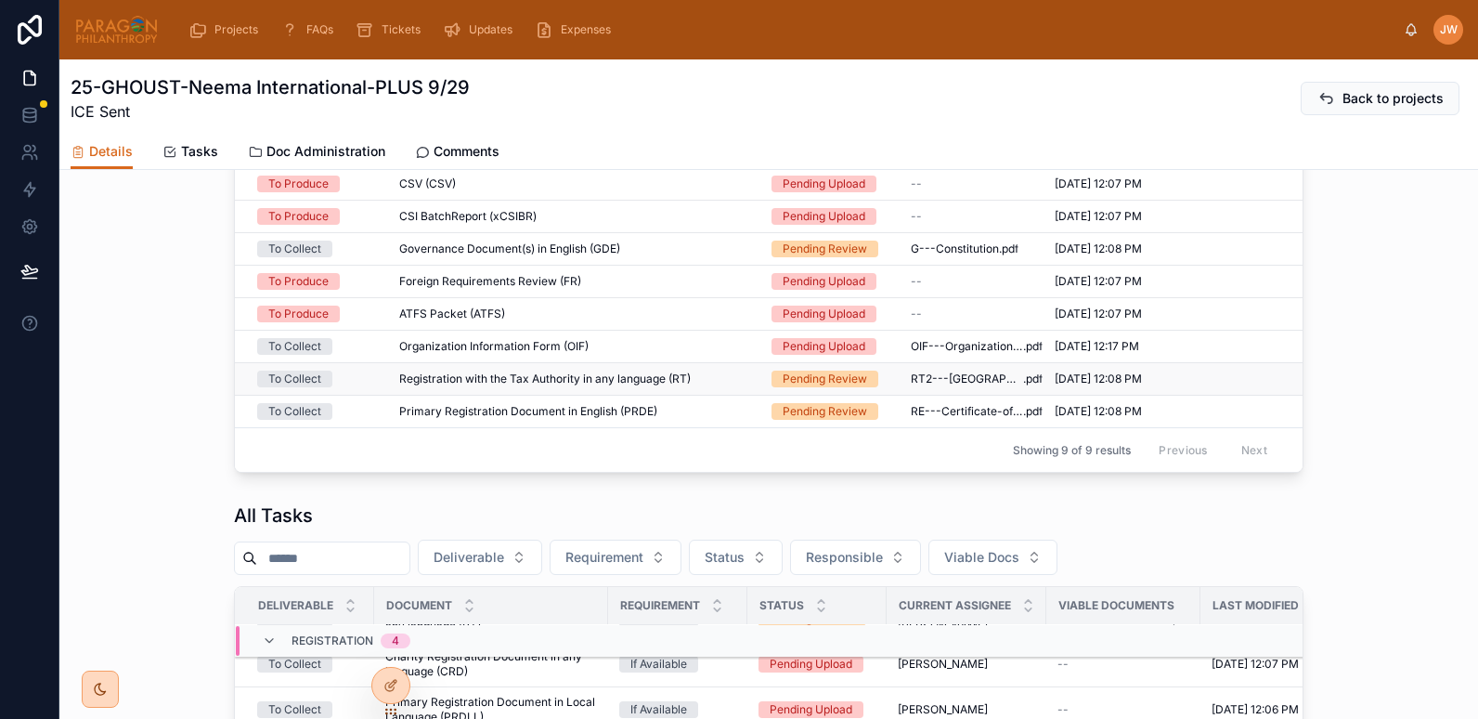
scroll to position [1269, 0]
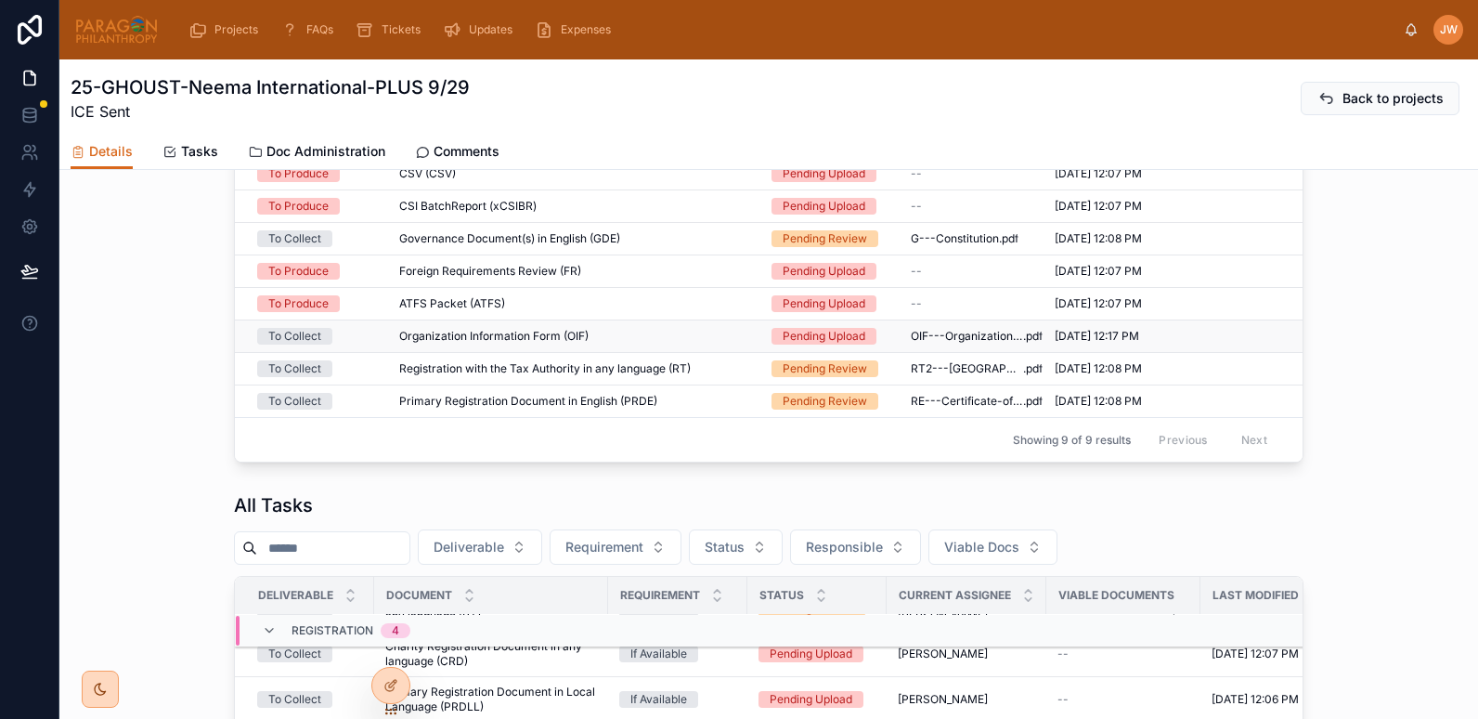
click at [649, 344] on div "Organization Information Form (OIF) Organization Information Form (OIF)" at bounding box center [574, 336] width 350 height 15
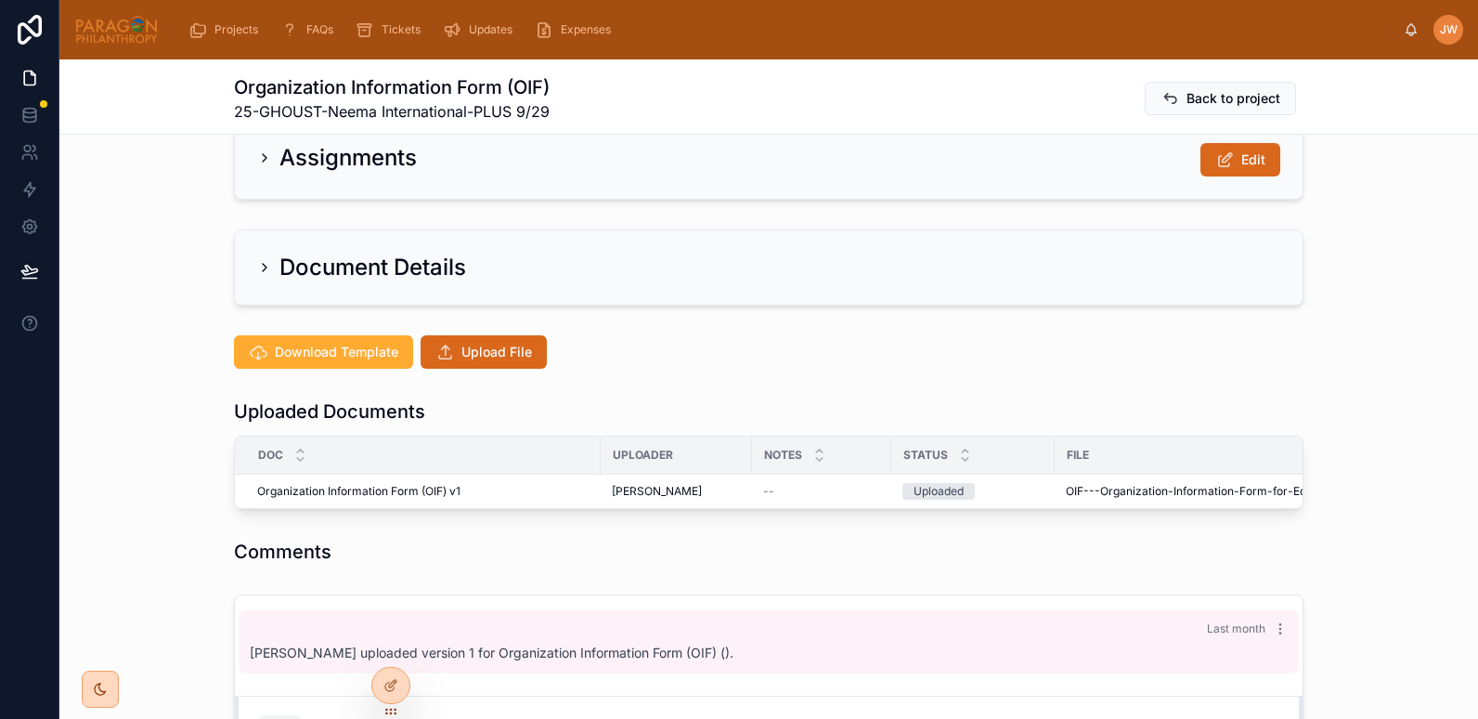
scroll to position [45, 0]
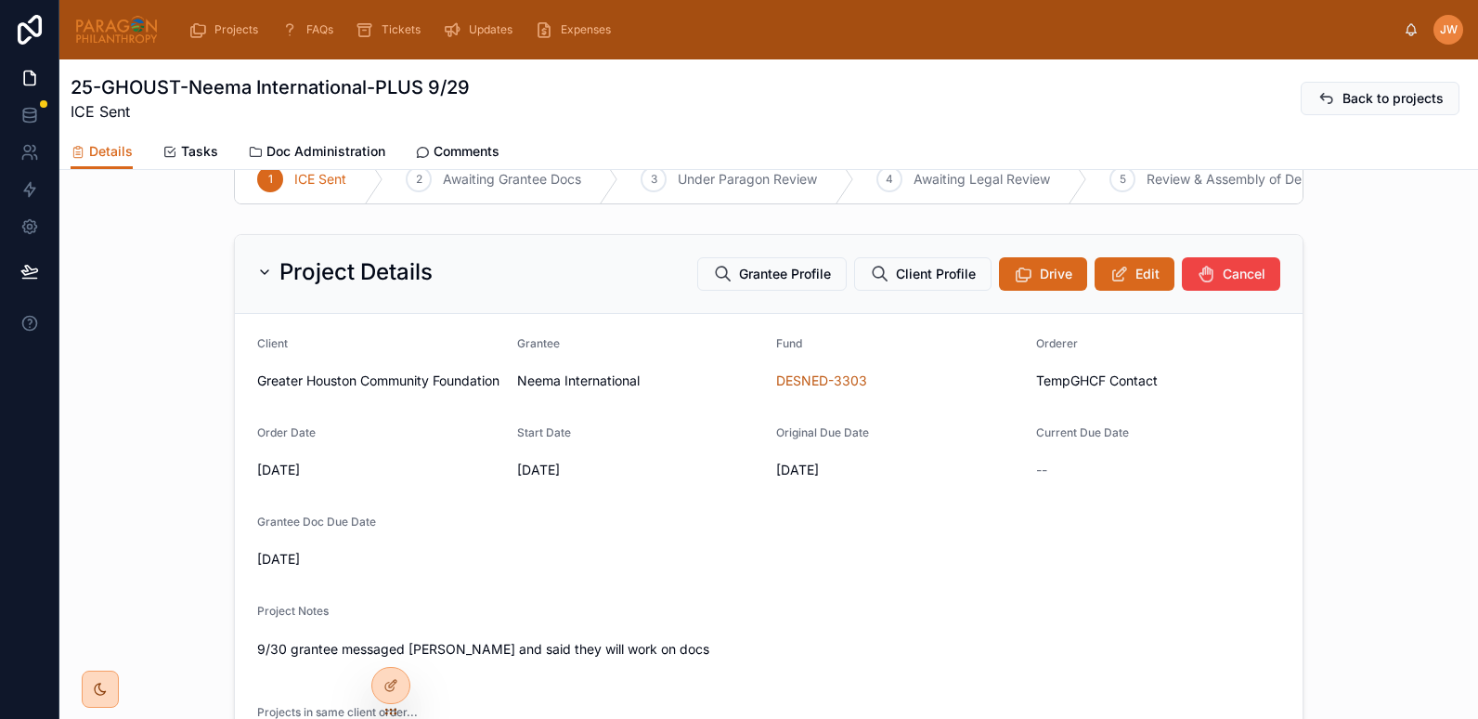
click at [1142, 291] on button "Edit" at bounding box center [1135, 273] width 80 height 33
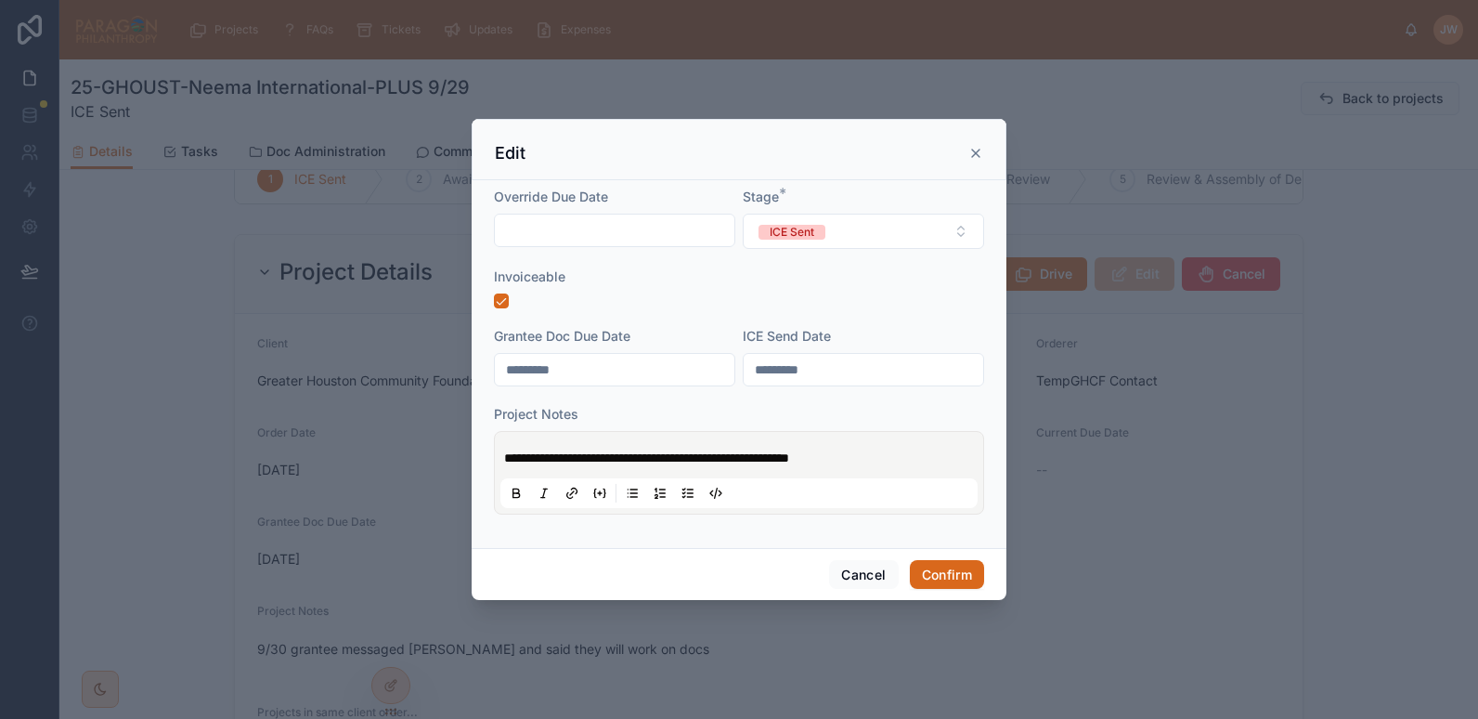
click at [502, 455] on div "**********" at bounding box center [738, 472] width 477 height 71
click at [505, 462] on span "**********" at bounding box center [646, 457] width 285 height 13
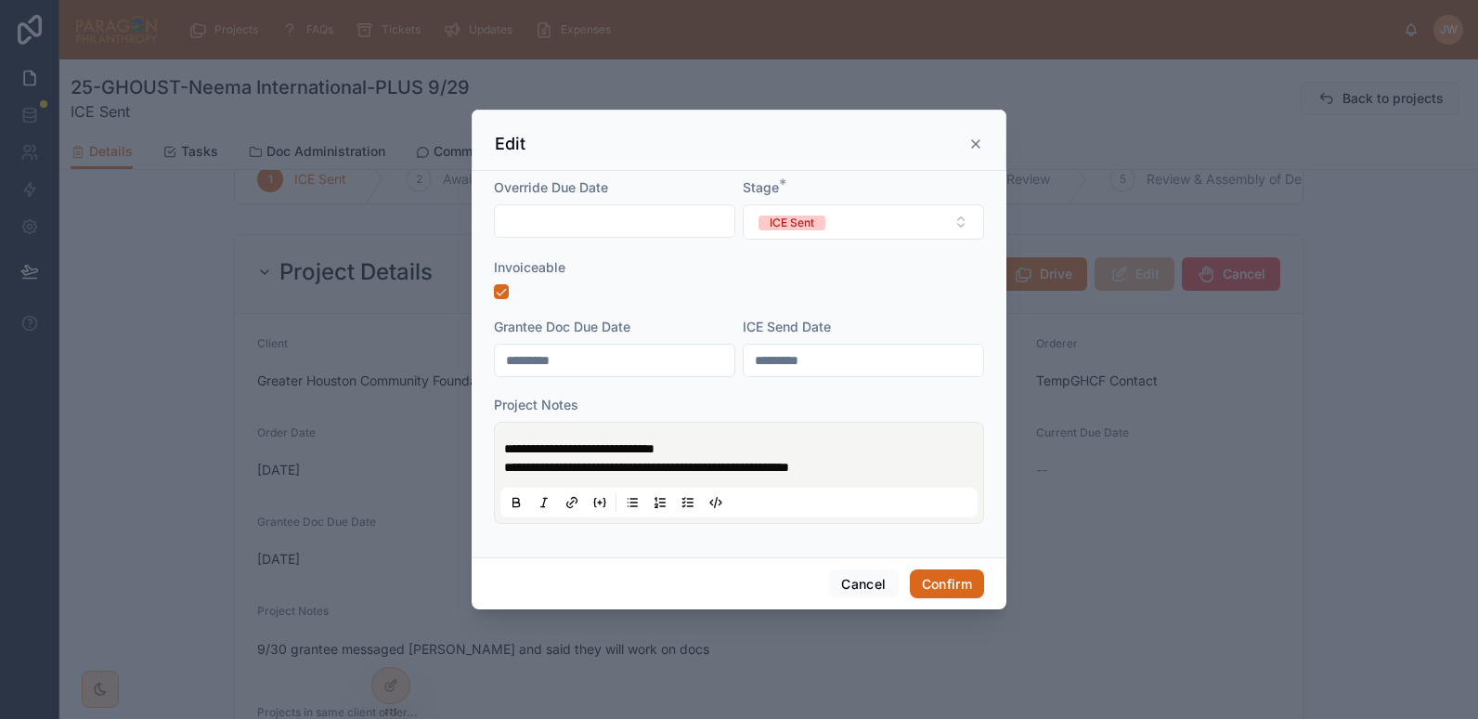
click at [739, 439] on p "**********" at bounding box center [742, 448] width 477 height 19
click at [646, 453] on span "**********" at bounding box center [579, 448] width 150 height 13
click at [687, 440] on p "**********" at bounding box center [742, 448] width 477 height 19
click at [825, 227] on span "ICE Sent" at bounding box center [791, 222] width 67 height 15
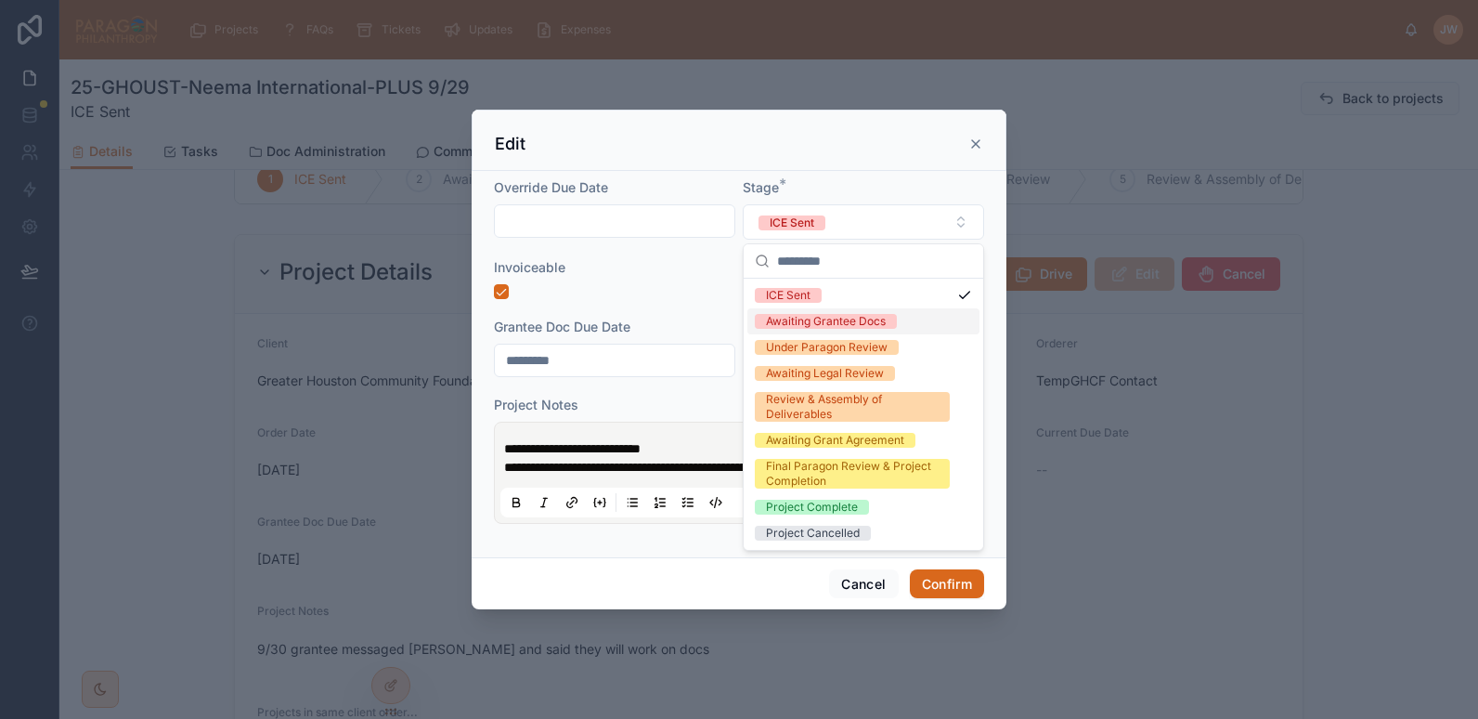
click at [812, 318] on div "Awaiting Grantee Docs" at bounding box center [826, 321] width 120 height 15
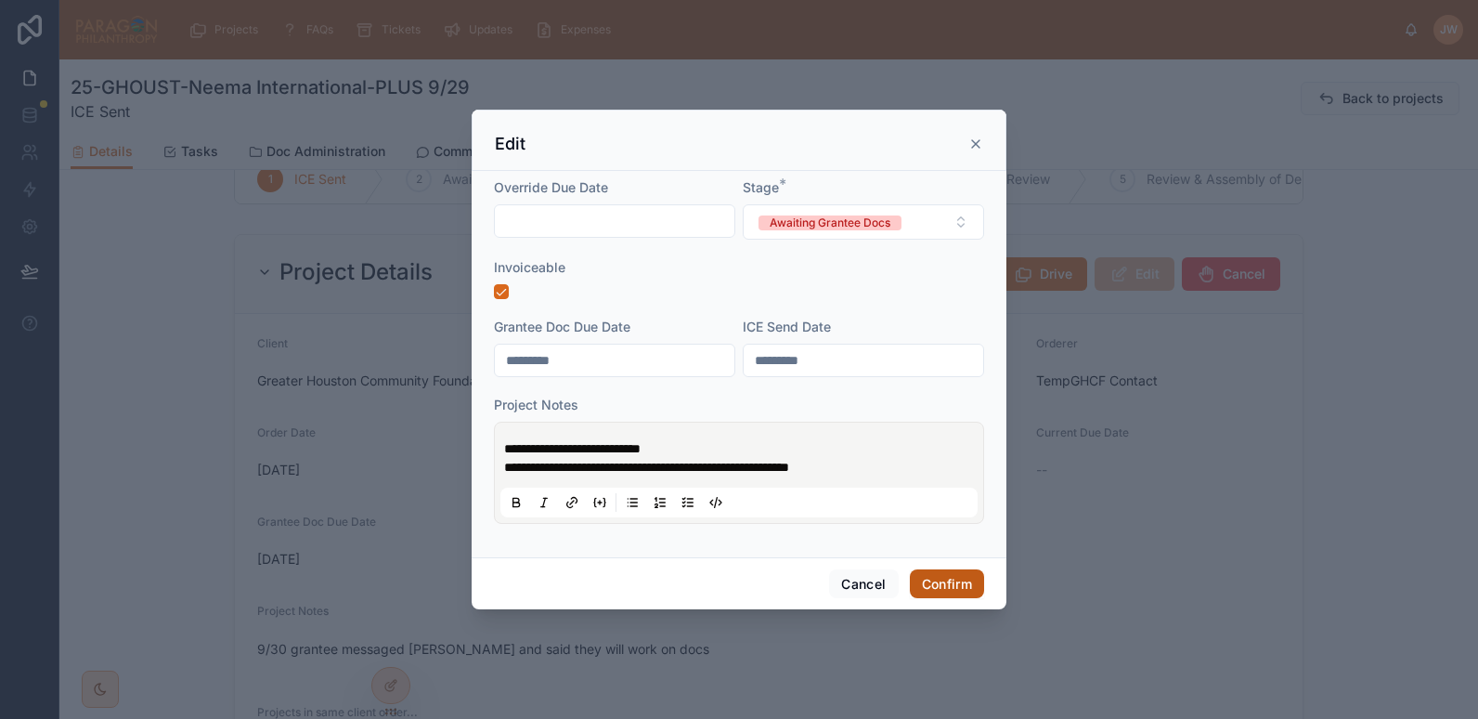
click at [945, 580] on button "Confirm" at bounding box center [947, 584] width 74 height 30
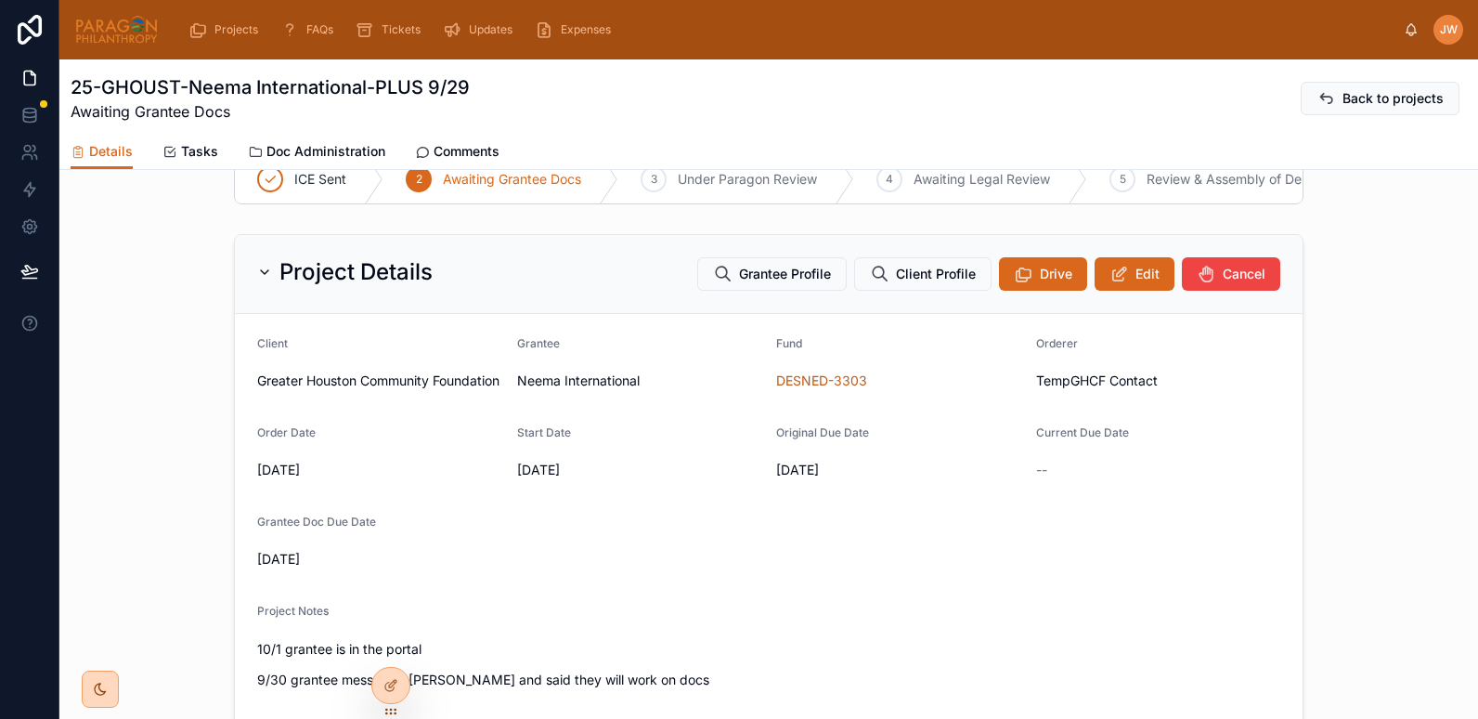
click at [106, 33] on img at bounding box center [116, 30] width 84 height 30
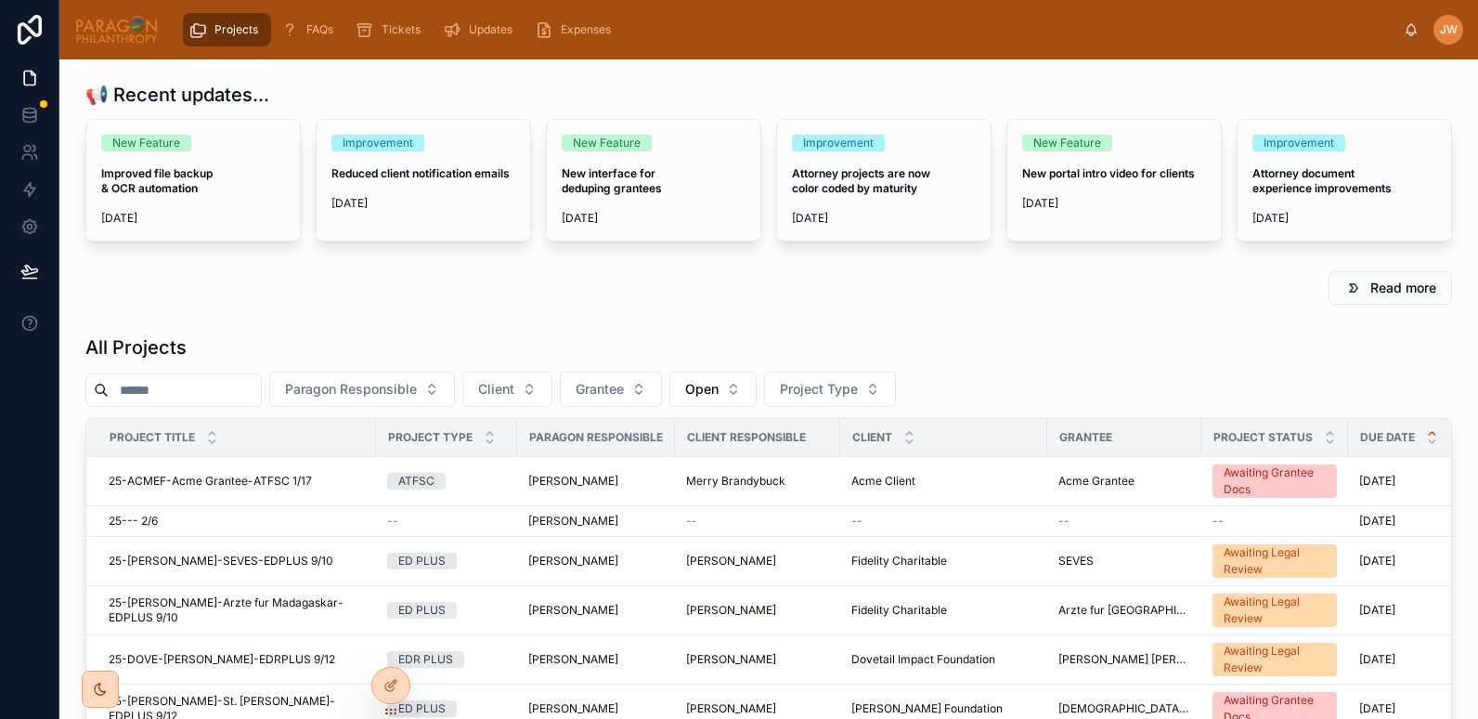
click at [183, 383] on input "text" at bounding box center [185, 390] width 152 height 26
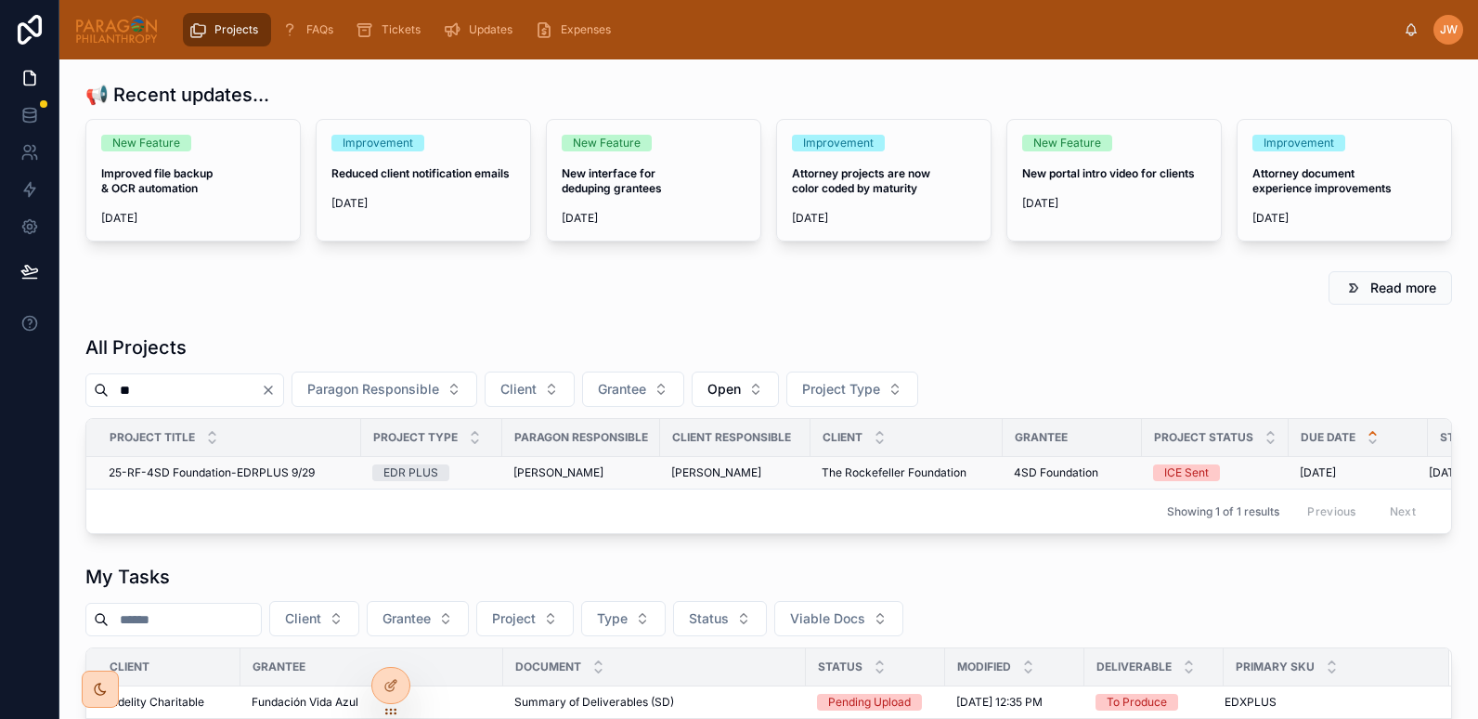
type input "**"
click at [189, 475] on span "25-RF-4SD Foundation-EDRPLUS 9/29" at bounding box center [212, 472] width 206 height 15
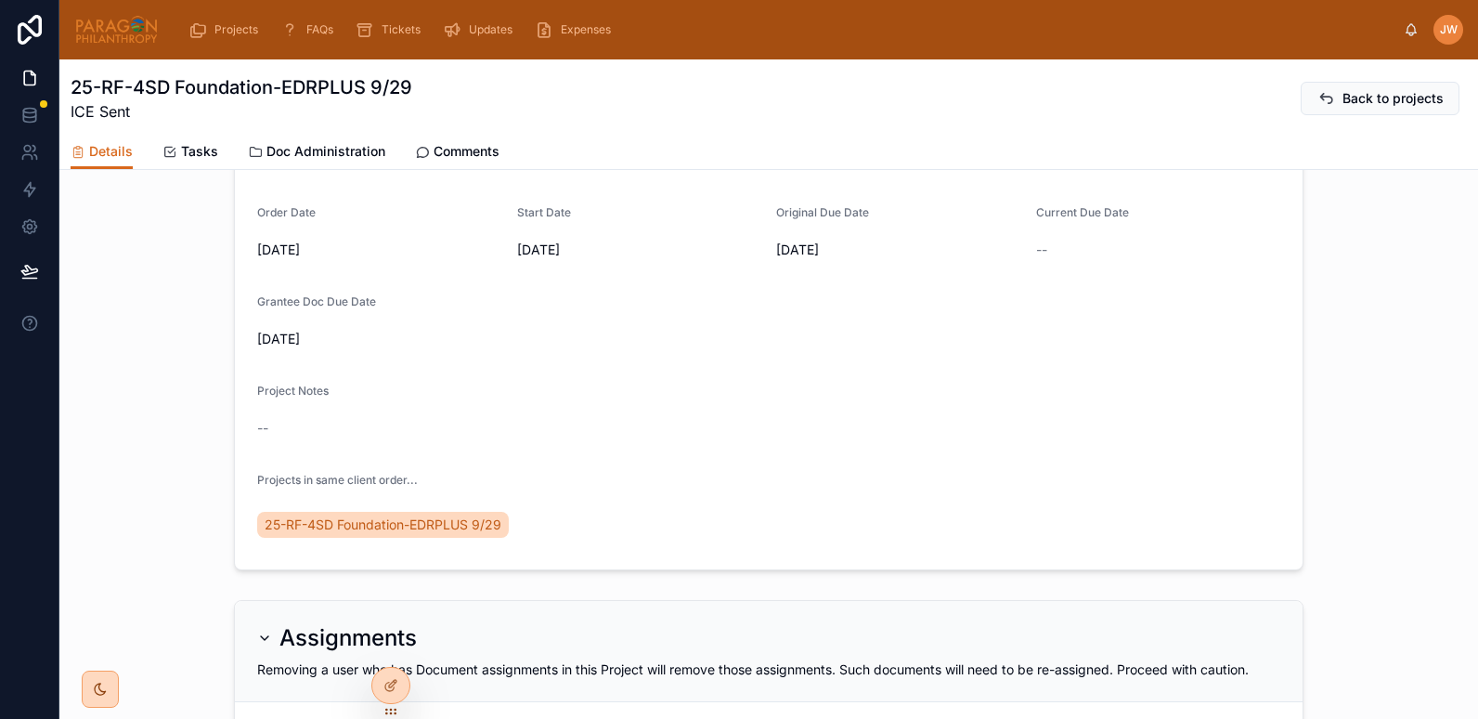
scroll to position [58, 0]
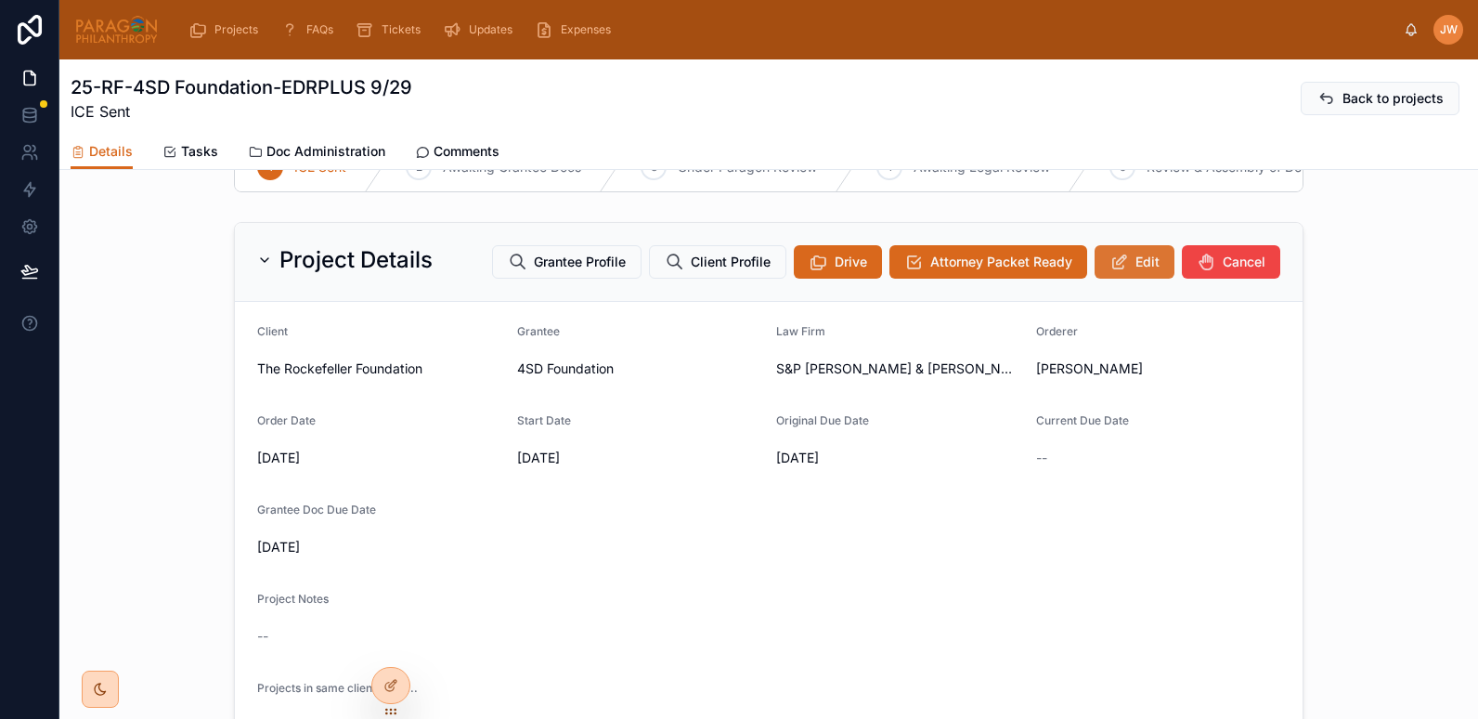
click at [1127, 276] on button "Edit" at bounding box center [1135, 261] width 80 height 33
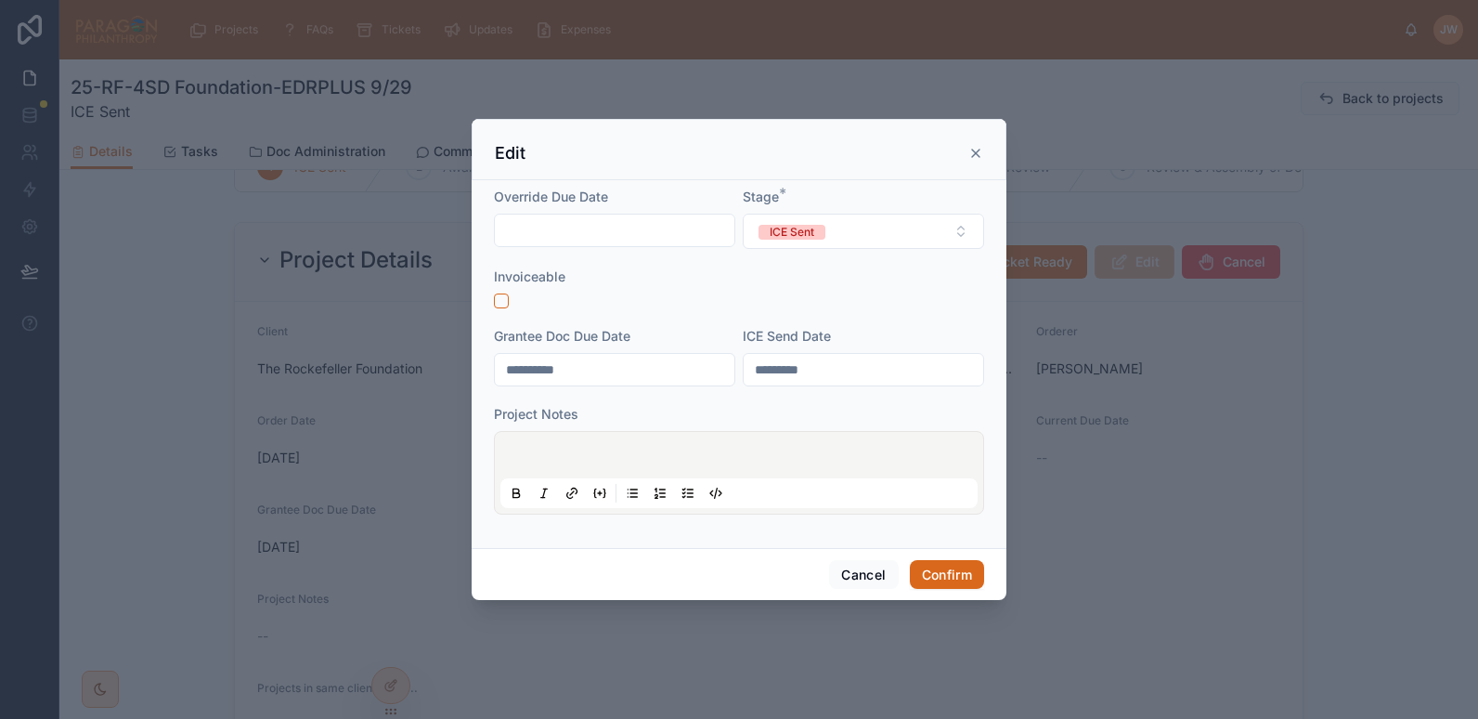
click at [541, 447] on div at bounding box center [738, 472] width 477 height 71
click at [520, 443] on div at bounding box center [738, 472] width 477 height 71
click at [523, 446] on div at bounding box center [738, 472] width 477 height 71
click at [525, 450] on p at bounding box center [742, 457] width 477 height 19
click at [873, 221] on button "ICE Sent" at bounding box center [863, 231] width 241 height 35
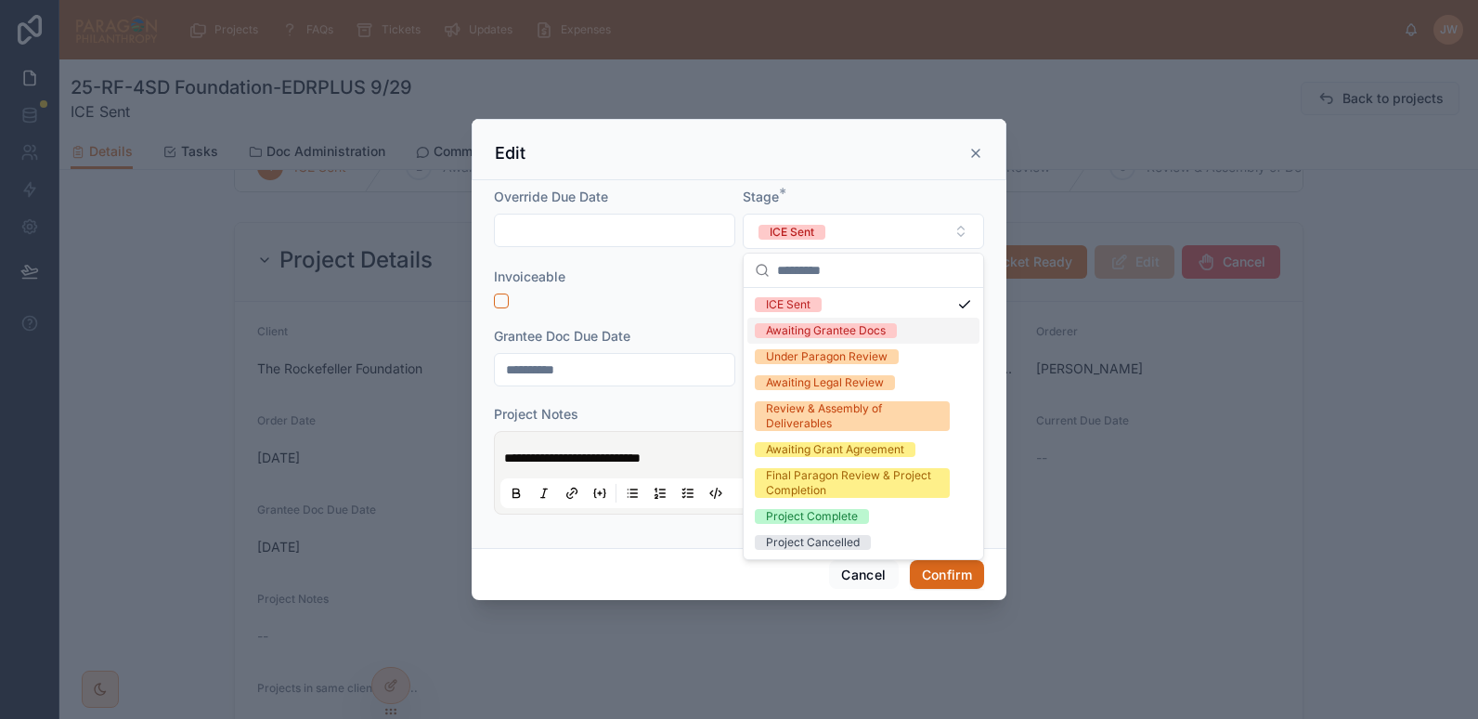
click at [786, 331] on div "Awaiting Grantee Docs" at bounding box center [826, 330] width 120 height 15
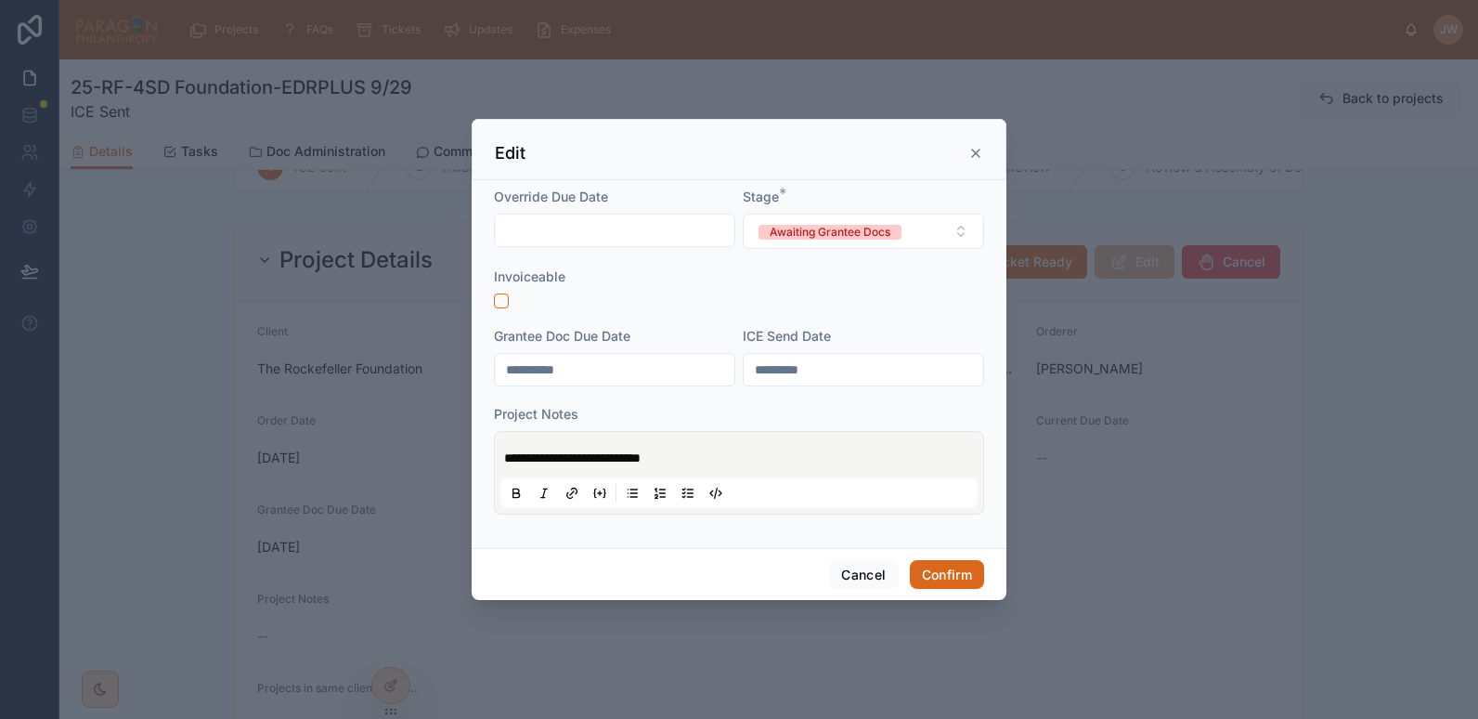
click at [707, 455] on p "**********" at bounding box center [742, 457] width 477 height 19
click at [948, 568] on button "Confirm" at bounding box center [947, 575] width 74 height 30
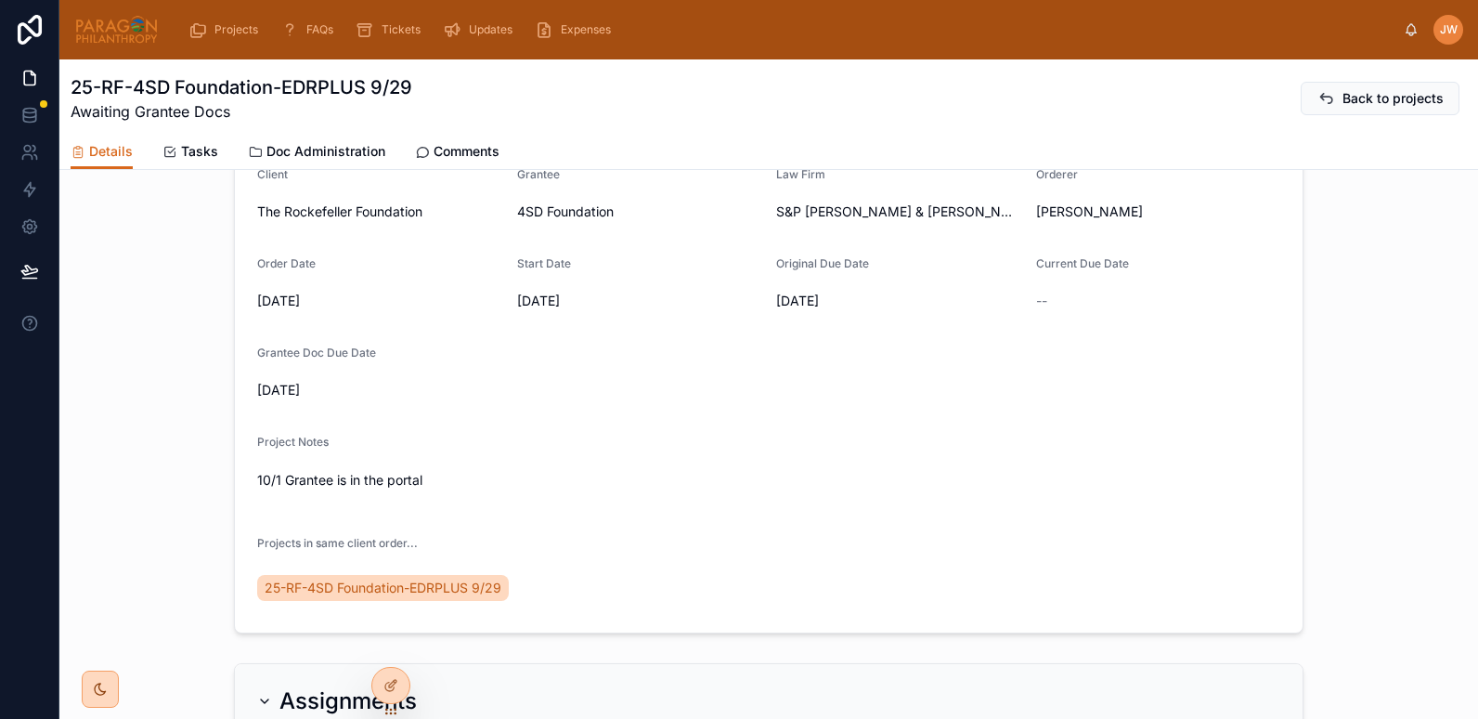
scroll to position [0, 0]
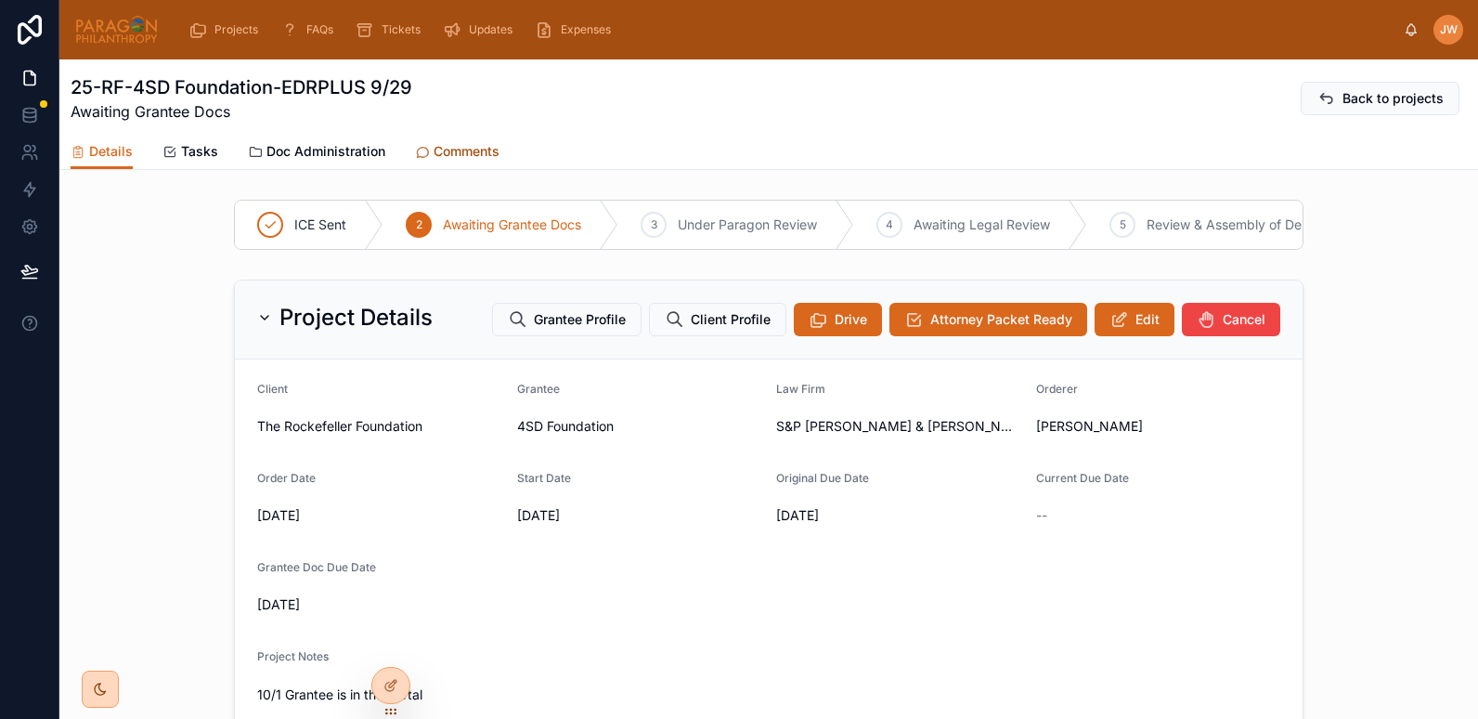
click at [463, 142] on span "Comments" at bounding box center [467, 151] width 66 height 19
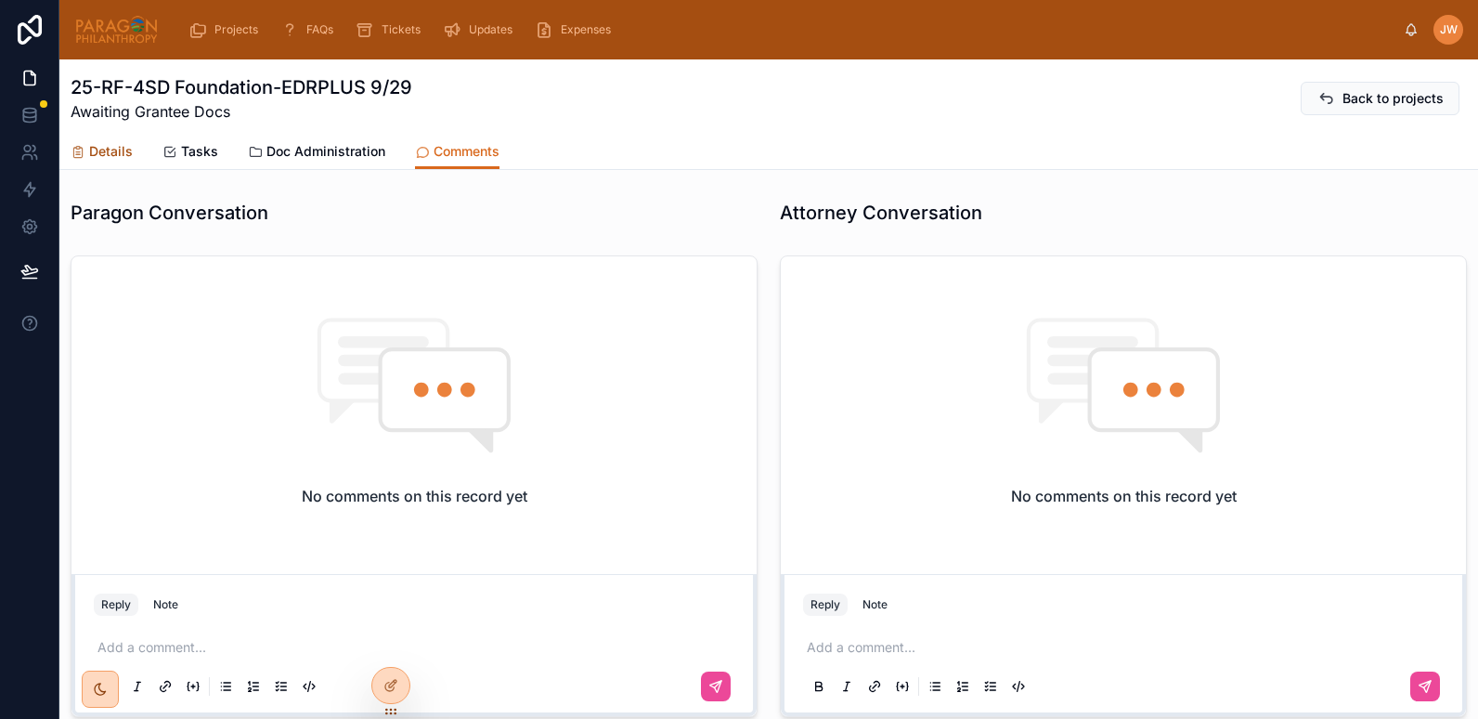
click at [111, 149] on span "Details" at bounding box center [111, 151] width 44 height 19
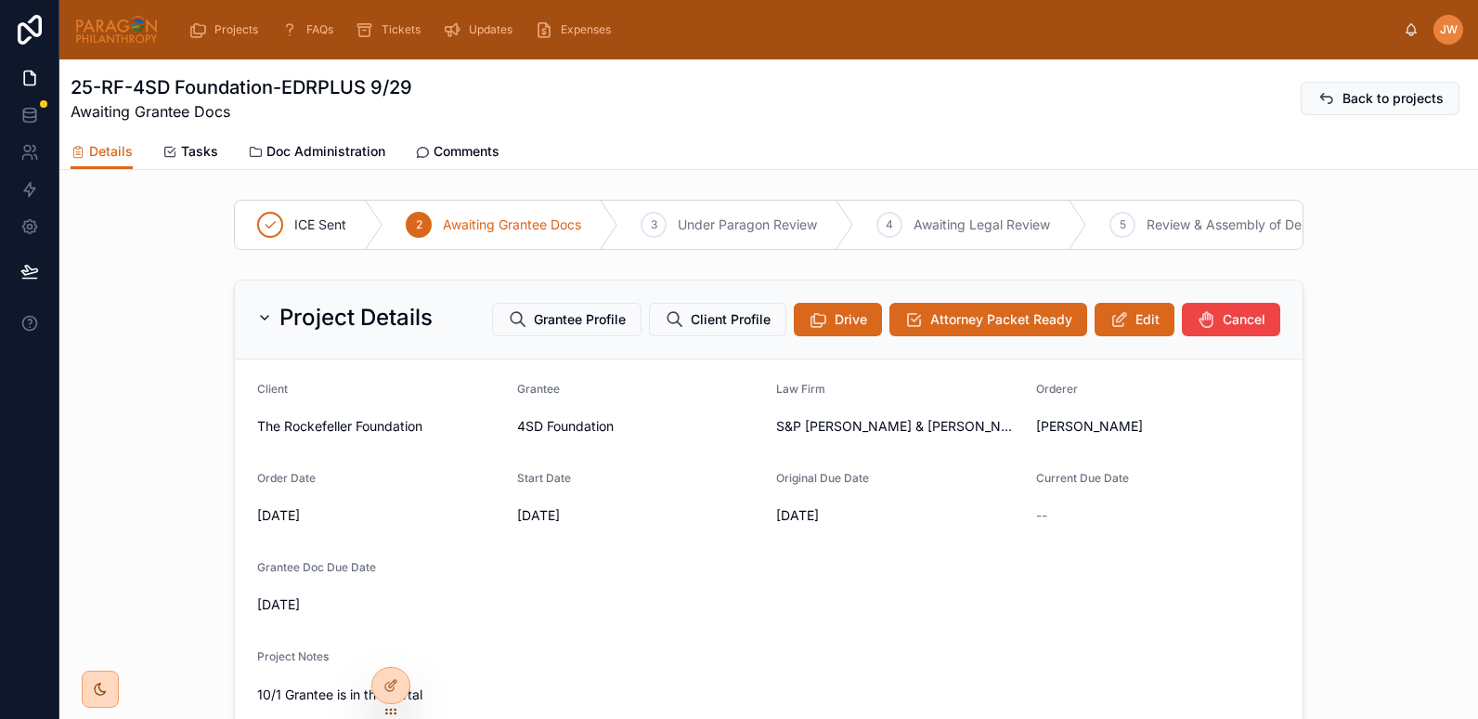
click at [128, 38] on img at bounding box center [116, 30] width 84 height 30
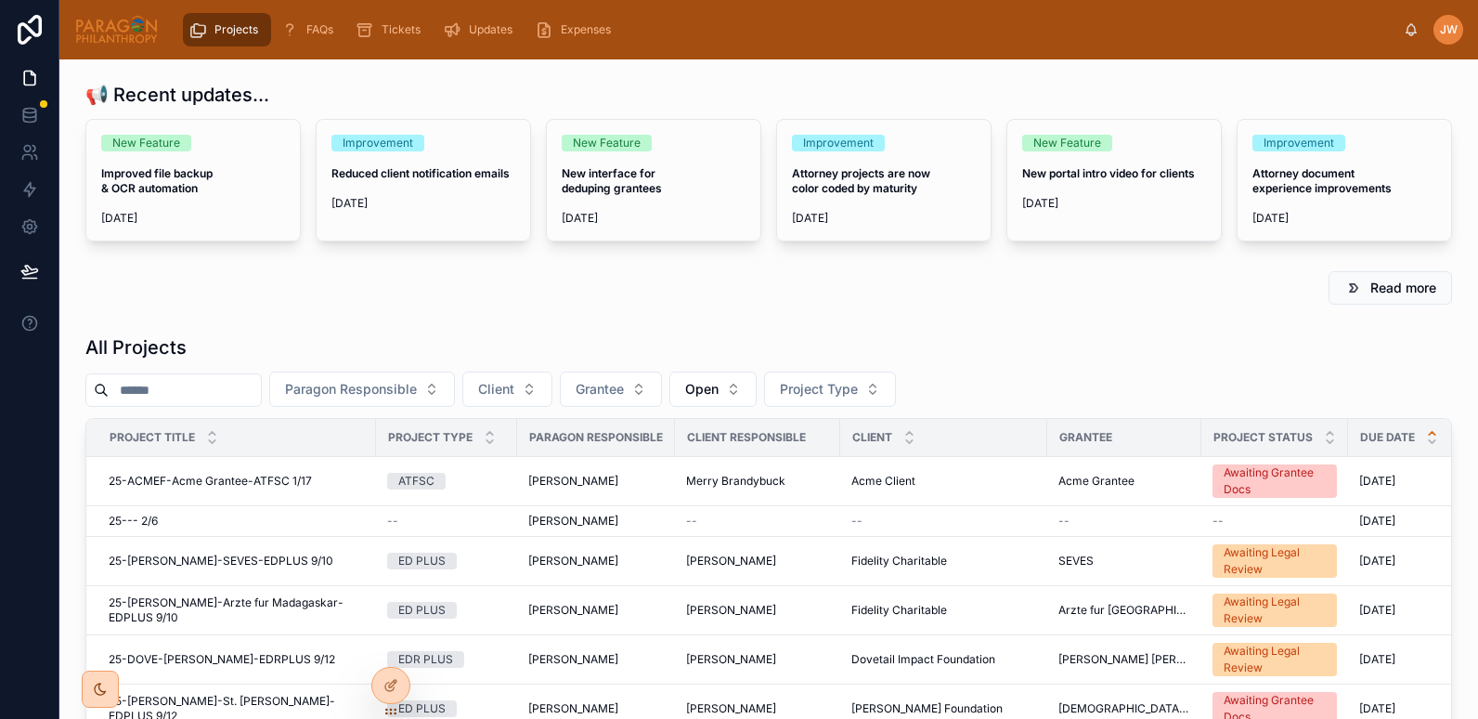
click at [193, 387] on input "text" at bounding box center [185, 390] width 152 height 26
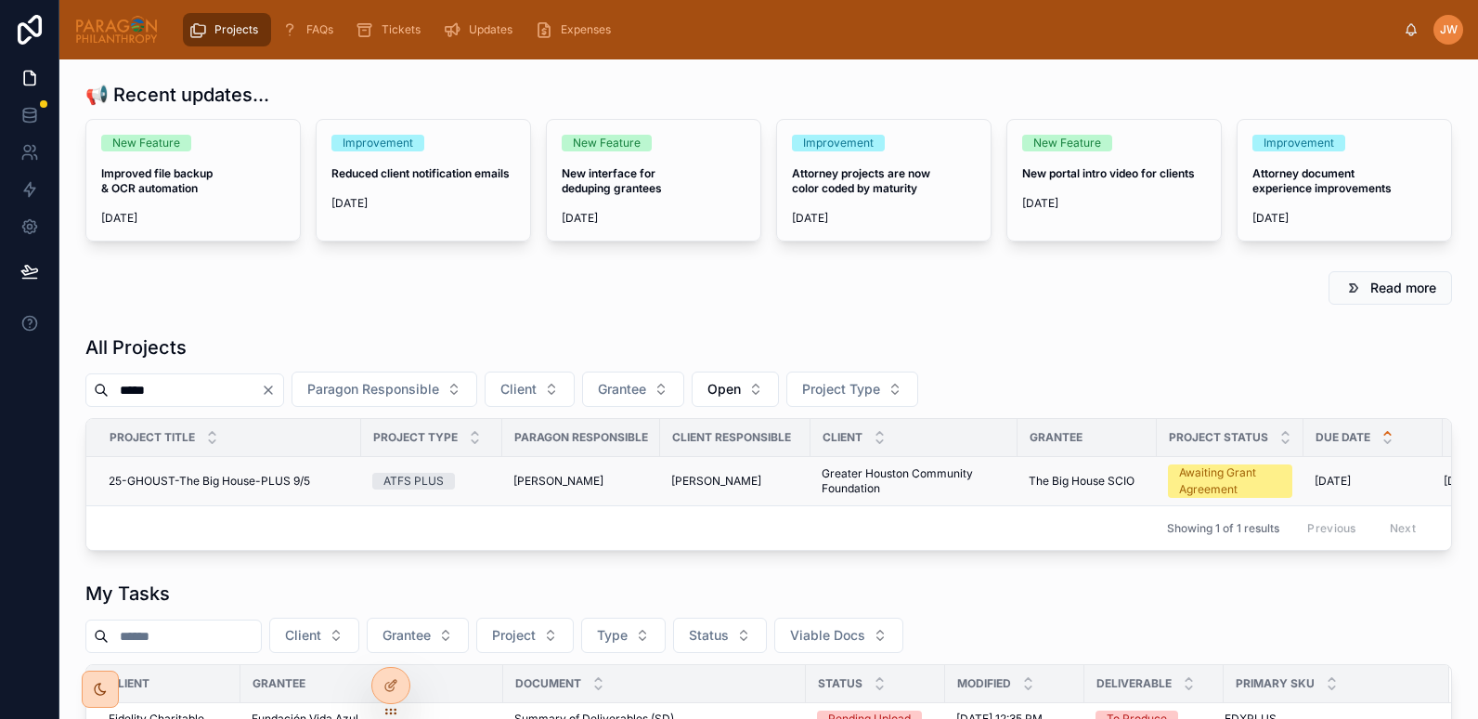
type input "*****"
click at [195, 482] on span "25-GHOUST-The Big House-PLUS 9/5" at bounding box center [209, 480] width 201 height 15
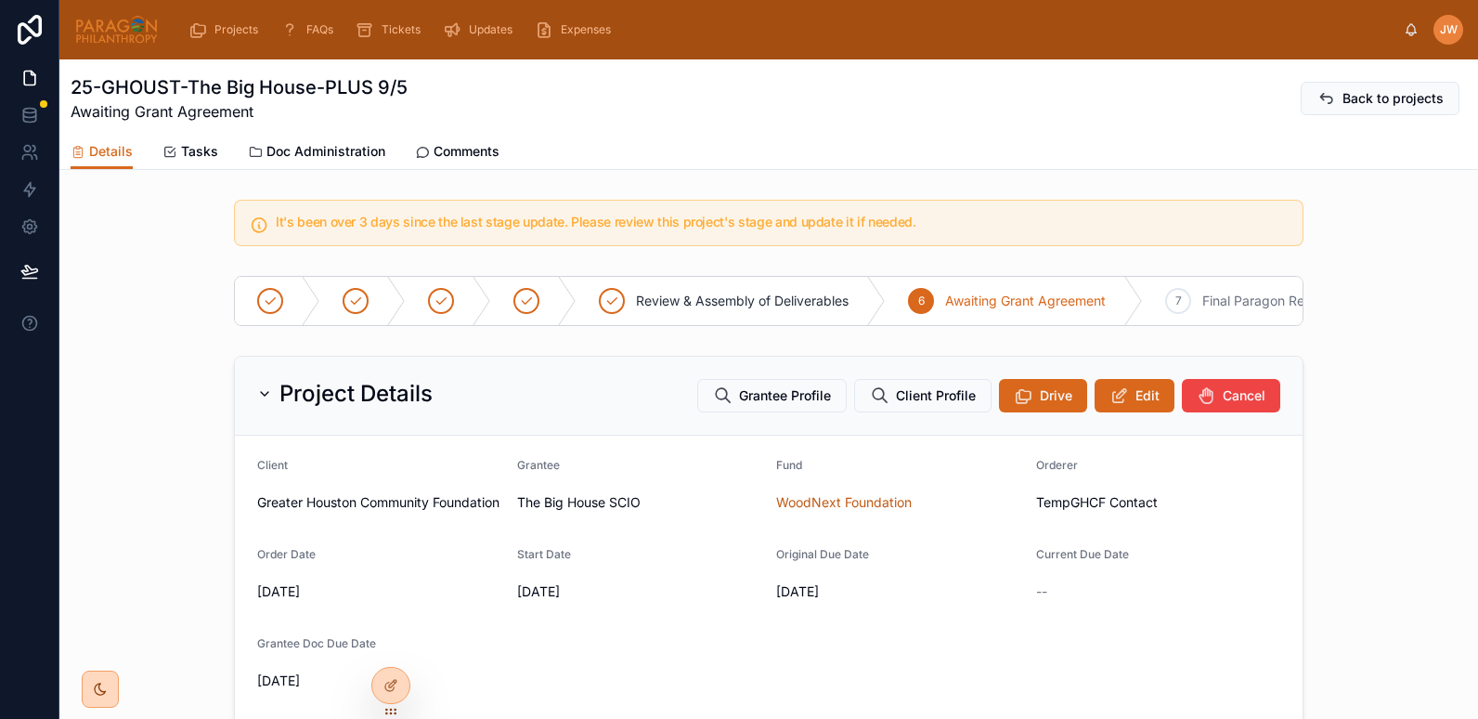
drag, startPoint x: 85, startPoint y: 35, endPoint x: 791, endPoint y: 12, distance: 706.0
click at [85, 35] on img at bounding box center [116, 30] width 84 height 30
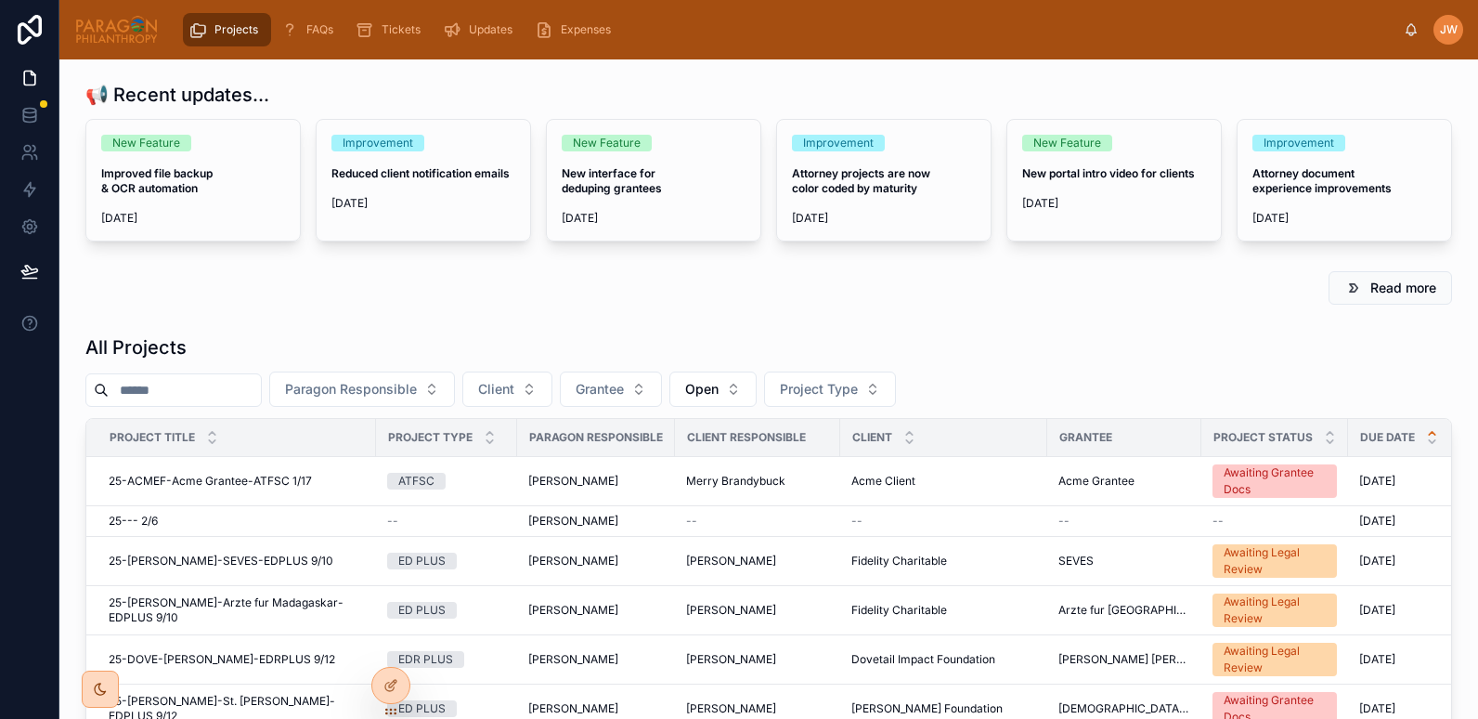
click at [214, 383] on input "text" at bounding box center [185, 390] width 152 height 26
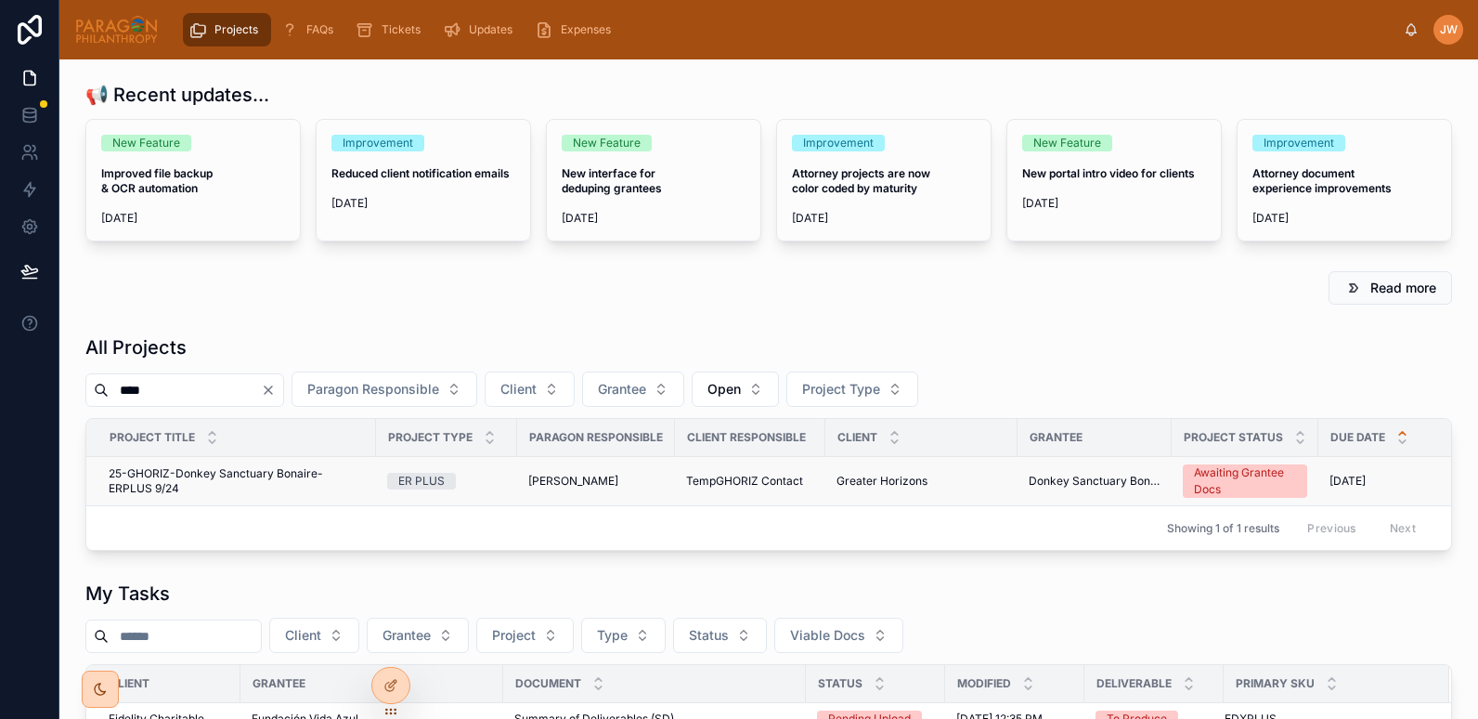
type input "****"
click at [163, 476] on span "25-GHORIZ-Donkey Sanctuary Bonaire-ERPLUS 9/24" at bounding box center [237, 481] width 256 height 30
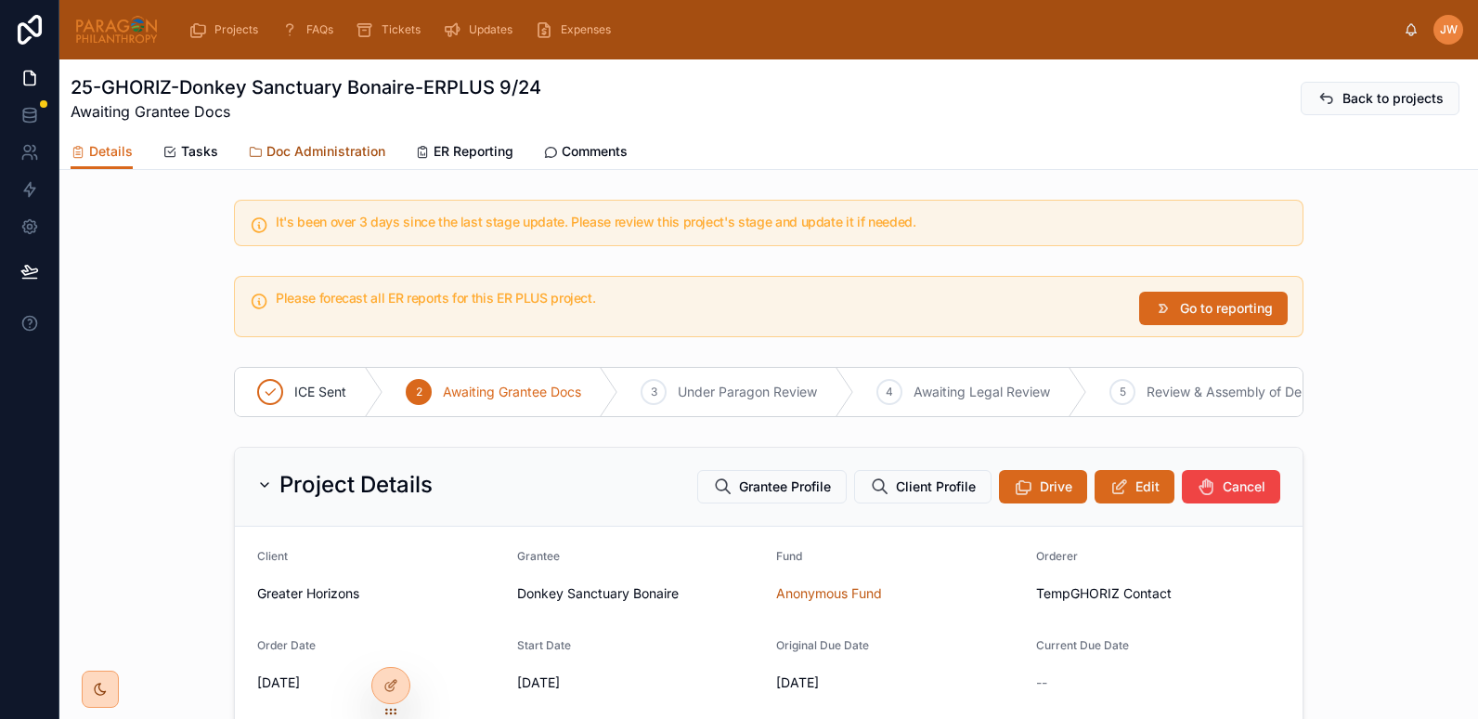
click at [292, 161] on link "Doc Administration" at bounding box center [316, 153] width 137 height 37
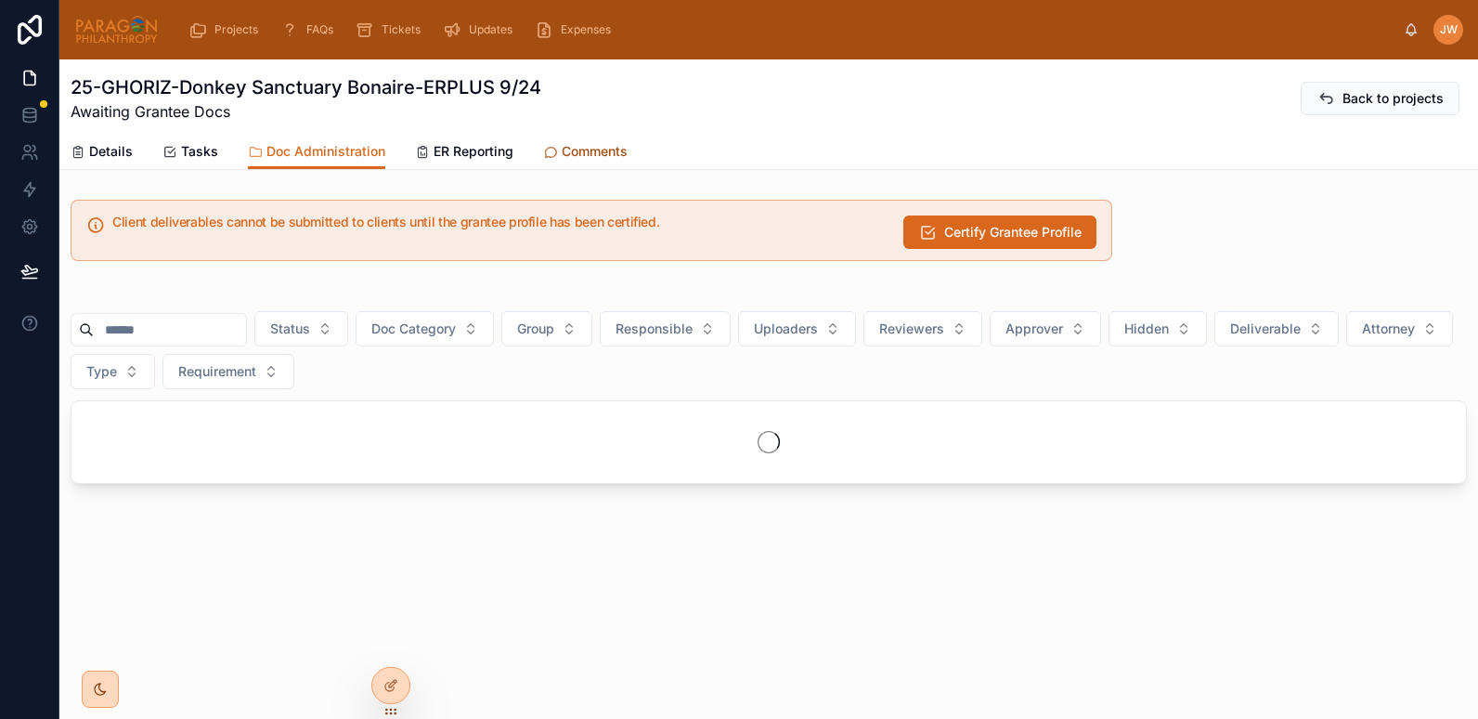
click at [575, 146] on span "Comments" at bounding box center [595, 151] width 66 height 19
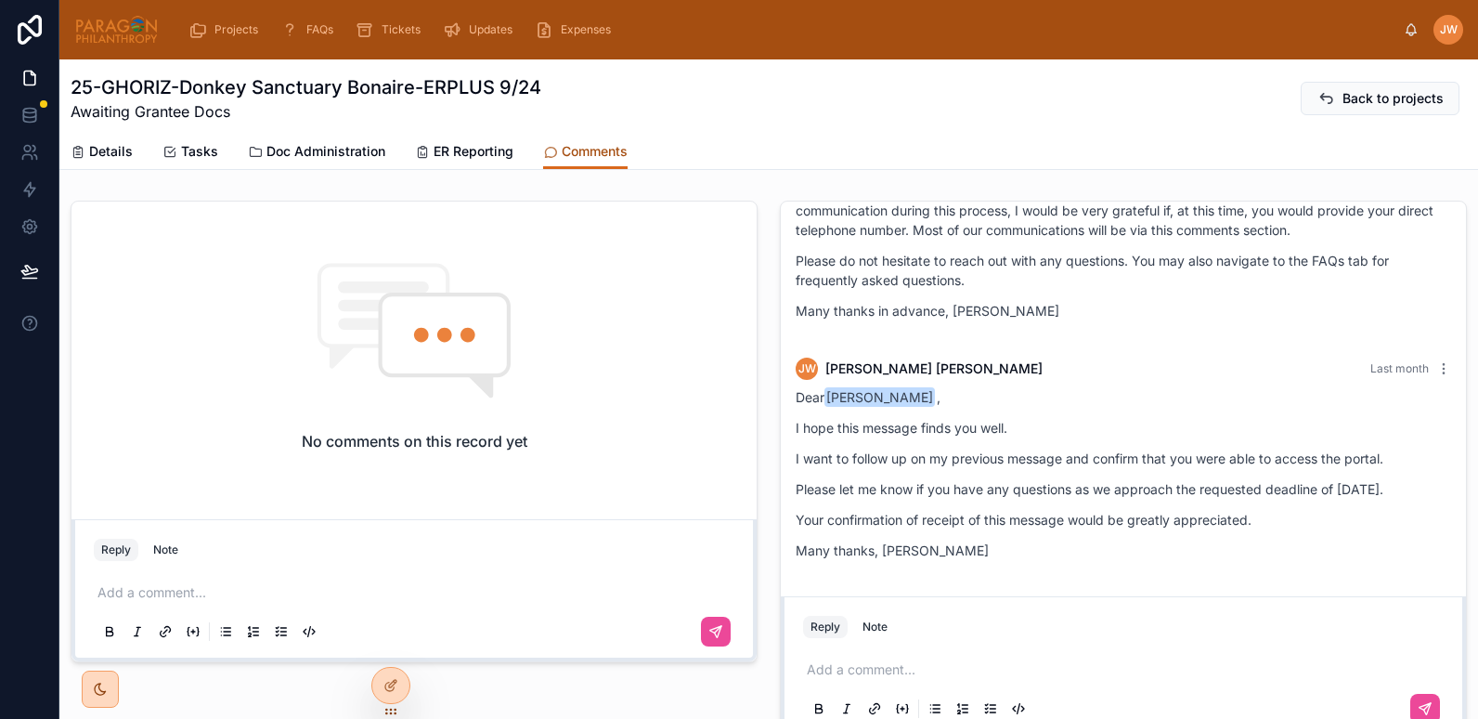
scroll to position [603, 0]
click at [1436, 367] on icon at bounding box center [1443, 367] width 15 height 15
click at [927, 487] on p "Please let me know if you have any questions as we approach the requested deadl…" at bounding box center [1123, 487] width 655 height 19
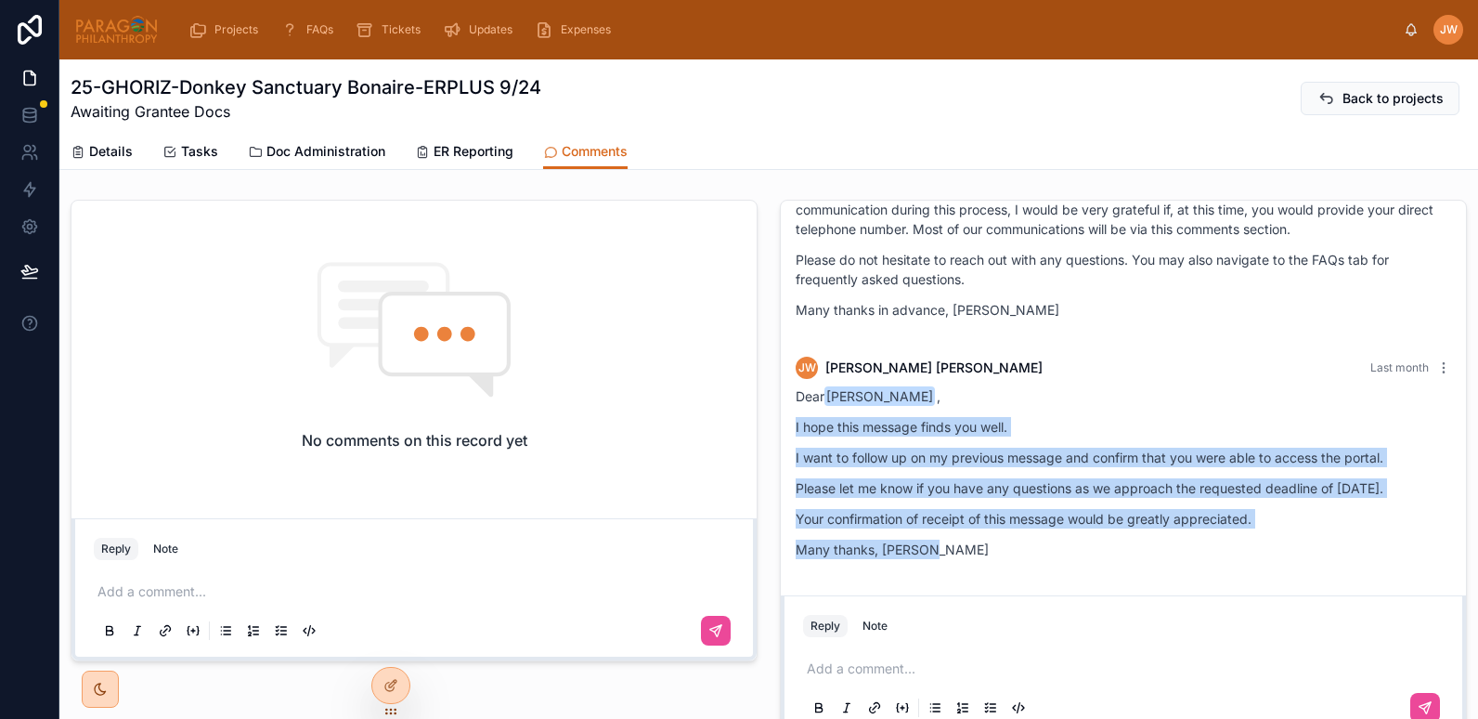
drag, startPoint x: 929, startPoint y: 549, endPoint x: 790, endPoint y: 427, distance: 184.9
click at [796, 427] on div "Dear Marina Melis , I hope this message finds you well. I want to follow up on …" at bounding box center [1123, 472] width 655 height 173
copy div "I hope this message finds you well. I want to follow up on my previous message …"
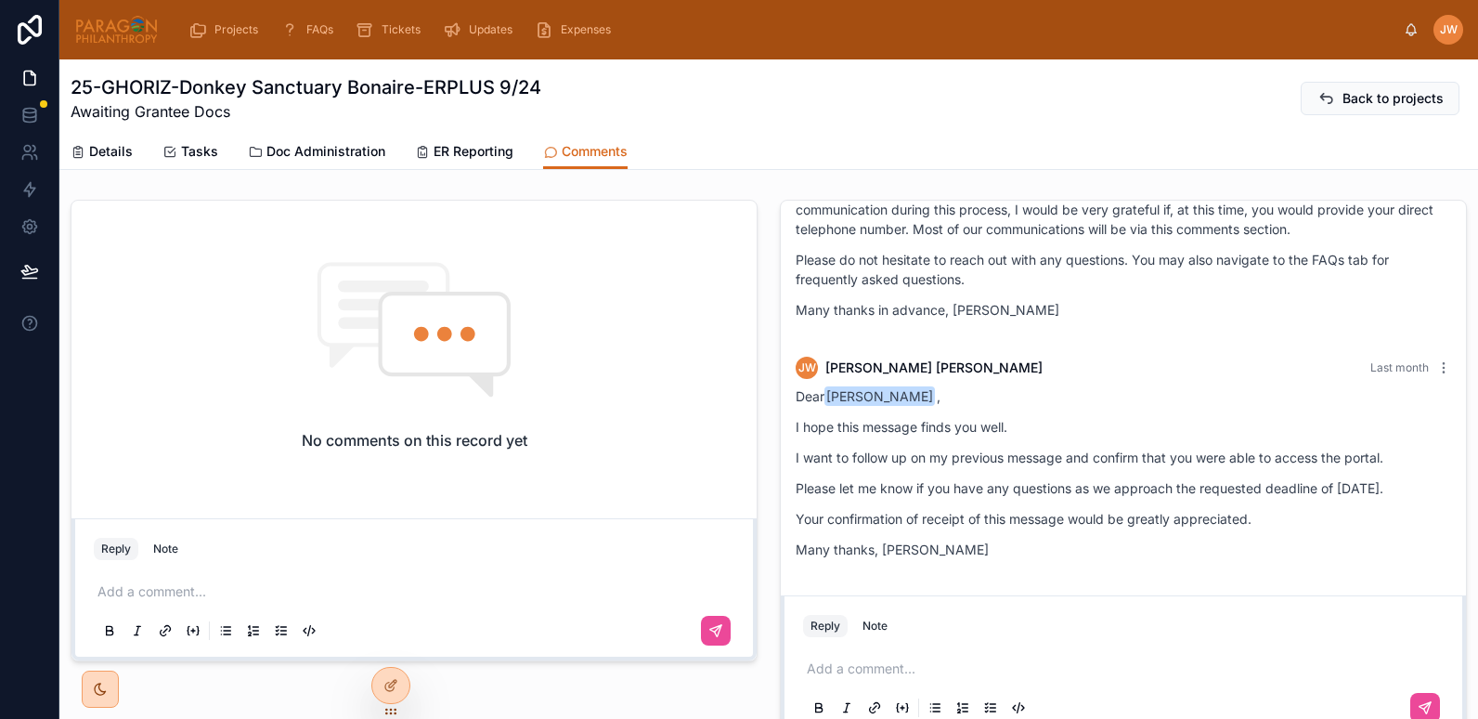
click at [769, 251] on div "JW Jessica Watkins Last month Dear M Melis , It is a pleasure to be in touch. I…" at bounding box center [1123, 469] width 709 height 554
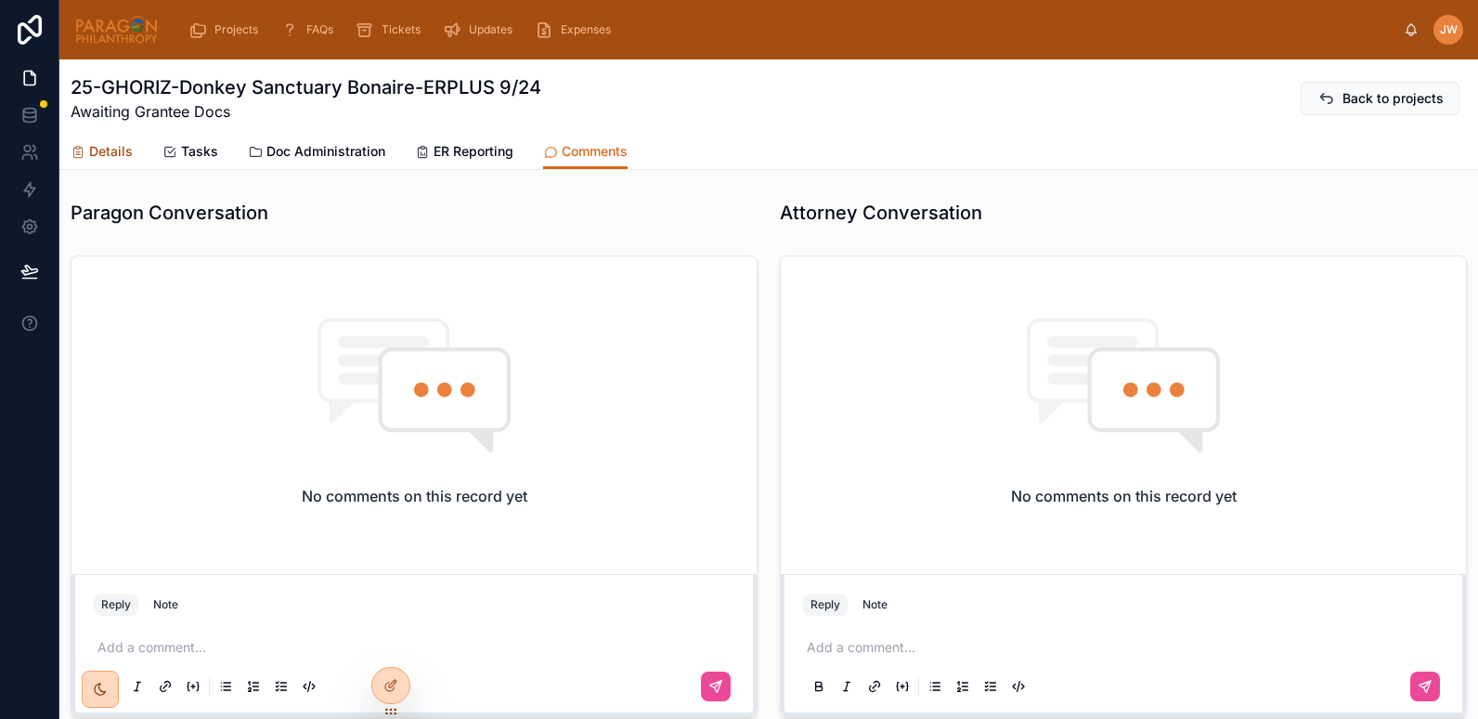
click at [106, 157] on span "Details" at bounding box center [111, 151] width 44 height 19
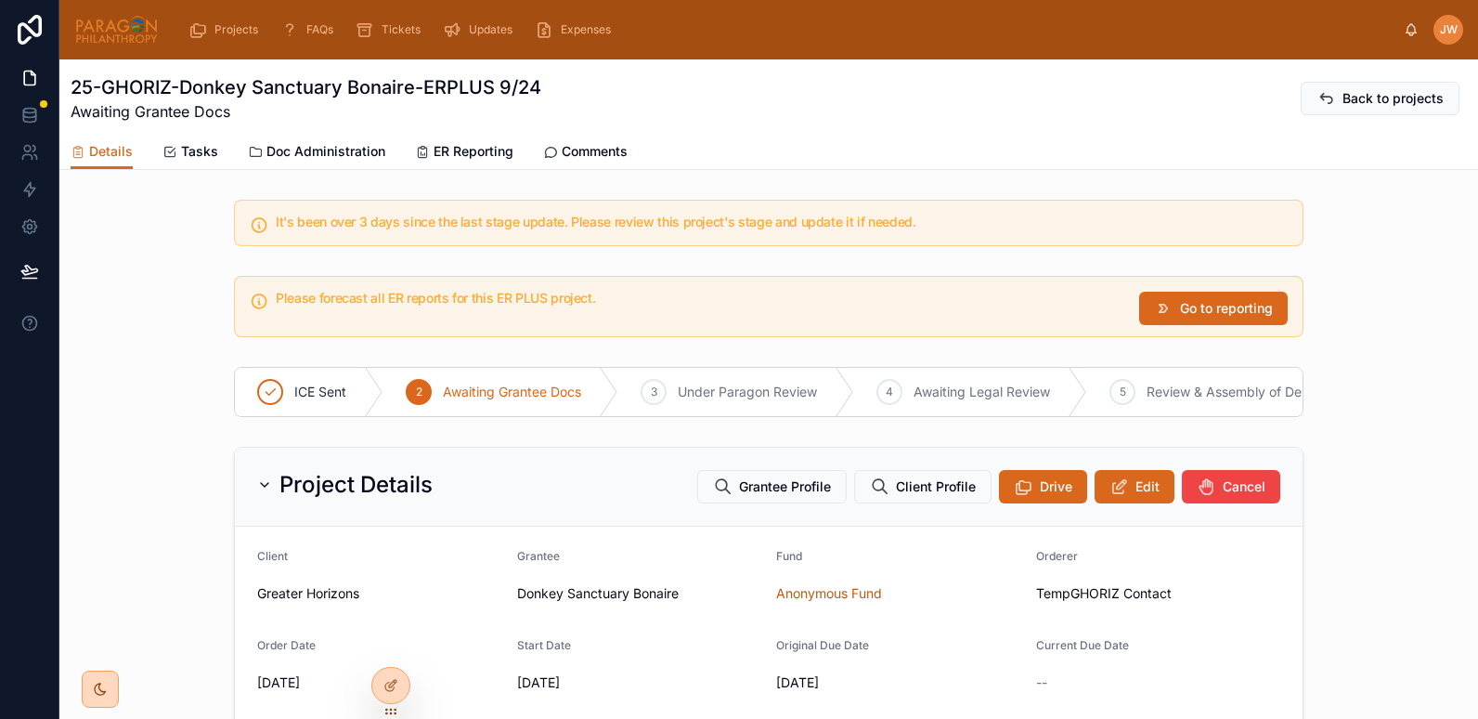
click at [1161, 479] on div "Project Details Grantee Profile Client Profile Drive Edit Cancel" at bounding box center [769, 486] width 1068 height 79
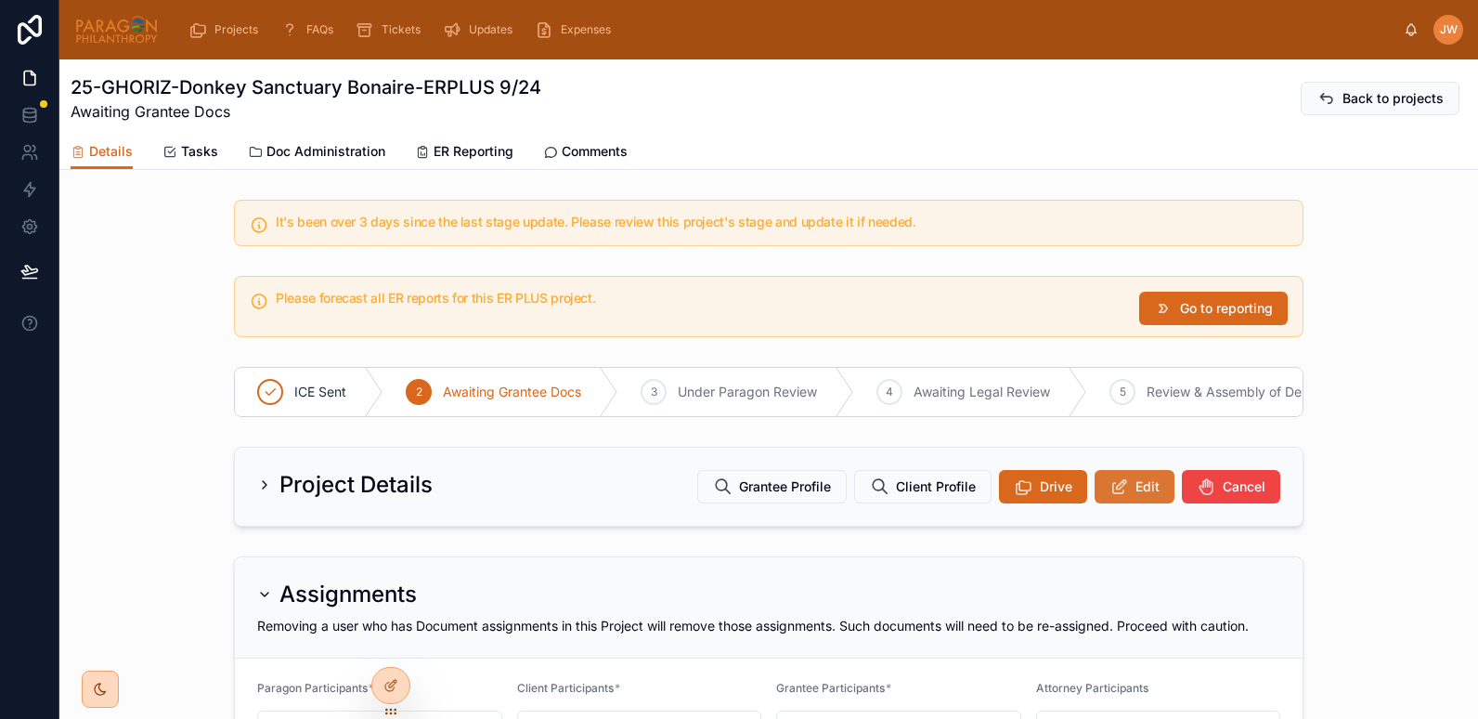
click at [1142, 496] on span "Edit" at bounding box center [1147, 486] width 24 height 19
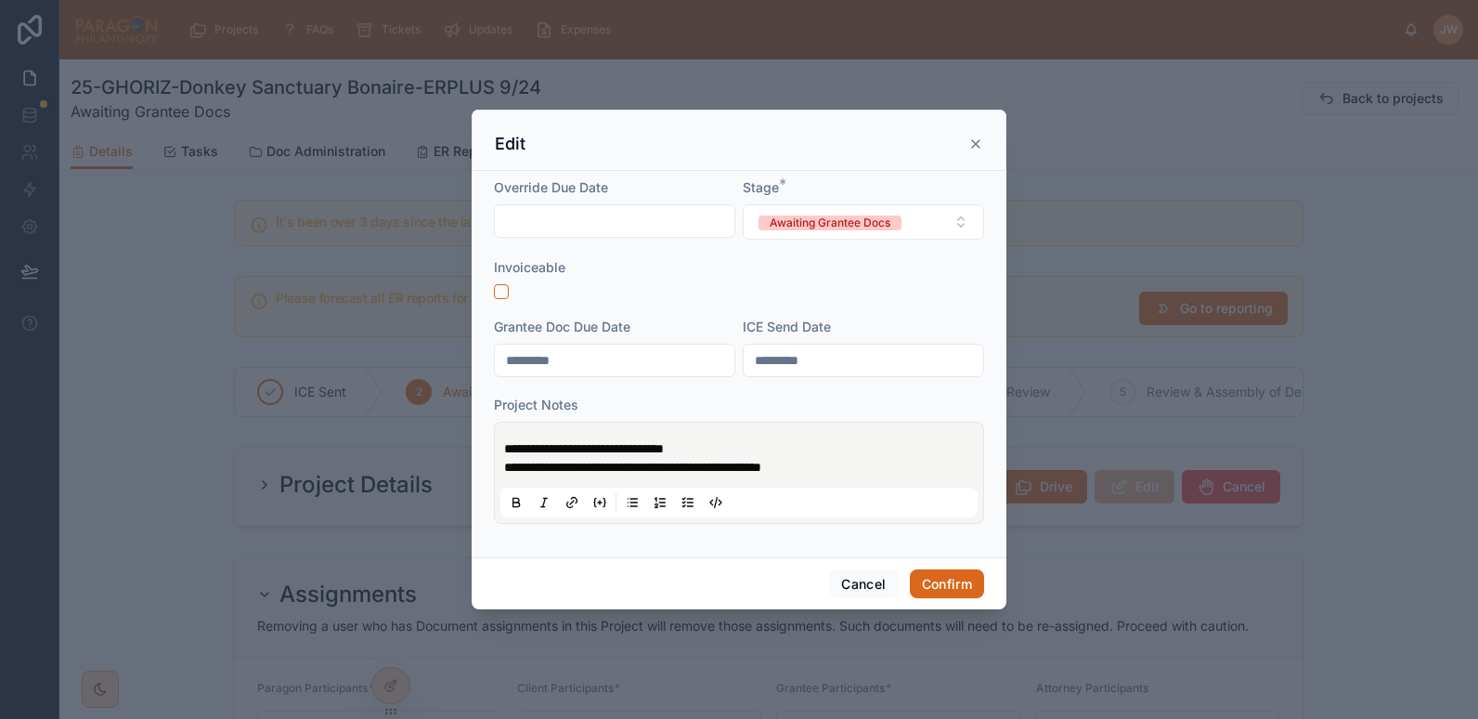
click at [724, 437] on div "**********" at bounding box center [738, 472] width 477 height 89
click at [725, 446] on p "**********" at bounding box center [742, 448] width 477 height 19
click at [853, 582] on button "Cancel" at bounding box center [863, 584] width 69 height 30
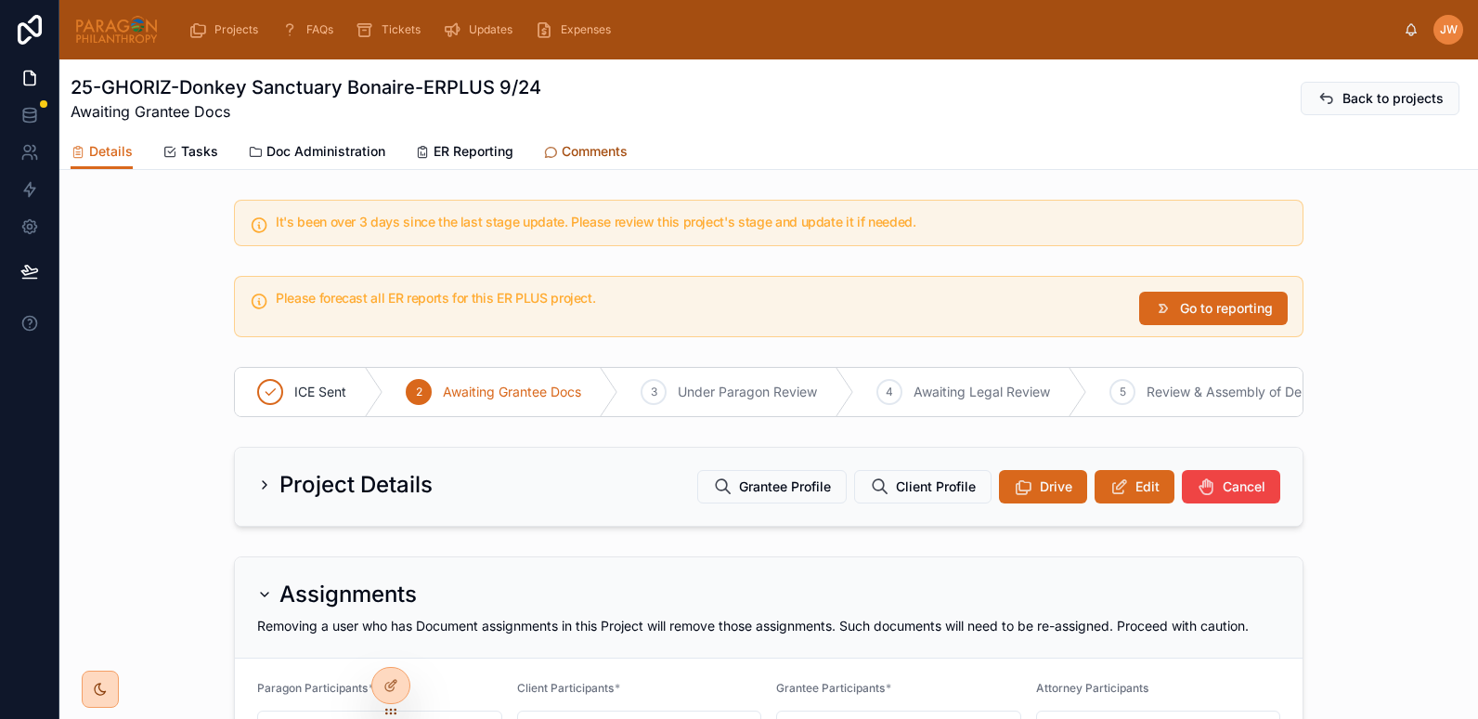
click at [582, 156] on span "Comments" at bounding box center [595, 151] width 66 height 19
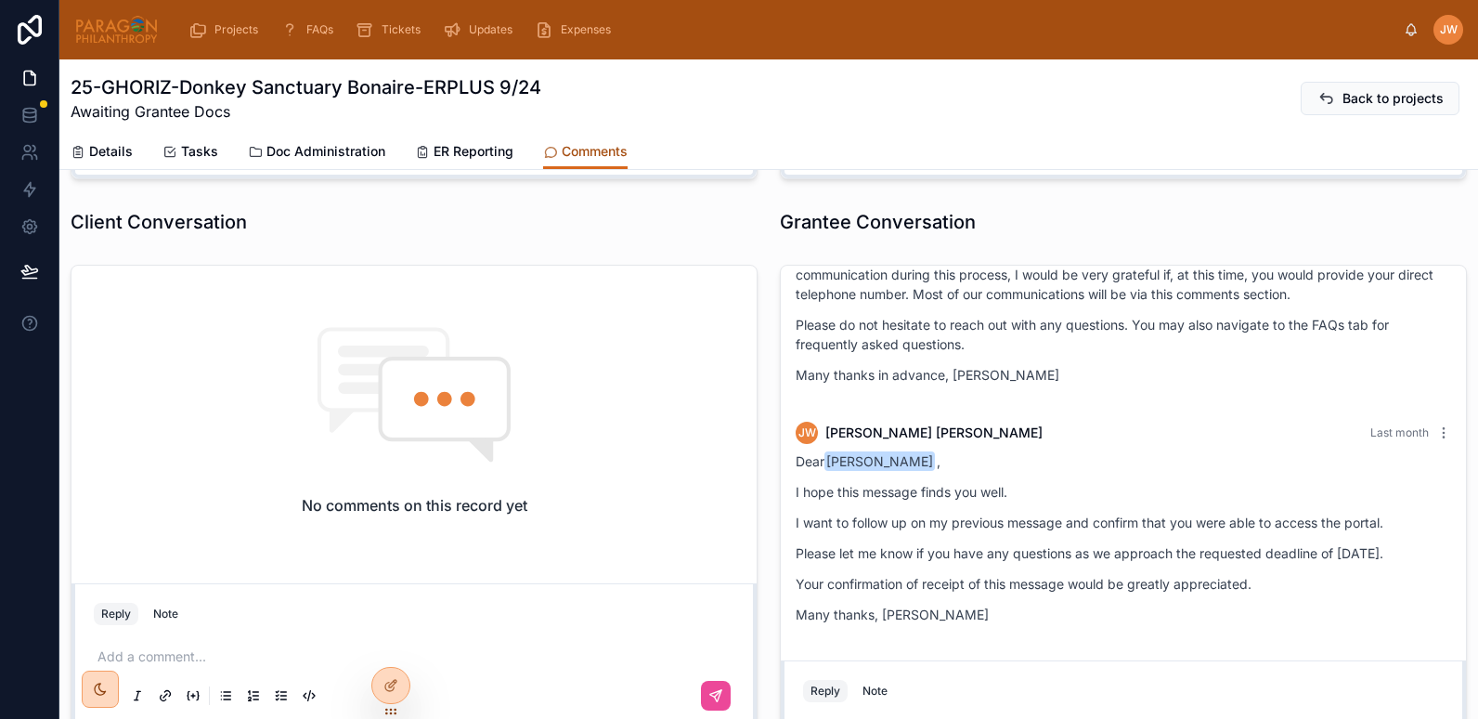
scroll to position [632, 0]
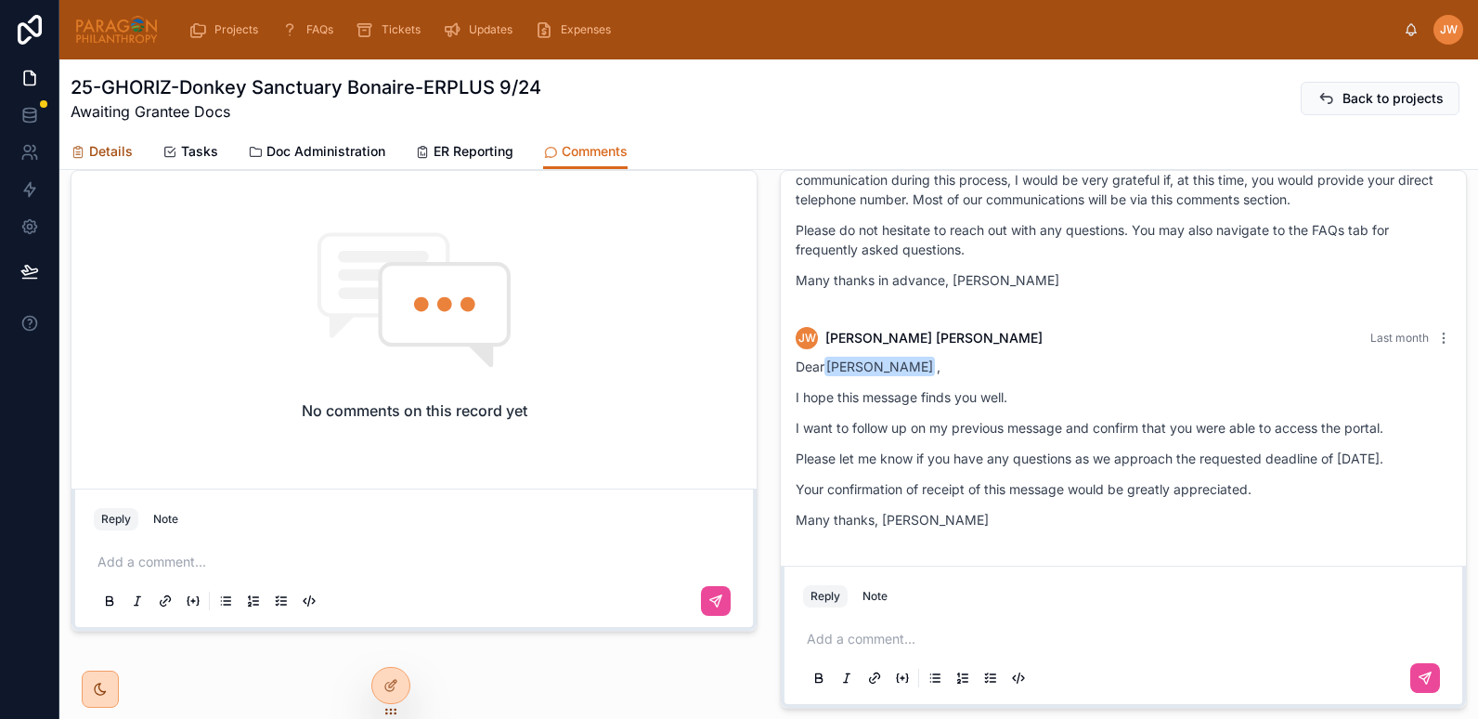
click at [112, 157] on span "Details" at bounding box center [111, 151] width 44 height 19
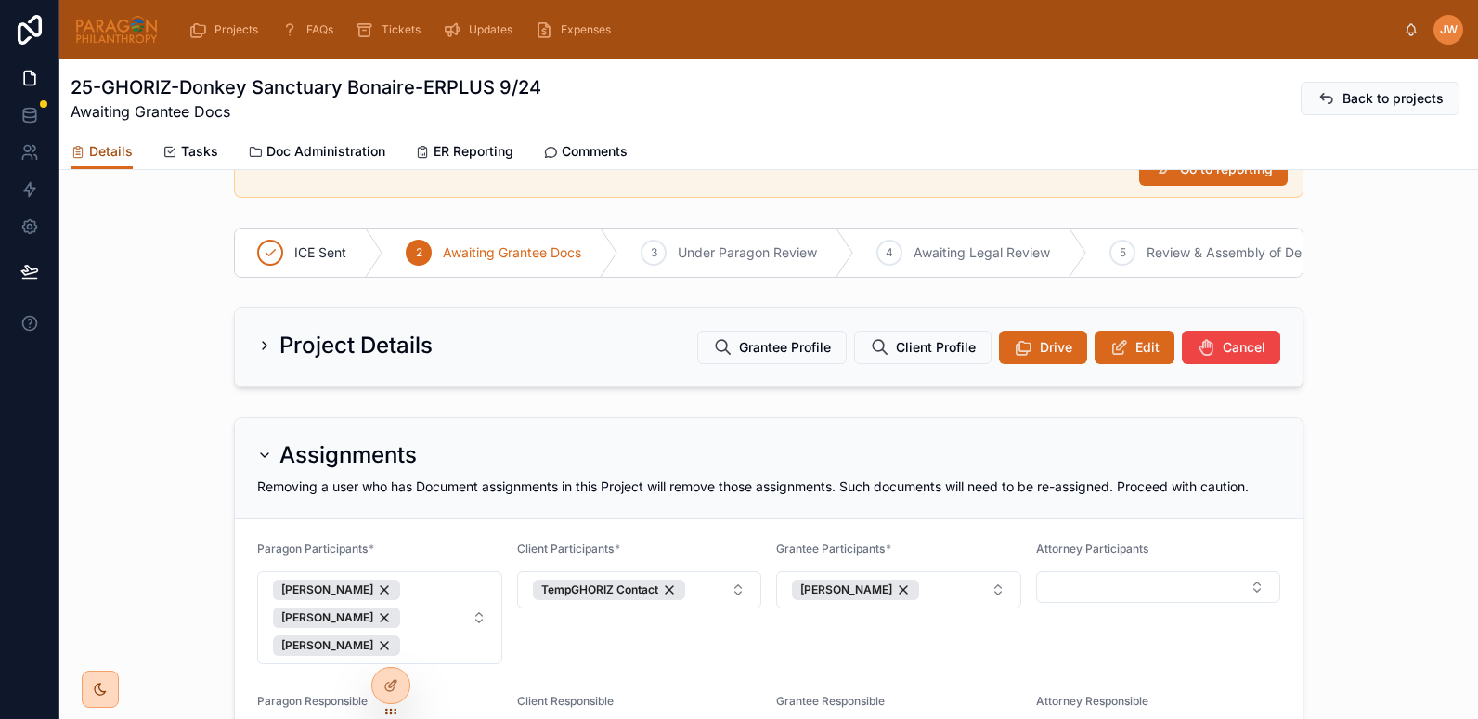
scroll to position [137, 0]
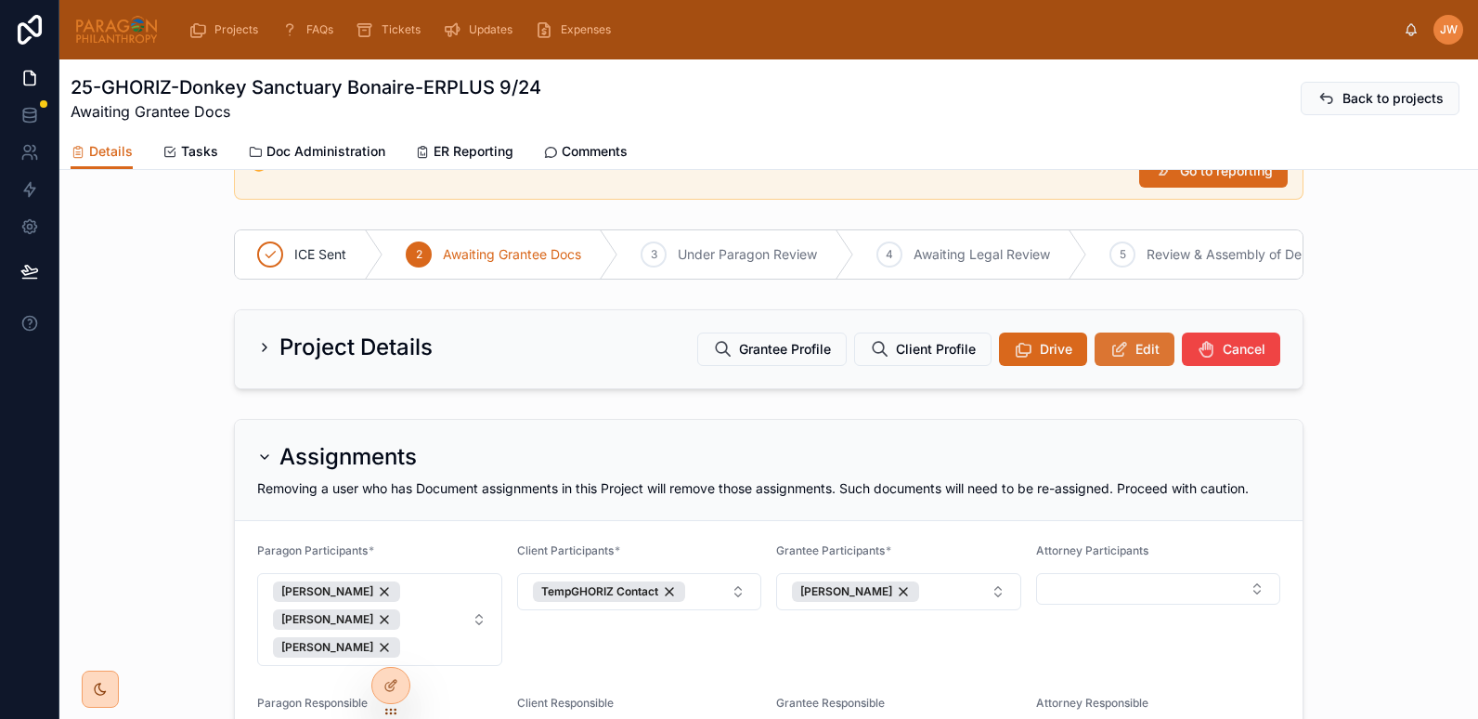
click at [1097, 352] on button "Edit" at bounding box center [1135, 348] width 80 height 33
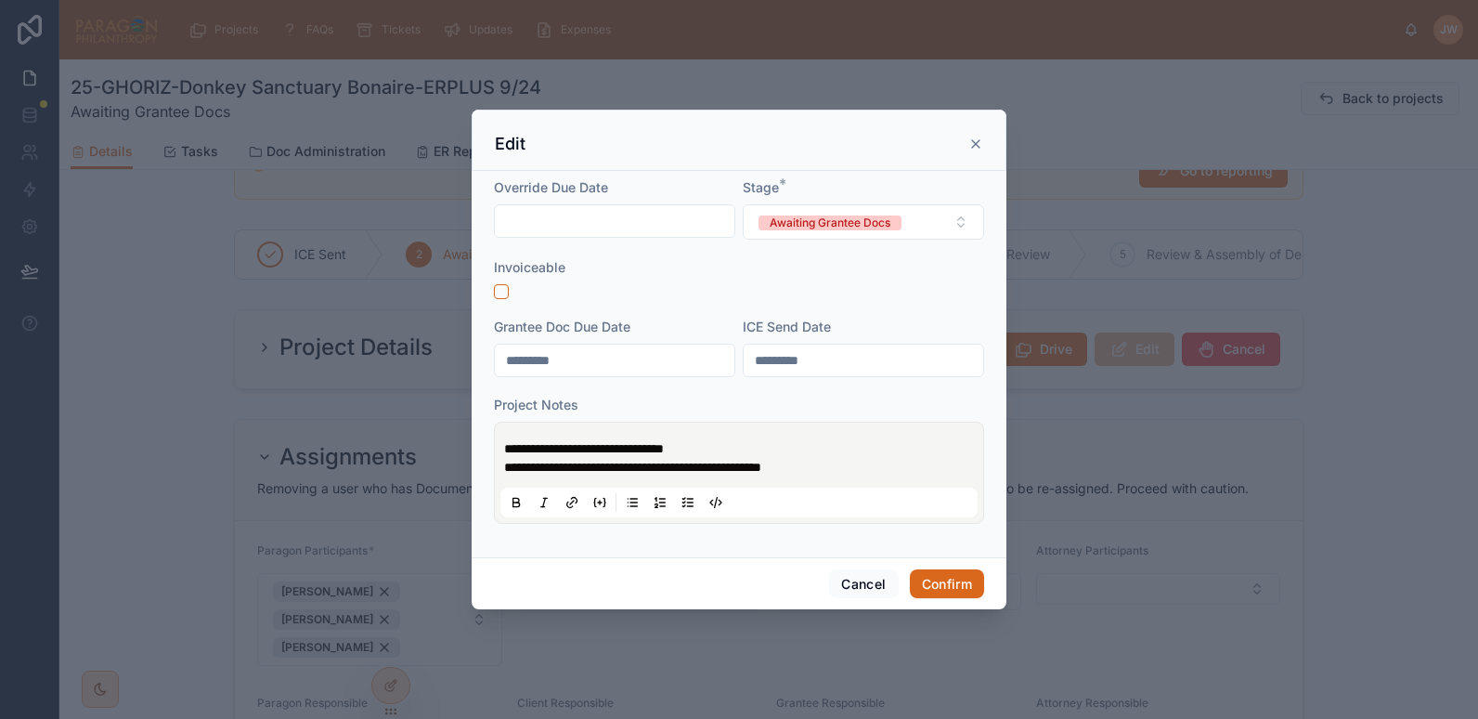
click at [508, 447] on span "**********" at bounding box center [584, 448] width 160 height 13
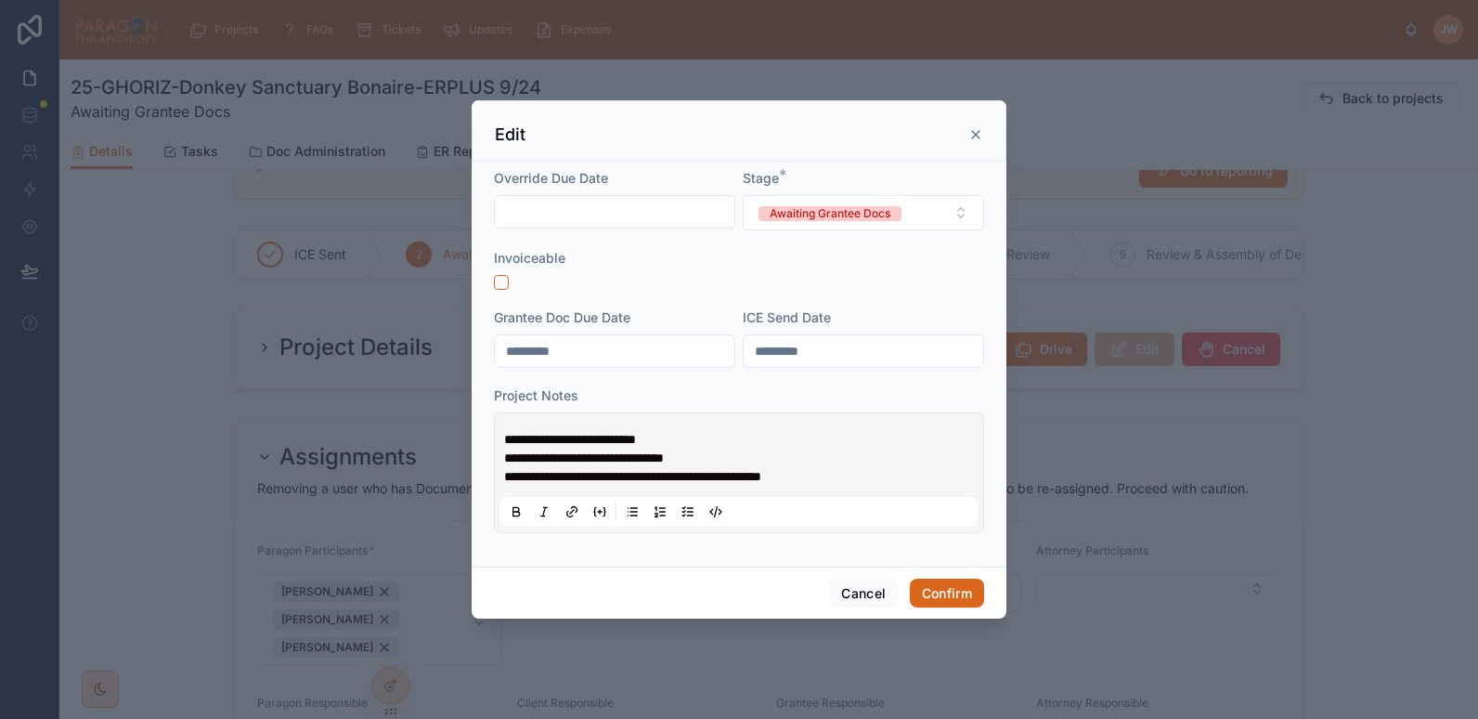
click at [698, 434] on p "**********" at bounding box center [742, 448] width 477 height 37
click at [503, 436] on div "**********" at bounding box center [738, 473] width 477 height 108
click at [507, 440] on span "**********" at bounding box center [593, 439] width 178 height 13
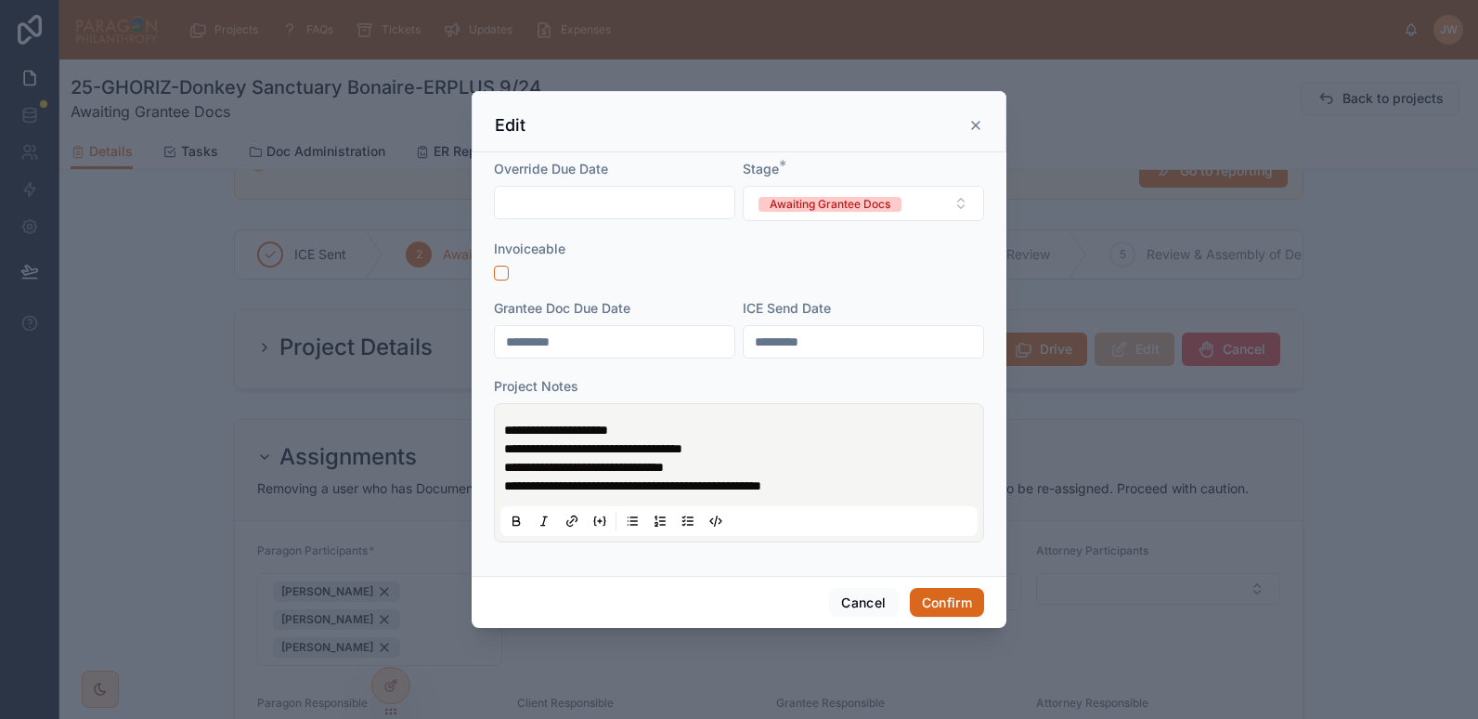
click at [695, 422] on p "**********" at bounding box center [742, 449] width 477 height 56
click at [940, 603] on button "Confirm" at bounding box center [947, 603] width 74 height 30
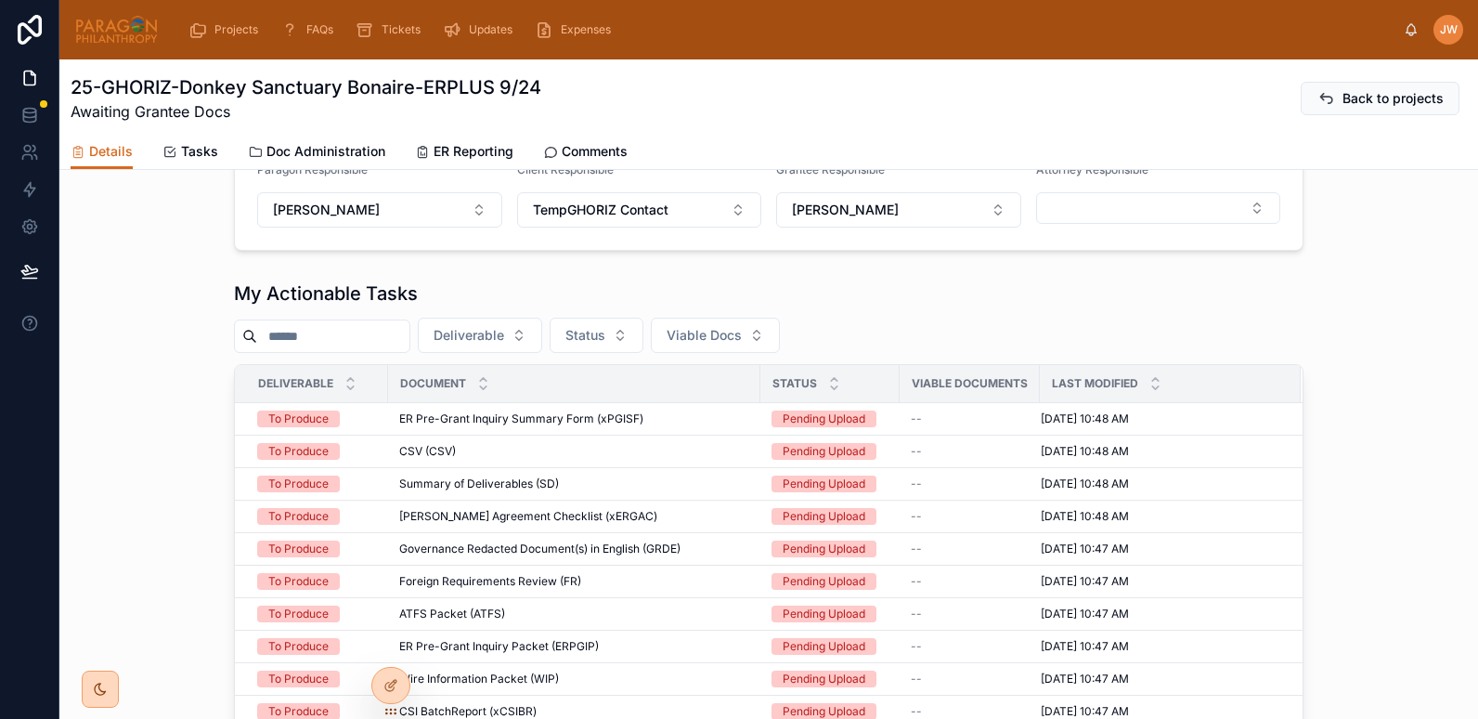
scroll to position [622, 0]
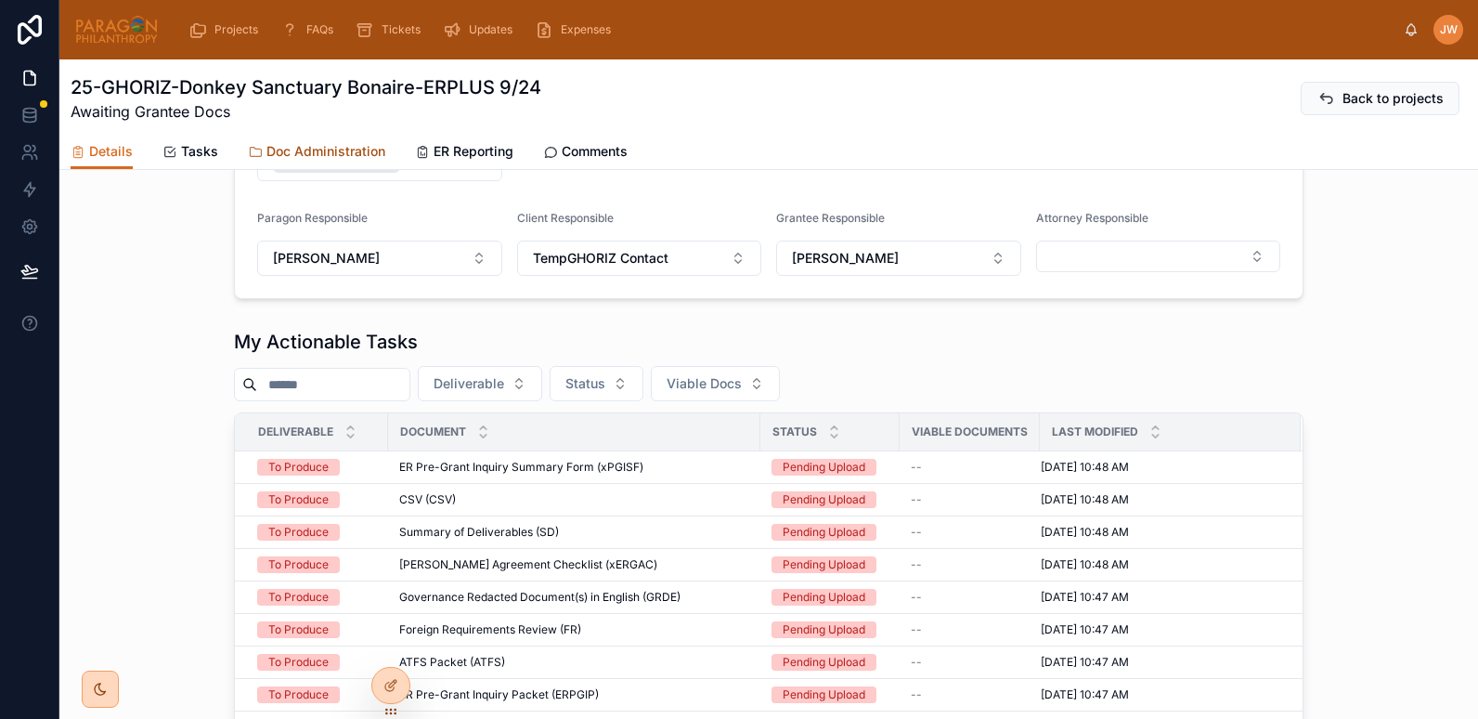
click at [293, 151] on span "Doc Administration" at bounding box center [325, 151] width 119 height 19
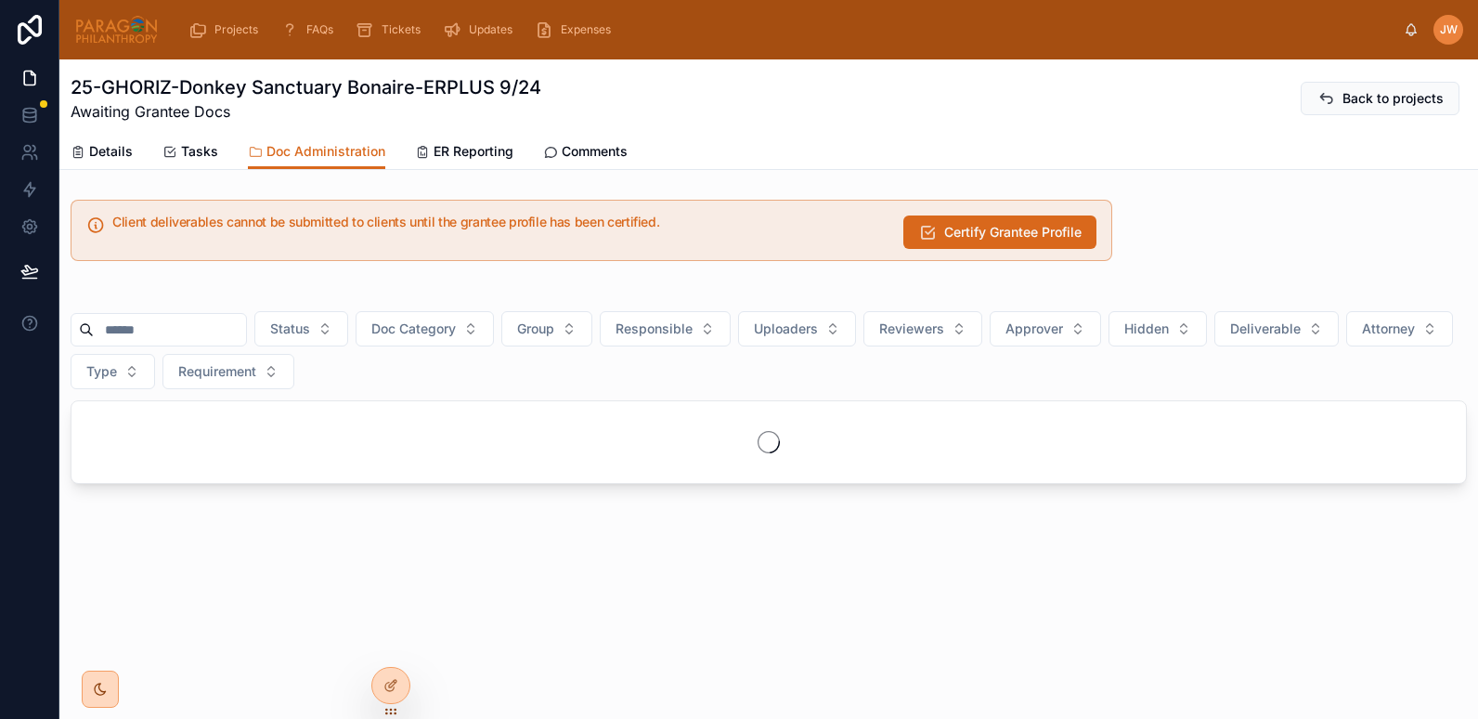
click at [176, 324] on input "text" at bounding box center [170, 330] width 152 height 26
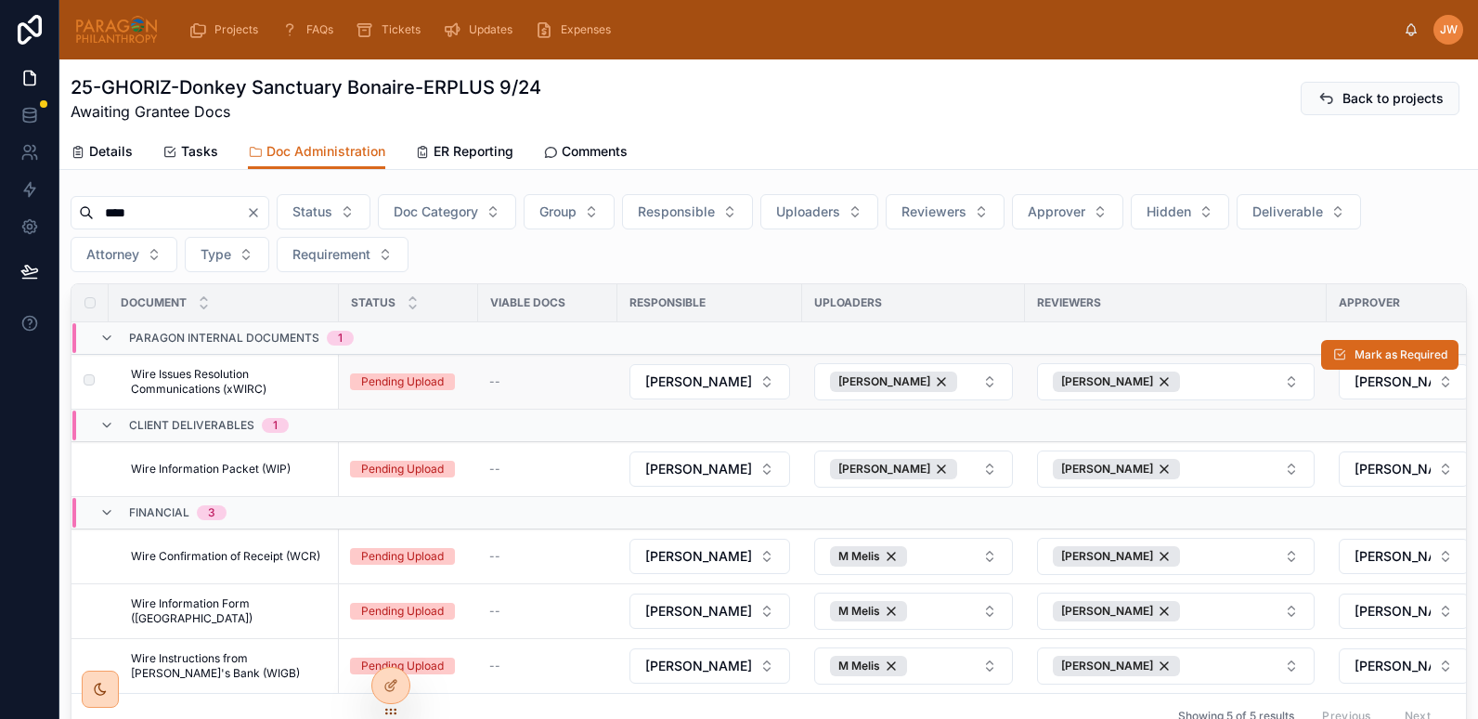
scroll to position [118, 0]
type input "****"
click at [198, 610] on span "Wire Information Form ([GEOGRAPHIC_DATA])" at bounding box center [229, 610] width 197 height 30
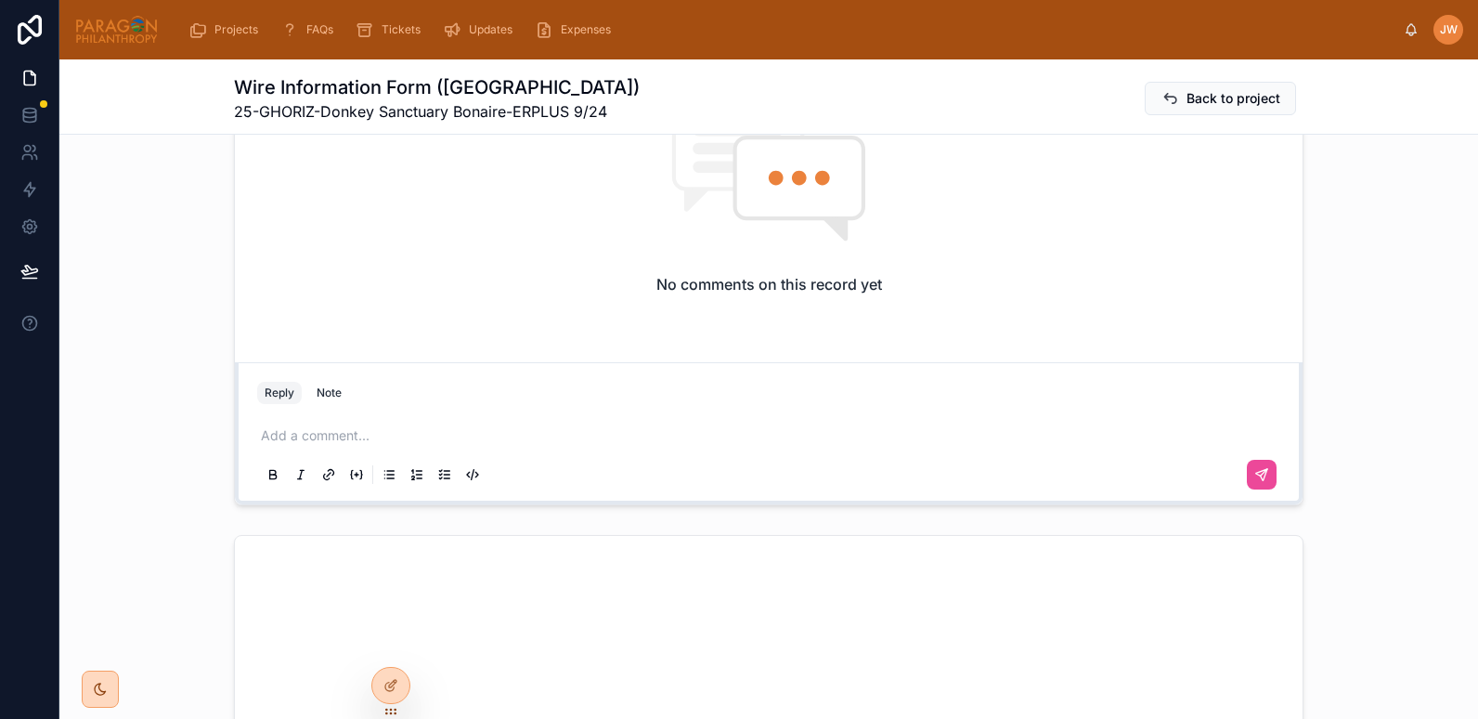
scroll to position [459, 0]
click at [392, 436] on p at bounding box center [772, 431] width 1023 height 19
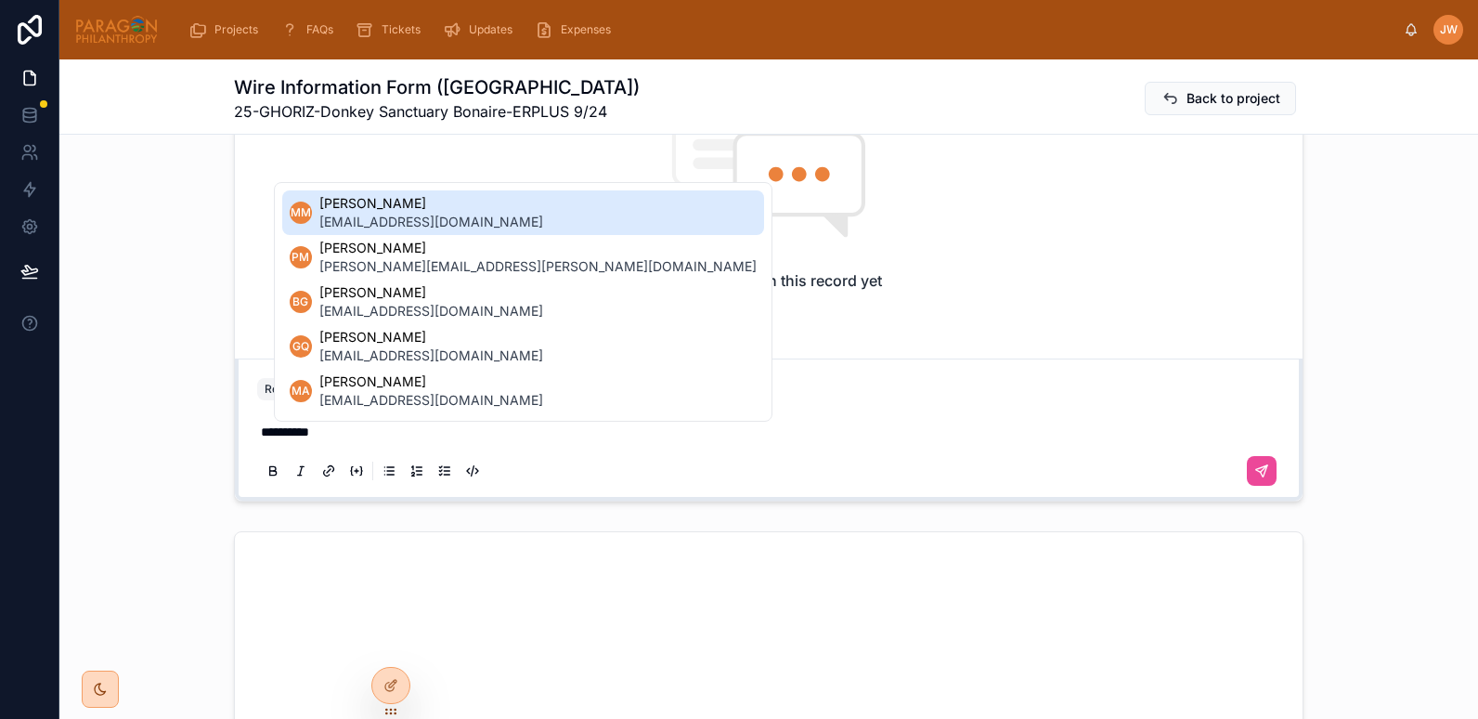
click at [349, 213] on span "donkeypalapa@gmail.com" at bounding box center [431, 222] width 224 height 19
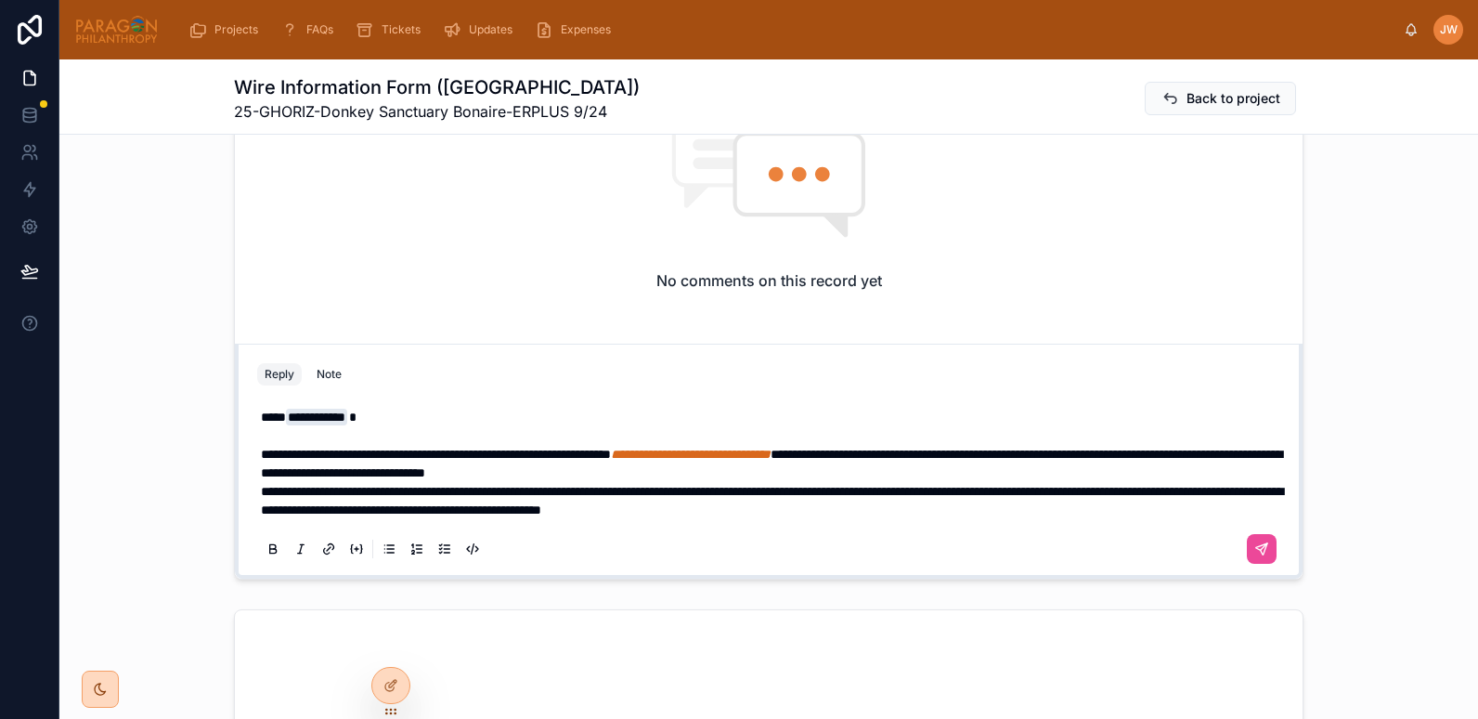
scroll to position [444, 0]
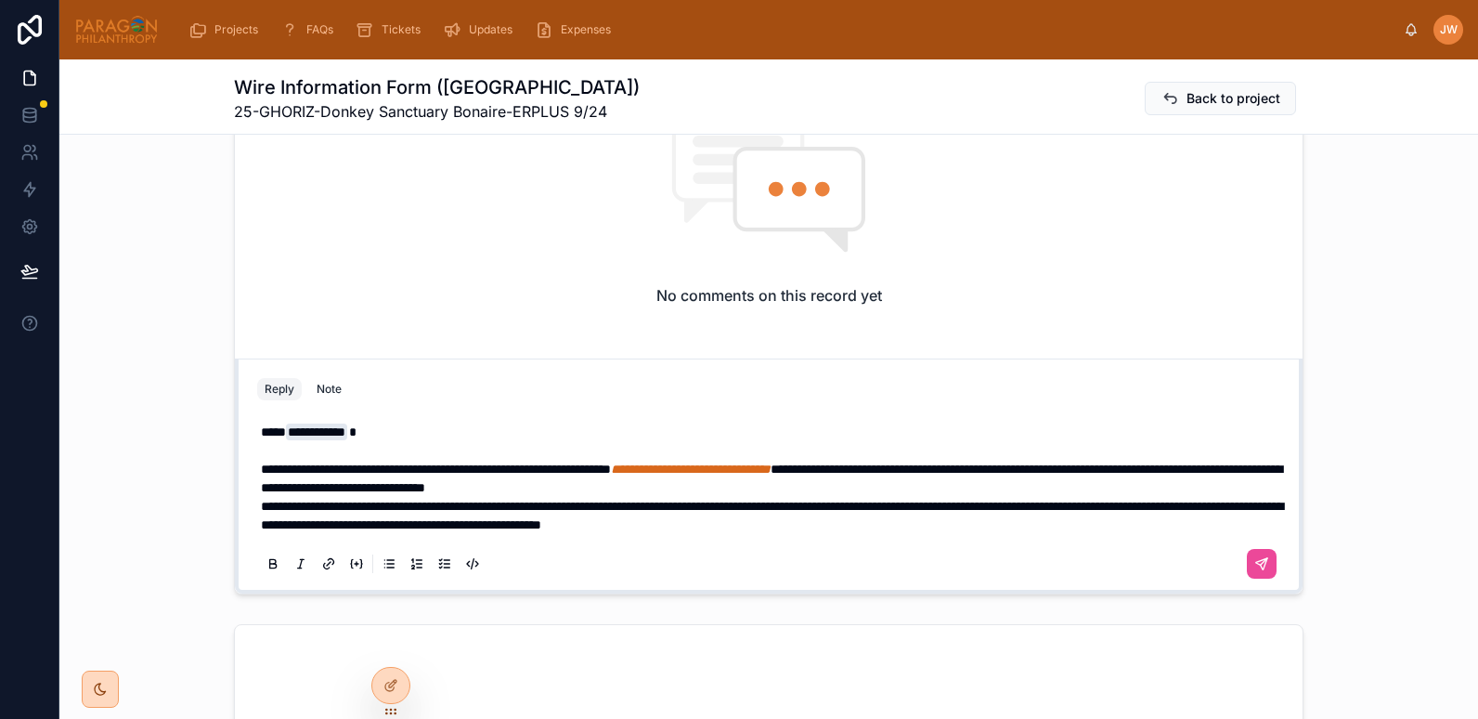
click at [843, 490] on p "**********" at bounding box center [772, 478] width 1023 height 37
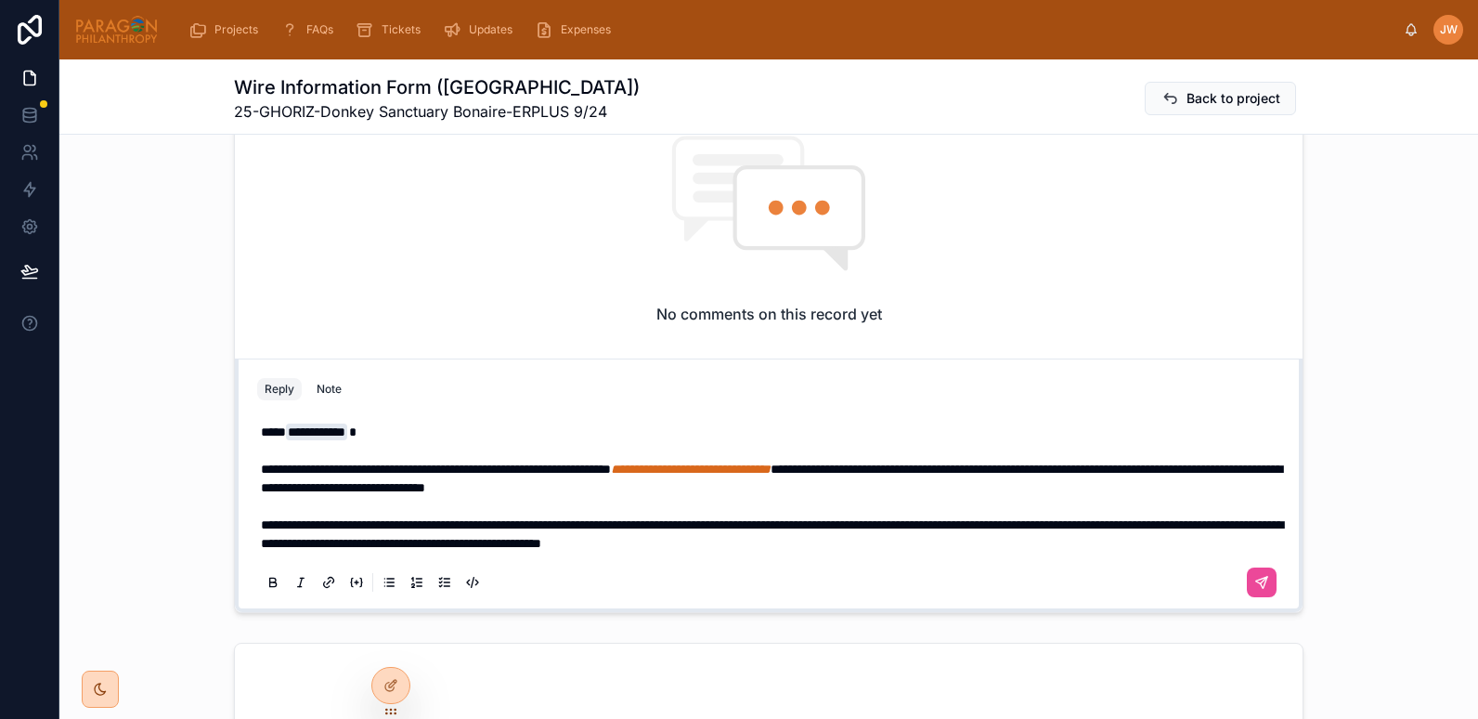
click at [498, 542] on span "**********" at bounding box center [772, 534] width 1022 height 32
click at [1017, 543] on p "**********" at bounding box center [772, 533] width 1023 height 37
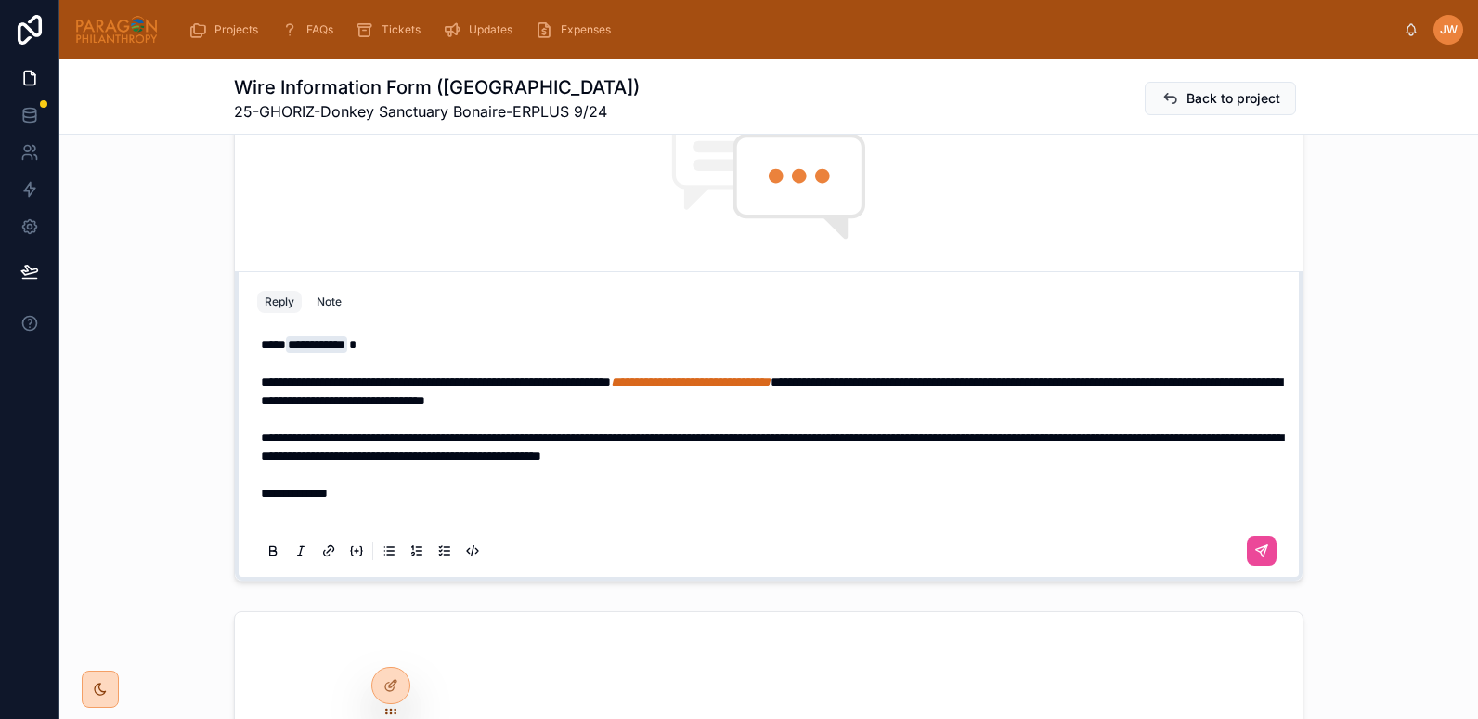
scroll to position [438, 0]
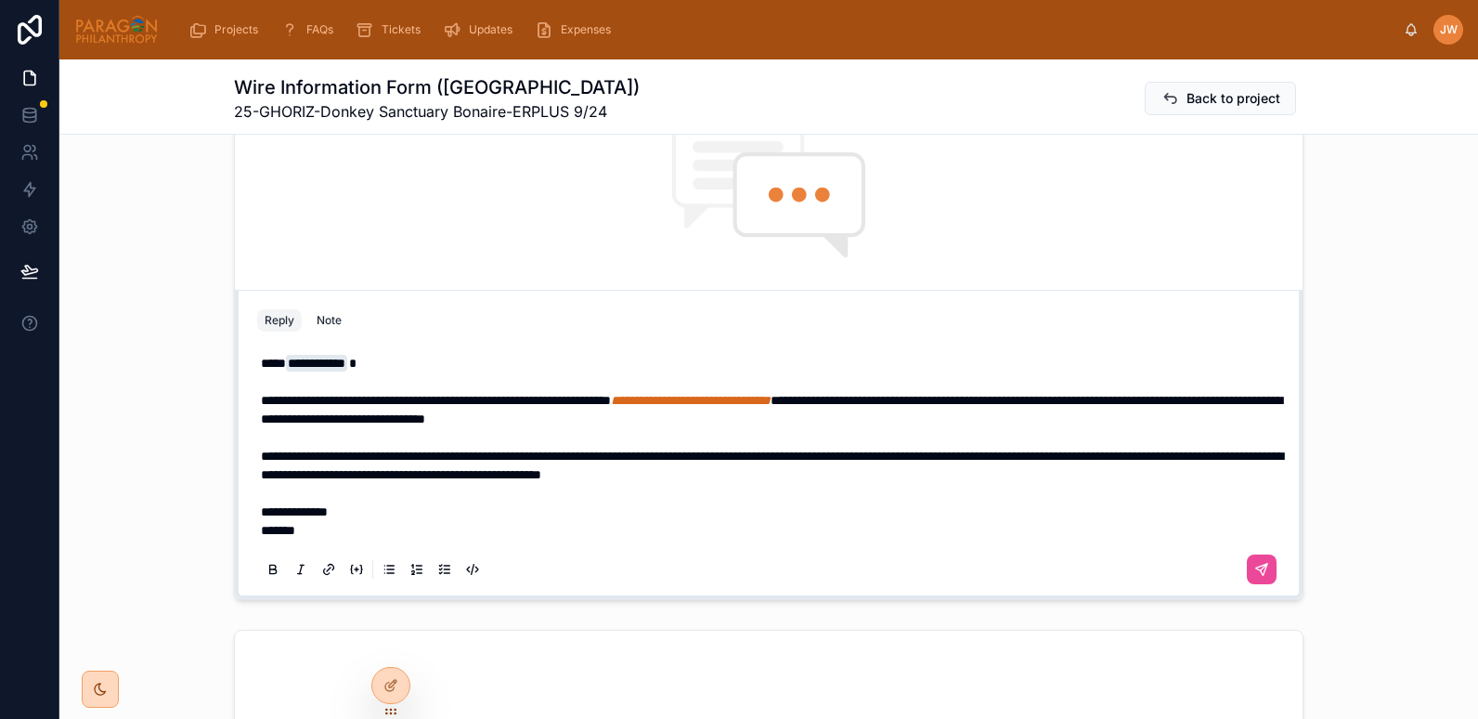
click at [569, 447] on p "**********" at bounding box center [772, 465] width 1023 height 37
click at [306, 523] on p "*******" at bounding box center [772, 530] width 1023 height 19
click at [320, 528] on p "*******" at bounding box center [772, 530] width 1023 height 19
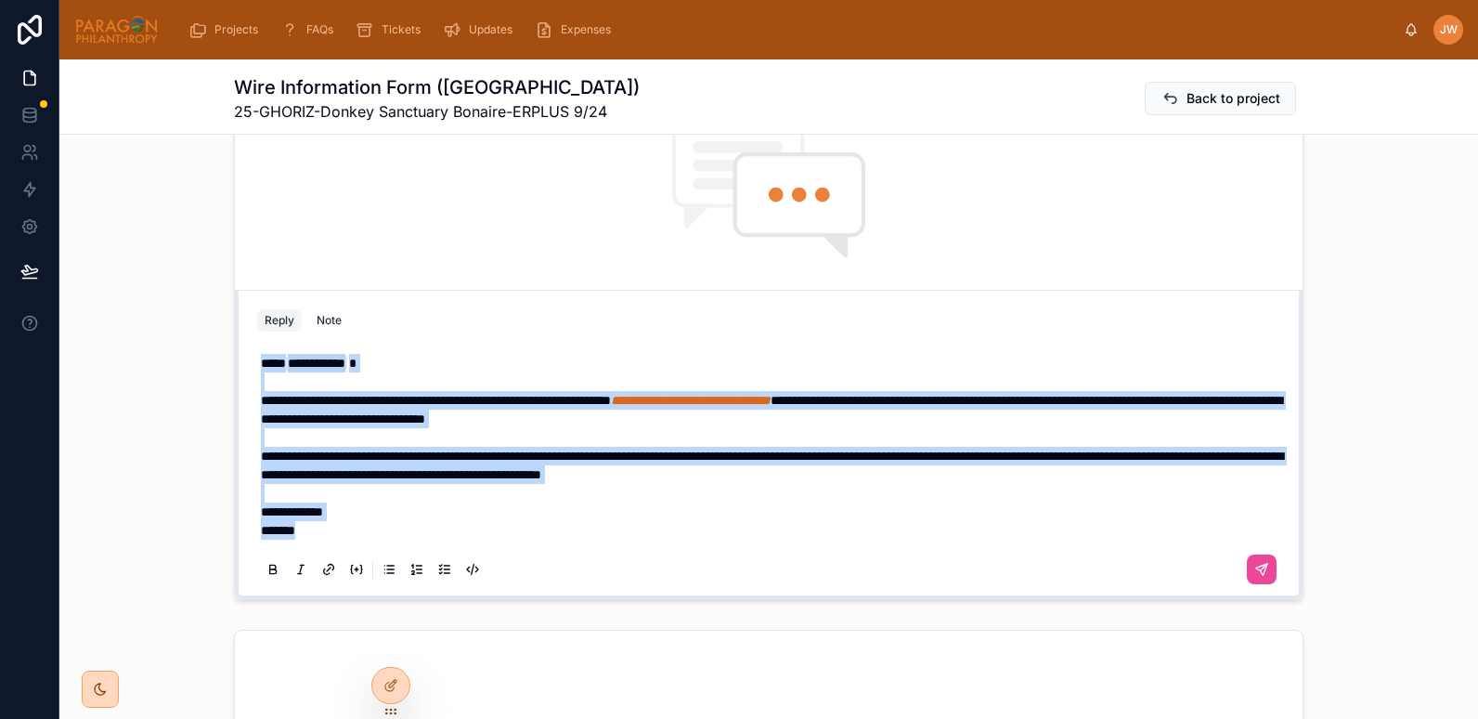
drag, startPoint x: 302, startPoint y: 534, endPoint x: 224, endPoint y: 323, distance: 224.7
click at [224, 323] on div "**********" at bounding box center [768, 330] width 1419 height 554
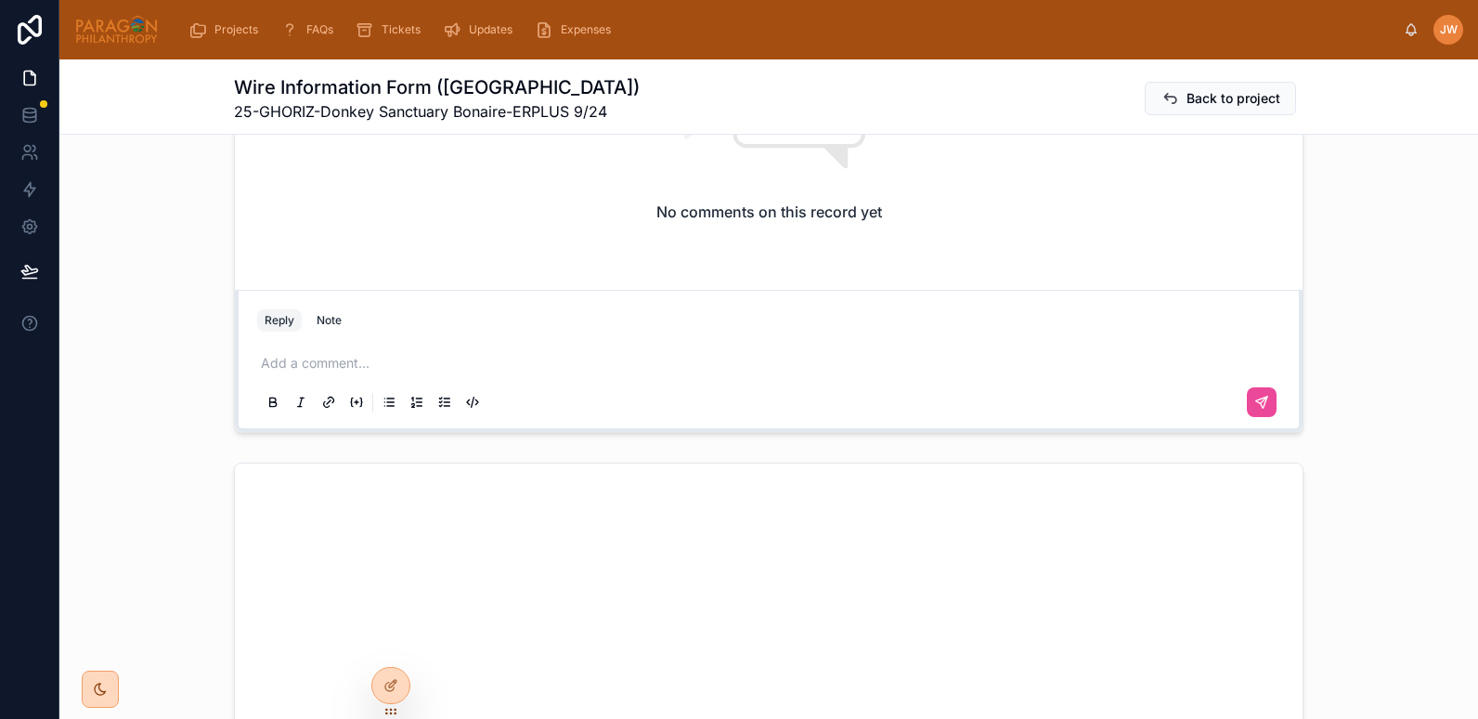
scroll to position [0, 0]
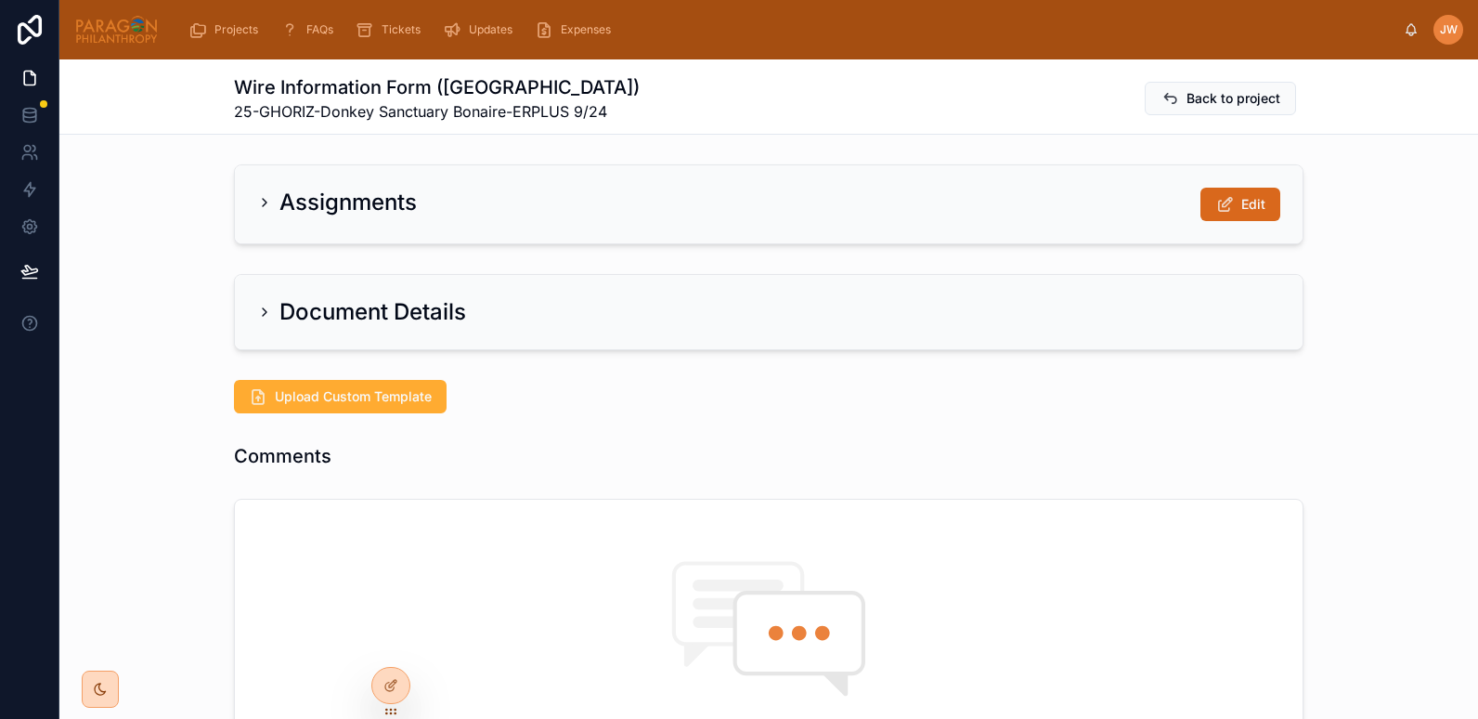
click at [116, 34] on img at bounding box center [116, 30] width 84 height 30
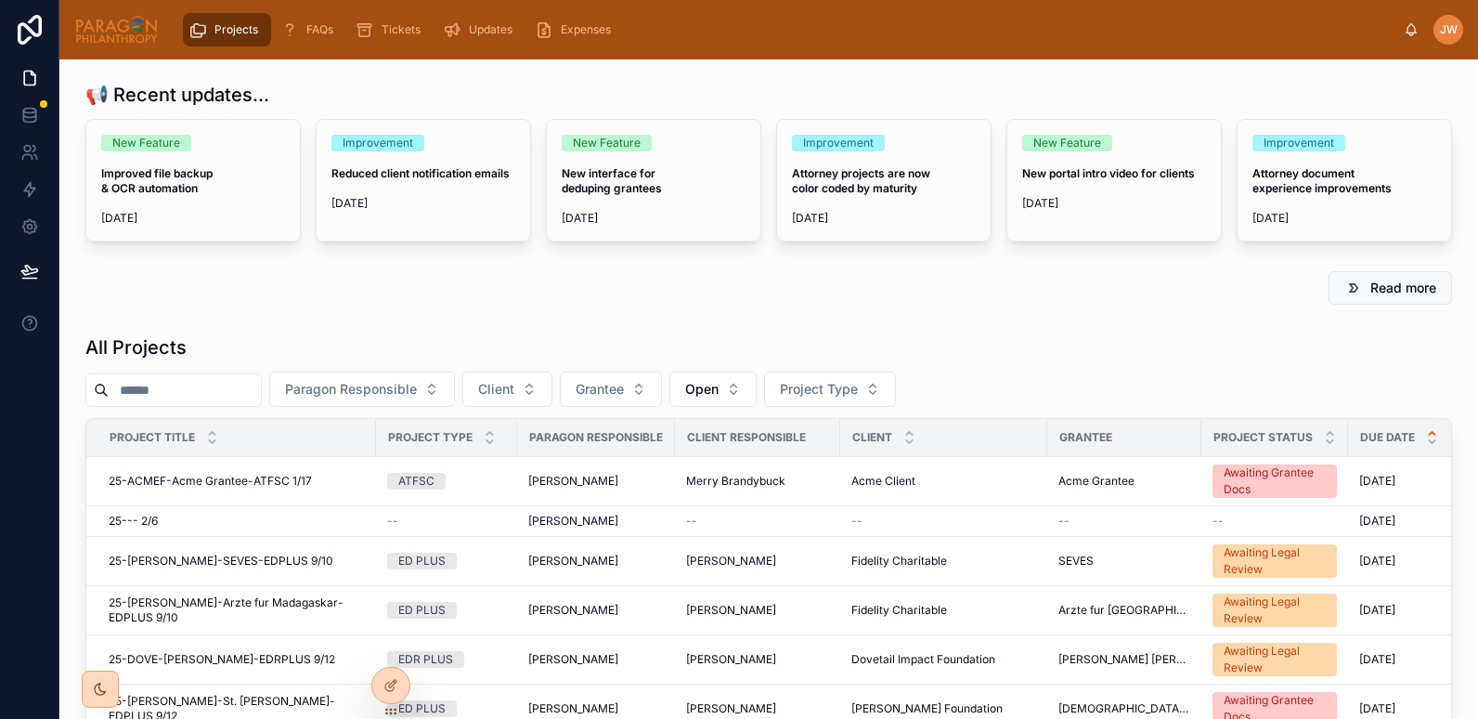
click at [257, 395] on input "text" at bounding box center [185, 390] width 152 height 26
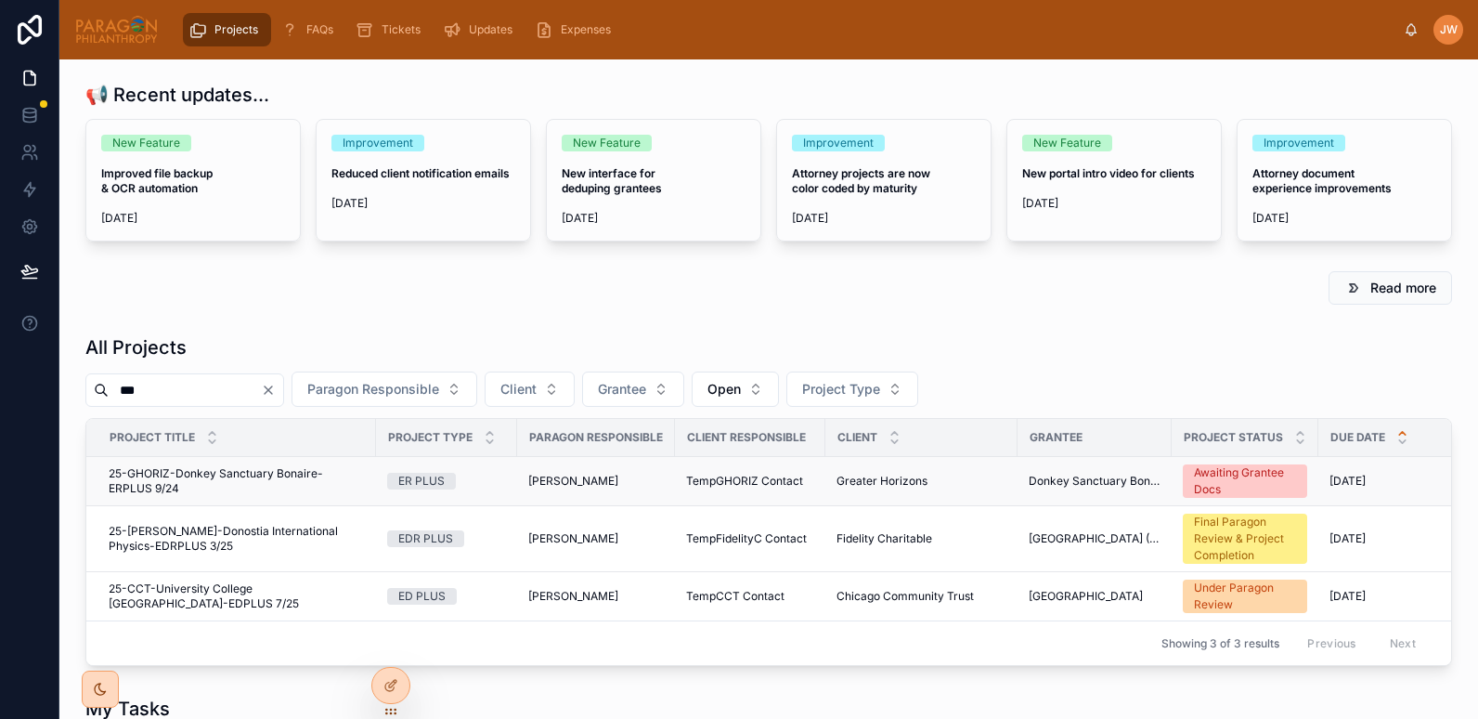
type input "***"
click at [159, 473] on span "25-GHORIZ-Donkey Sanctuary Bonaire-ERPLUS 9/24" at bounding box center [237, 481] width 256 height 30
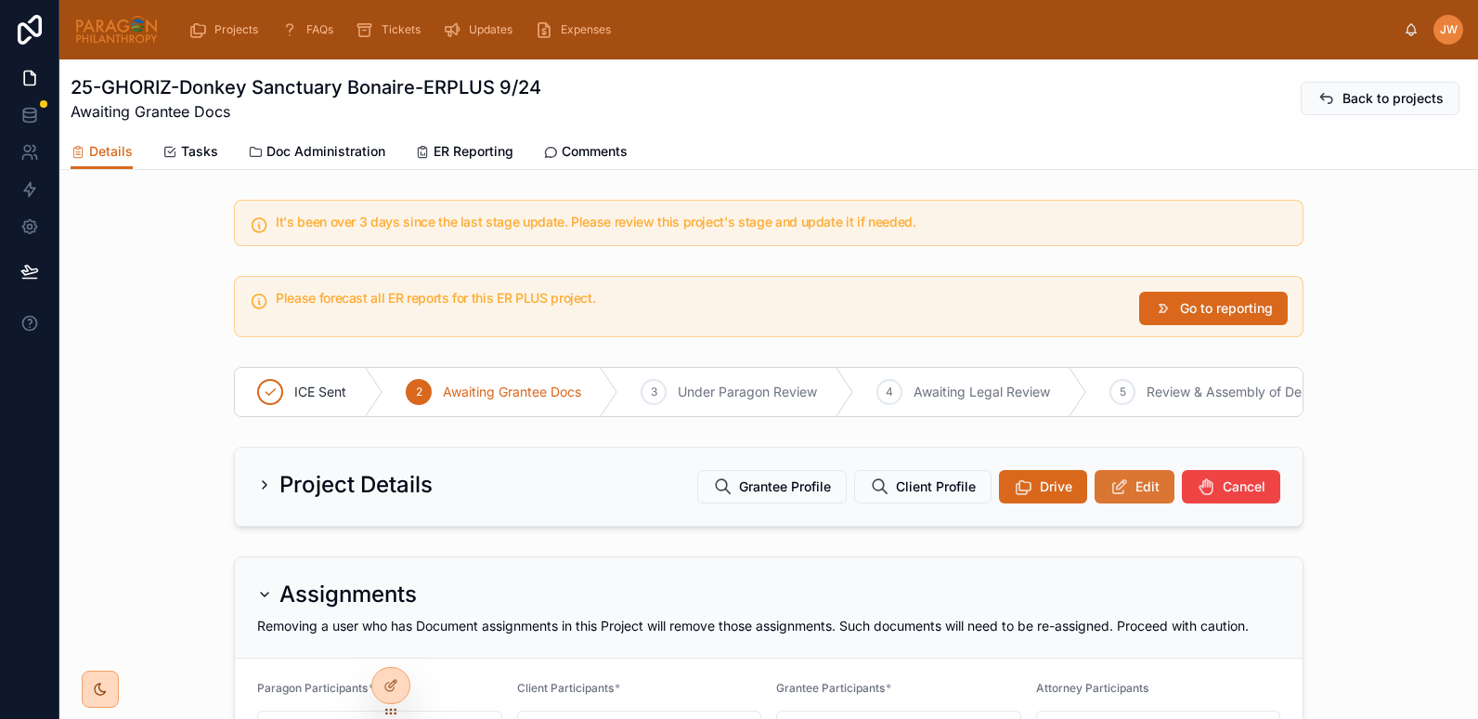
click at [1135, 496] on span "Edit" at bounding box center [1147, 486] width 24 height 19
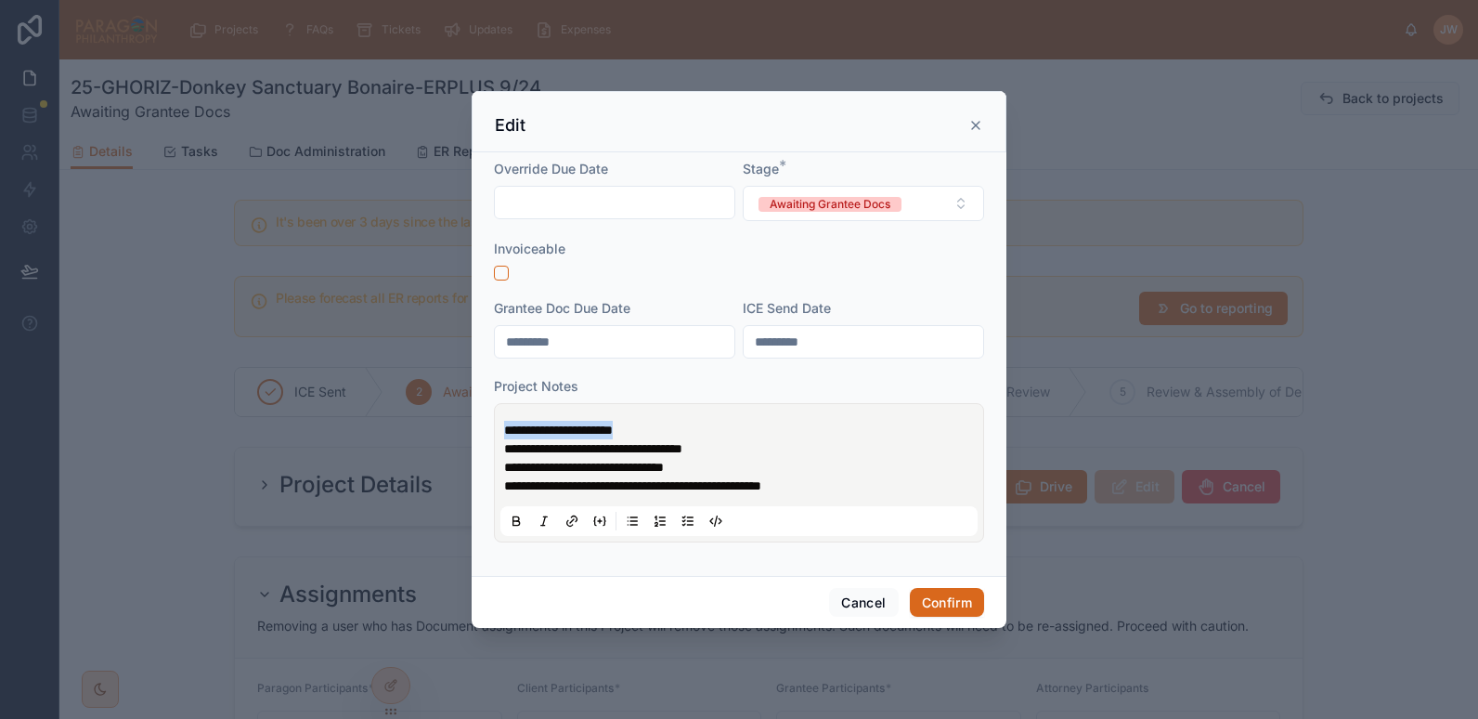
drag, startPoint x: 660, startPoint y: 430, endPoint x: 484, endPoint y: 424, distance: 176.5
click at [484, 424] on div "**********" at bounding box center [739, 363] width 535 height 423
click at [505, 445] on span "**********" at bounding box center [593, 448] width 178 height 13
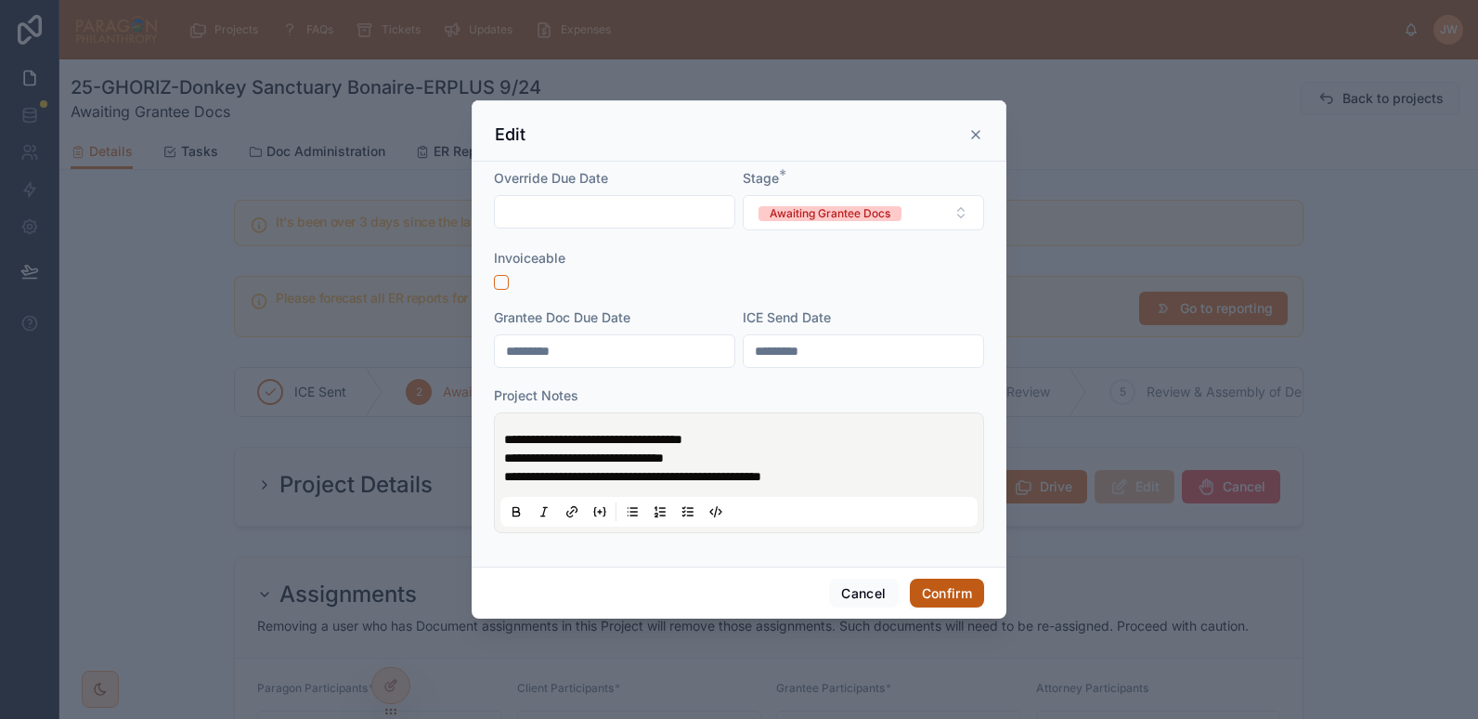
click at [947, 591] on button "Confirm" at bounding box center [947, 593] width 74 height 30
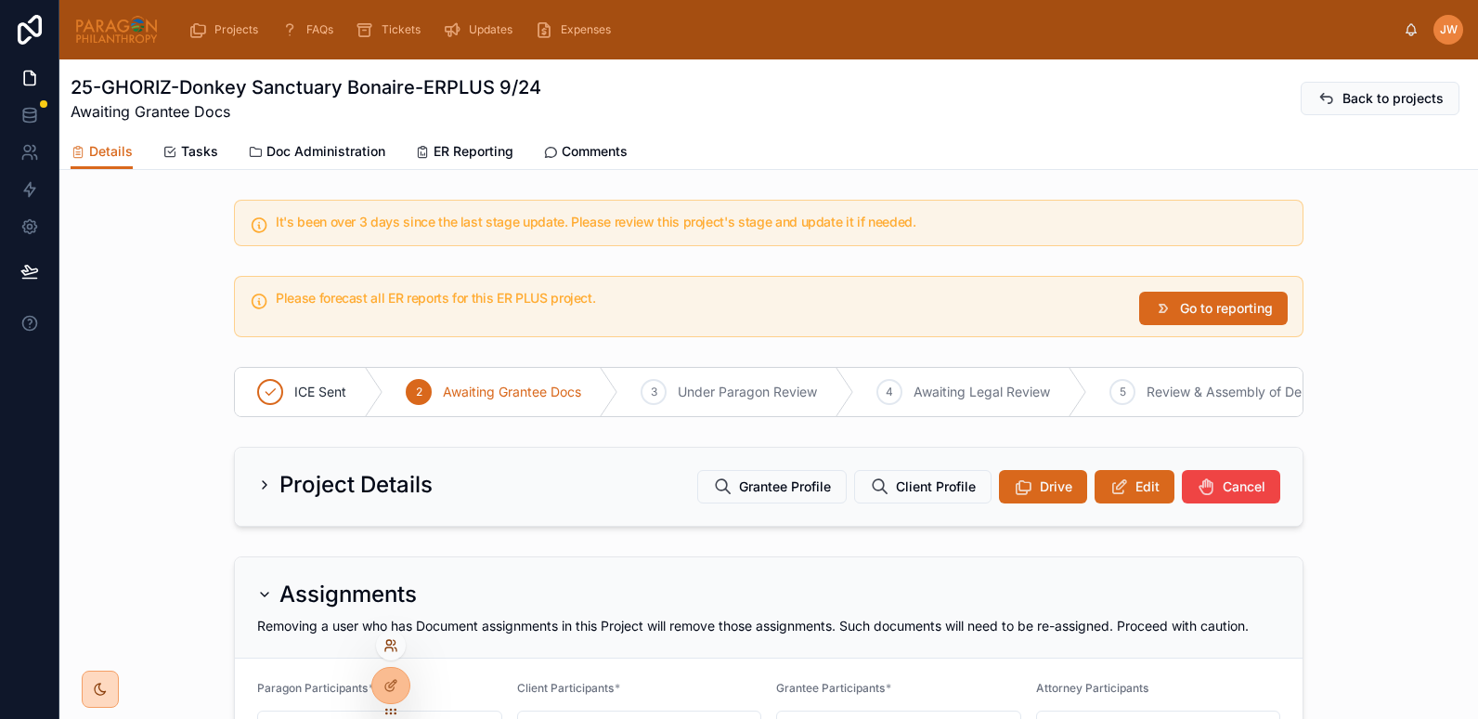
click at [387, 650] on icon at bounding box center [390, 645] width 15 height 15
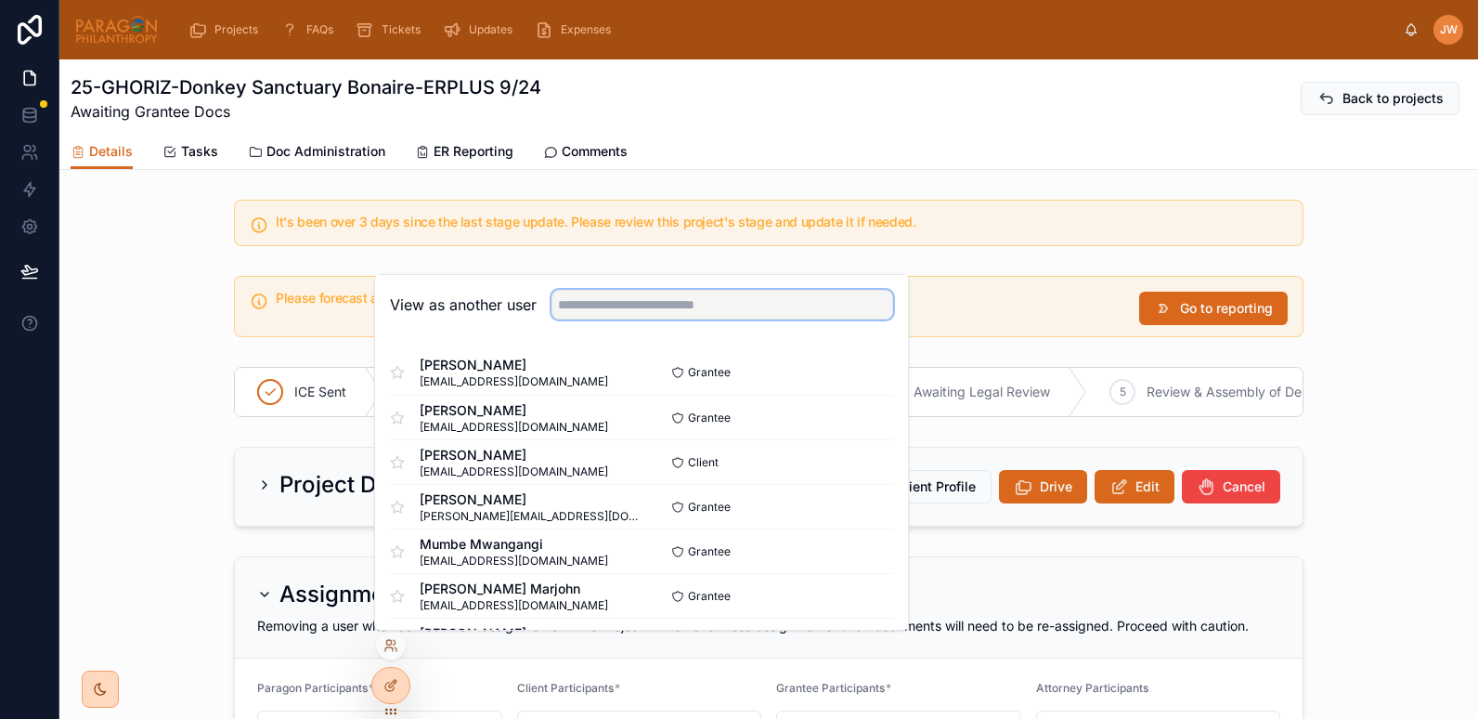
click at [566, 300] on input "text" at bounding box center [722, 305] width 342 height 30
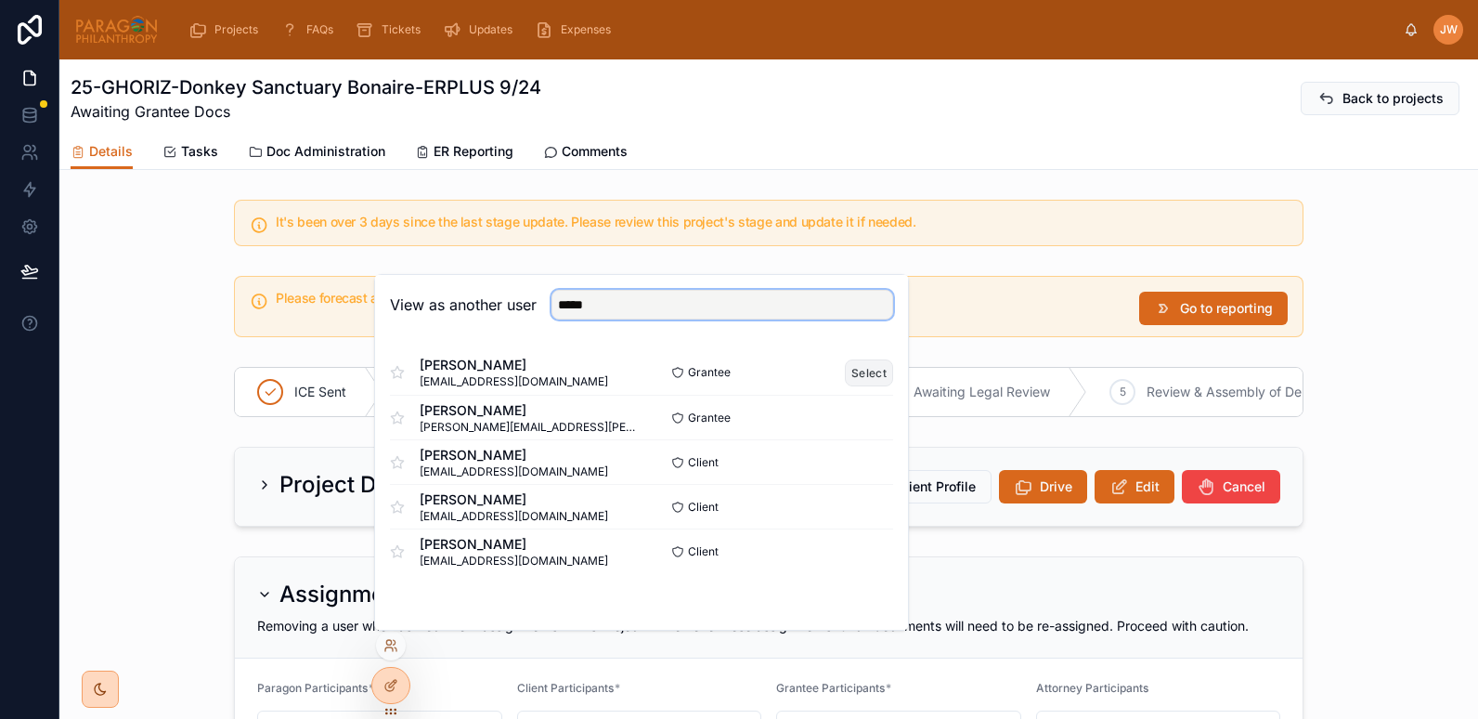
type input "*****"
click at [866, 375] on button "Select" at bounding box center [869, 372] width 48 height 27
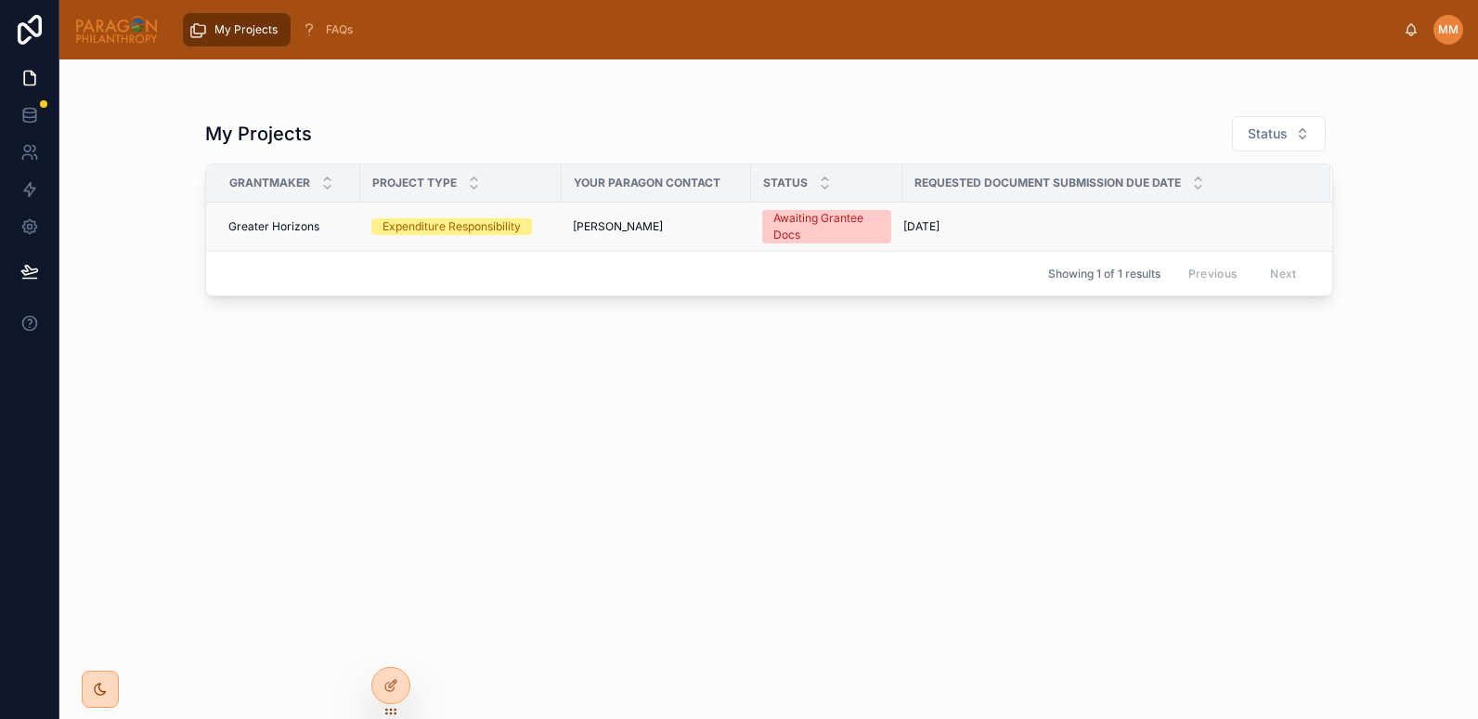
click at [680, 227] on div "[PERSON_NAME]" at bounding box center [656, 226] width 167 height 15
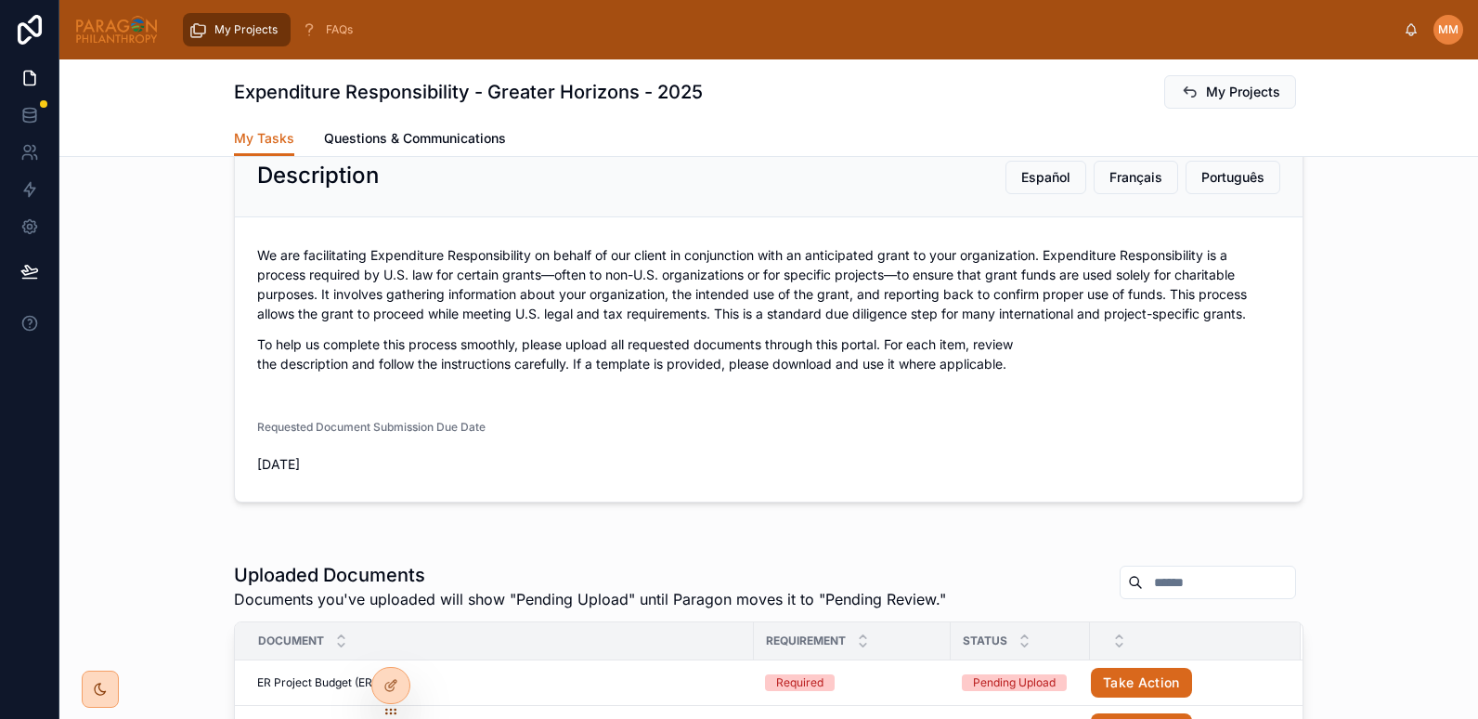
scroll to position [48, 0]
click at [389, 648] on icon at bounding box center [390, 645] width 15 height 15
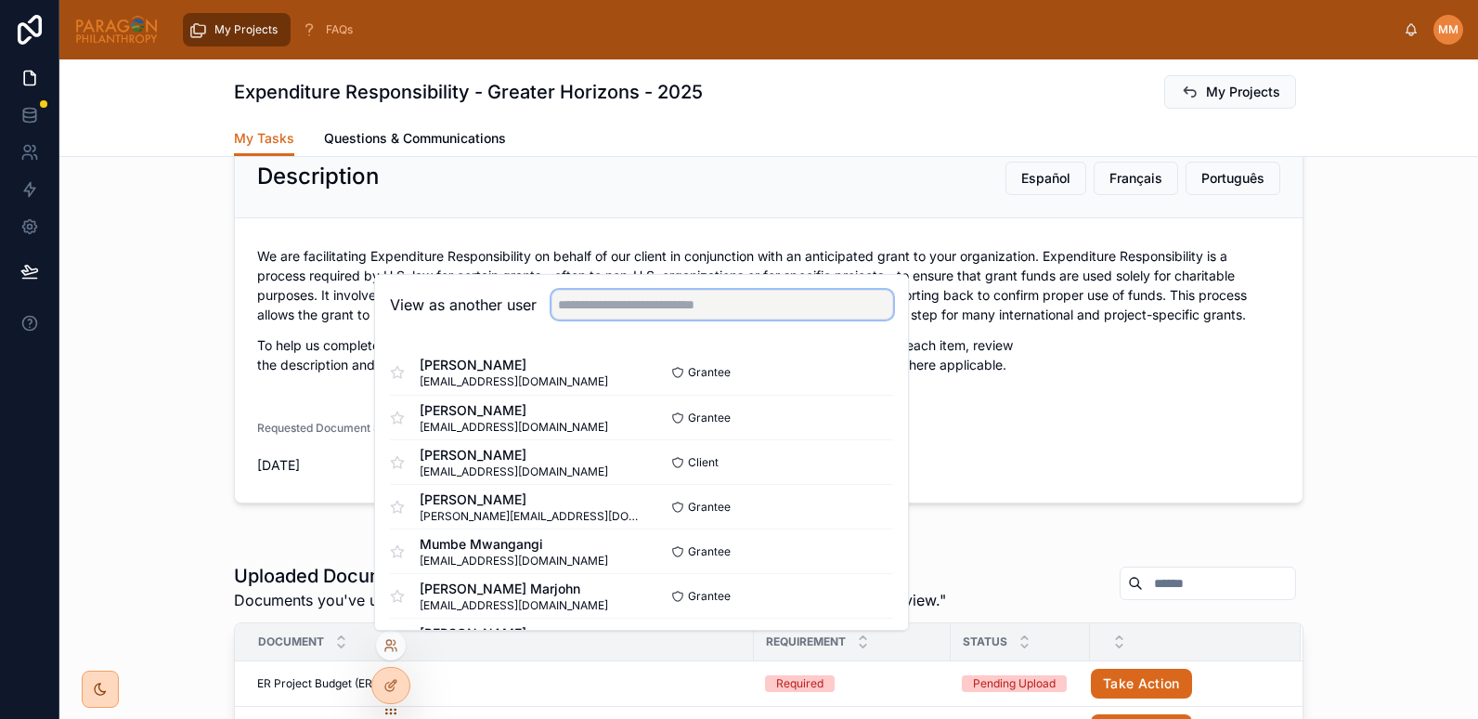
click at [605, 310] on input "text" at bounding box center [722, 305] width 342 height 30
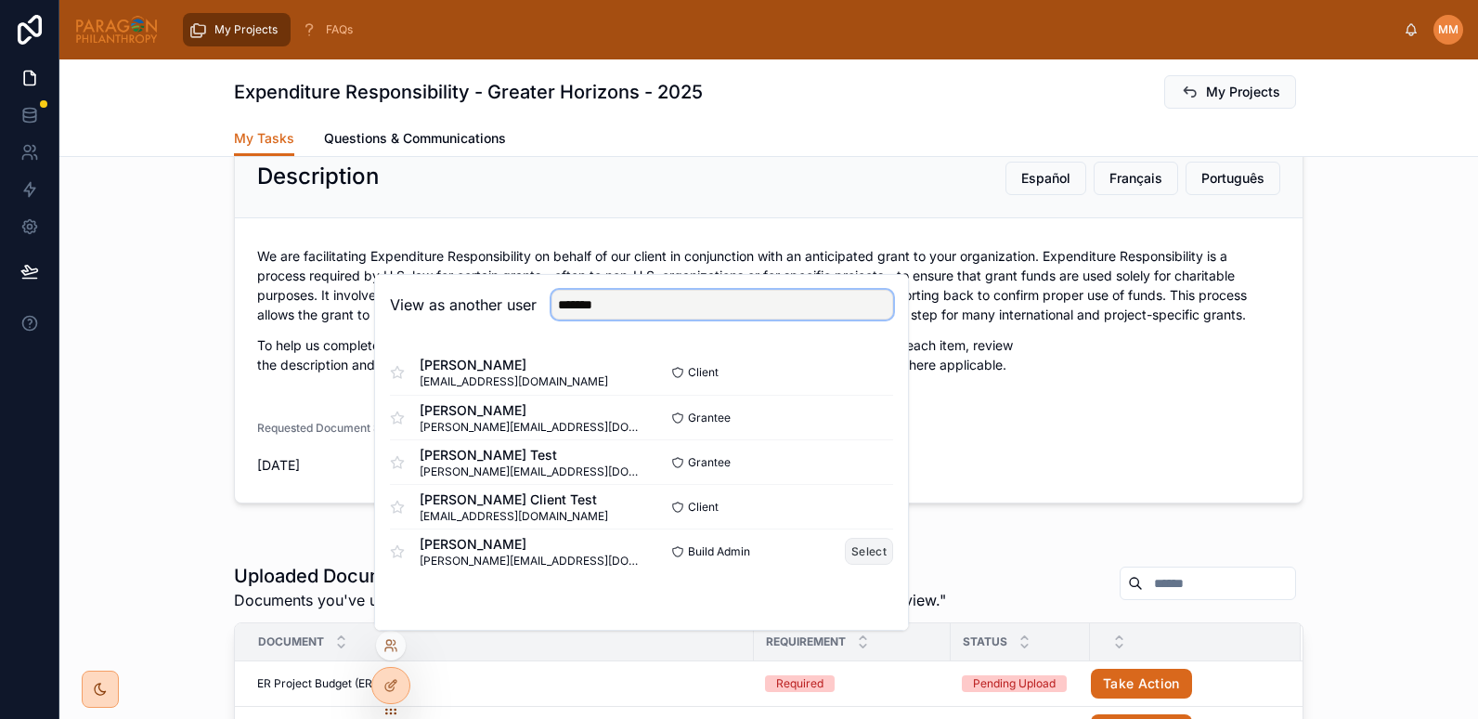
type input "*******"
click at [866, 553] on button "Select" at bounding box center [869, 551] width 48 height 27
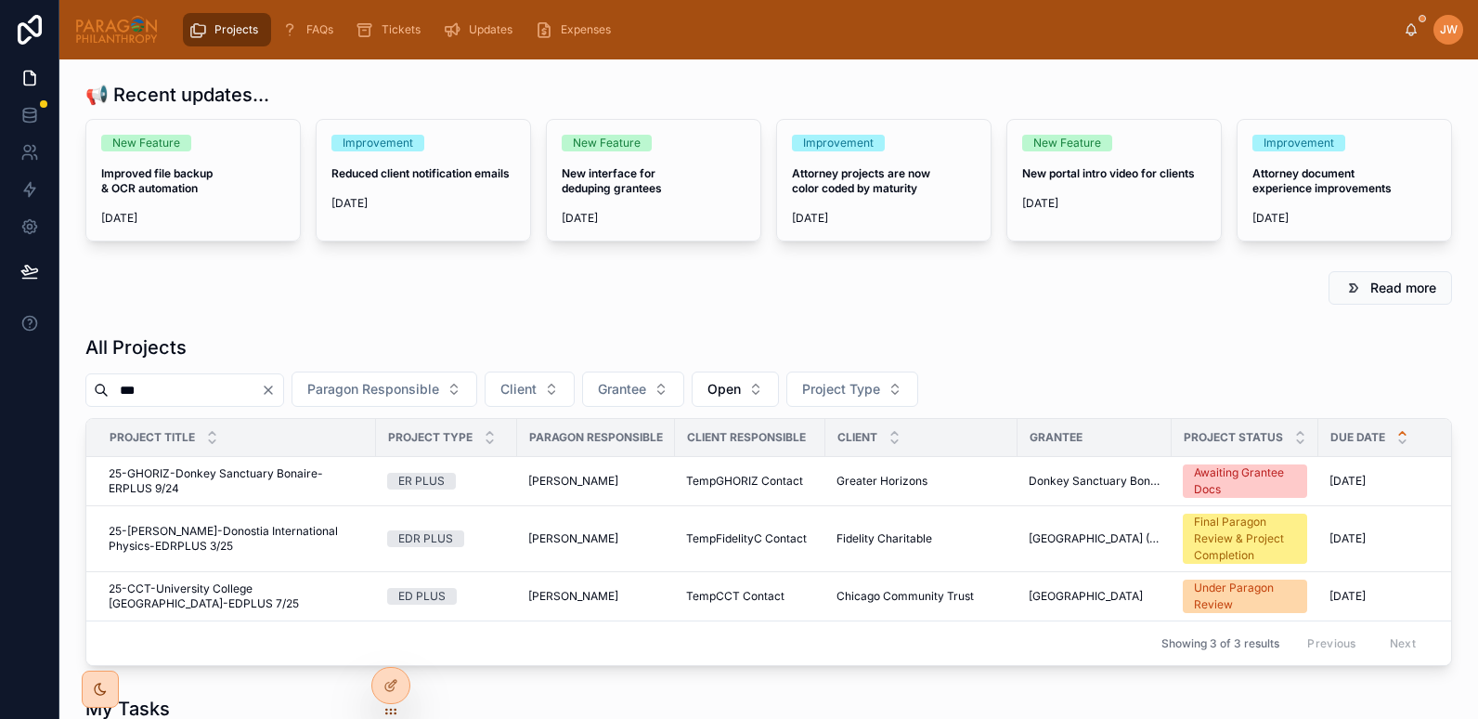
click at [205, 391] on input "***" at bounding box center [185, 390] width 152 height 26
type input "*"
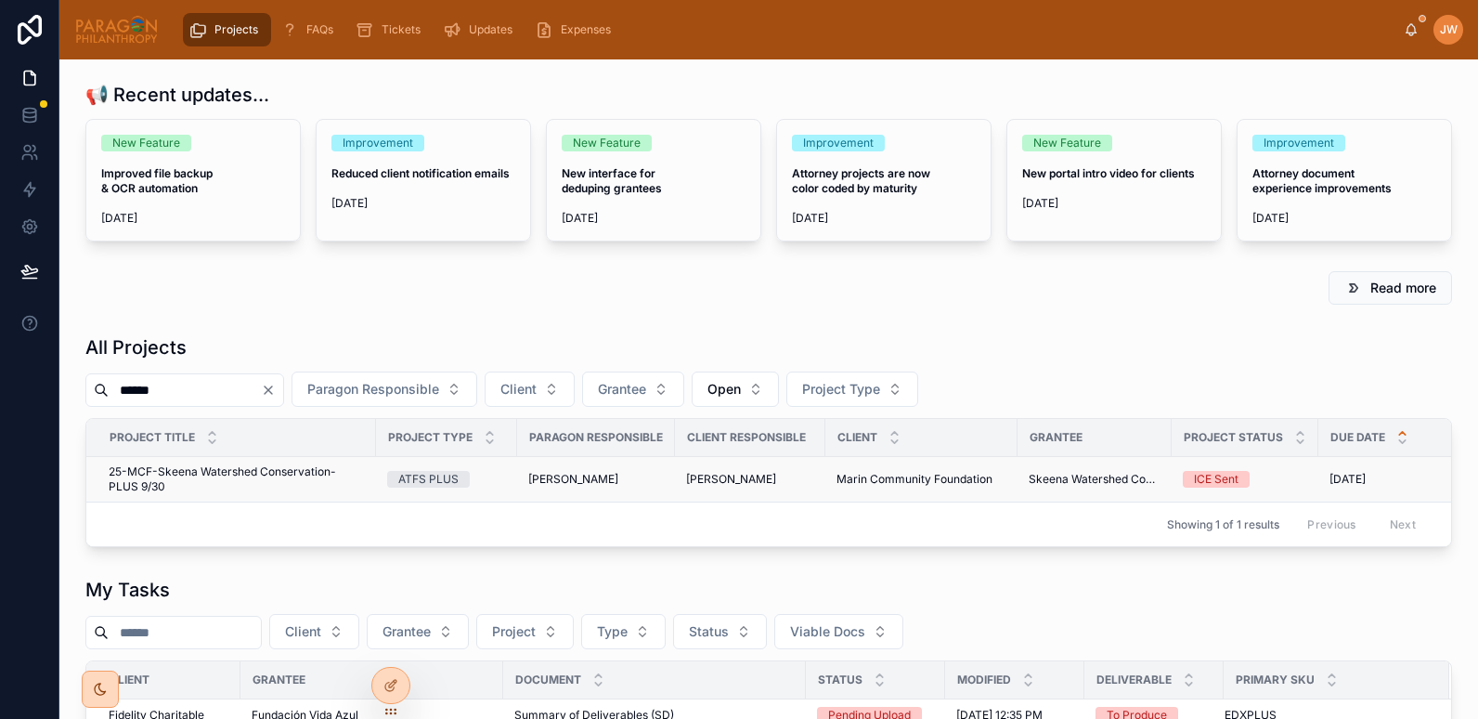
type input "******"
click at [206, 475] on span "25-MCF-Skeena Watershed Conservation-PLUS 9/30" at bounding box center [237, 479] width 256 height 30
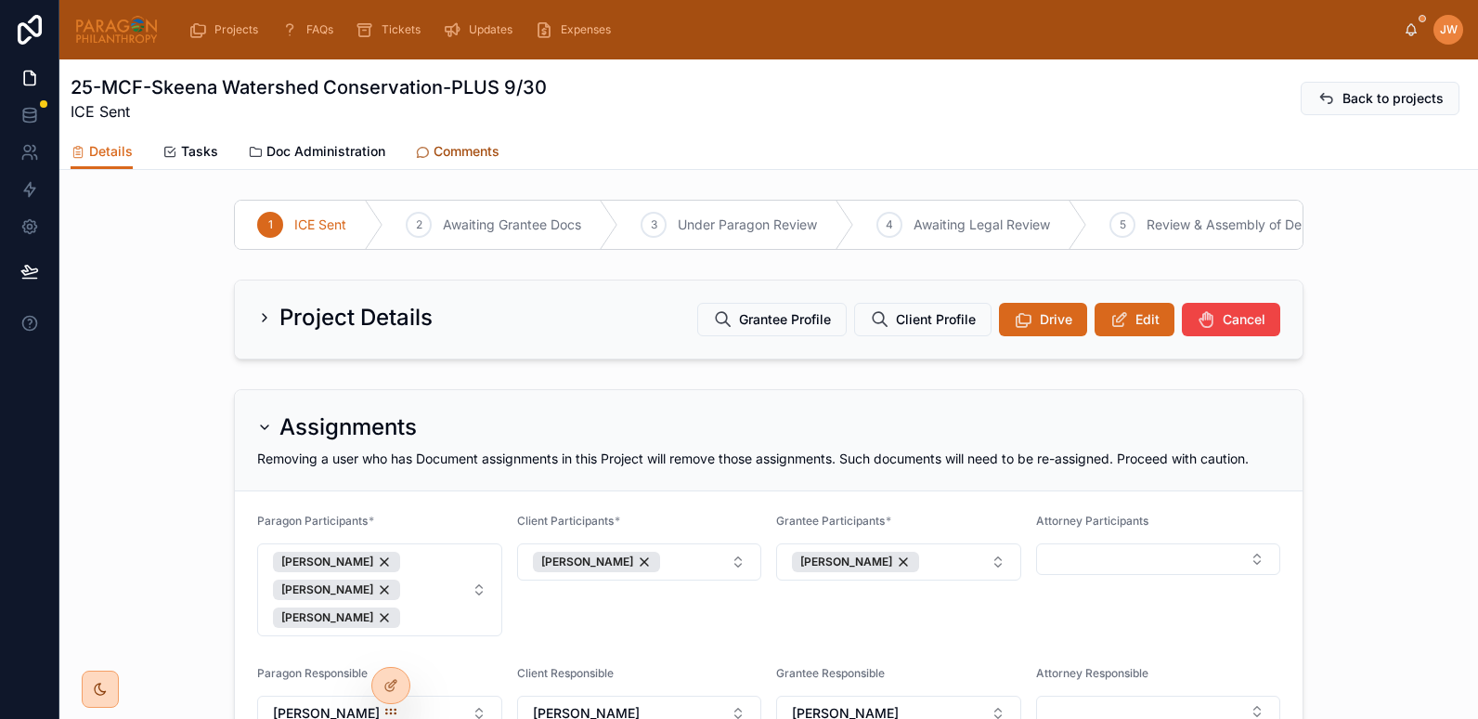
click at [468, 152] on span "Comments" at bounding box center [467, 151] width 66 height 19
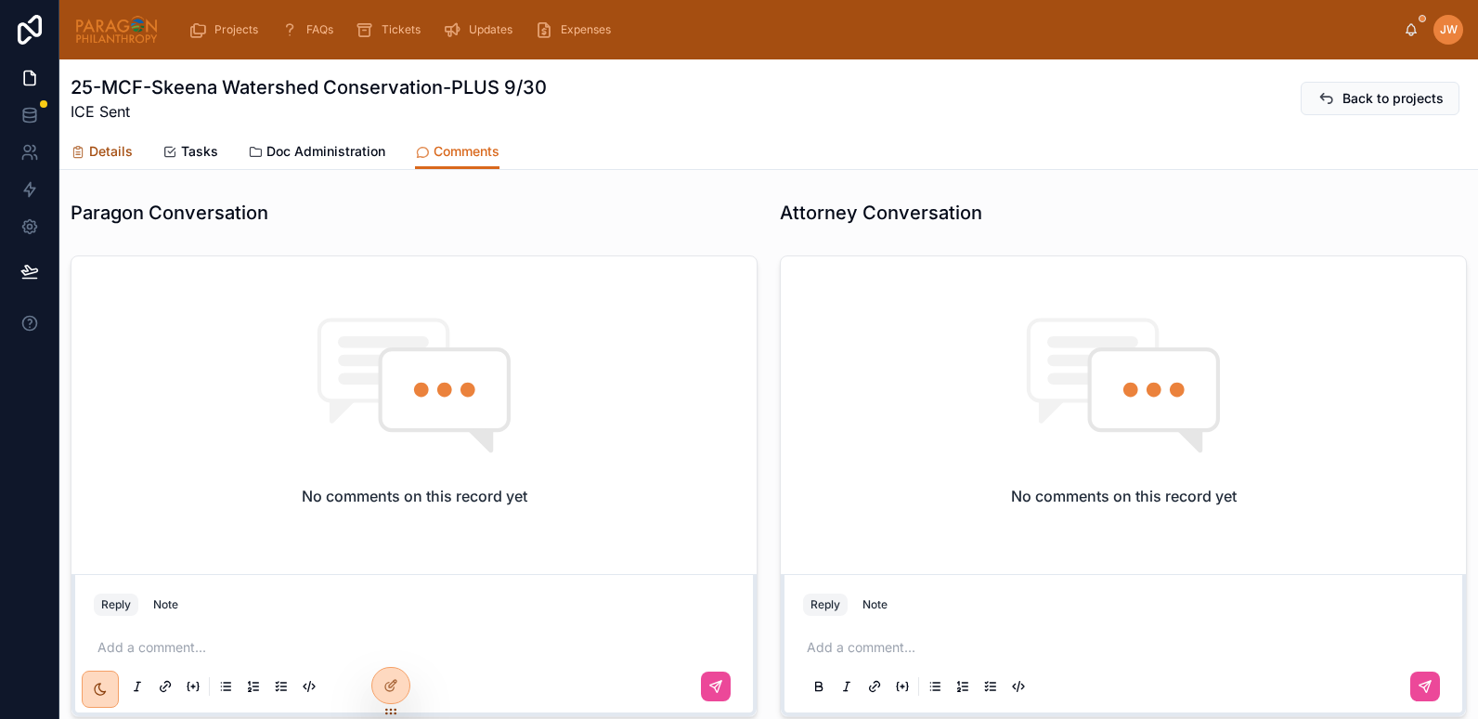
click at [109, 151] on span "Details" at bounding box center [111, 151] width 44 height 19
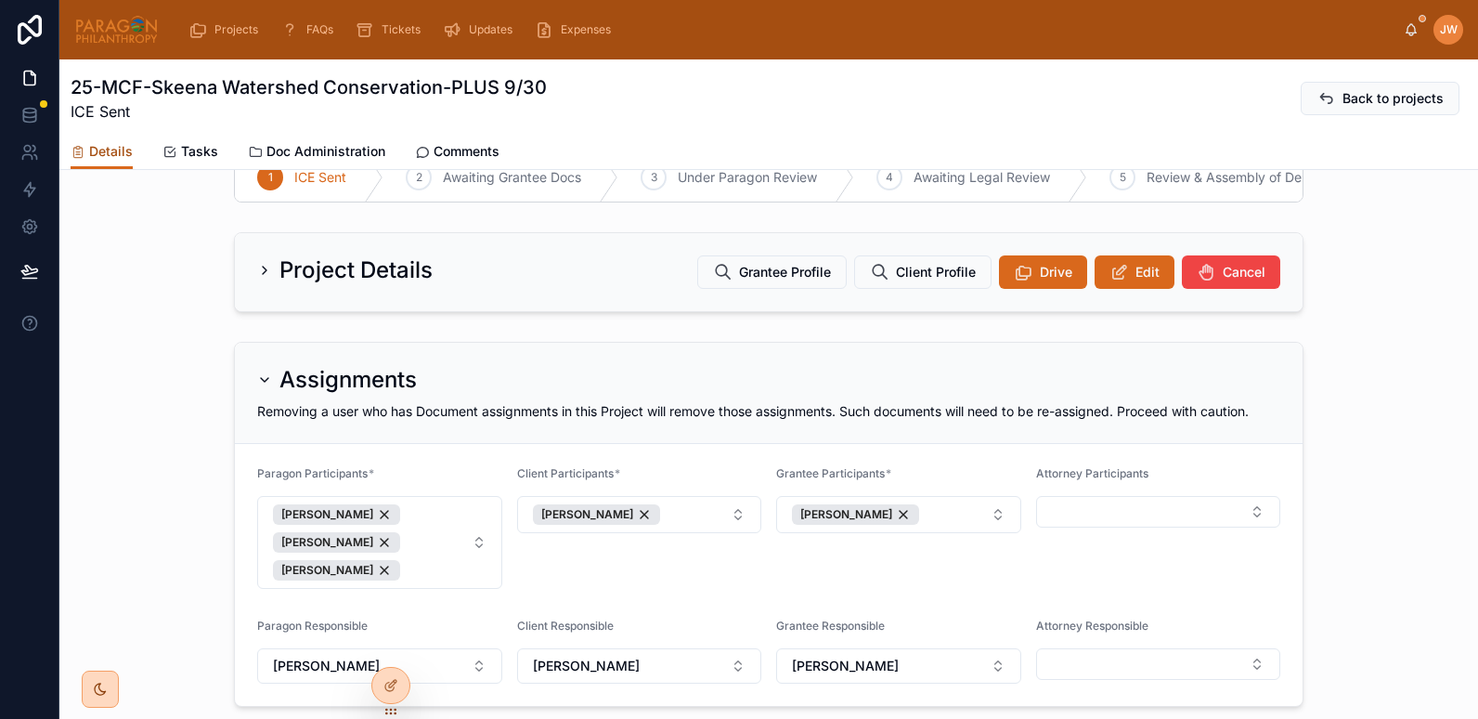
scroll to position [46, 0]
click at [1123, 286] on button "Edit" at bounding box center [1135, 272] width 80 height 33
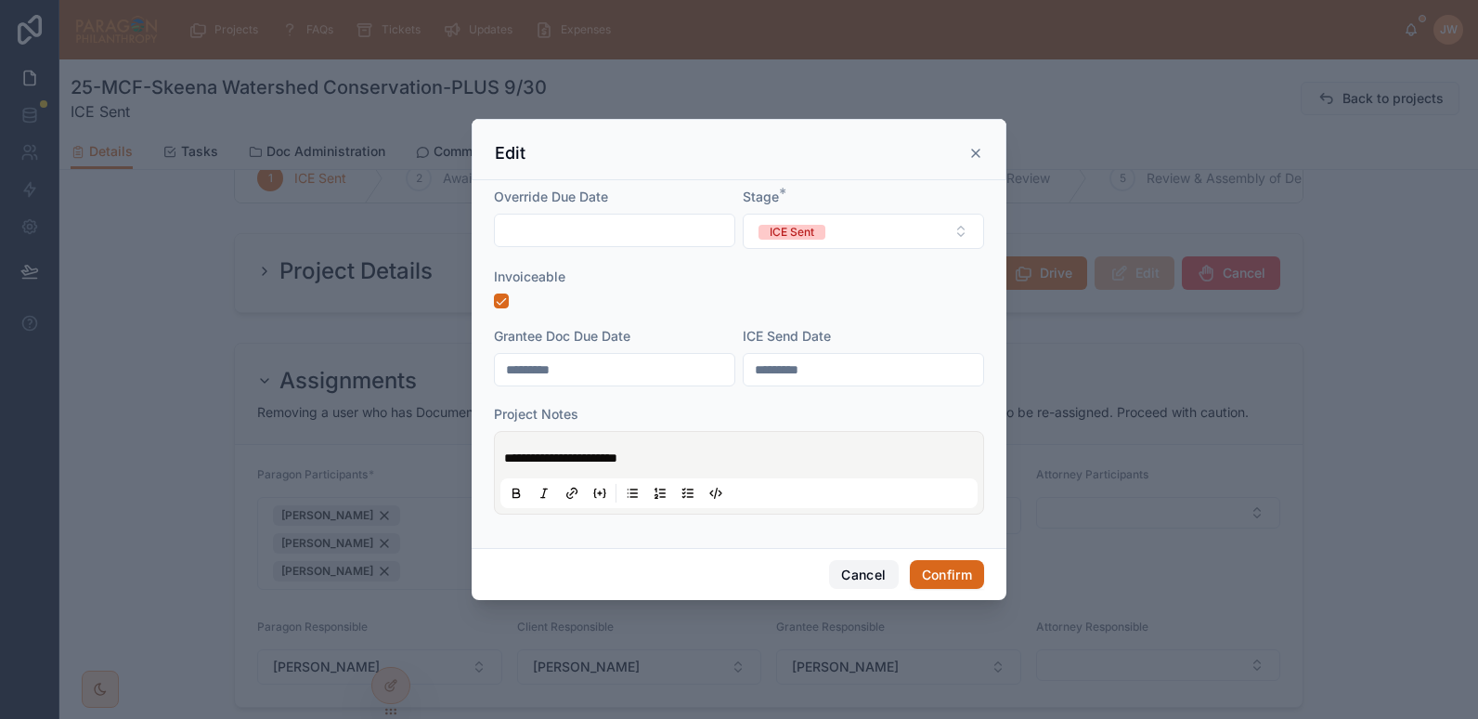
click at [858, 575] on button "Cancel" at bounding box center [863, 575] width 69 height 30
